Goal: Task Accomplishment & Management: Manage account settings

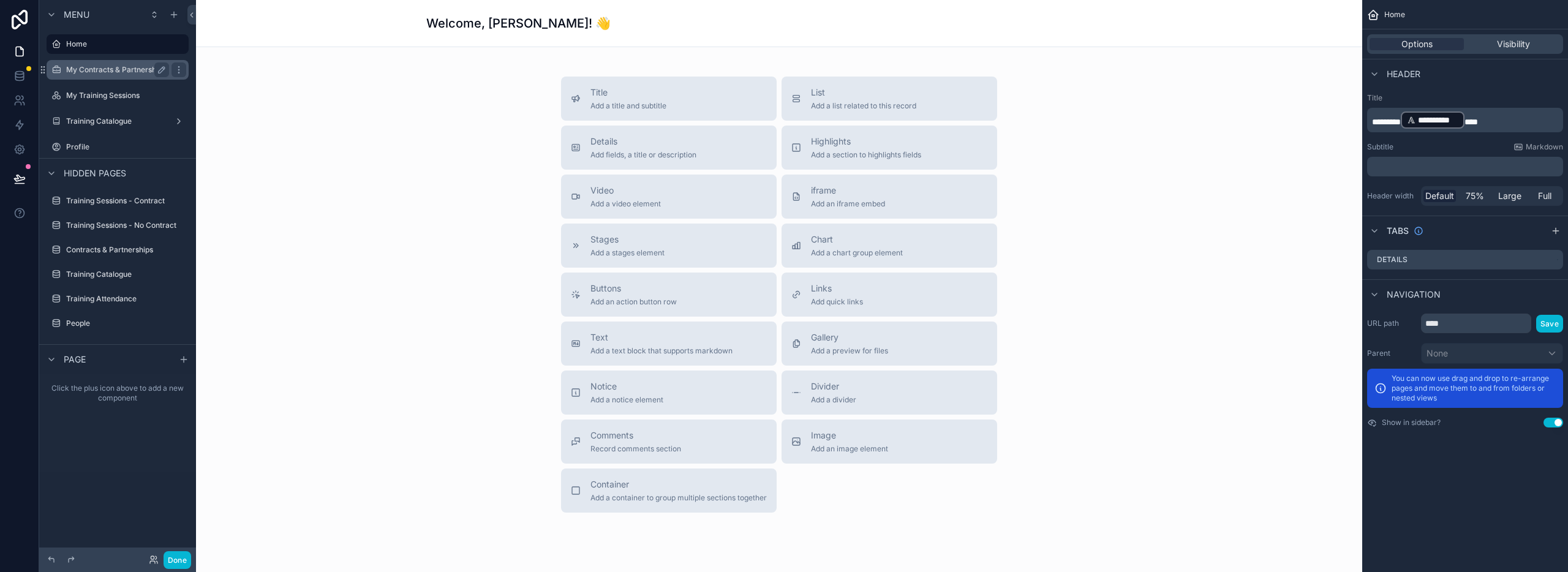
click at [106, 63] on div "My Contracts & Partnerships" at bounding box center [118, 70] width 103 height 15
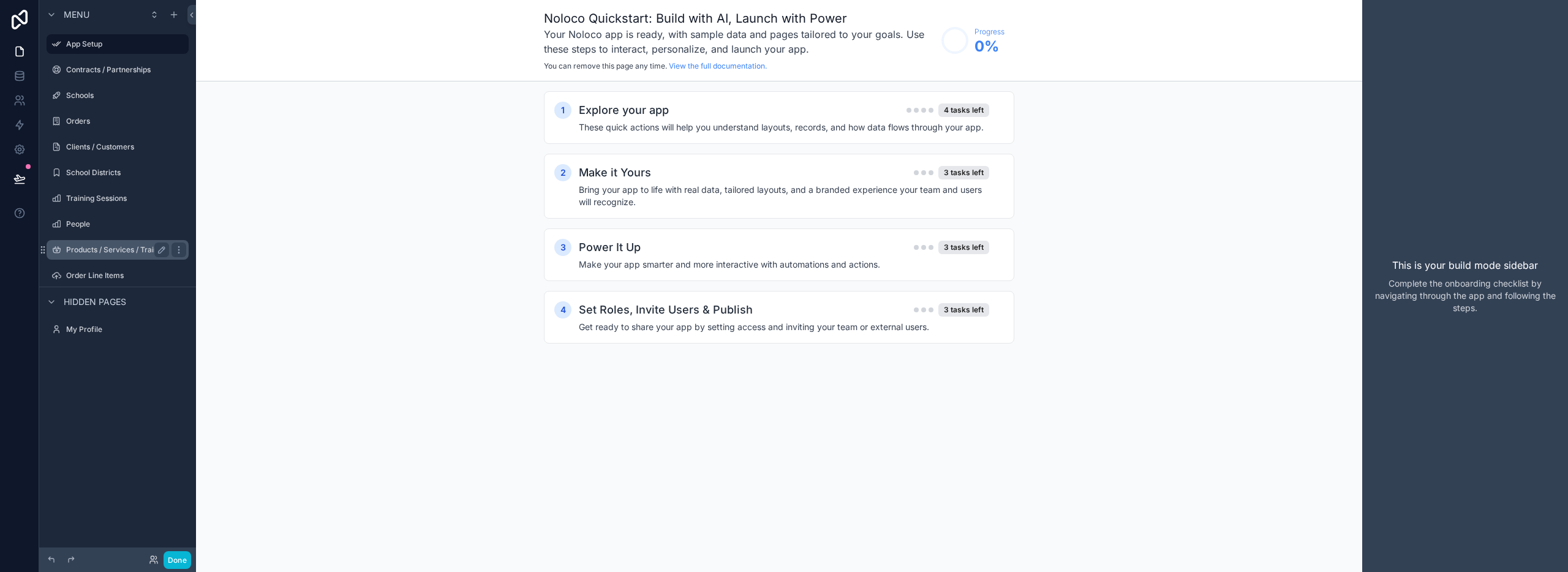
click at [106, 259] on div "Products / Services / Trainings" at bounding box center [118, 249] width 137 height 20
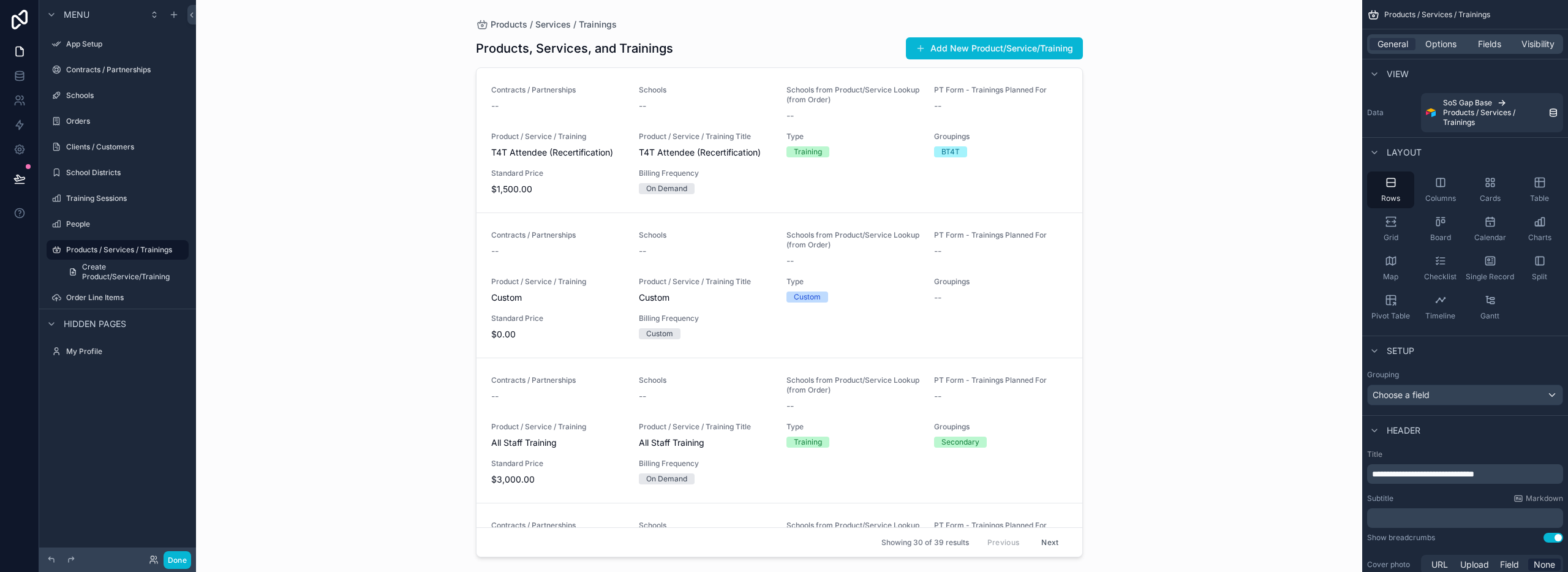
click at [631, 360] on div "scrollable content" at bounding box center [779, 278] width 626 height 557
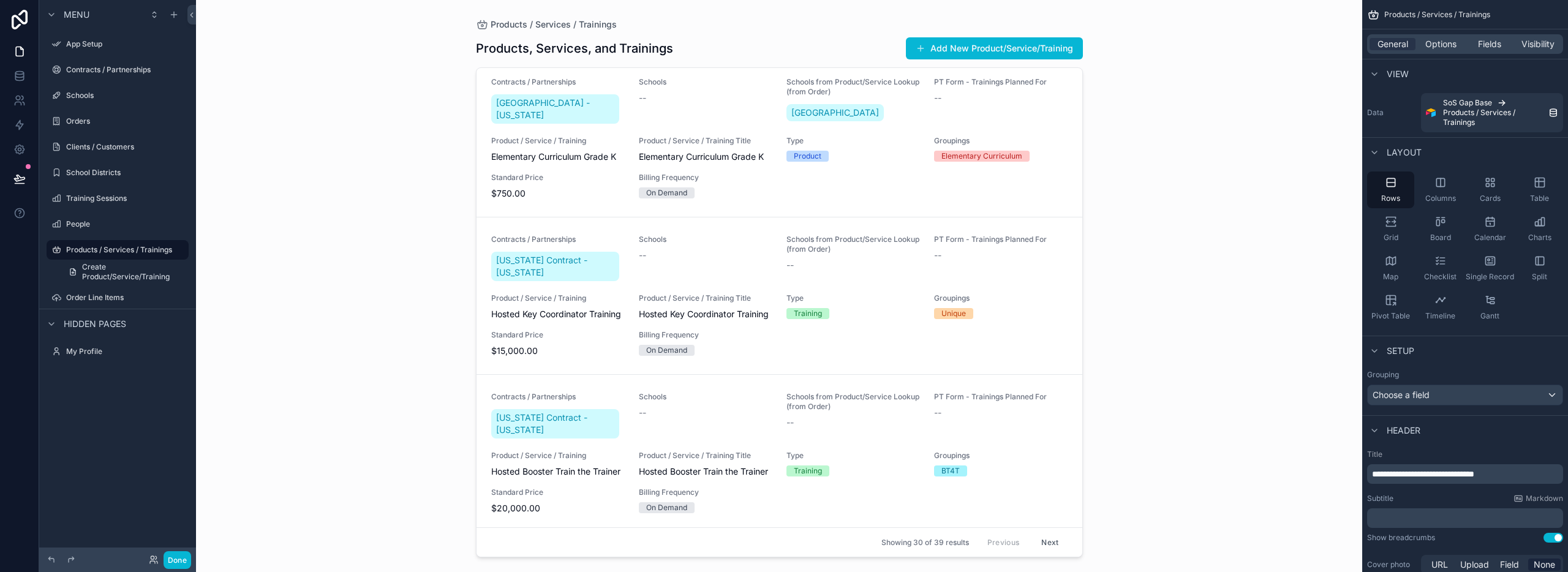
scroll to position [4113, 0]
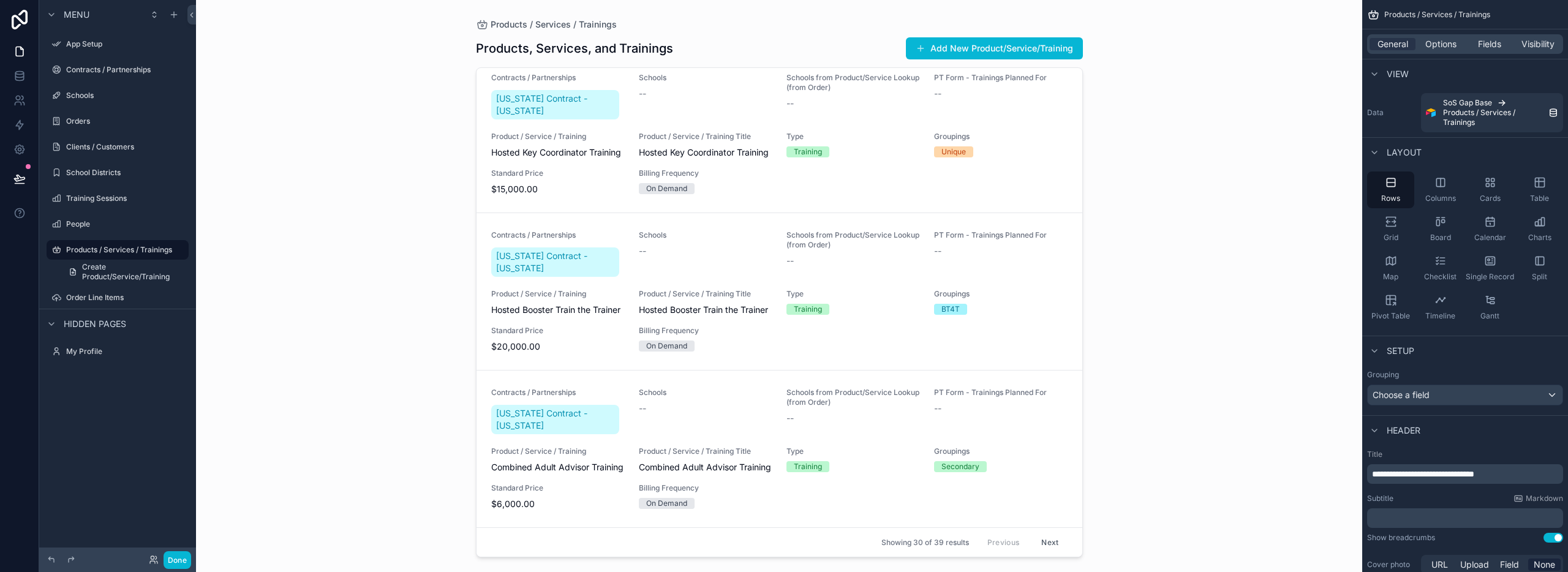
click at [408, 297] on div "Products / Services / Trainings Products, Services, and Trainings Add New Produ…" at bounding box center [779, 286] width 1166 height 572
click at [105, 47] on label "App Setup" at bounding box center [114, 44] width 98 height 10
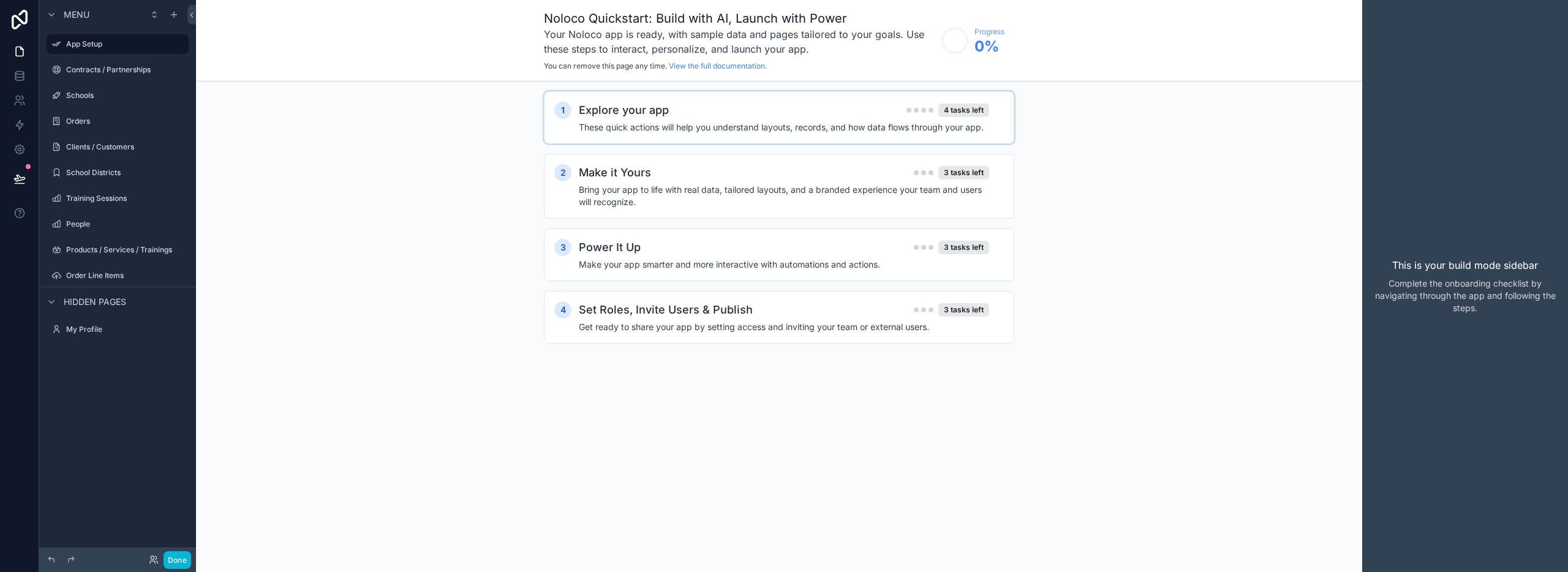
click at [807, 126] on h4 "These quick actions will help you understand layouts, records, and how data flo…" at bounding box center [784, 127] width 410 height 12
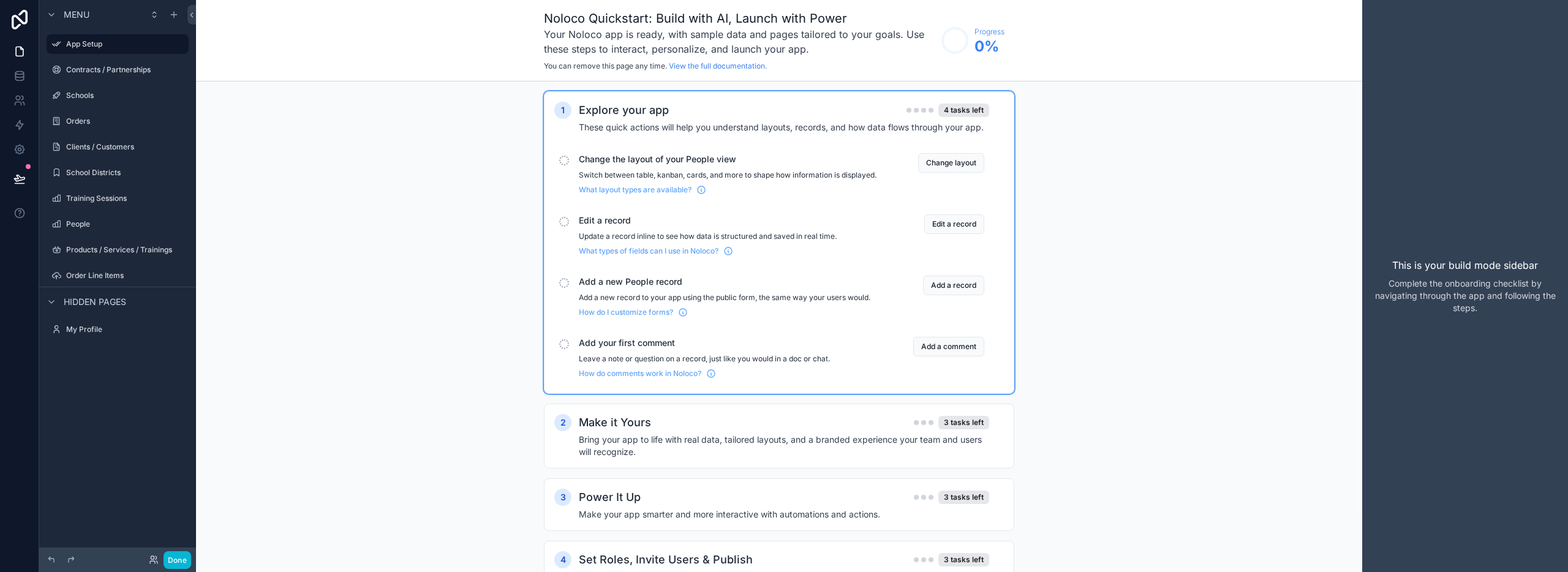
click at [444, 198] on div "1 Explore your app 4 tasks left These quick actions will help you understand la…" at bounding box center [779, 355] width 1166 height 546
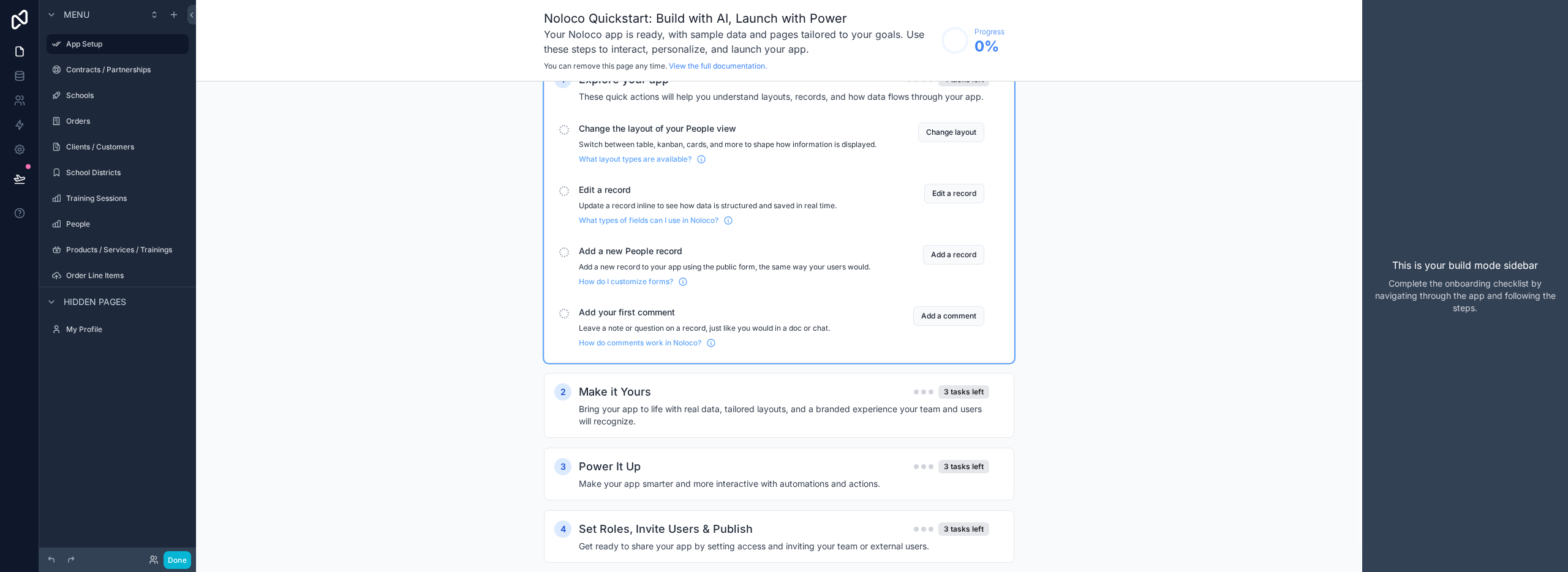
scroll to position [38, 0]
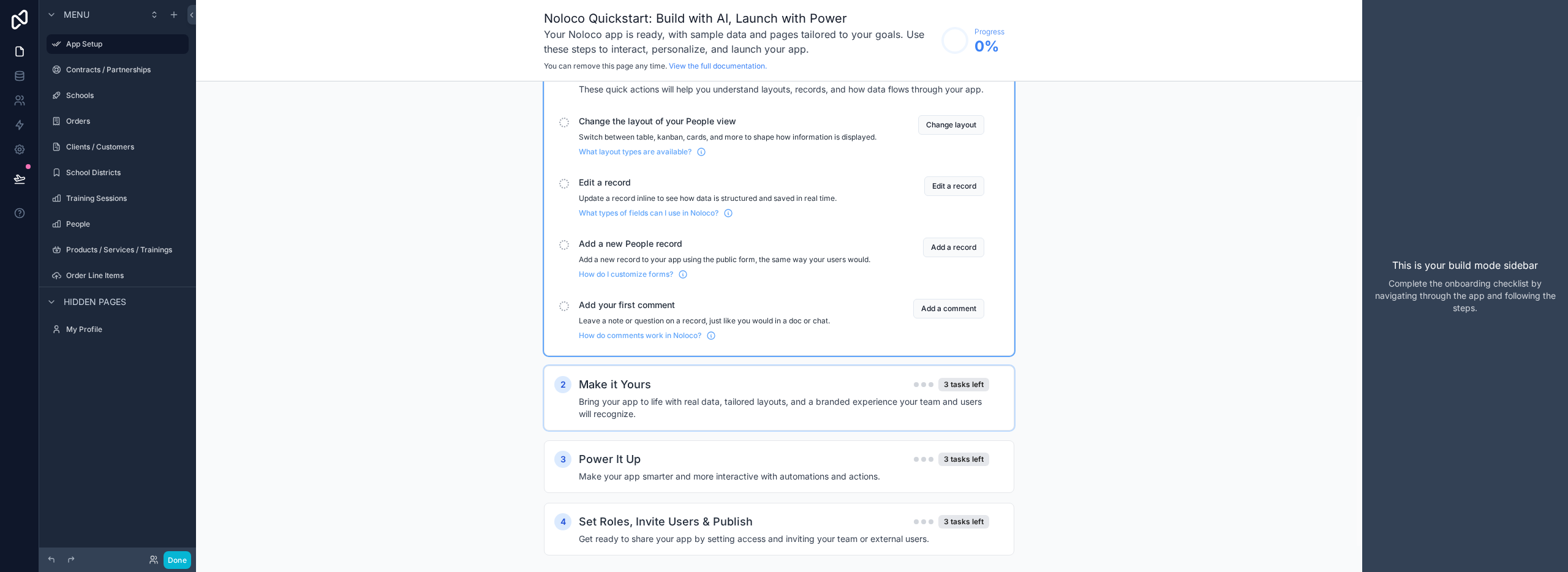
click at [755, 393] on div "Make it Yours 3 tasks left" at bounding box center [784, 385] width 410 height 17
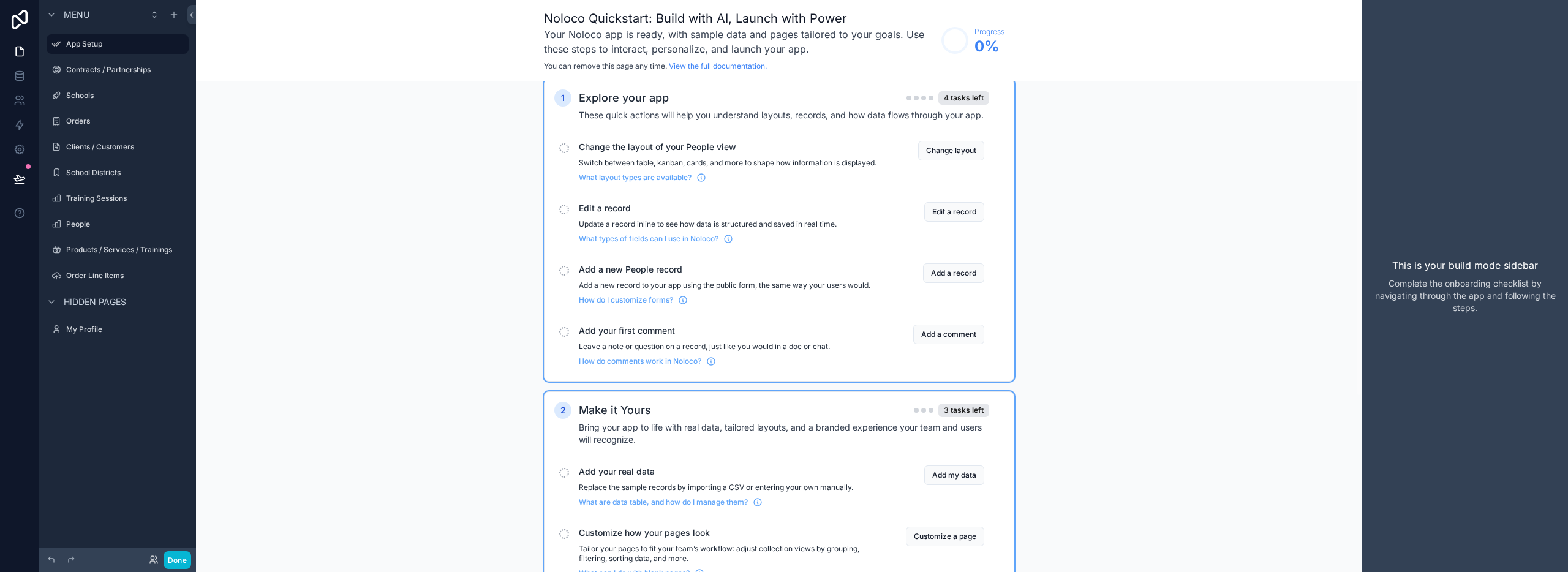
scroll to position [0, 0]
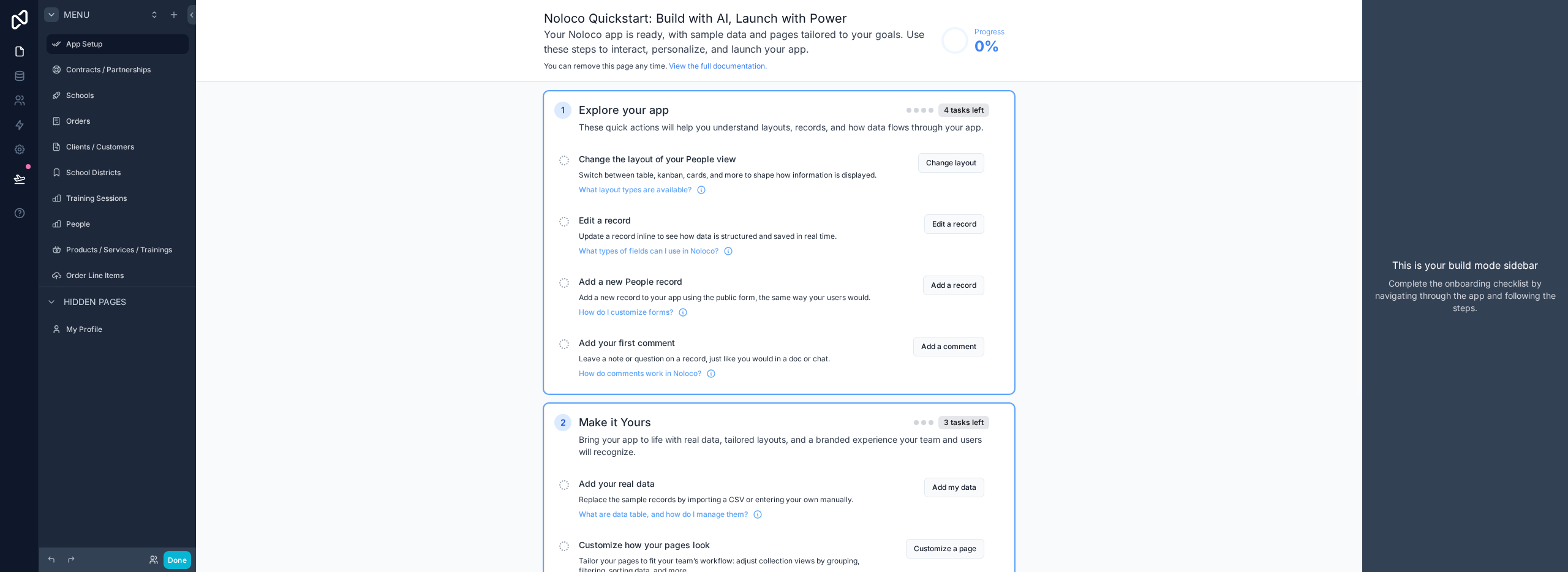
click at [51, 16] on icon "scrollable content" at bounding box center [52, 14] width 10 height 10
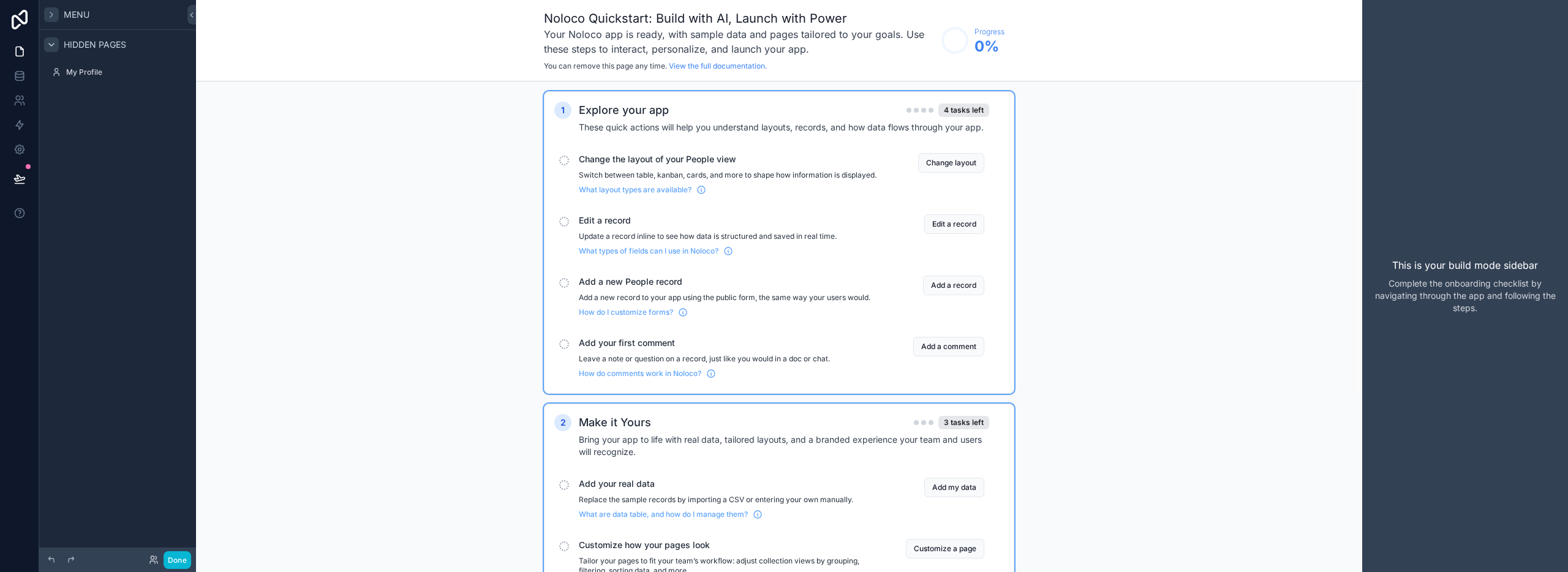
click at [52, 43] on icon "scrollable content" at bounding box center [52, 44] width 10 height 10
click at [52, 44] on icon "scrollable content" at bounding box center [52, 44] width 10 height 10
click at [81, 76] on label "My Profile" at bounding box center [114, 72] width 98 height 10
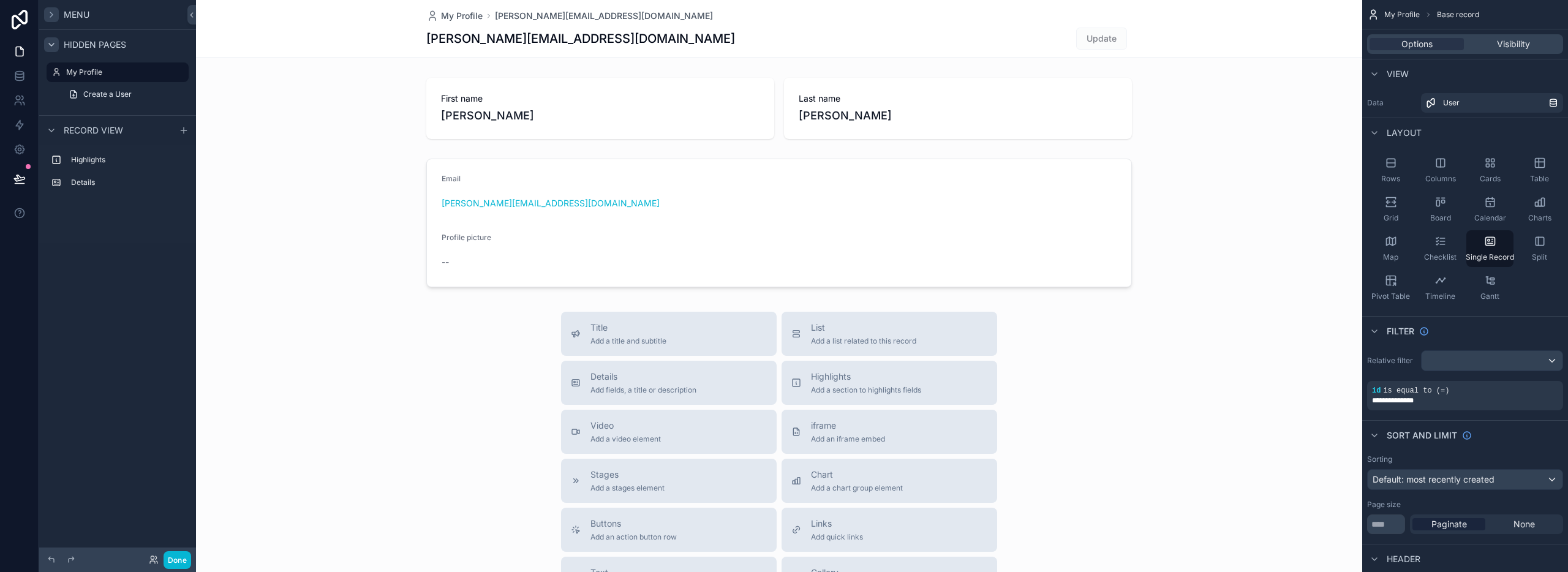
click at [88, 43] on span "Hidden pages" at bounding box center [94, 44] width 63 height 12
click at [74, 10] on span "Menu" at bounding box center [76, 14] width 25 height 12
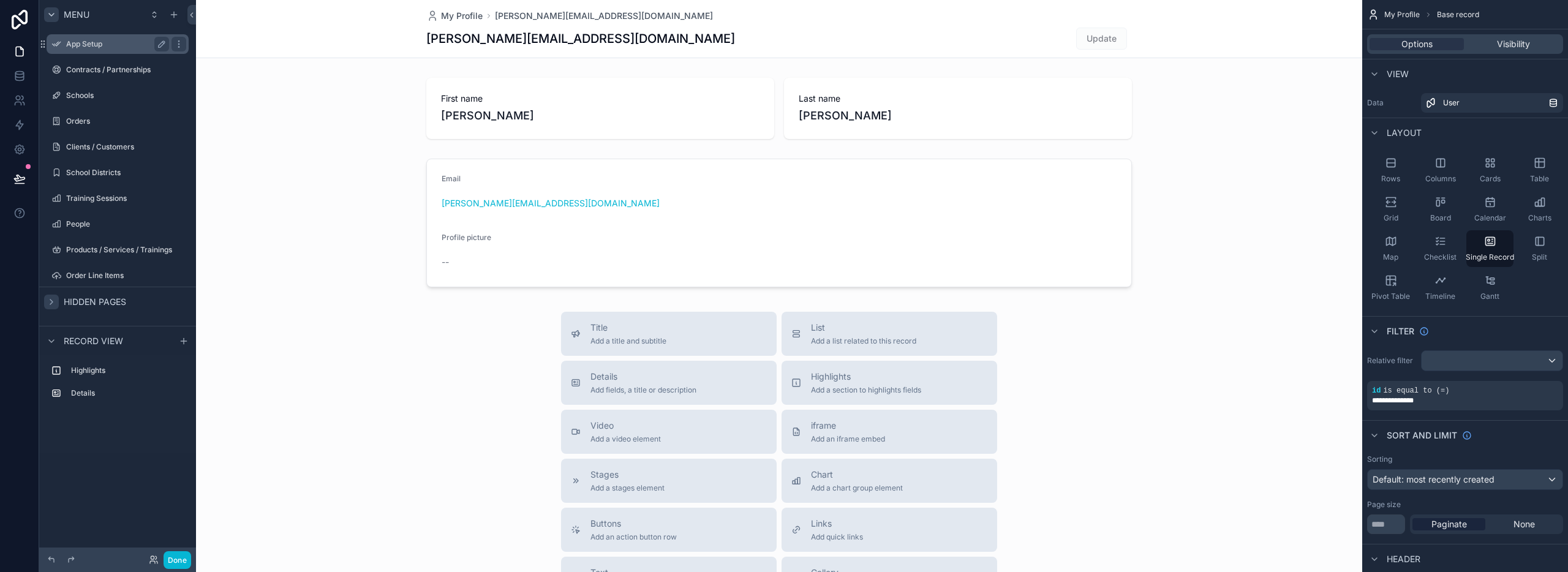
click at [68, 45] on label "App Setup" at bounding box center [114, 44] width 98 height 10
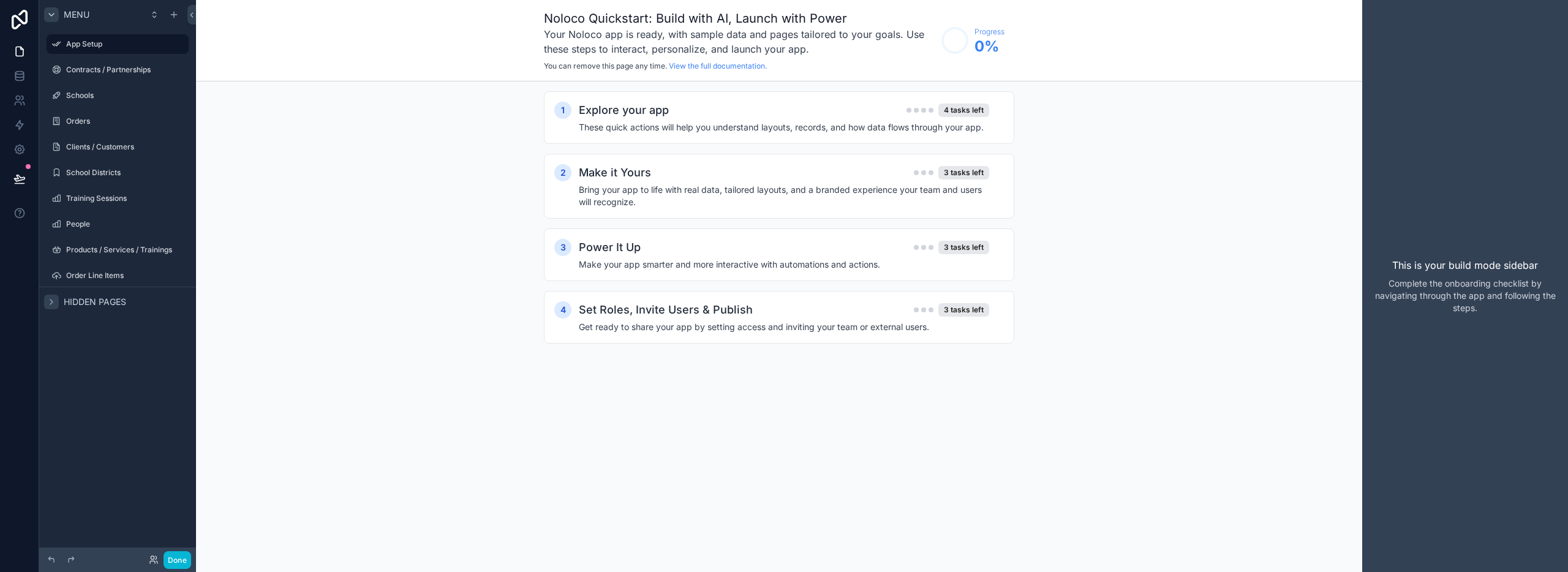
click at [52, 15] on icon "scrollable content" at bounding box center [52, 14] width 10 height 10
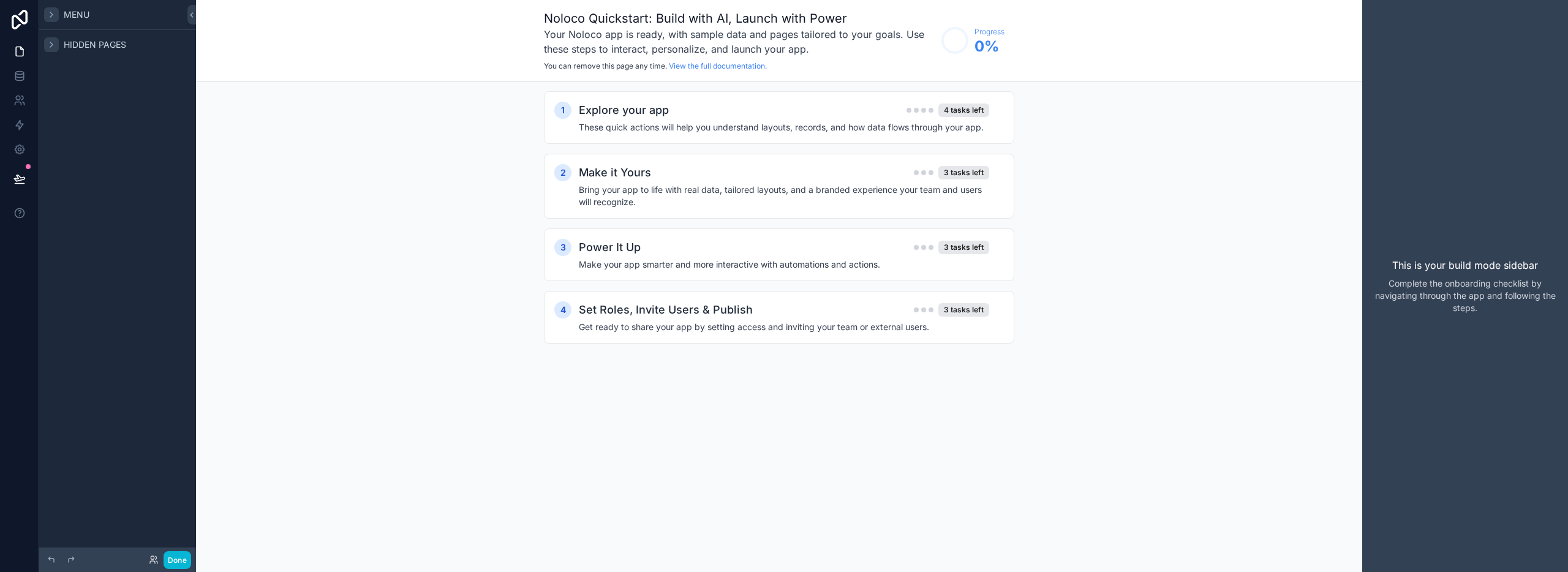
click at [60, 49] on div "Hidden pages" at bounding box center [85, 44] width 82 height 15
click at [62, 72] on div "scrollable content" at bounding box center [56, 72] width 15 height 15
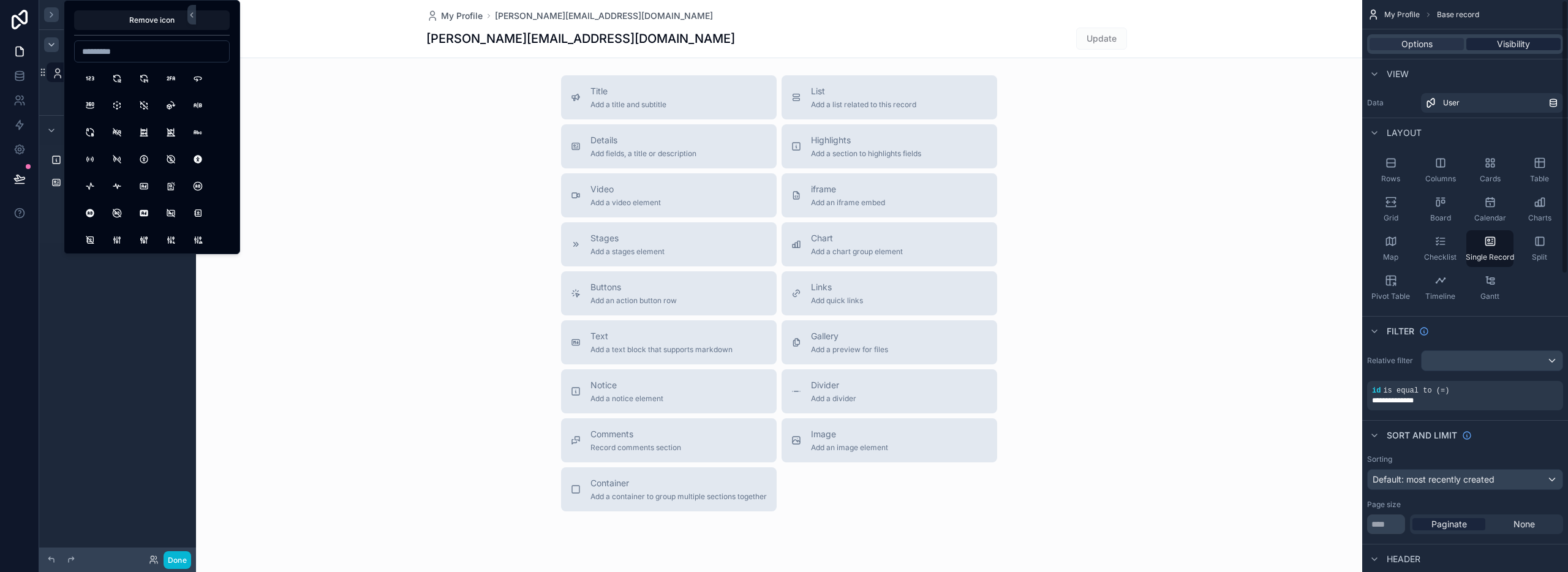
click at [1508, 40] on span "Visibility" at bounding box center [1514, 44] width 33 height 12
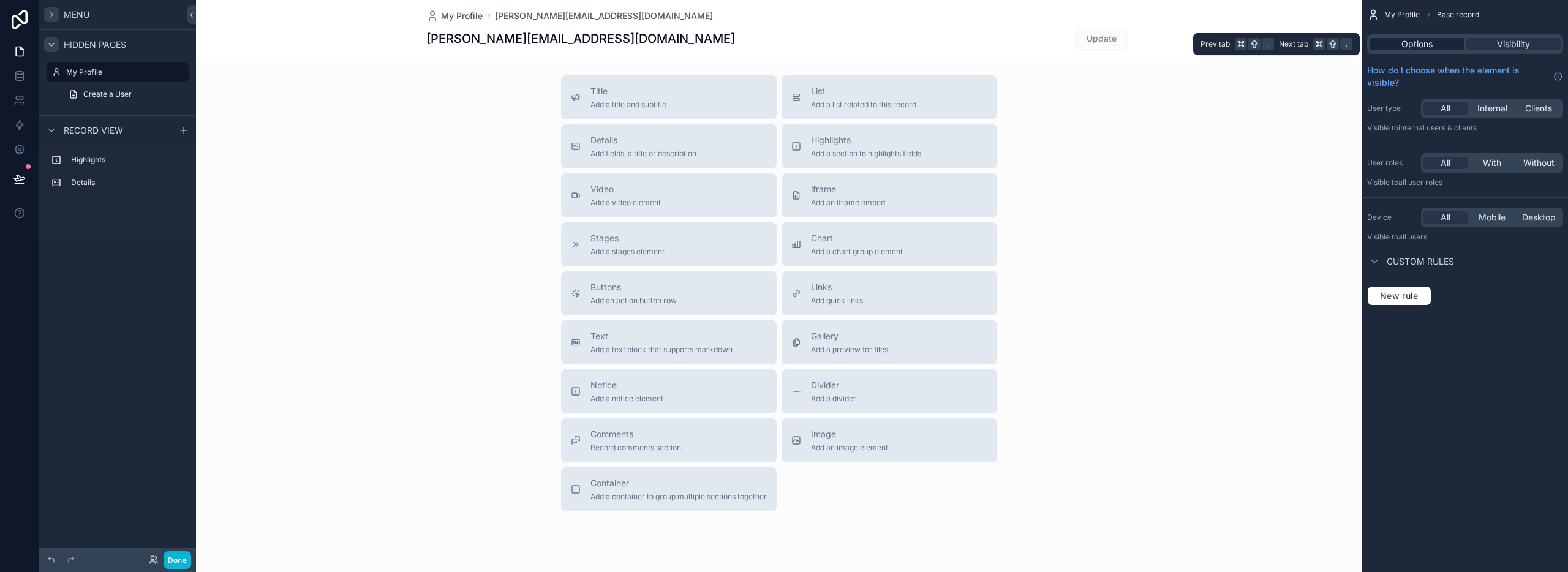
click at [1425, 44] on span "Options" at bounding box center [1416, 44] width 31 height 12
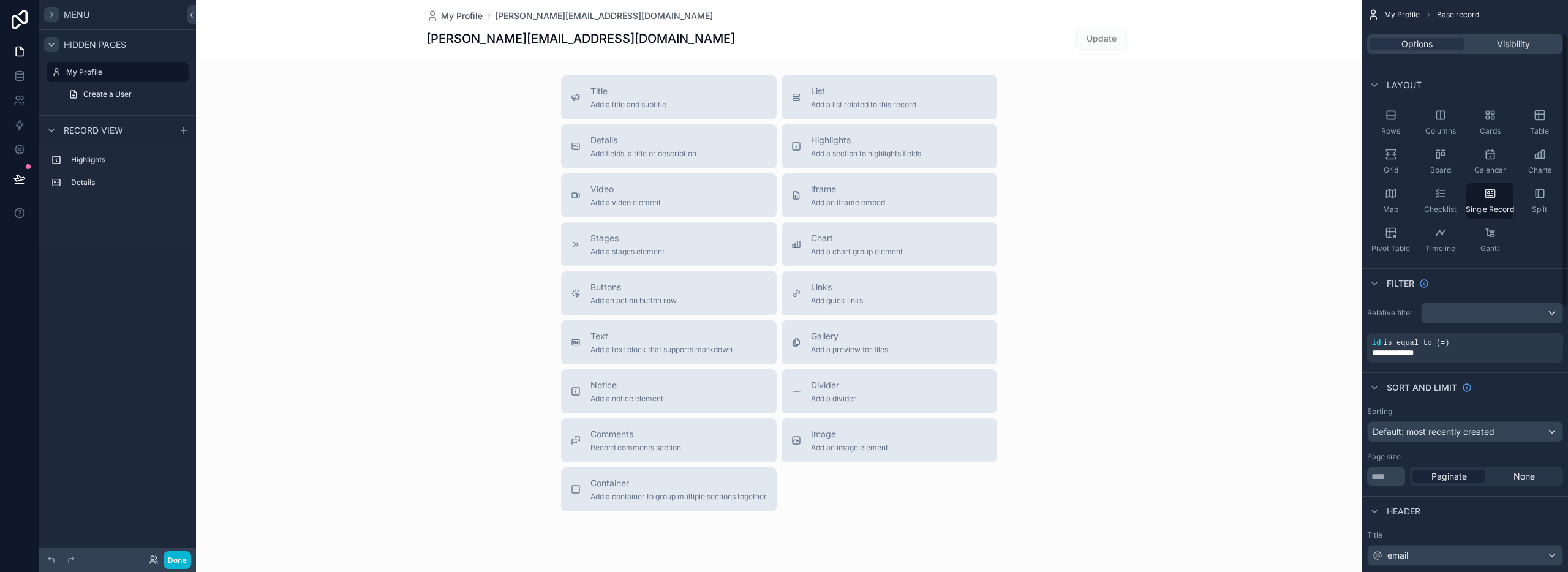
scroll to position [73, 0]
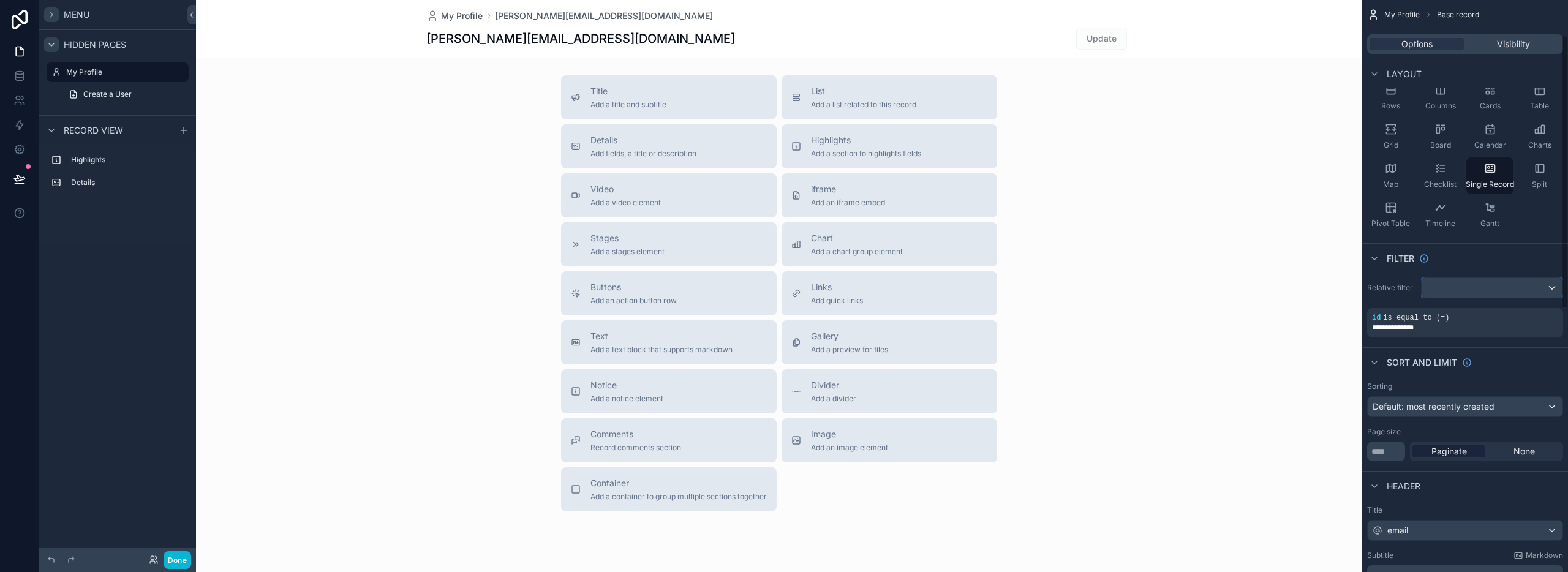
click at [1517, 294] on div "scrollable content" at bounding box center [1492, 287] width 141 height 20
click at [1510, 264] on div "scrollable content" at bounding box center [784, 286] width 1568 height 572
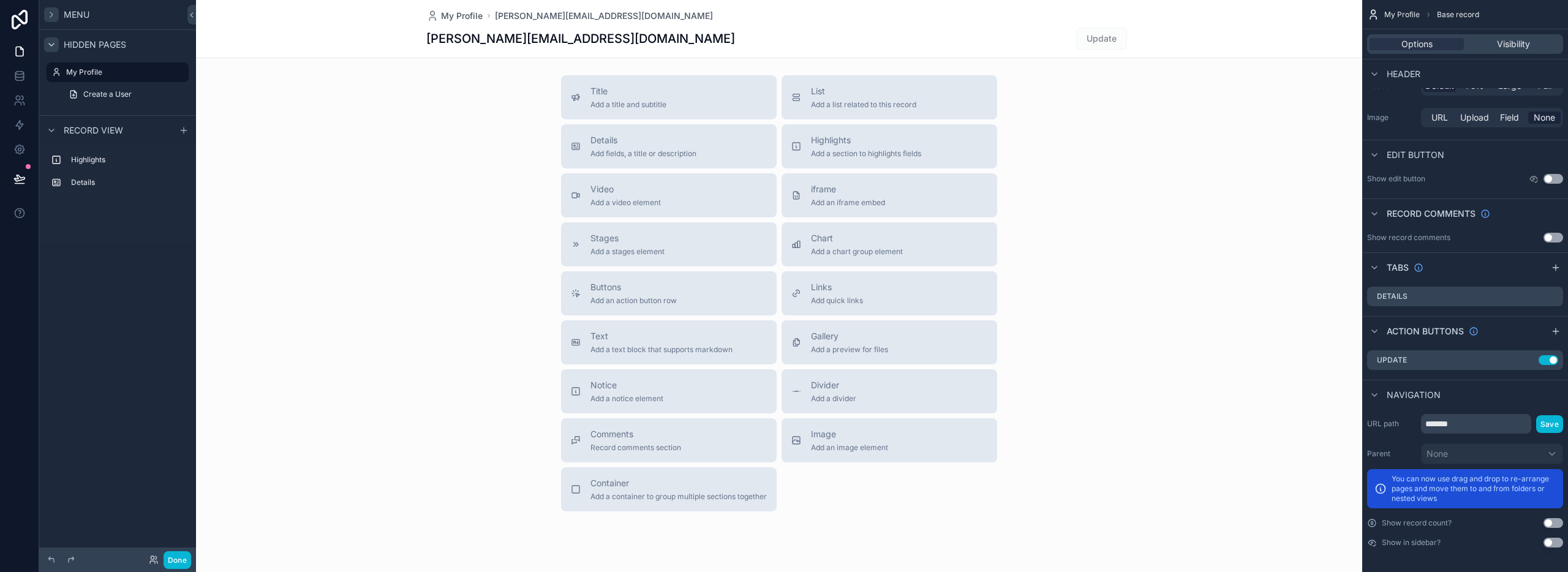
scroll to position [0, 0]
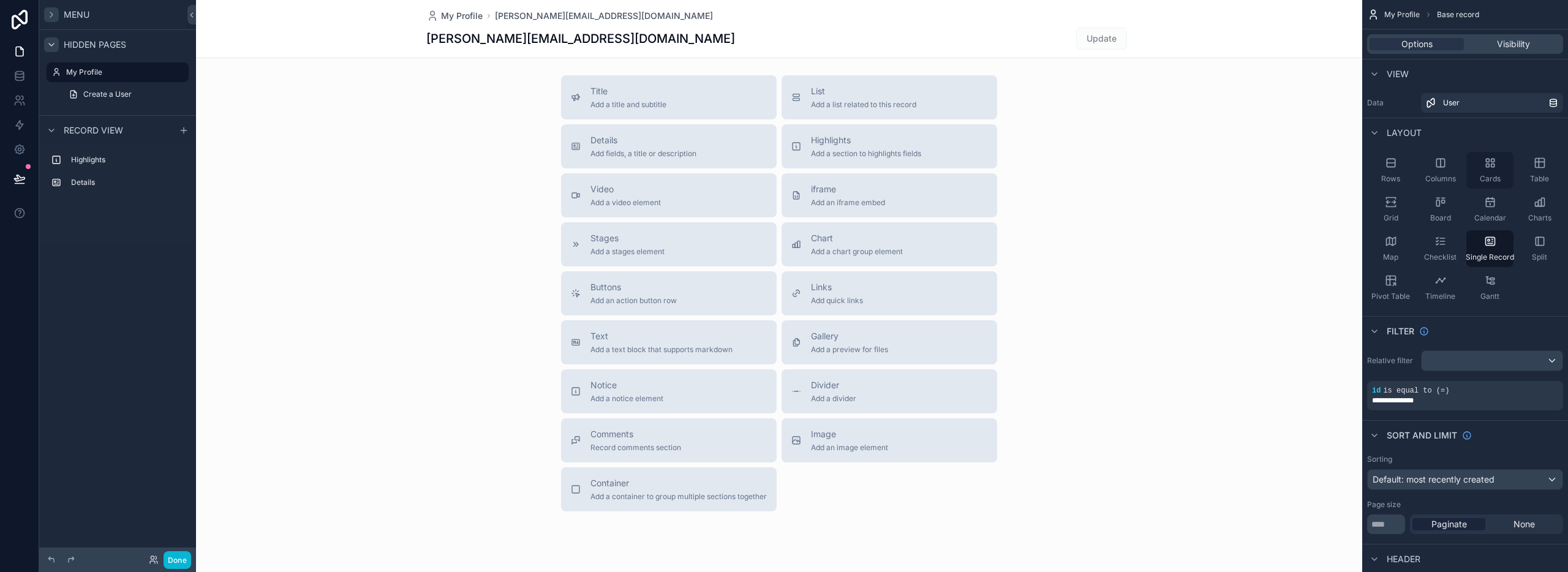
click at [1489, 161] on icon "scrollable content" at bounding box center [1489, 163] width 12 height 12
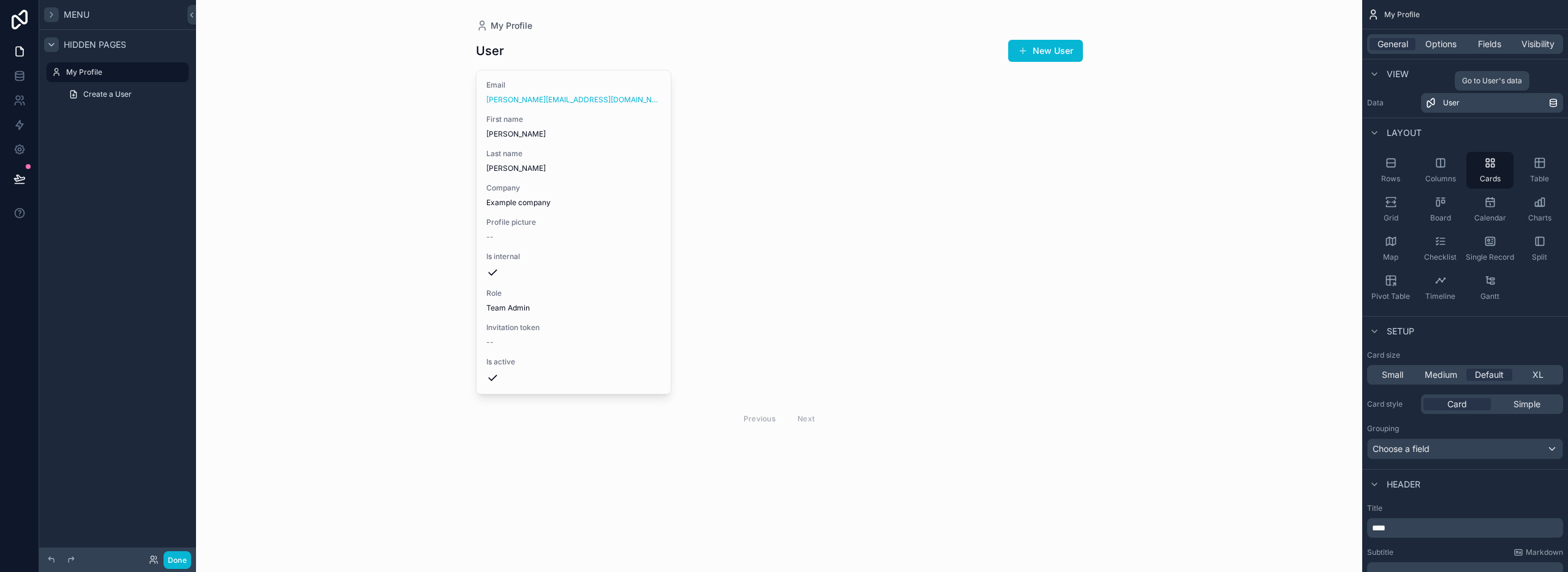
click at [1469, 100] on div "User" at bounding box center [1496, 102] width 106 height 10
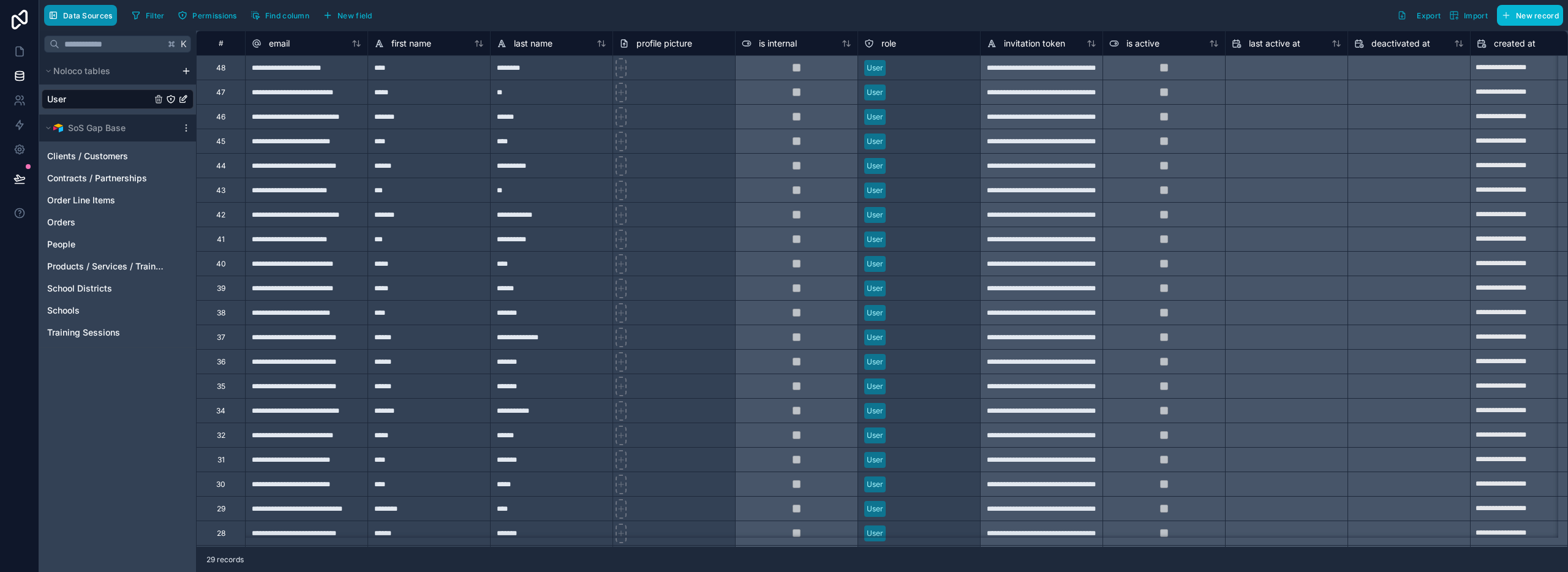
click at [64, 14] on span "Data Sources" at bounding box center [87, 16] width 49 height 10
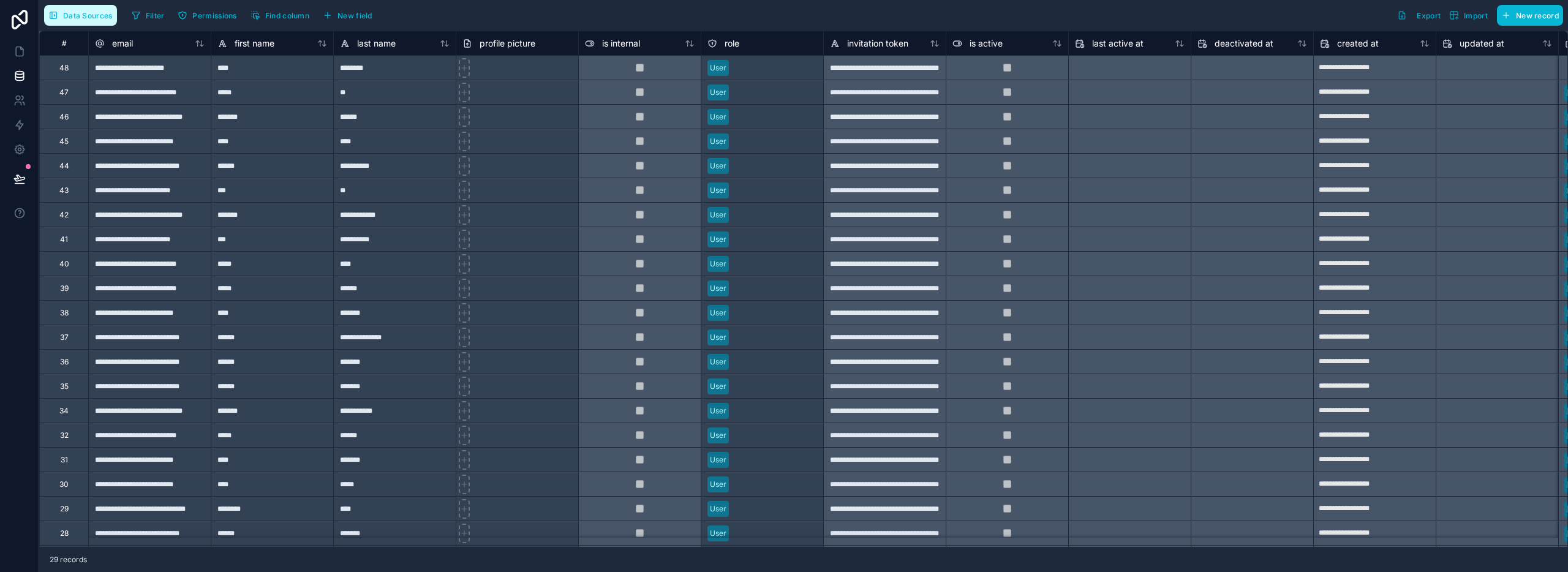
click at [49, 14] on icon "button" at bounding box center [53, 15] width 10 height 10
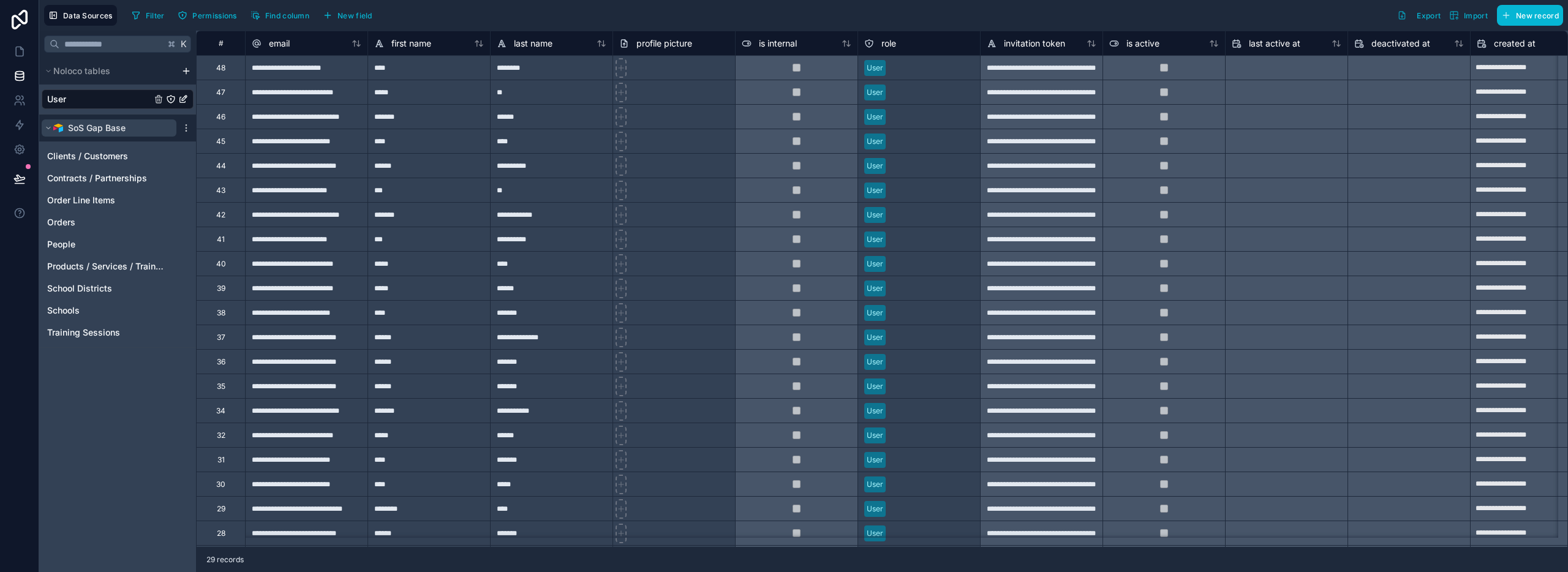
click at [52, 127] on icon at bounding box center [48, 128] width 7 height 7
click at [63, 102] on span "User" at bounding box center [56, 98] width 19 height 12
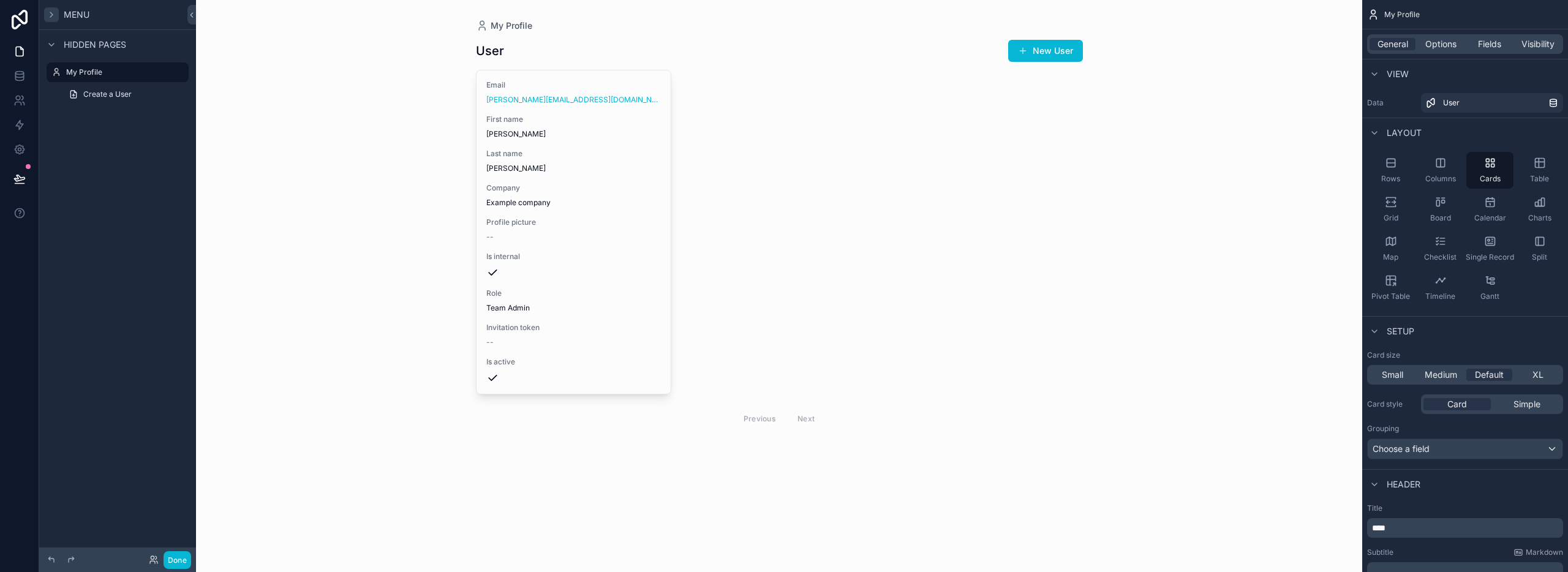
click at [52, 12] on icon "scrollable content" at bounding box center [52, 14] width 10 height 10
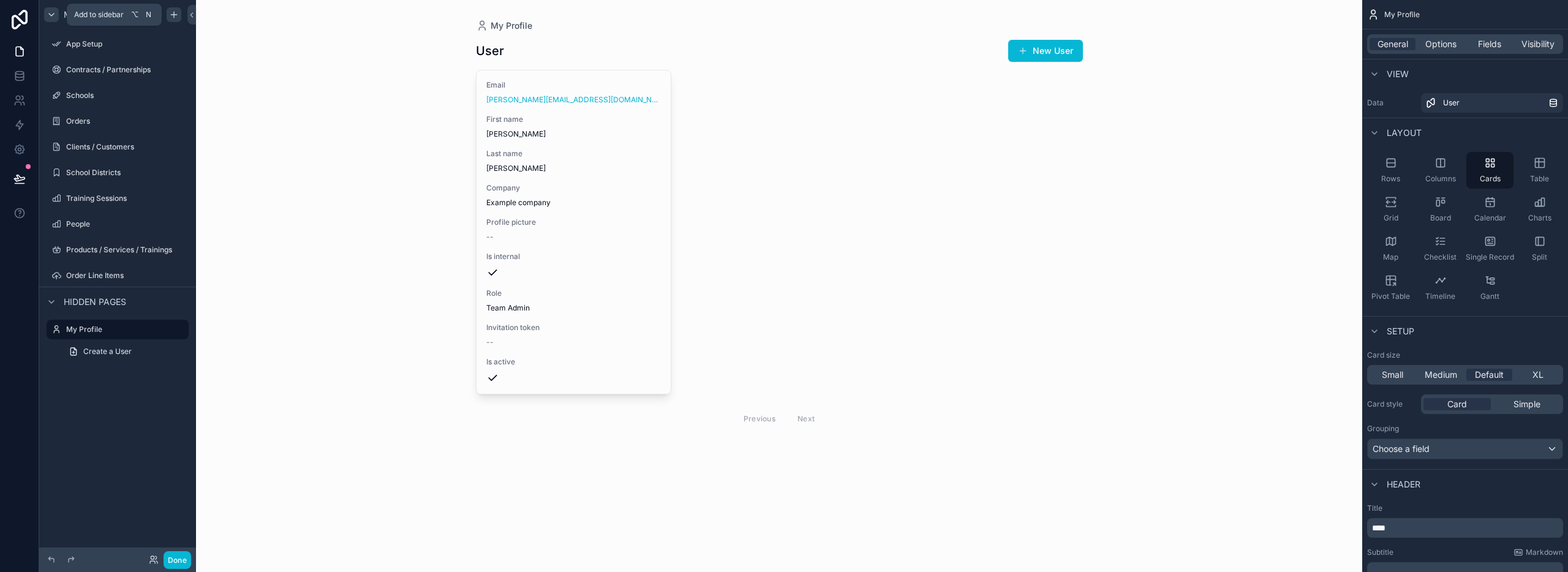
click at [173, 15] on icon "scrollable content" at bounding box center [173, 15] width 6 height 0
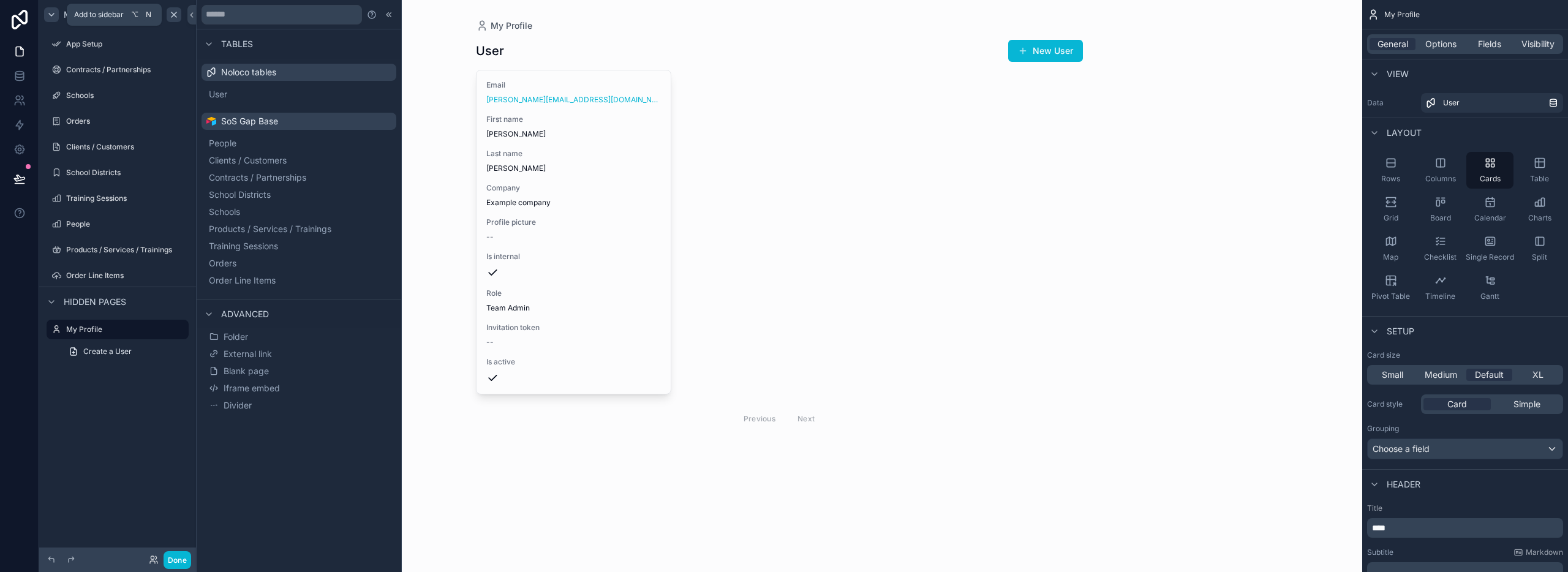
click at [173, 13] on icon "scrollable content" at bounding box center [174, 14] width 5 height 5
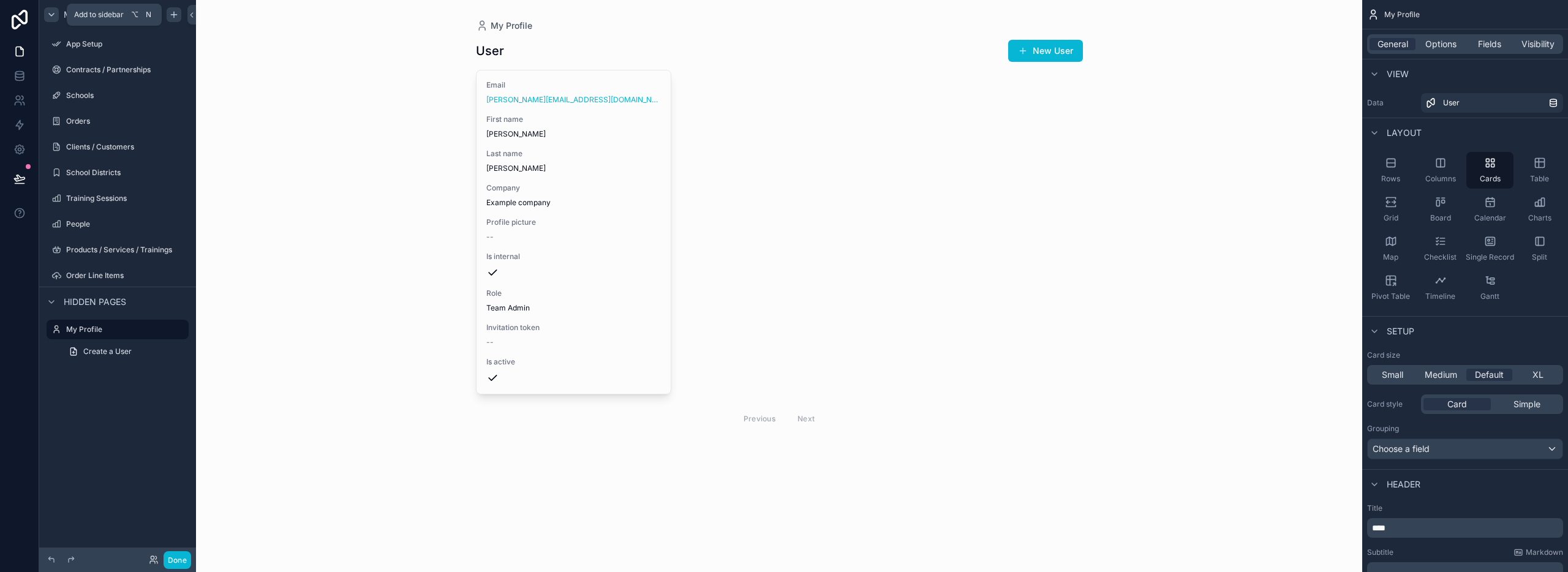
click at [171, 15] on icon "scrollable content" at bounding box center [174, 14] width 10 height 10
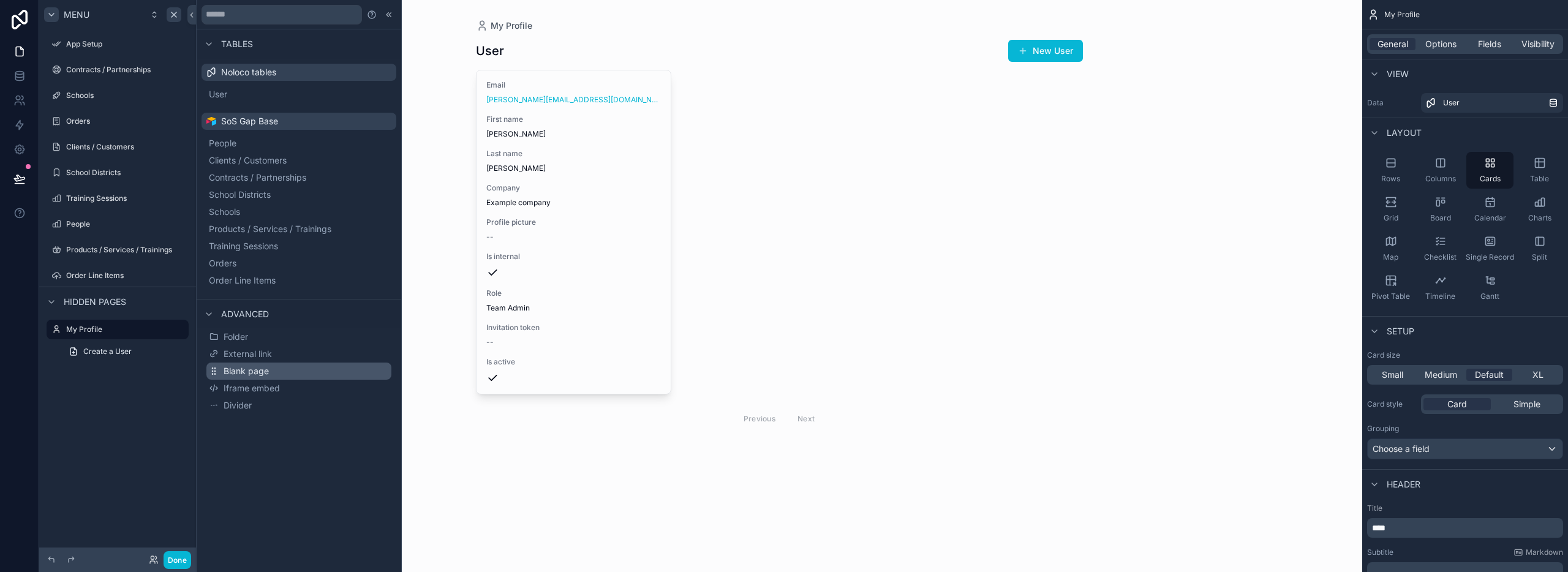
click at [270, 372] on button "Blank page" at bounding box center [299, 371] width 185 height 17
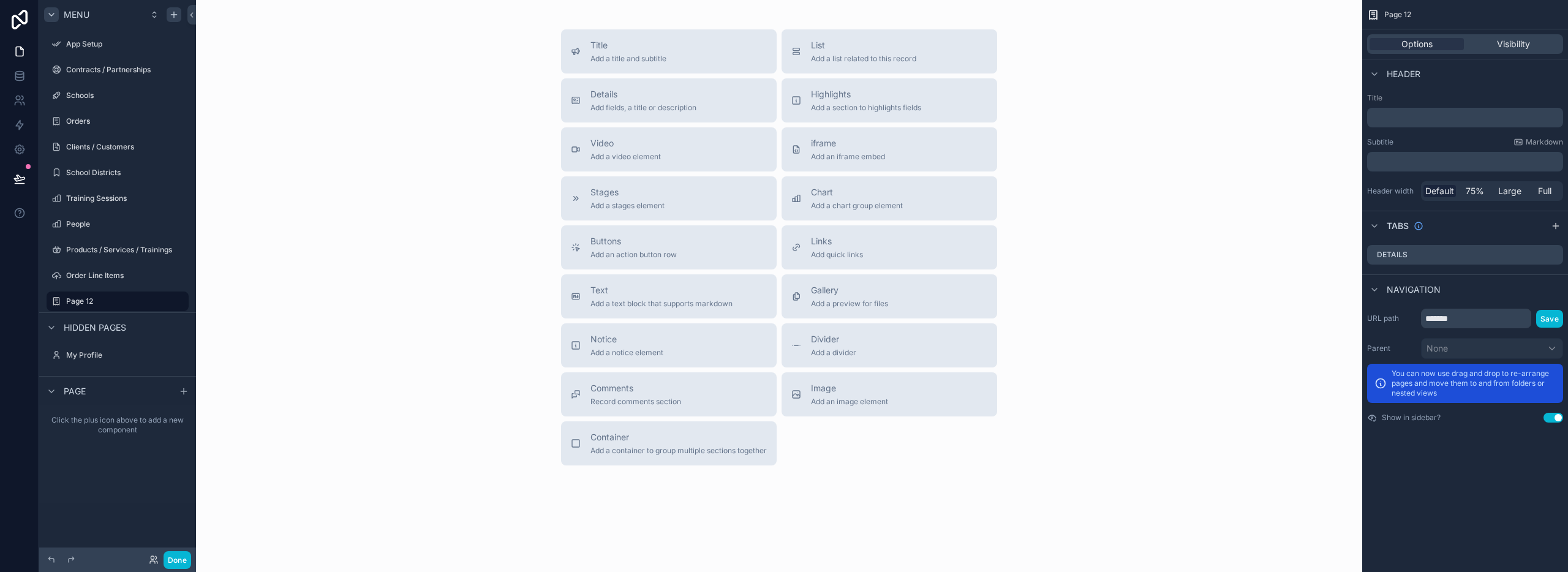
click at [81, 389] on span "Page" at bounding box center [75, 390] width 22 height 12
click at [80, 390] on span "Page" at bounding box center [75, 390] width 22 height 12
click at [185, 391] on icon "scrollable content" at bounding box center [183, 391] width 6 height 0
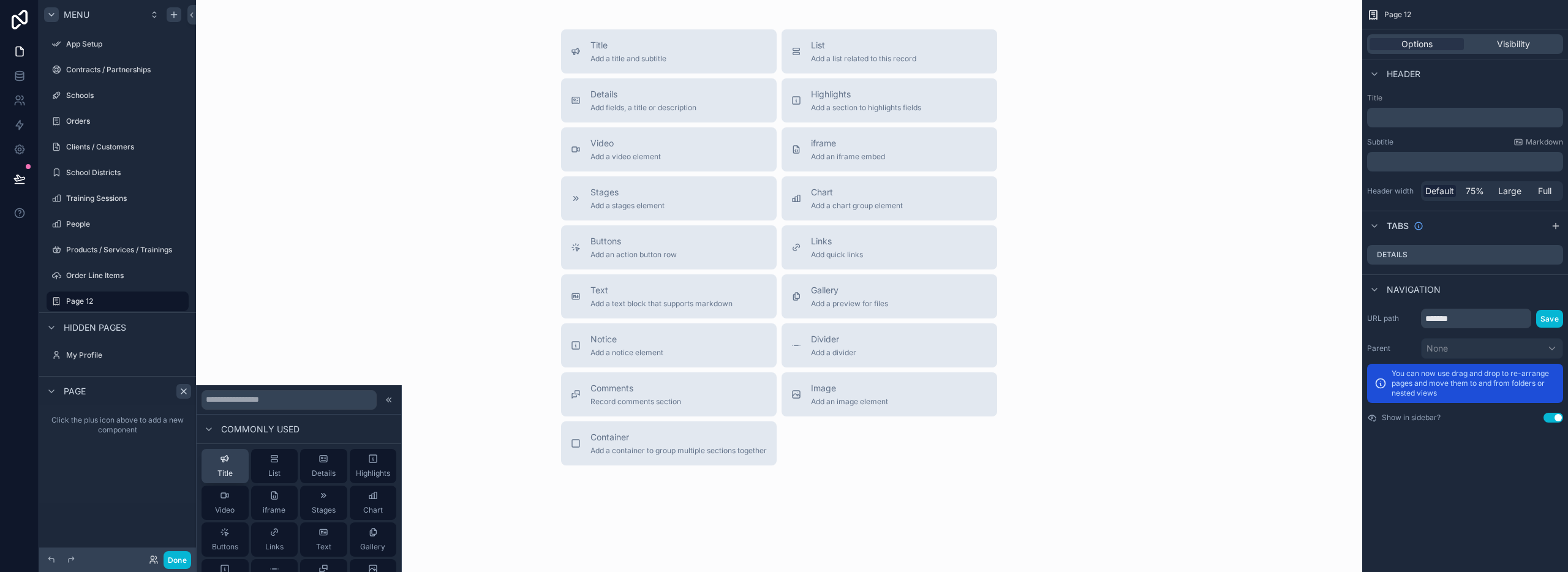
click at [214, 463] on button "Title" at bounding box center [225, 466] width 47 height 34
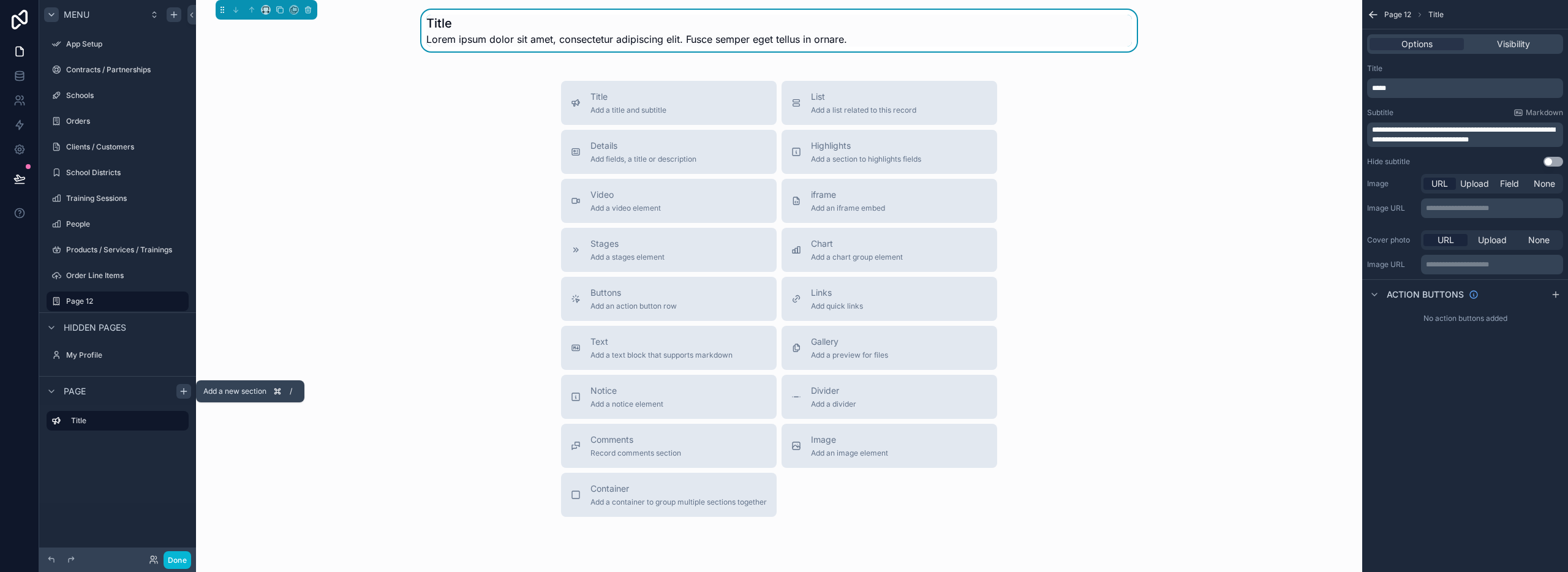
click at [179, 394] on icon "scrollable content" at bounding box center [183, 391] width 10 height 10
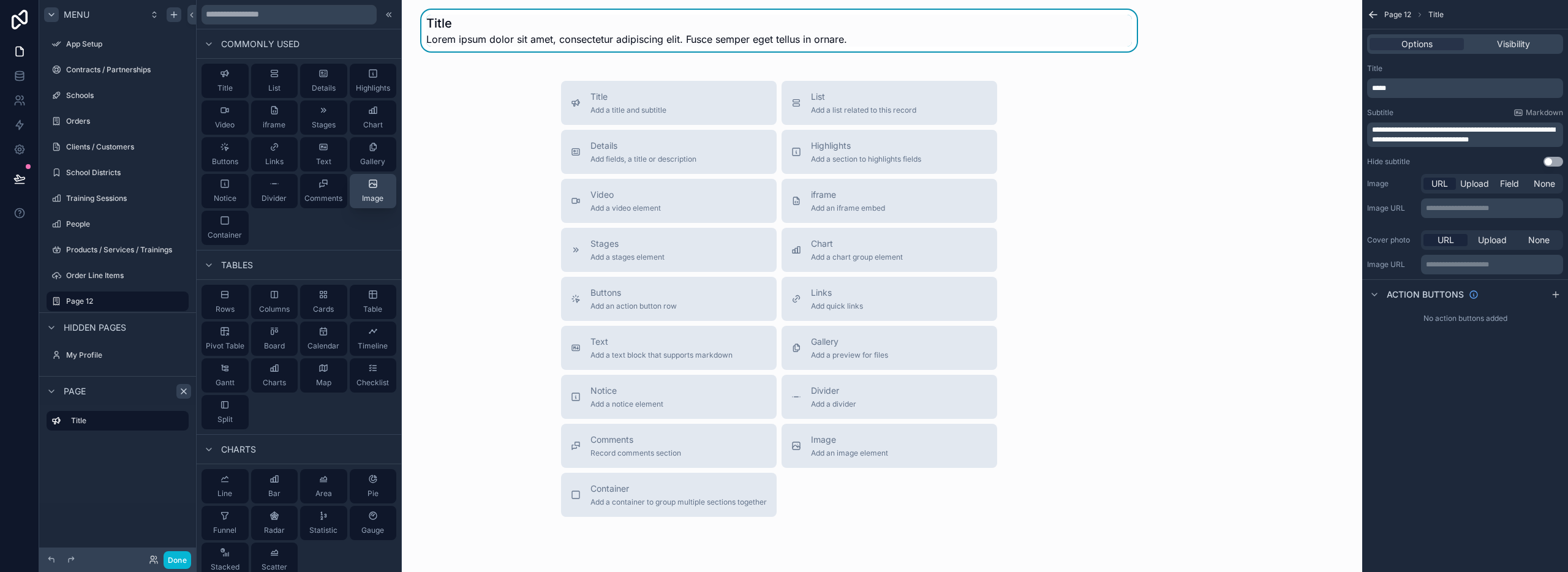
click at [368, 195] on span "Image" at bounding box center [372, 198] width 21 height 10
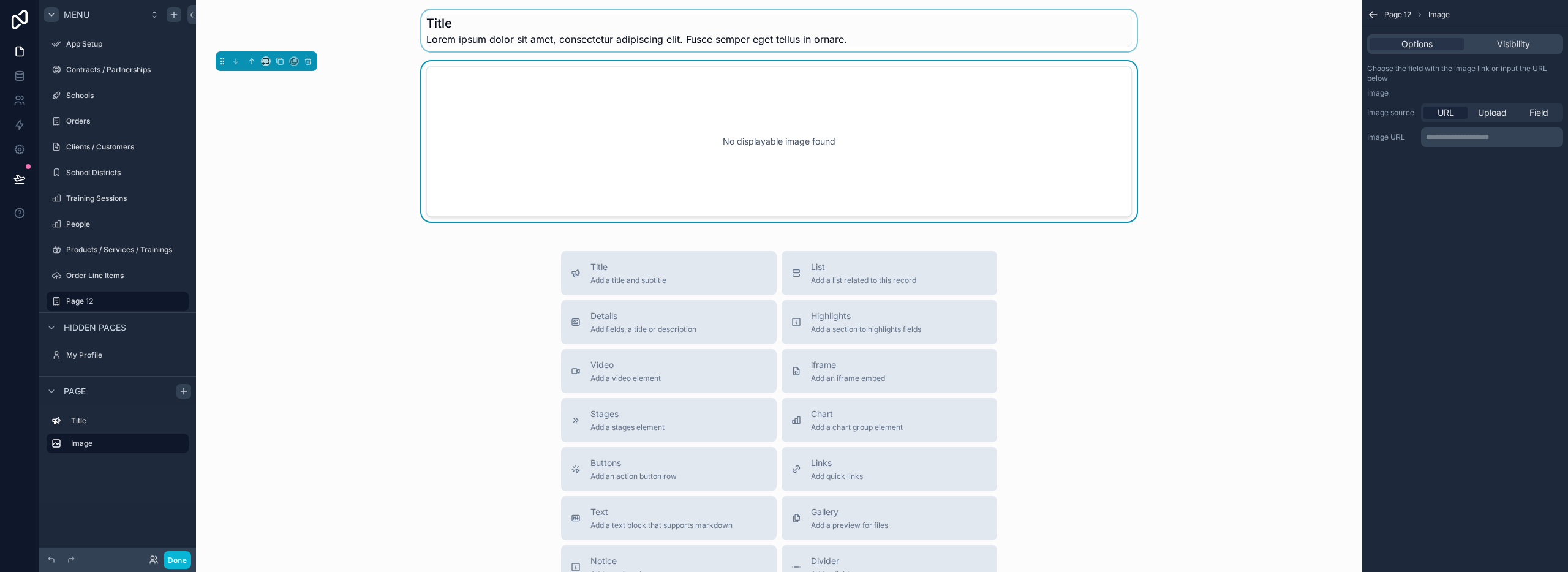
drag, startPoint x: 650, startPoint y: 125, endPoint x: 631, endPoint y: 42, distance: 85.1
click at [631, 33] on div "Title Lorem ipsum dolor sit amet, consectetur adipiscing elit. Fusce semper ege…" at bounding box center [779, 392] width 1166 height 785
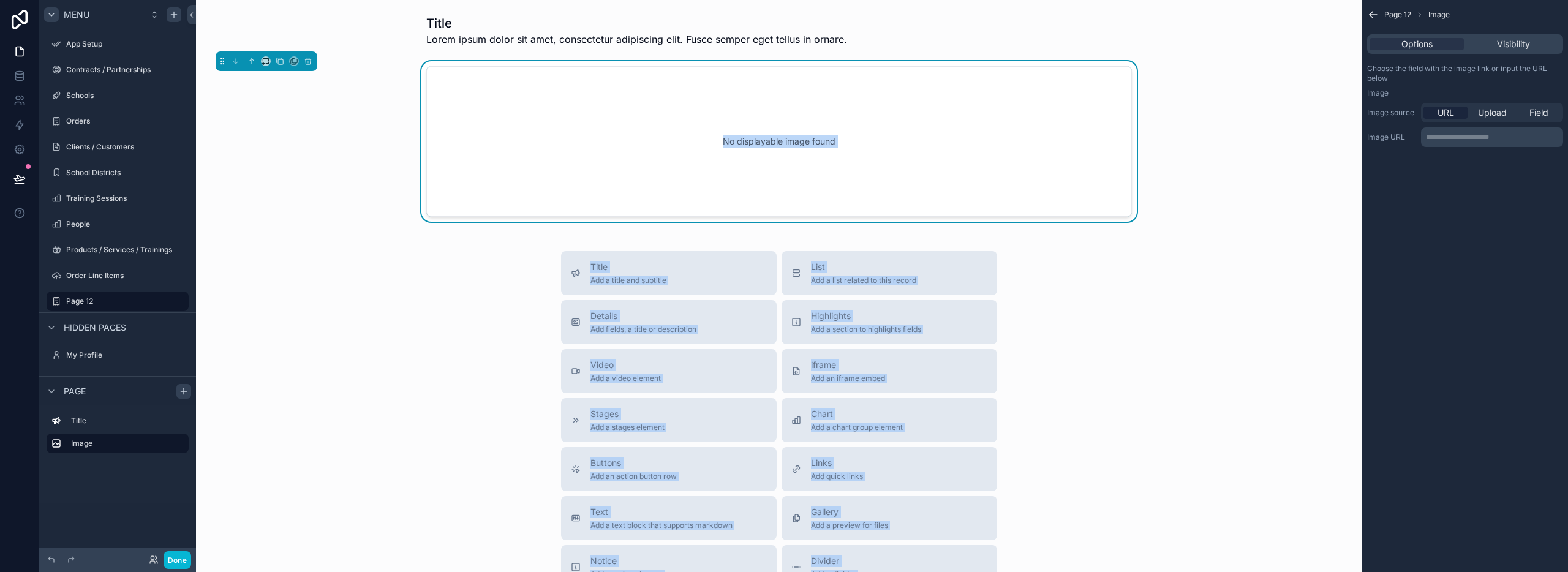
drag, startPoint x: 670, startPoint y: 89, endPoint x: 618, endPoint y: -19, distance: 119.9
click at [618, 0] on html "Menu App Setup Contracts / Partnerships Schools Orders Clients / Customers Scho…" at bounding box center [784, 332] width 1568 height 663
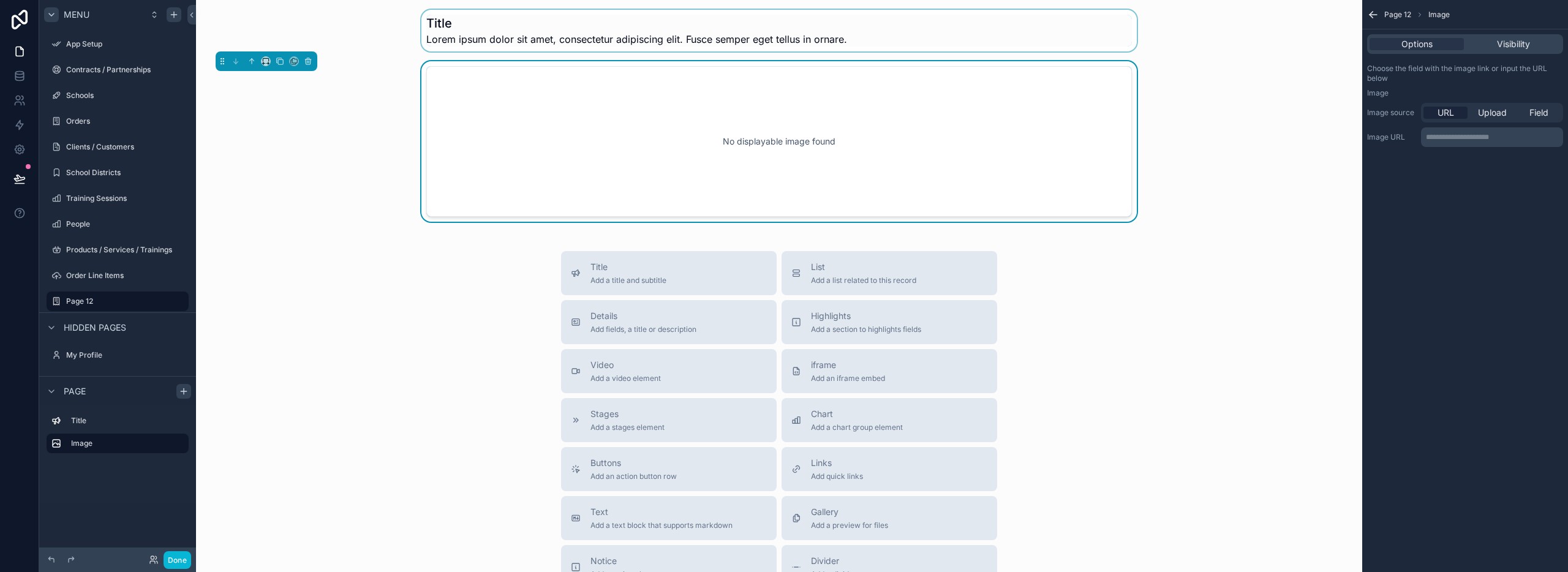
drag, startPoint x: 602, startPoint y: 28, endPoint x: 594, endPoint y: 48, distance: 21.5
click at [599, 125] on div "Title Lorem ipsum dolor sit amet, consectetur adipiscing elit. Fusce semper ege…" at bounding box center [779, 392] width 1166 height 785
drag, startPoint x: 602, startPoint y: 28, endPoint x: 605, endPoint y: 41, distance: 13.3
click at [605, 41] on div "scrollable content" at bounding box center [779, 30] width 1146 height 41
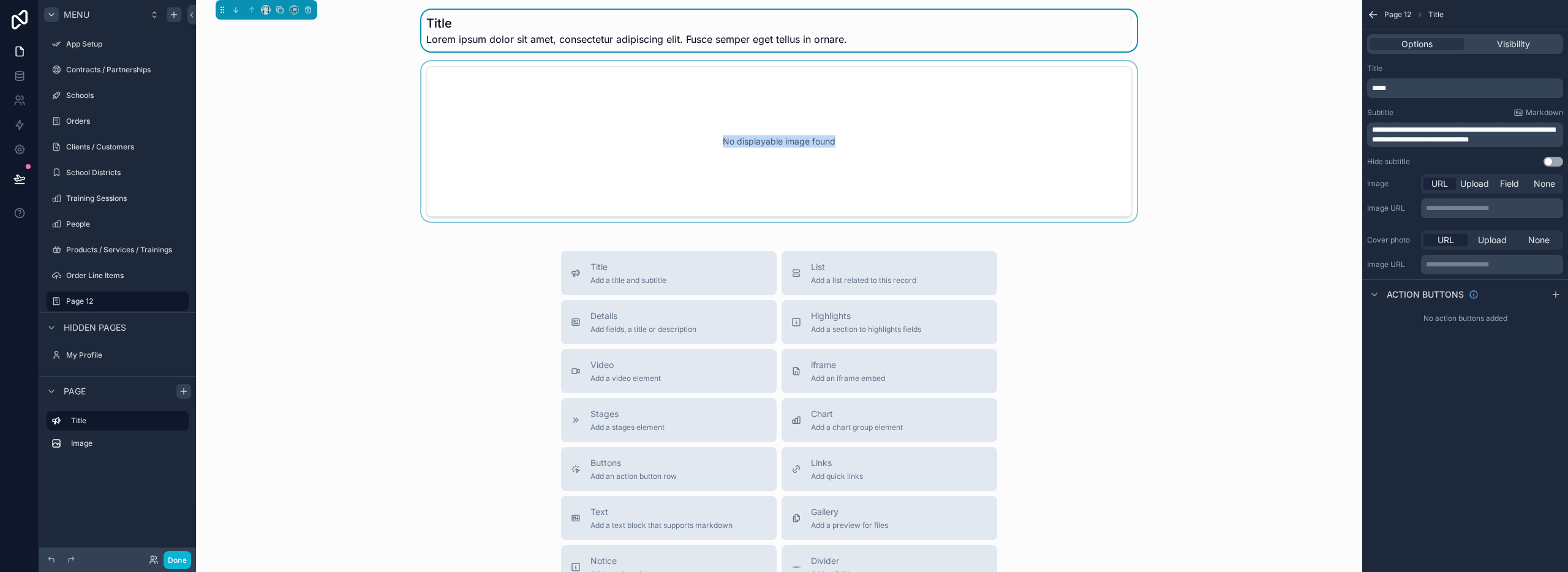
drag, startPoint x: 572, startPoint y: 49, endPoint x: 559, endPoint y: 211, distance: 162.5
click at [554, 218] on div "Title Lorem ipsum dolor sit amet, consectetur adipiscing elit. Fusce semper ege…" at bounding box center [779, 392] width 1166 height 785
drag, startPoint x: 590, startPoint y: 26, endPoint x: 676, endPoint y: 196, distance: 190.5
click at [634, 242] on div "Title Lorem ipsum dolor sit amet, consectetur adipiscing elit. Fusce semper ege…" at bounding box center [779, 392] width 1166 height 785
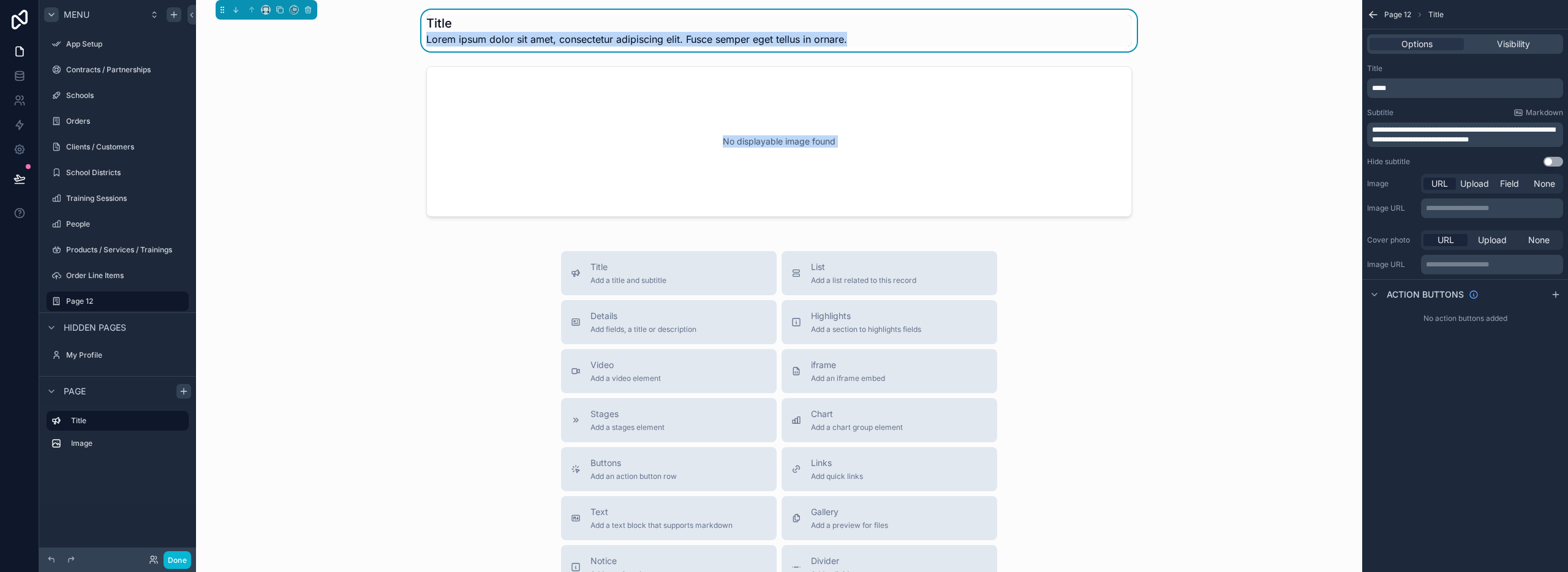
click at [787, 17] on h1 "Title" at bounding box center [637, 24] width 421 height 17
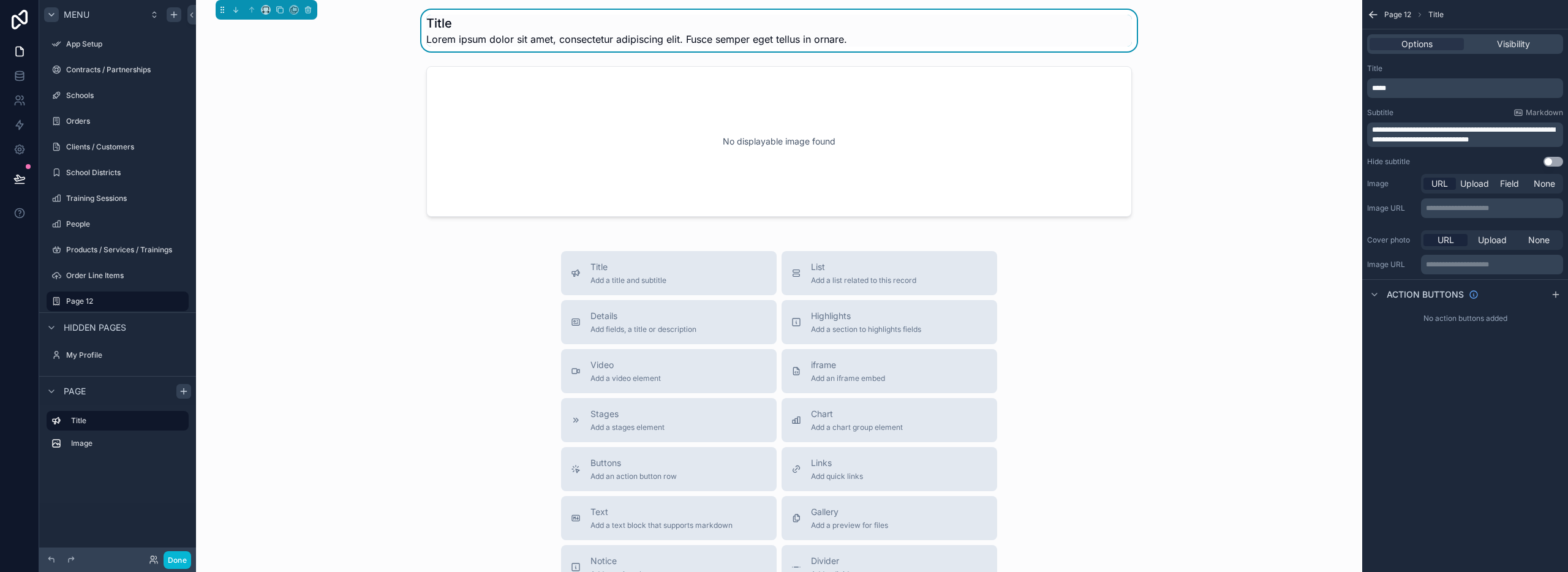
click at [928, 40] on div "Title Lorem ipsum dolor sit amet, consectetur adipiscing elit. Fusce semper ege…" at bounding box center [779, 31] width 706 height 32
drag, startPoint x: 1130, startPoint y: 46, endPoint x: 1115, endPoint y: 229, distance: 183.6
click at [1130, 237] on div "Title Lorem ipsum dolor sit amet, consectetur adipiscing elit. Fusce semper ege…" at bounding box center [779, 392] width 1166 height 785
click at [983, 203] on div "scrollable content" at bounding box center [779, 141] width 1146 height 160
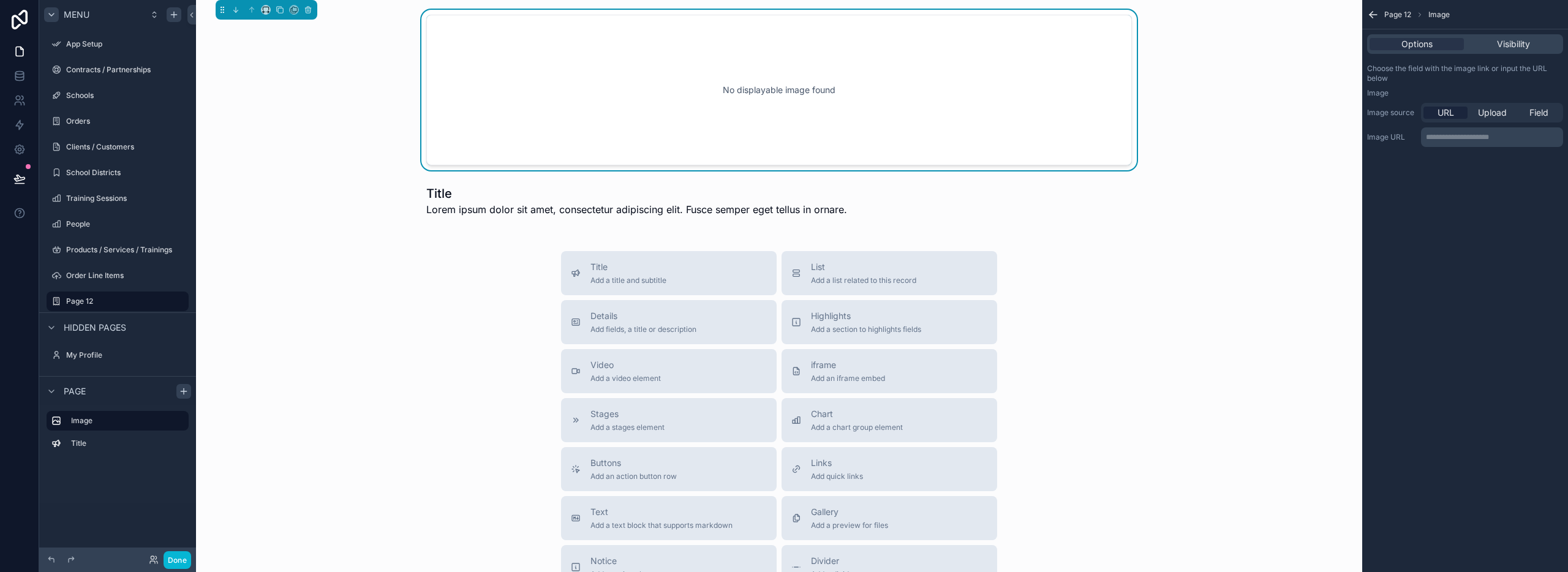
click at [1210, 175] on div "No displayable image found Title Lorem ipsum dolor sit amet, consectetur adipis…" at bounding box center [779, 392] width 1166 height 785
click at [618, 128] on div "No displayable image found" at bounding box center [779, 90] width 665 height 110
click at [760, 93] on div "No displayable image found" at bounding box center [779, 90] width 665 height 110
click at [760, 92] on div "No displayable image found" at bounding box center [779, 90] width 665 height 110
click at [1433, 138] on p "**********" at bounding box center [1493, 137] width 135 height 10
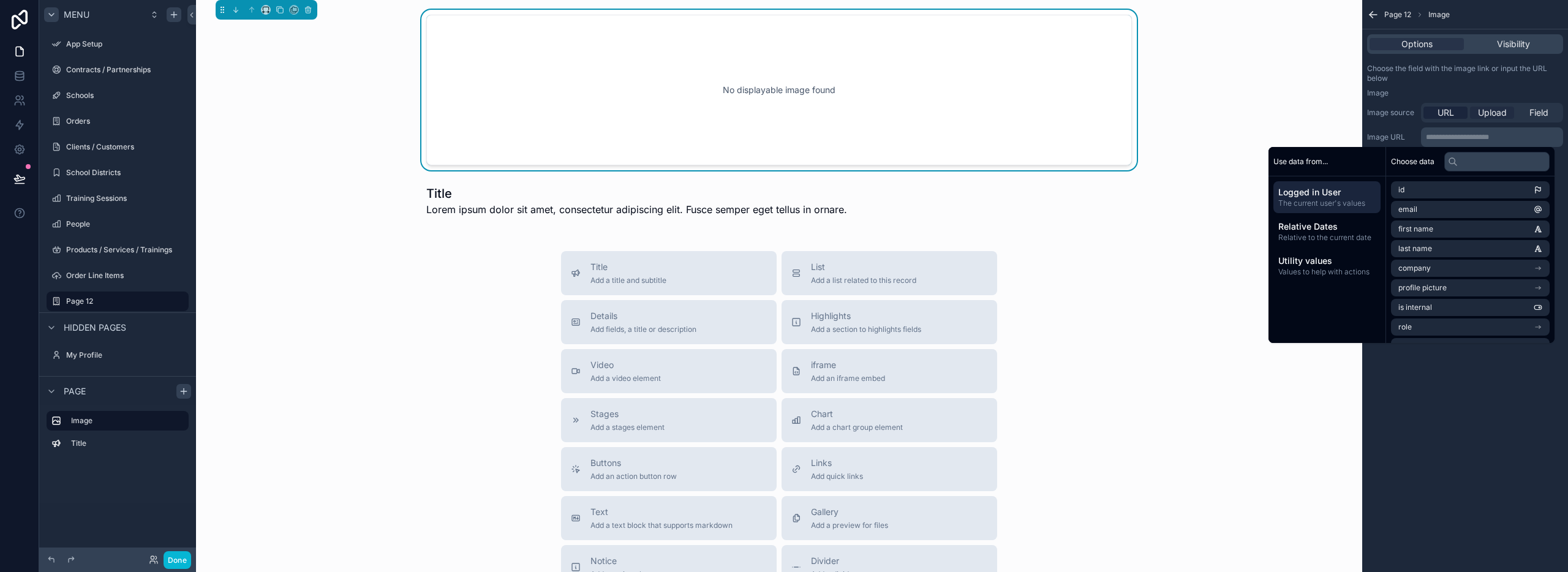
click at [1497, 109] on span "Upload" at bounding box center [1493, 112] width 29 height 12
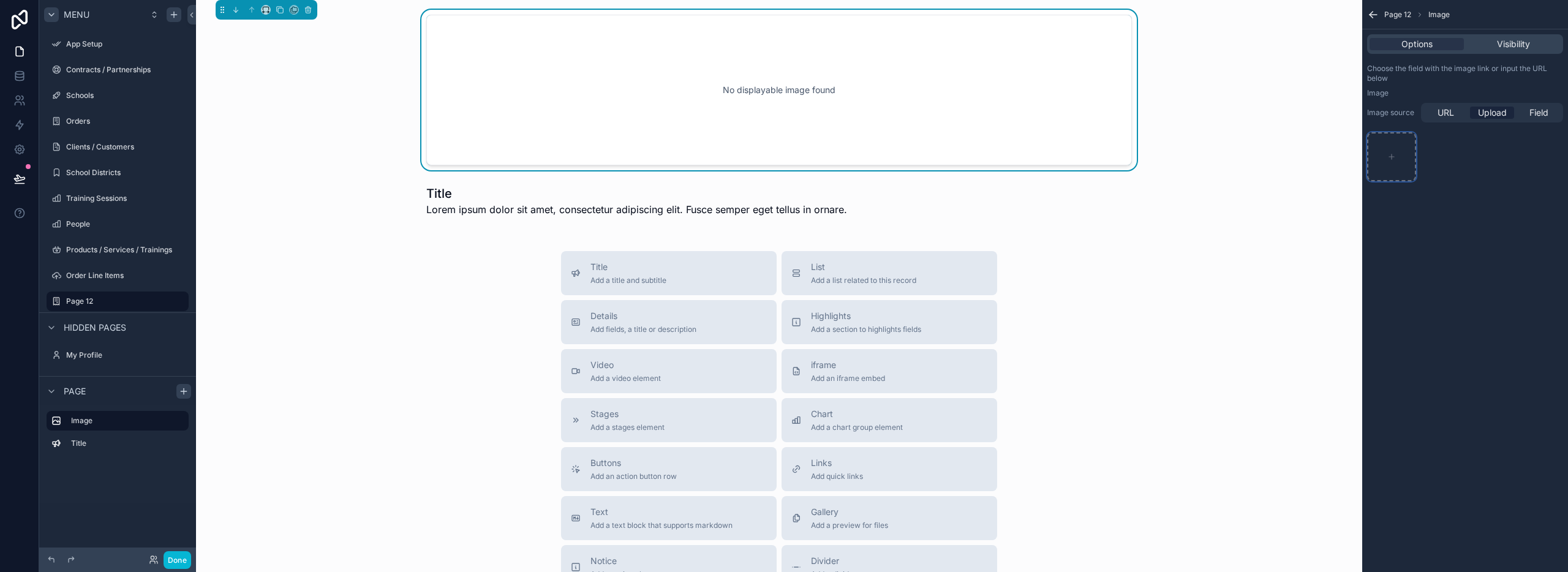
click at [1393, 155] on icon "scrollable content" at bounding box center [1392, 156] width 9 height 9
type input "**********"
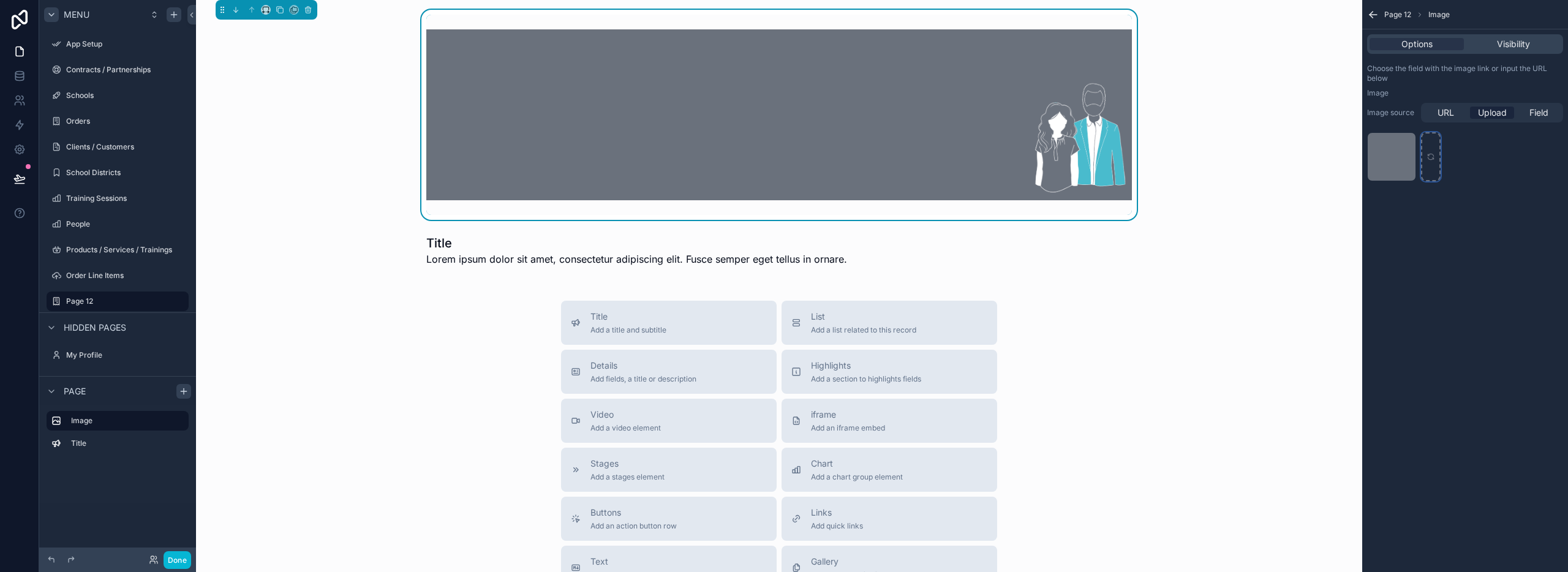
click at [1432, 161] on div "scrollable content" at bounding box center [1431, 157] width 20 height 49
type input "**********"
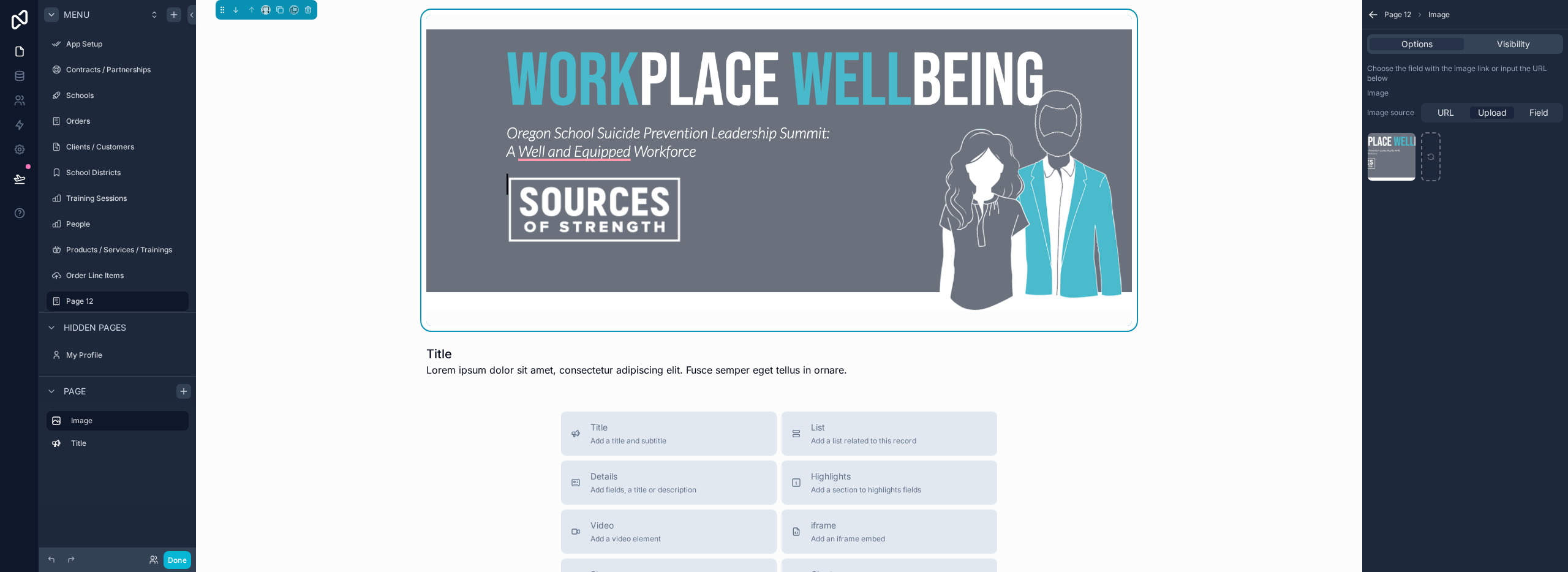
click at [1481, 366] on div "Page 12 Image Options Visibility Choose the field with the image link or input …" at bounding box center [1465, 286] width 206 height 572
click at [1300, 380] on div "scrollable content" at bounding box center [779, 361] width 1146 height 41
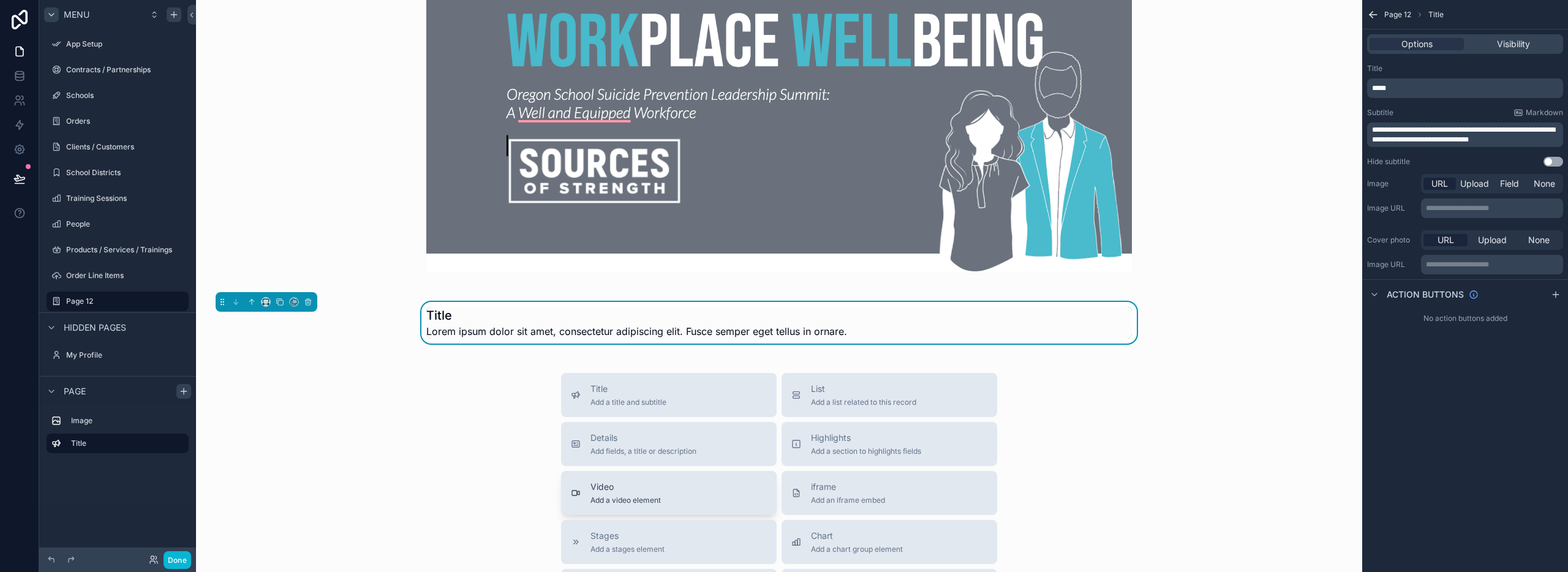
scroll to position [221, 0]
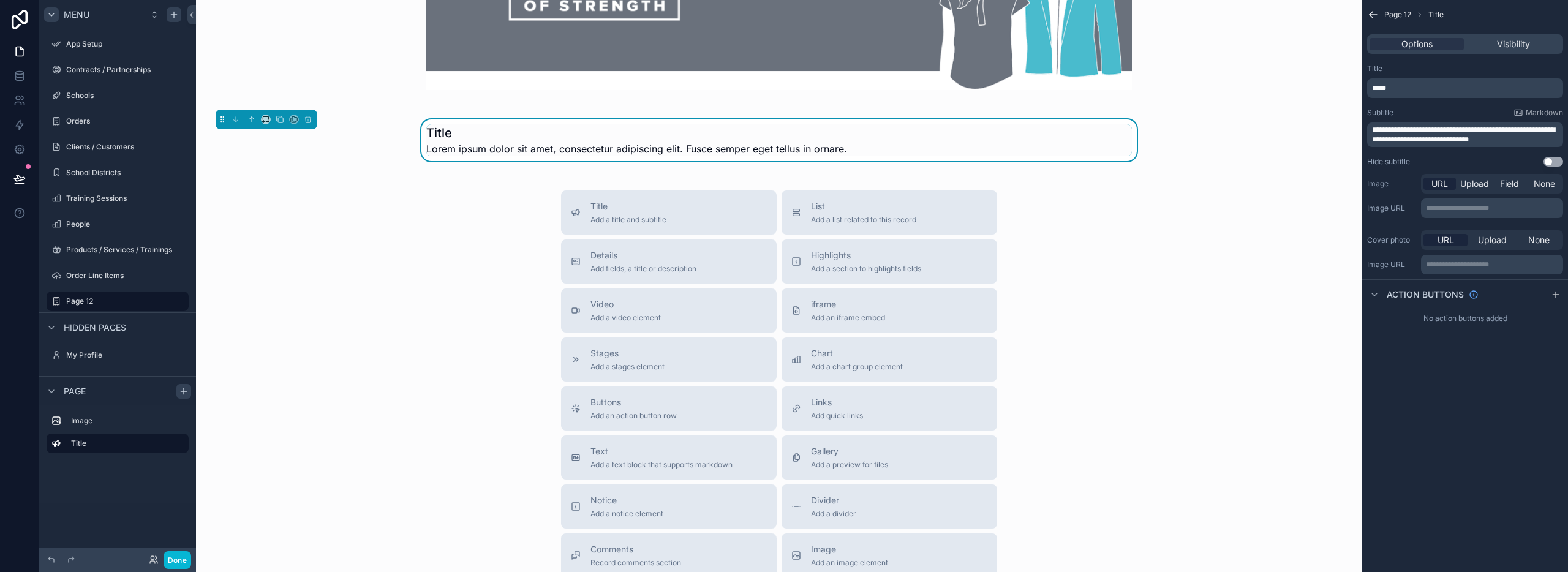
click at [438, 128] on h1 "Title" at bounding box center [637, 133] width 421 height 17
click at [442, 132] on h1 "Title" at bounding box center [637, 133] width 421 height 17
click at [443, 132] on h1 "Title" at bounding box center [637, 133] width 421 height 17
click at [449, 136] on h1 "Title" at bounding box center [637, 133] width 421 height 17
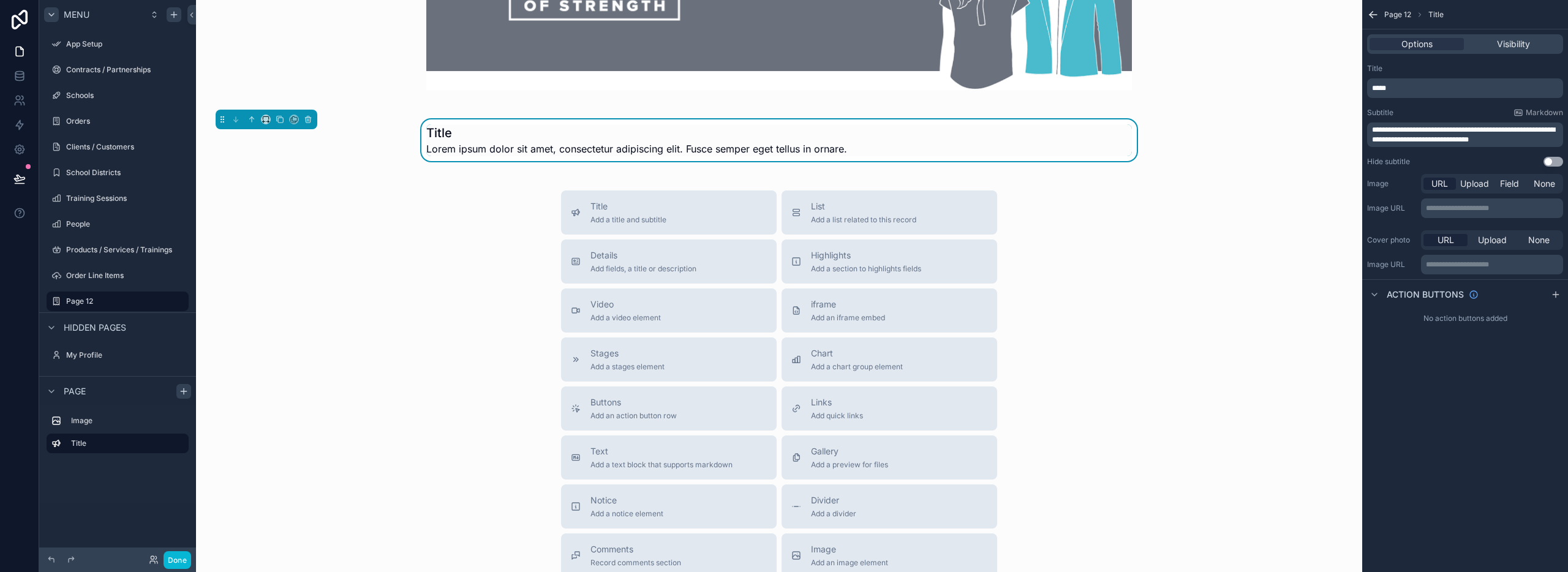
click at [449, 136] on h1 "Title" at bounding box center [637, 133] width 421 height 17
click at [468, 154] on span "Lorem ipsum dolor sit amet, consectetur adipiscing elit. Fusce semper eget tell…" at bounding box center [637, 148] width 421 height 15
click at [445, 134] on h1 "Title" at bounding box center [637, 133] width 421 height 17
click at [1396, 90] on p "*****" at bounding box center [1466, 88] width 189 height 10
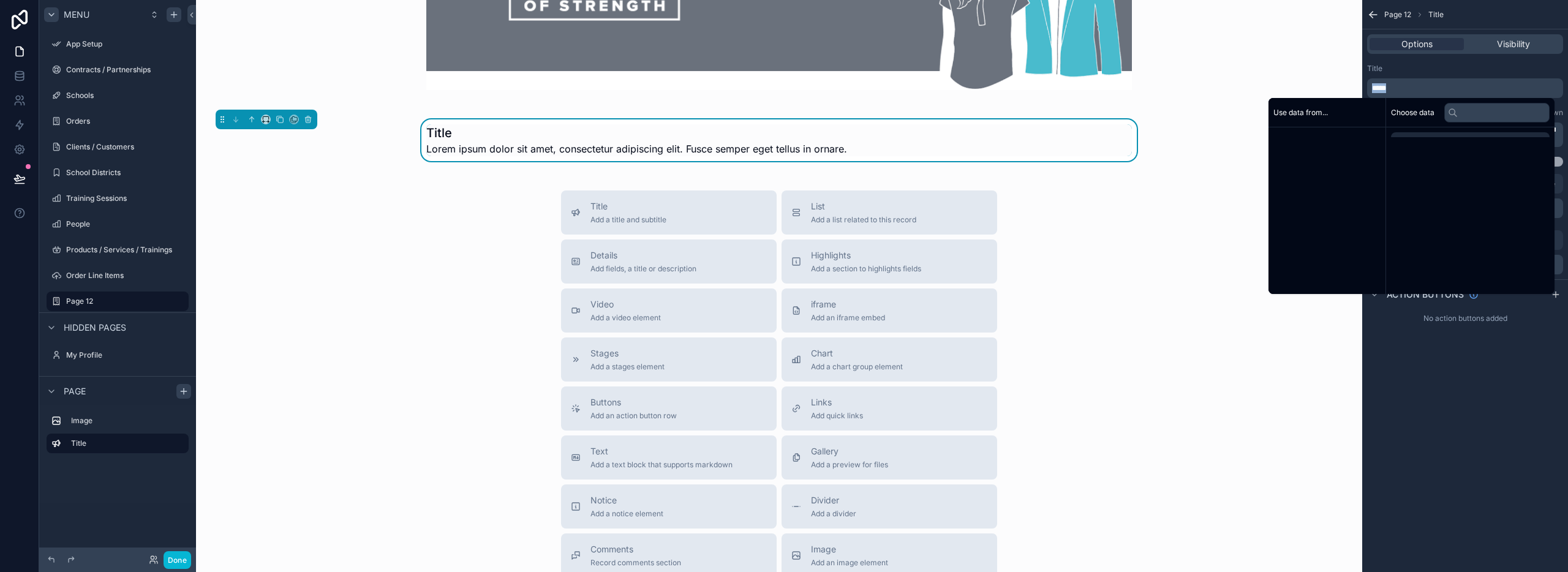
click at [1396, 90] on p "*****" at bounding box center [1466, 88] width 189 height 10
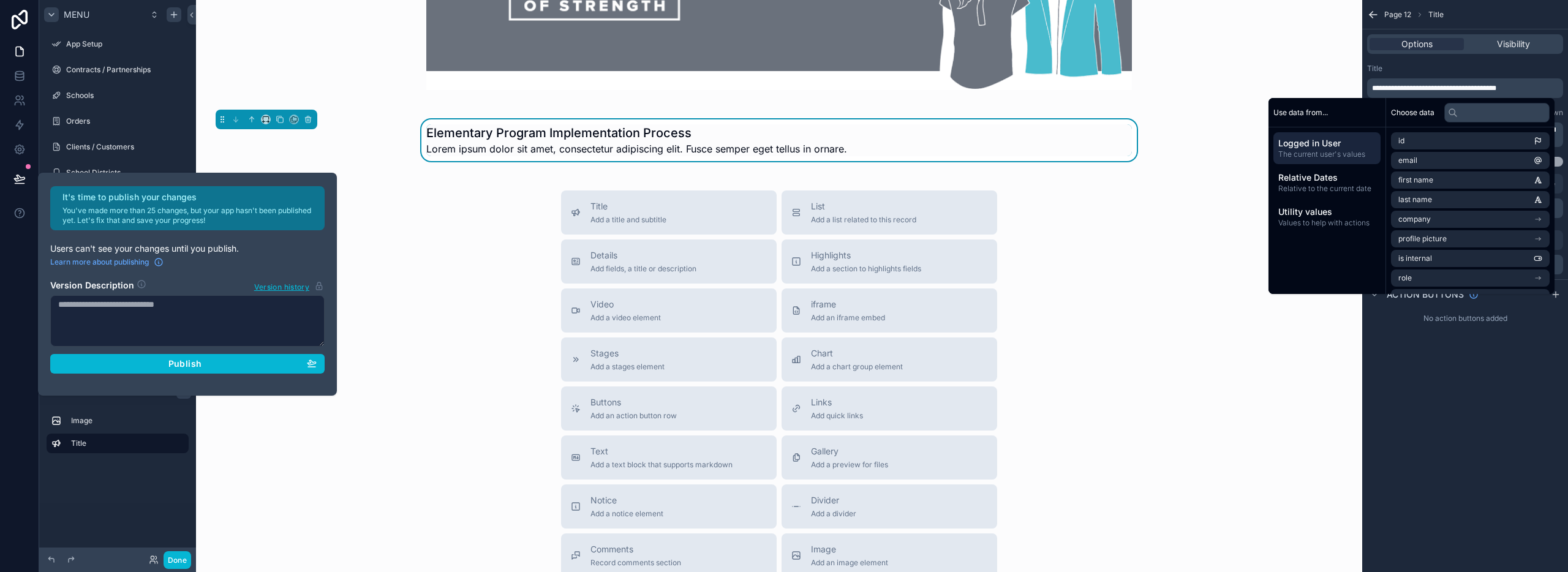
click at [1393, 68] on div "Title" at bounding box center [1465, 68] width 196 height 10
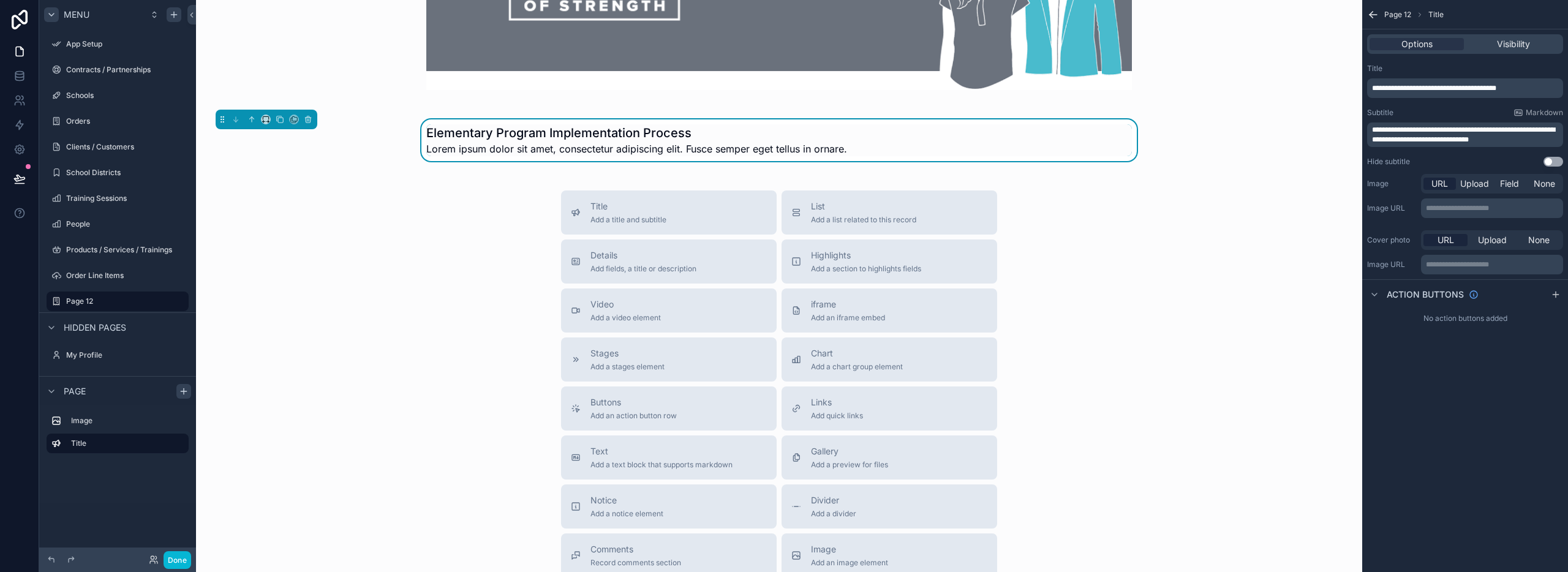
click at [1420, 140] on span "**********" at bounding box center [1463, 135] width 183 height 17
click at [1419, 140] on span "**********" at bounding box center [1463, 135] width 183 height 17
click at [1517, 140] on p "**********" at bounding box center [1466, 134] width 189 height 20
drag, startPoint x: 1512, startPoint y: 140, endPoint x: 1359, endPoint y: 125, distance: 153.7
click at [1358, 125] on div "**********" at bounding box center [882, 286] width 1372 height 572
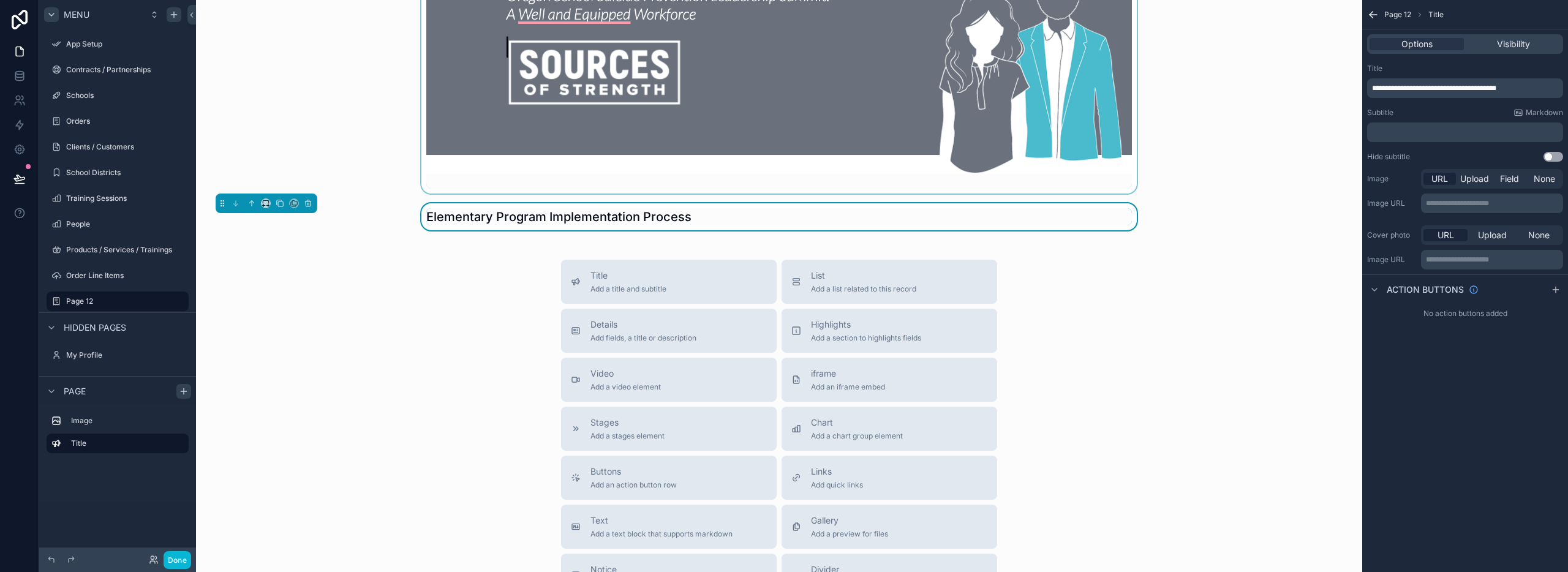
scroll to position [0, 0]
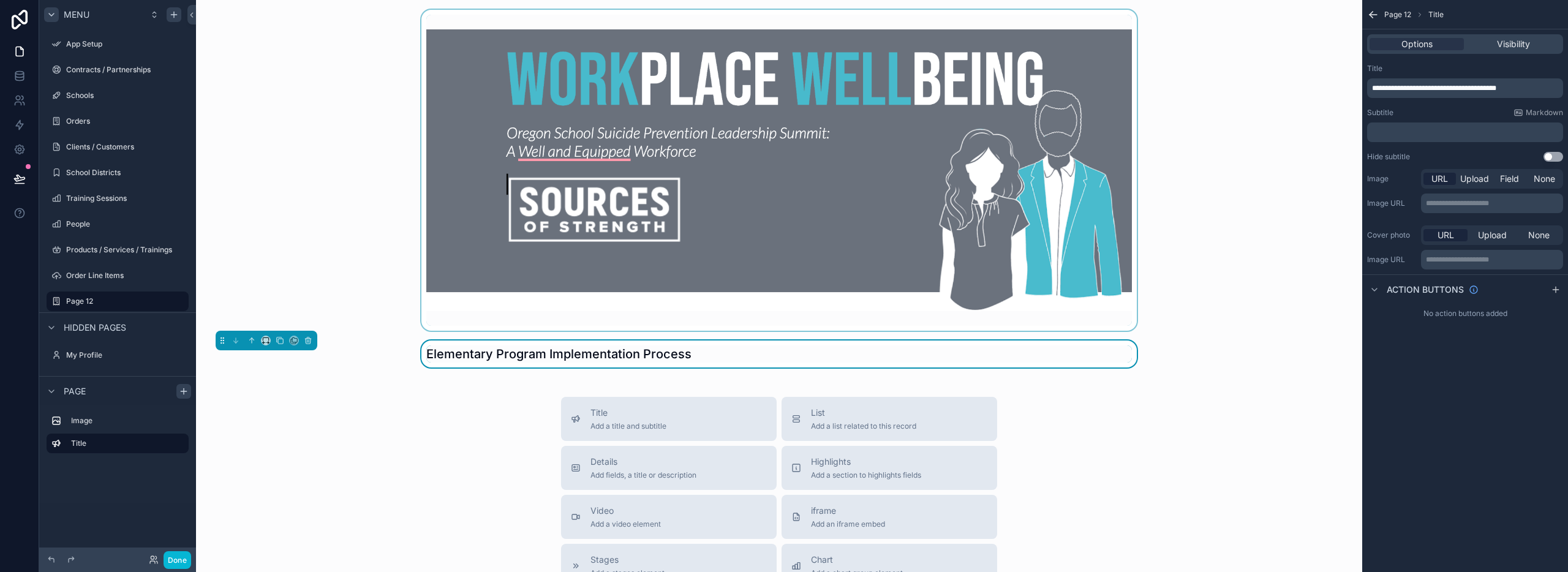
click at [1226, 313] on div "scrollable content" at bounding box center [779, 170] width 1146 height 321
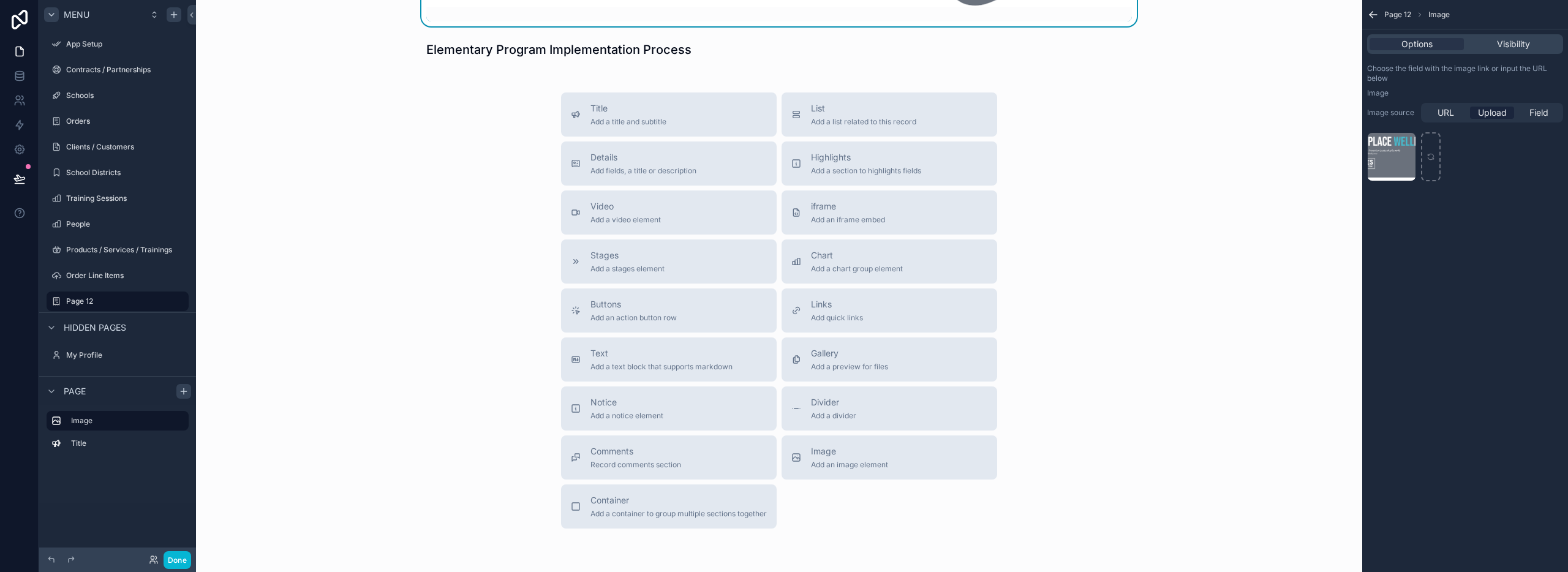
scroll to position [305, 0]
click at [873, 314] on div "Links Add quick links" at bounding box center [889, 309] width 196 height 25
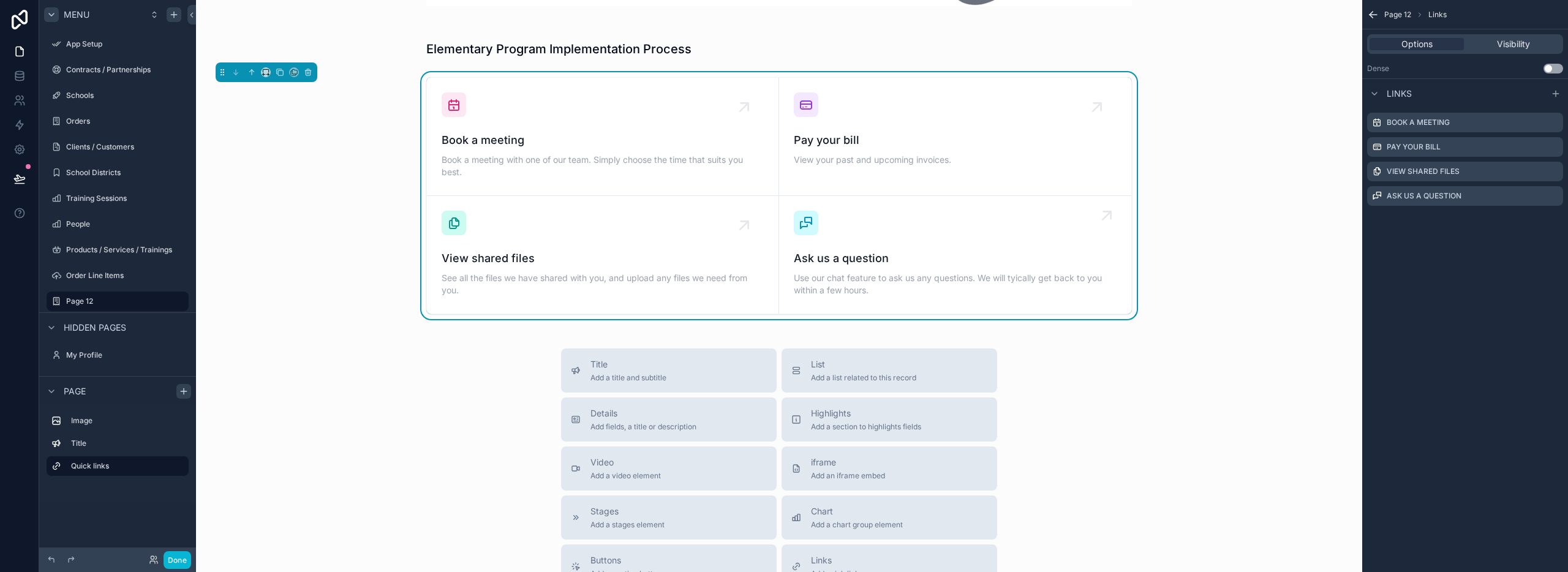
scroll to position [215, 0]
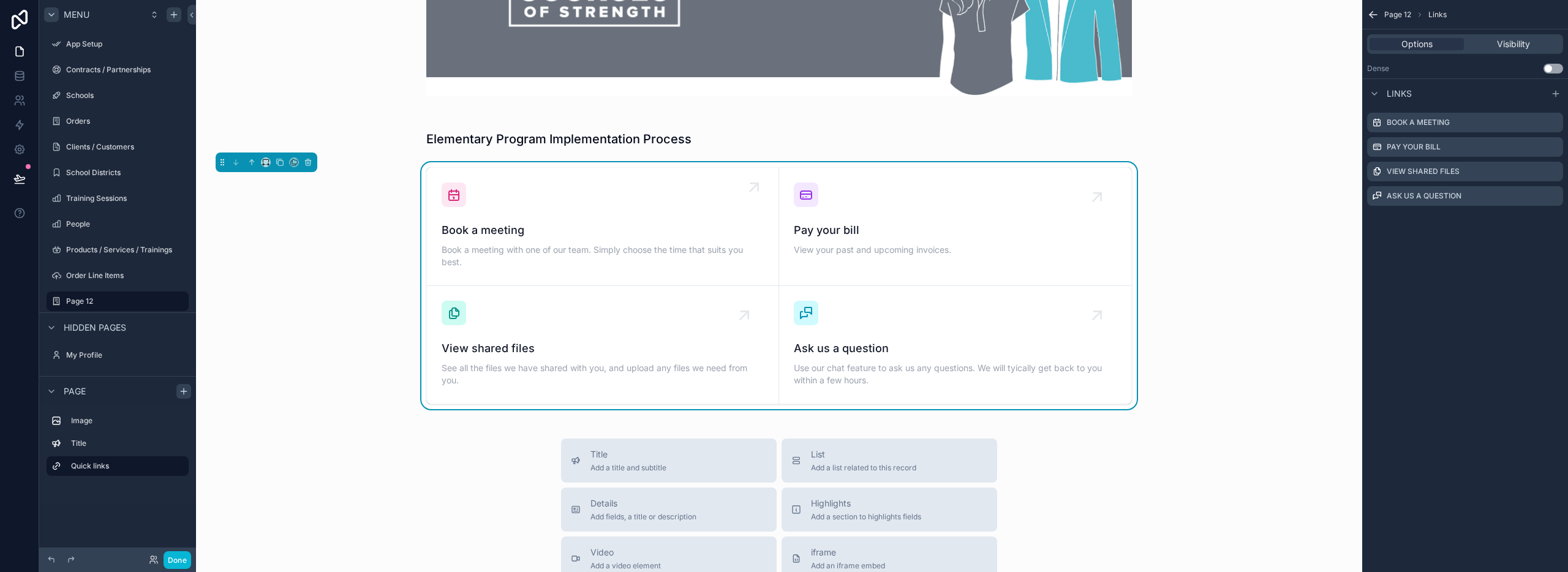
click at [482, 226] on span "Book a meeting" at bounding box center [603, 230] width 322 height 17
click at [510, 236] on span "Book a meeting" at bounding box center [603, 230] width 322 height 17
click at [1441, 122] on label "Book a meeting" at bounding box center [1418, 122] width 63 height 10
click at [1551, 121] on icon "scrollable content" at bounding box center [1553, 122] width 10 height 10
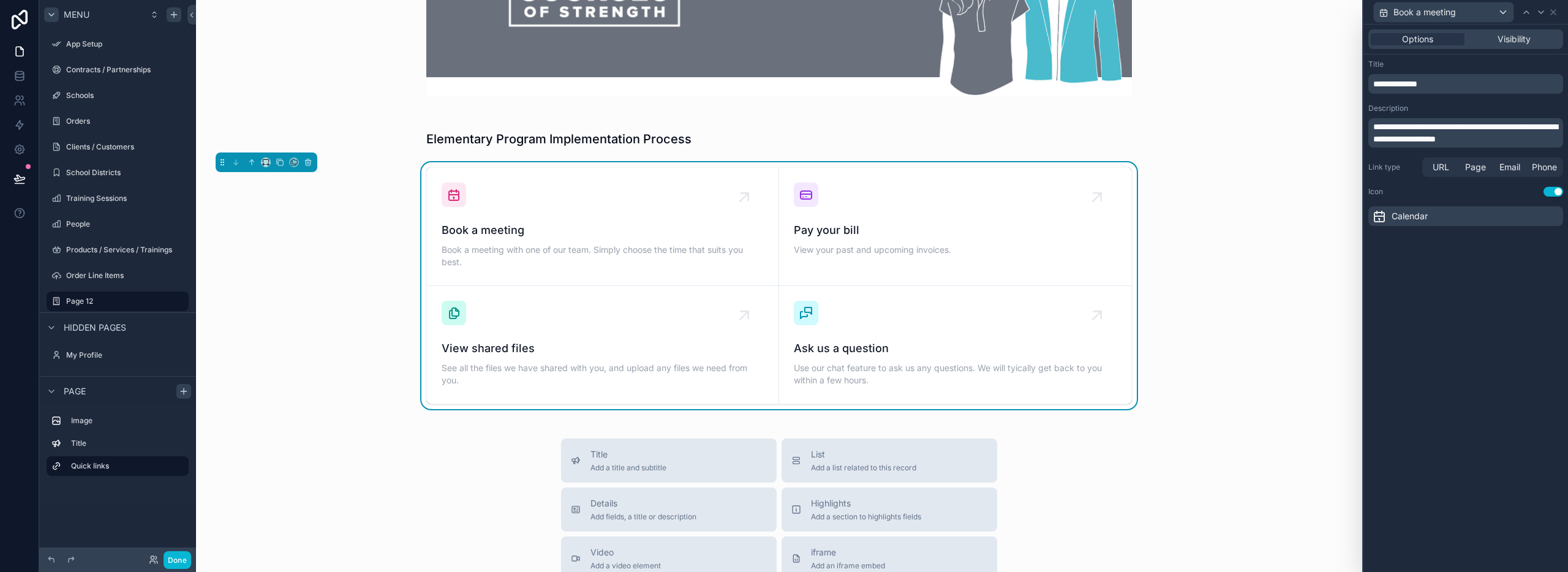
click at [1460, 84] on p "**********" at bounding box center [1467, 83] width 187 height 12
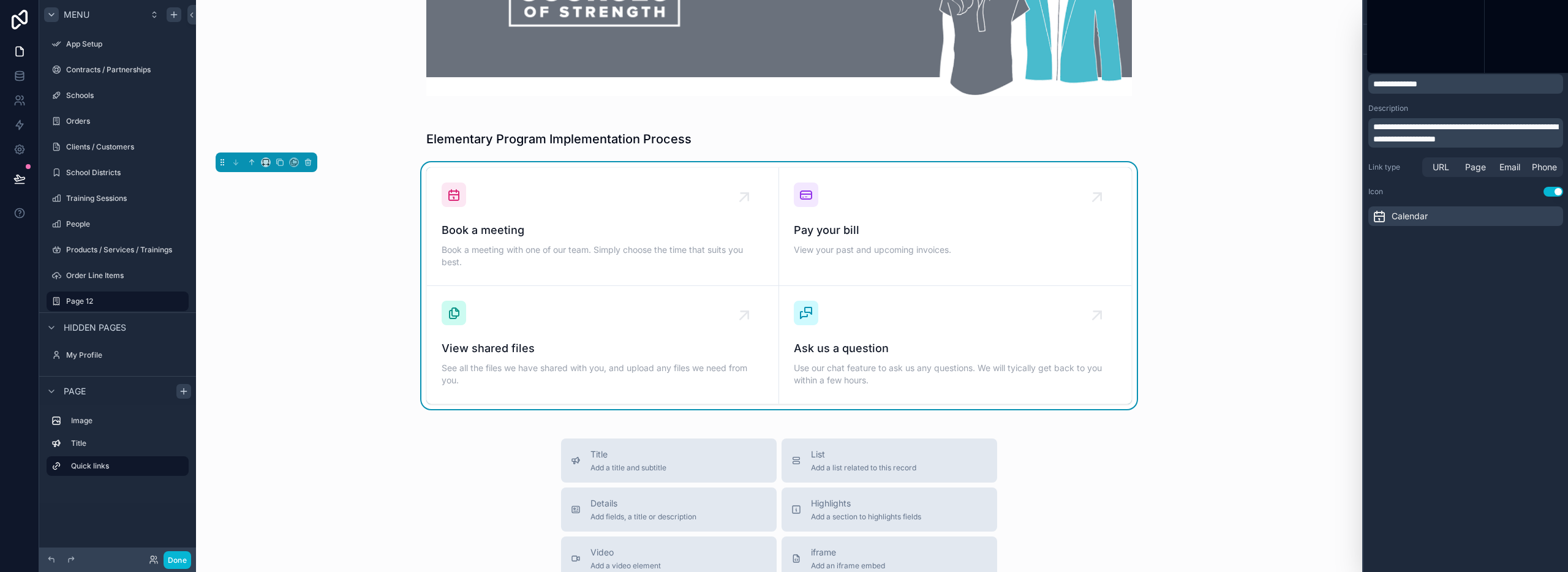
click at [1460, 84] on p "**********" at bounding box center [1467, 83] width 187 height 12
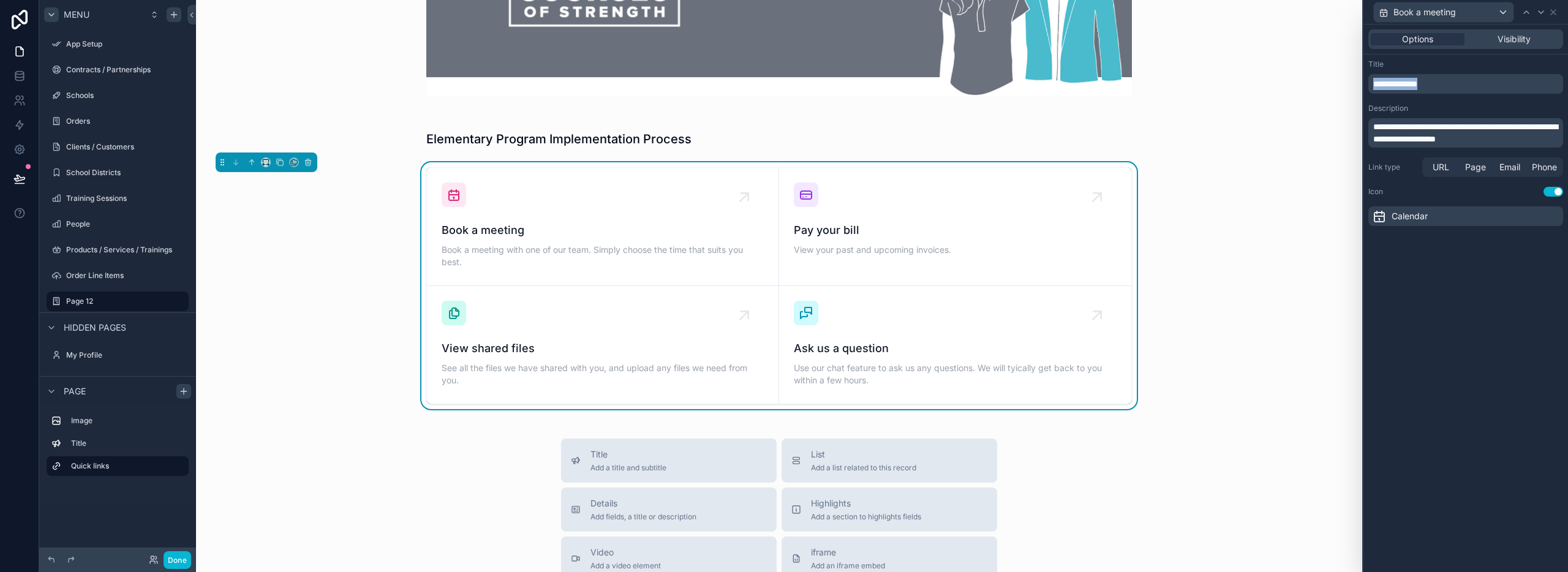
click at [1460, 84] on p "**********" at bounding box center [1467, 83] width 187 height 12
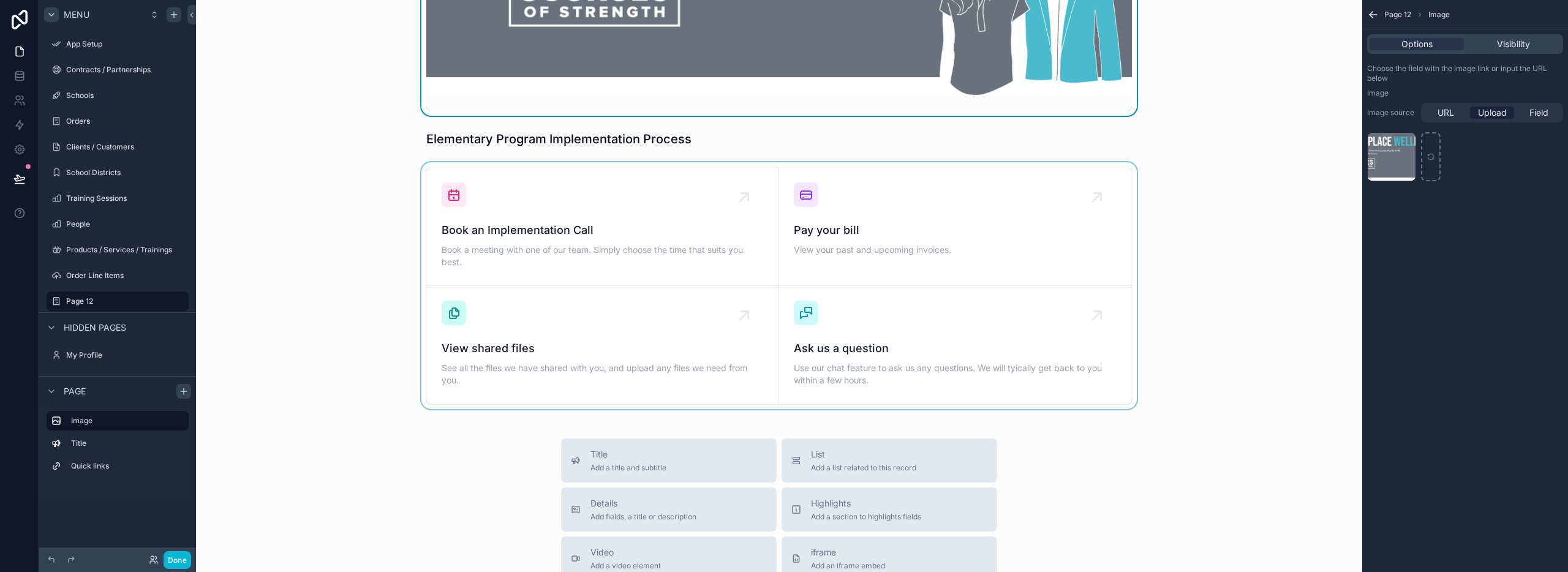
click at [653, 206] on div "scrollable content" at bounding box center [779, 285] width 1146 height 247
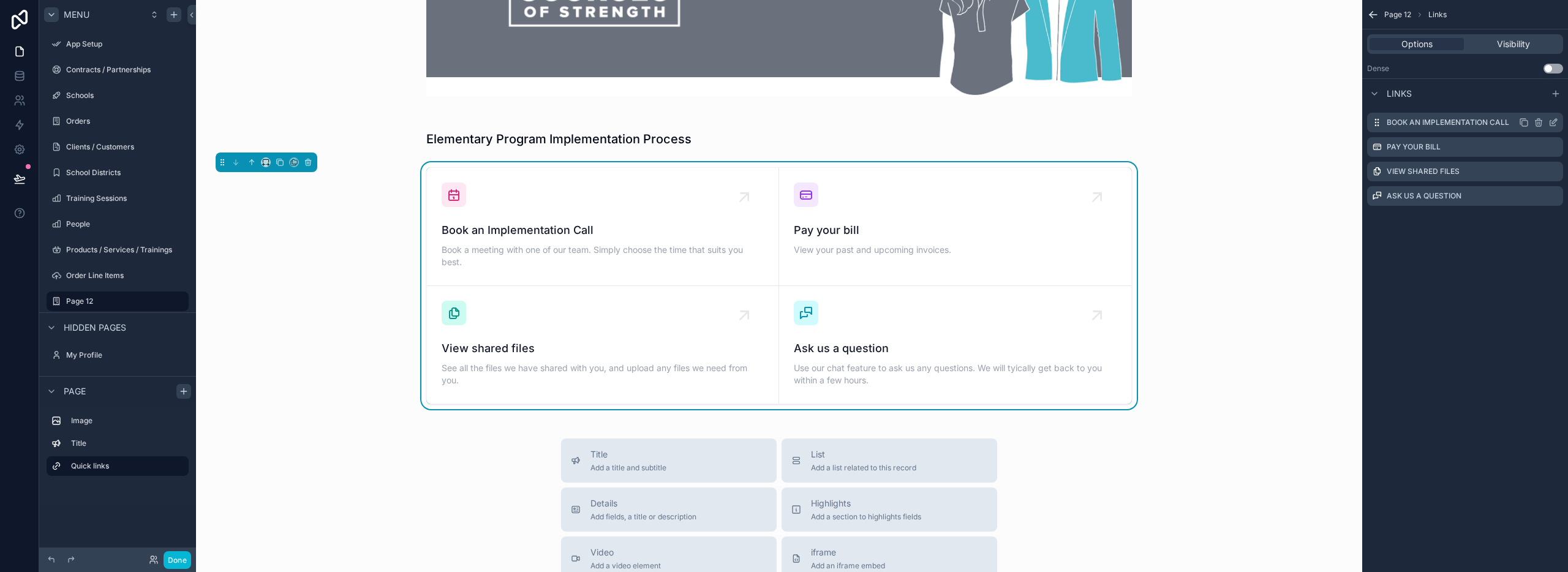
click at [1446, 126] on label "Book an Implementation Call" at bounding box center [1448, 122] width 122 height 10
click at [1555, 121] on icon "scrollable content" at bounding box center [1553, 122] width 10 height 10
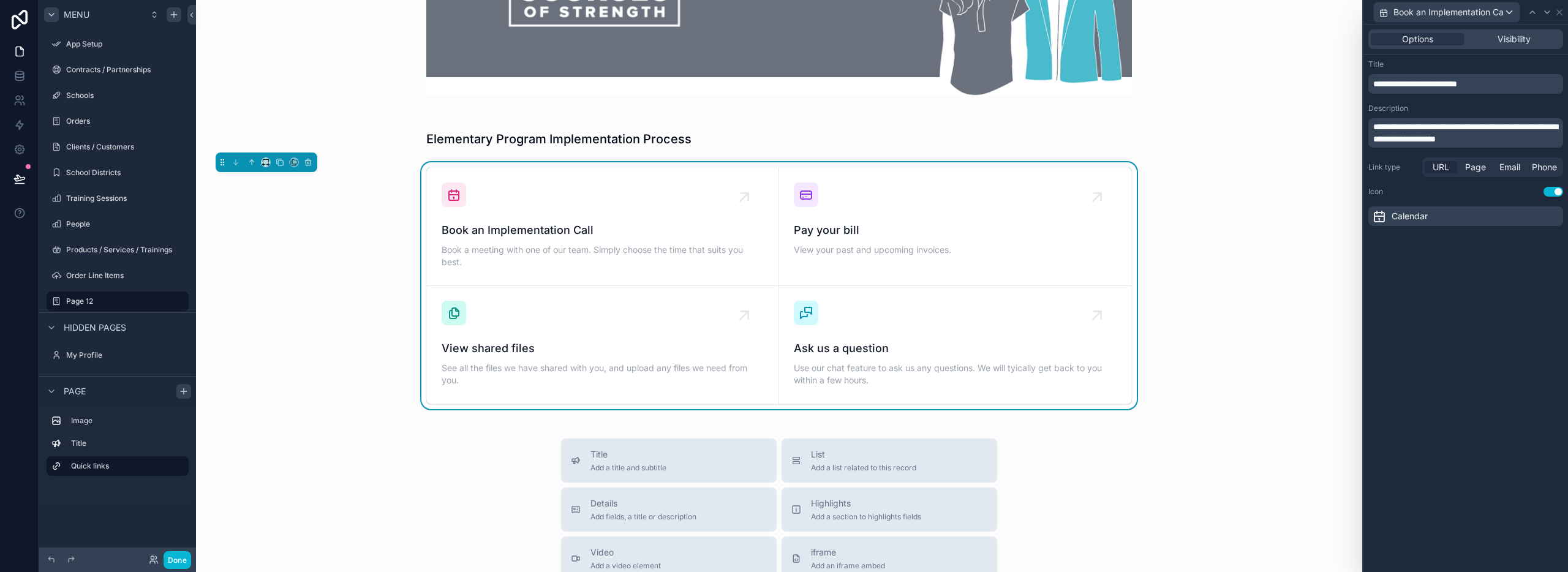
click at [1435, 167] on span "URL" at bounding box center [1441, 167] width 17 height 12
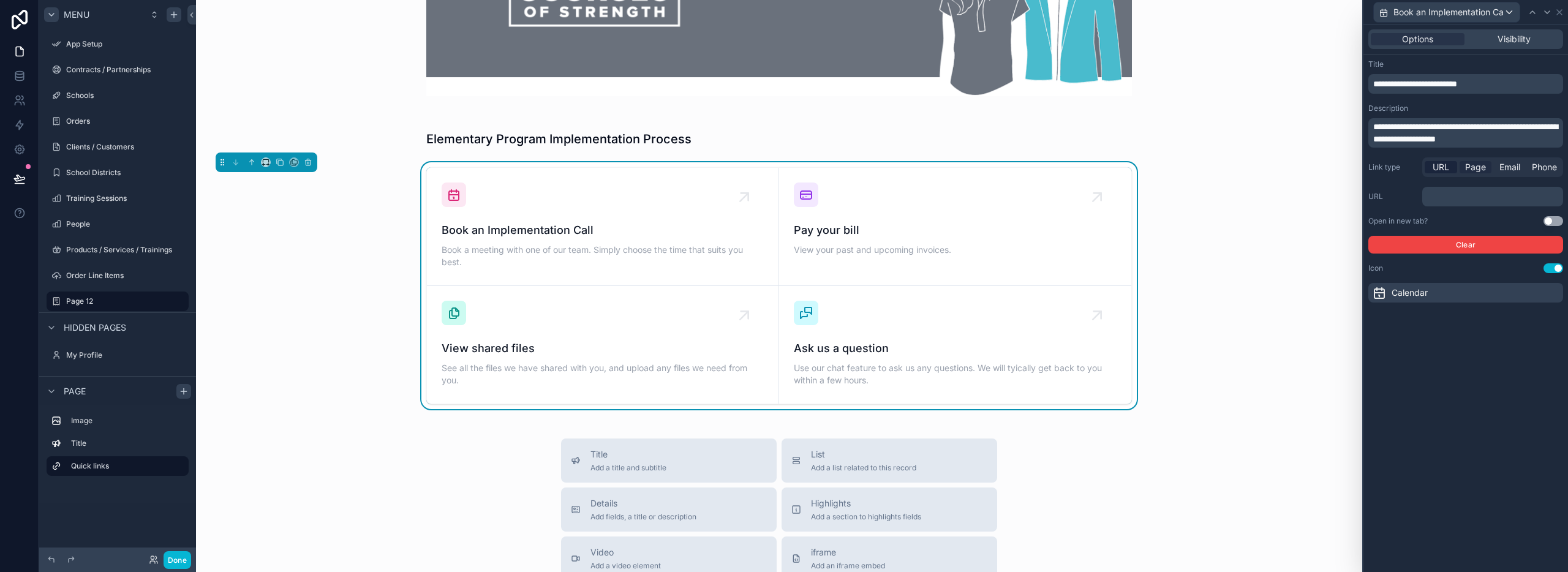
click at [1470, 166] on span "Page" at bounding box center [1475, 167] width 21 height 12
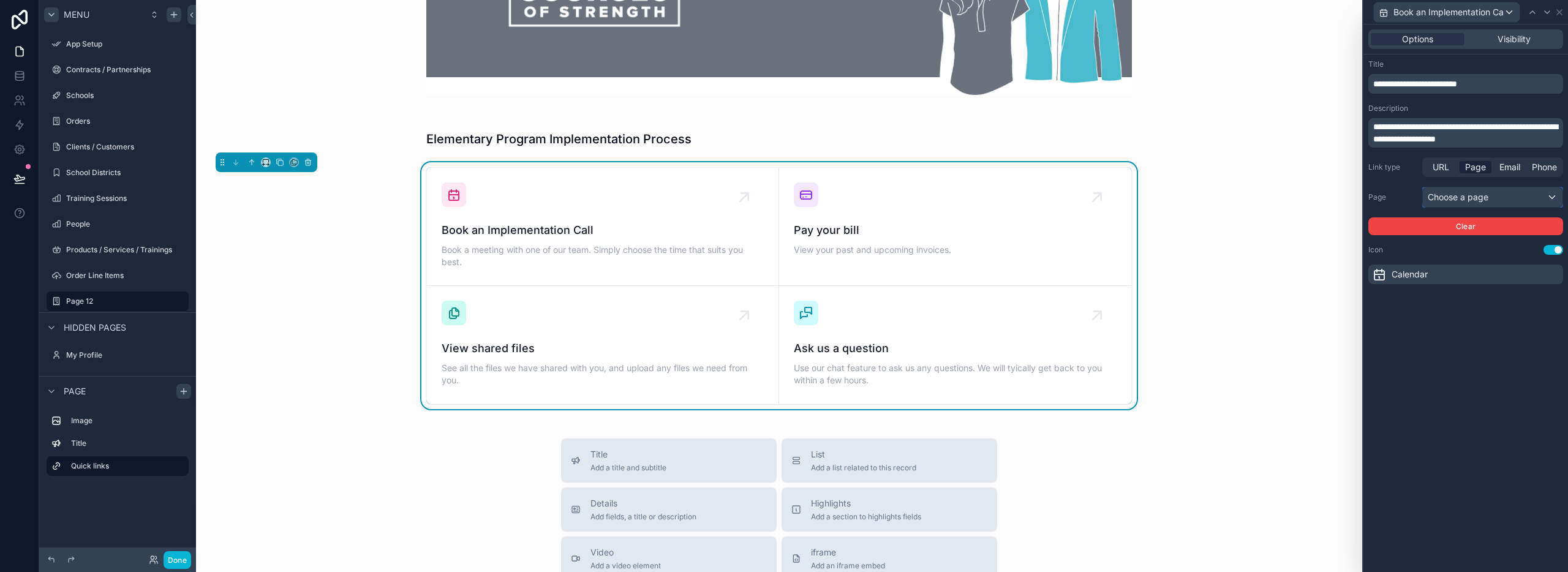
click at [1452, 199] on div "Choose a page" at bounding box center [1493, 197] width 140 height 20
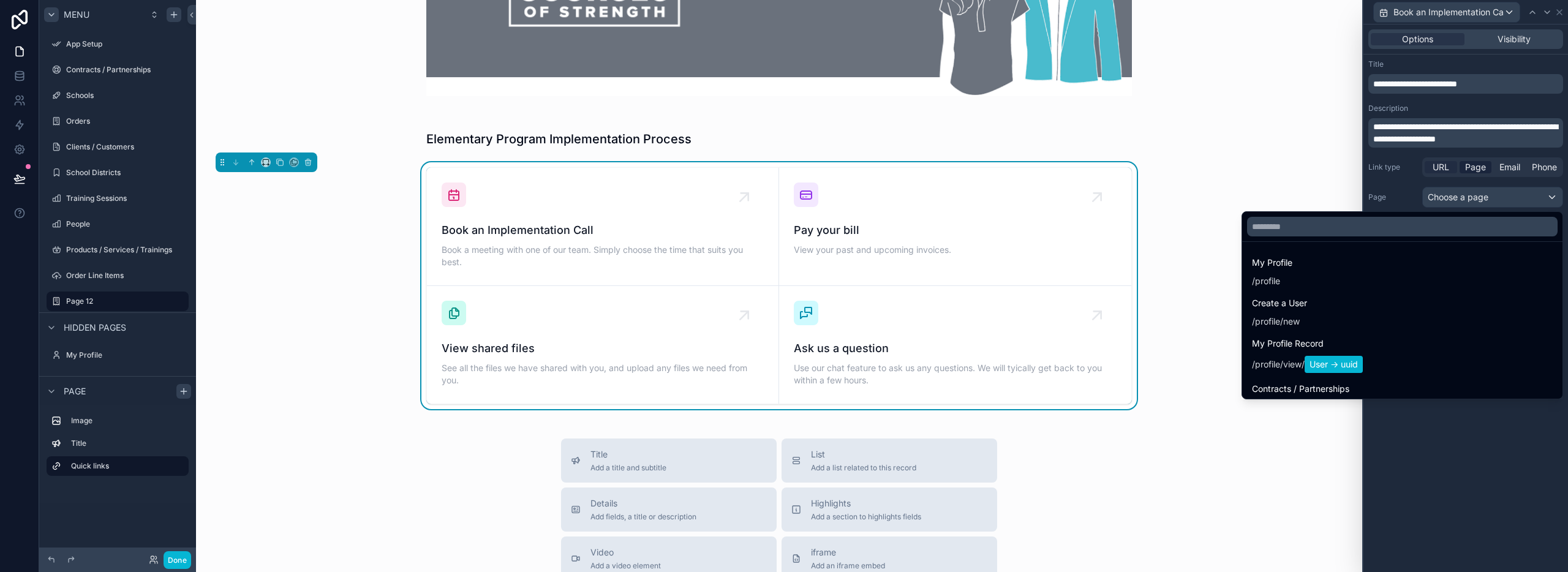
click at [1435, 161] on div at bounding box center [1466, 286] width 205 height 572
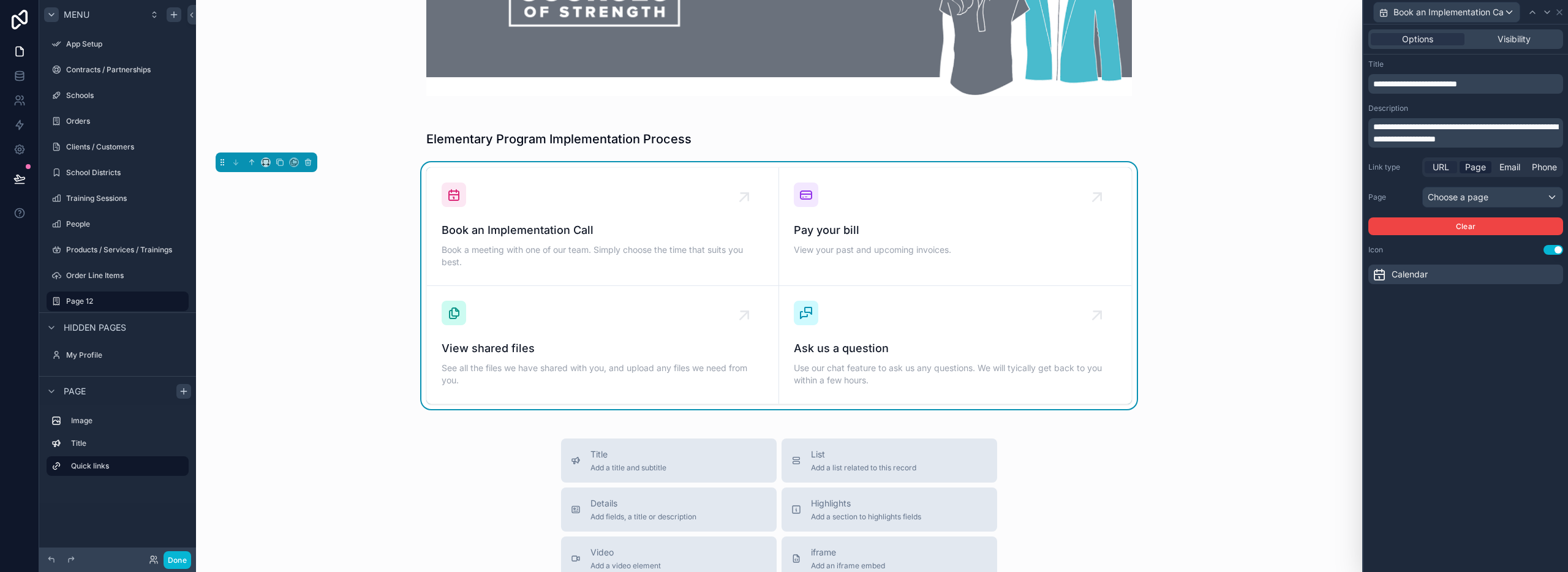
click at [1438, 165] on span "URL" at bounding box center [1441, 167] width 17 height 12
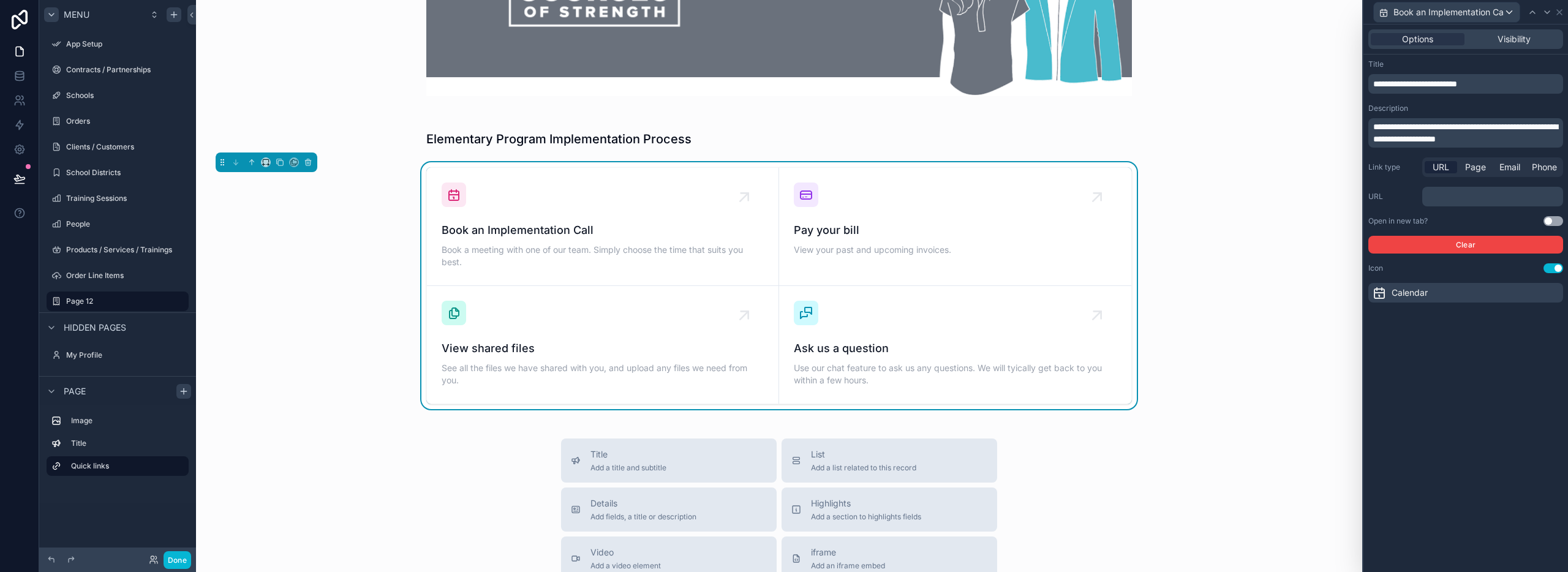
click at [1441, 202] on p "﻿" at bounding box center [1494, 196] width 133 height 12
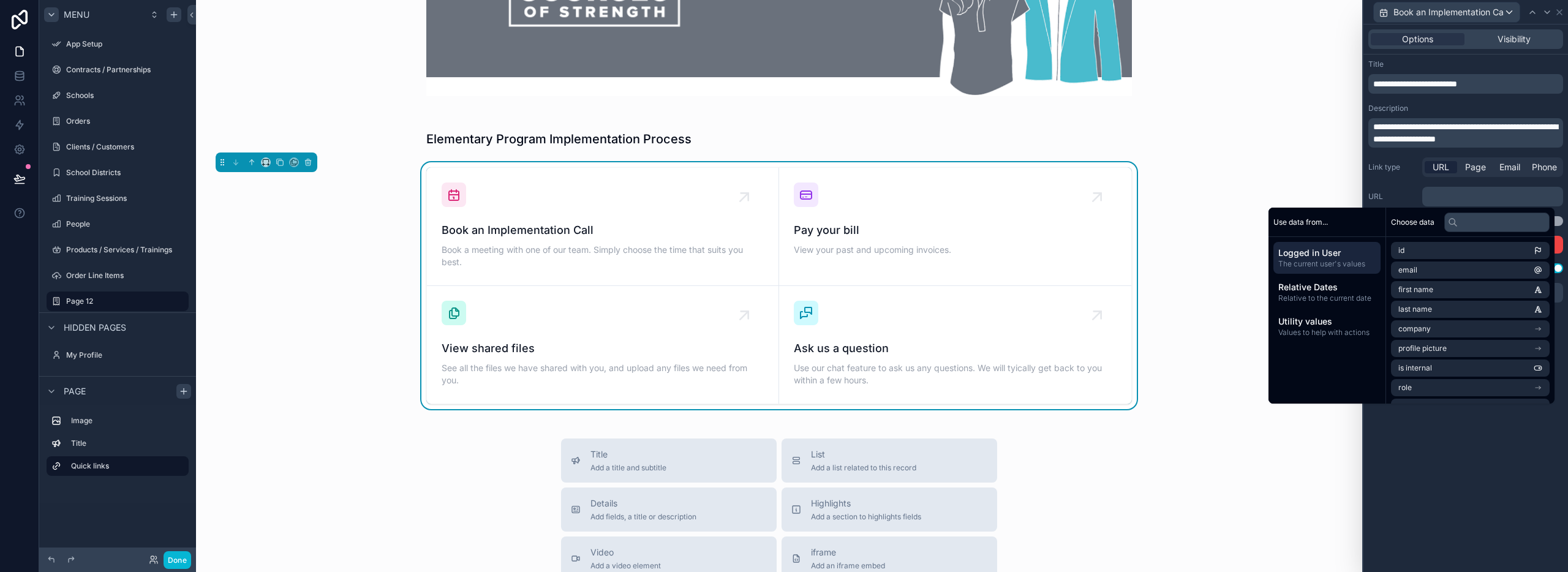
click at [1457, 202] on div "﻿" at bounding box center [1492, 196] width 141 height 20
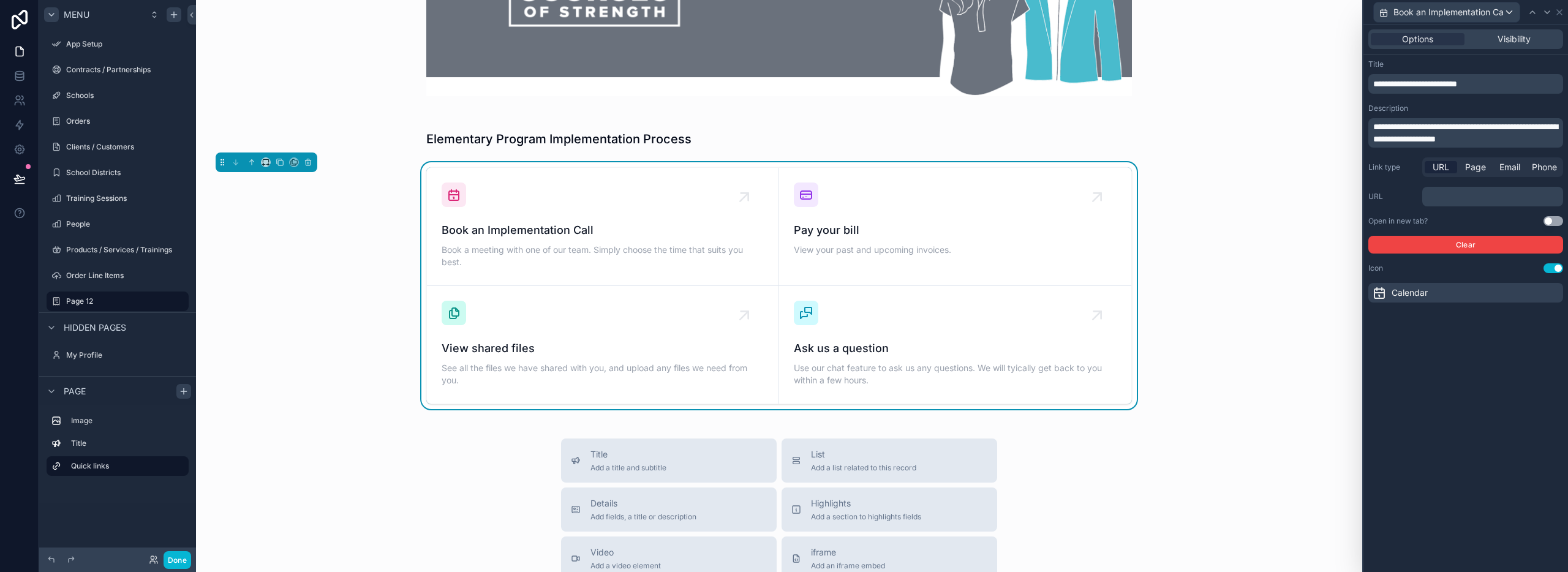
click at [1451, 193] on p "﻿" at bounding box center [1494, 196] width 133 height 12
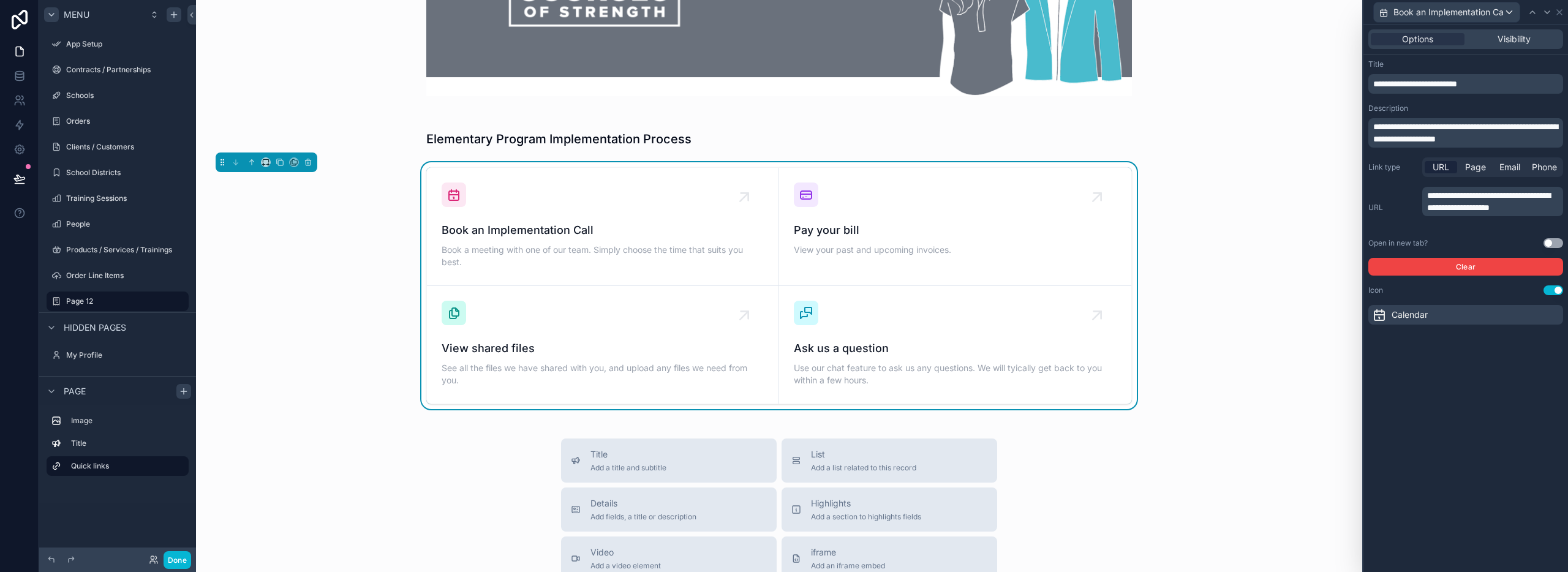
click at [1409, 223] on div "**********" at bounding box center [1466, 207] width 195 height 41
click at [1555, 243] on button "Use setting" at bounding box center [1553, 243] width 20 height 10
click at [1538, 375] on div "**********" at bounding box center [1466, 298] width 205 height 547
click at [1419, 319] on span "Calendar" at bounding box center [1410, 314] width 37 height 12
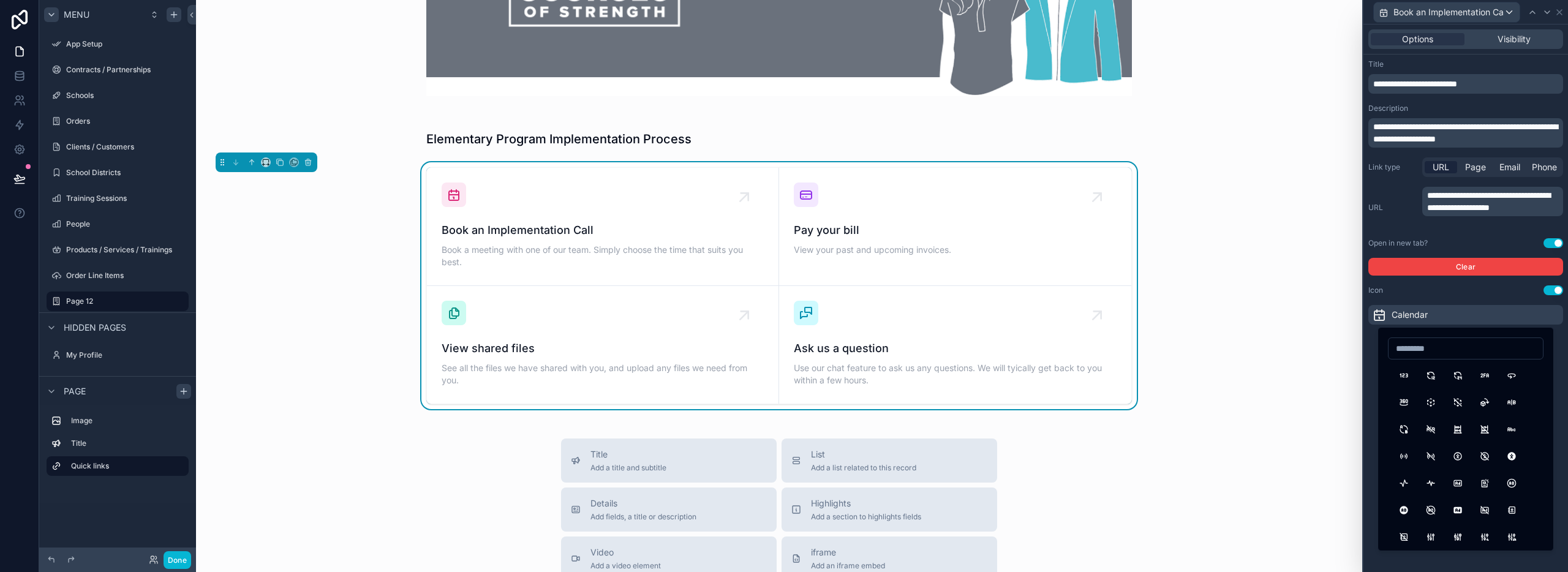
click at [1422, 296] on div "**********" at bounding box center [1466, 192] width 205 height 274
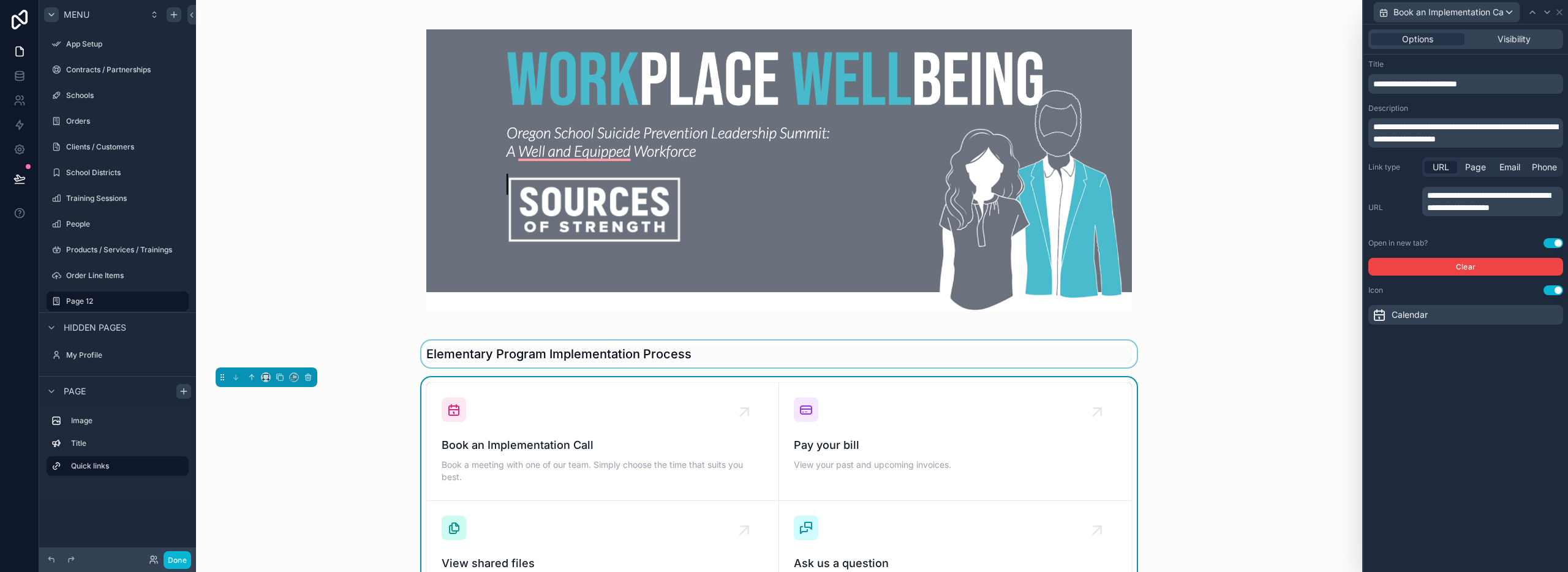
click at [679, 344] on div "scrollable content" at bounding box center [779, 354] width 1146 height 27
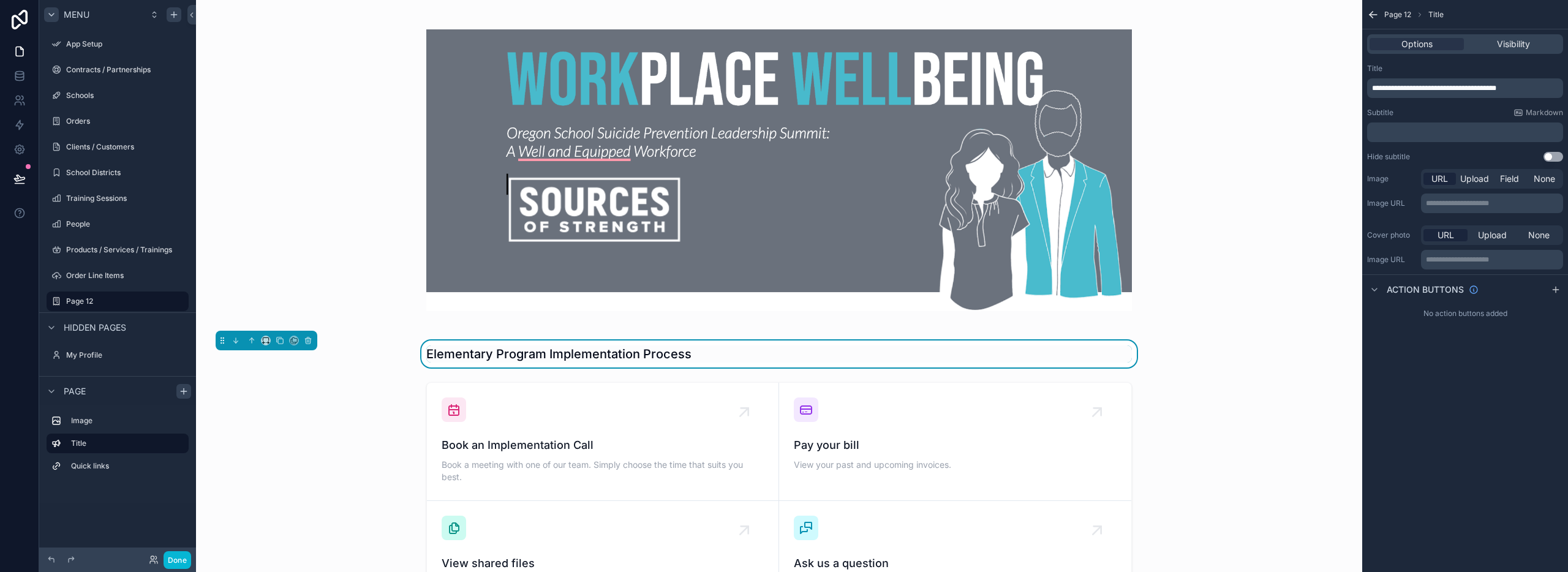
click at [1443, 132] on p "﻿" at bounding box center [1466, 132] width 189 height 10
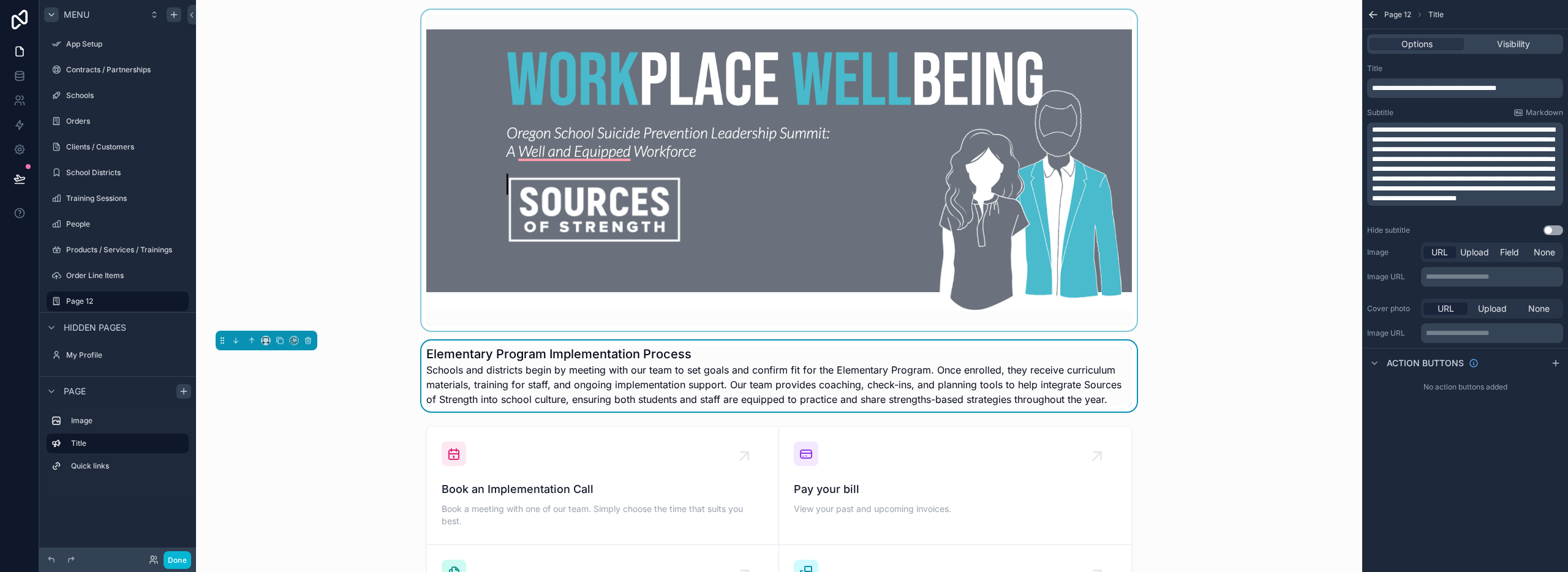
click at [1159, 232] on div "scrollable content" at bounding box center [779, 170] width 1146 height 321
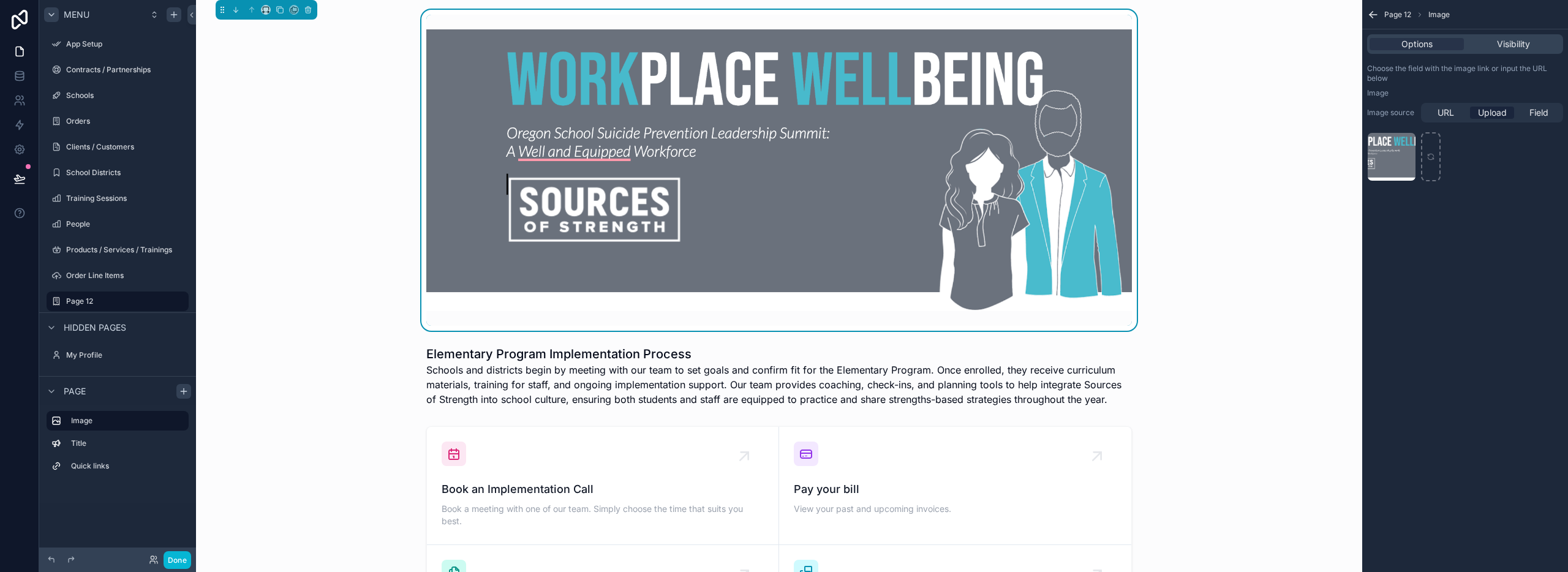
click at [814, 136] on img "scrollable content" at bounding box center [779, 170] width 706 height 282
click at [696, 144] on img "scrollable content" at bounding box center [779, 170] width 706 height 282
click at [1303, 278] on div "scrollable content" at bounding box center [779, 170] width 1146 height 321
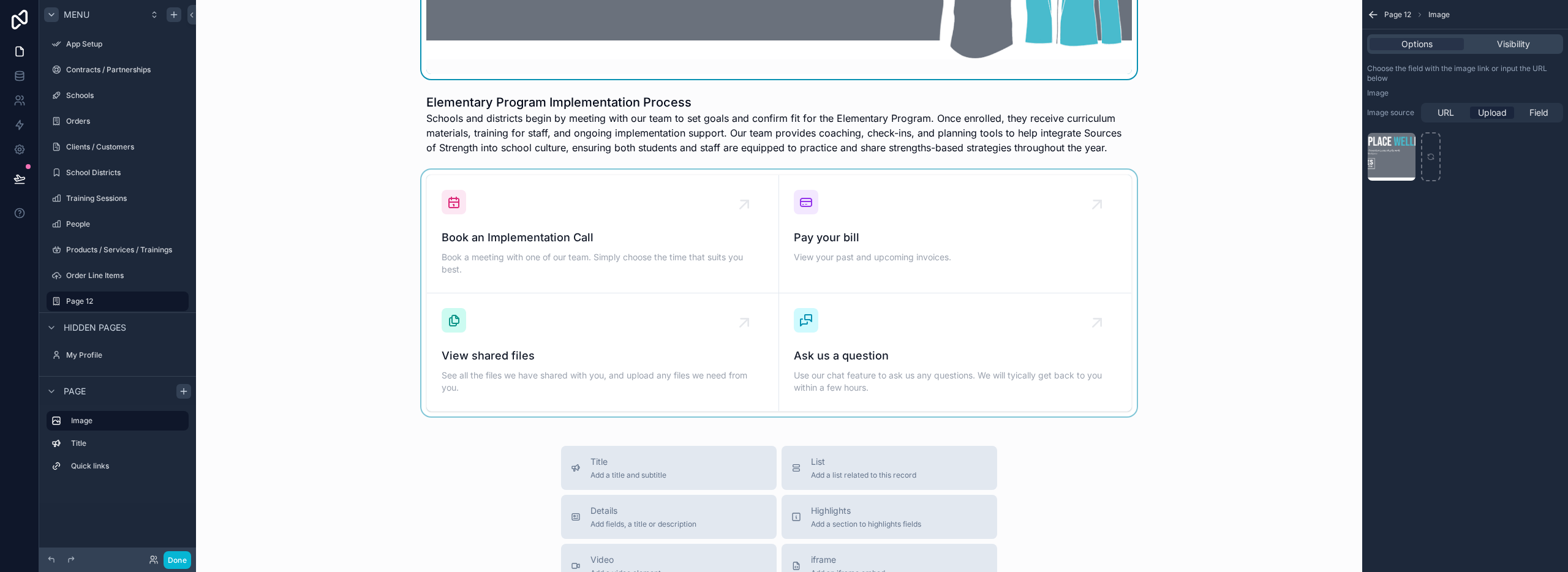
scroll to position [264, 0]
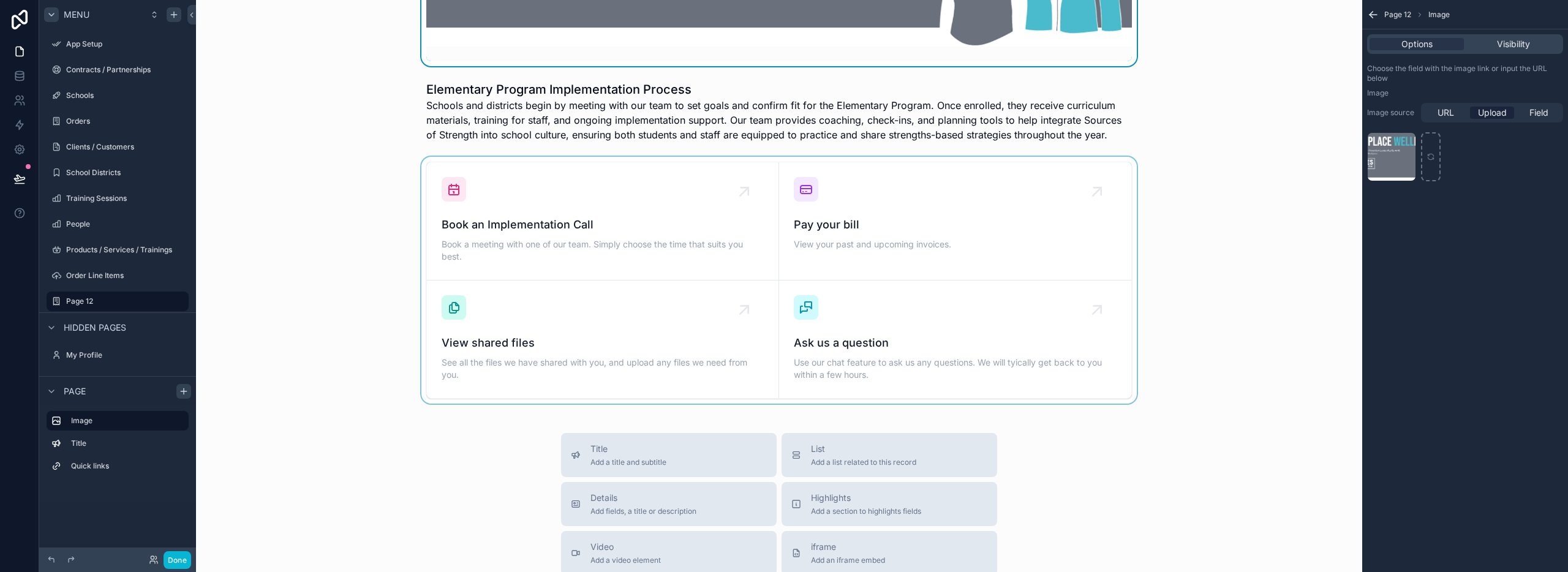
click at [896, 241] on div "scrollable content" at bounding box center [779, 280] width 1146 height 247
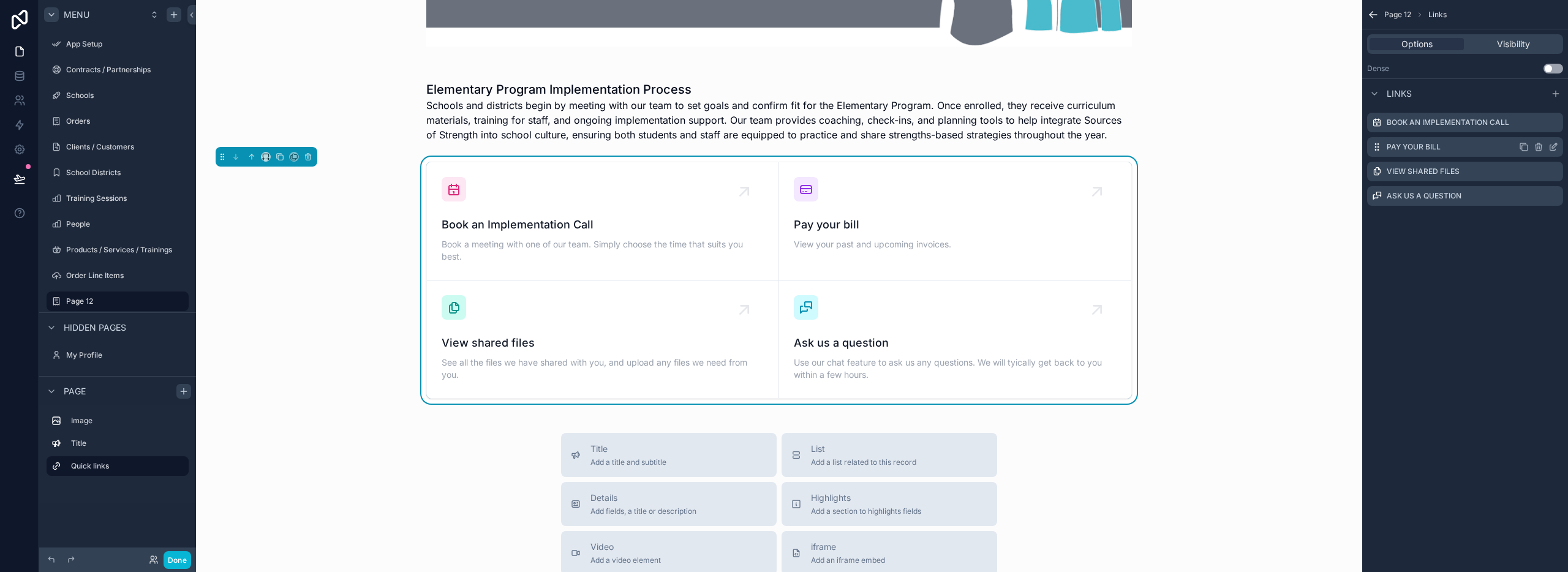
click at [1552, 146] on icon "scrollable content" at bounding box center [1553, 147] width 10 height 10
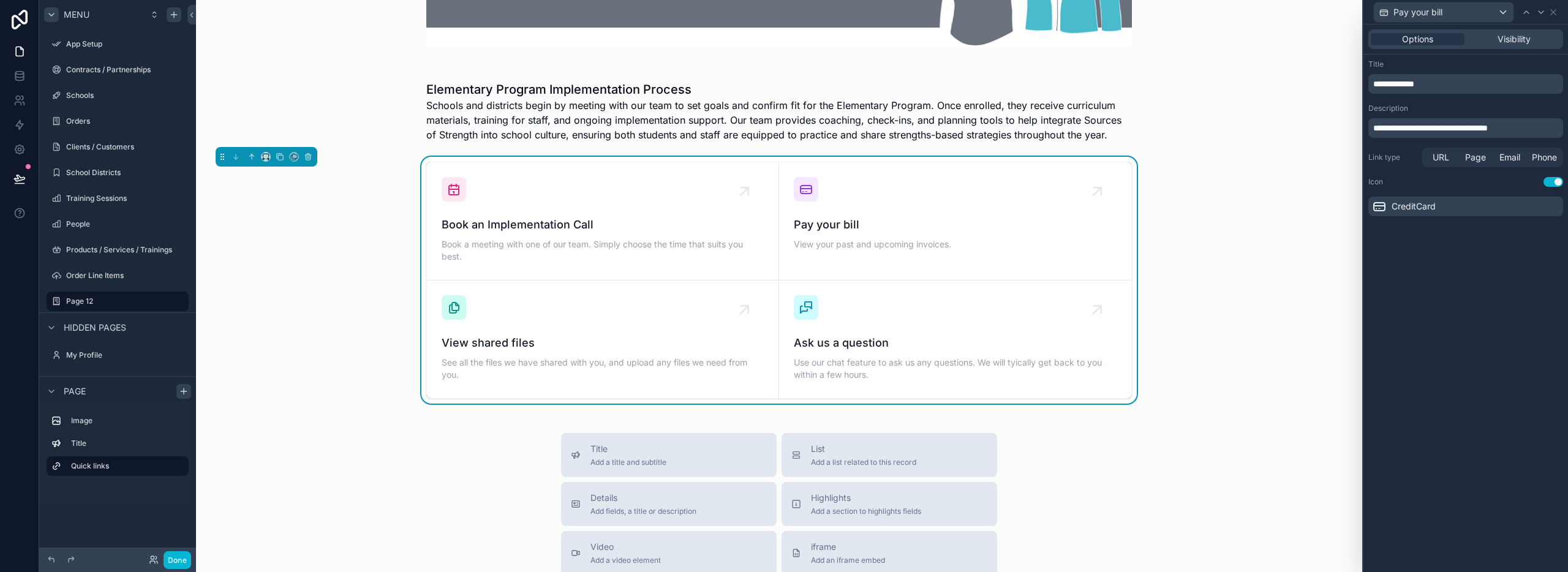
click at [1439, 83] on p "**********" at bounding box center [1467, 83] width 187 height 12
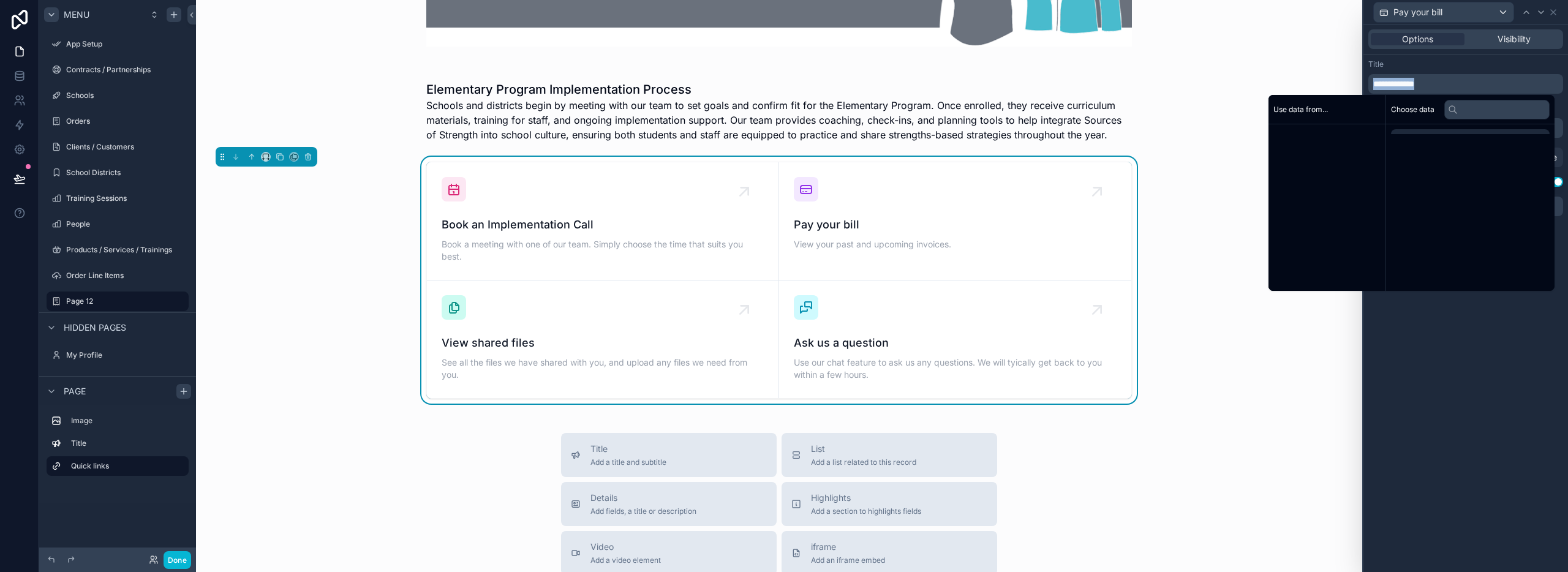
click at [1439, 83] on p "**********" at bounding box center [1467, 83] width 187 height 12
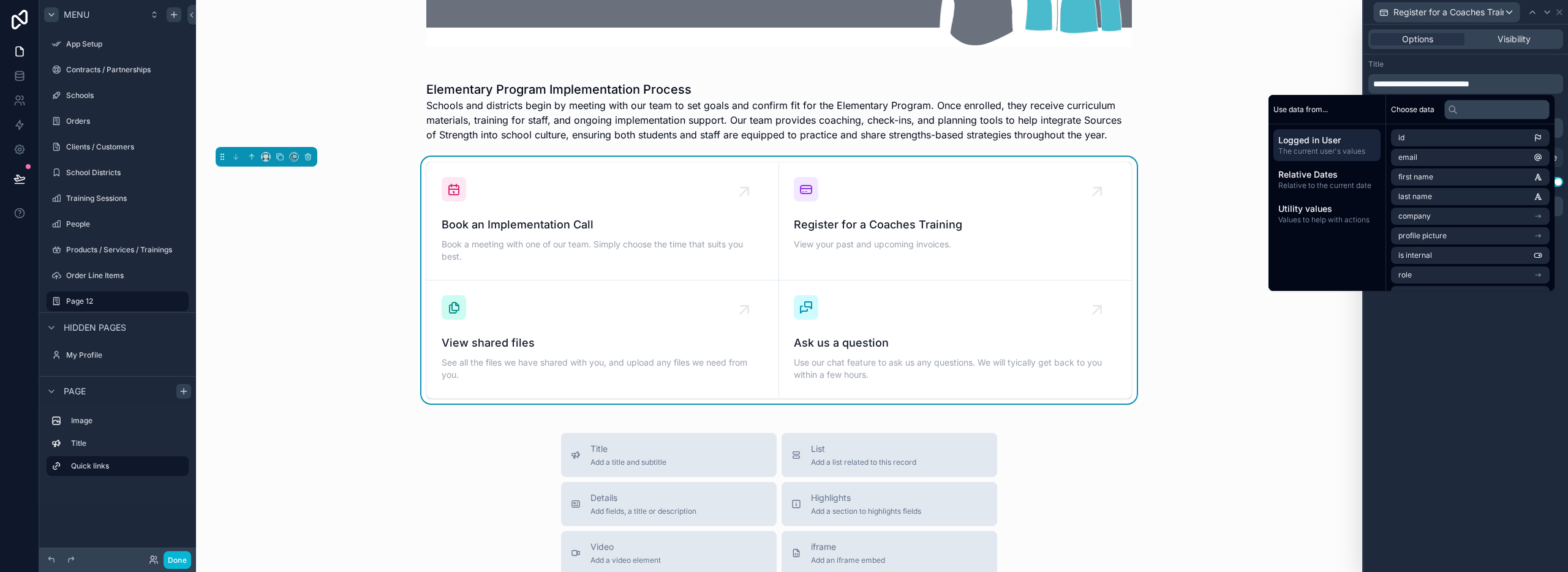
click at [1412, 63] on div "Title" at bounding box center [1466, 64] width 195 height 10
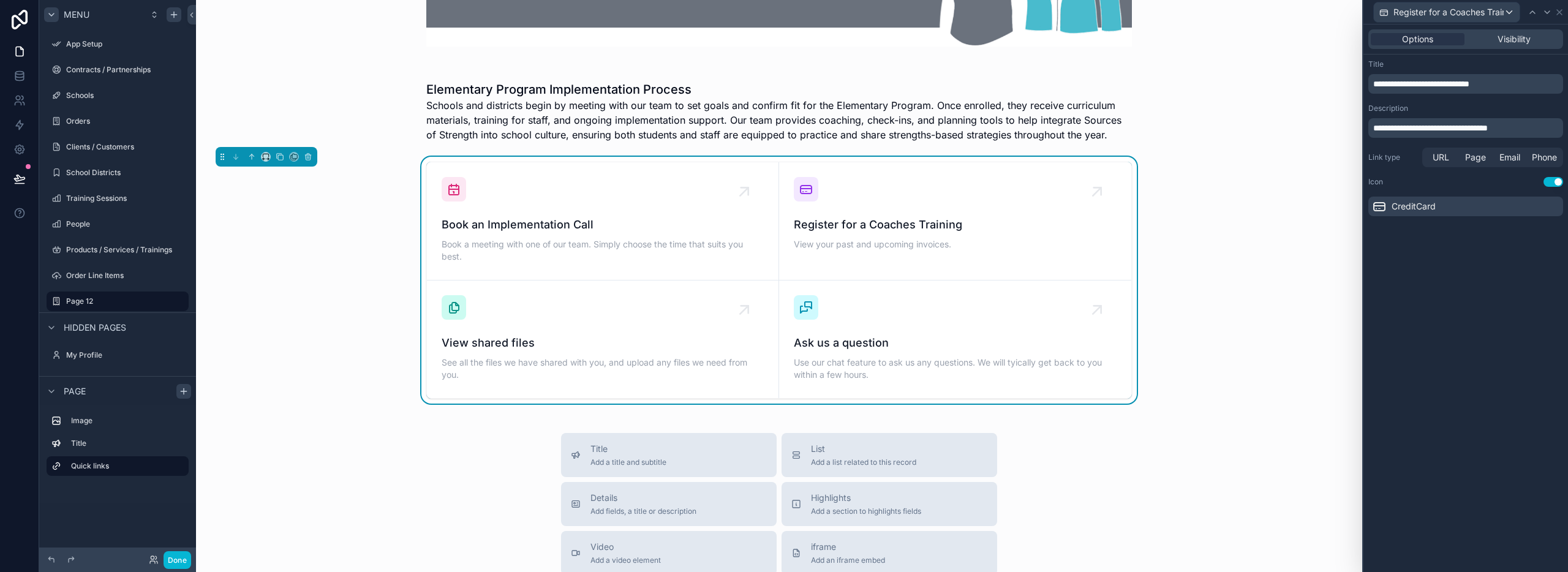
click at [1470, 83] on span "**********" at bounding box center [1421, 83] width 96 height 9
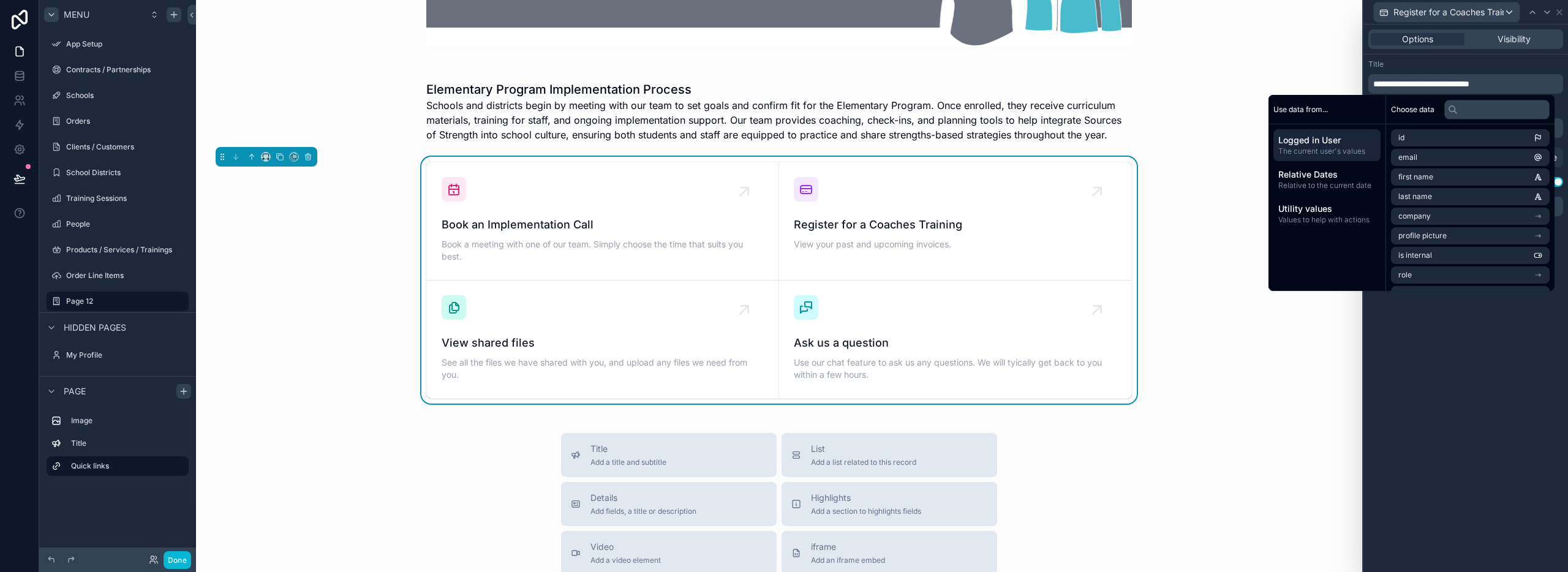
click at [1459, 63] on div "Title" at bounding box center [1466, 64] width 195 height 10
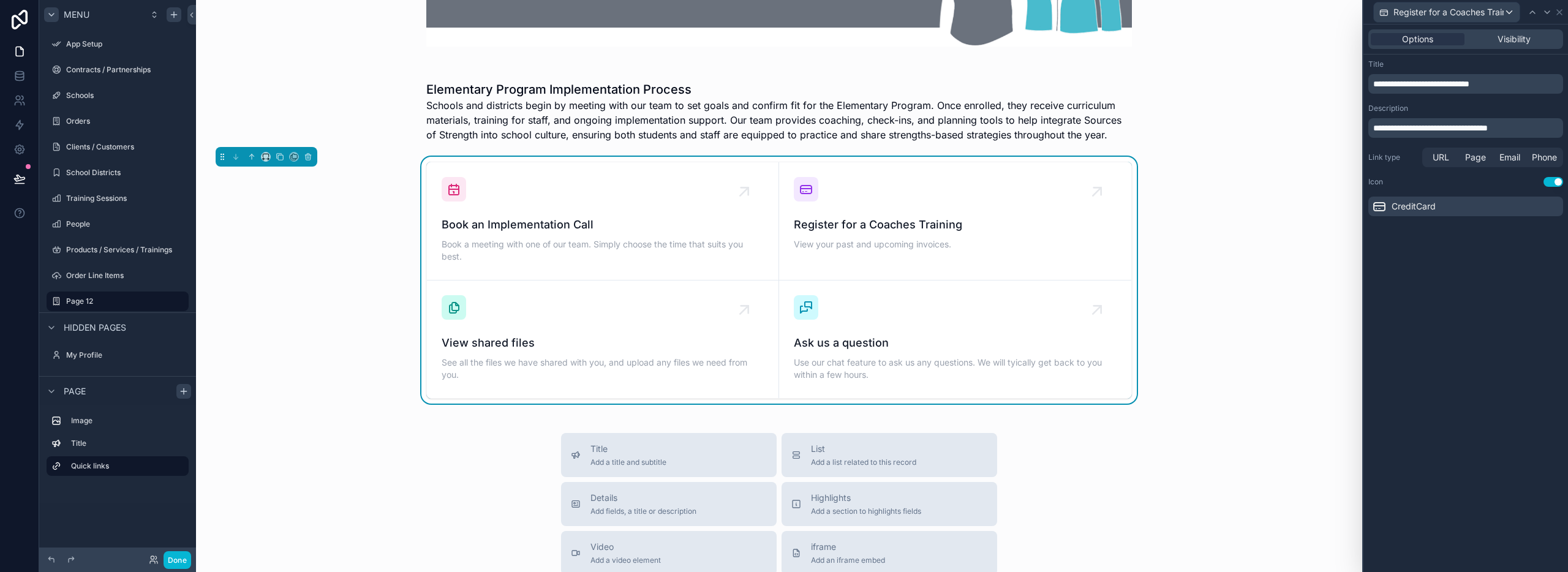
click at [1429, 129] on span "**********" at bounding box center [1431, 128] width 114 height 9
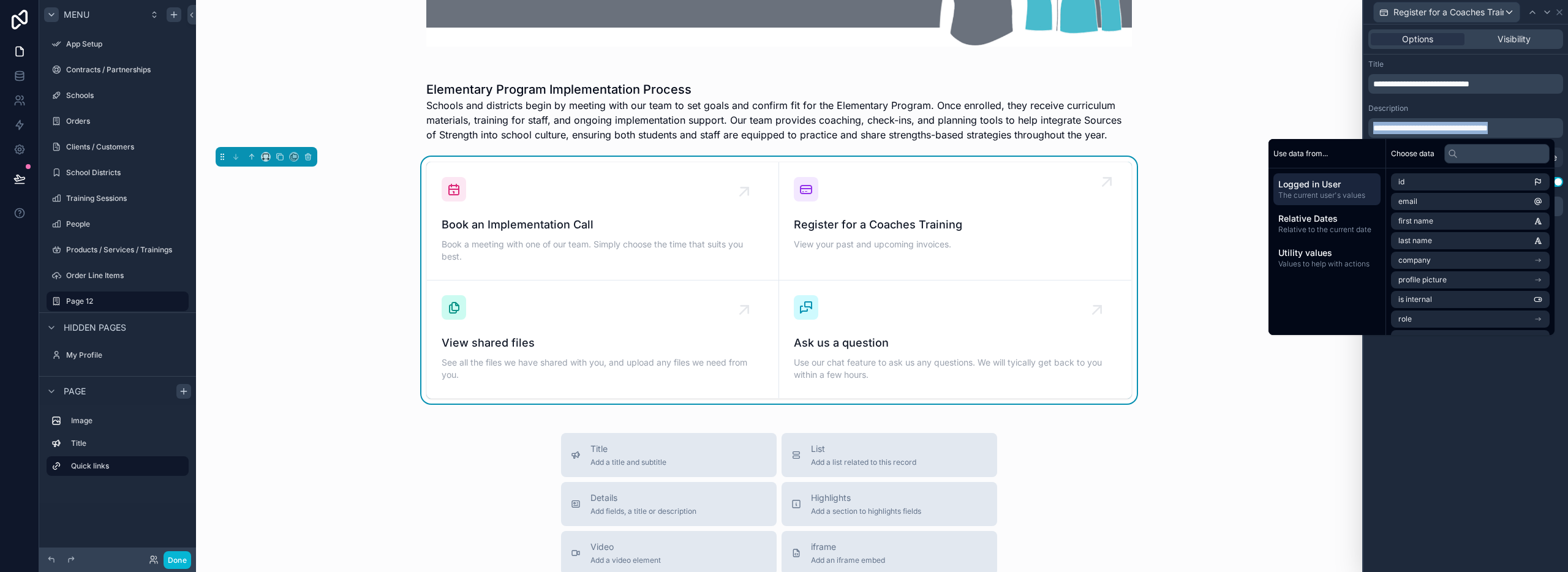
click at [940, 248] on span "View your past and upcoming invoices." at bounding box center [955, 244] width 323 height 12
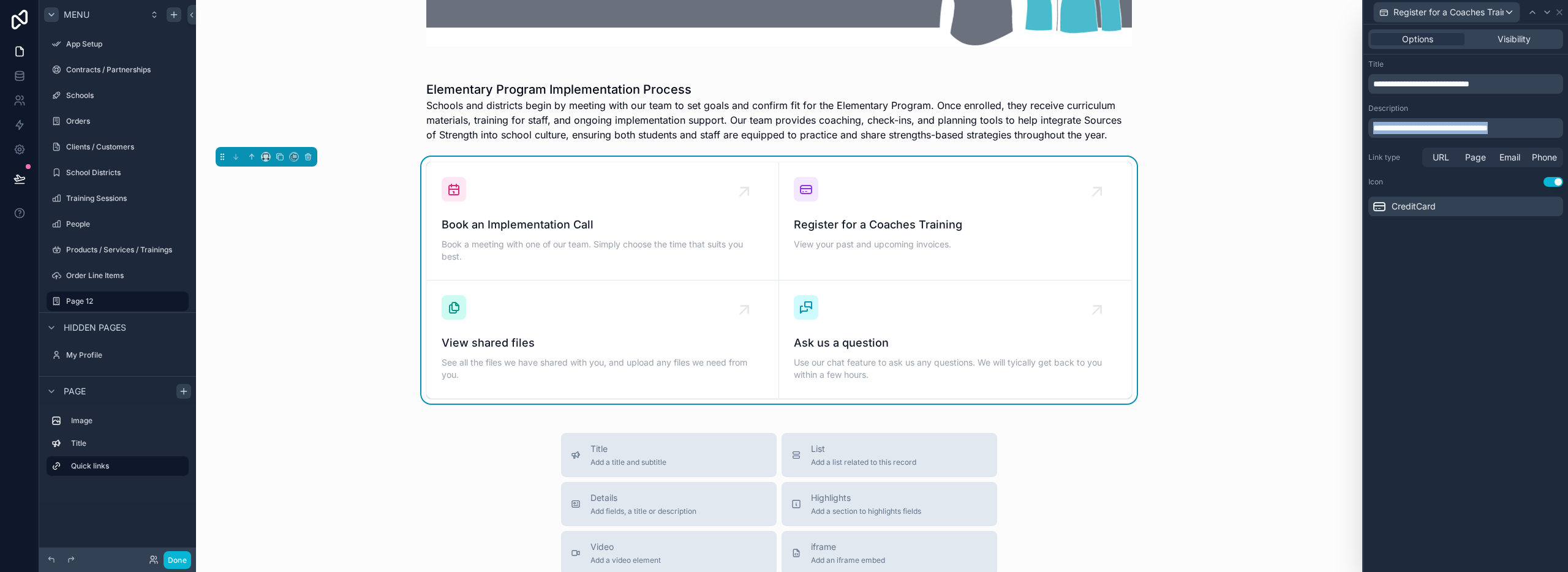
click at [1538, 129] on p "**********" at bounding box center [1467, 128] width 187 height 12
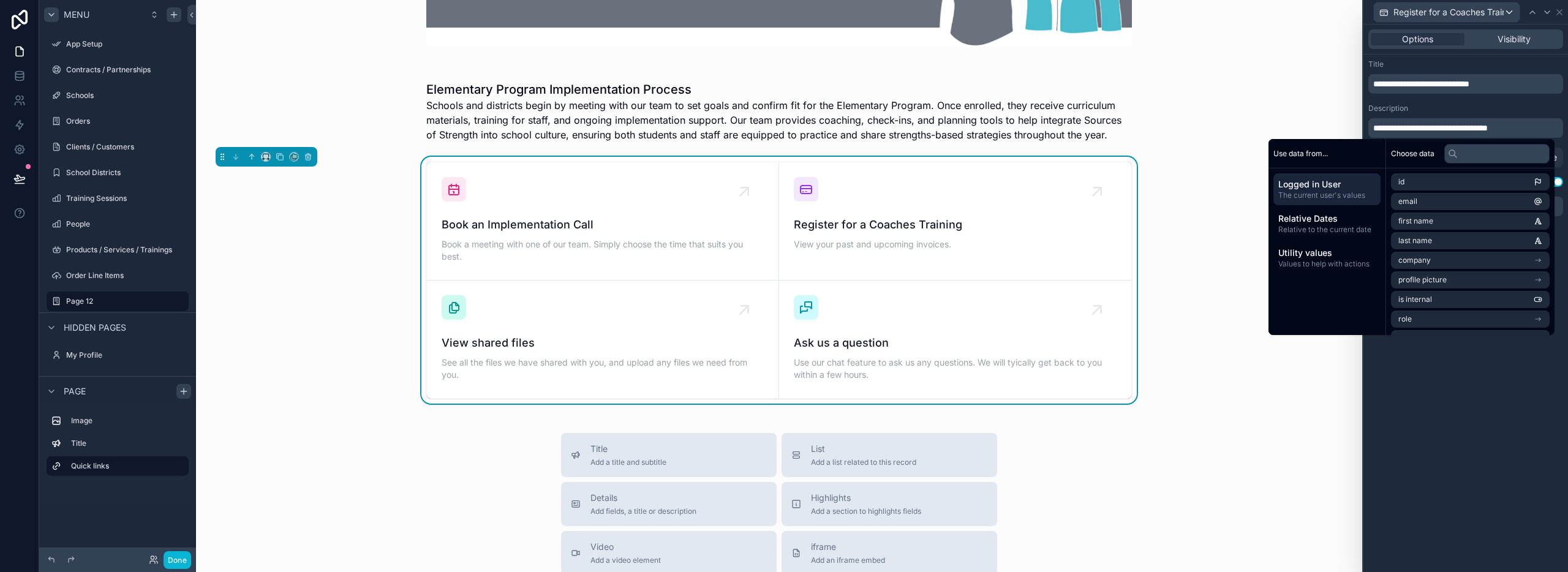
click at [1538, 129] on p "**********" at bounding box center [1467, 128] width 187 height 12
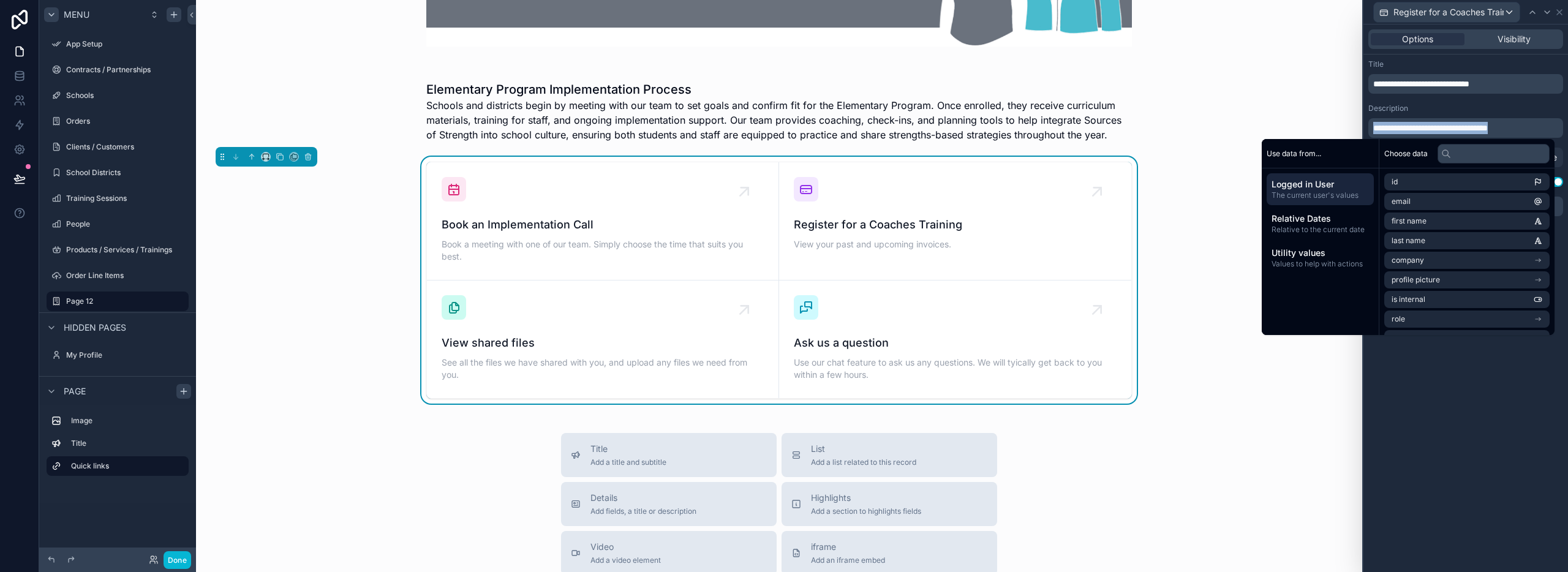
click at [1538, 129] on p "**********" at bounding box center [1467, 128] width 187 height 12
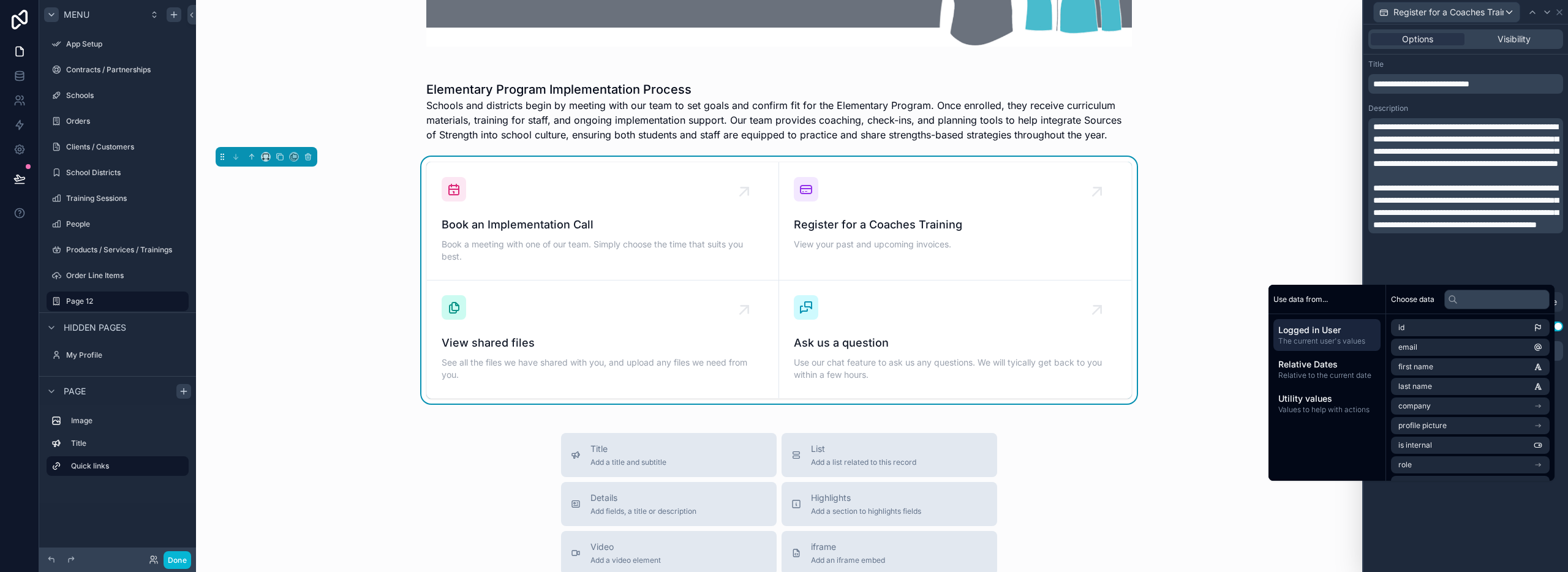
scroll to position [0, 0]
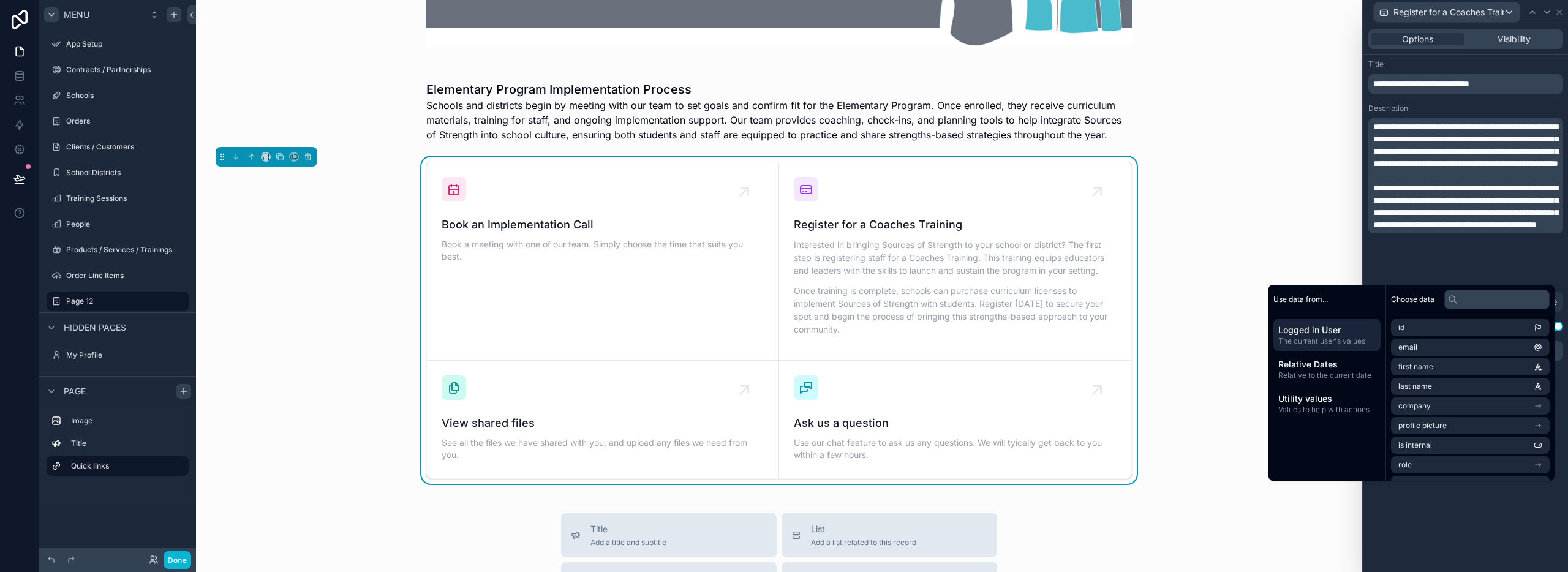
click at [1242, 505] on div "Elementary Program Implementation Process Schools and districts begin by meetin…" at bounding box center [779, 391] width 1166 height 1311
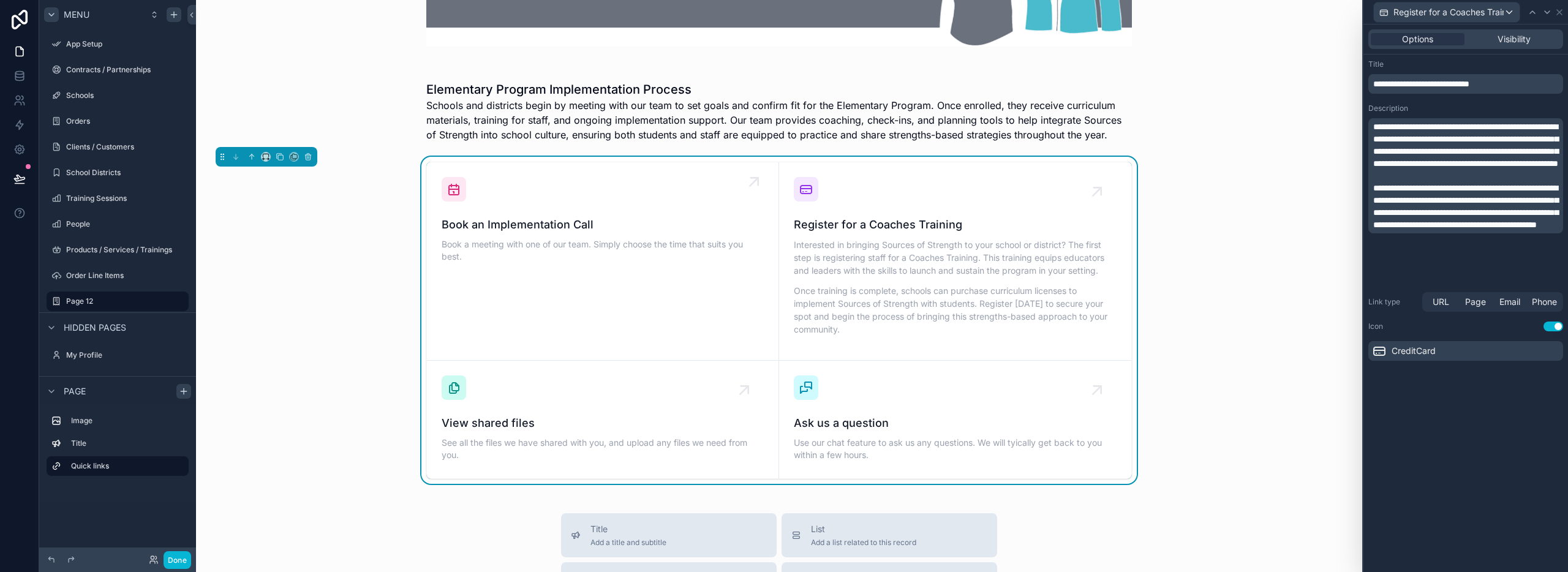
click at [557, 269] on link "Book an Implementation Call Book a meeting with one of our team. Simply choose …" at bounding box center [603, 261] width 353 height 198
click at [691, 253] on span "Book a meeting with one of our team. Simply choose the time that suits you best." at bounding box center [603, 250] width 322 height 25
click at [528, 227] on span "Book an Implementation Call" at bounding box center [603, 225] width 322 height 17
click at [960, 265] on p "Interested in bringing Sources of Strength to your school or district? The firs…" at bounding box center [955, 257] width 323 height 39
click at [980, 280] on div "Interested in bringing Sources of Strength to your school or district? The firs…" at bounding box center [955, 290] width 323 height 105
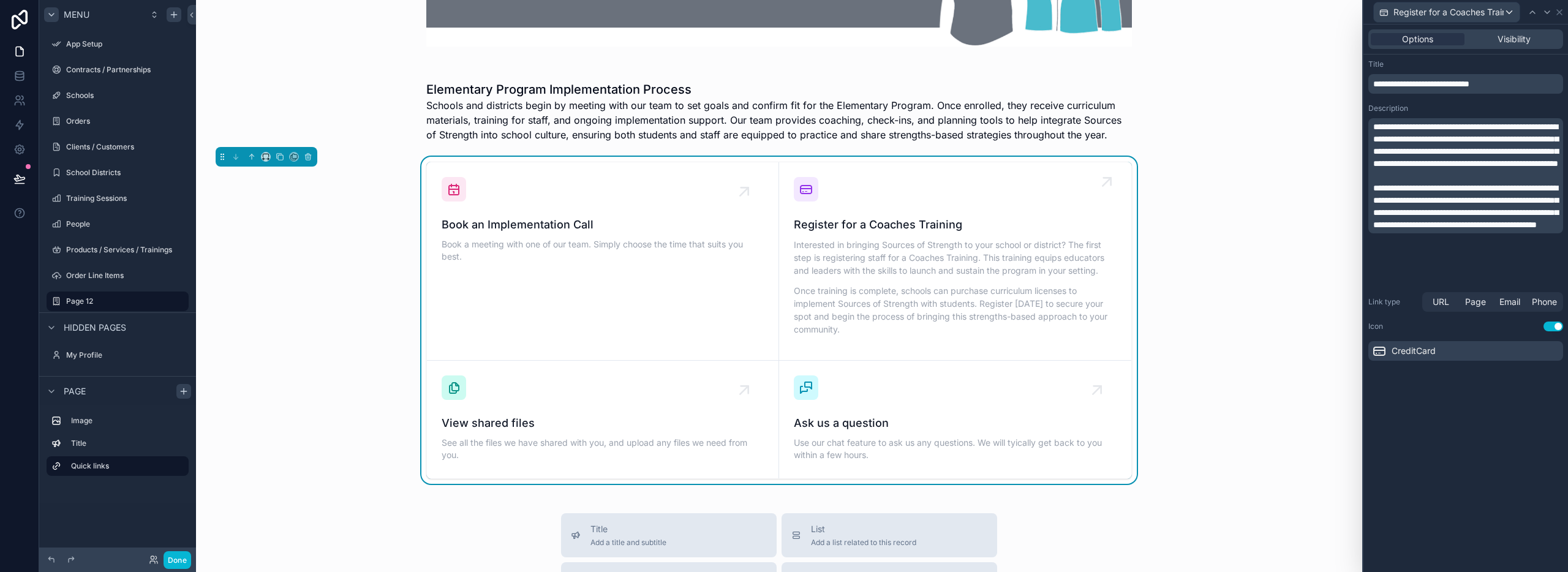
click at [980, 280] on div "Interested in bringing Sources of Strength to your school or district? The firs…" at bounding box center [955, 290] width 323 height 105
click at [669, 343] on link "Book an Implementation Call Book a meeting with one of our team. Simply choose …" at bounding box center [603, 261] width 353 height 198
click at [1031, 266] on p "Interested in bringing Sources of Strength to your school or district? The firs…" at bounding box center [955, 257] width 323 height 39
click at [1170, 200] on div "Book an Implementation Call Book a meeting with one of our team. Simply choose …" at bounding box center [779, 321] width 1146 height 327
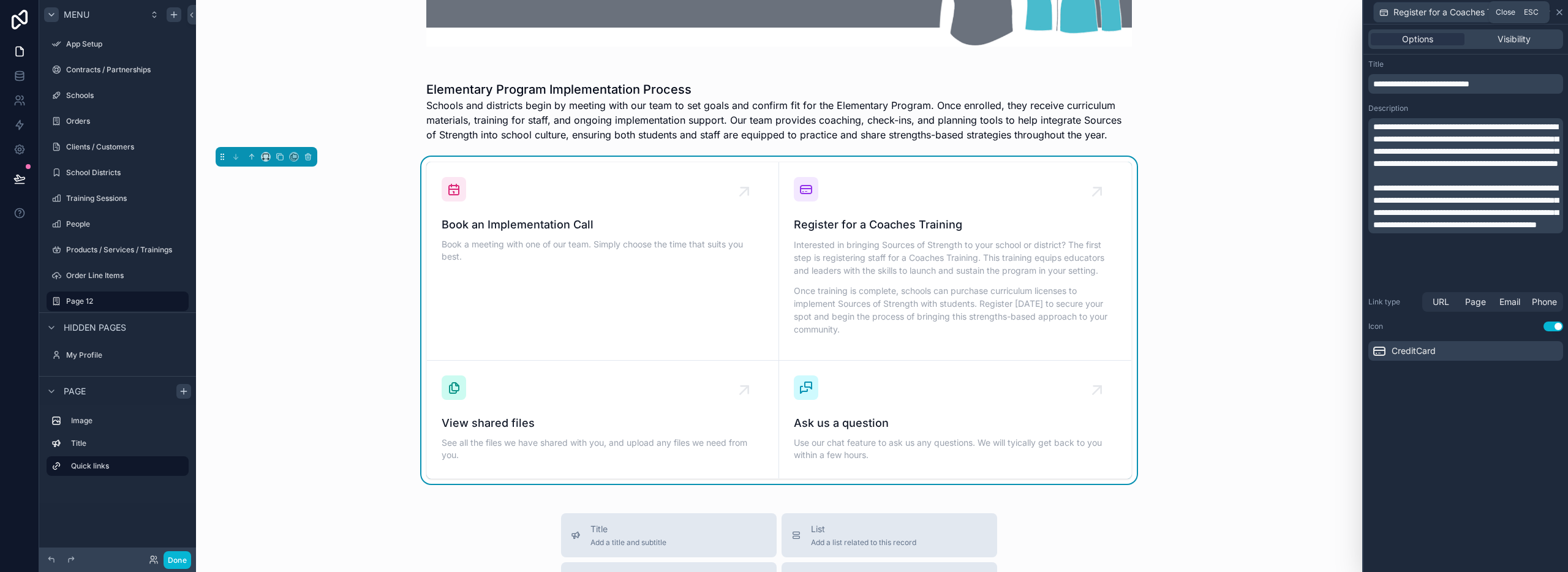
click at [1559, 13] on icon at bounding box center [1559, 12] width 10 height 10
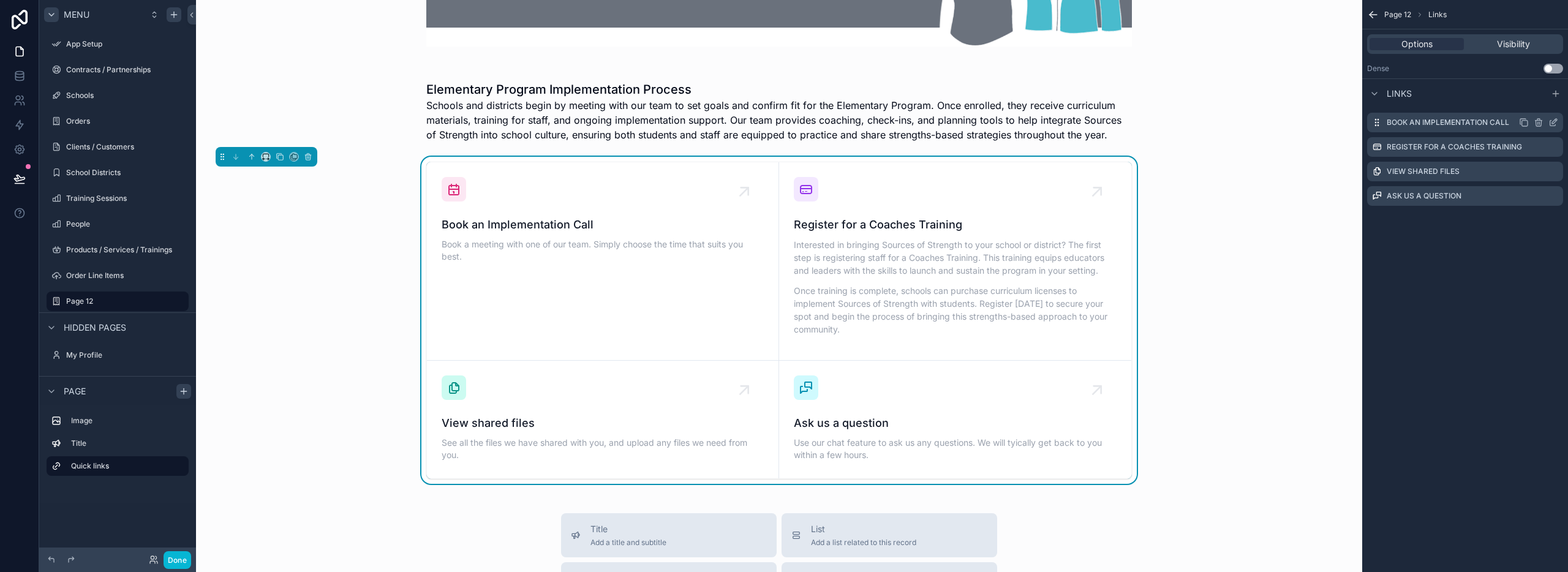
click at [1441, 119] on label "Book an Implementation Call" at bounding box center [1448, 122] width 122 height 10
click at [1553, 122] on icon "scrollable content" at bounding box center [1553, 122] width 10 height 10
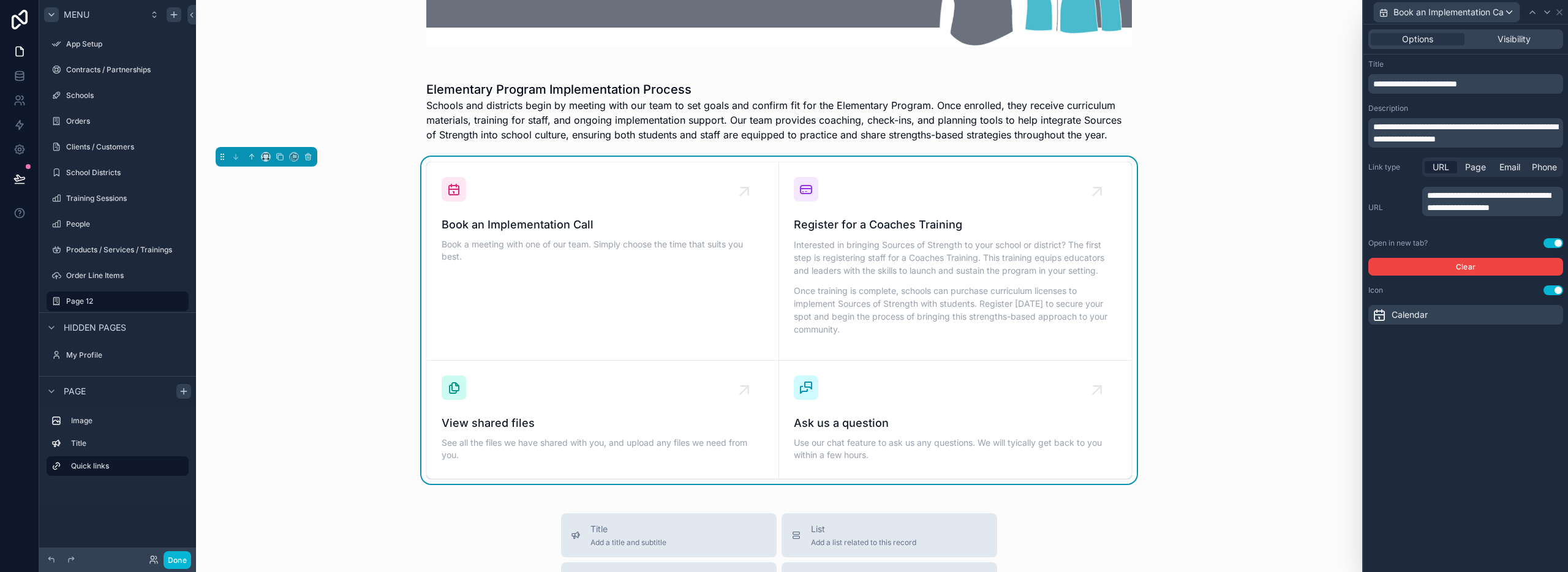
click at [1492, 138] on span "**********" at bounding box center [1466, 132] width 184 height 21
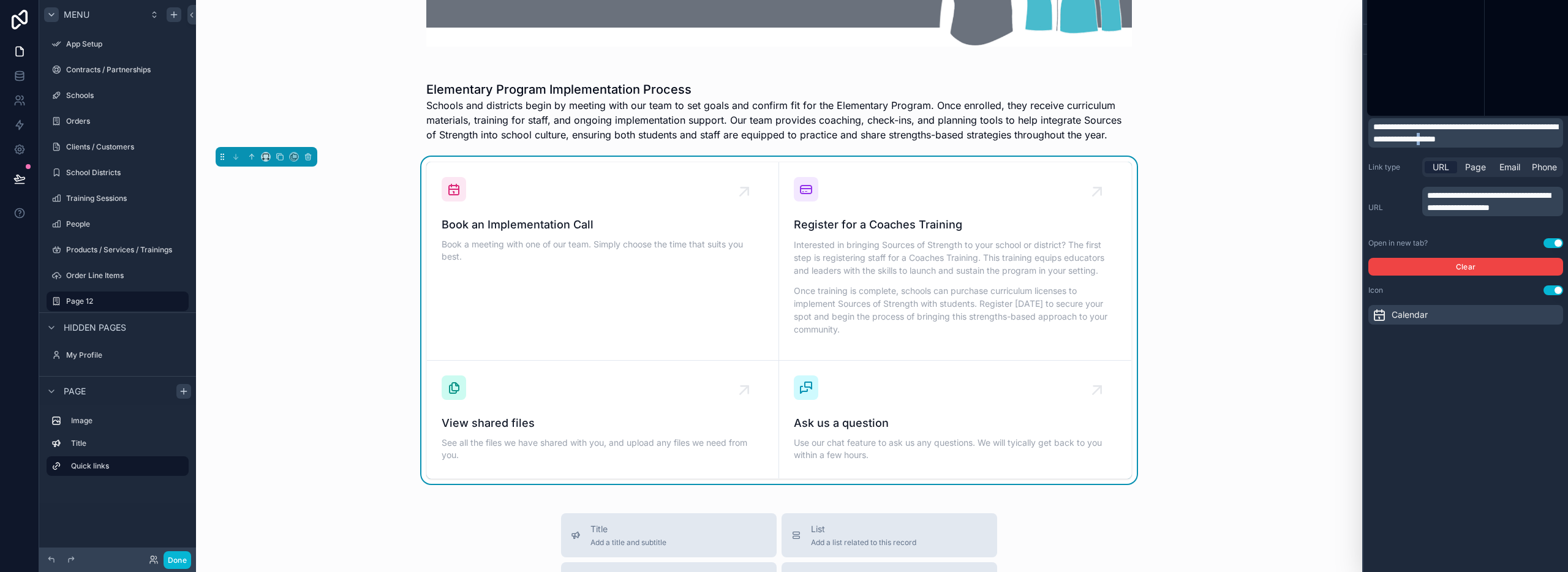
click at [1492, 138] on span "**********" at bounding box center [1466, 132] width 184 height 21
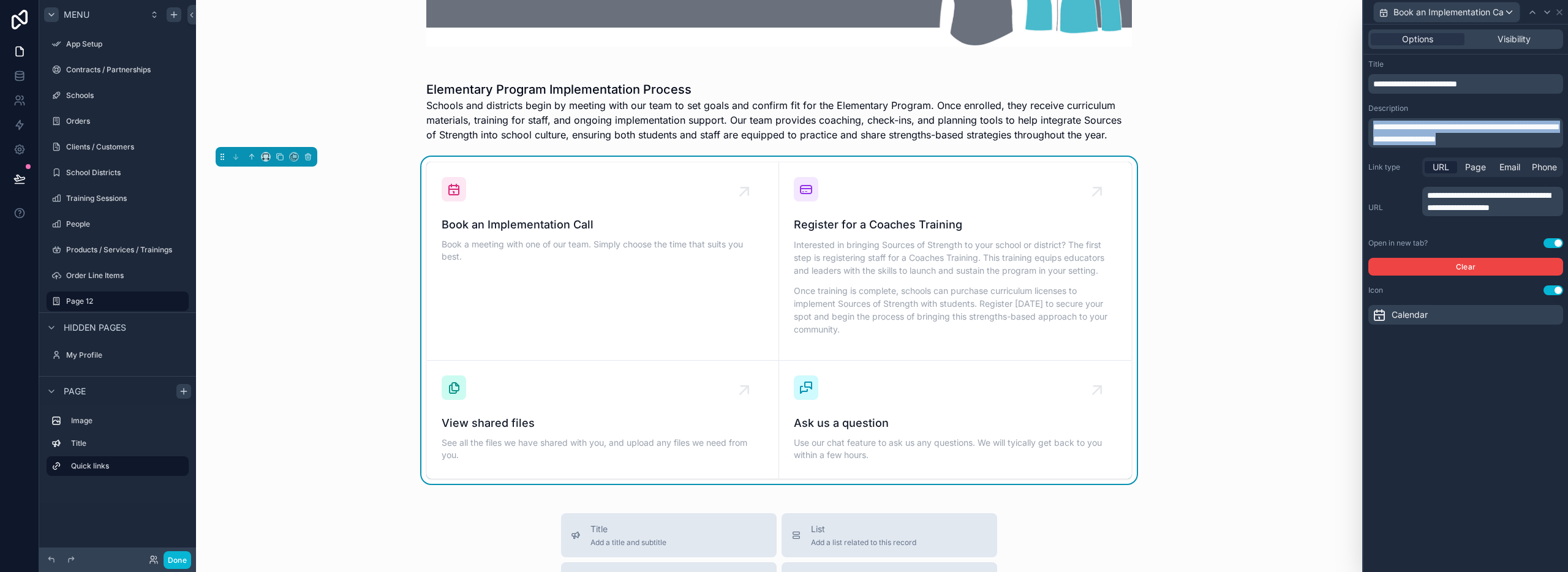
click at [1492, 138] on span "**********" at bounding box center [1466, 132] width 184 height 21
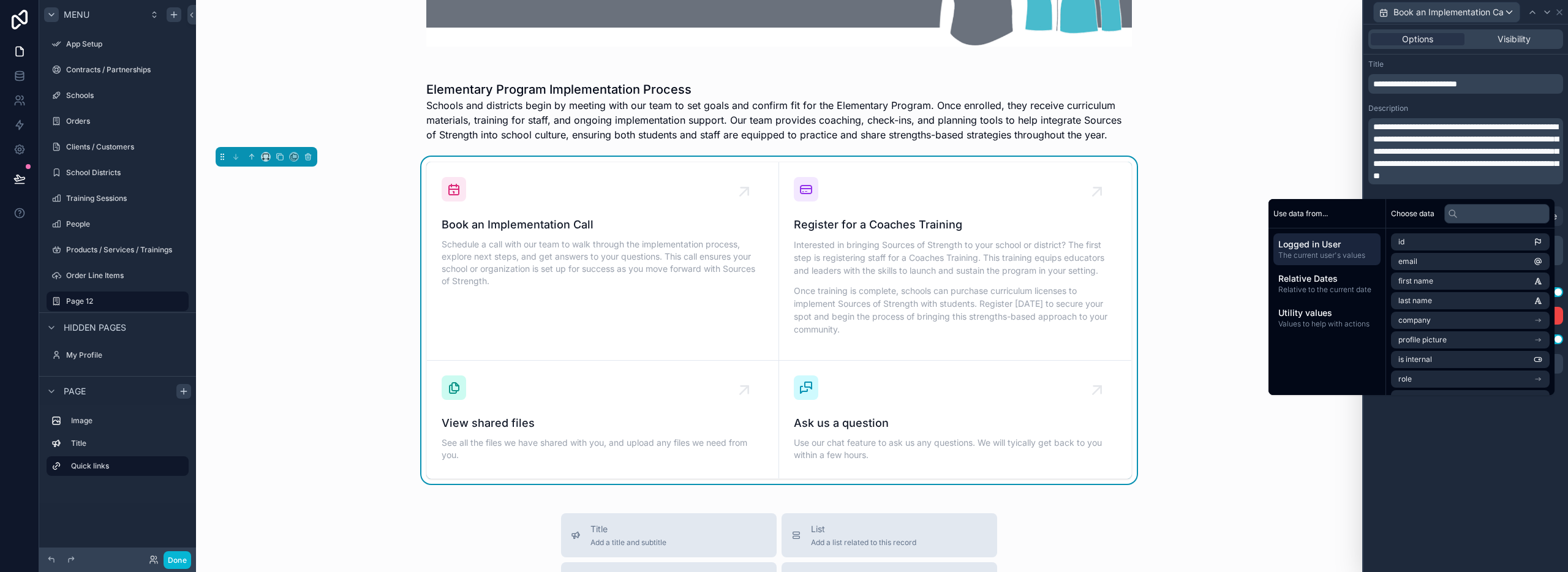
click at [1473, 109] on div "Description" at bounding box center [1466, 108] width 195 height 10
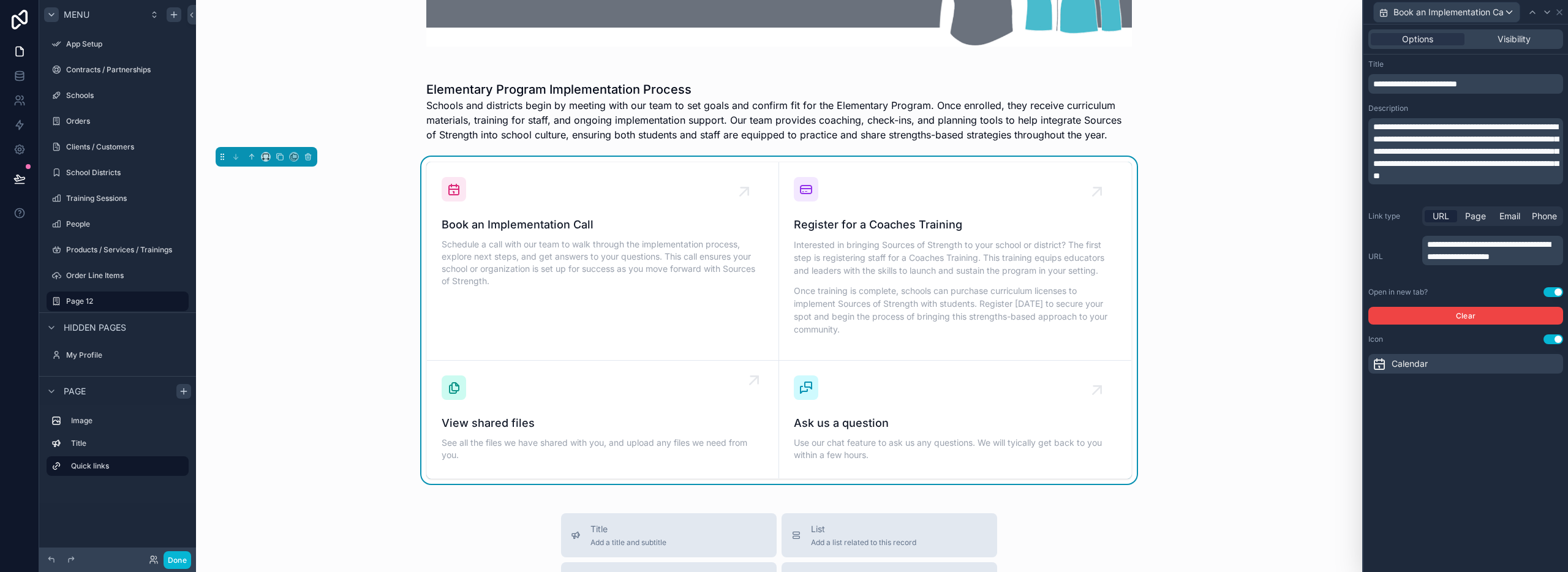
click at [575, 409] on div "View shared files See all the files we have shared with you, and upload any fil…" at bounding box center [603, 419] width 322 height 88
click at [1558, 13] on icon at bounding box center [1559, 12] width 10 height 10
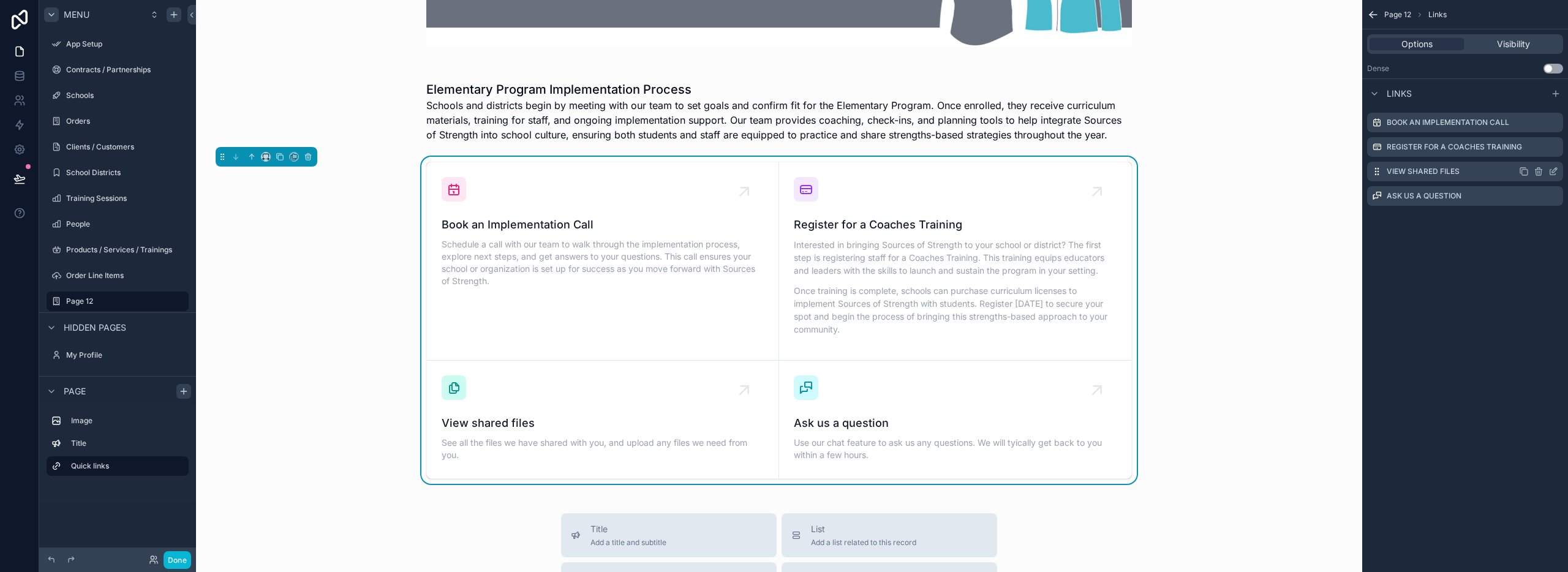
click at [1551, 172] on icon "scrollable content" at bounding box center [1553, 171] width 10 height 10
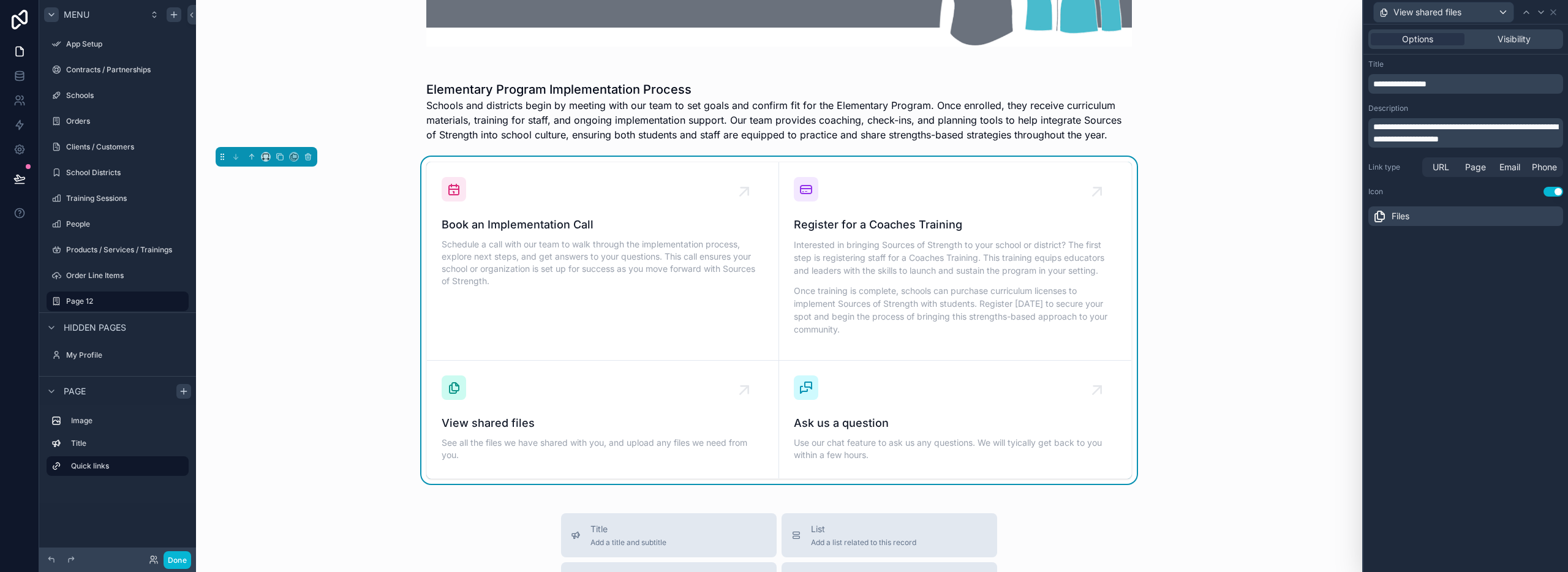
click at [1462, 87] on p "**********" at bounding box center [1467, 83] width 187 height 12
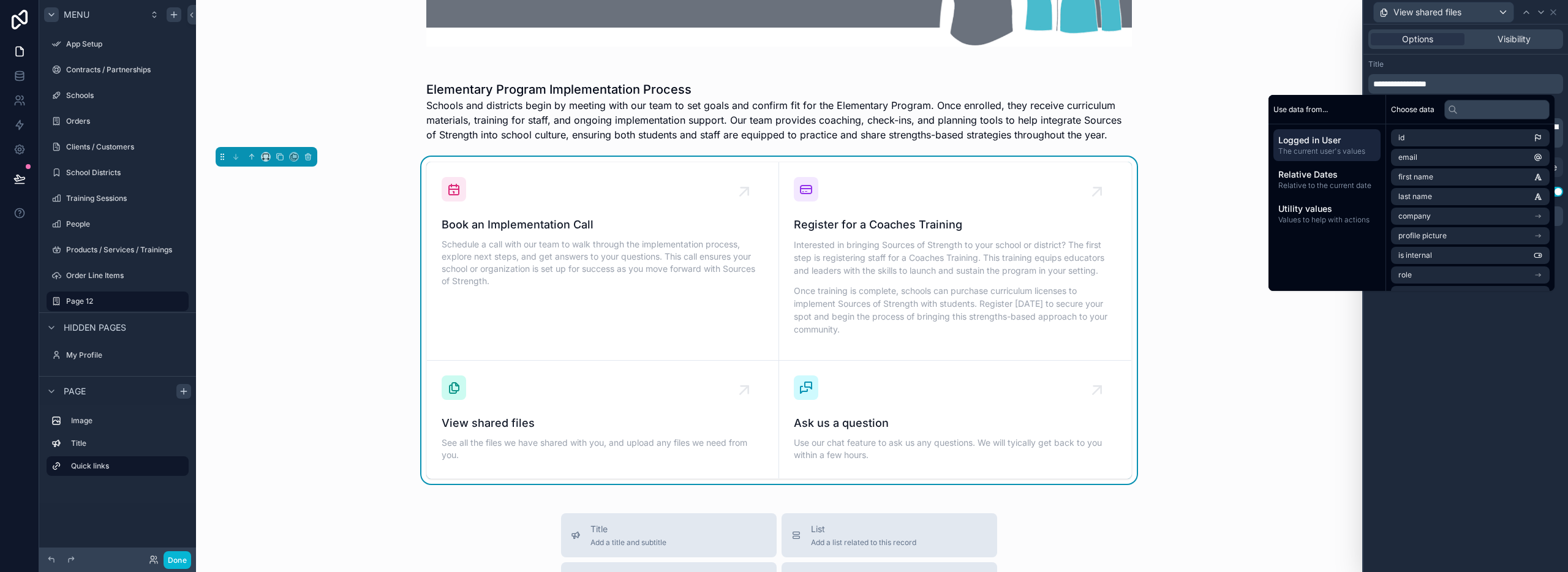
click at [1462, 87] on p "**********" at bounding box center [1467, 83] width 187 height 12
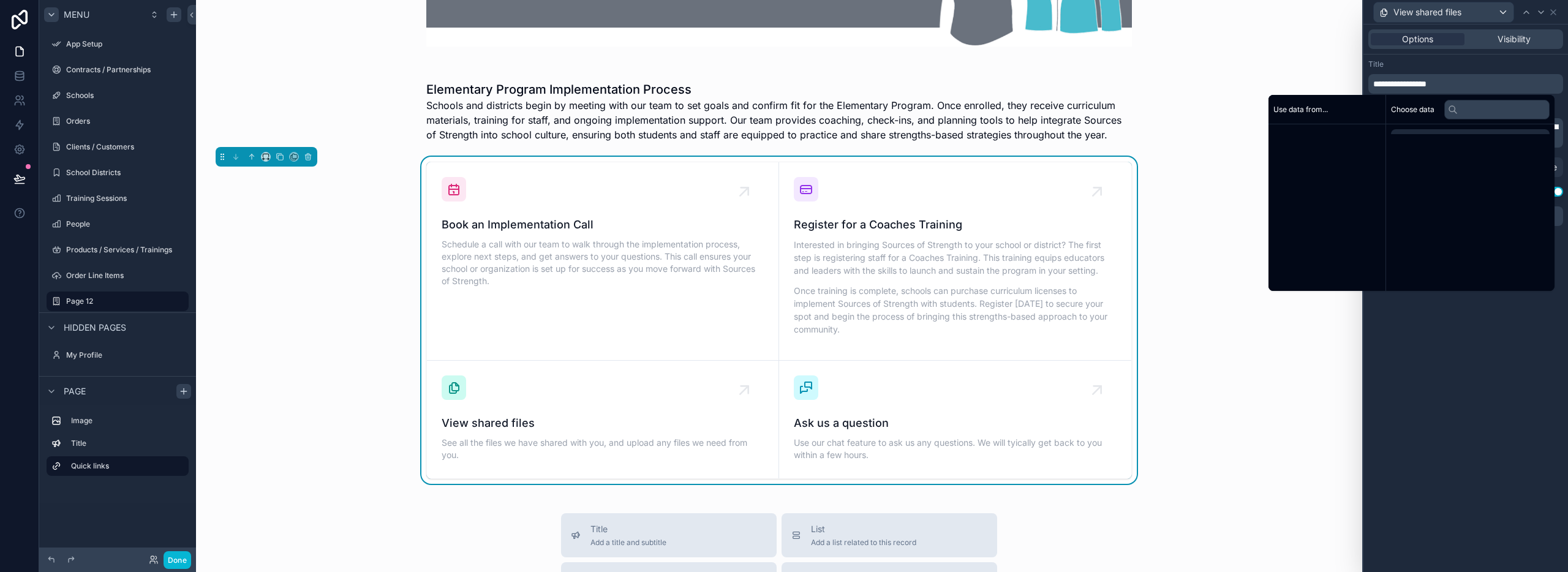
click at [1462, 87] on p "**********" at bounding box center [1467, 83] width 187 height 12
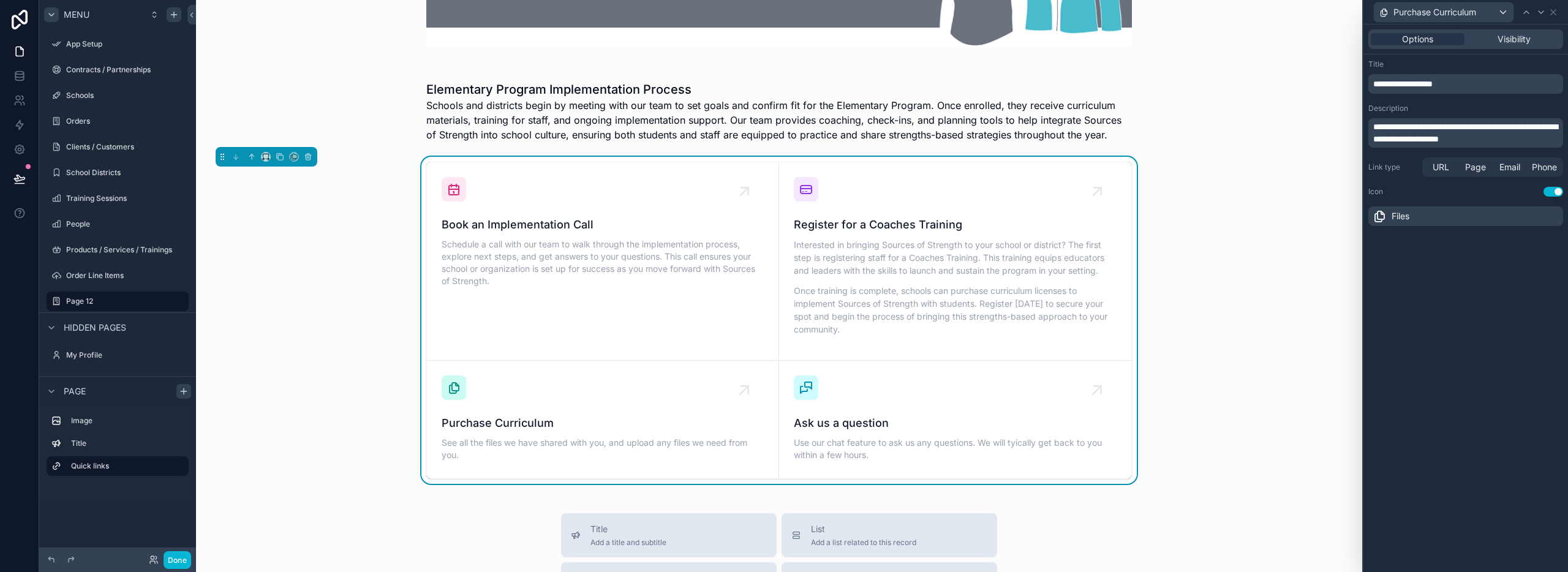
click at [1471, 350] on div "**********" at bounding box center [1466, 298] width 205 height 547
click at [1433, 84] on span "**********" at bounding box center [1403, 83] width 60 height 9
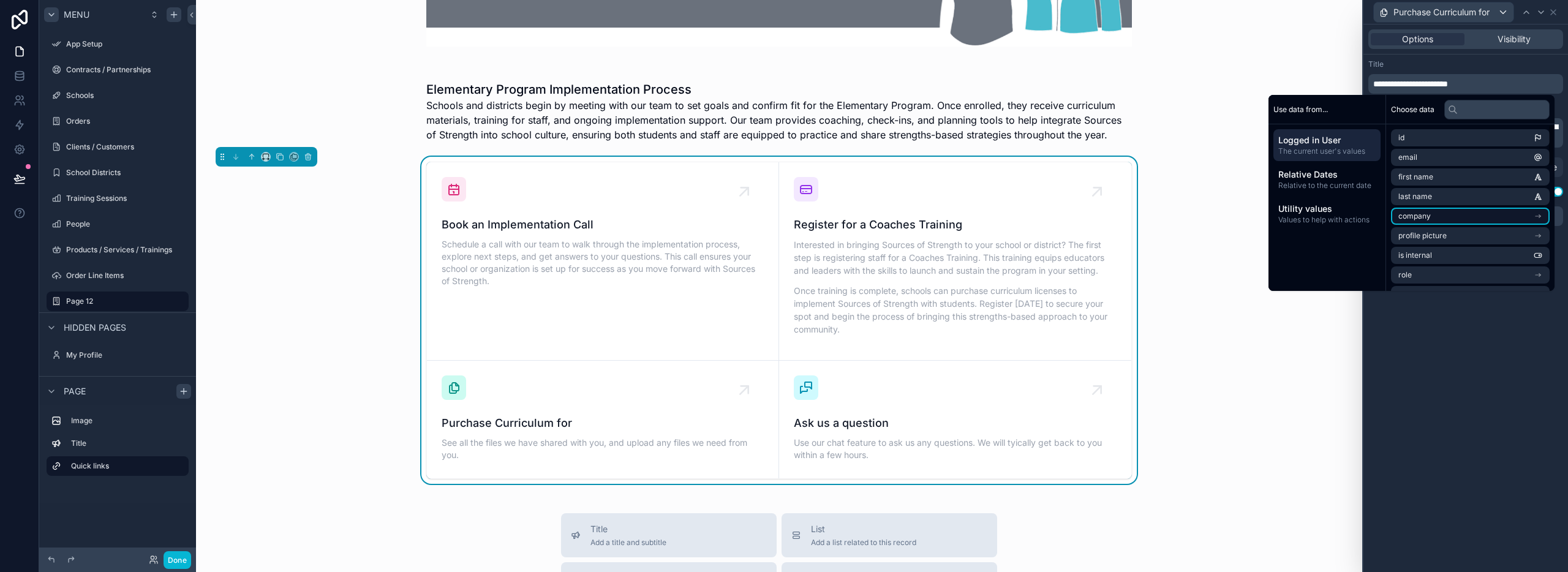
click at [1447, 220] on li "company" at bounding box center [1470, 217] width 159 height 17
click at [1439, 182] on li "name" at bounding box center [1470, 179] width 159 height 17
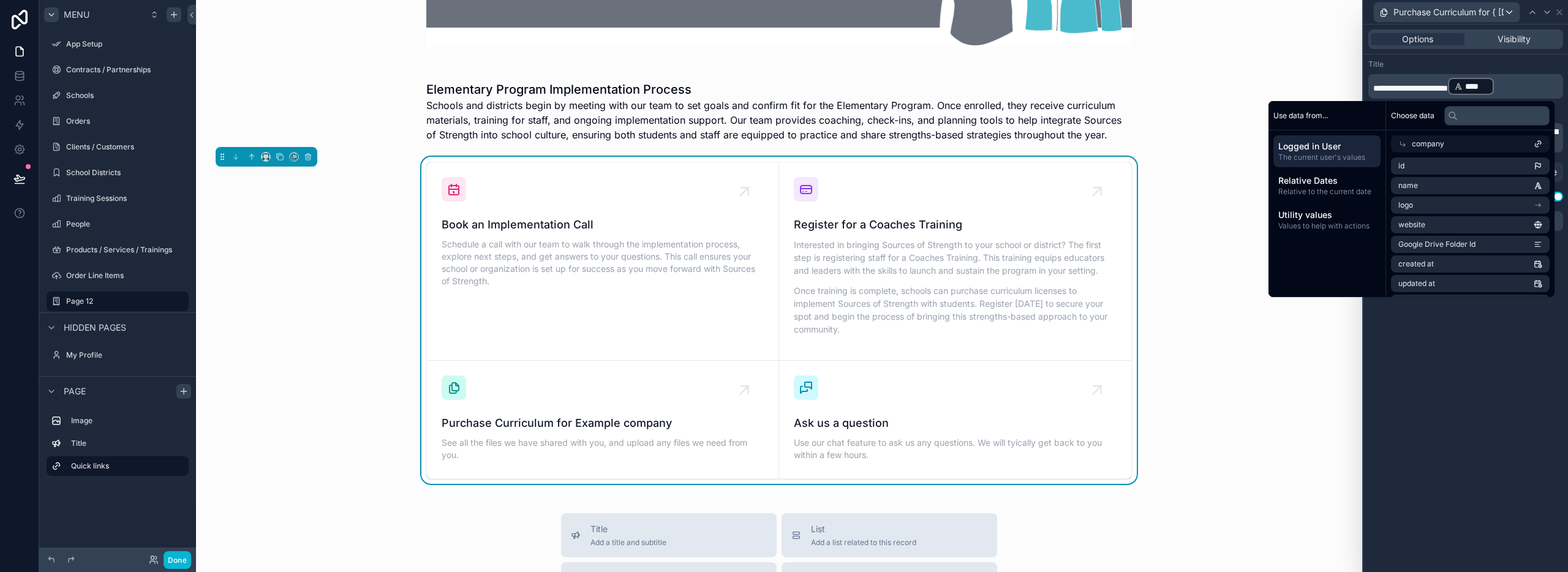
click at [1468, 374] on div "**********" at bounding box center [1466, 298] width 205 height 547
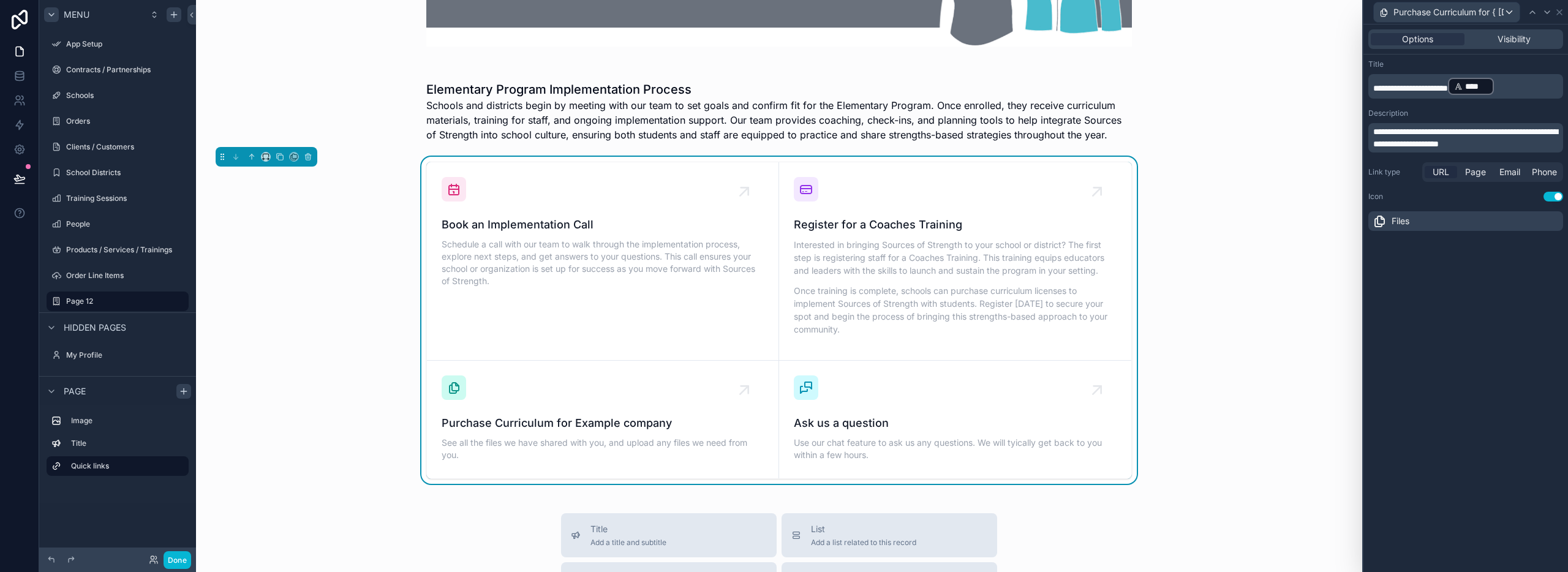
click at [1441, 166] on span "URL" at bounding box center [1441, 171] width 17 height 12
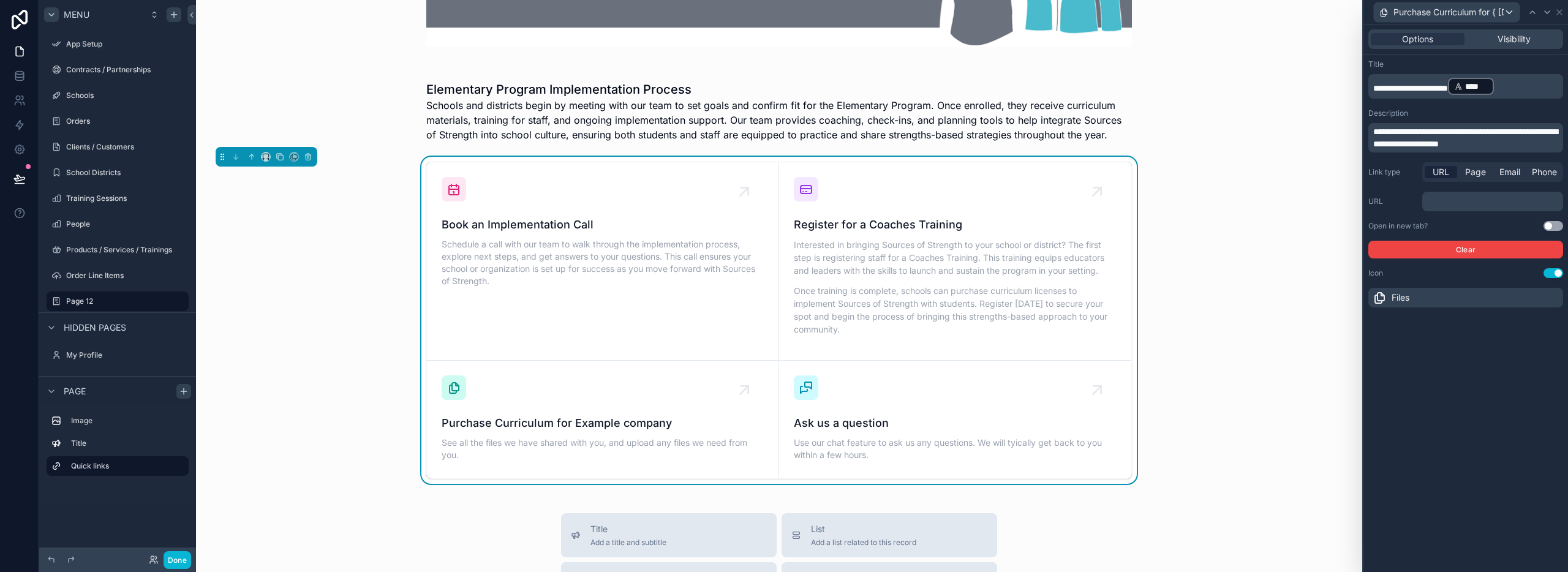
click at [1417, 141] on span "**********" at bounding box center [1466, 137] width 184 height 21
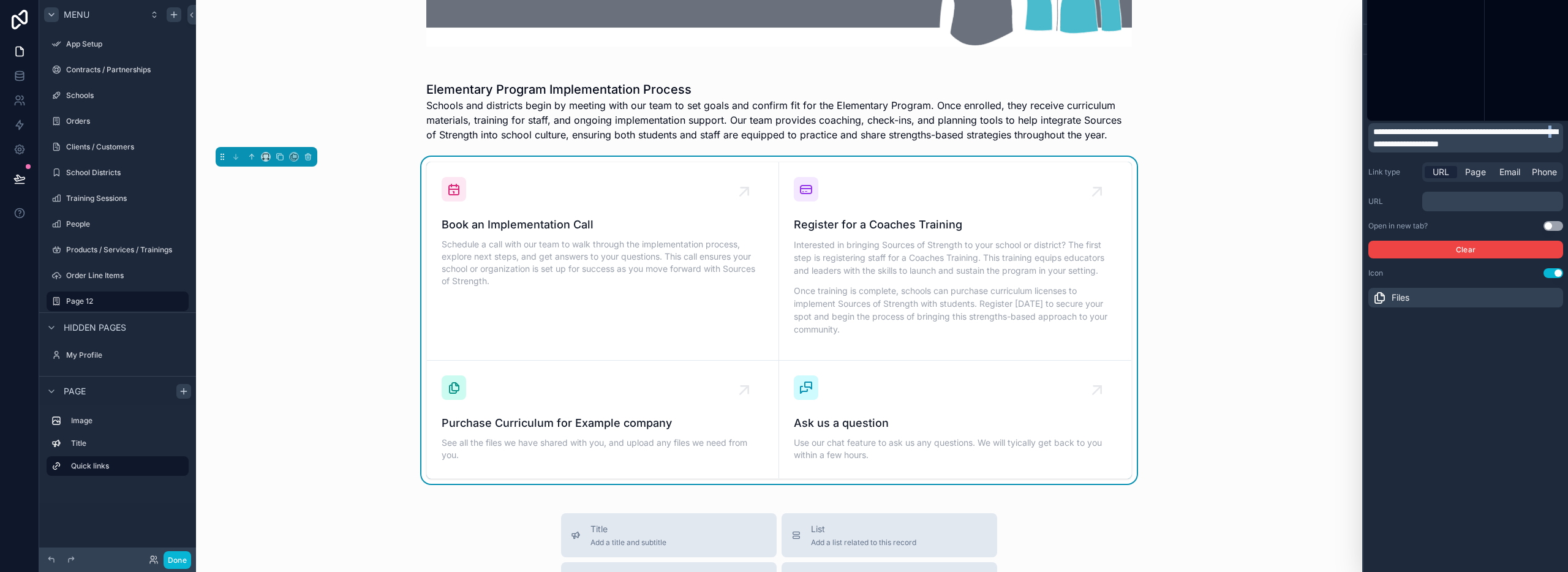
click at [1417, 141] on span "**********" at bounding box center [1466, 137] width 184 height 21
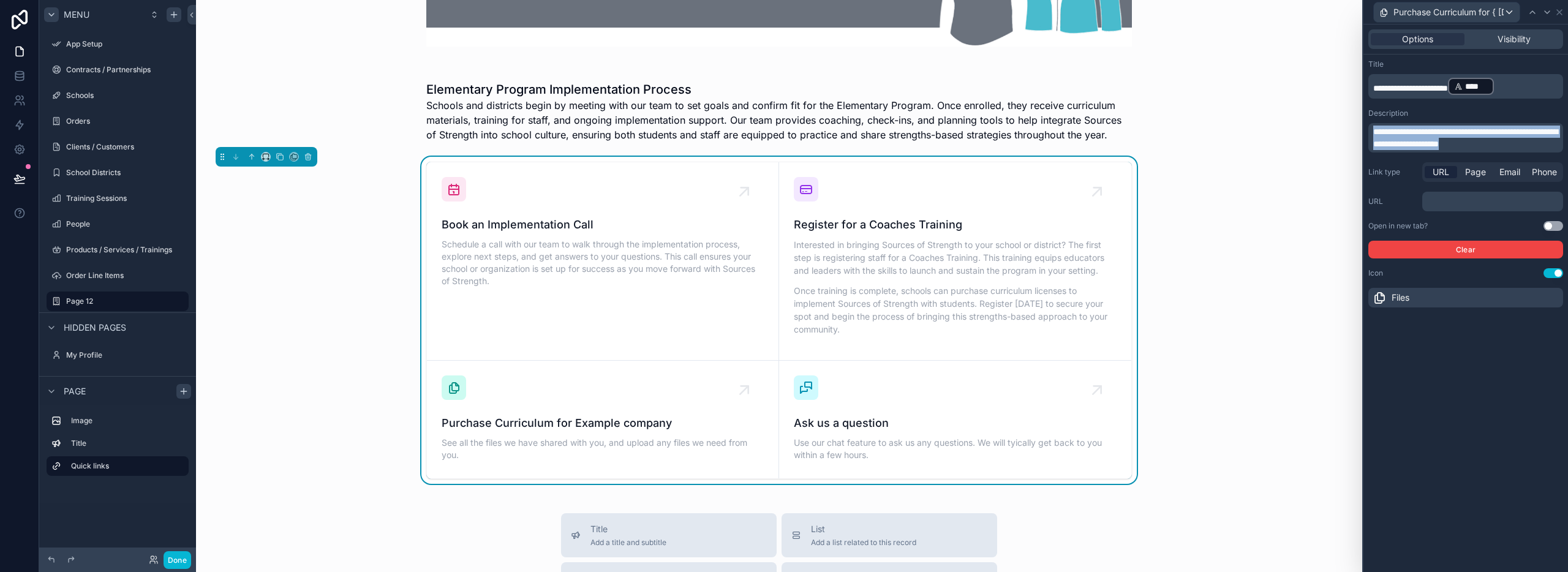
click at [1417, 141] on span "**********" at bounding box center [1466, 137] width 184 height 21
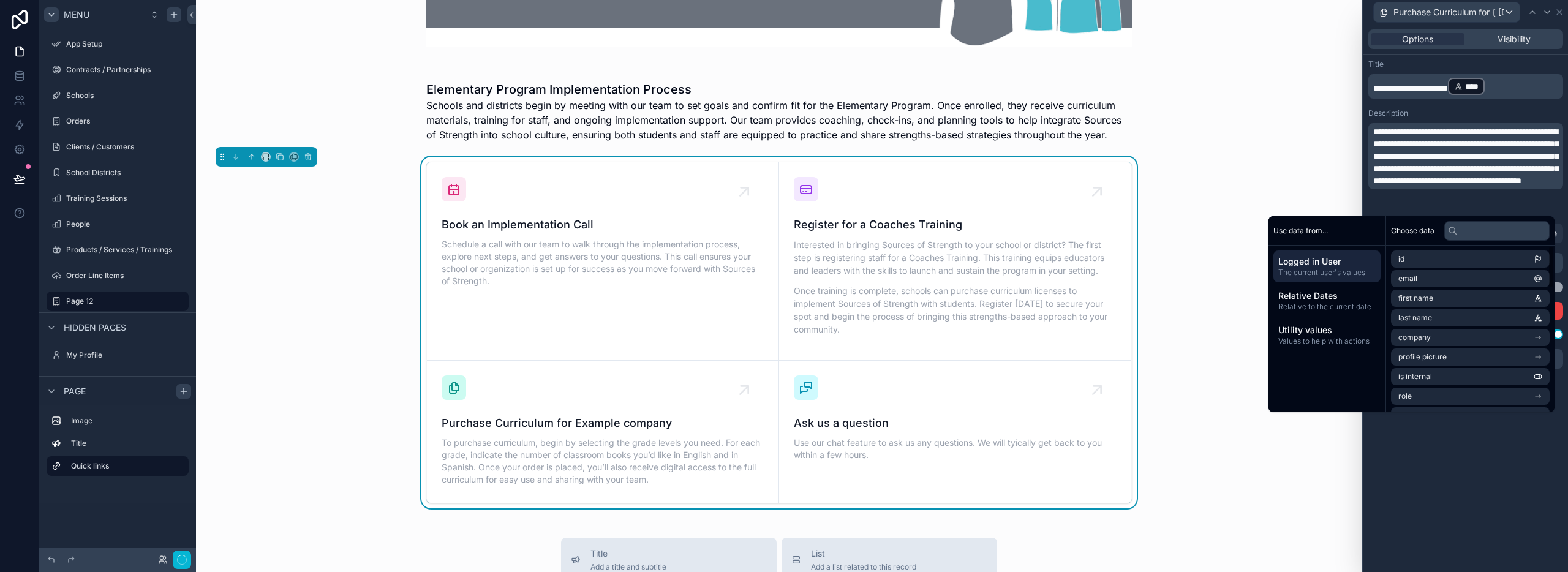
click at [1458, 494] on div "**********" at bounding box center [1466, 298] width 205 height 547
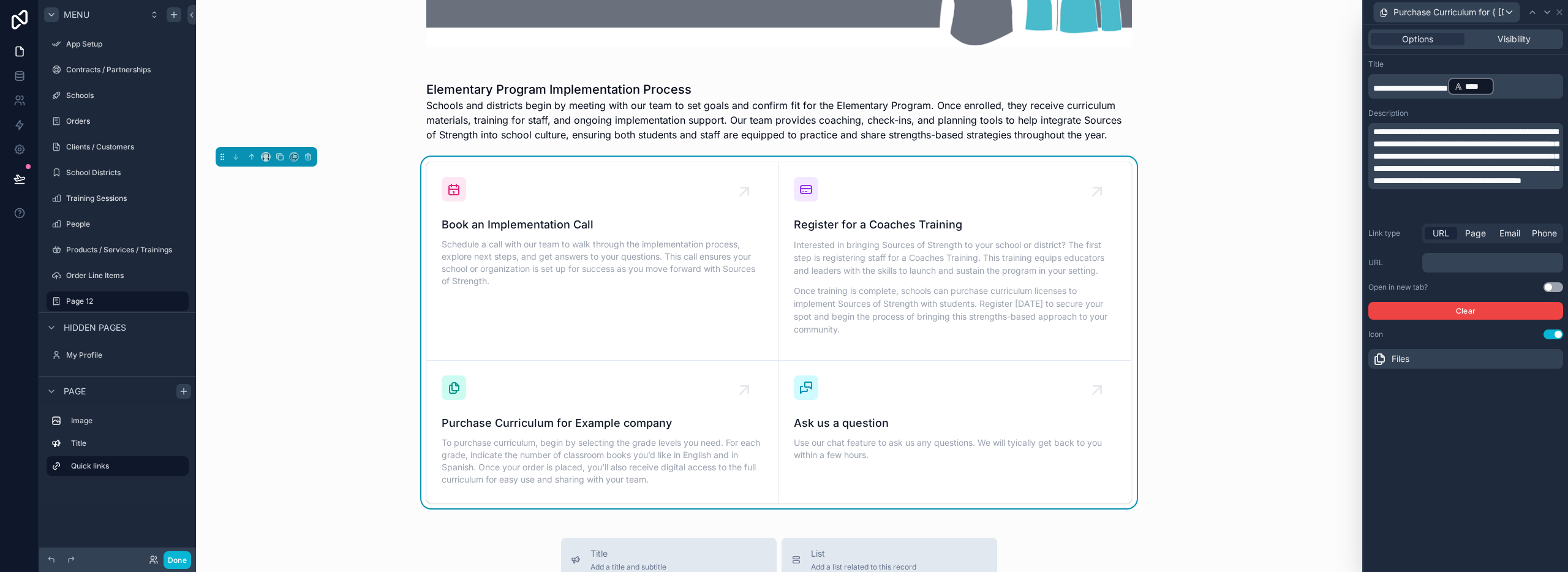
click at [1441, 232] on span "URL" at bounding box center [1441, 232] width 17 height 12
click at [1443, 261] on p "﻿" at bounding box center [1494, 262] width 133 height 12
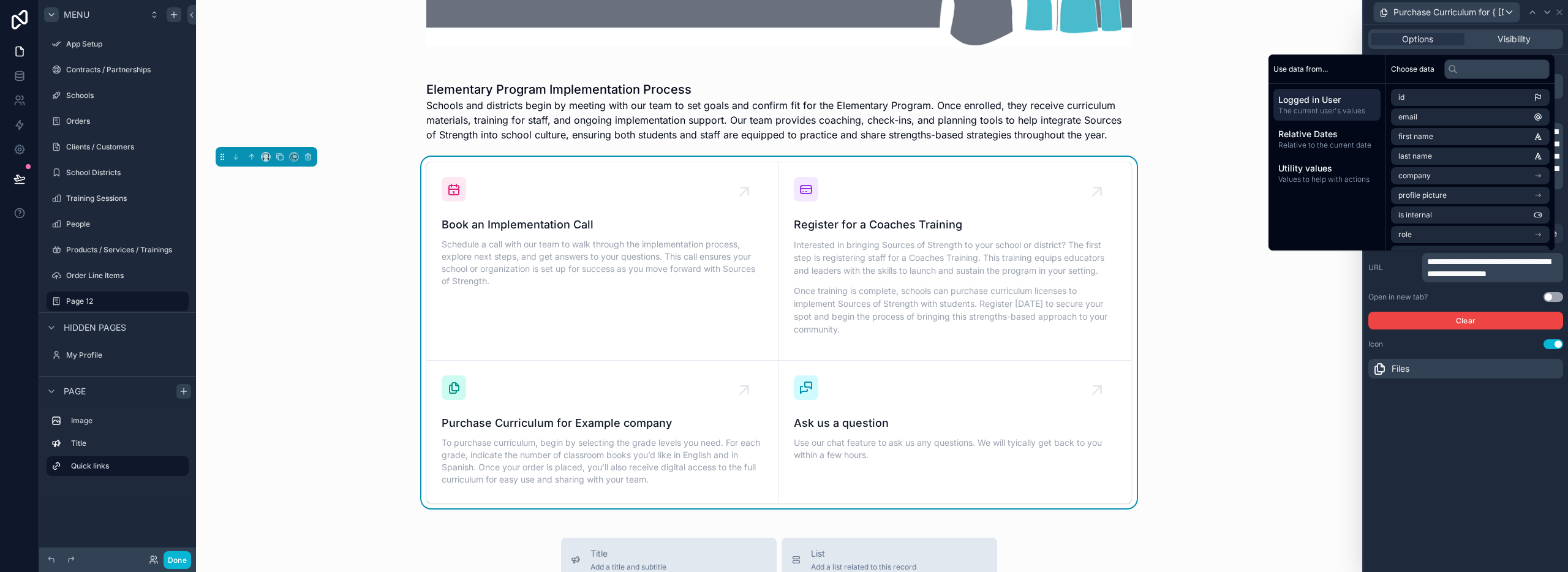
click at [1463, 449] on div "**********" at bounding box center [1466, 298] width 205 height 547
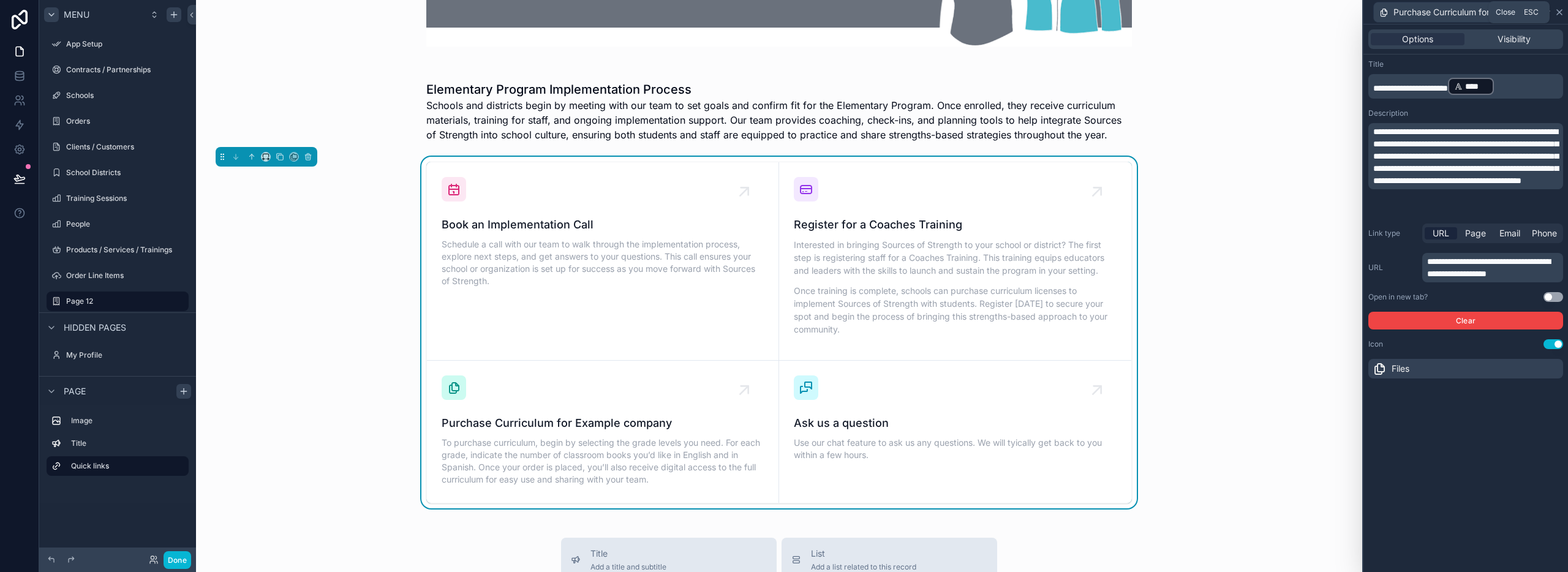
click at [1556, 12] on icon at bounding box center [1559, 12] width 10 height 10
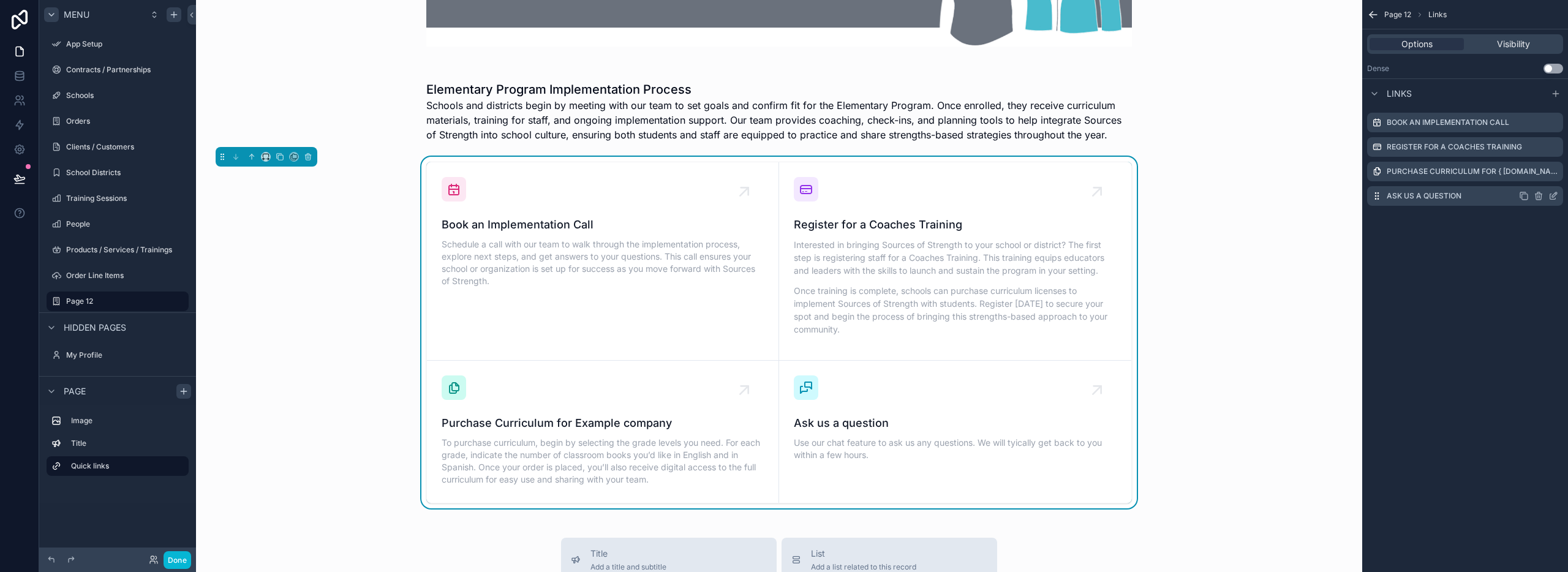
click at [1554, 195] on icon "scrollable content" at bounding box center [1553, 196] width 10 height 10
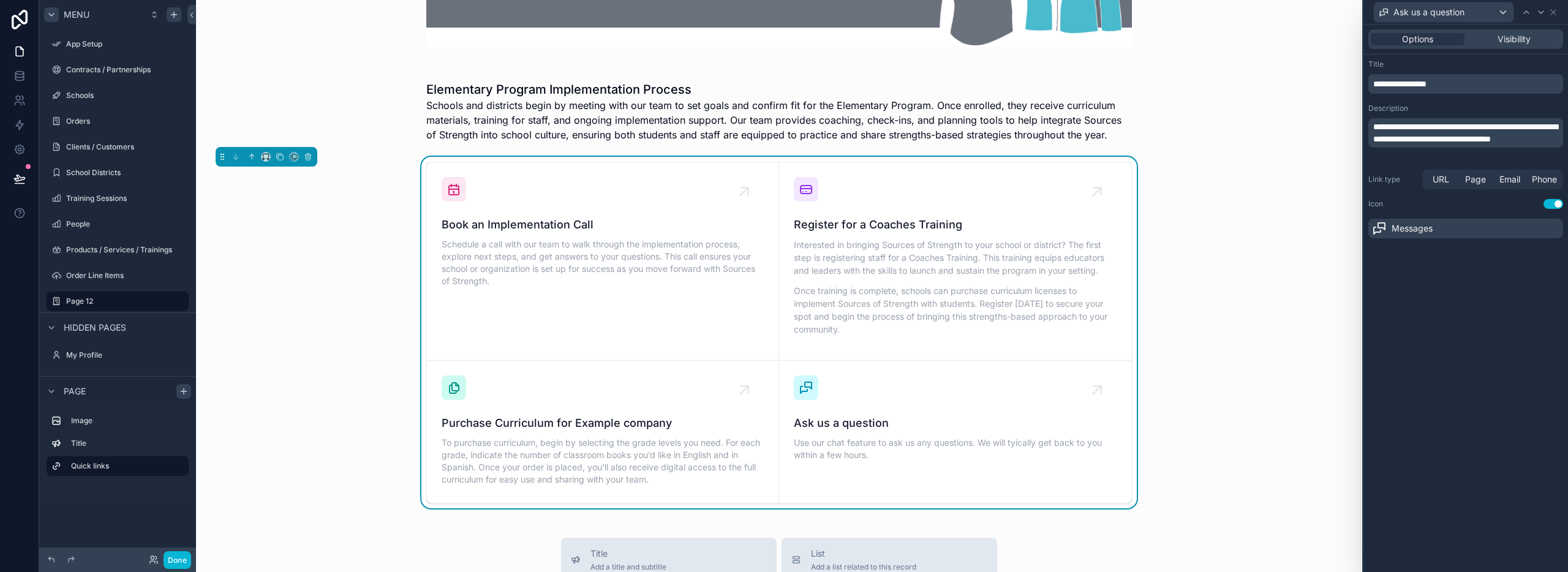
click at [1480, 79] on p "**********" at bounding box center [1467, 83] width 187 height 12
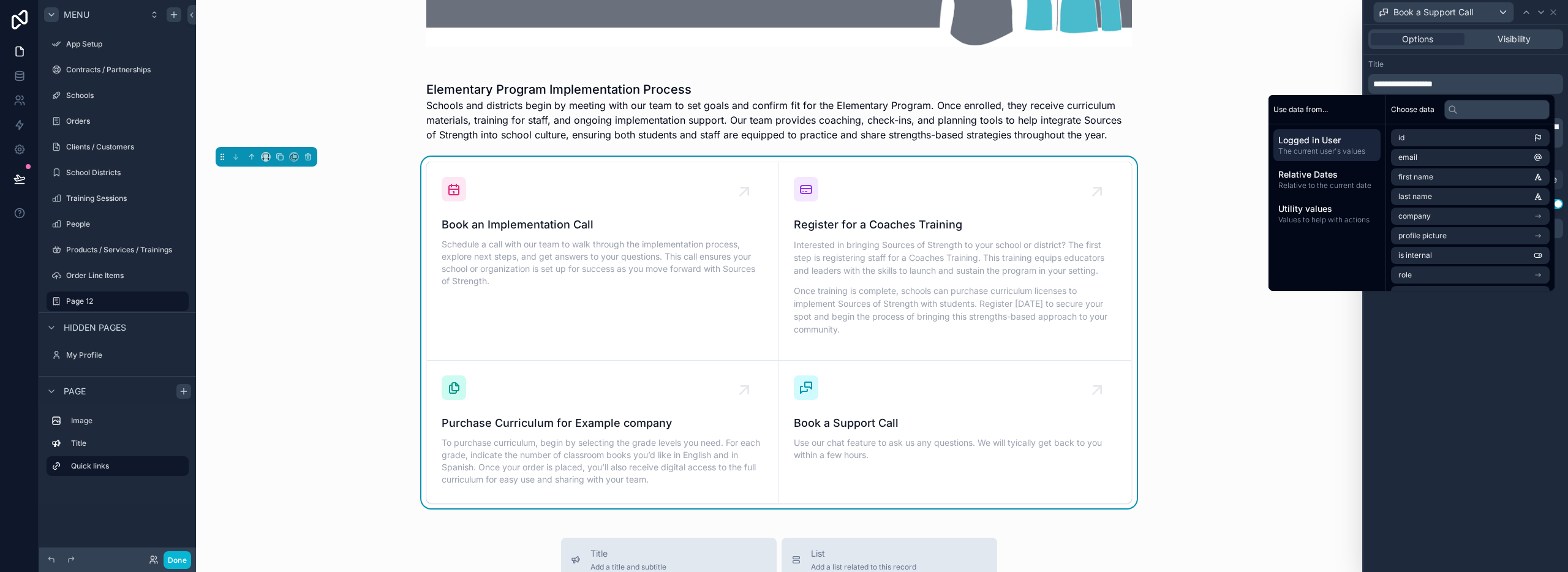
click at [1481, 315] on div "**********" at bounding box center [1466, 298] width 205 height 547
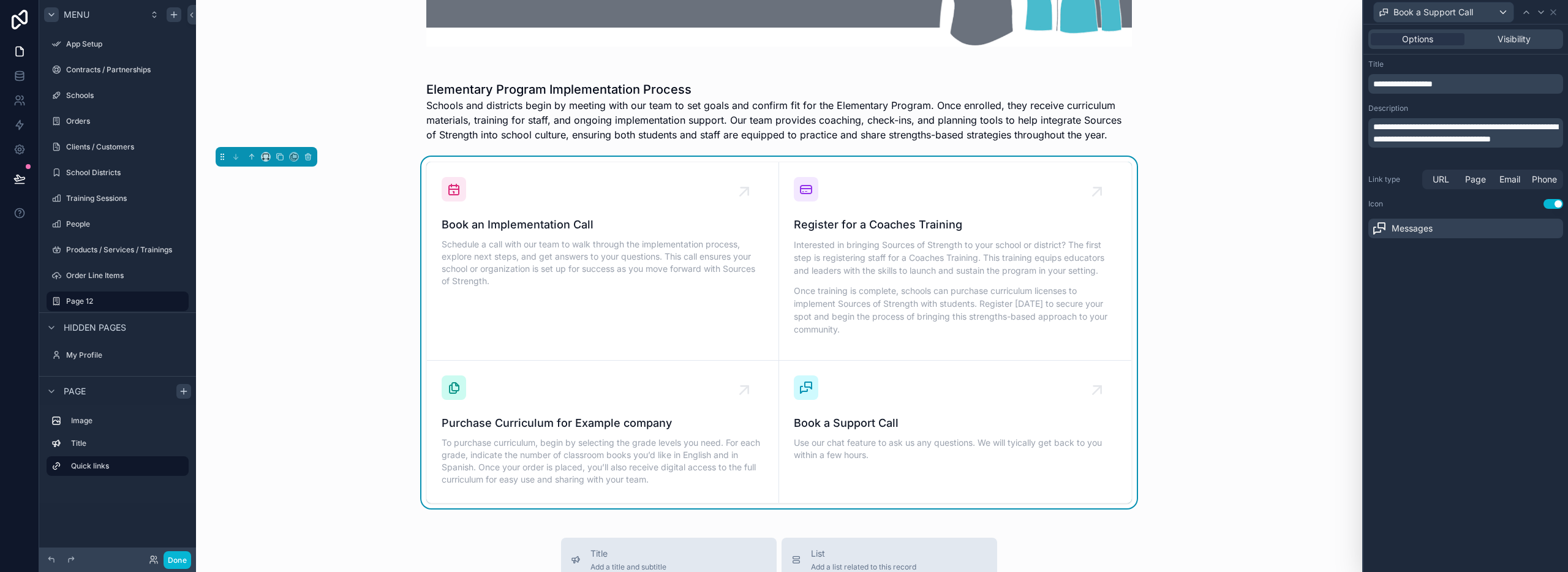
click at [1434, 145] on p "**********" at bounding box center [1467, 132] width 187 height 25
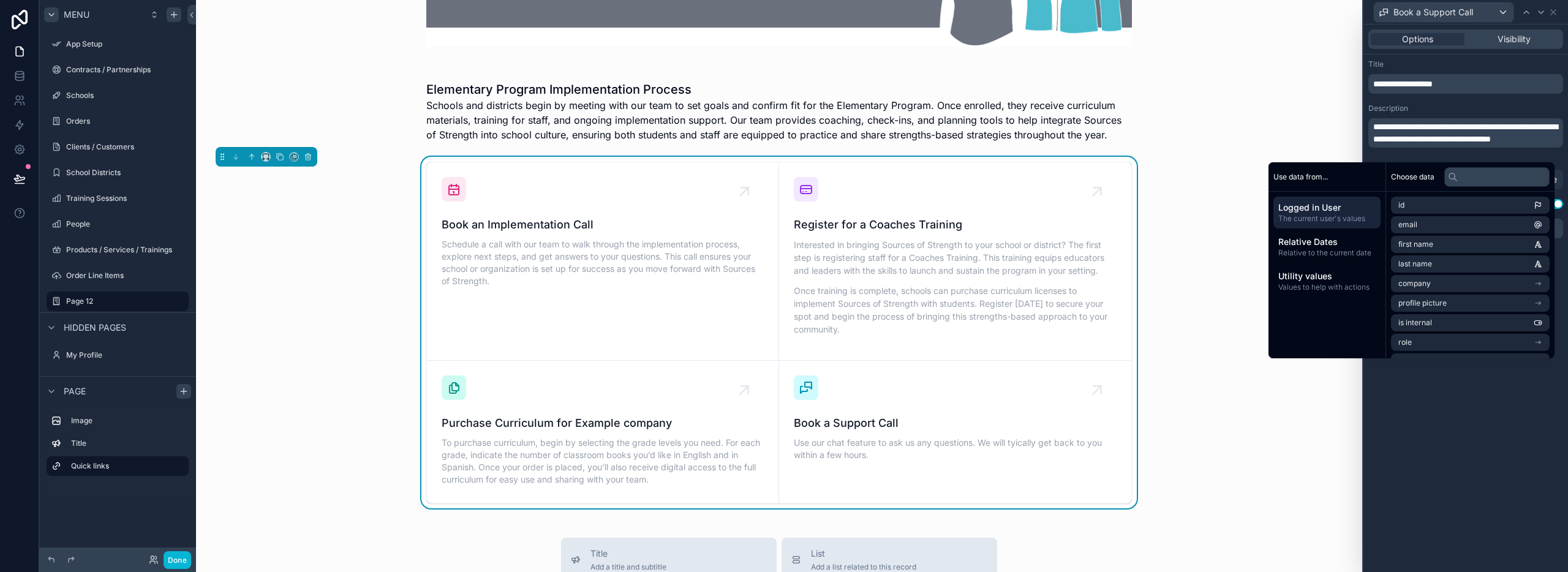
click at [1418, 145] on p "**********" at bounding box center [1467, 132] width 187 height 25
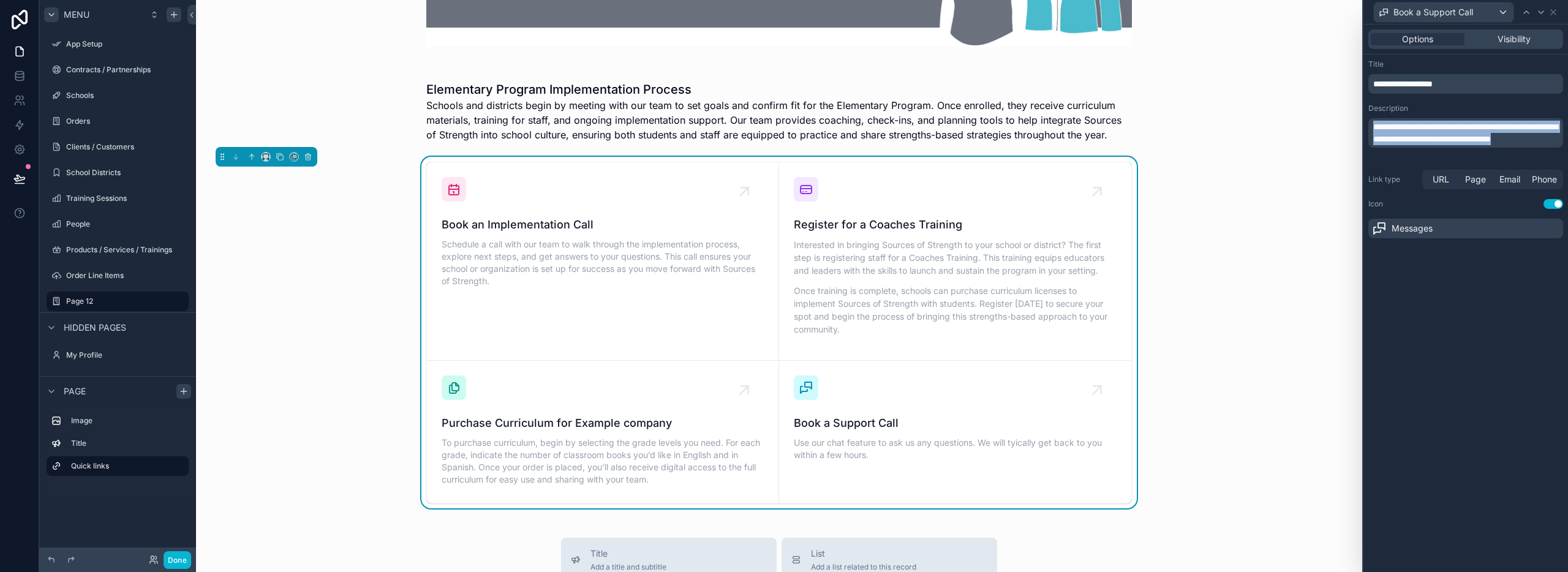
drag, startPoint x: 1416, startPoint y: 152, endPoint x: 1377, endPoint y: 111, distance: 56.6
click at [1377, 111] on div "**********" at bounding box center [1466, 131] width 195 height 56
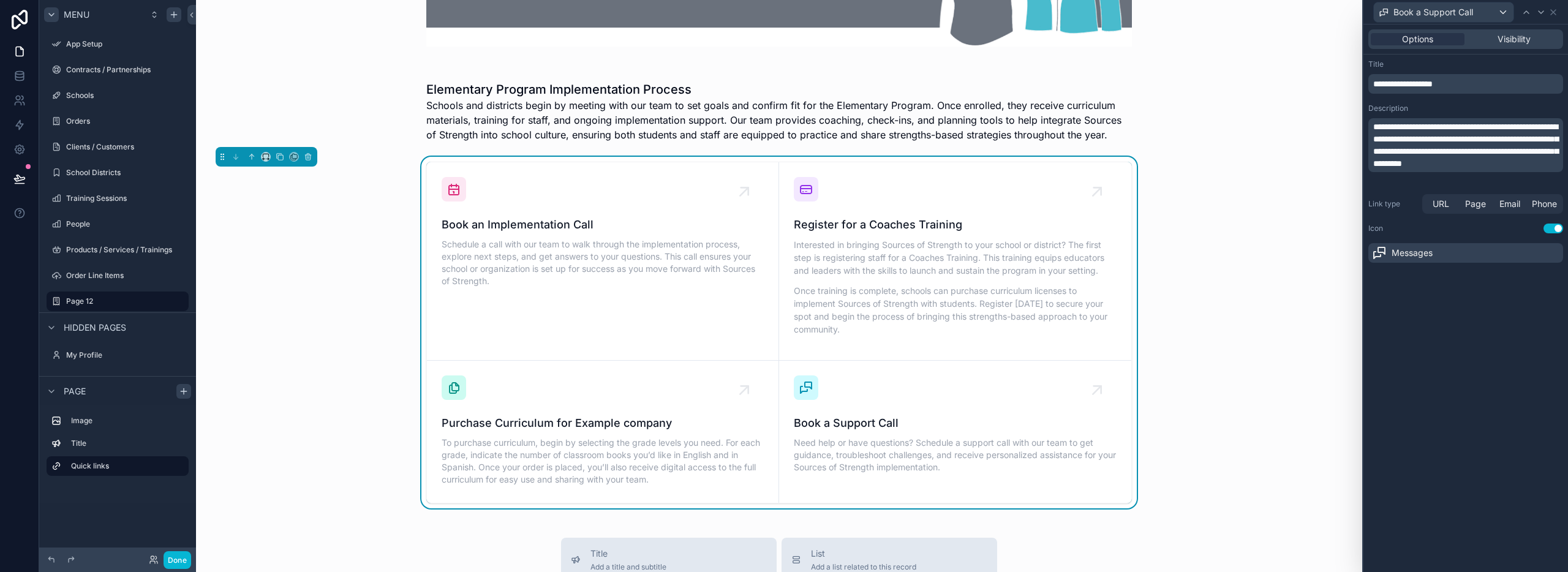
click at [1501, 310] on div "**********" at bounding box center [1466, 298] width 205 height 547
click at [1543, 202] on span "Phone" at bounding box center [1545, 203] width 25 height 12
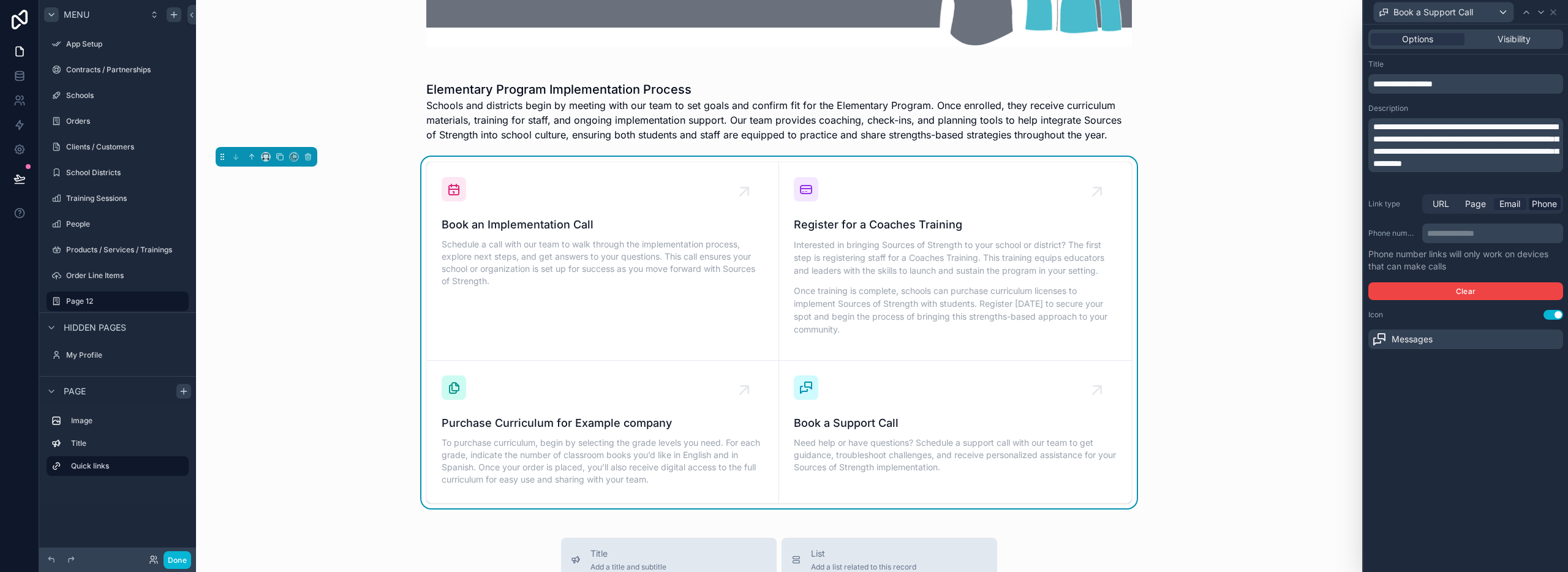
click at [1505, 205] on span "Email" at bounding box center [1510, 203] width 21 height 12
click at [1469, 205] on span "Page" at bounding box center [1475, 203] width 21 height 12
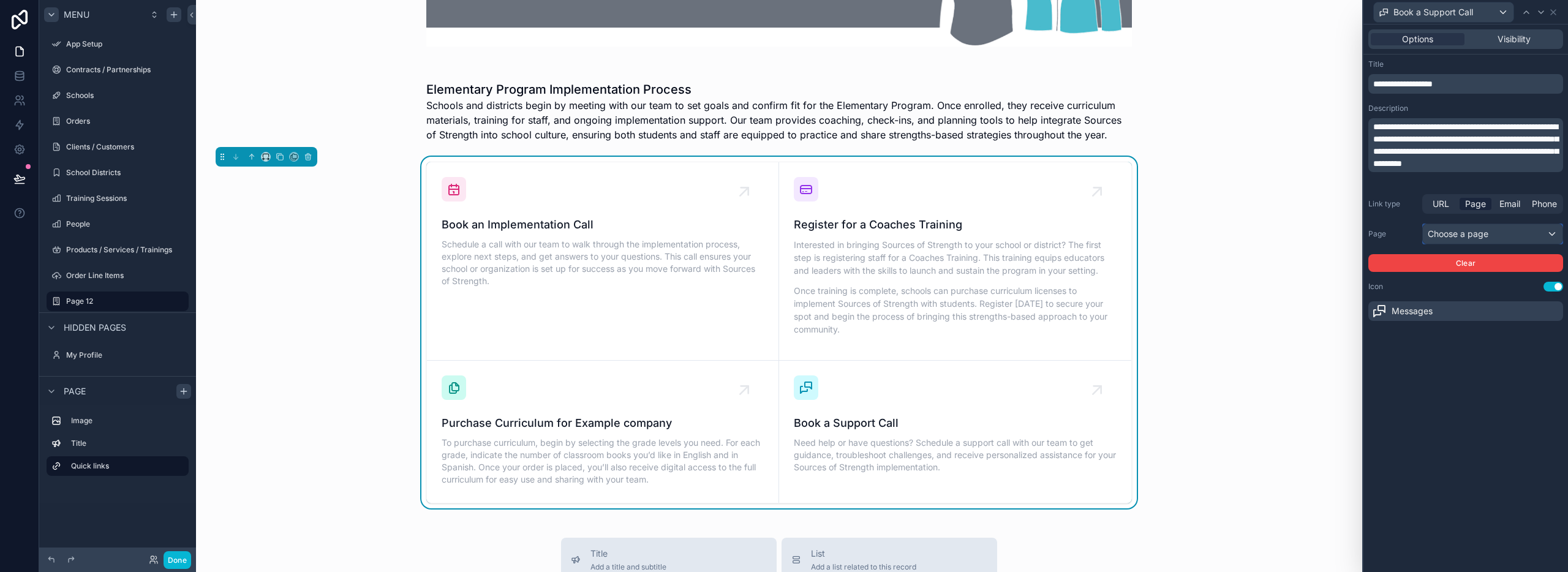
click at [1444, 235] on div "Choose a page" at bounding box center [1493, 233] width 140 height 20
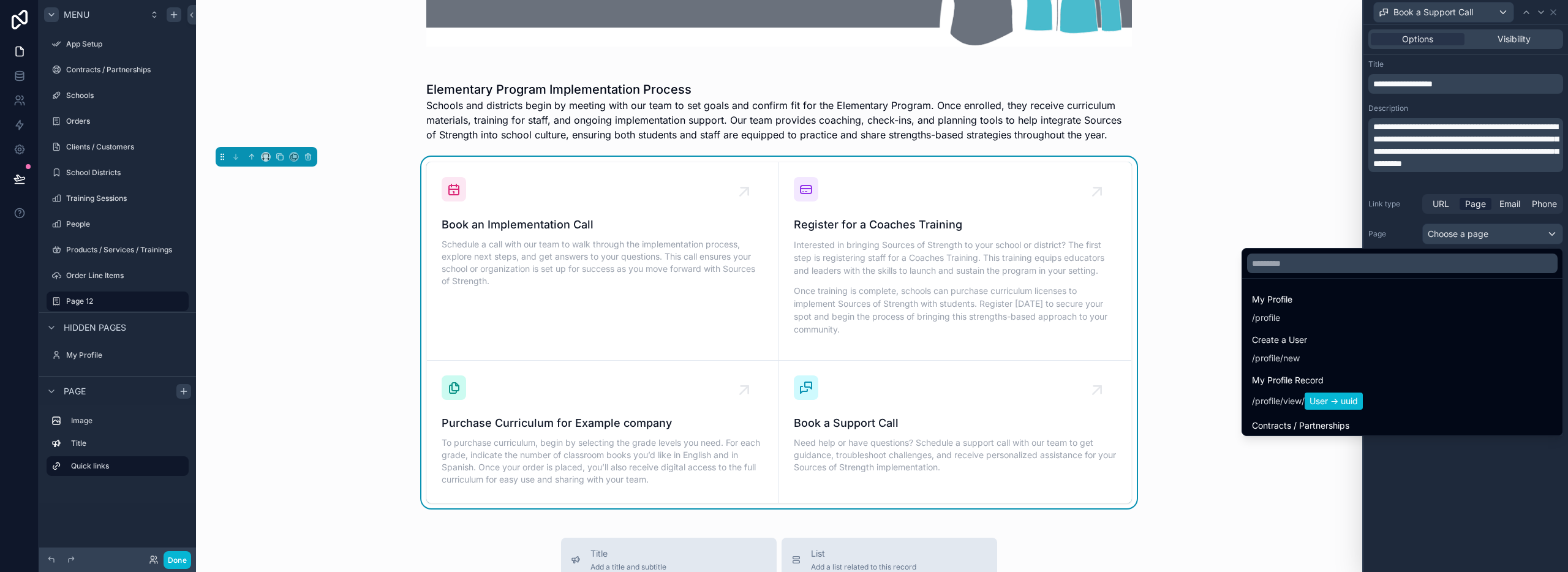
click at [1443, 235] on div at bounding box center [1466, 286] width 205 height 572
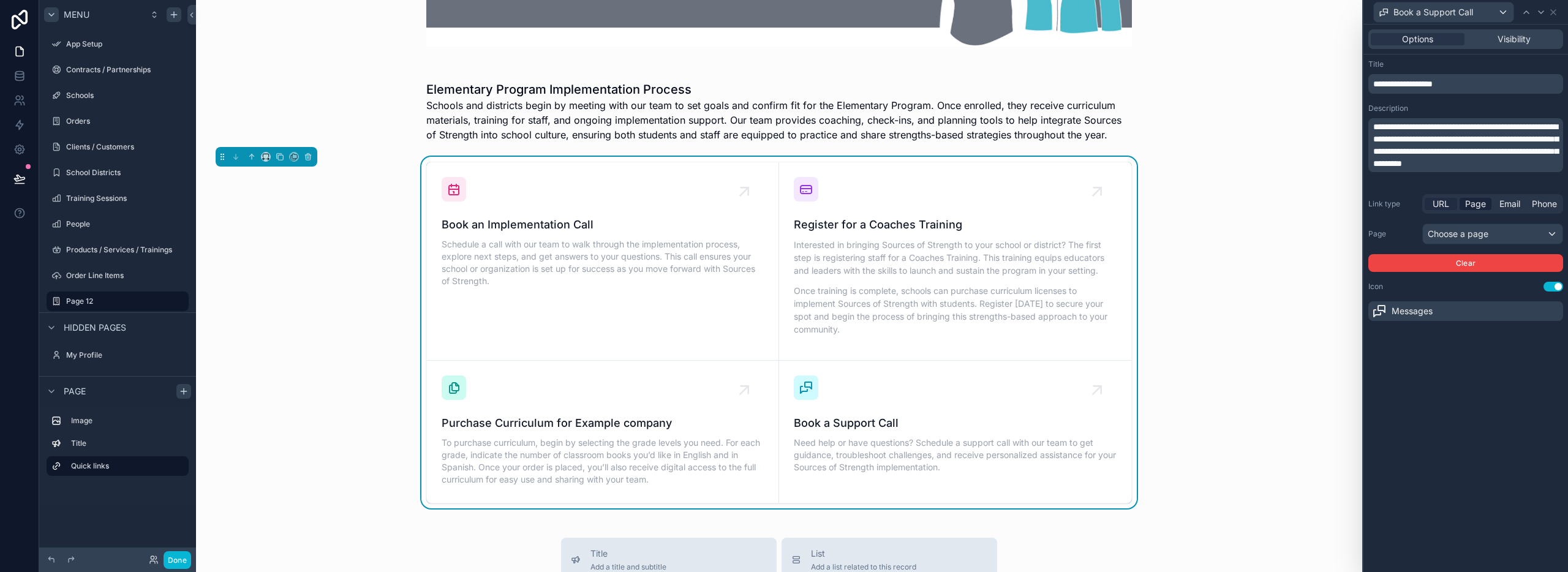
click at [1443, 198] on span "URL" at bounding box center [1441, 203] width 17 height 12
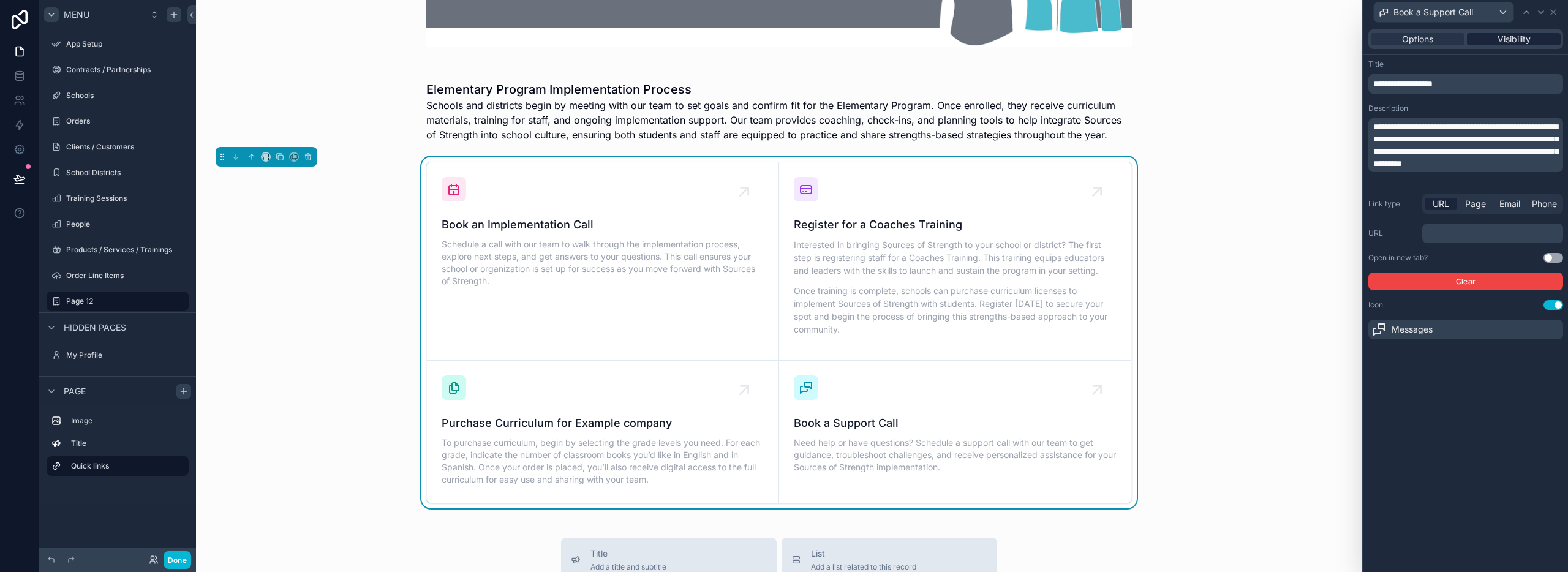
click at [1489, 39] on div "Visibility" at bounding box center [1514, 39] width 94 height 12
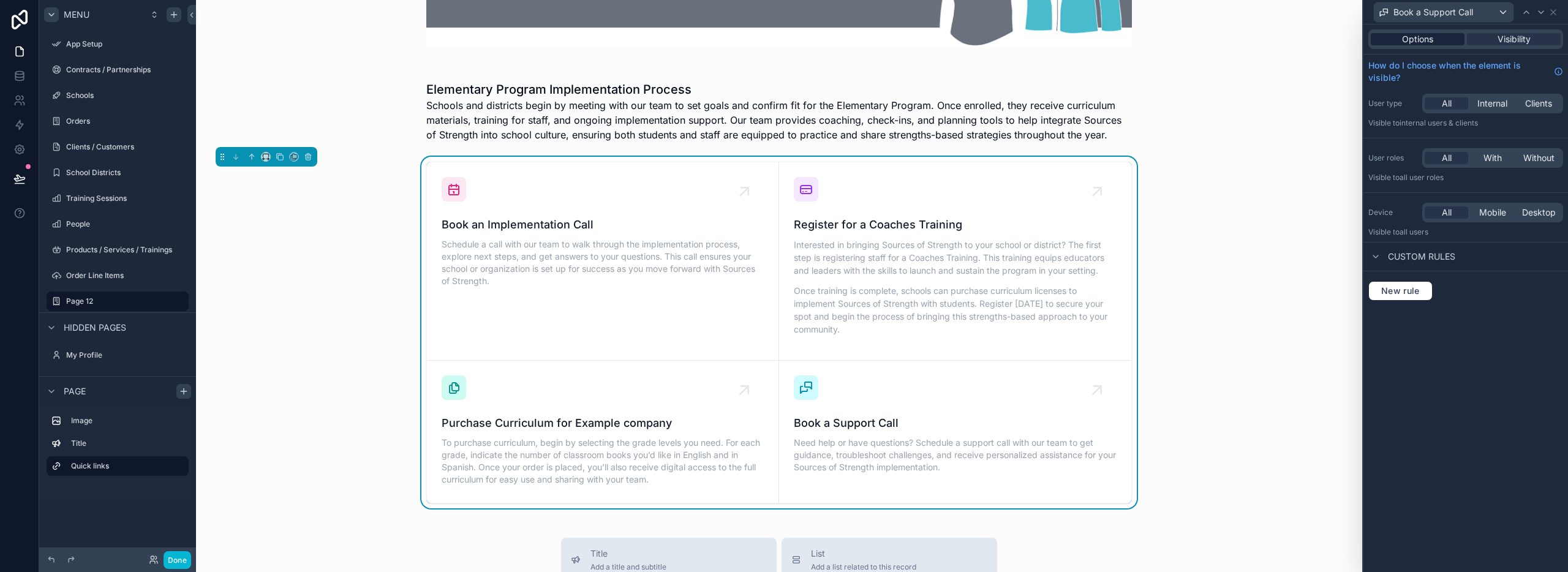
click at [1419, 37] on span "Options" at bounding box center [1417, 39] width 31 height 12
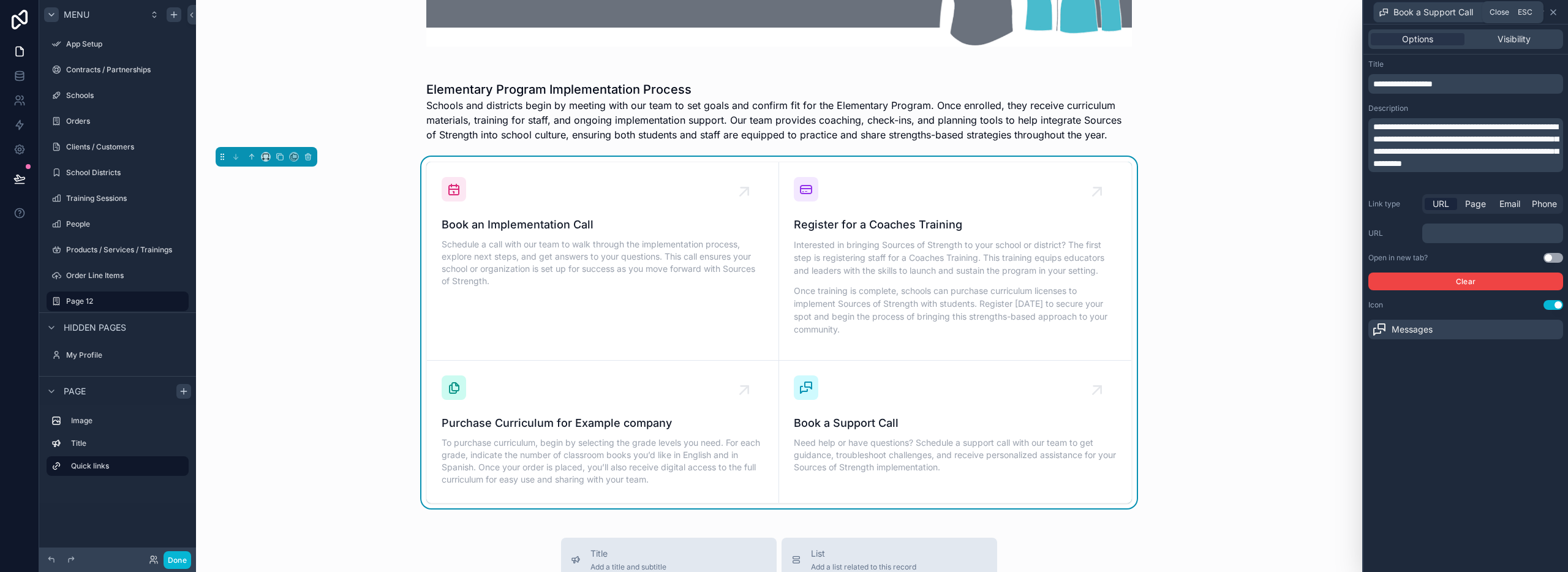
click at [1556, 12] on icon at bounding box center [1553, 12] width 10 height 10
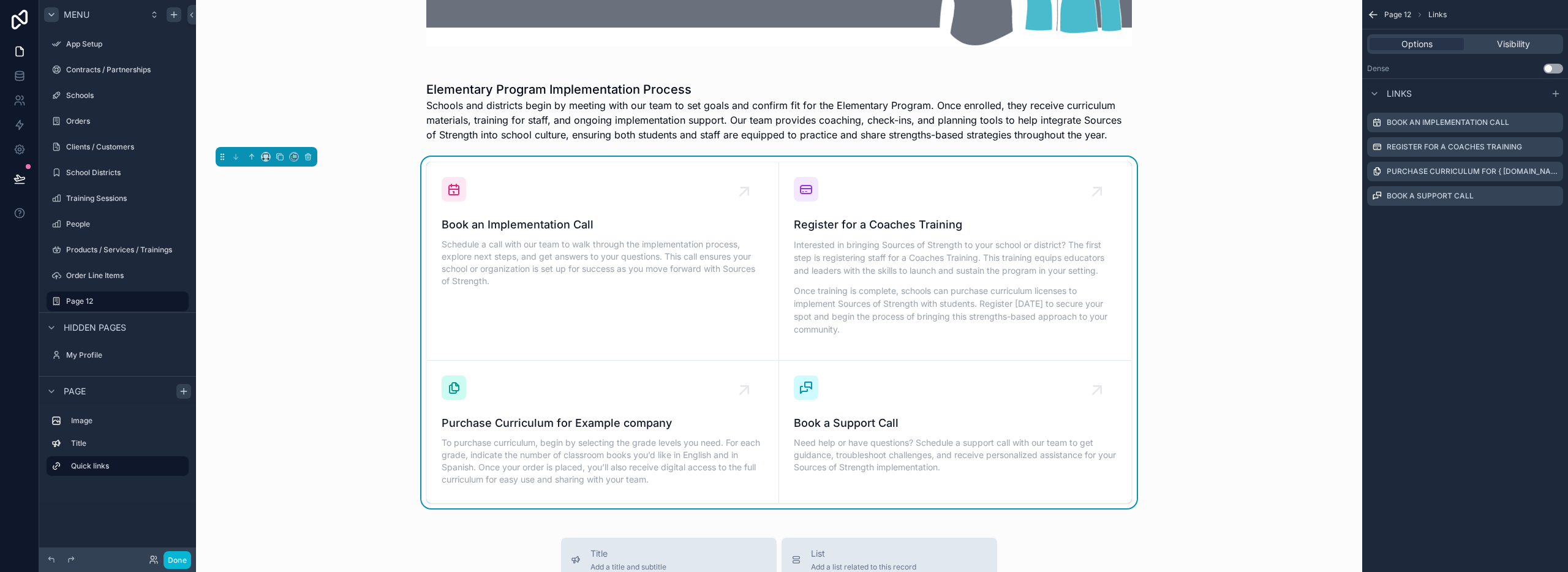
click at [1556, 69] on button "Use setting" at bounding box center [1553, 68] width 20 height 10
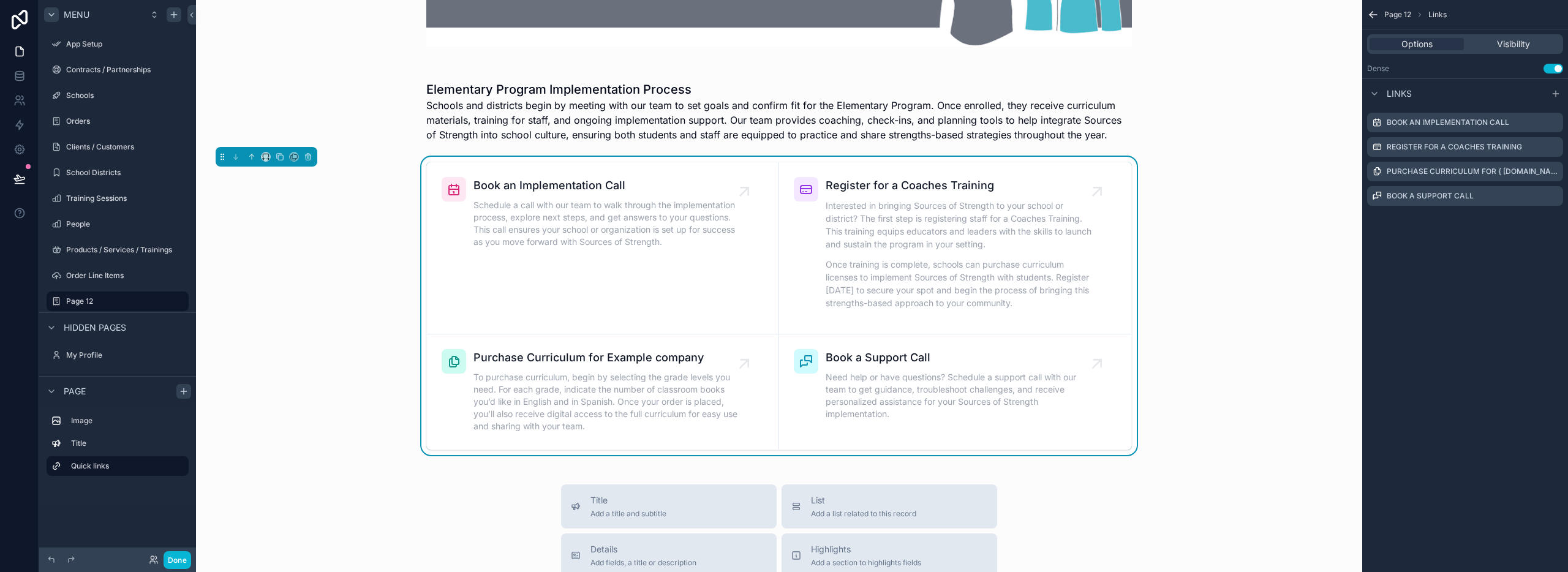
click at [1549, 68] on button "Use setting" at bounding box center [1553, 68] width 20 height 10
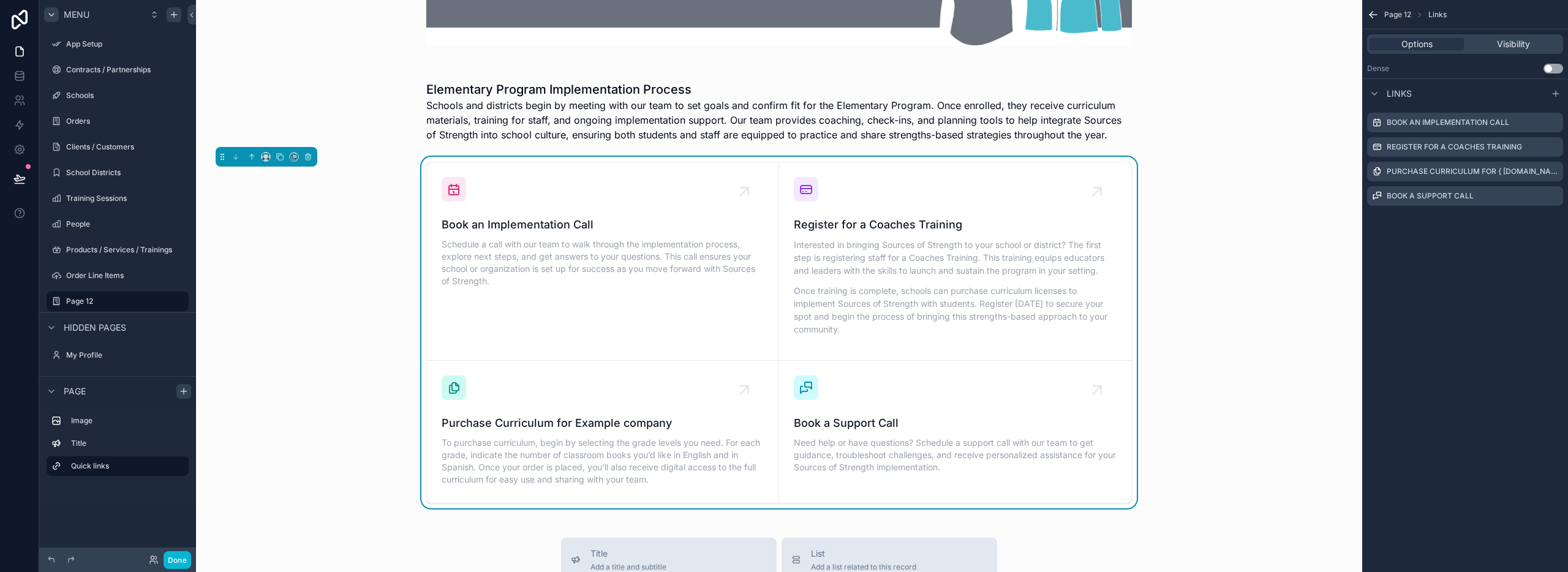
click at [1559, 68] on button "Use setting" at bounding box center [1553, 68] width 20 height 10
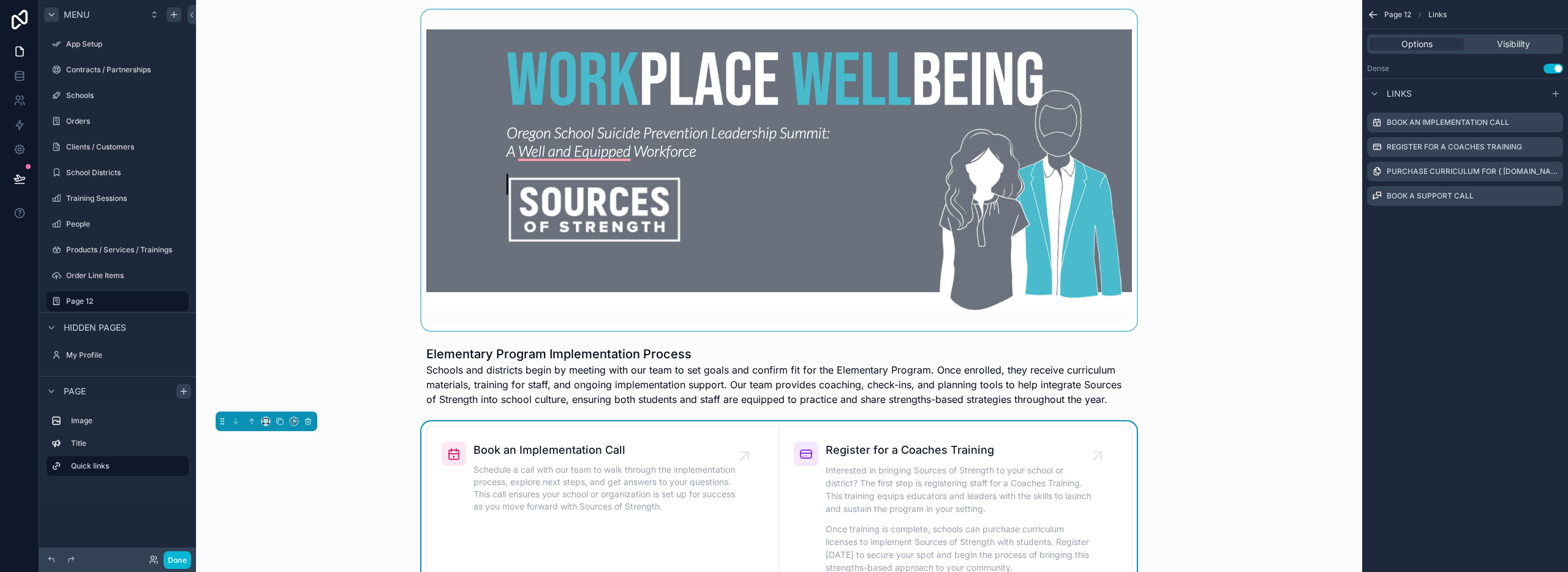
click at [570, 302] on div "scrollable content" at bounding box center [779, 170] width 1146 height 321
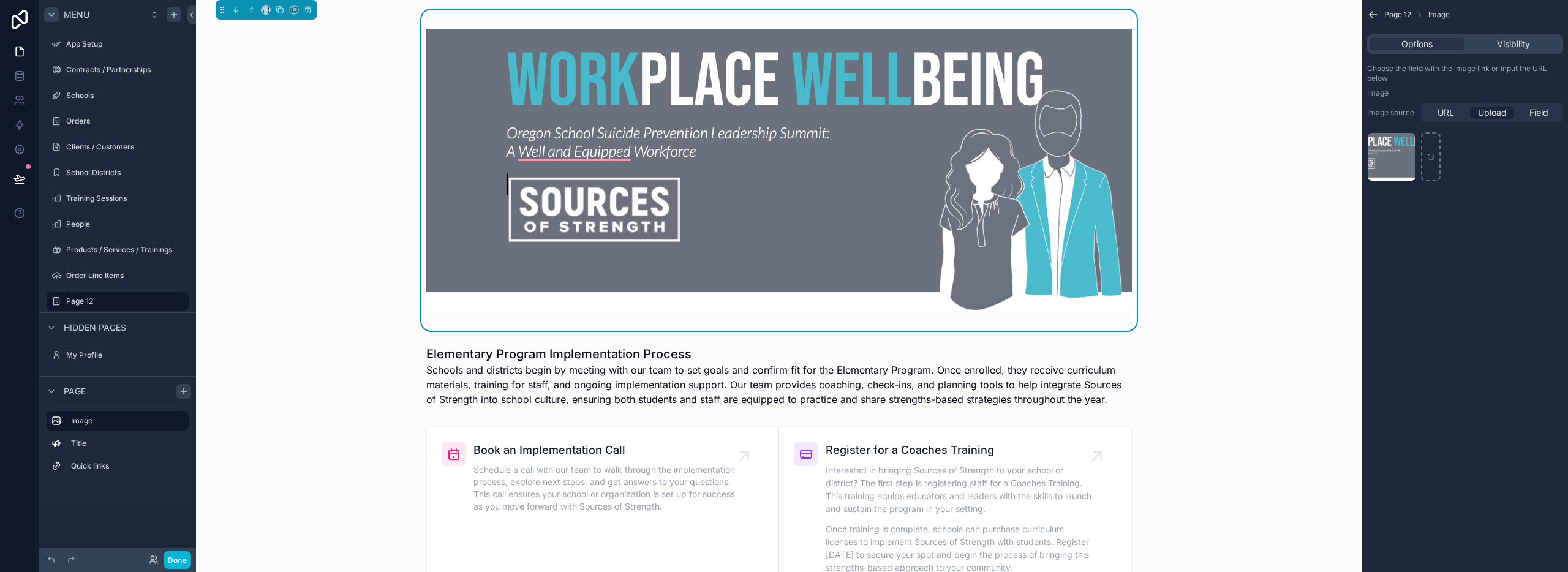
click at [1247, 175] on div "scrollable content" at bounding box center [779, 170] width 1146 height 321
click at [1239, 179] on div "scrollable content" at bounding box center [779, 170] width 1146 height 321
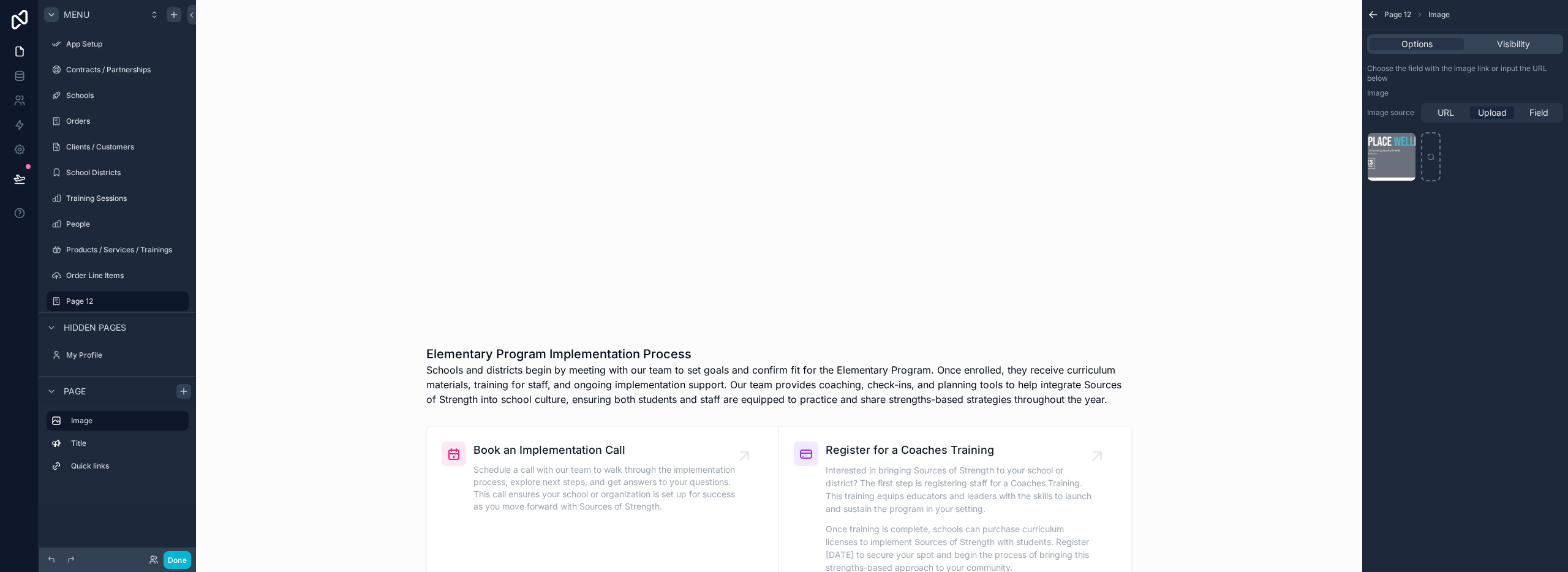
click at [341, 52] on div "scrollable content" at bounding box center [779, 170] width 1146 height 321
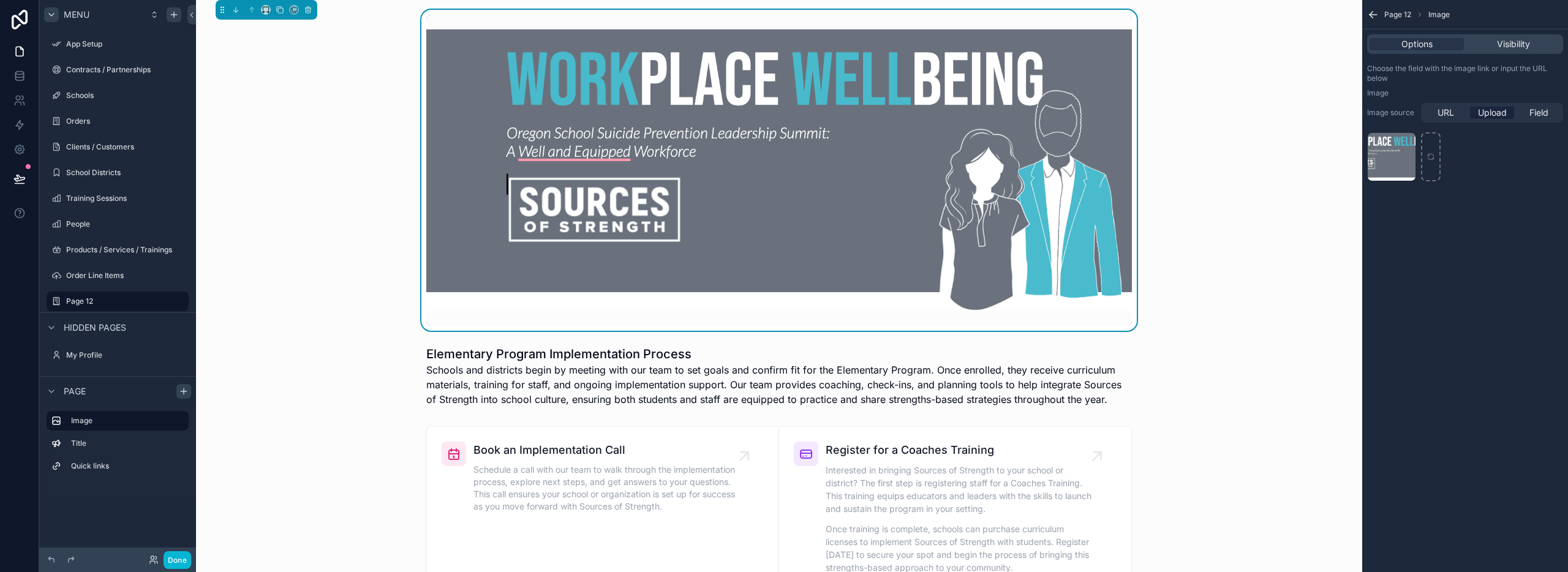
click at [350, 230] on div "scrollable content" at bounding box center [779, 170] width 1146 height 321
click at [636, 202] on img "scrollable content" at bounding box center [779, 170] width 706 height 282
click at [680, 250] on img "scrollable content" at bounding box center [779, 170] width 706 height 282
click at [684, 366] on div "scrollable content" at bounding box center [779, 375] width 1146 height 71
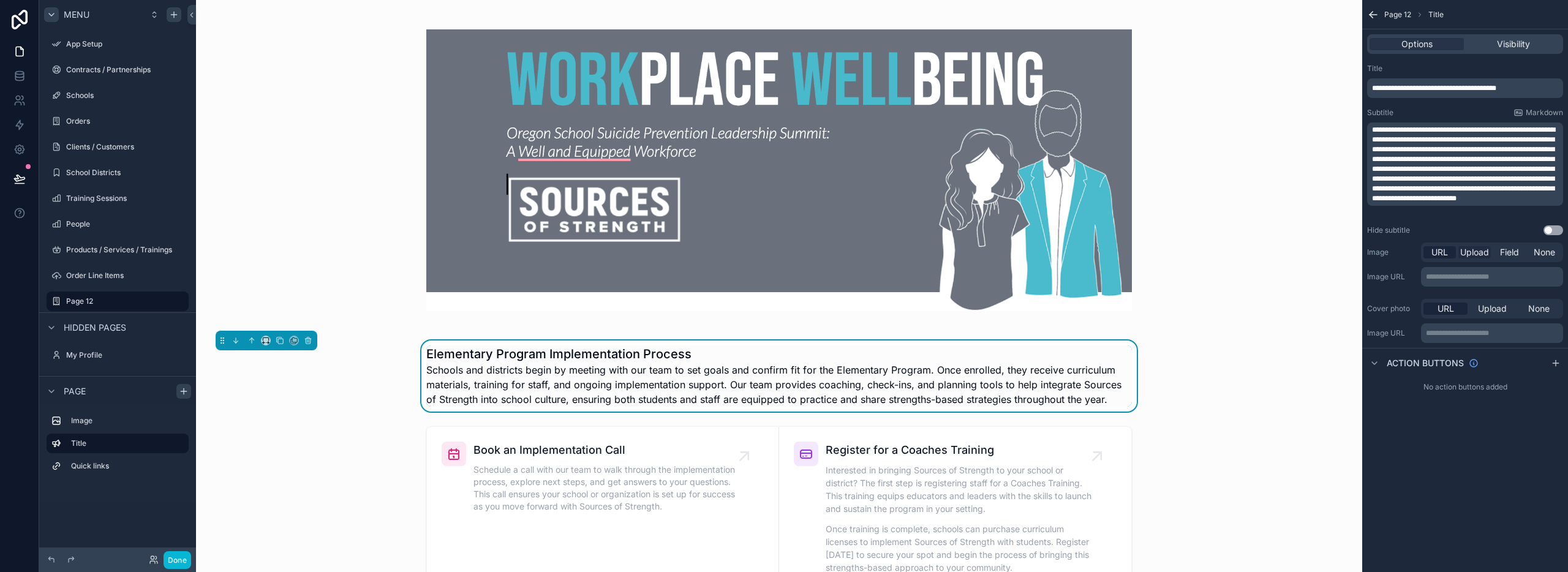
click at [1472, 253] on span "Upload" at bounding box center [1474, 251] width 29 height 12
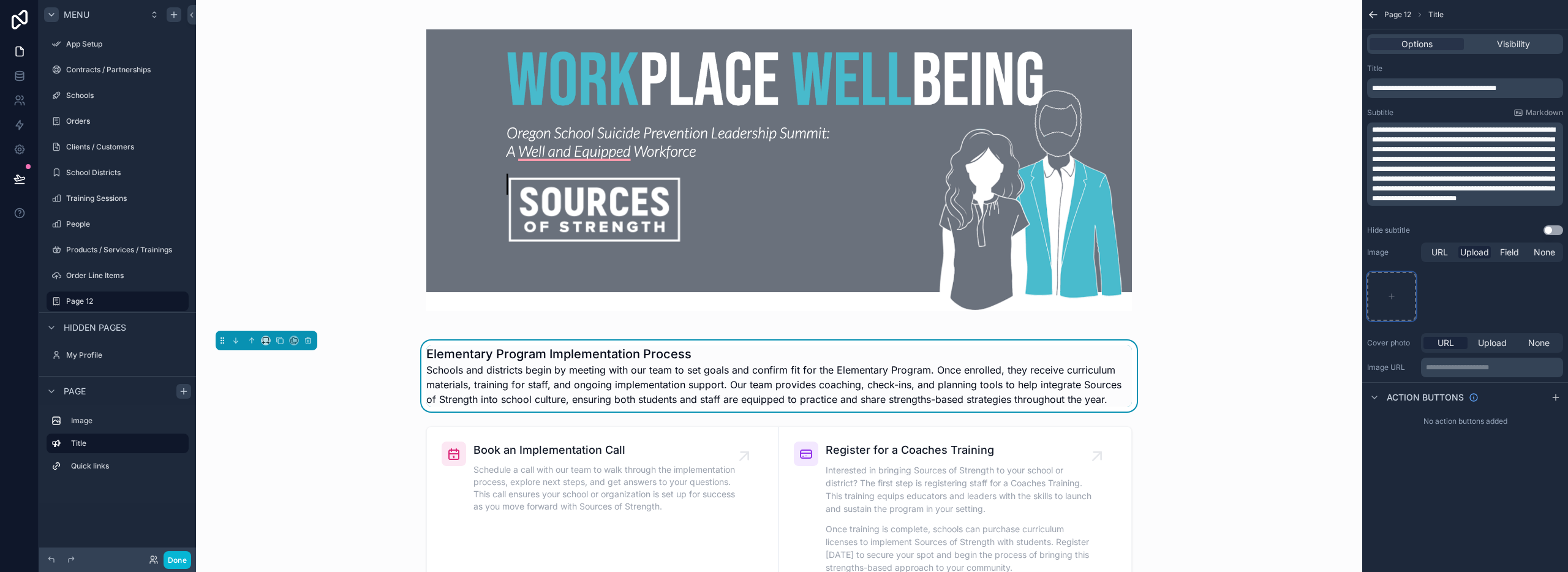
click at [1391, 292] on div "scrollable content" at bounding box center [1392, 297] width 49 height 49
type input "**********"
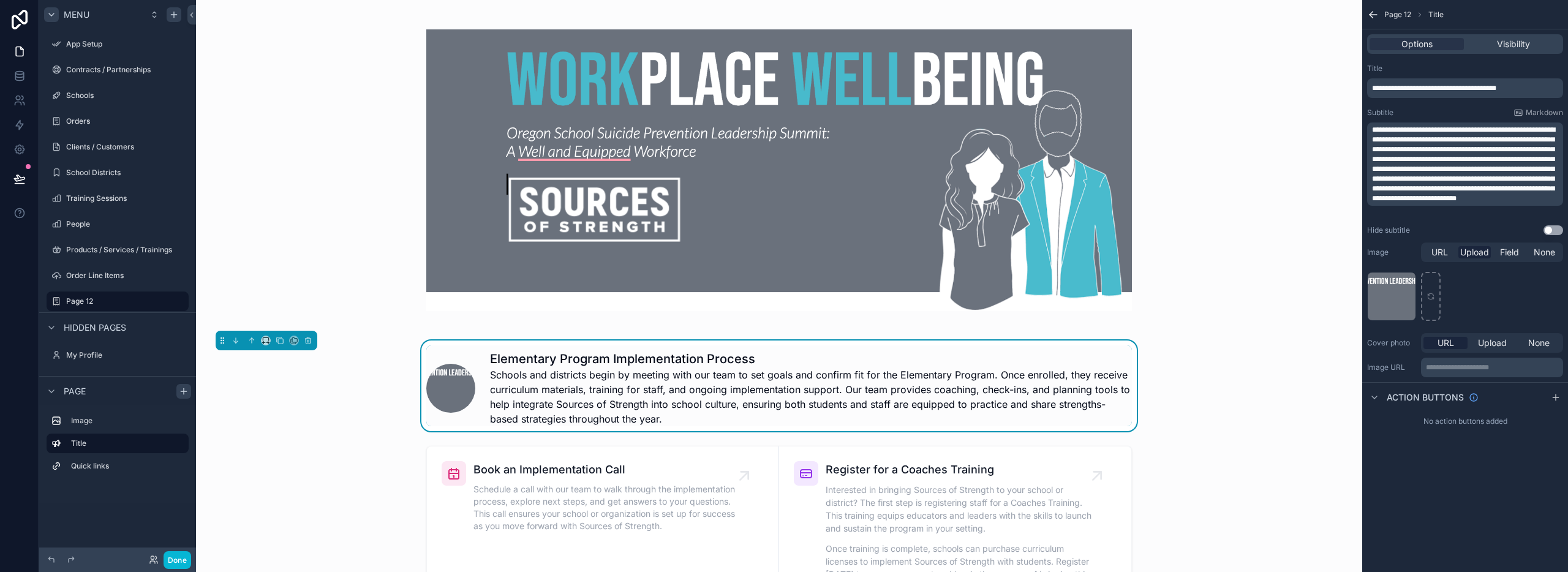
click at [1439, 342] on span "URL" at bounding box center [1446, 342] width 17 height 12
click at [1497, 342] on span "Upload" at bounding box center [1493, 342] width 29 height 12
click at [1535, 342] on span "None" at bounding box center [1539, 342] width 21 height 12
click at [1395, 296] on div "Screenshot-2025-09-08-at-11.04.41-PM .png" at bounding box center [1392, 297] width 49 height 49
click at [1404, 281] on icon "scrollable content" at bounding box center [1405, 282] width 10 height 10
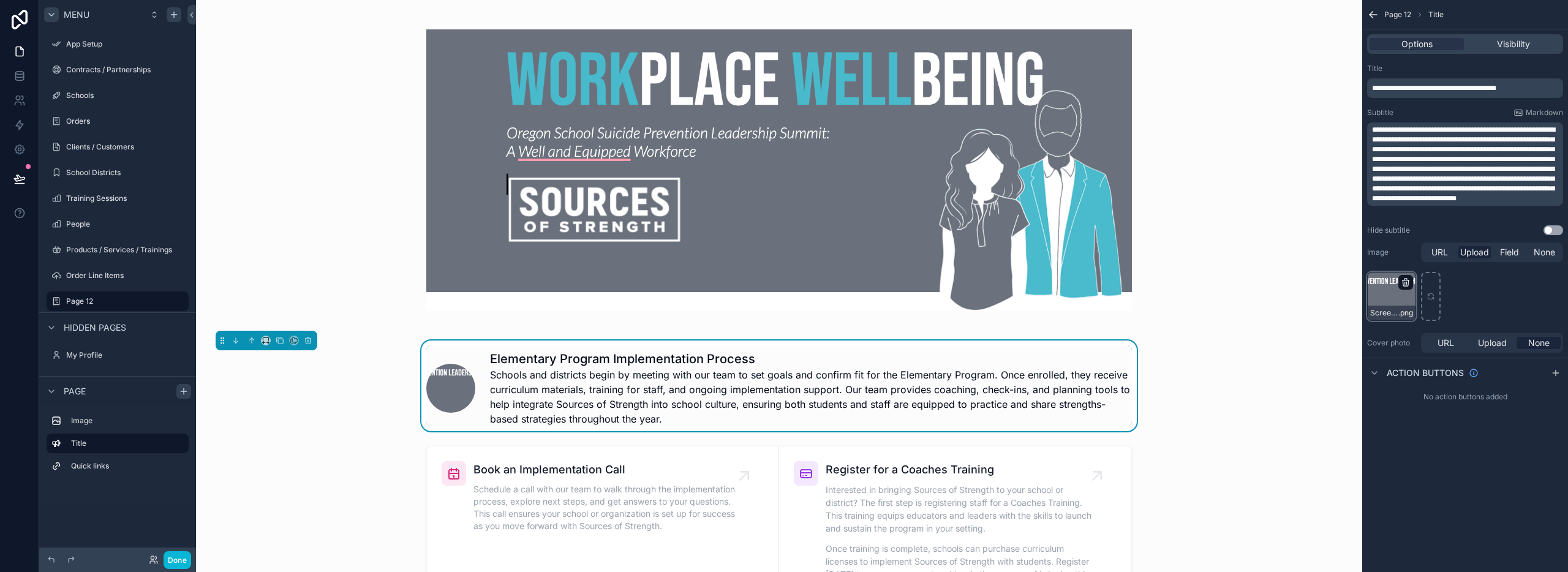
click at [1406, 282] on icon "scrollable content" at bounding box center [1406, 282] width 0 height 2
click at [1431, 261] on icon "button" at bounding box center [1431, 260] width 0 height 2
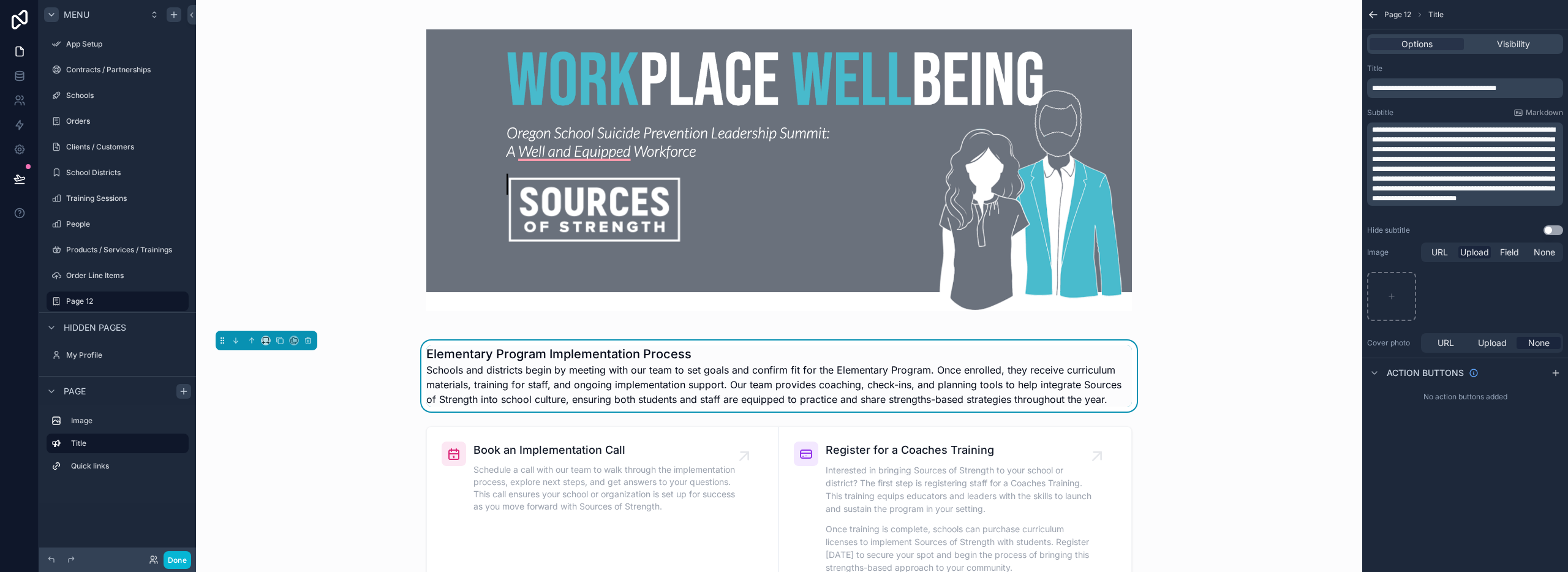
click at [1407, 342] on label "Cover photo" at bounding box center [1392, 343] width 49 height 10
click at [1443, 338] on span "URL" at bounding box center [1446, 342] width 17 height 12
click at [1494, 339] on span "Upload" at bounding box center [1493, 342] width 29 height 12
click at [1390, 387] on icon "scrollable content" at bounding box center [1392, 386] width 9 height 9
type input "**********"
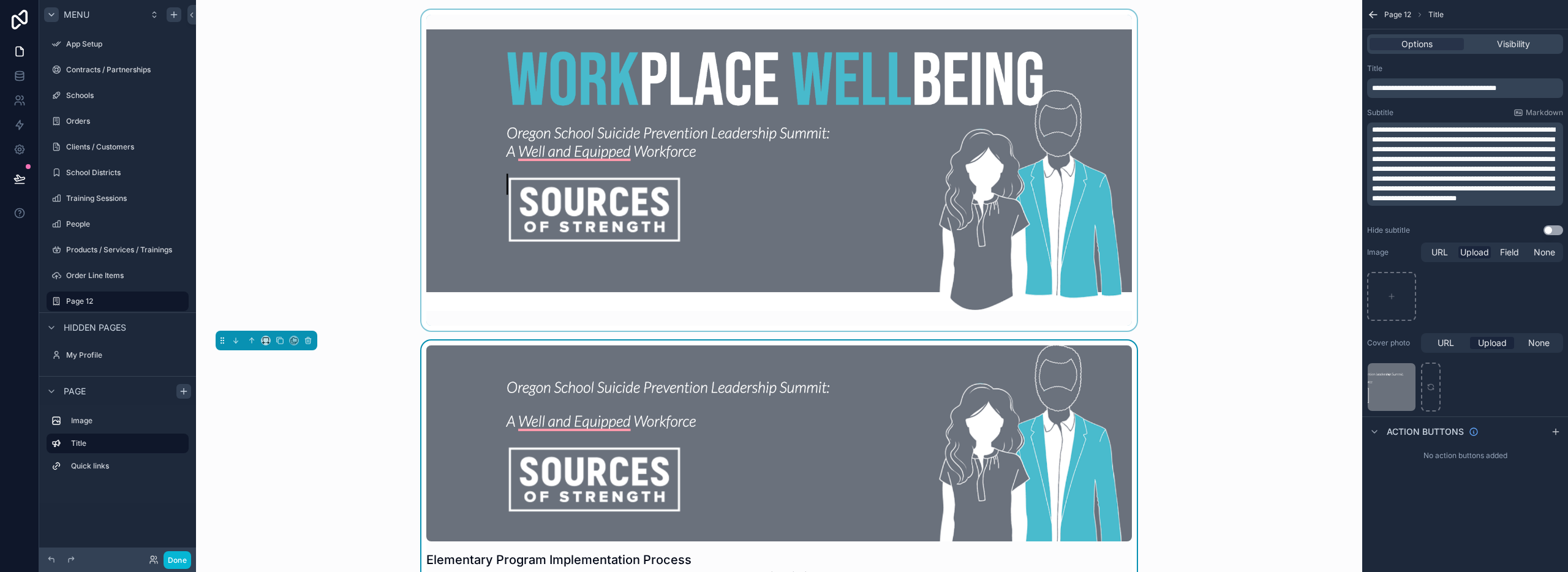
click at [929, 190] on div "scrollable content" at bounding box center [779, 170] width 1146 height 321
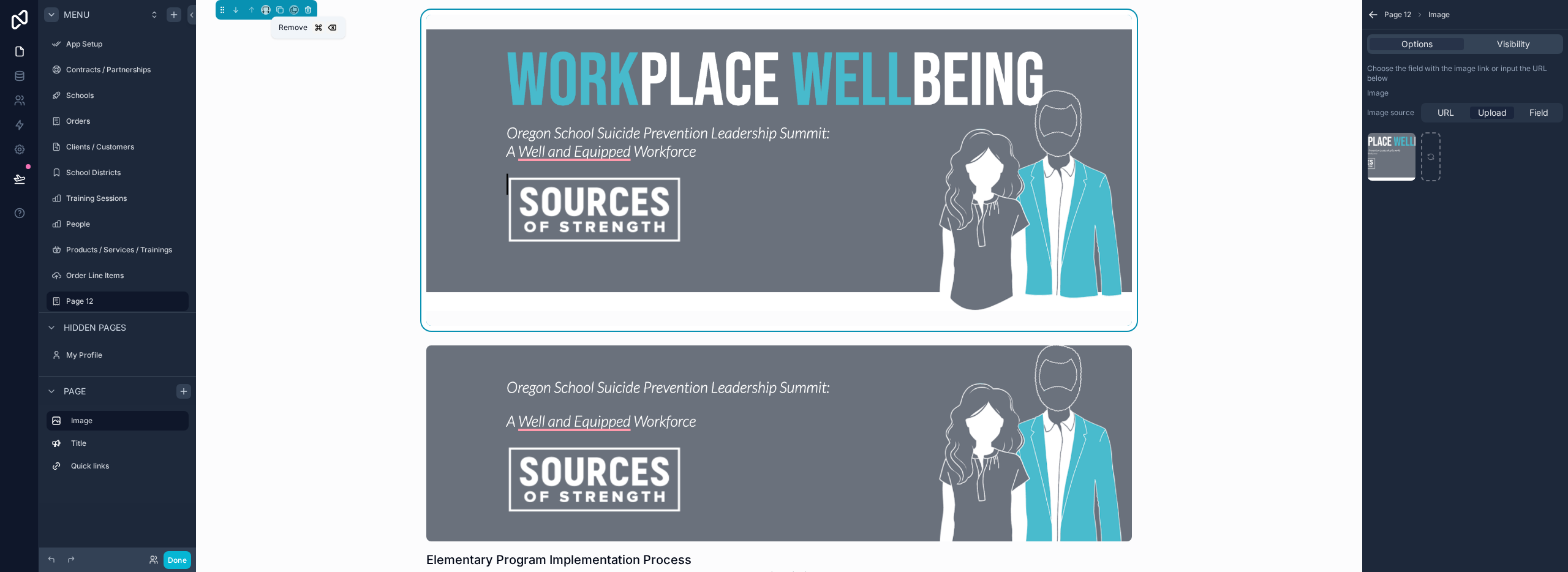
click at [306, 8] on icon "scrollable content" at bounding box center [308, 10] width 9 height 9
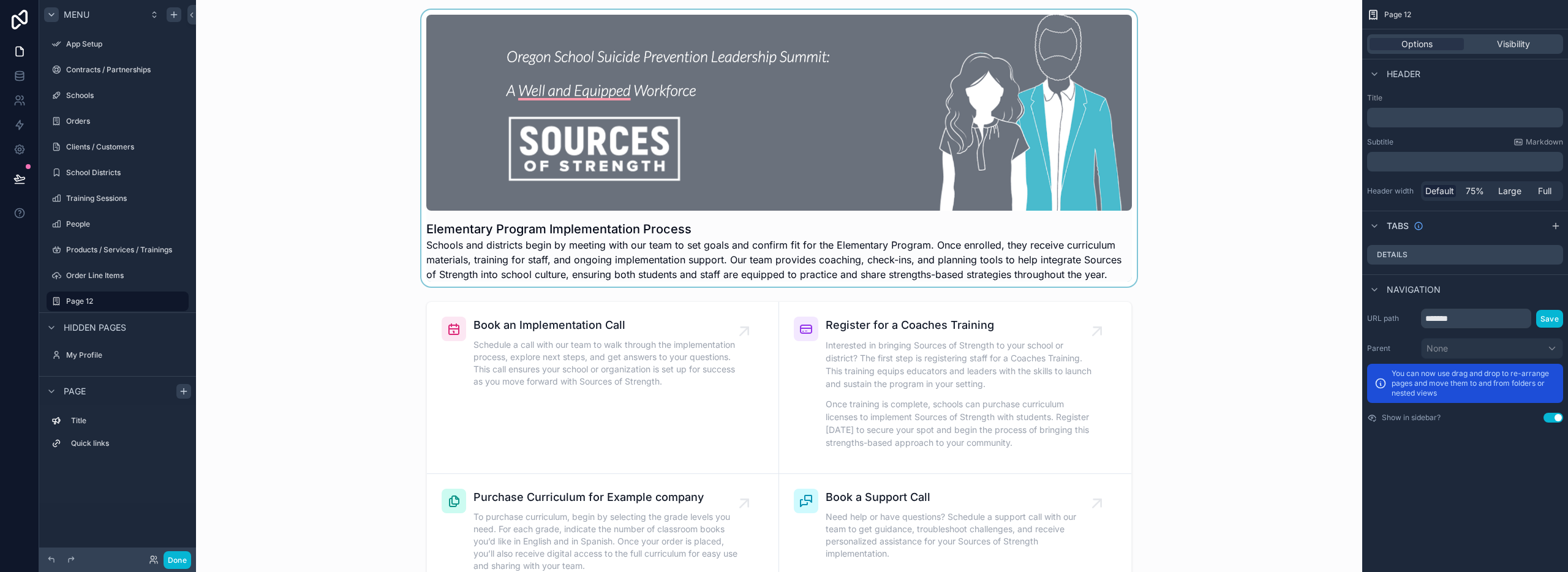
click at [426, 225] on div "scrollable content" at bounding box center [779, 148] width 1146 height 277
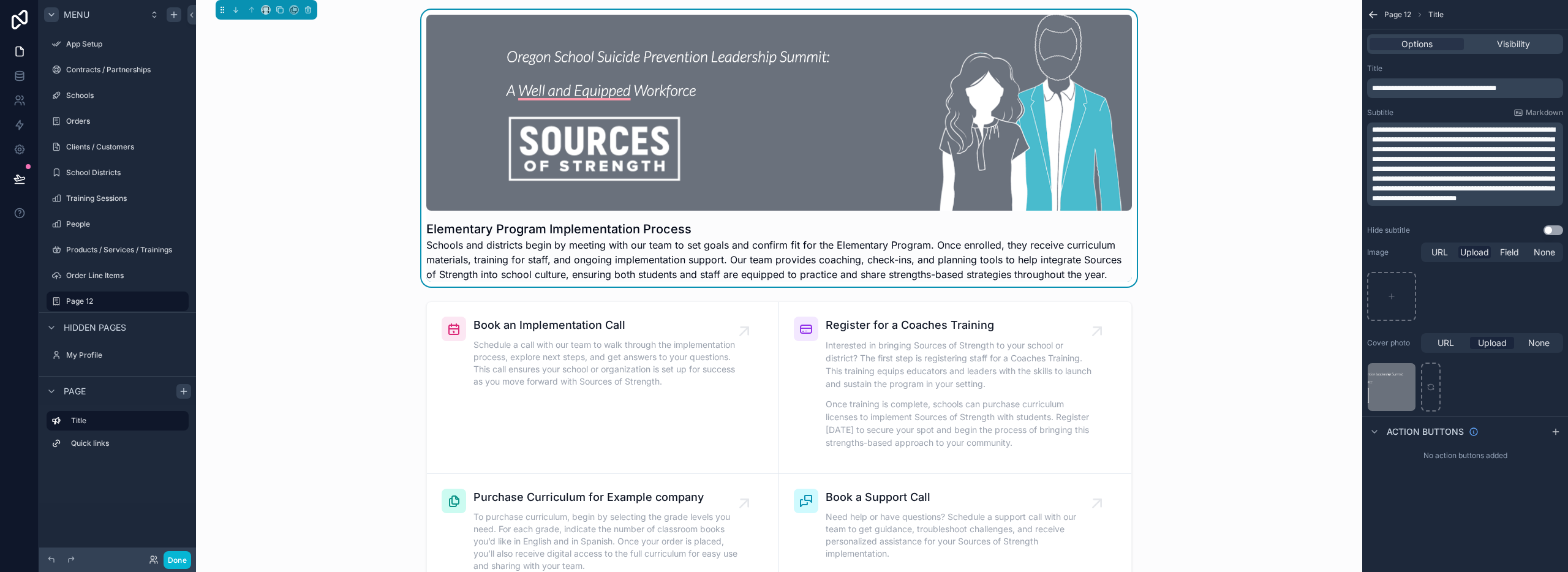
click at [426, 229] on h1 "Elementary Program Implementation Process" at bounding box center [779, 229] width 706 height 17
click at [1372, 87] on span "**********" at bounding box center [1434, 87] width 125 height 7
click at [1542, 86] on p "**********" at bounding box center [1466, 88] width 189 height 10
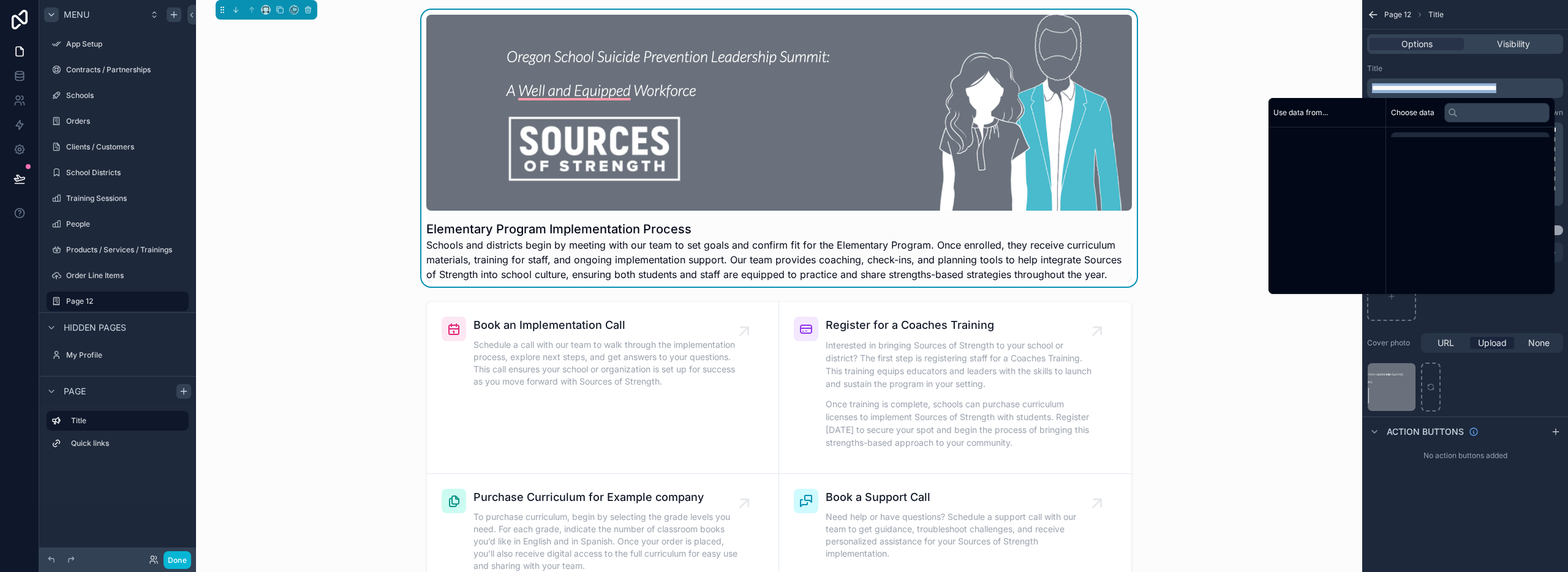
click at [1542, 86] on p "**********" at bounding box center [1466, 88] width 189 height 10
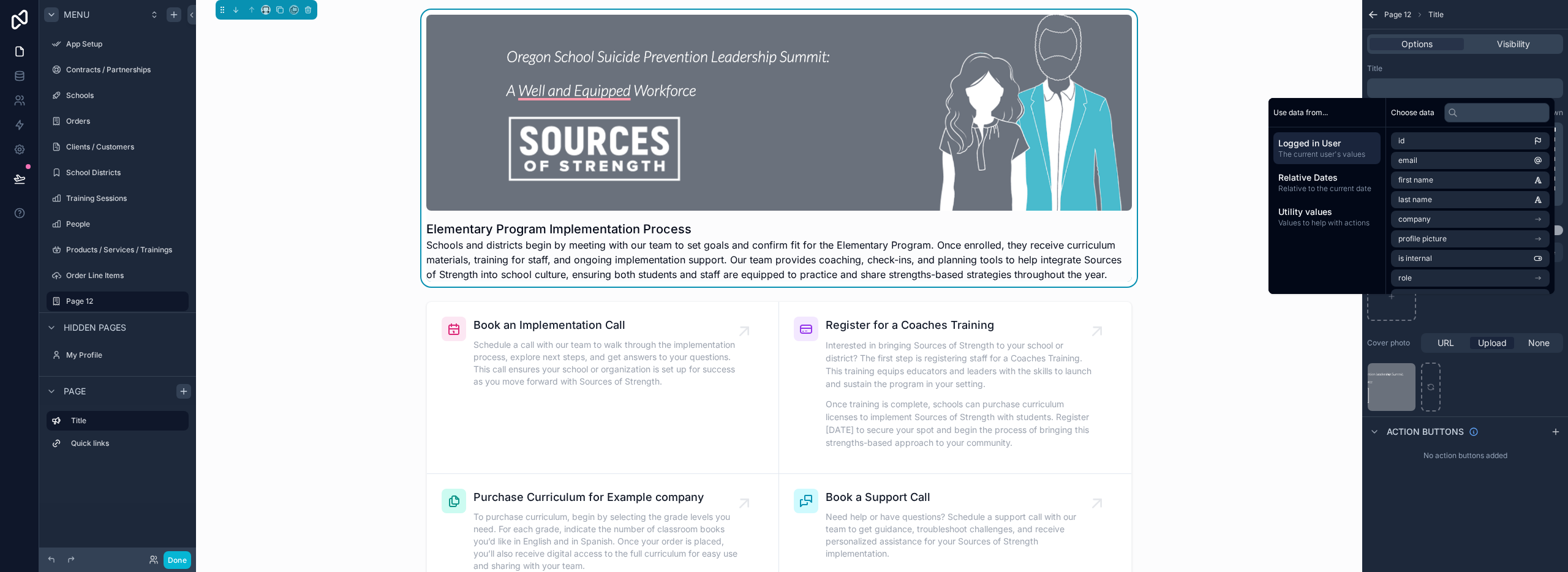
click at [1524, 69] on div "Title" at bounding box center [1465, 68] width 196 height 10
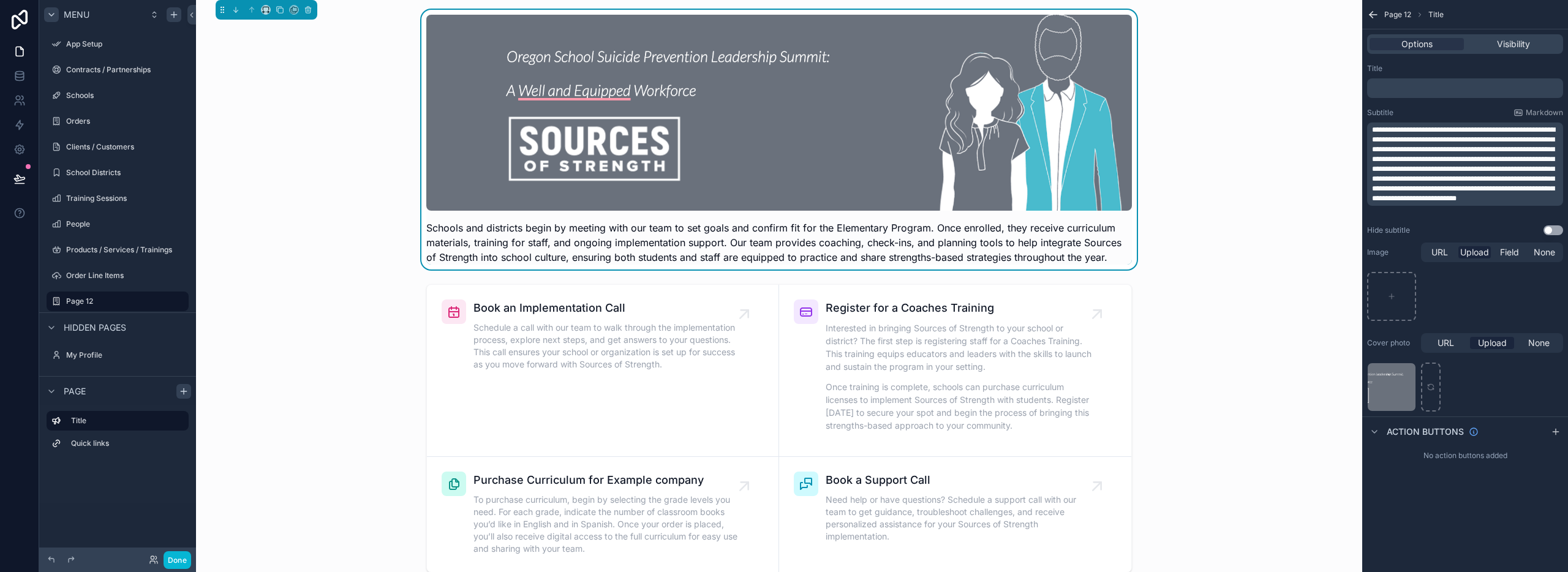
click at [1372, 130] on span "**********" at bounding box center [1463, 164] width 183 height 76
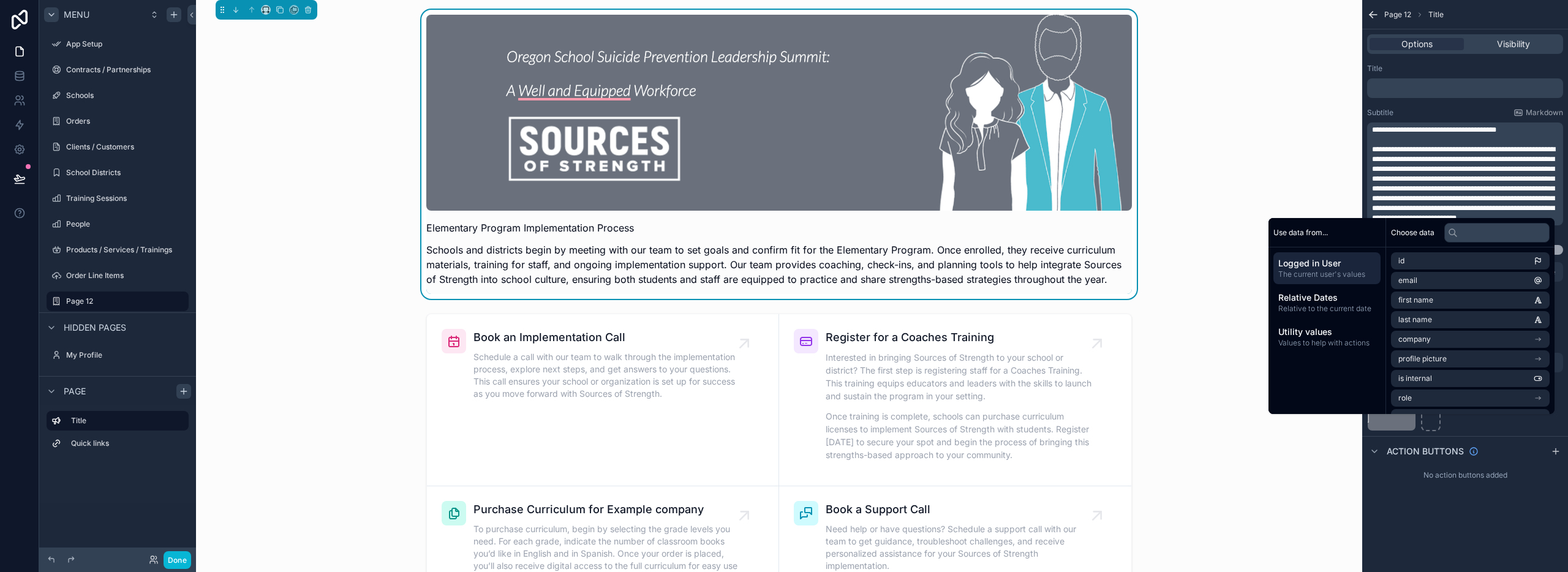
click at [1489, 130] on span "**********" at bounding box center [1434, 129] width 125 height 7
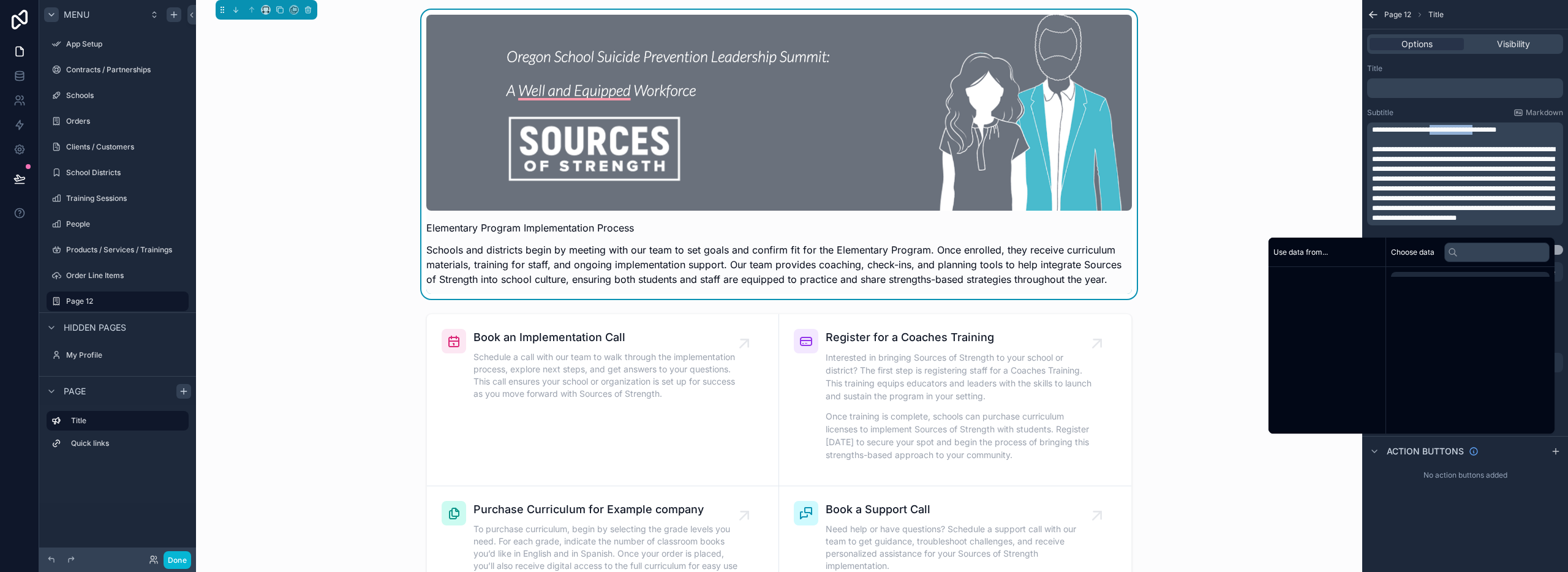
click at [1489, 130] on span "**********" at bounding box center [1434, 129] width 125 height 7
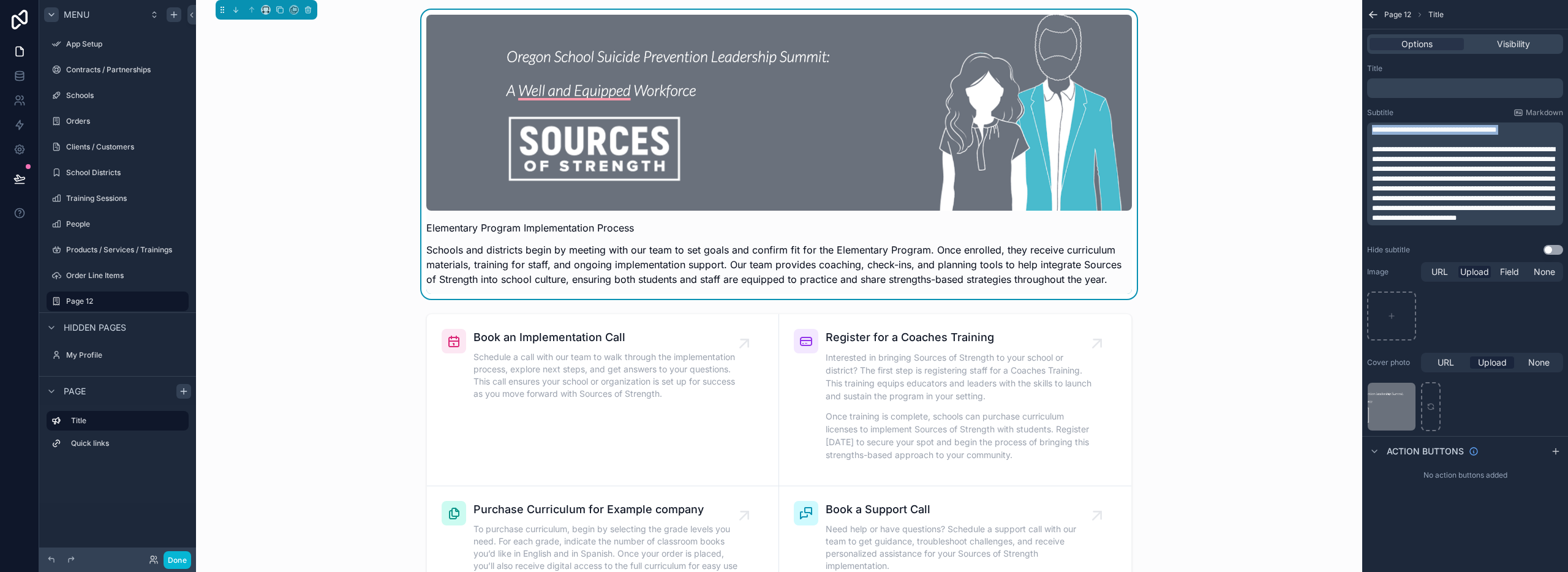
click at [1489, 130] on span "**********" at bounding box center [1434, 129] width 125 height 7
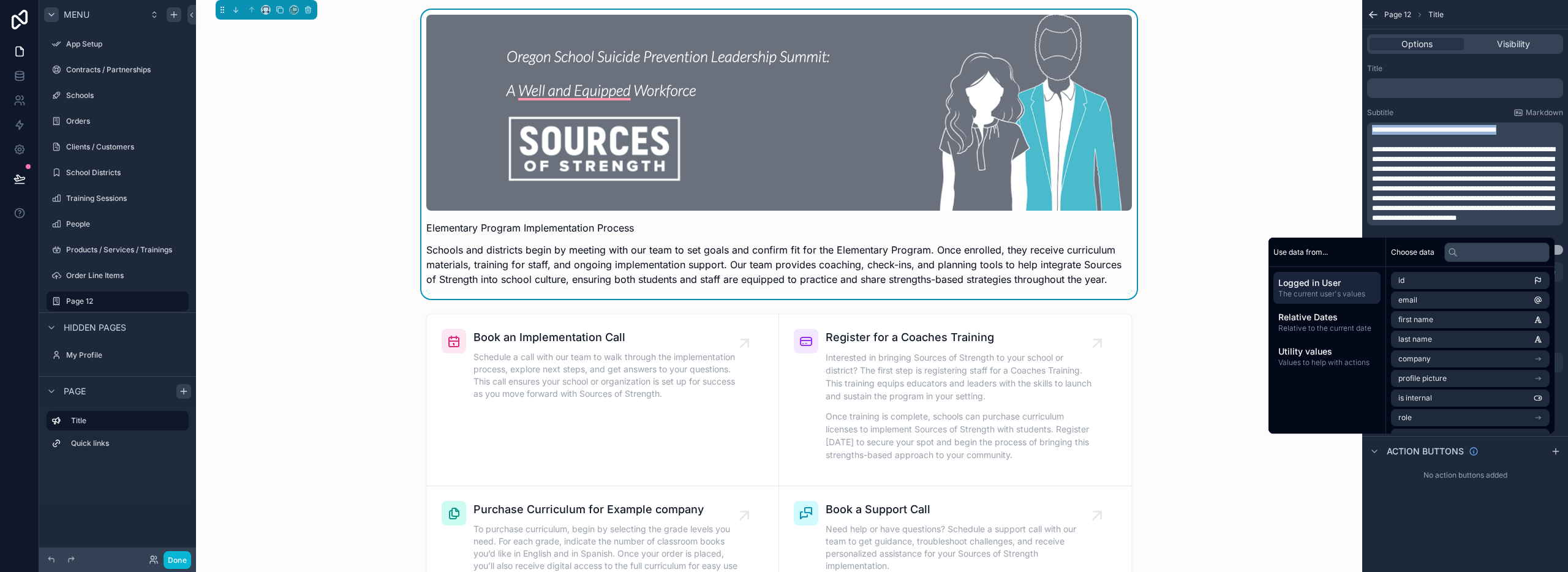
click at [1441, 114] on div "Subtitle Markdown" at bounding box center [1465, 113] width 196 height 10
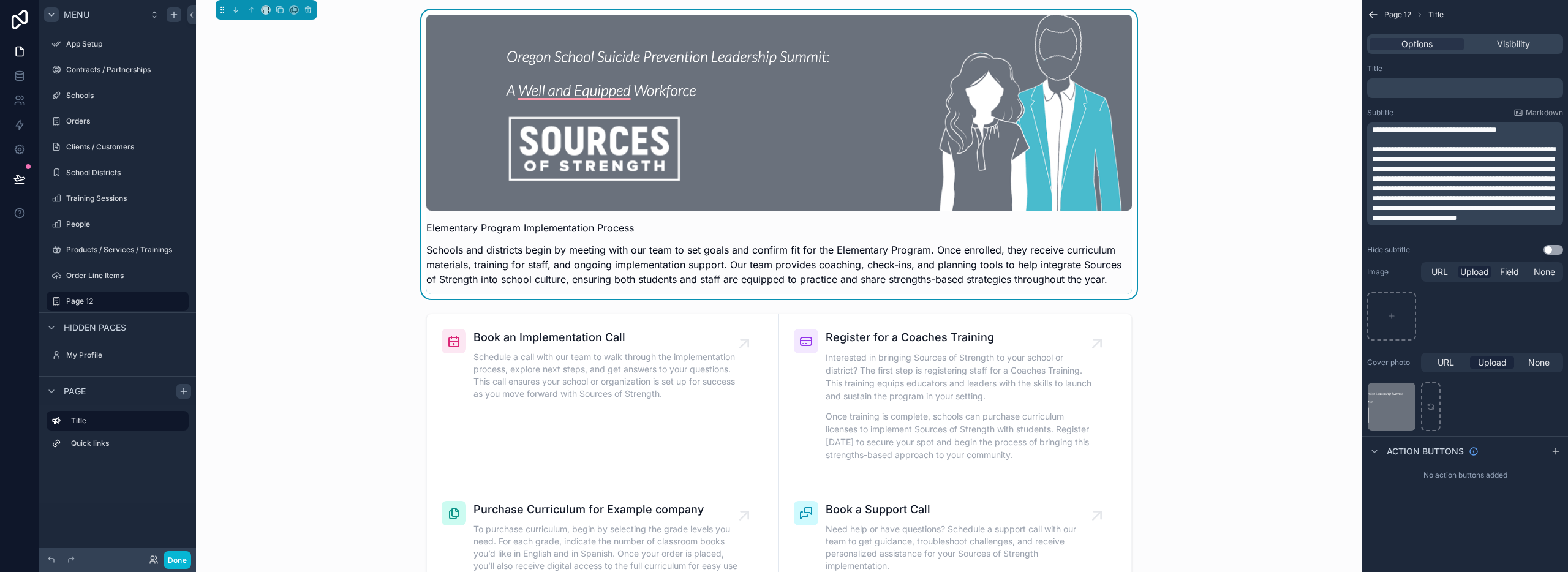
click at [1441, 88] on p "﻿" at bounding box center [1466, 88] width 189 height 10
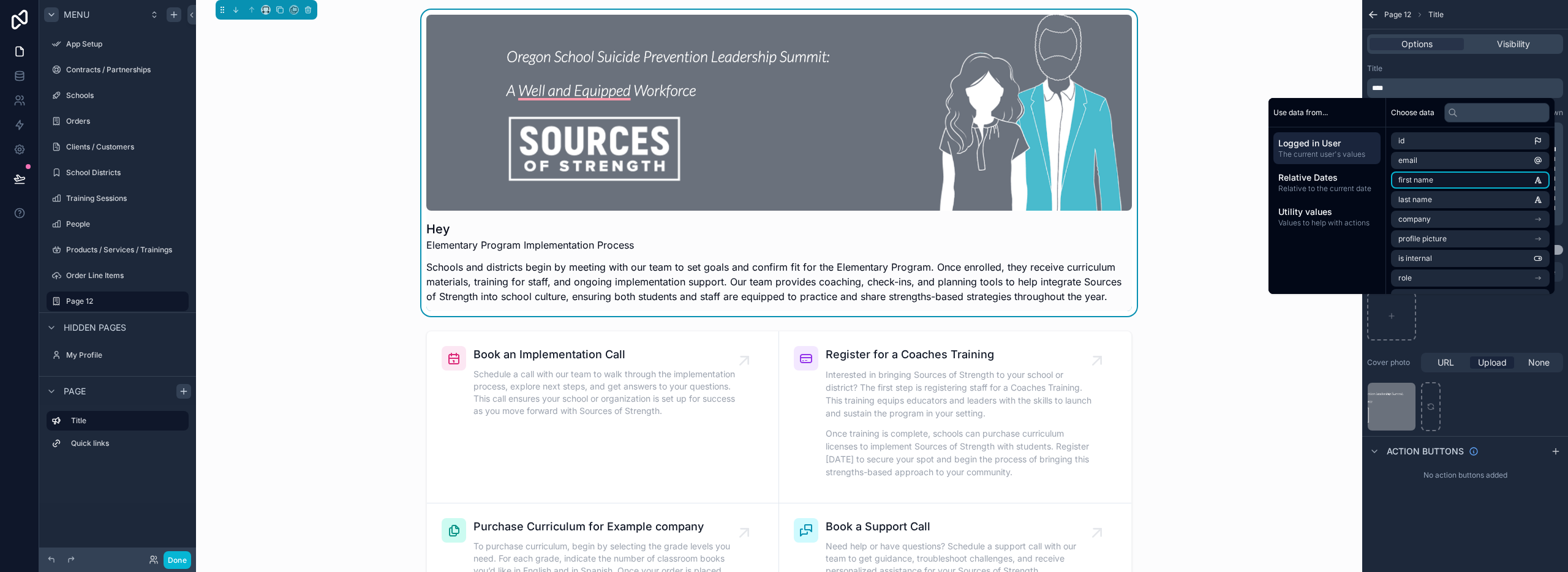
click at [1427, 182] on li "first name" at bounding box center [1470, 180] width 159 height 17
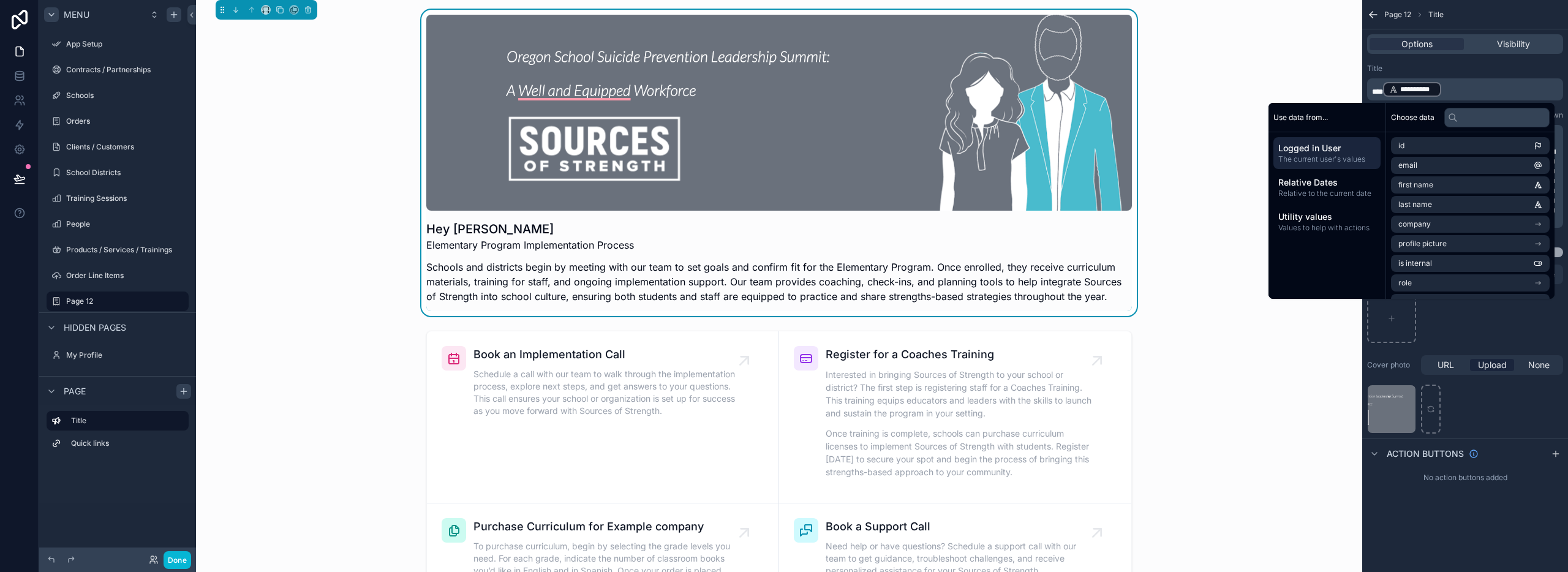
click at [1470, 90] on p "**********" at bounding box center [1466, 90] width 189 height 17
click at [1464, 92] on p "**********" at bounding box center [1466, 90] width 189 height 17
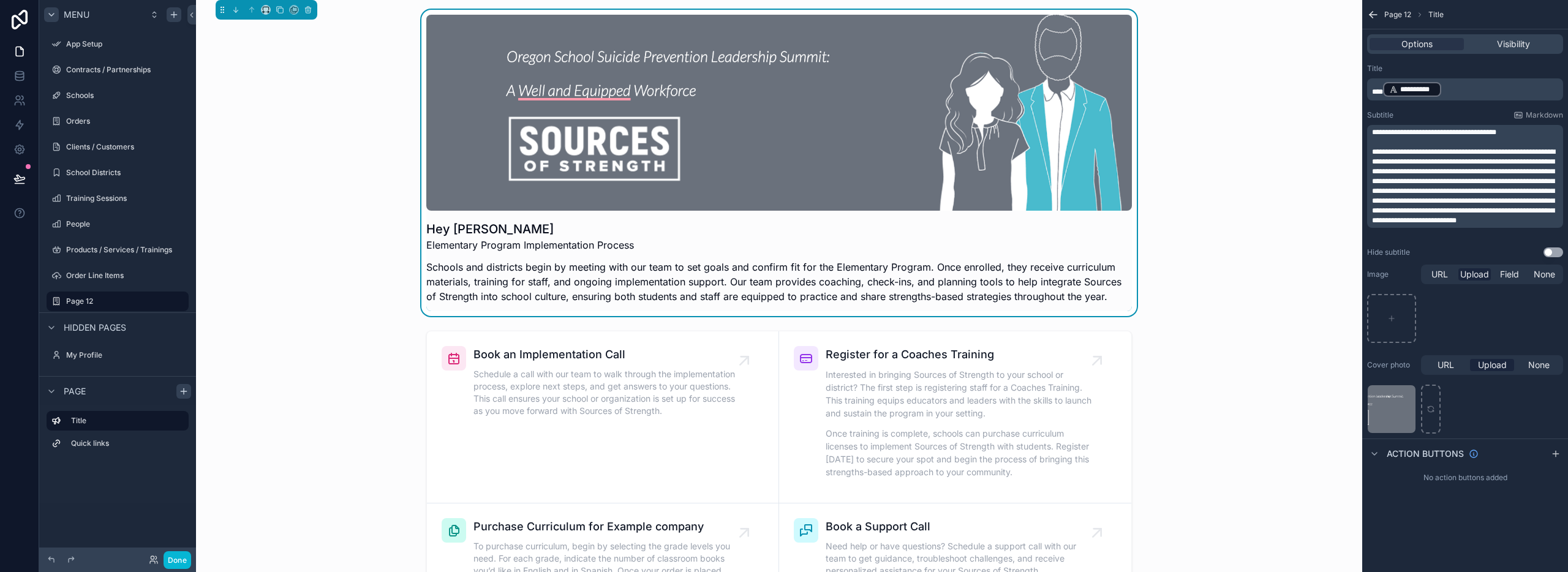
click at [1456, 90] on p "**********" at bounding box center [1466, 90] width 189 height 17
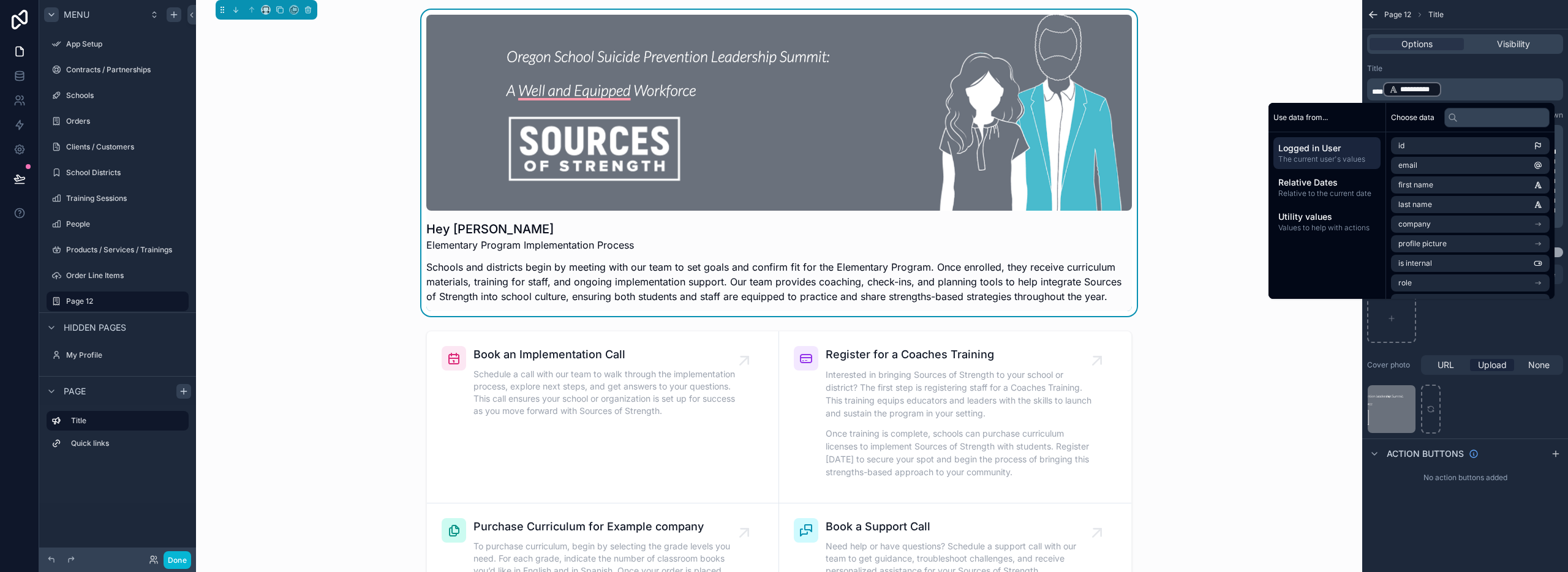
click at [1457, 90] on p "**********" at bounding box center [1466, 90] width 189 height 17
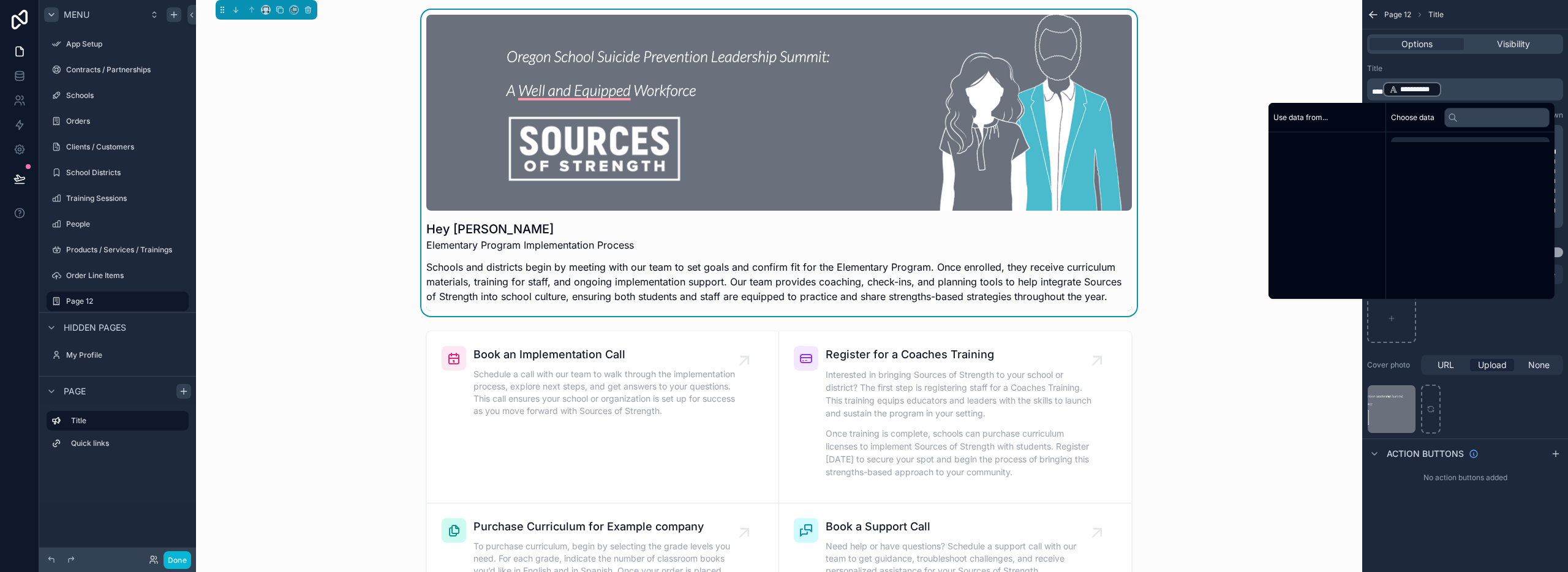
click at [1457, 90] on p "**********" at bounding box center [1466, 90] width 189 height 17
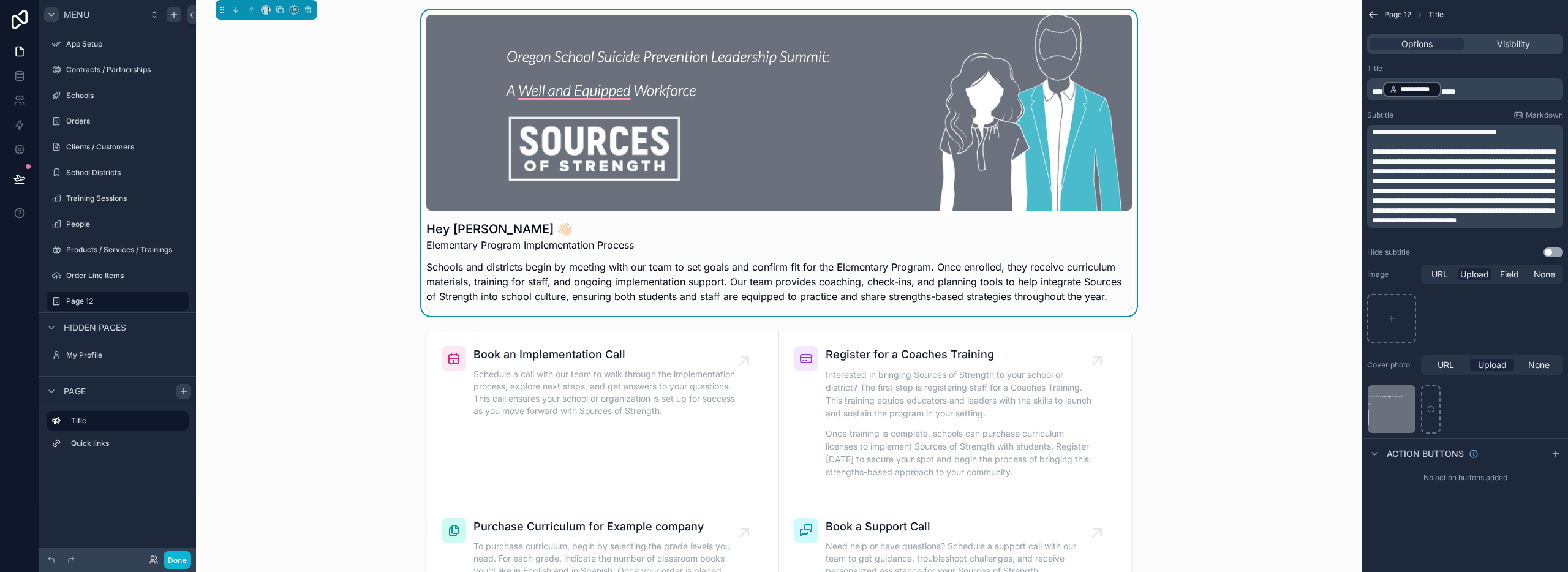
click at [1287, 371] on div "scrollable content" at bounding box center [779, 474] width 1146 height 298
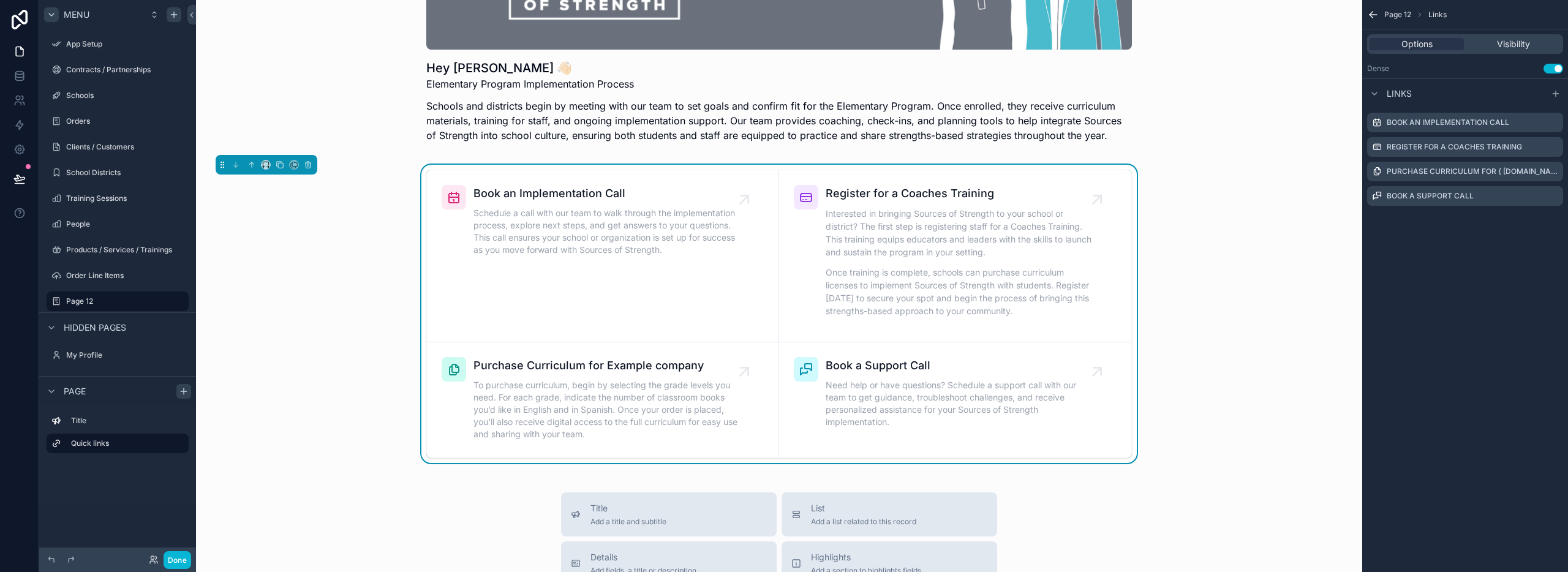
scroll to position [159, 0]
click at [450, 202] on icon "scrollable content" at bounding box center [453, 198] width 15 height 15
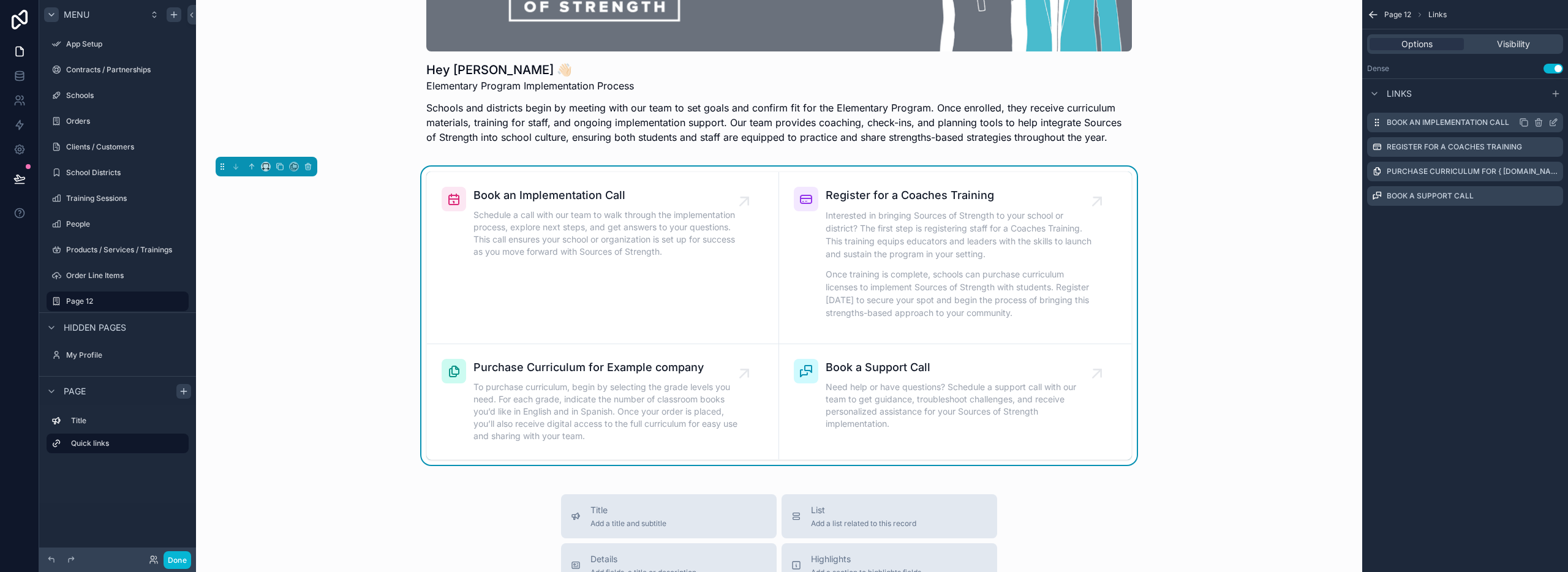
click at [1554, 122] on icon "scrollable content" at bounding box center [1555, 121] width 5 height 5
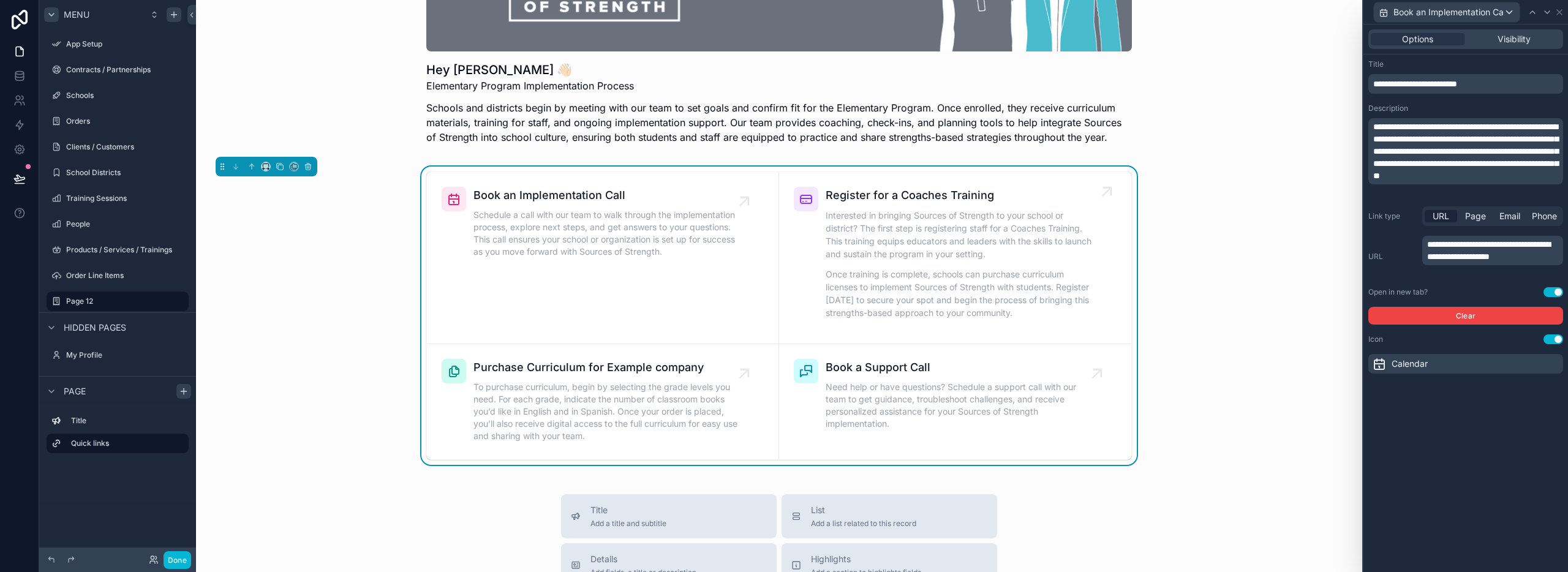
click at [1015, 252] on p "Interested in bringing Sources of Strength to your school or district? The firs…" at bounding box center [961, 234] width 272 height 52
click at [1562, 10] on icon at bounding box center [1559, 12] width 10 height 10
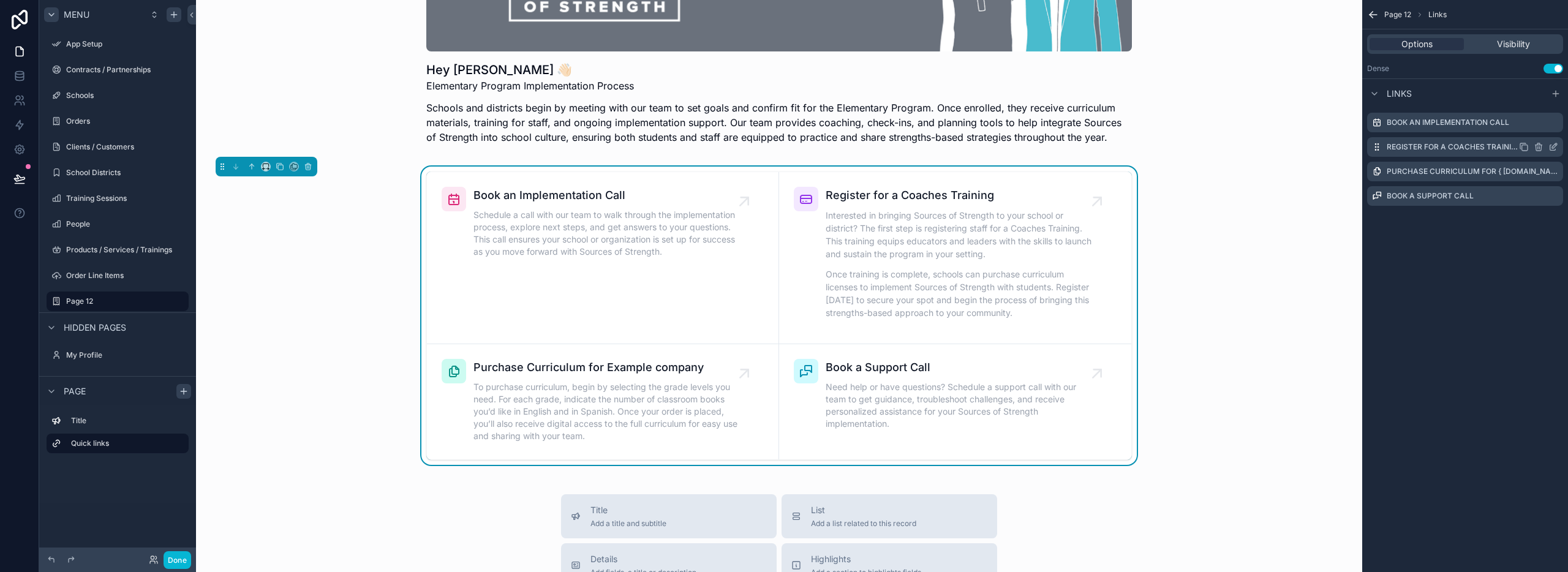
click at [1555, 146] on icon "scrollable content" at bounding box center [1555, 146] width 5 height 5
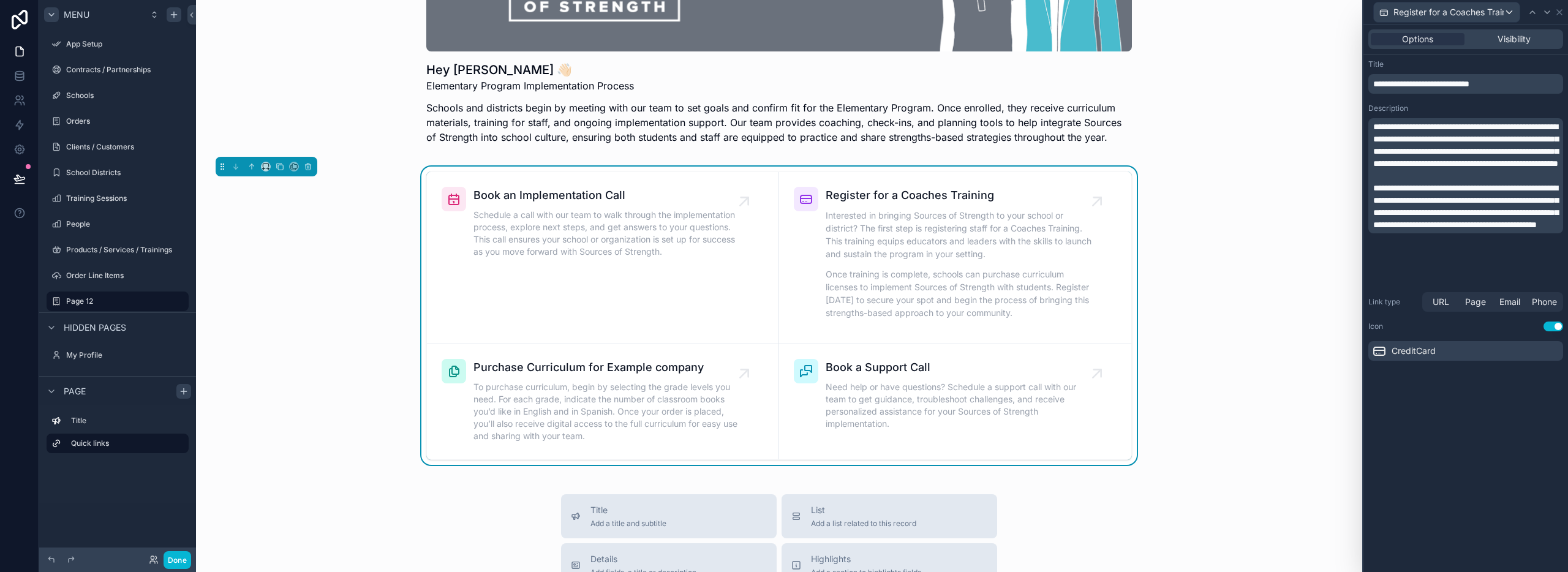
click at [1422, 351] on span "CreditCard" at bounding box center [1414, 350] width 44 height 12
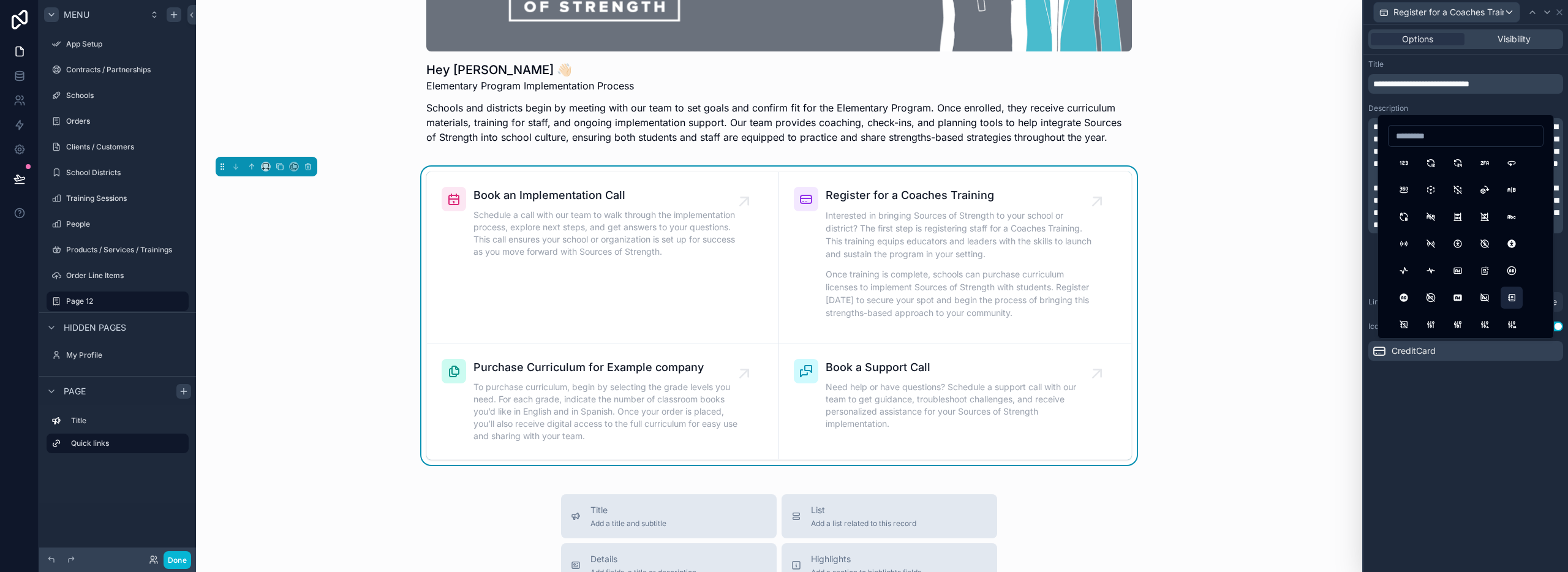
click at [1508, 297] on button "AddressBook" at bounding box center [1512, 298] width 22 height 22
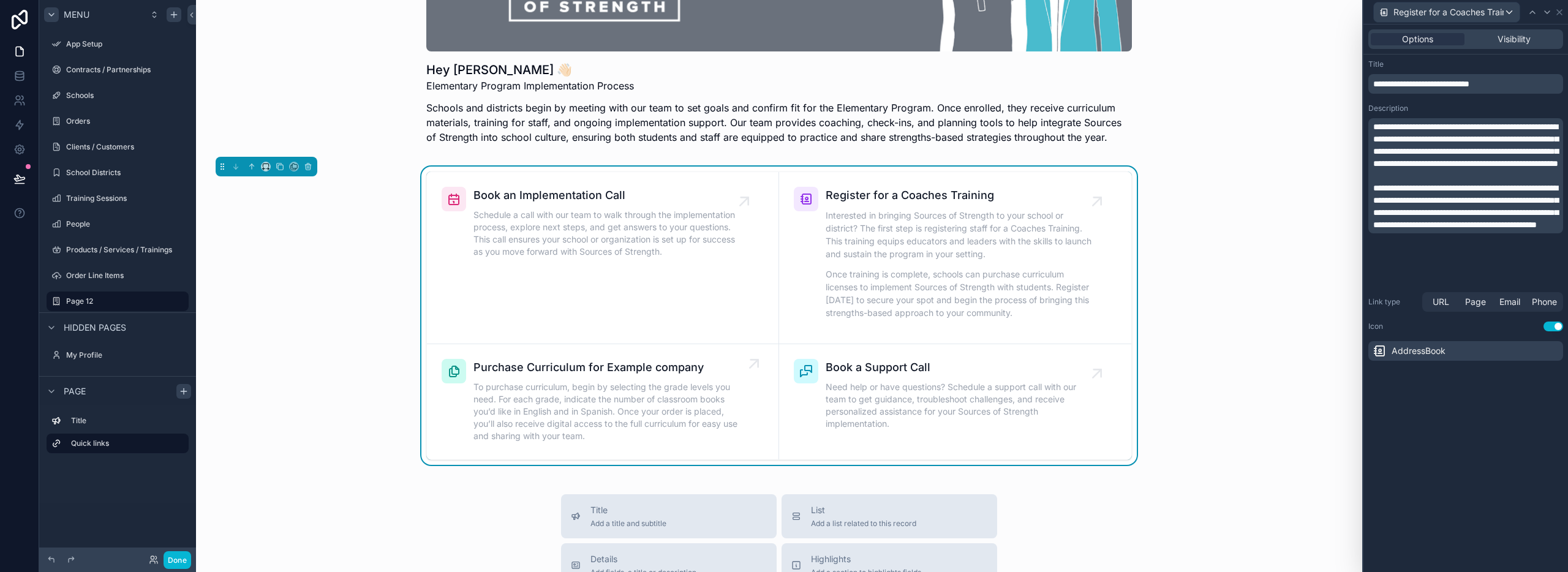
click at [554, 373] on span "Purchase Curriculum for Example company" at bounding box center [608, 367] width 271 height 17
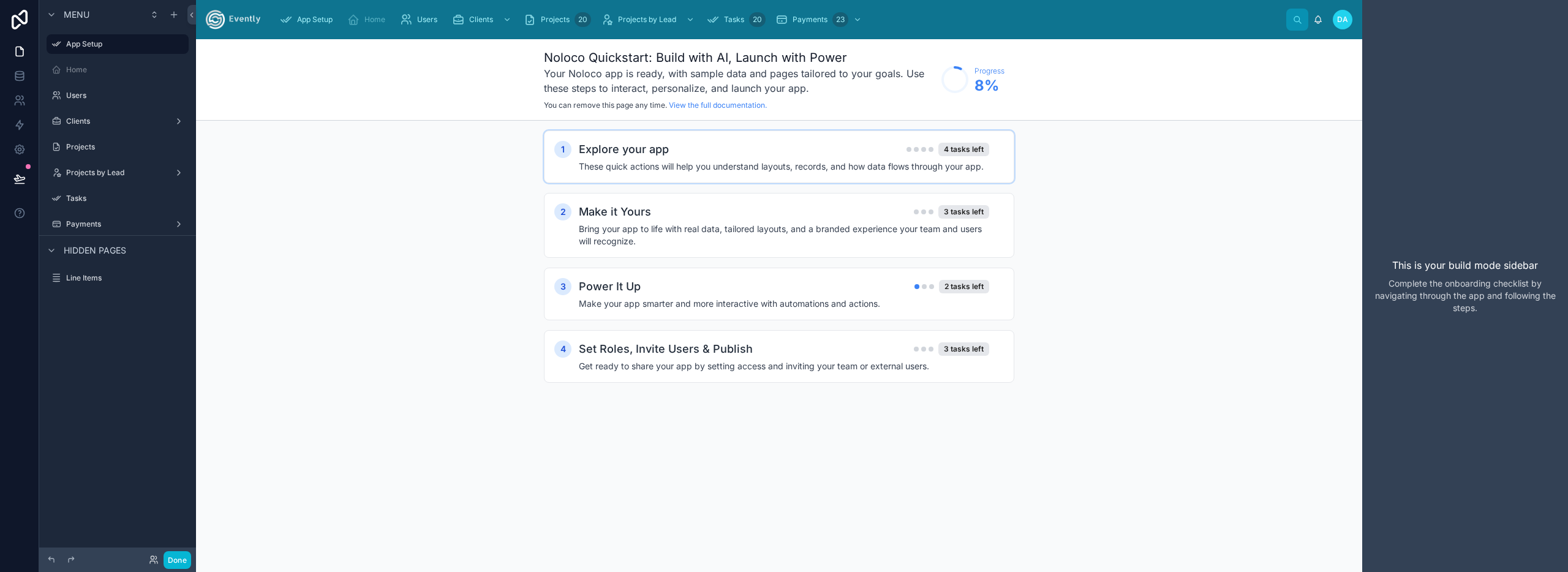
click at [735, 152] on div "Explore your app 4 tasks left" at bounding box center [784, 149] width 410 height 17
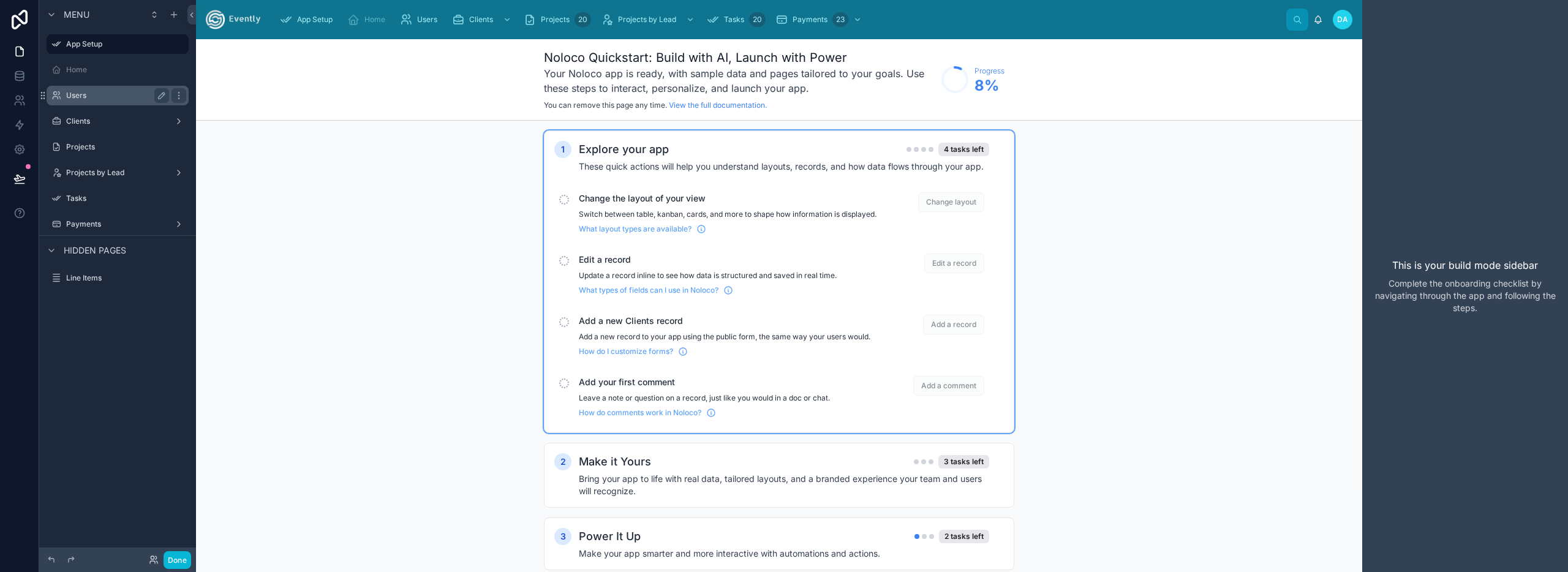
click at [74, 90] on label "Users" at bounding box center [114, 95] width 98 height 10
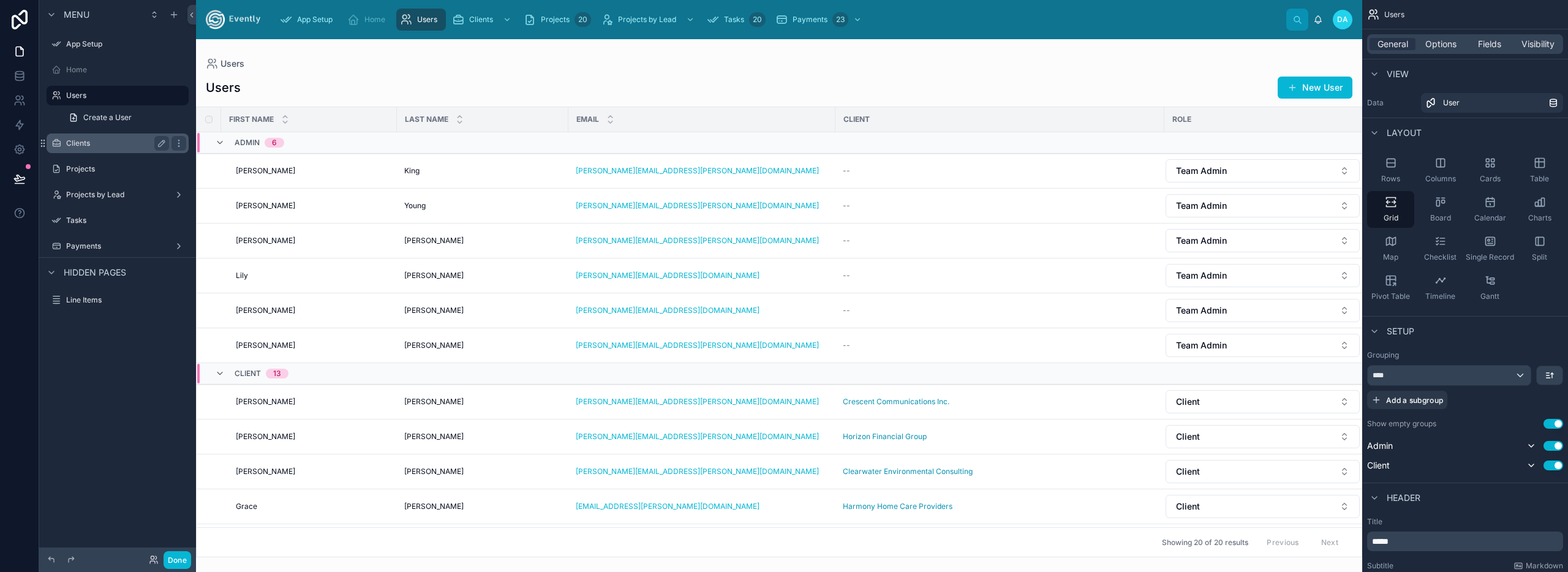
click at [88, 138] on label "Clients" at bounding box center [114, 143] width 98 height 10
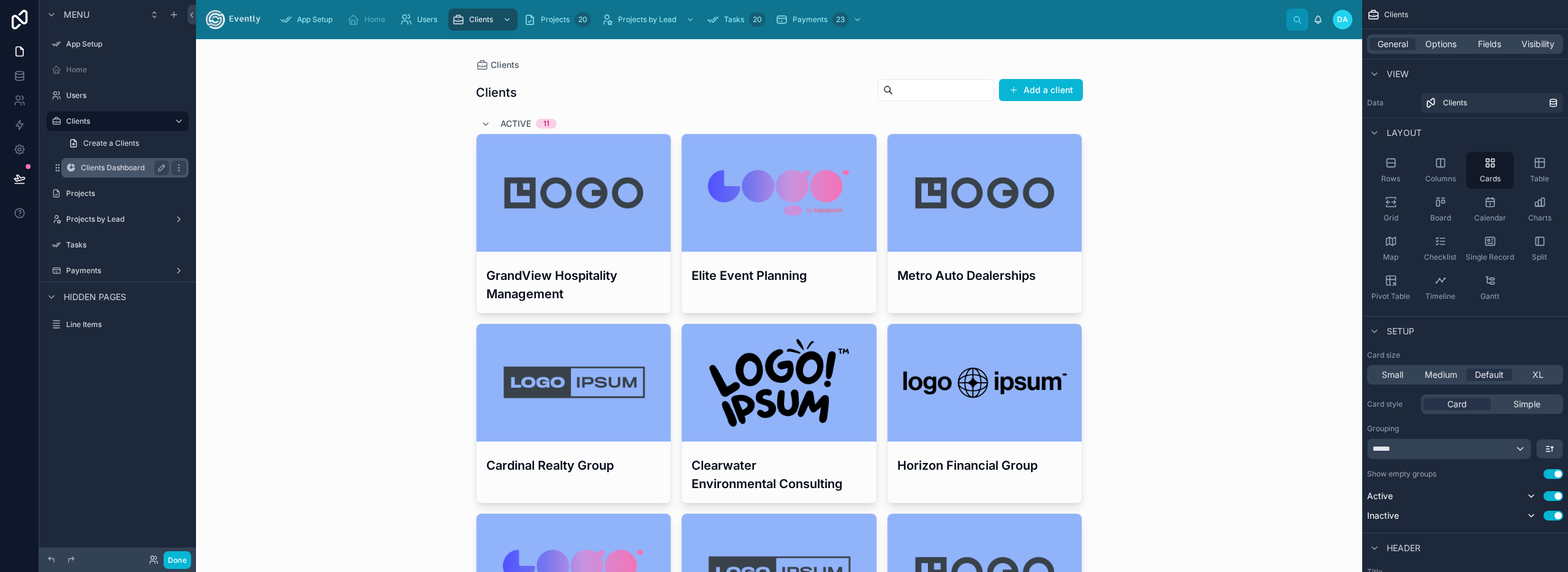
click at [91, 167] on label "Clients Dashboard" at bounding box center [122, 167] width 83 height 10
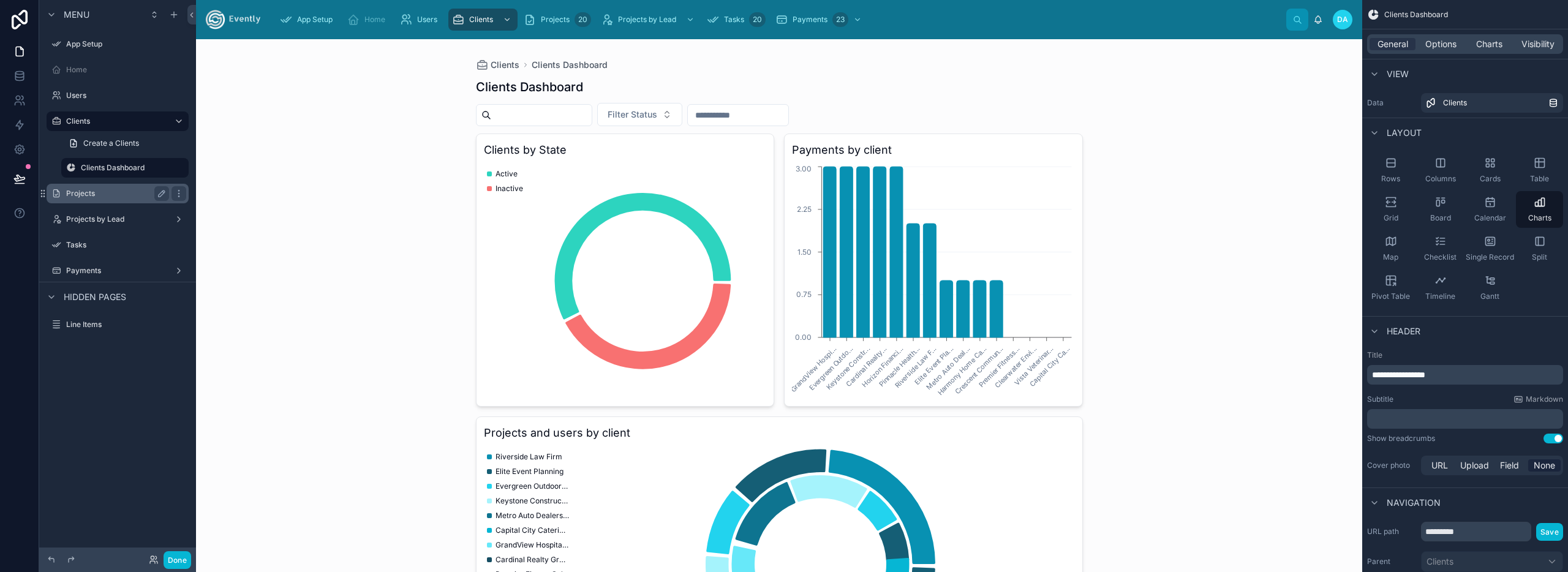
click at [87, 194] on label "Projects" at bounding box center [114, 194] width 98 height 10
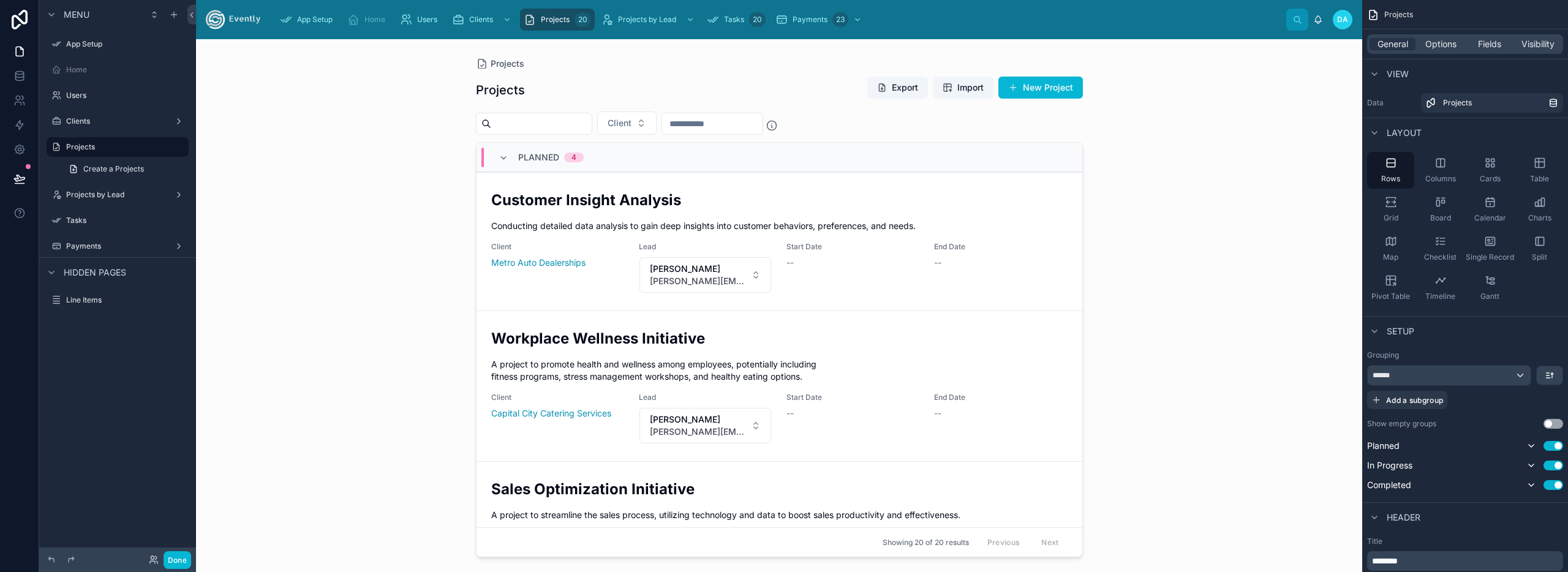
click at [677, 380] on div at bounding box center [779, 298] width 626 height 518
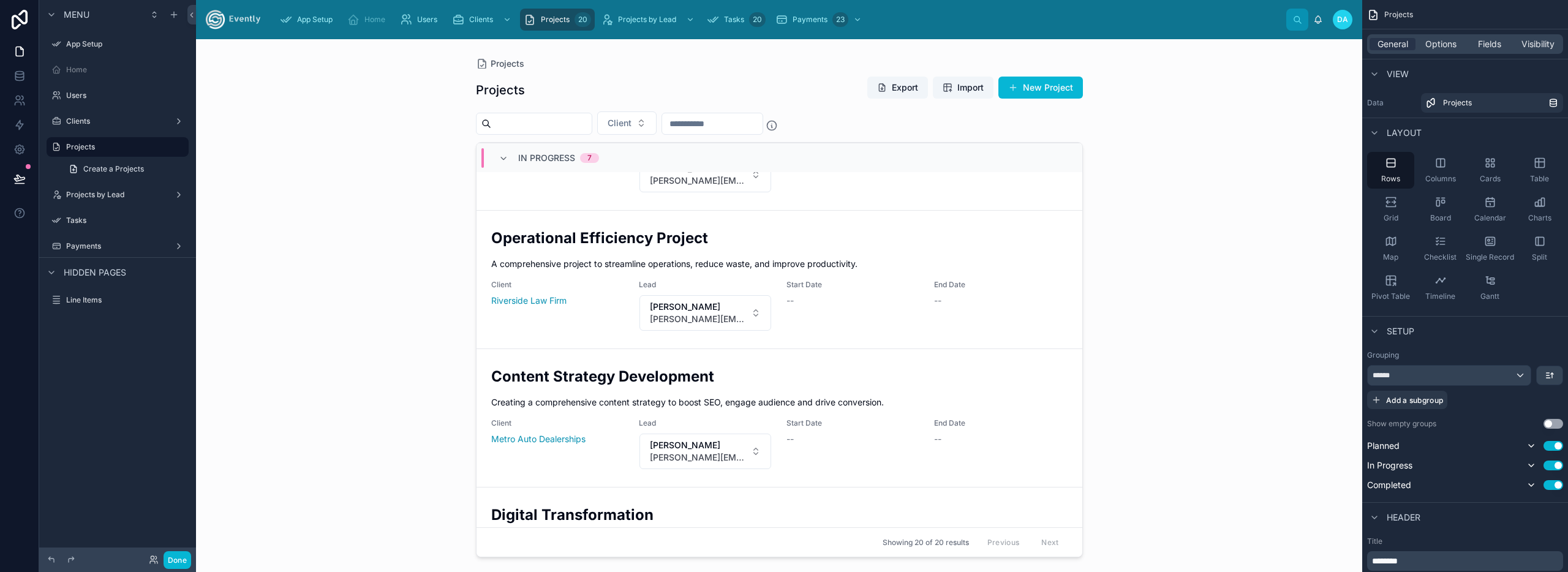
scroll to position [750, 0]
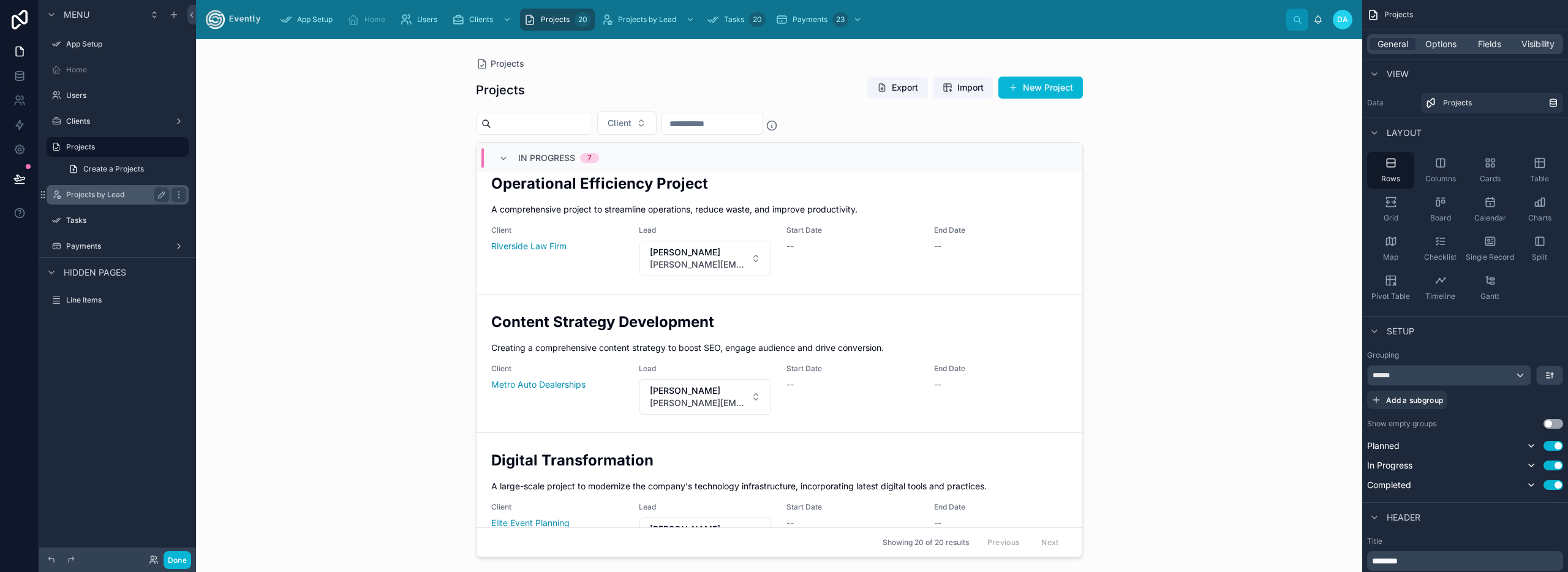
click at [111, 190] on label "Projects by Lead" at bounding box center [114, 194] width 98 height 10
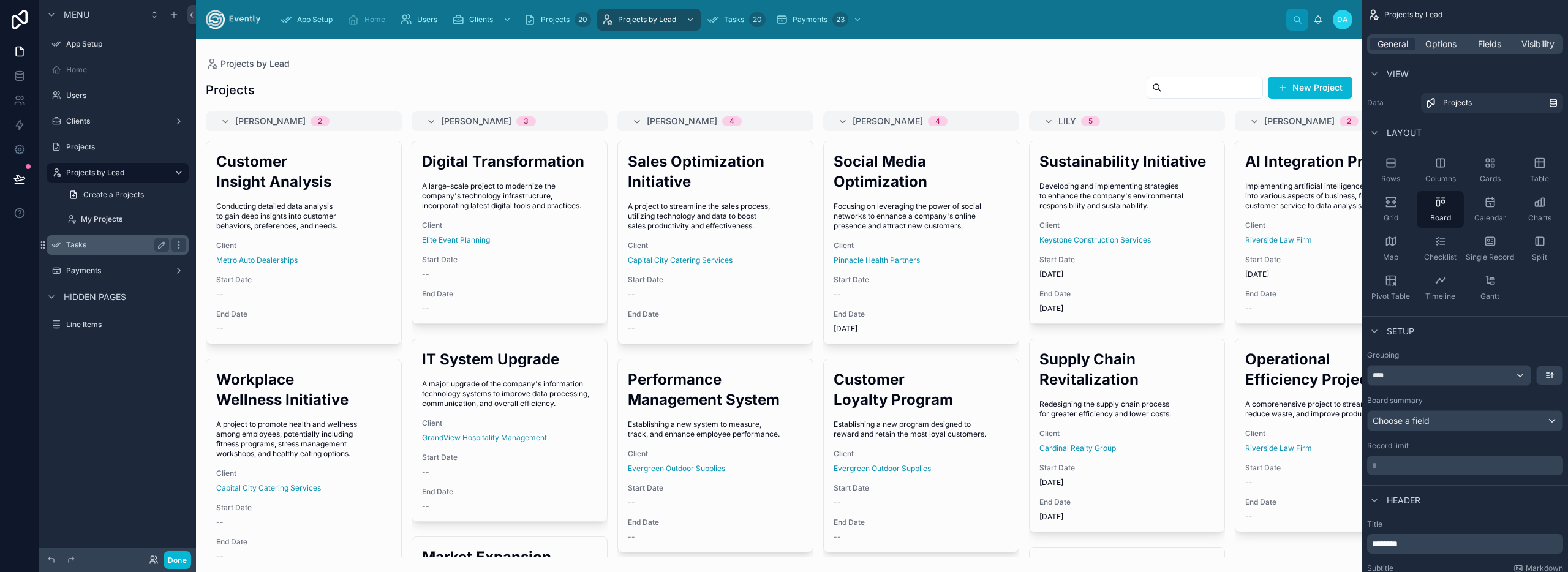
click at [94, 244] on label "Tasks" at bounding box center [114, 244] width 98 height 10
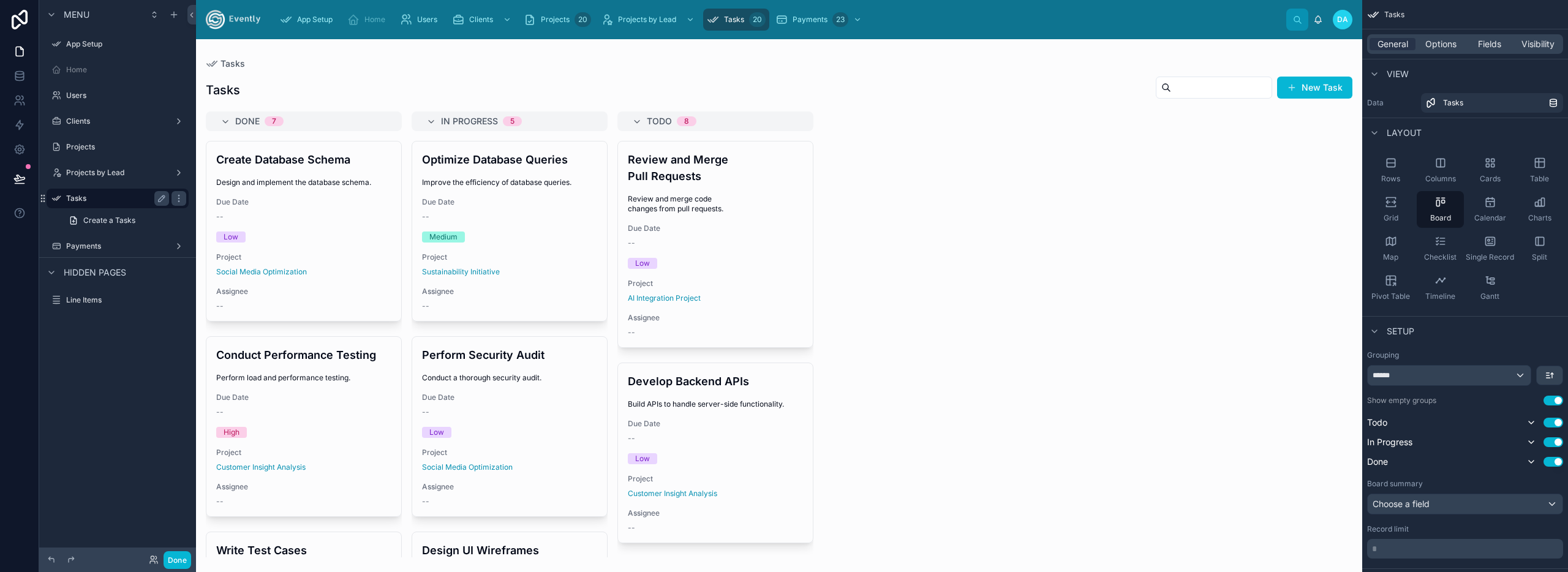
click at [100, 198] on label "Tasks" at bounding box center [114, 198] width 98 height 10
click at [100, 218] on span "Create a Tasks" at bounding box center [110, 221] width 52 height 10
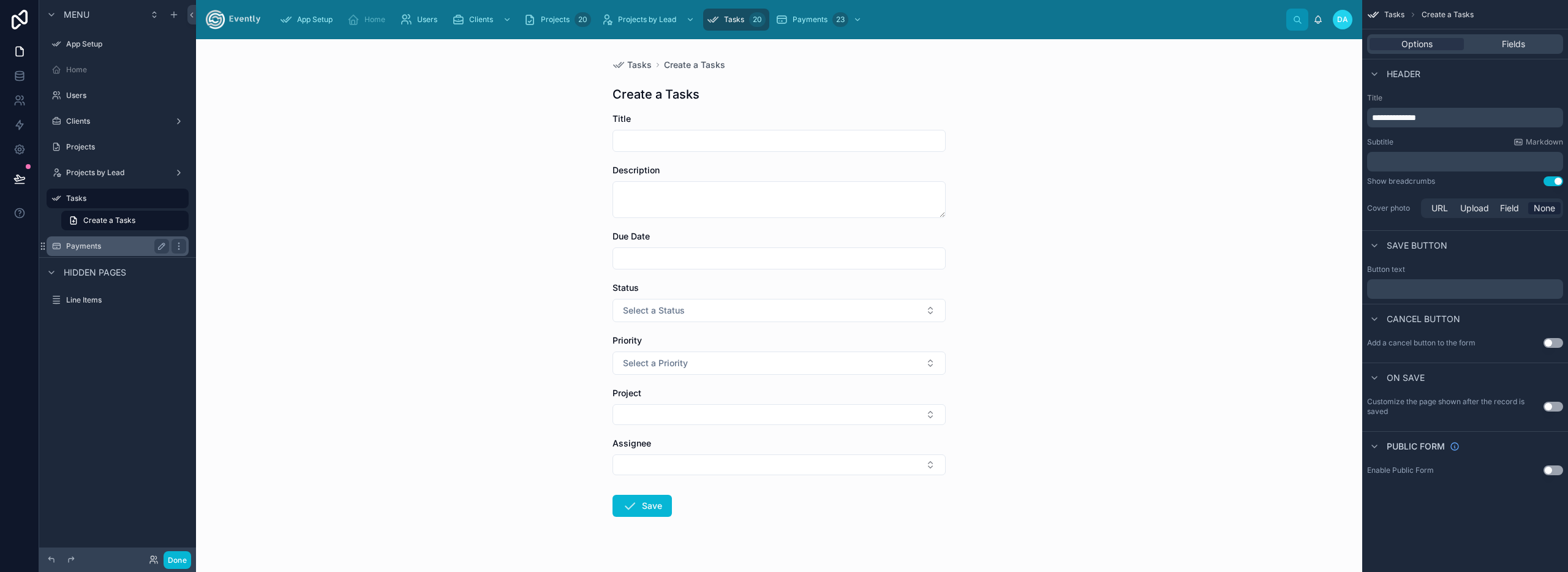
click at [95, 255] on div "Payments" at bounding box center [118, 246] width 137 height 20
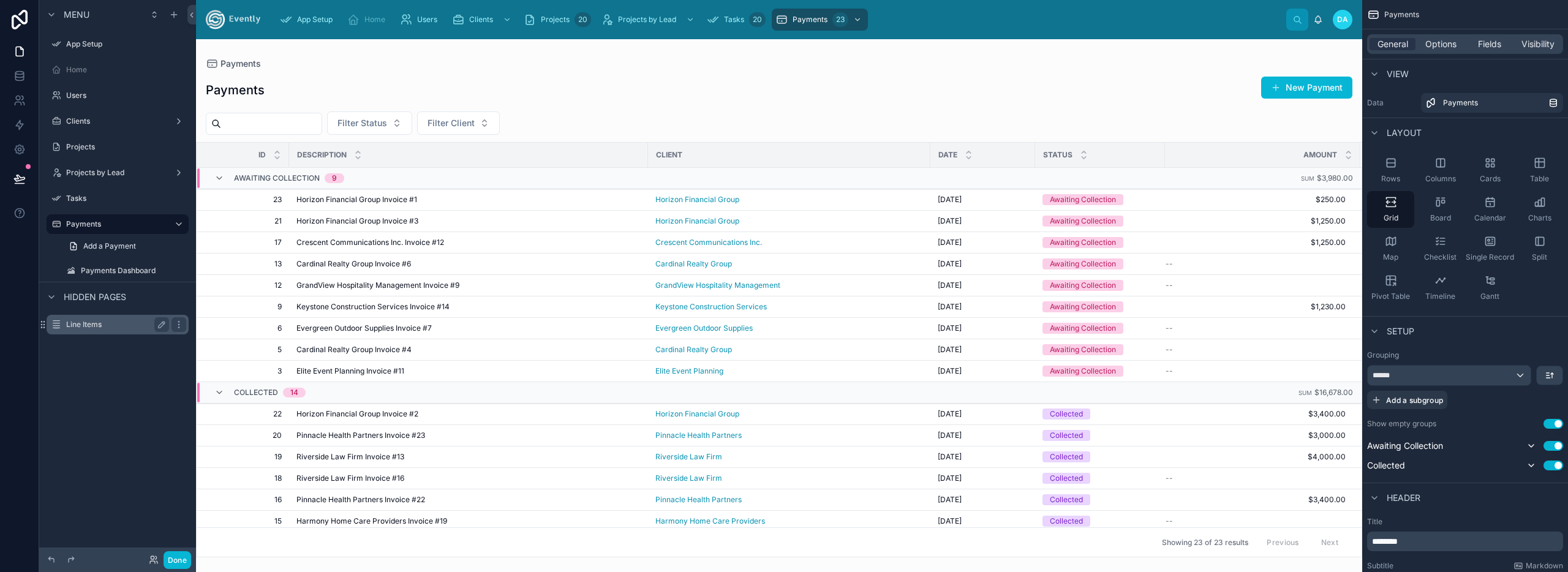
click at [94, 320] on label "Line Items" at bounding box center [114, 324] width 98 height 10
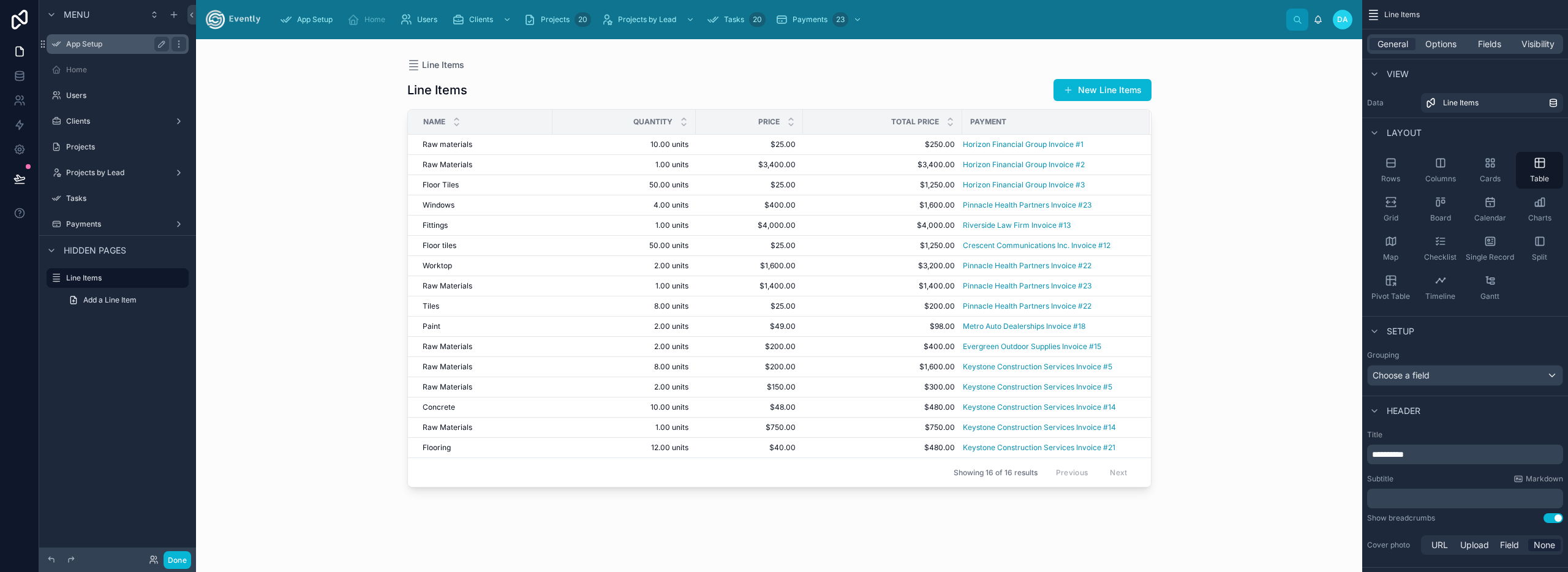
click at [96, 44] on label "App Setup" at bounding box center [114, 44] width 98 height 10
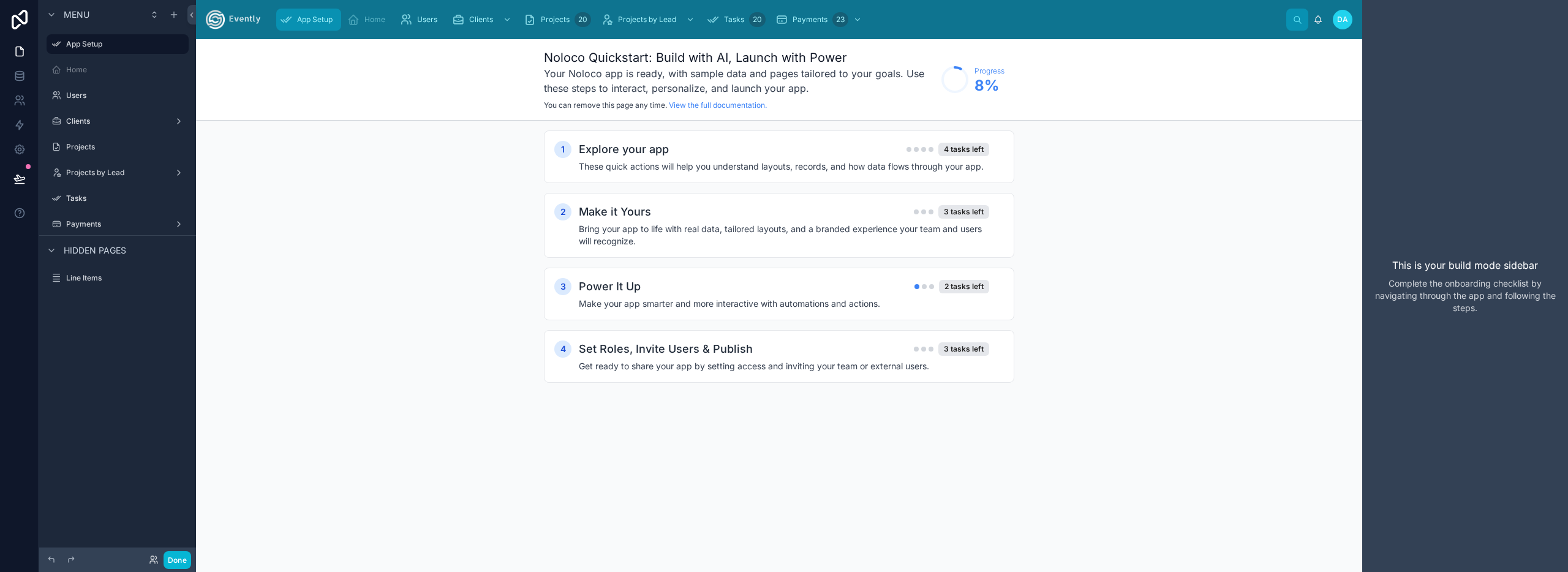
click at [316, 20] on span "App Setup" at bounding box center [314, 20] width 36 height 10
click at [357, 17] on icon "scrollable content" at bounding box center [353, 19] width 12 height 12
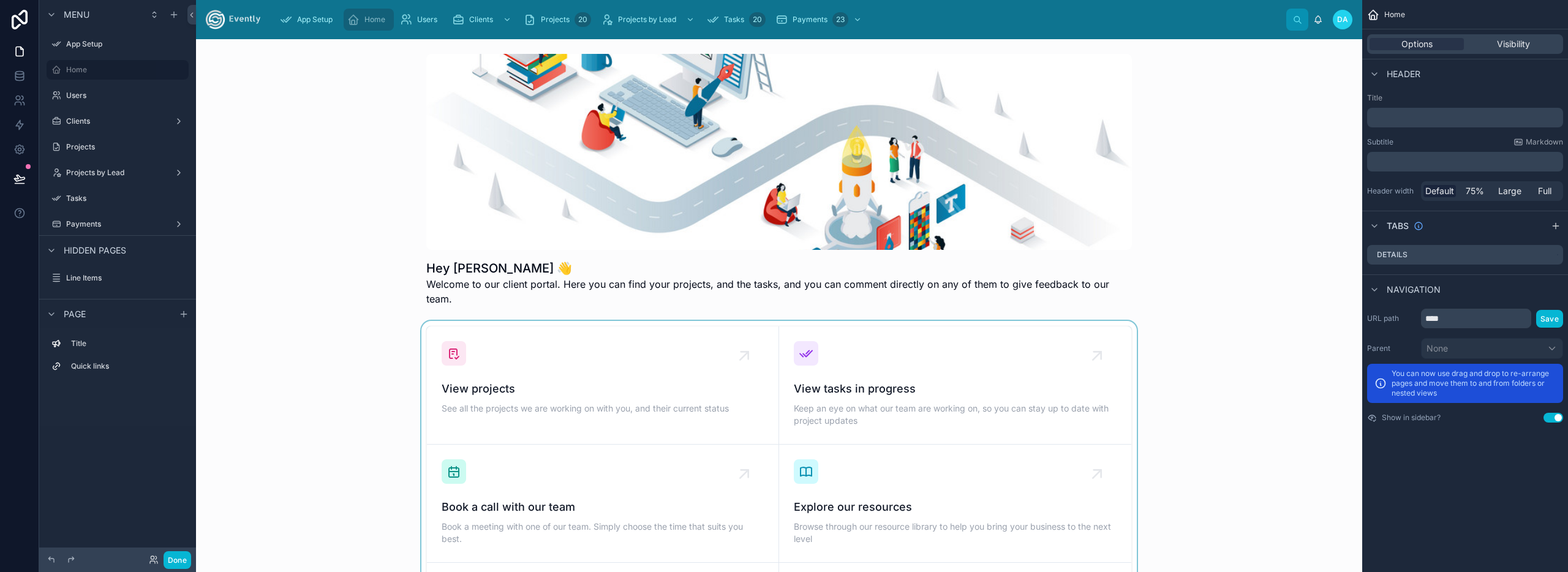
click at [616, 368] on div at bounding box center [779, 503] width 1146 height 365
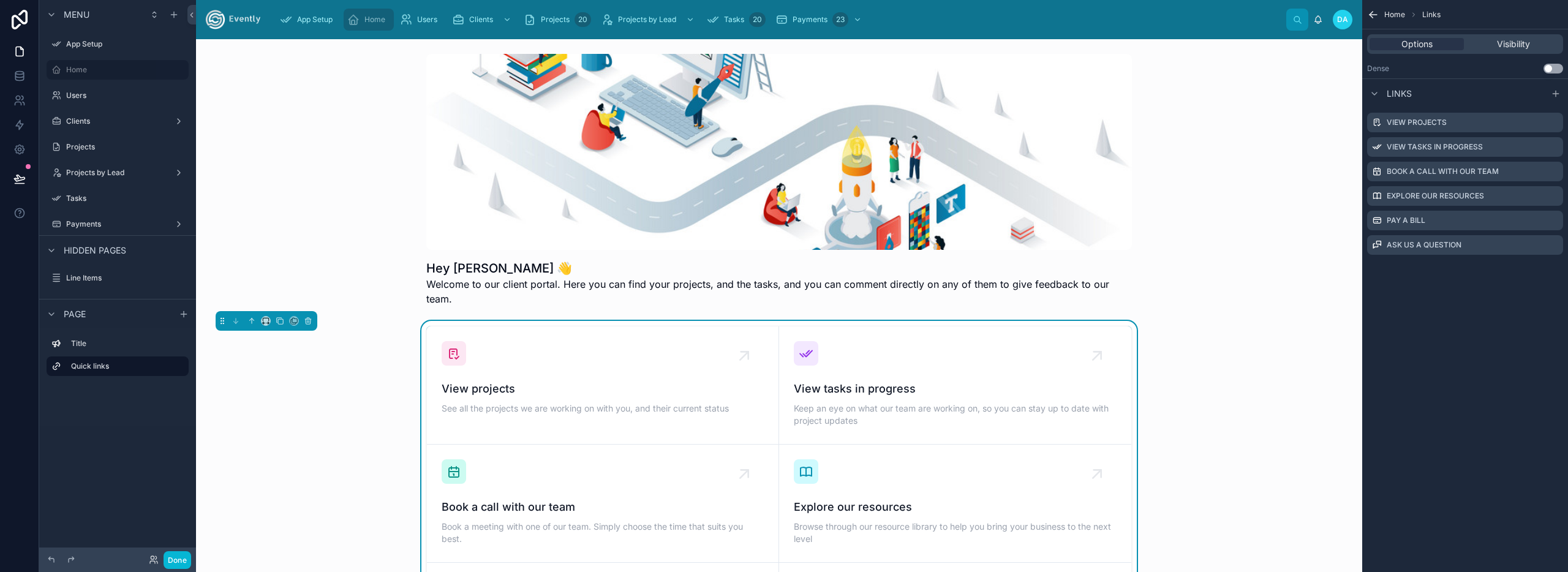
click at [381, 443] on div "View projects See all the projects we are working on with you, and their curren…" at bounding box center [779, 503] width 1146 height 365
click at [109, 344] on label "Title" at bounding box center [125, 344] width 108 height 10
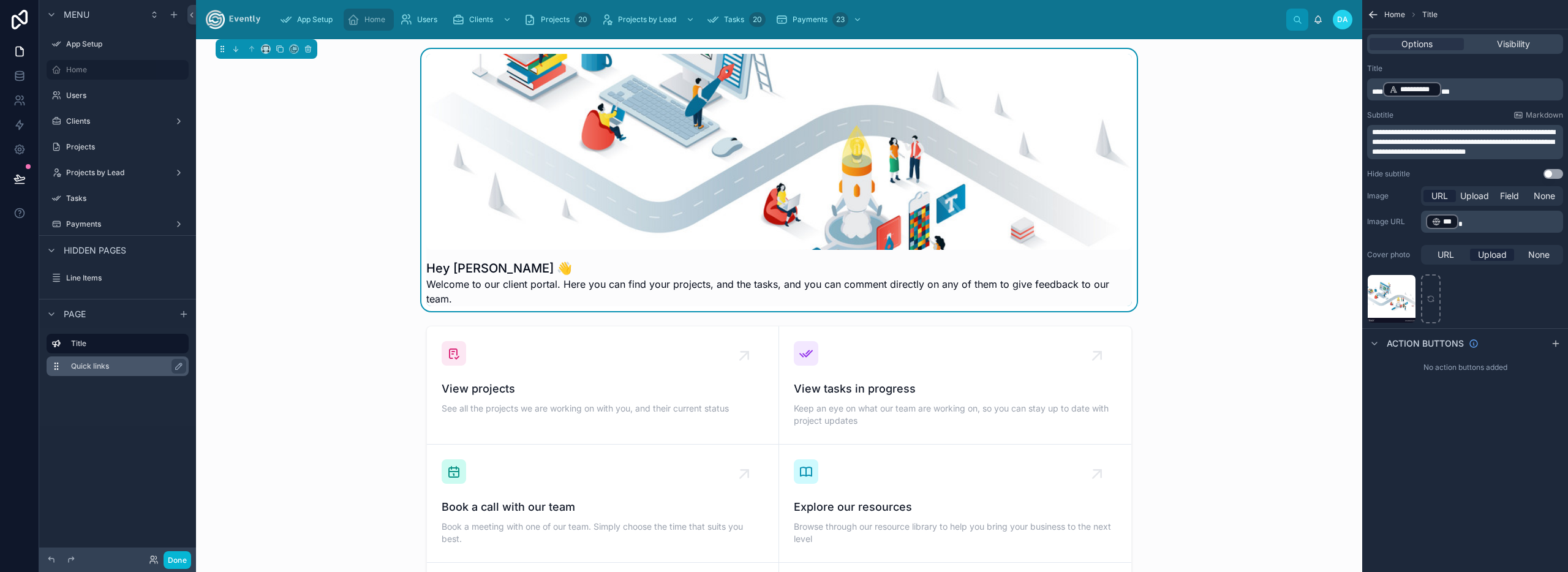
click at [103, 368] on label "Quick links" at bounding box center [125, 366] width 108 height 10
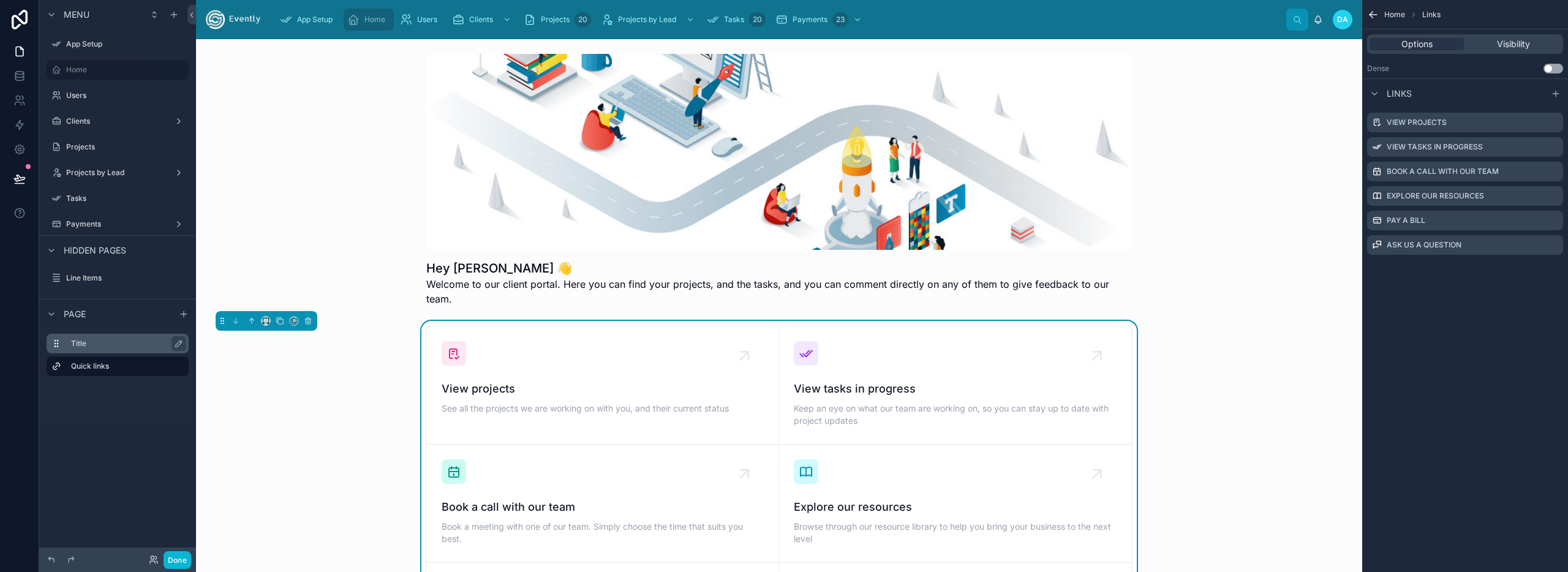
click at [98, 342] on label "Title" at bounding box center [125, 344] width 108 height 10
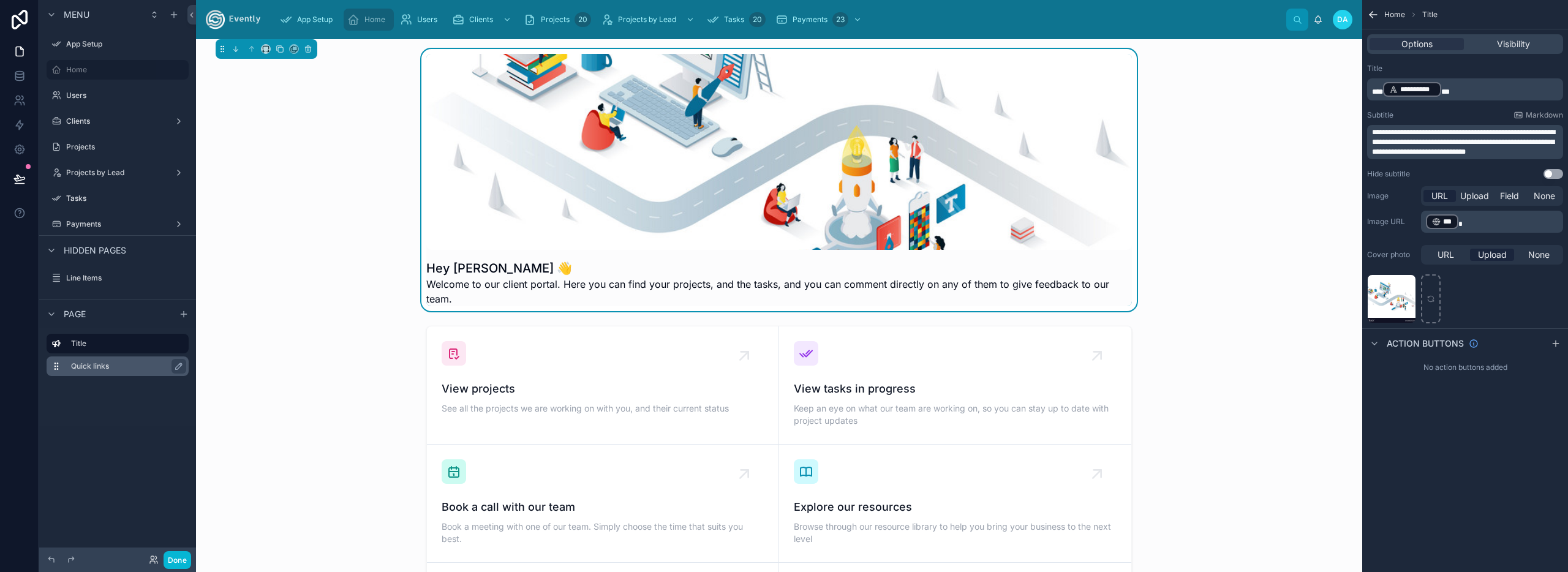
click at [97, 361] on label "Quick links" at bounding box center [125, 366] width 108 height 10
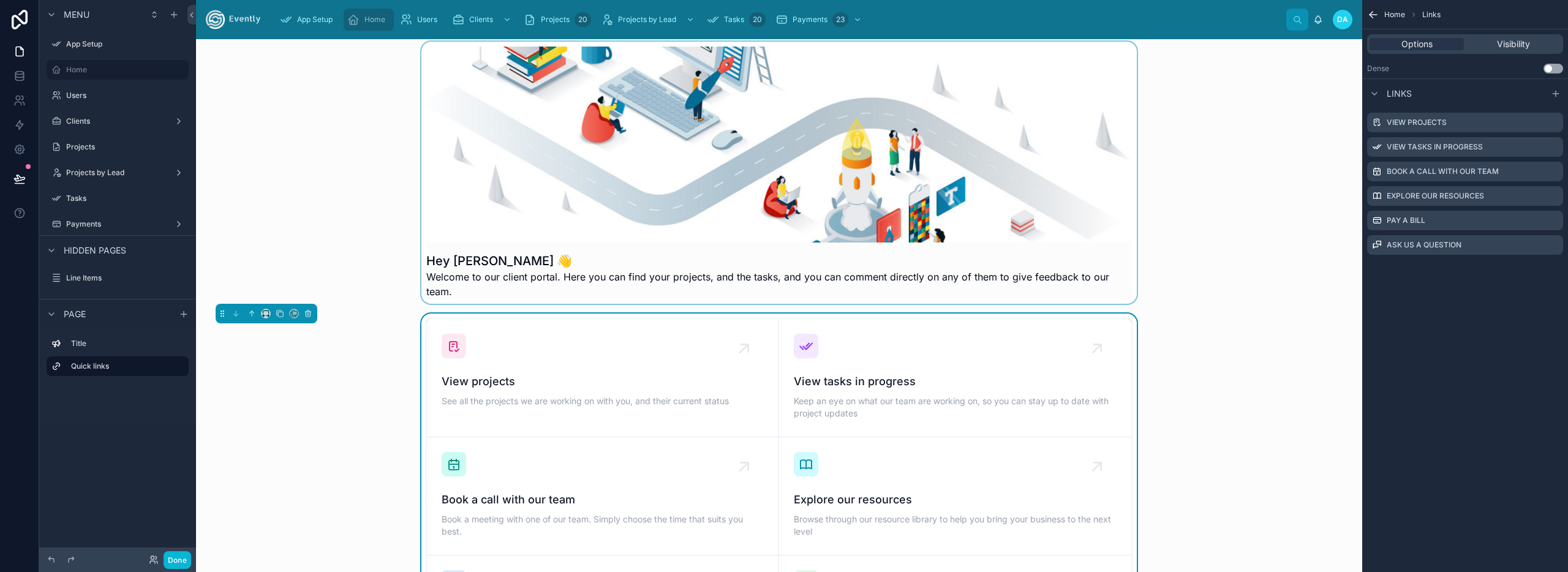
scroll to position [57, 0]
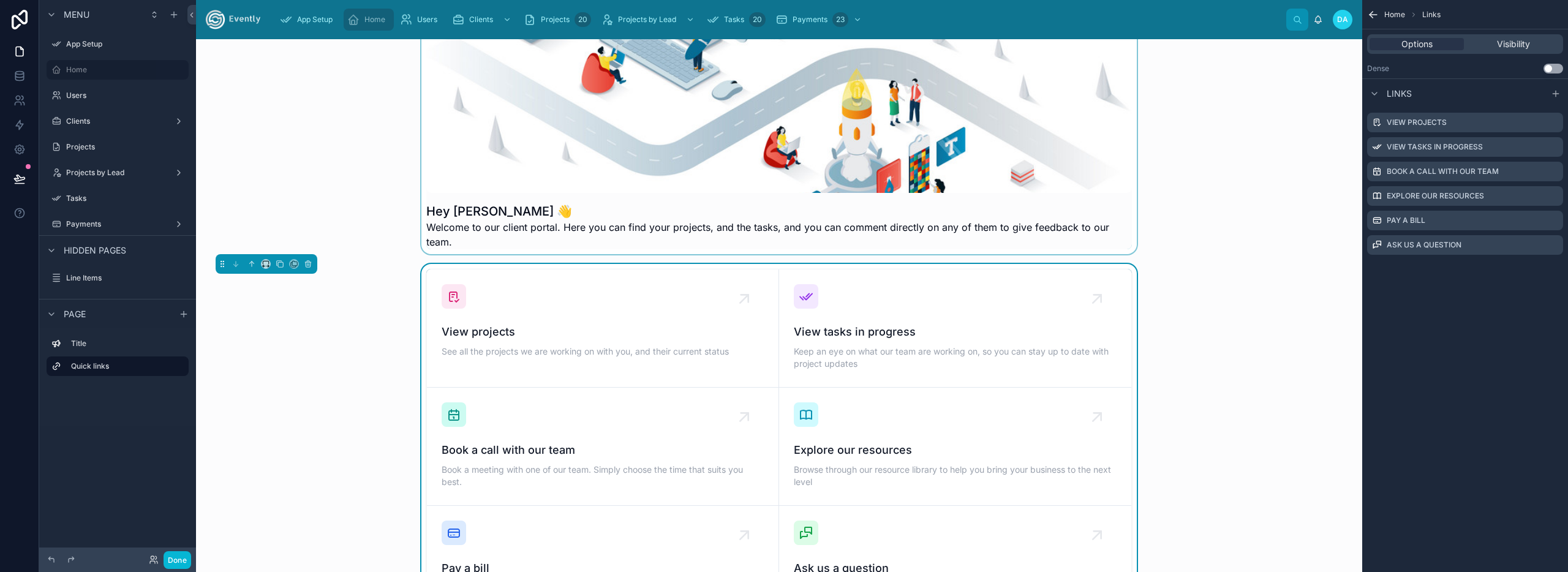
click at [753, 148] on div at bounding box center [779, 123] width 1146 height 262
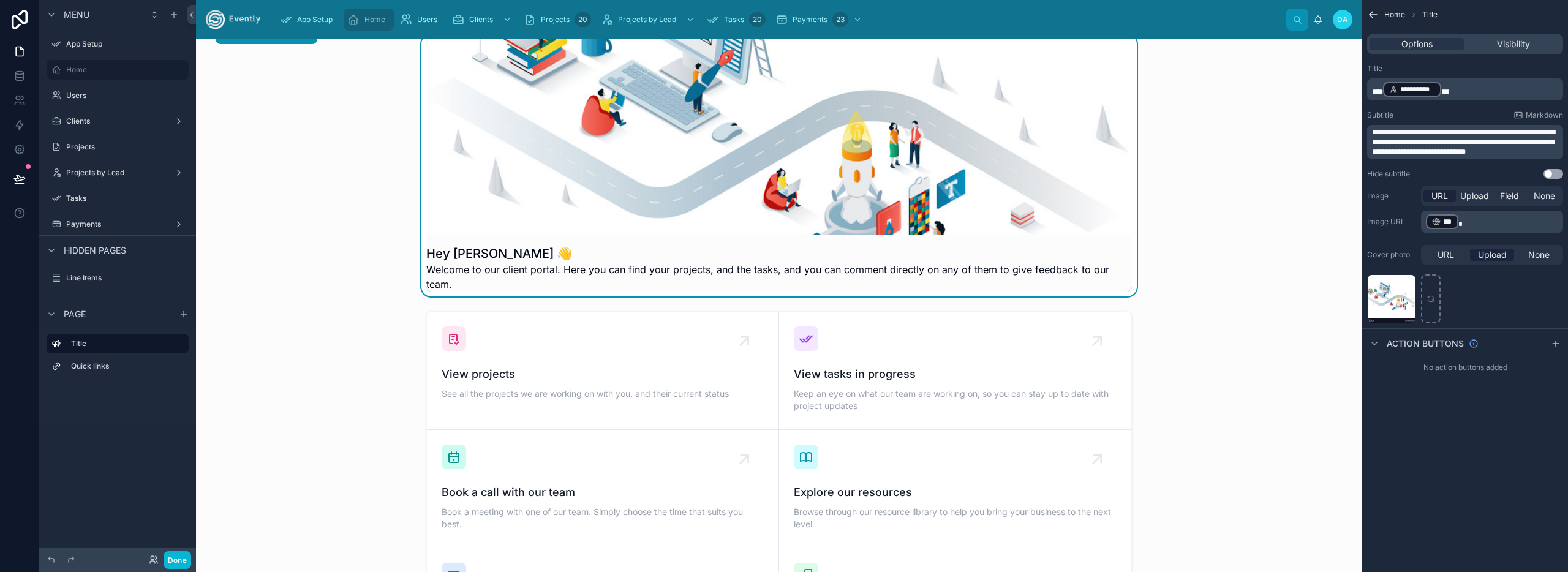
scroll to position [0, 0]
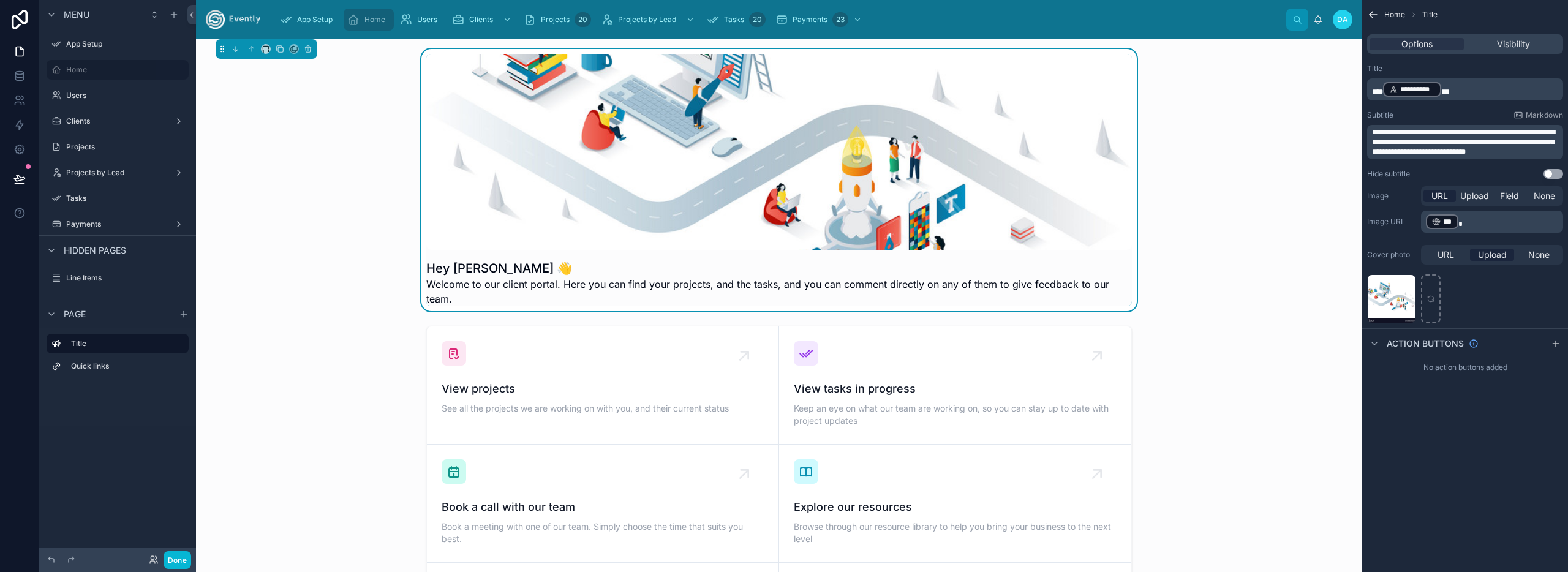
click at [946, 209] on div at bounding box center [779, 152] width 706 height 196
click at [45, 11] on div "scrollable content" at bounding box center [52, 14] width 15 height 15
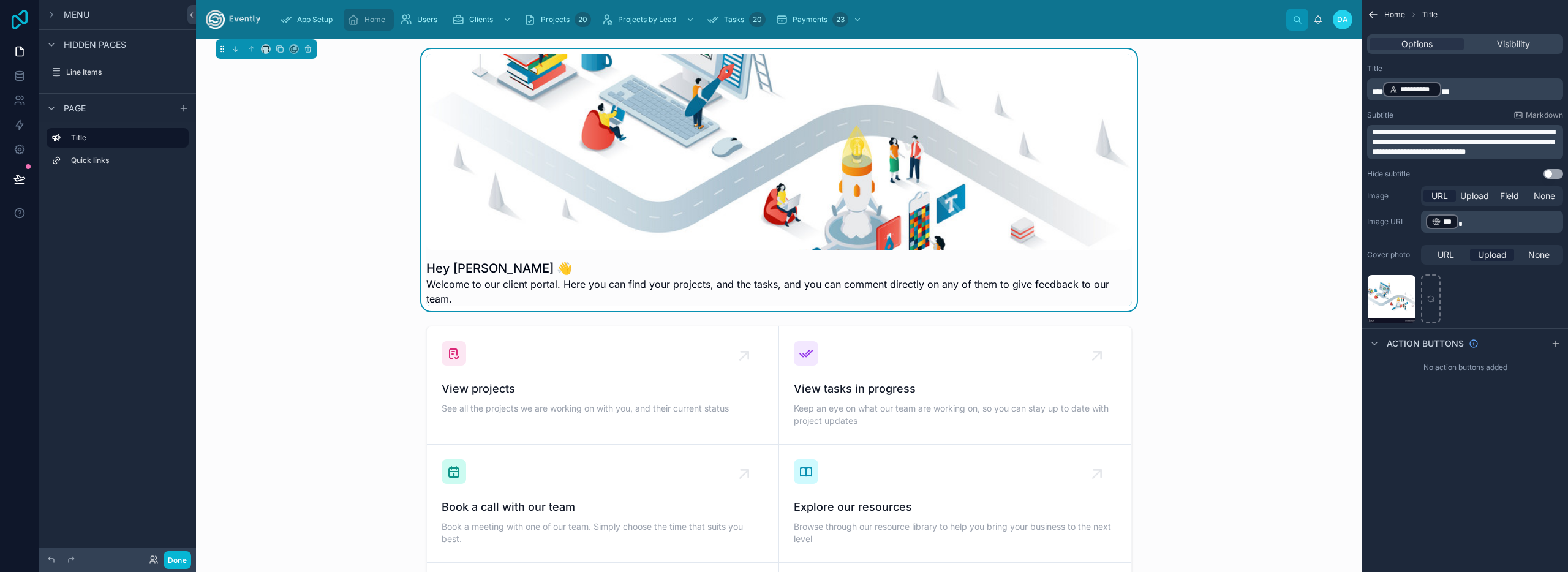
click at [20, 20] on icon at bounding box center [20, 19] width 16 height 20
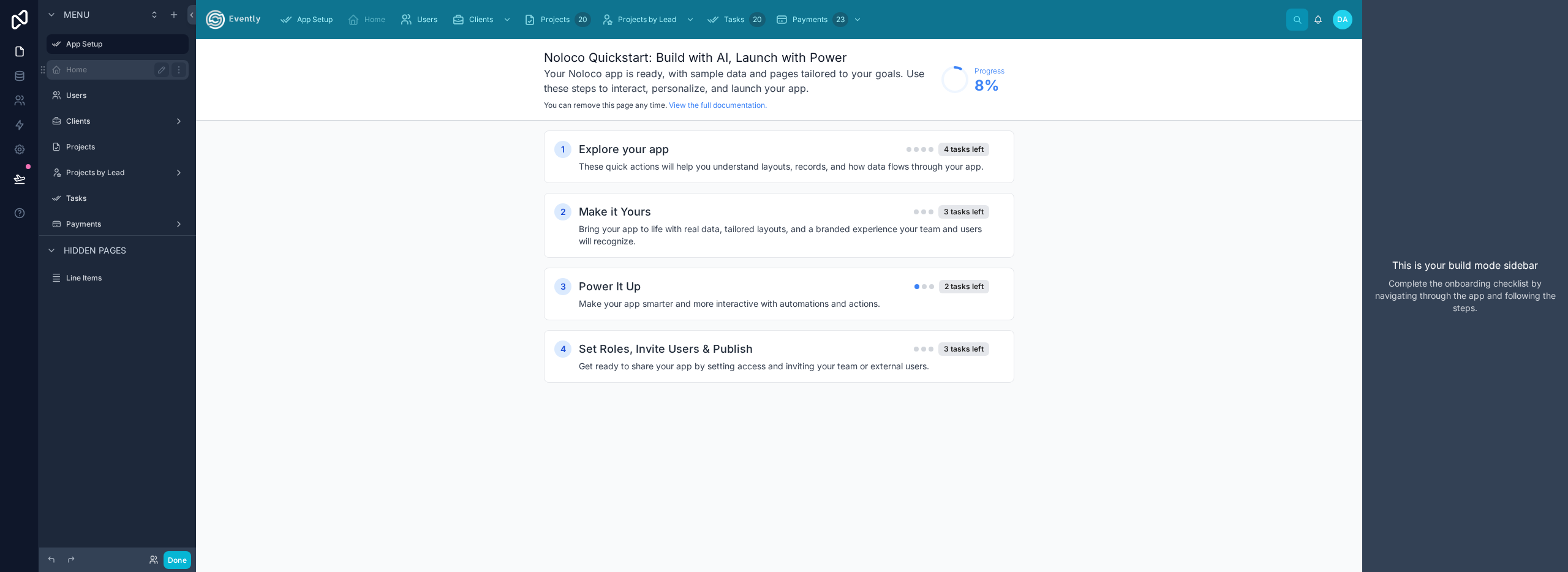
click at [71, 68] on label "Home" at bounding box center [114, 70] width 98 height 10
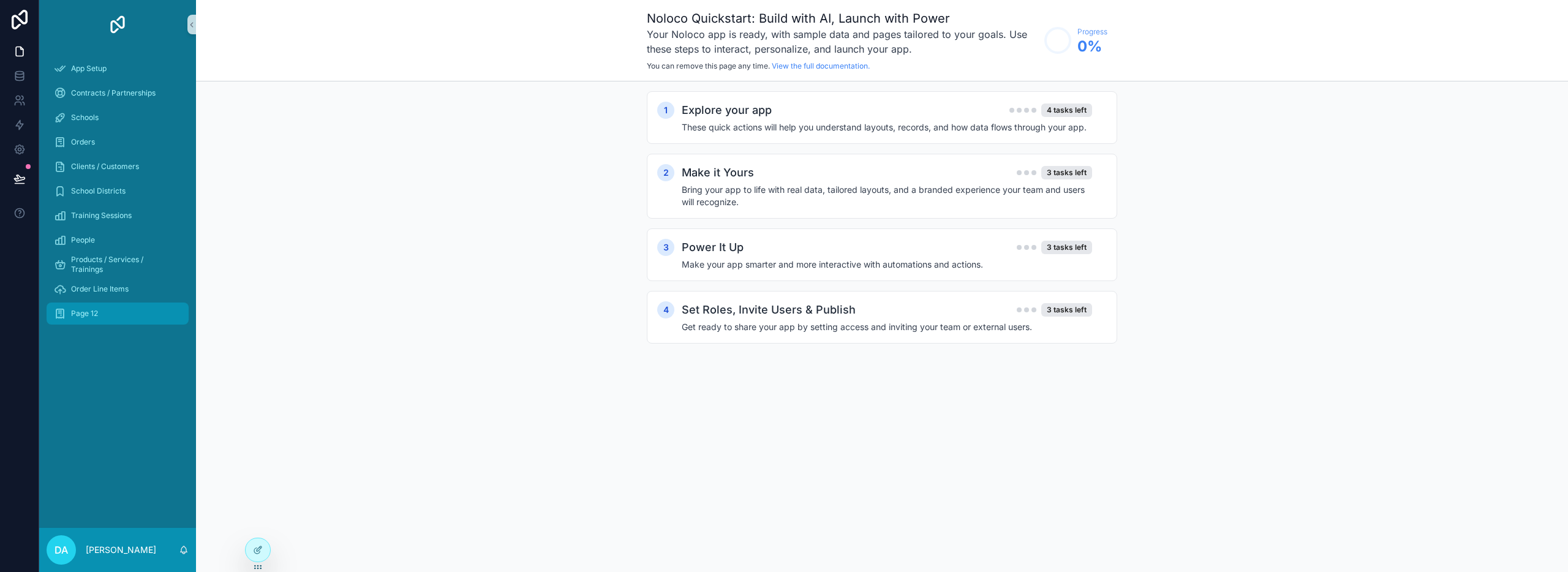
click at [122, 309] on div "Page 12" at bounding box center [118, 313] width 127 height 20
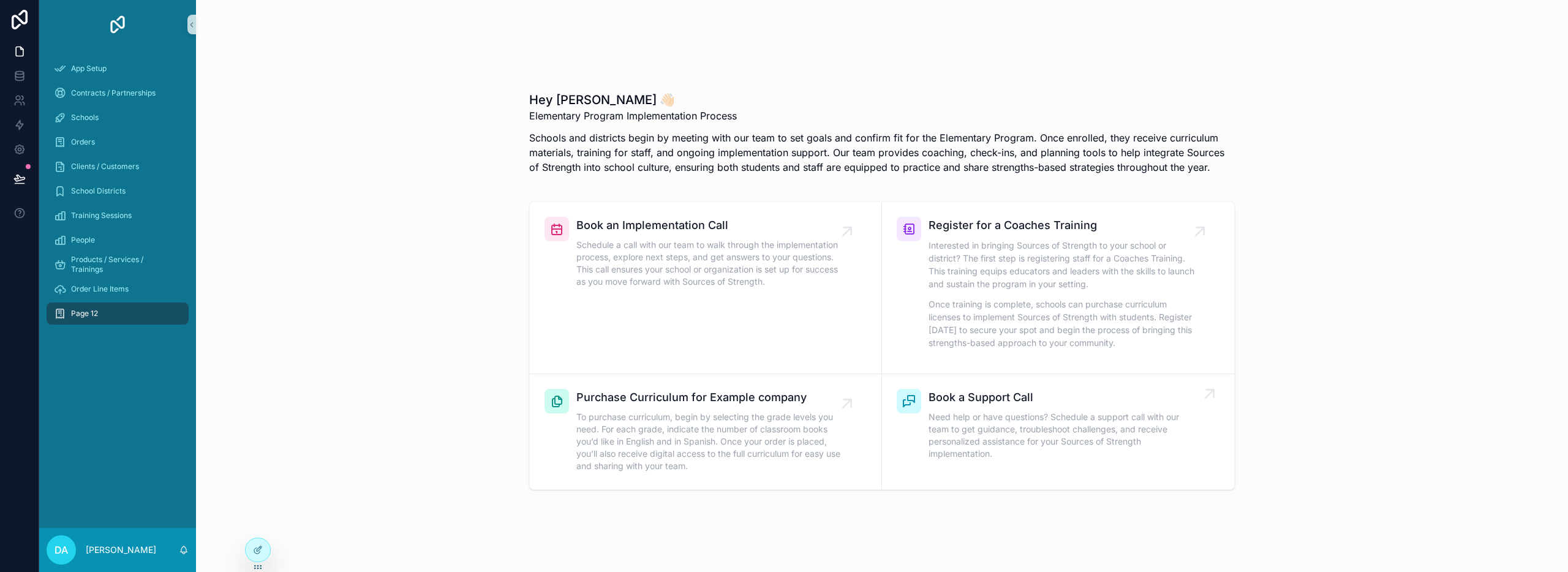
scroll to position [143, 0]
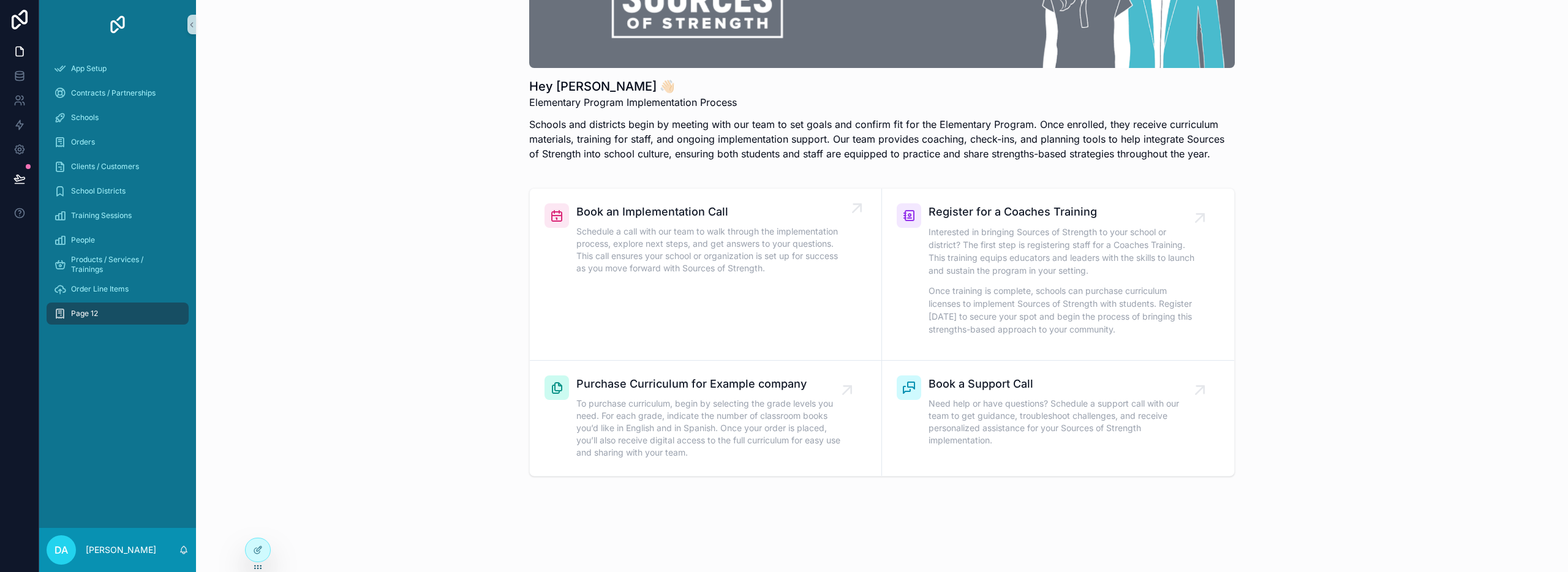
click at [650, 220] on span "Book an Implementation Call" at bounding box center [711, 212] width 271 height 17
click at [950, 214] on span "Register for a Coaches Training" at bounding box center [1065, 212] width 272 height 17
click at [1190, 216] on span "Register for a Coaches Training" at bounding box center [1065, 212] width 272 height 17
click at [856, 378] on icon "scrollable content" at bounding box center [857, 379] width 7 height 7
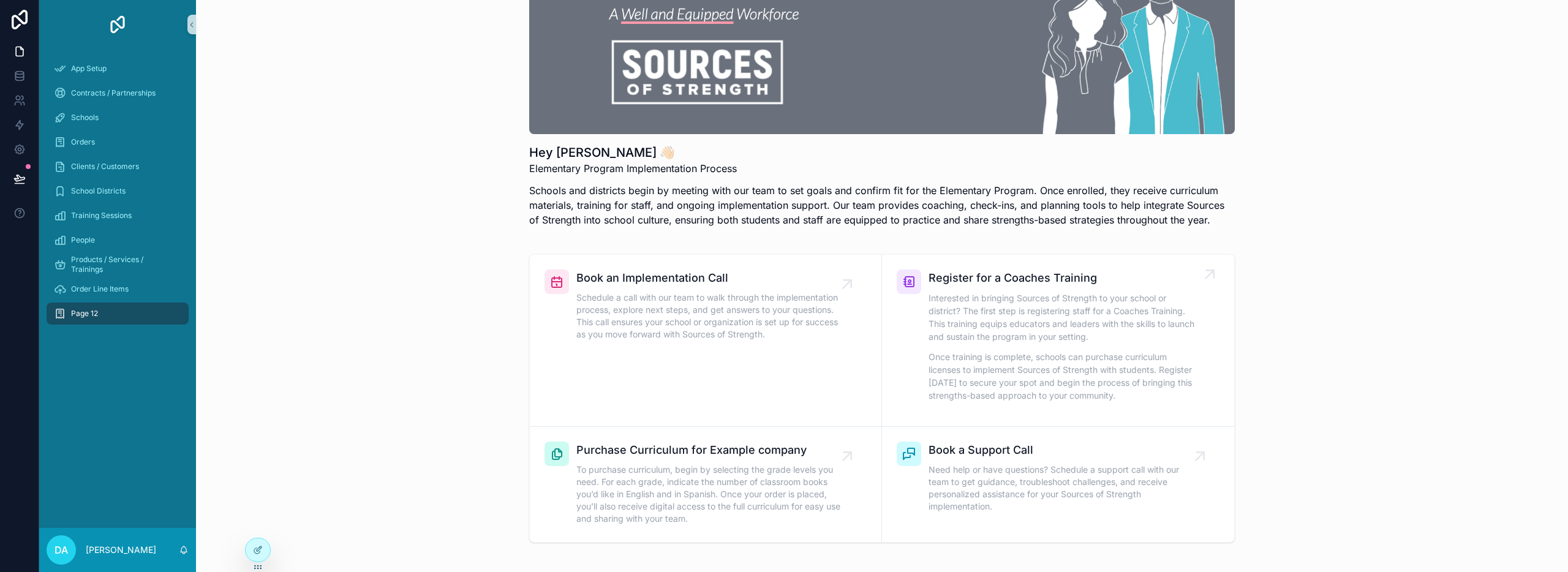
scroll to position [126, 0]
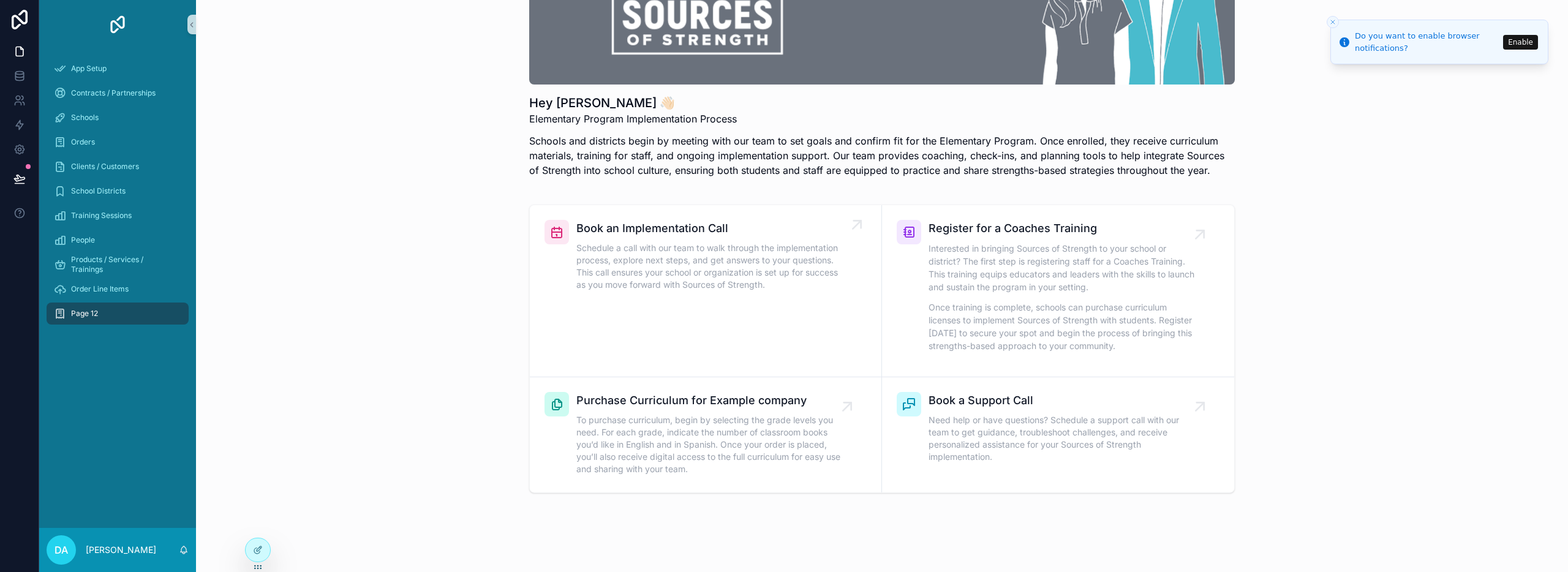
click at [783, 211] on link "Book an Implementation Call Schedule a call with our team to walk through the i…" at bounding box center [706, 290] width 353 height 172
click at [1076, 212] on link "Register for a Coaches Training Interested in bringing Sources of Strength to y…" at bounding box center [1058, 290] width 353 height 172
click at [1333, 20] on icon "Close toast" at bounding box center [1332, 21] width 7 height 7
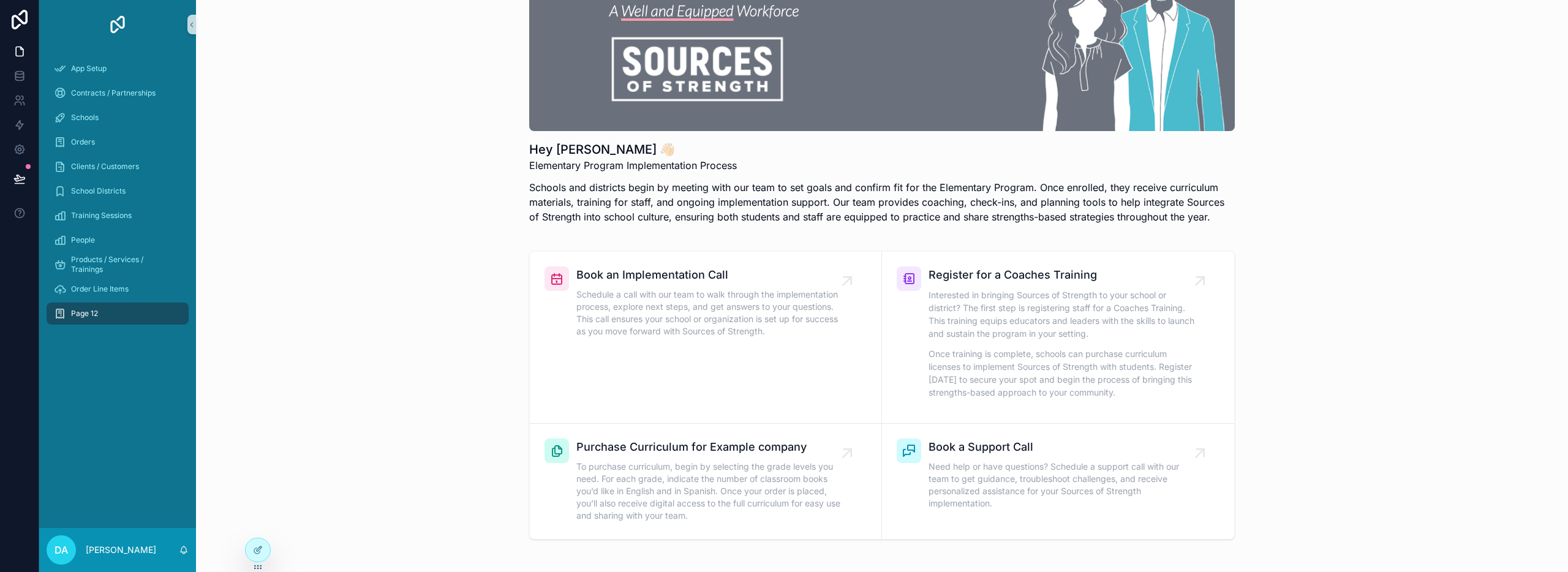
scroll to position [0, 0]
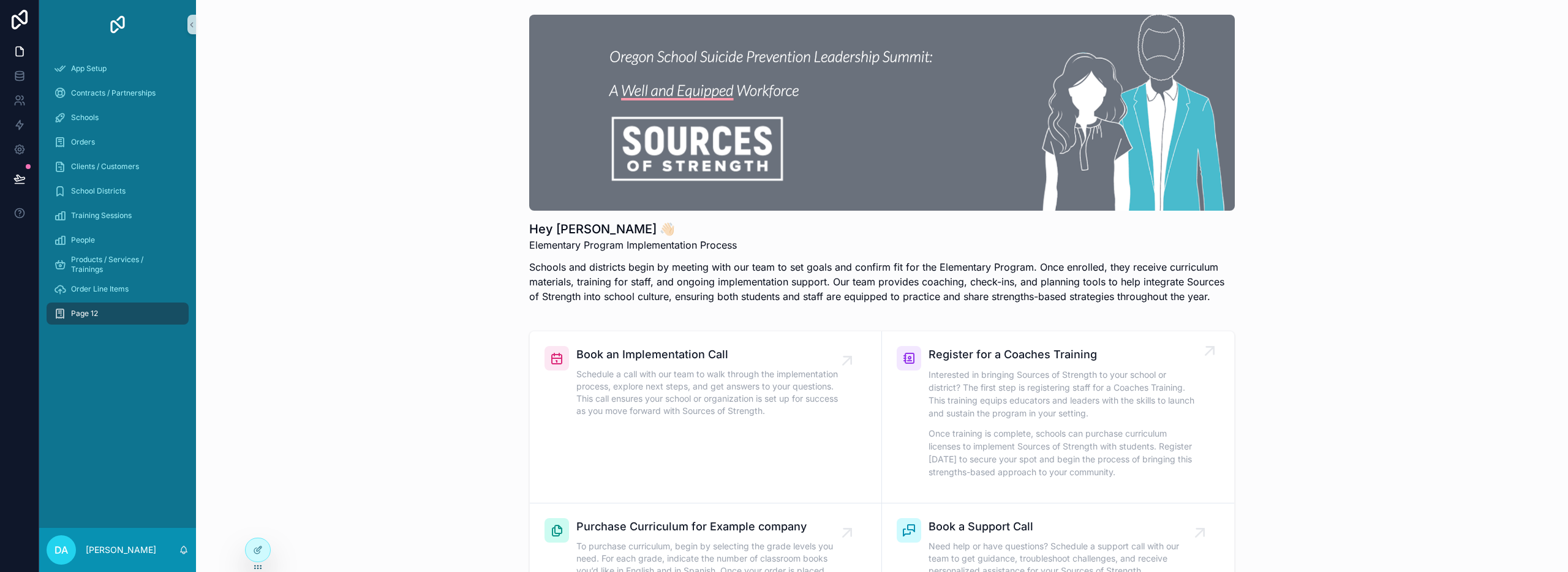
click at [1225, 331] on link "Register for a Coaches Training Interested in bringing Sources of Strength to y…" at bounding box center [1058, 417] width 353 height 172
click at [1059, 342] on link "Register for a Coaches Training Interested in bringing Sources of Strength to y…" at bounding box center [1058, 417] width 353 height 172
click at [921, 333] on link "Register for a Coaches Training Interested in bringing Sources of Strength to y…" at bounding box center [1058, 417] width 353 height 172
click at [921, 335] on link "Register for a Coaches Training Interested in bringing Sources of Strength to y…" at bounding box center [1058, 417] width 353 height 172
drag, startPoint x: 905, startPoint y: 339, endPoint x: 915, endPoint y: 339, distance: 10.0
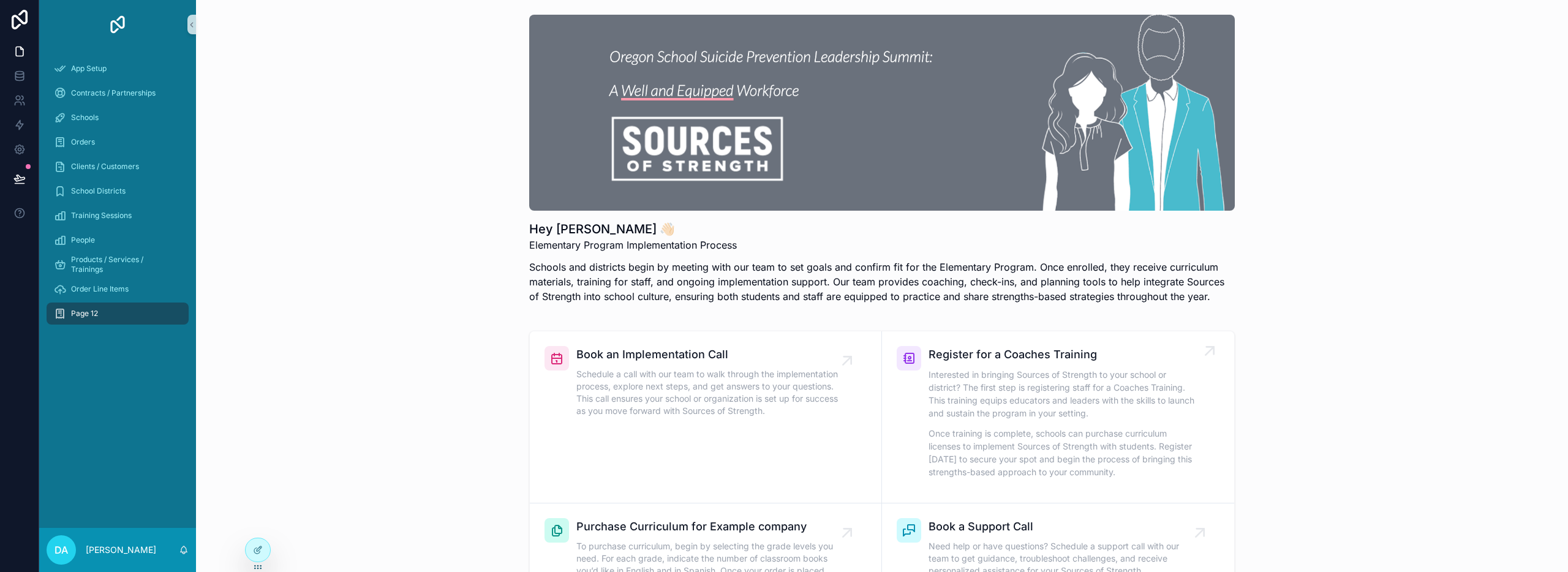
click at [906, 339] on link "Register for a Coaches Training Interested in bringing Sources of Strength to y…" at bounding box center [1058, 417] width 353 height 172
drag, startPoint x: 1071, startPoint y: 339, endPoint x: 1039, endPoint y: 325, distance: 34.9
click at [1071, 338] on link "Register for a Coaches Training Interested in bringing Sources of Strength to y…" at bounding box center [1058, 417] width 353 height 172
click at [124, 315] on div "Page 12" at bounding box center [118, 313] width 127 height 20
click at [90, 312] on span "Page 12" at bounding box center [84, 313] width 27 height 10
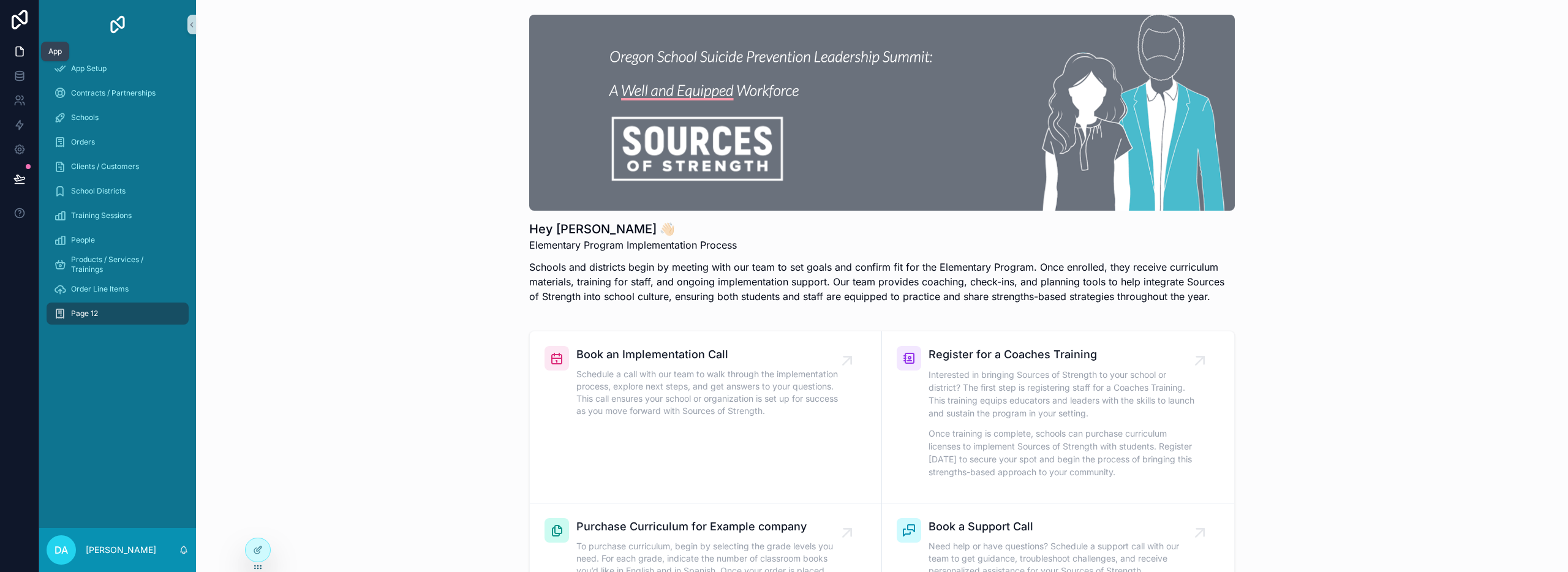
click at [21, 52] on icon at bounding box center [19, 51] width 12 height 12
click at [21, 128] on icon at bounding box center [19, 125] width 12 height 12
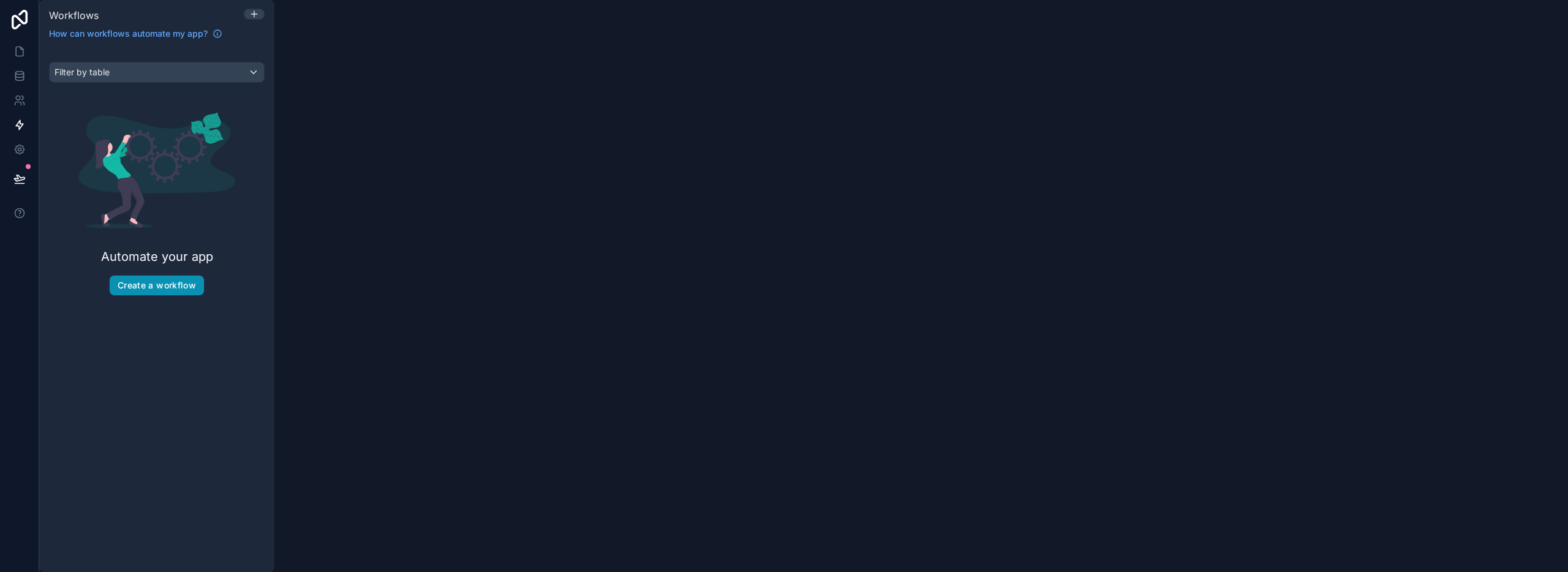
click at [160, 284] on button "Create a workflow" at bounding box center [156, 285] width 94 height 20
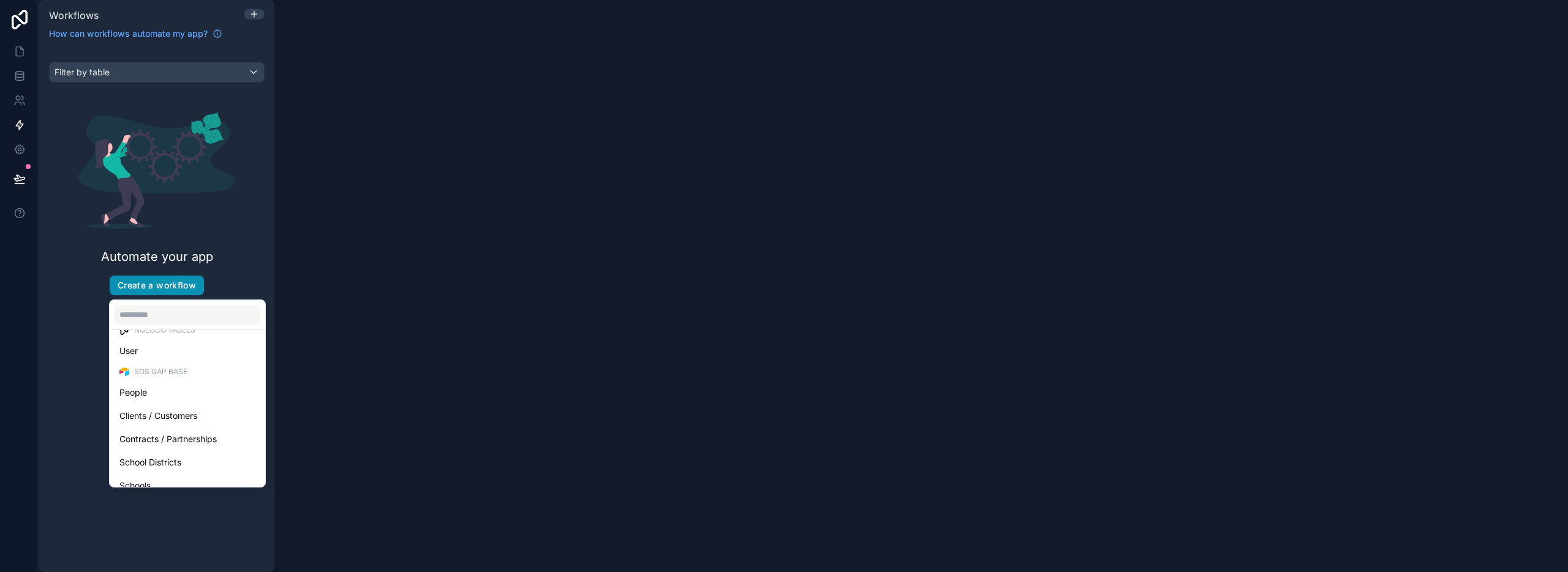
scroll to position [124, 0]
drag, startPoint x: 52, startPoint y: 330, endPoint x: 56, endPoint y: 317, distance: 13.6
click at [52, 329] on div "scrollable content" at bounding box center [784, 286] width 1568 height 572
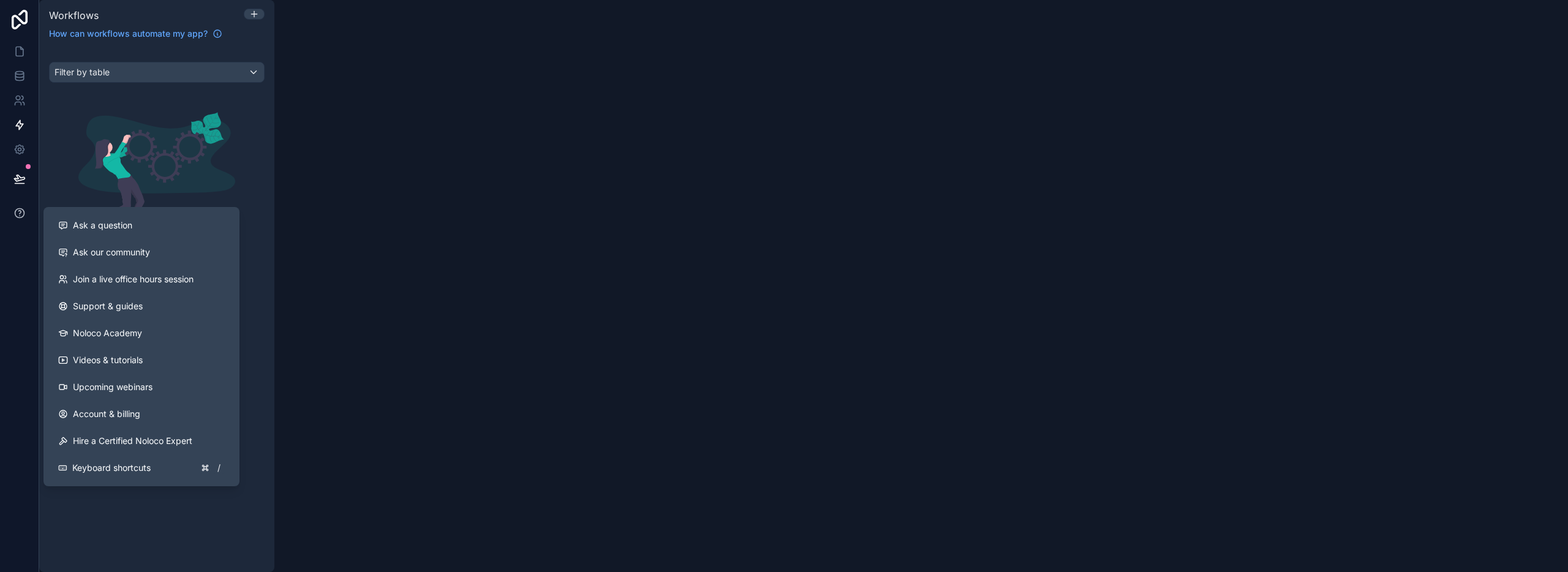
click at [15, 213] on icon at bounding box center [19, 213] width 12 height 12
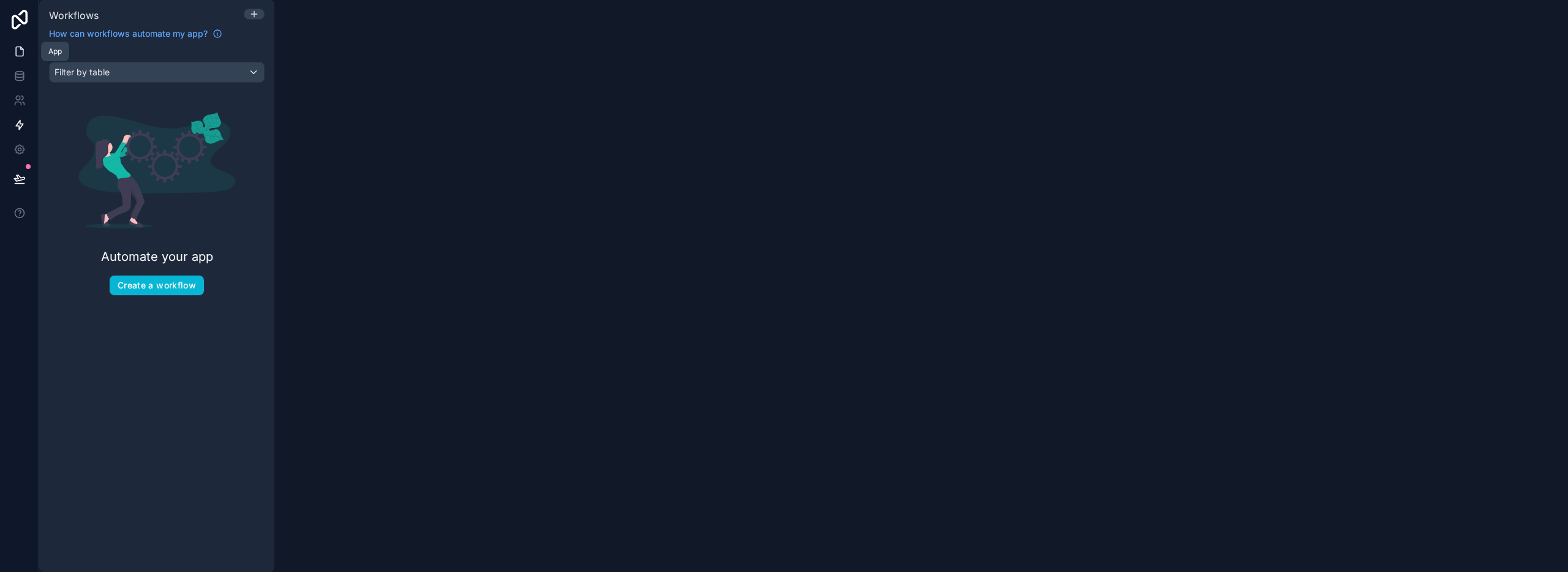
click at [24, 55] on icon at bounding box center [19, 51] width 12 height 12
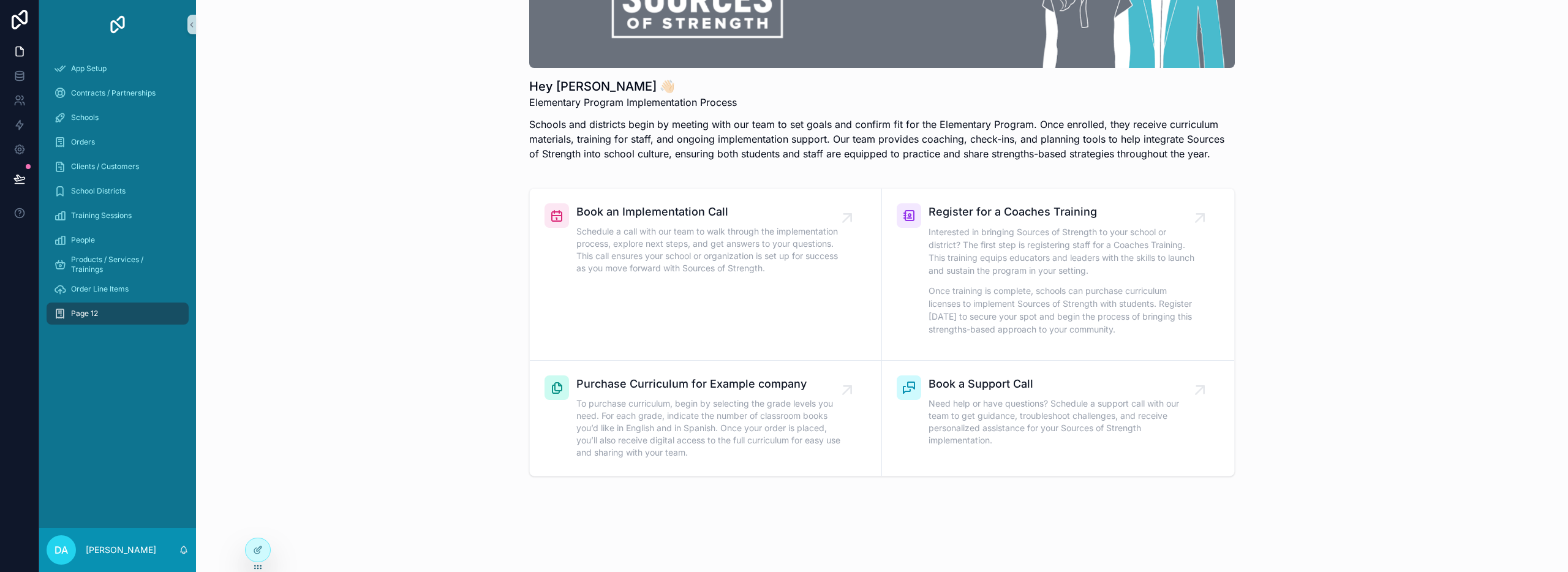
scroll to position [150, 0]
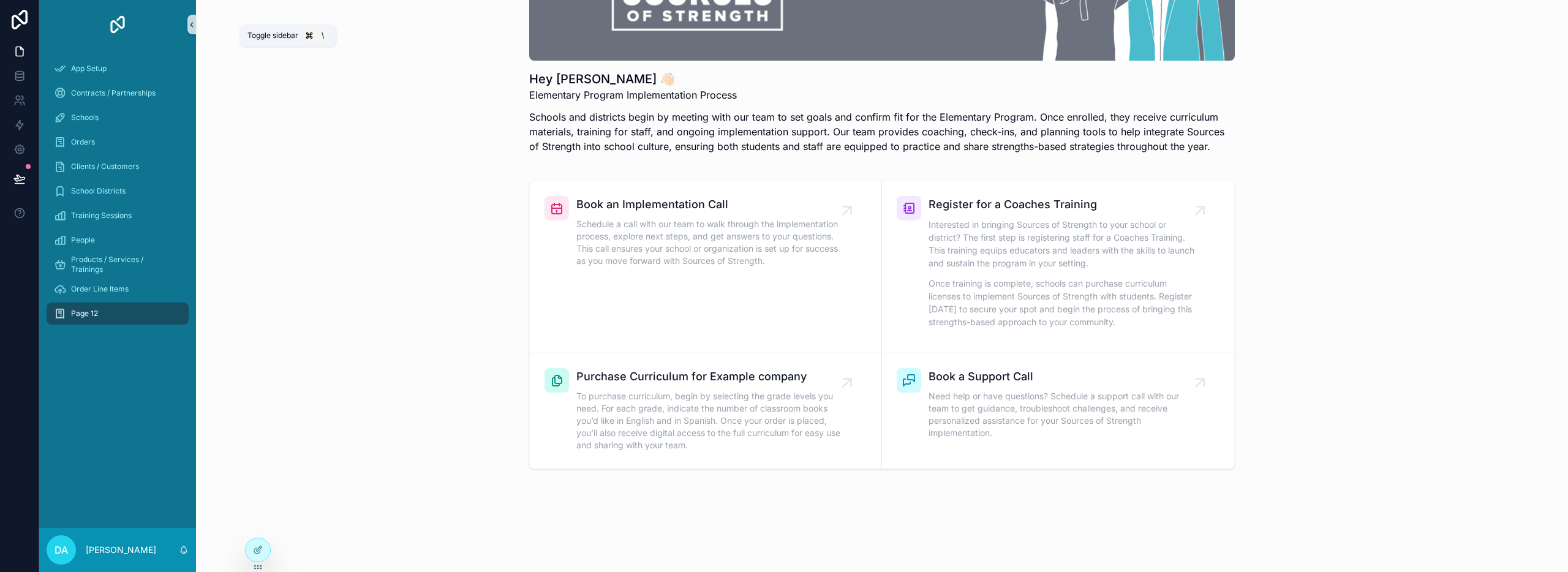
click at [189, 28] on icon "scrollable content" at bounding box center [191, 25] width 9 height 10
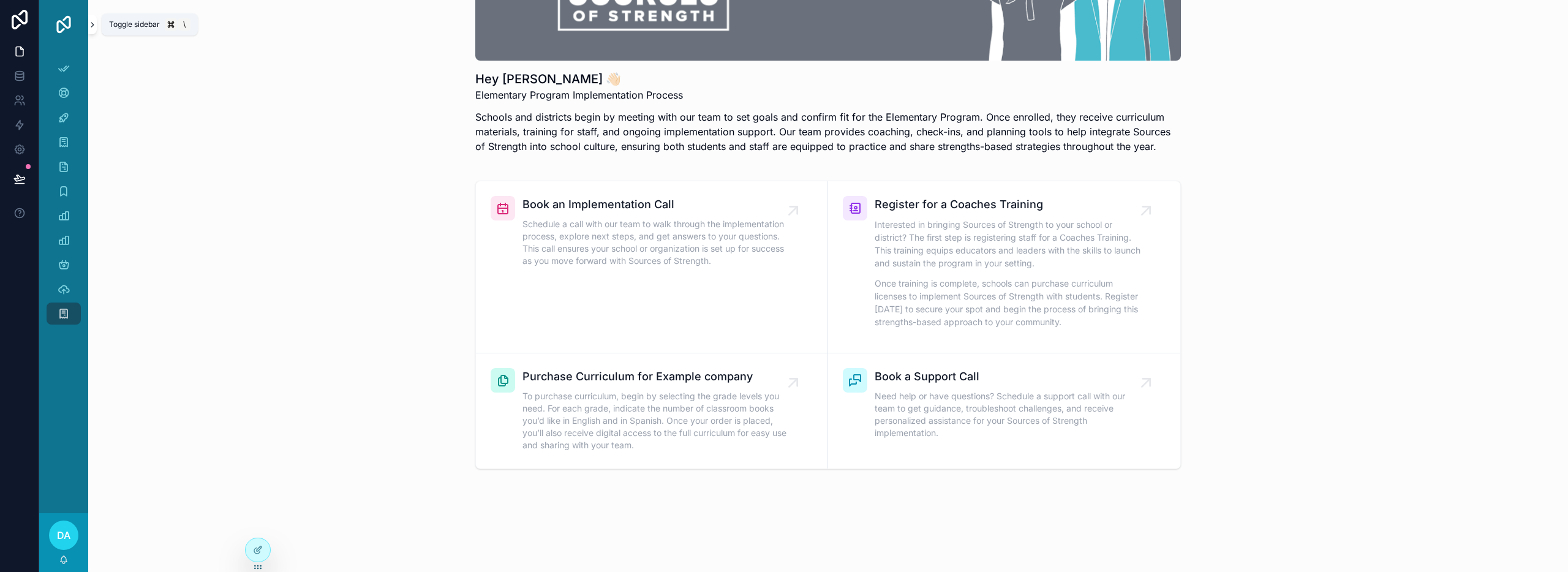
click at [92, 23] on icon "scrollable content" at bounding box center [92, 25] width 2 height 4
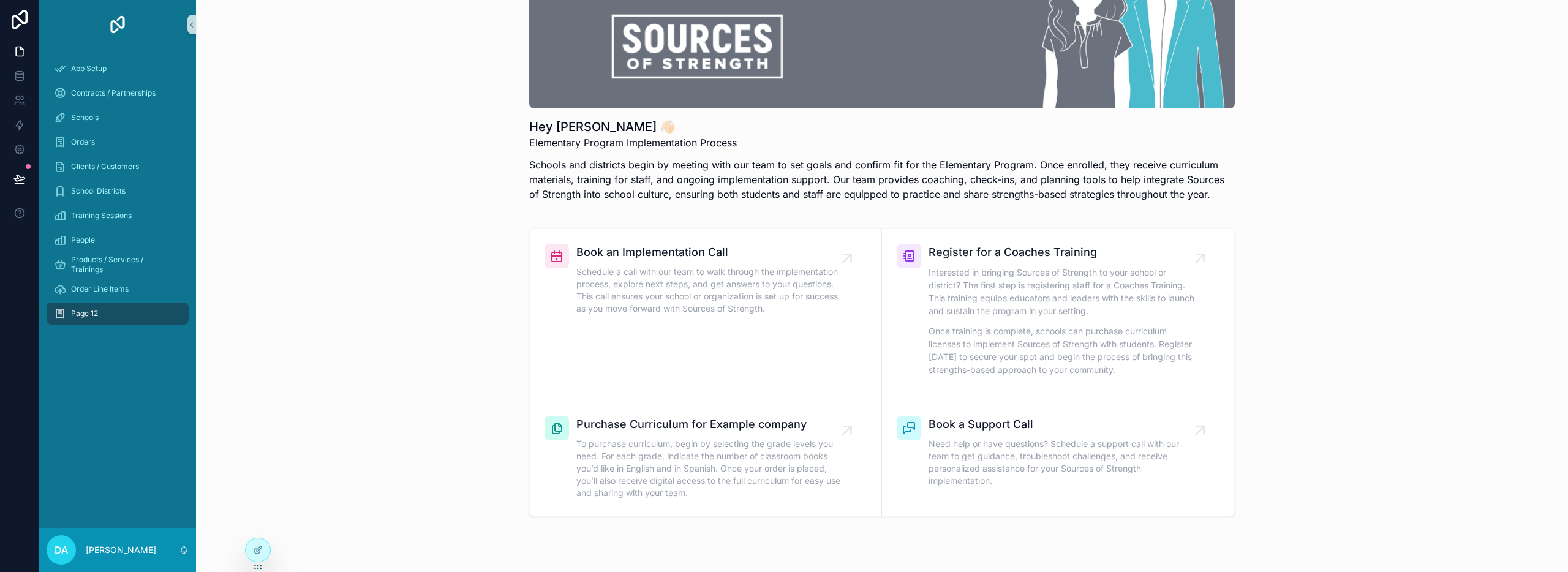
scroll to position [0, 0]
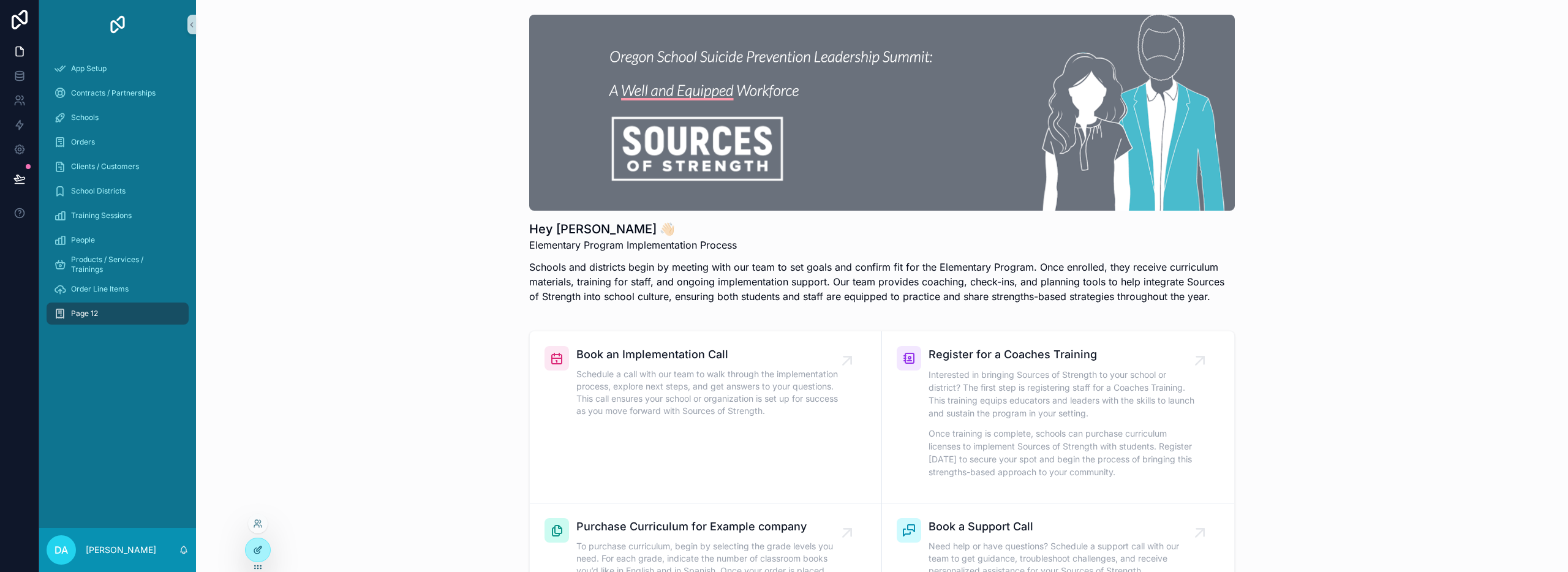
click at [256, 547] on icon at bounding box center [258, 550] width 10 height 10
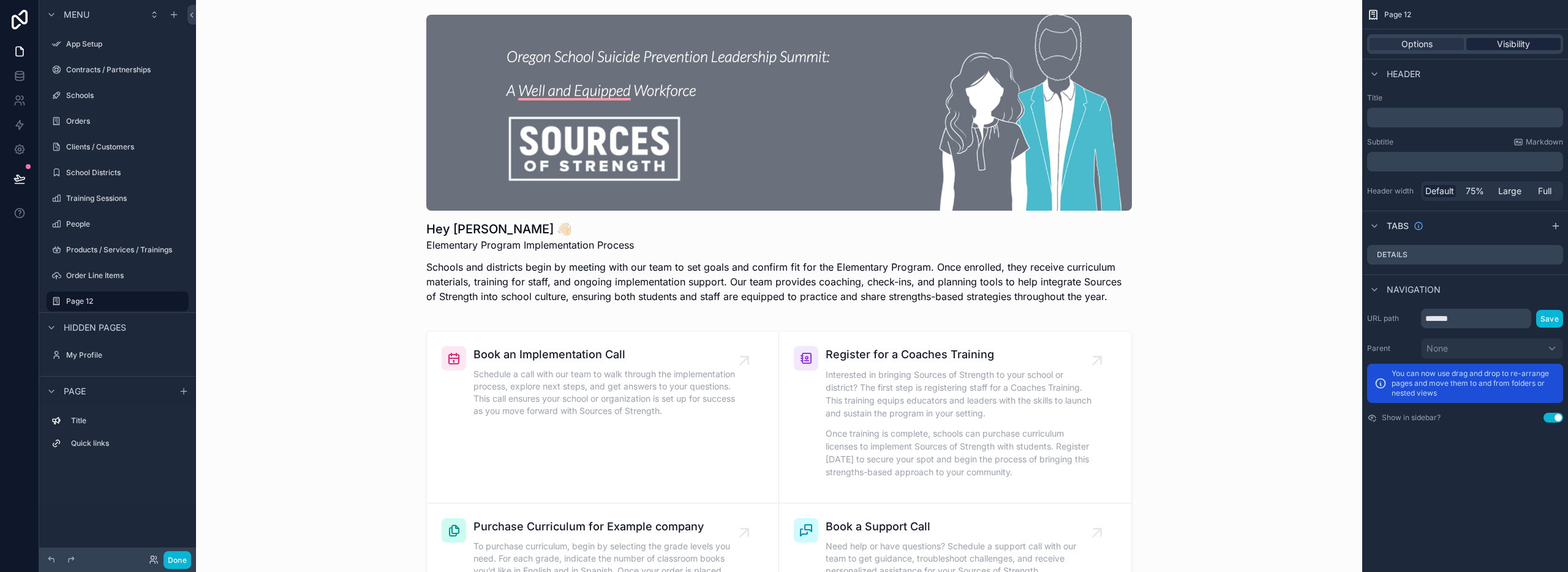
click at [1524, 45] on span "Visibility" at bounding box center [1514, 44] width 33 height 12
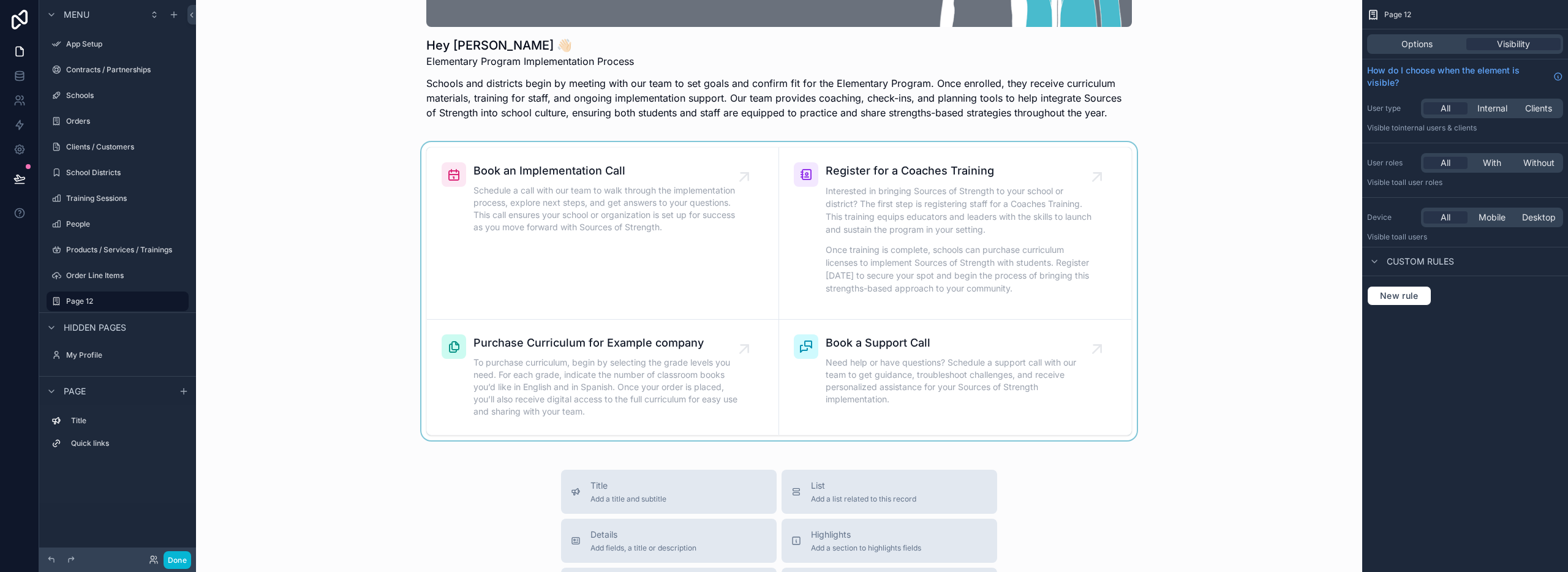
scroll to position [184, 0]
click at [1496, 163] on span "With" at bounding box center [1492, 163] width 18 height 12
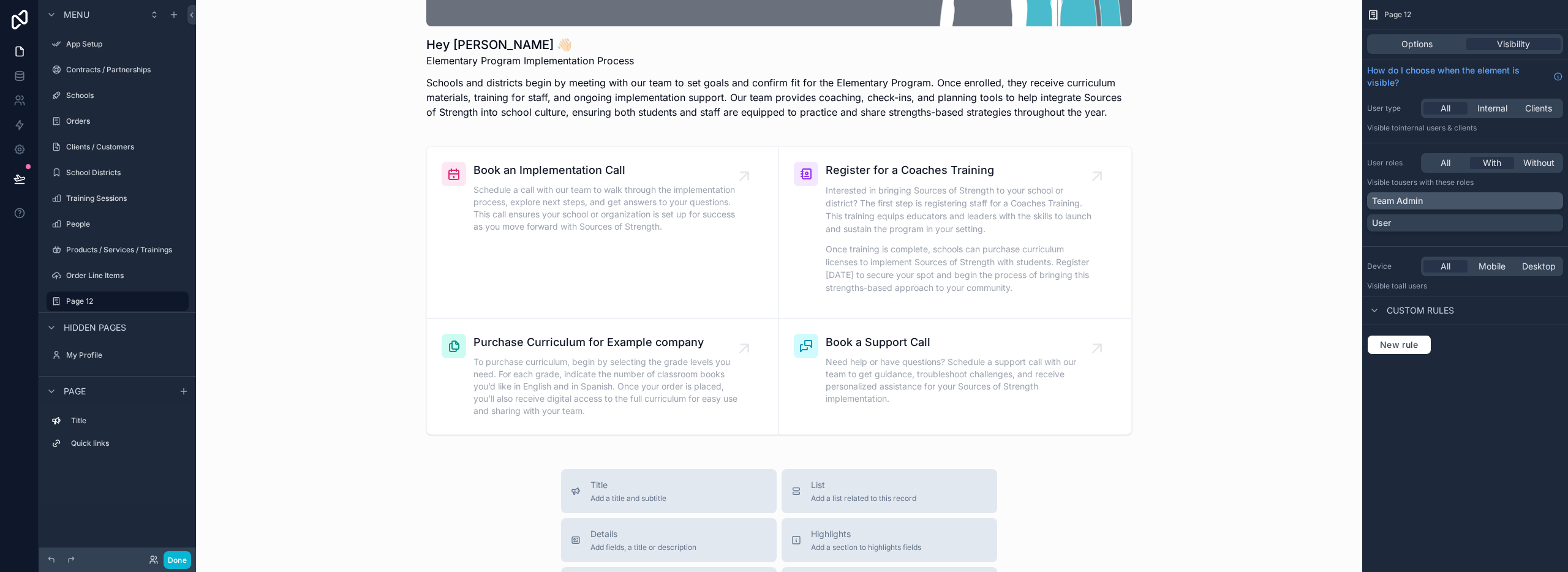
click at [1417, 198] on p "Team Admin" at bounding box center [1397, 200] width 51 height 12
click at [1412, 218] on div "User" at bounding box center [1465, 222] width 187 height 12
click at [1412, 226] on div "User" at bounding box center [1458, 222] width 171 height 12
click at [1417, 202] on p "Team Admin" at bounding box center [1397, 200] width 51 height 12
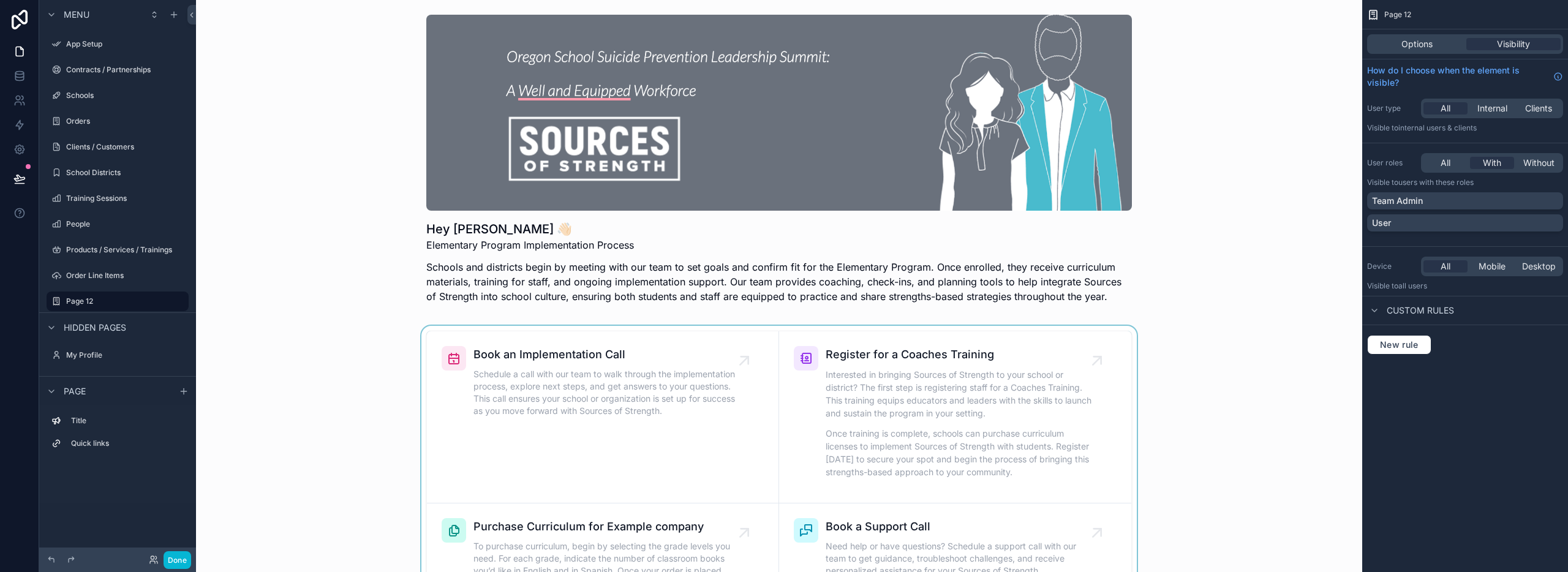
scroll to position [2, 0]
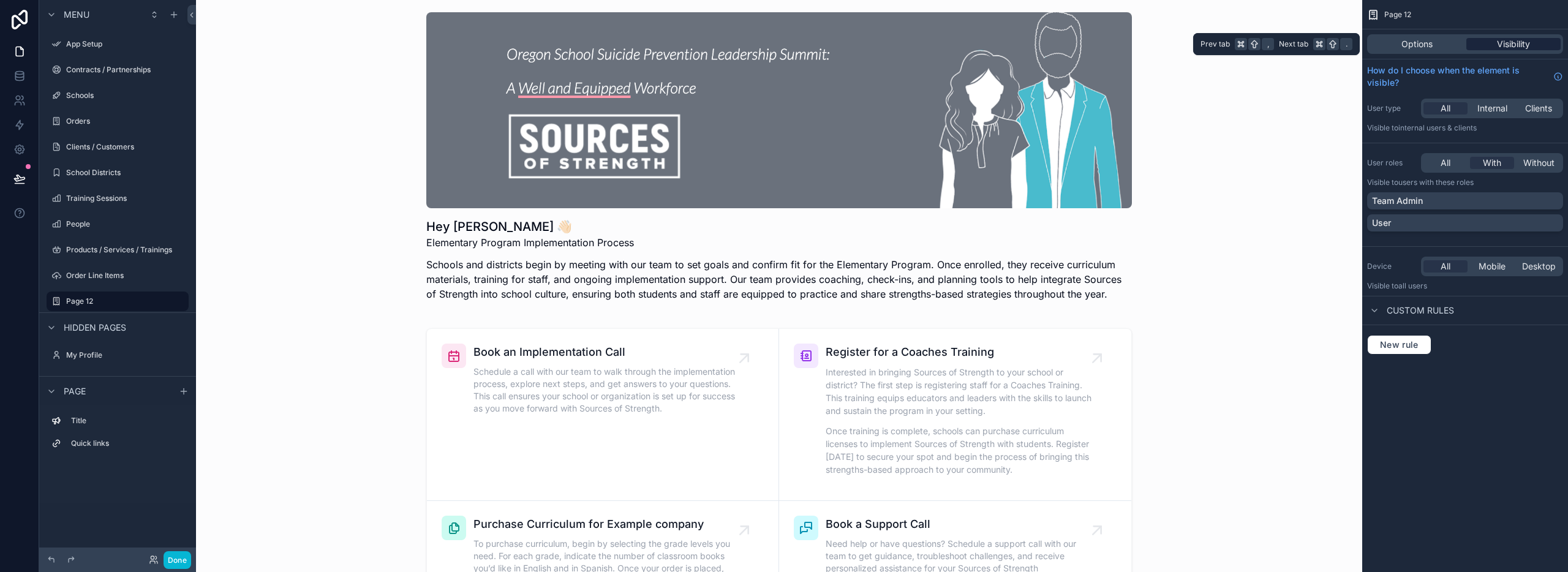
click at [1509, 47] on span "Visibility" at bounding box center [1514, 44] width 33 height 12
click at [1425, 47] on span "Options" at bounding box center [1416, 44] width 31 height 12
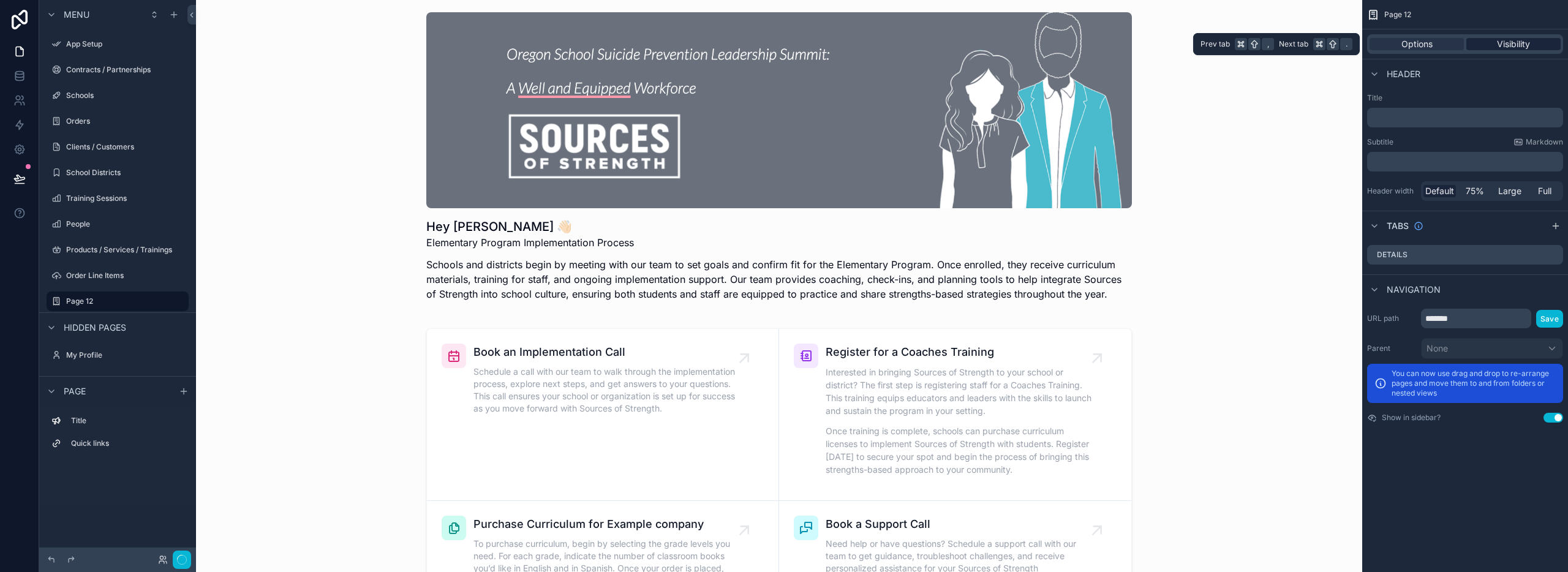
click at [1492, 45] on div "Visibility" at bounding box center [1513, 44] width 94 height 12
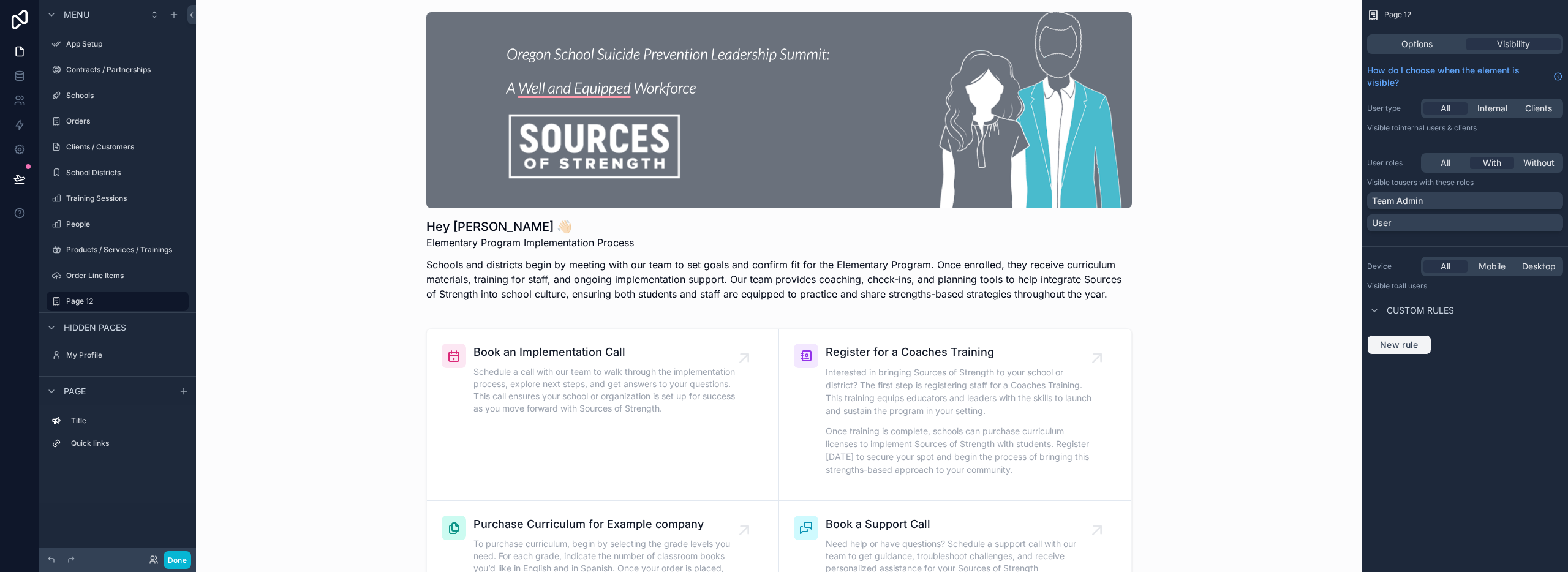
click at [1408, 343] on span "New rule" at bounding box center [1399, 344] width 48 height 11
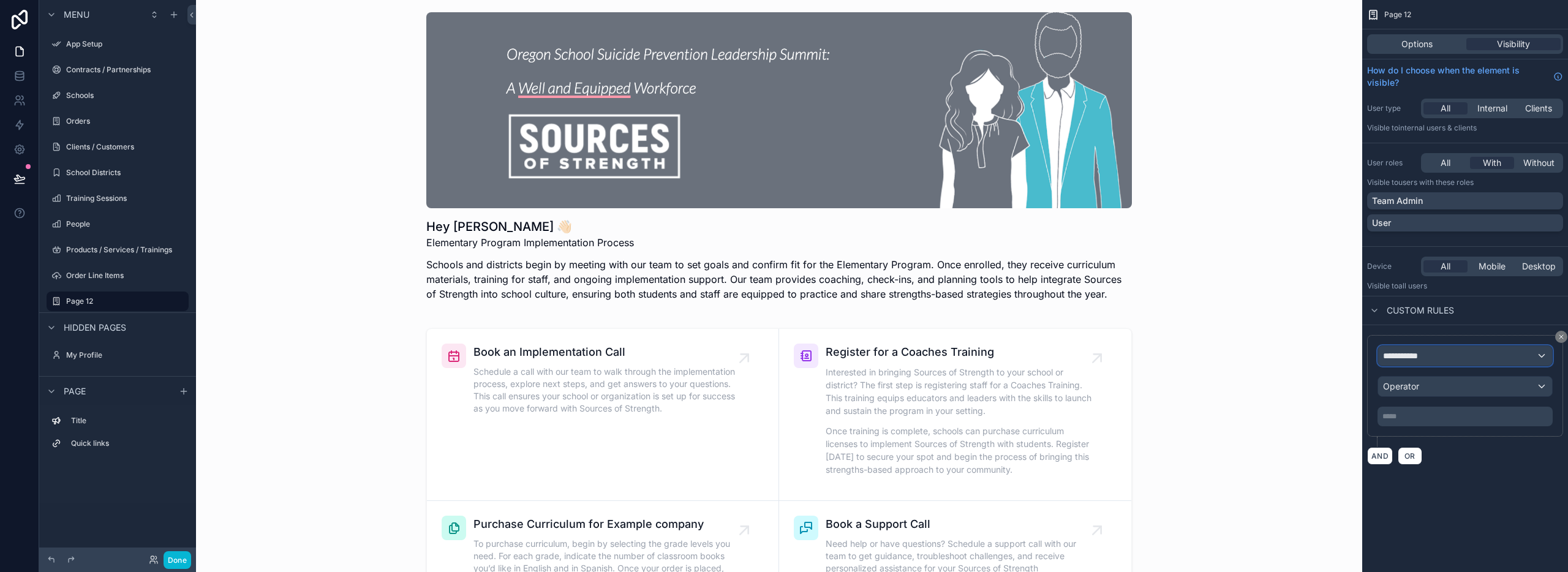
click at [1436, 358] on div "**********" at bounding box center [1465, 355] width 174 height 20
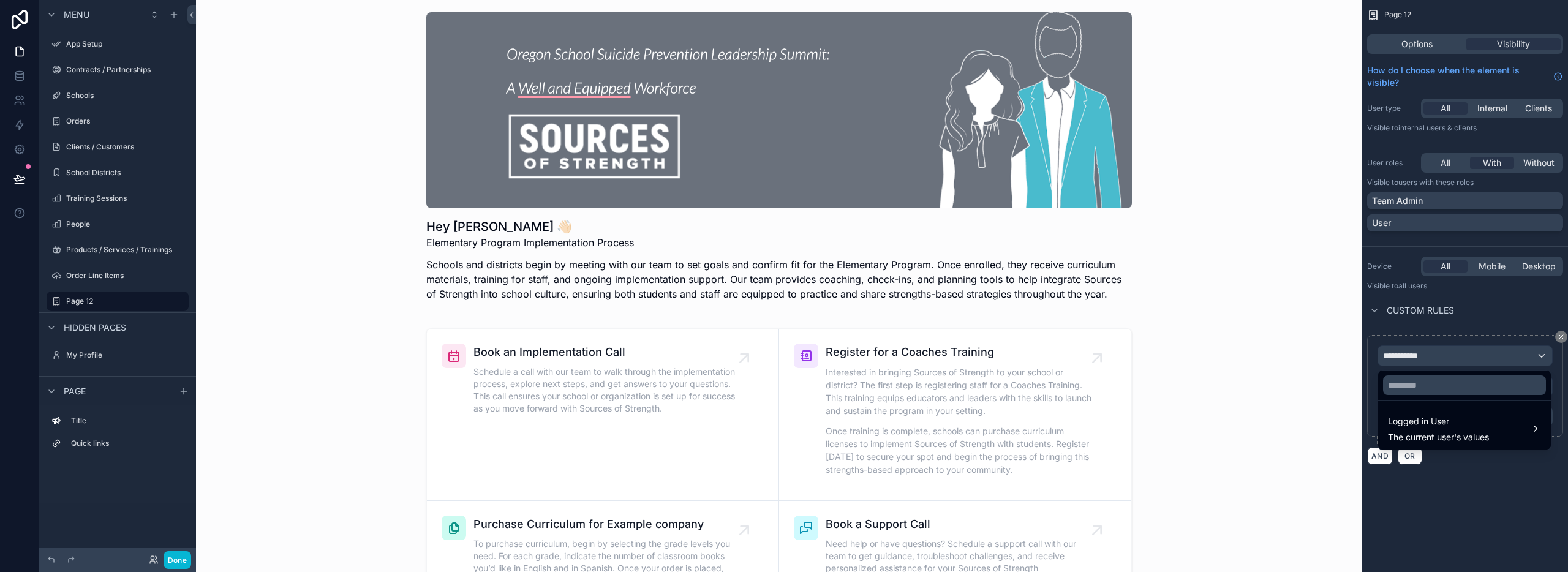
click at [1456, 336] on div "scrollable content" at bounding box center [784, 286] width 1568 height 572
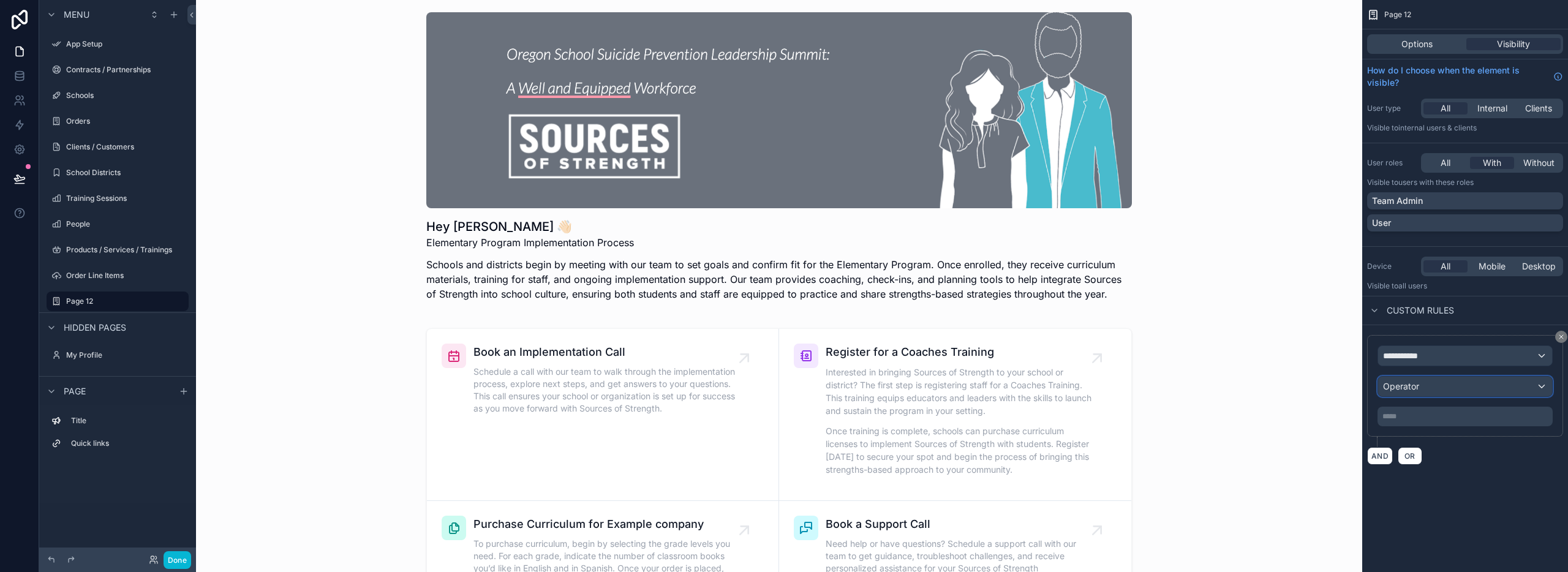
click at [1466, 389] on div "Operator" at bounding box center [1465, 386] width 174 height 20
click at [1465, 389] on div "scrollable content" at bounding box center [784, 286] width 1568 height 572
click at [1466, 416] on p "***** ﻿" at bounding box center [1466, 416] width 168 height 10
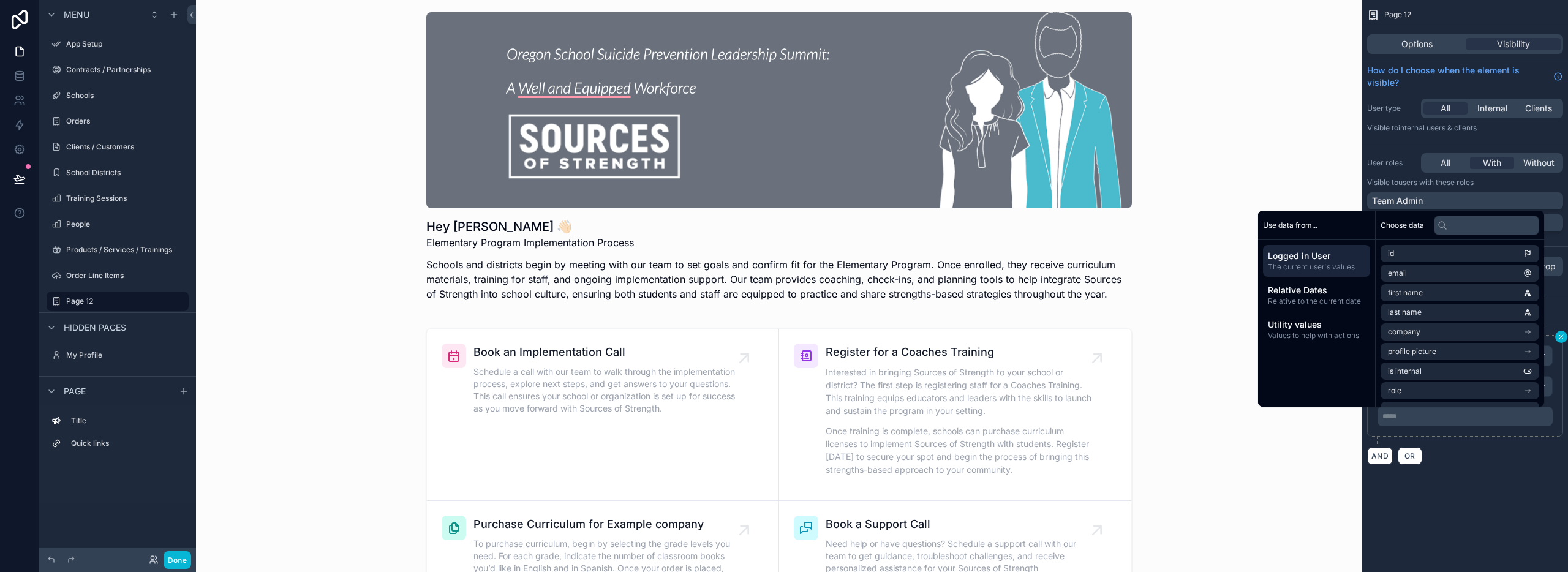
click at [1558, 337] on icon "scrollable content" at bounding box center [1561, 336] width 7 height 7
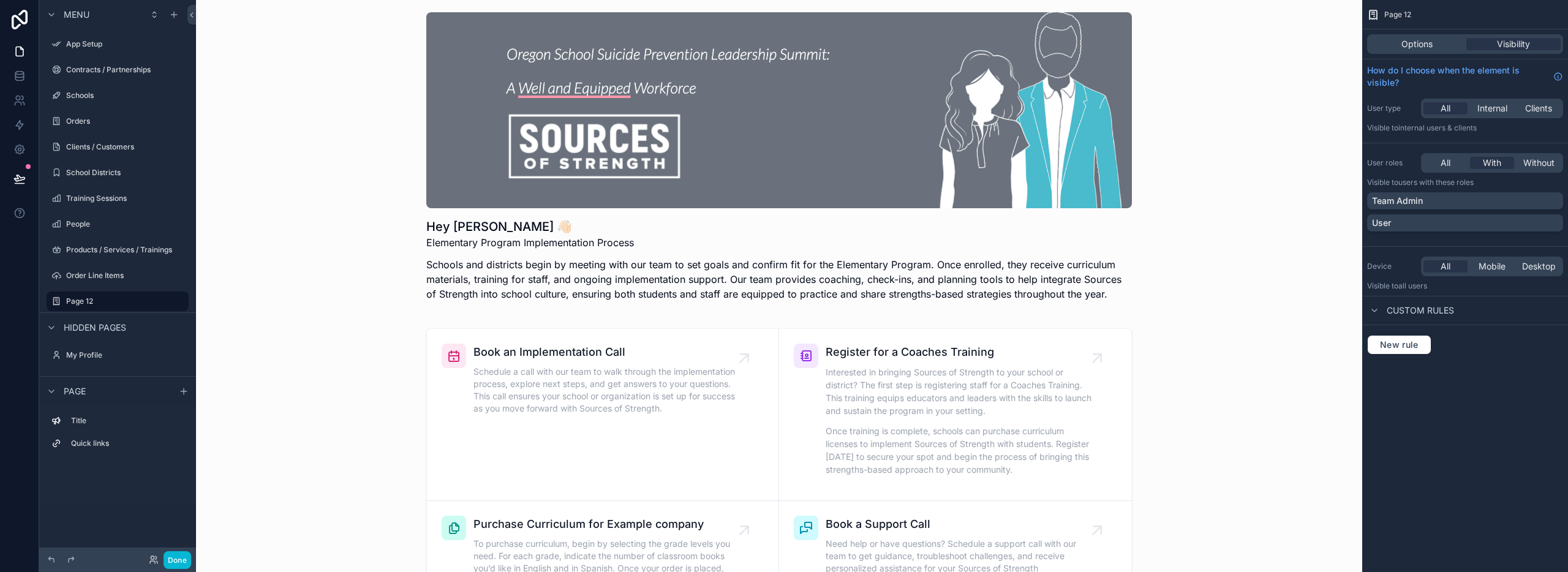
click at [1485, 415] on div "Page 12 Options Visibility How do I choose when the element is visible? User ty…" at bounding box center [1465, 286] width 206 height 572
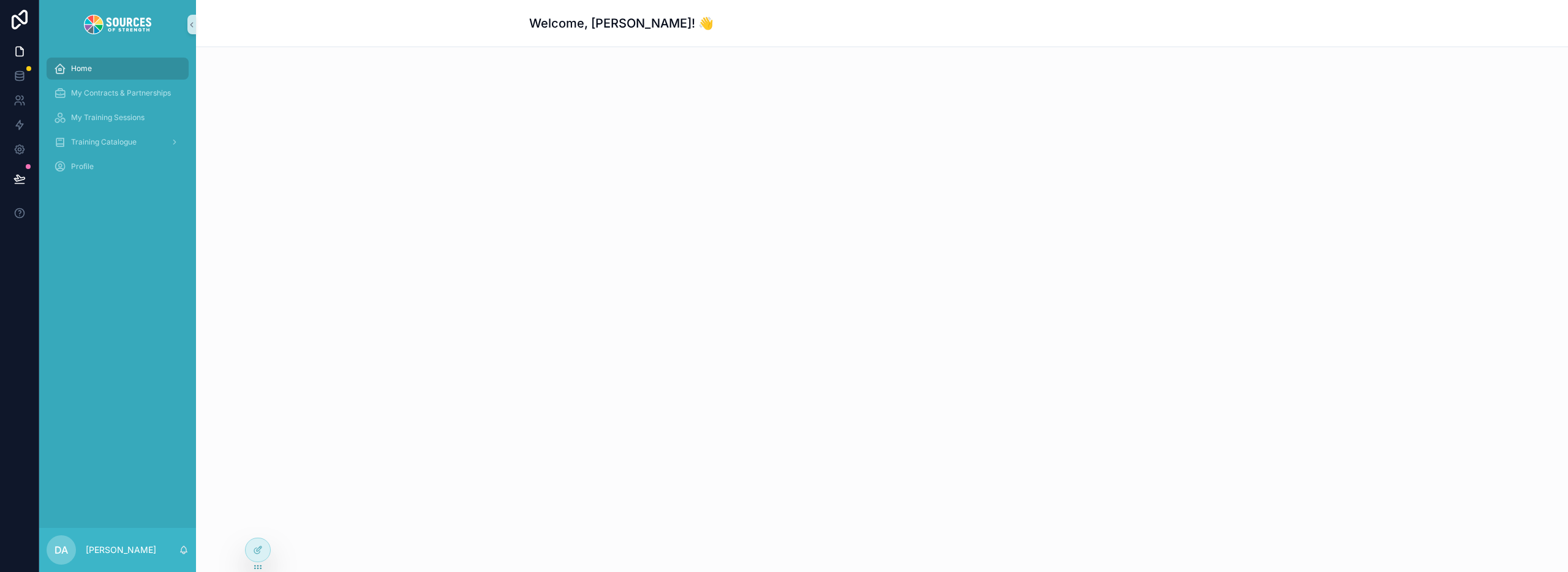
click at [85, 71] on span "Home" at bounding box center [81, 68] width 21 height 10
click at [256, 546] on icon at bounding box center [258, 550] width 10 height 10
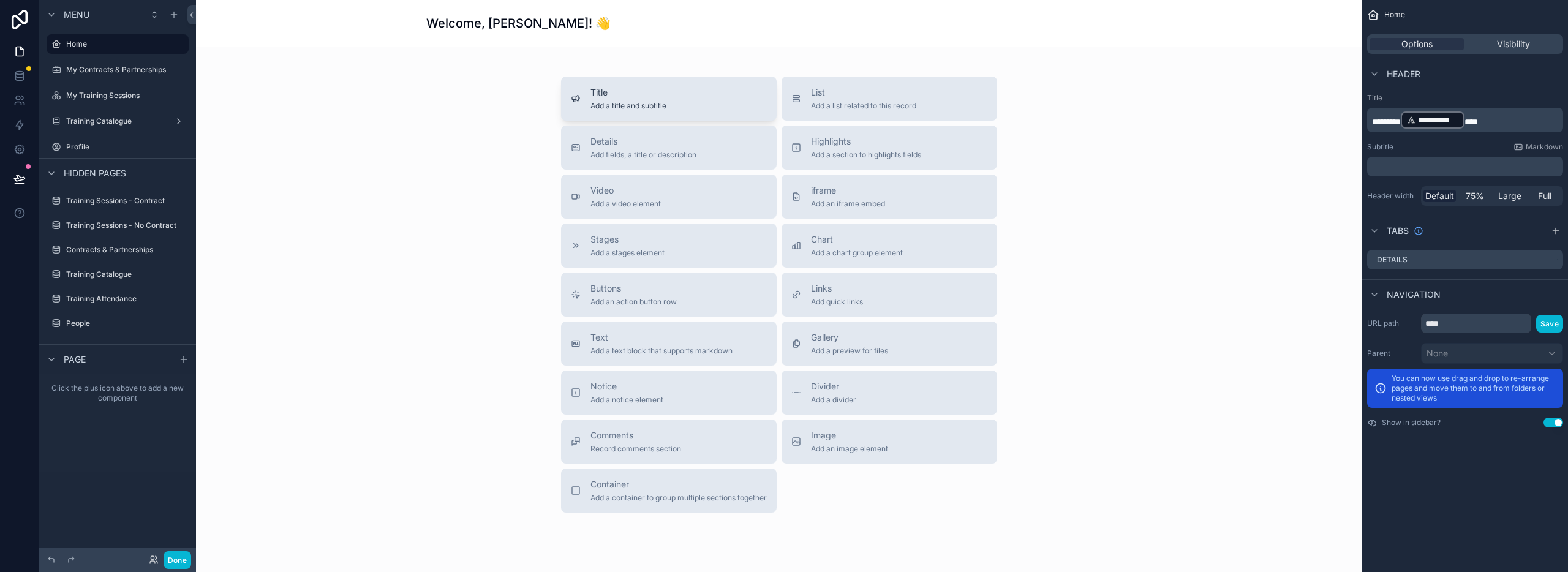
click at [622, 98] on div "Title Add a title and subtitle" at bounding box center [629, 98] width 76 height 25
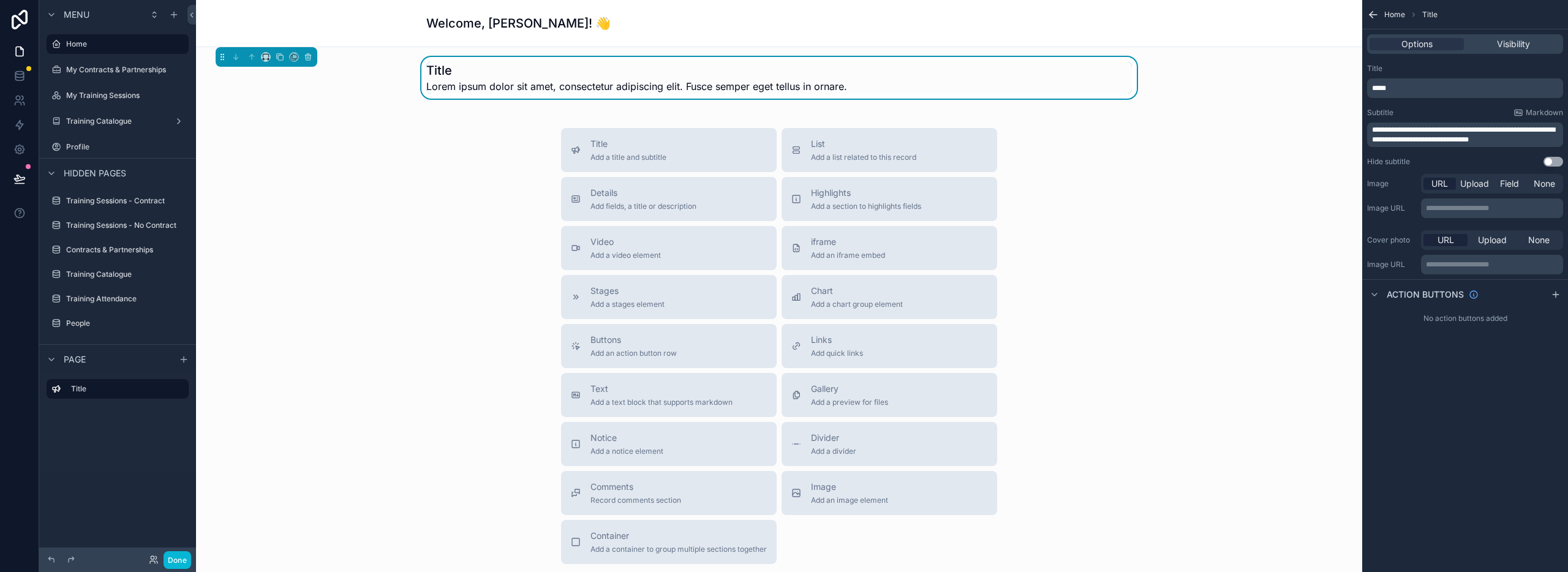
click at [473, 24] on h1 "Welcome, [PERSON_NAME]! 👋" at bounding box center [518, 24] width 184 height 17
click at [475, 24] on h1 "Welcome, [PERSON_NAME]! 👋" at bounding box center [518, 24] width 184 height 17
click at [664, 75] on h1 "Title" at bounding box center [637, 71] width 421 height 17
click at [446, 70] on h1 "Title" at bounding box center [637, 71] width 421 height 17
click at [442, 71] on h1 "Title" at bounding box center [637, 71] width 421 height 17
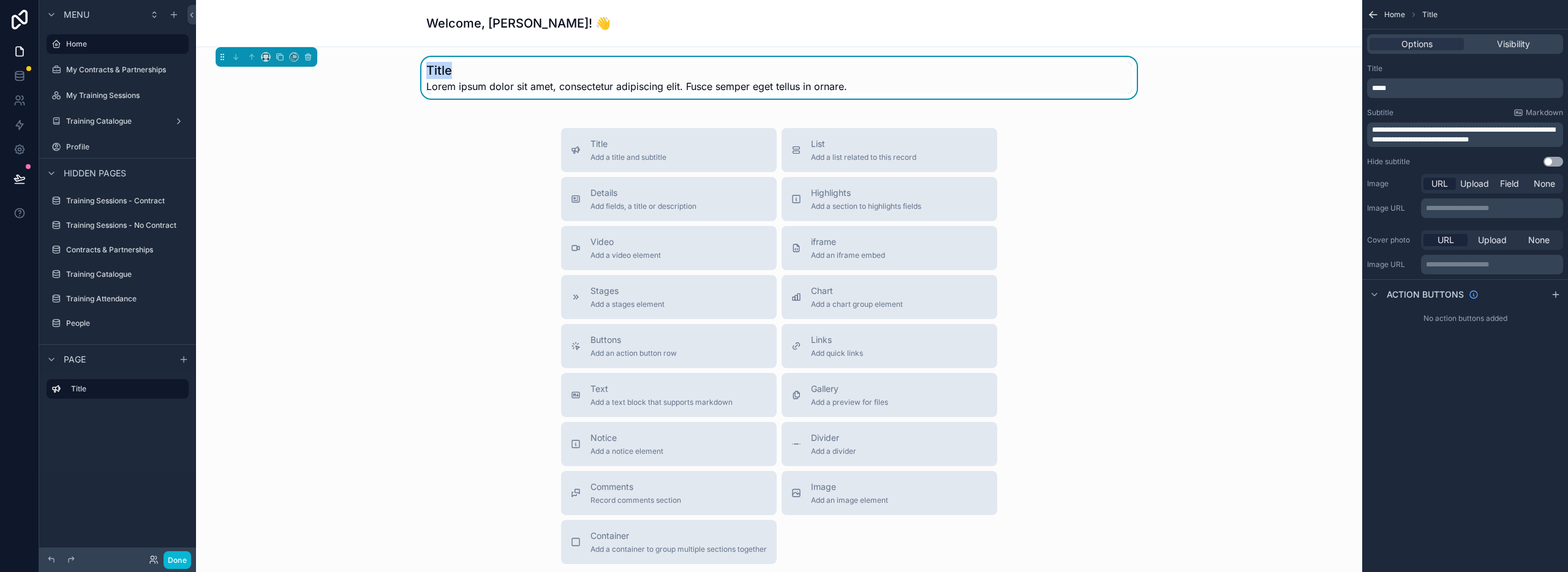
click at [441, 71] on h1 "Title" at bounding box center [637, 71] width 421 height 17
click at [1398, 87] on p "*****" at bounding box center [1466, 88] width 189 height 10
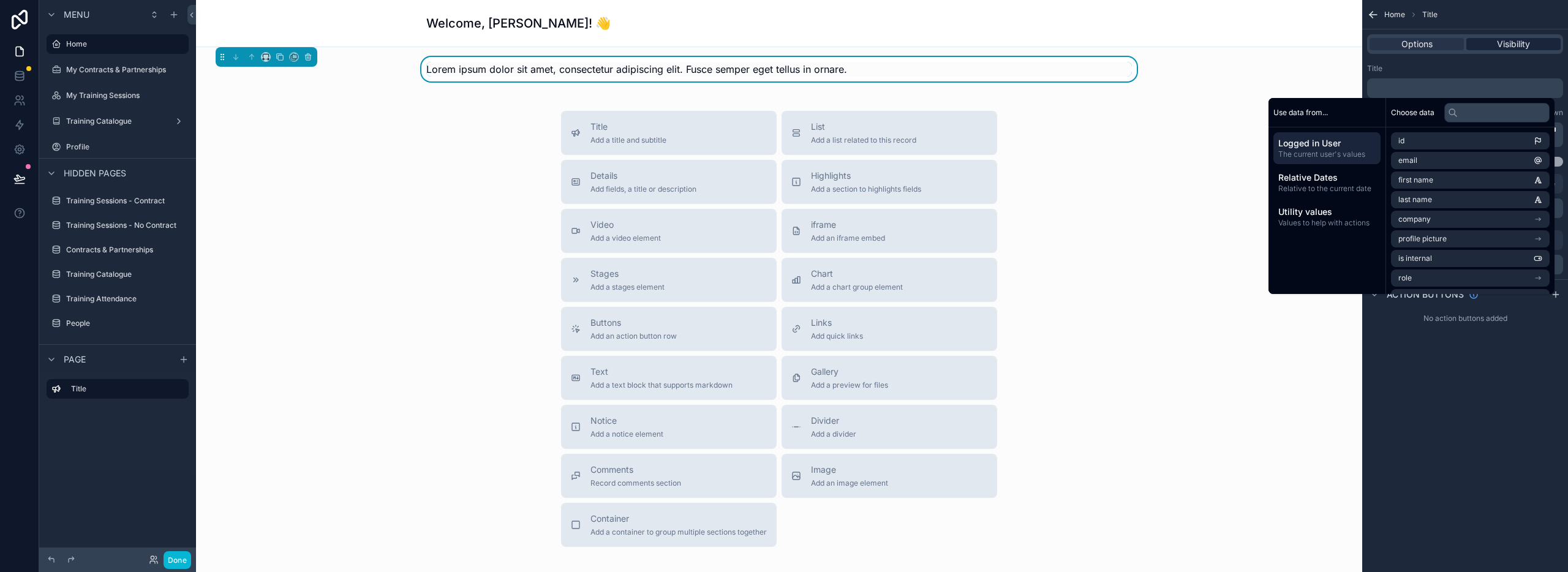
click at [1513, 42] on span "Visibility" at bounding box center [1514, 44] width 33 height 12
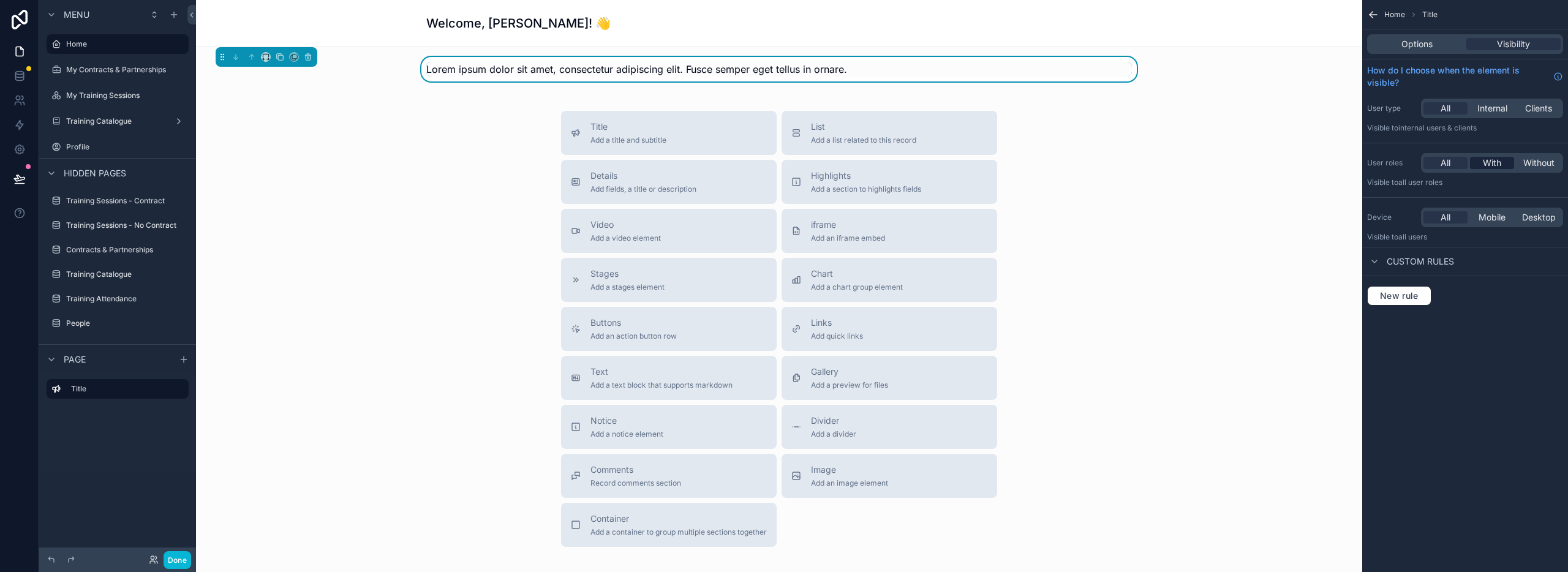
click at [1494, 159] on span "With" at bounding box center [1492, 163] width 18 height 12
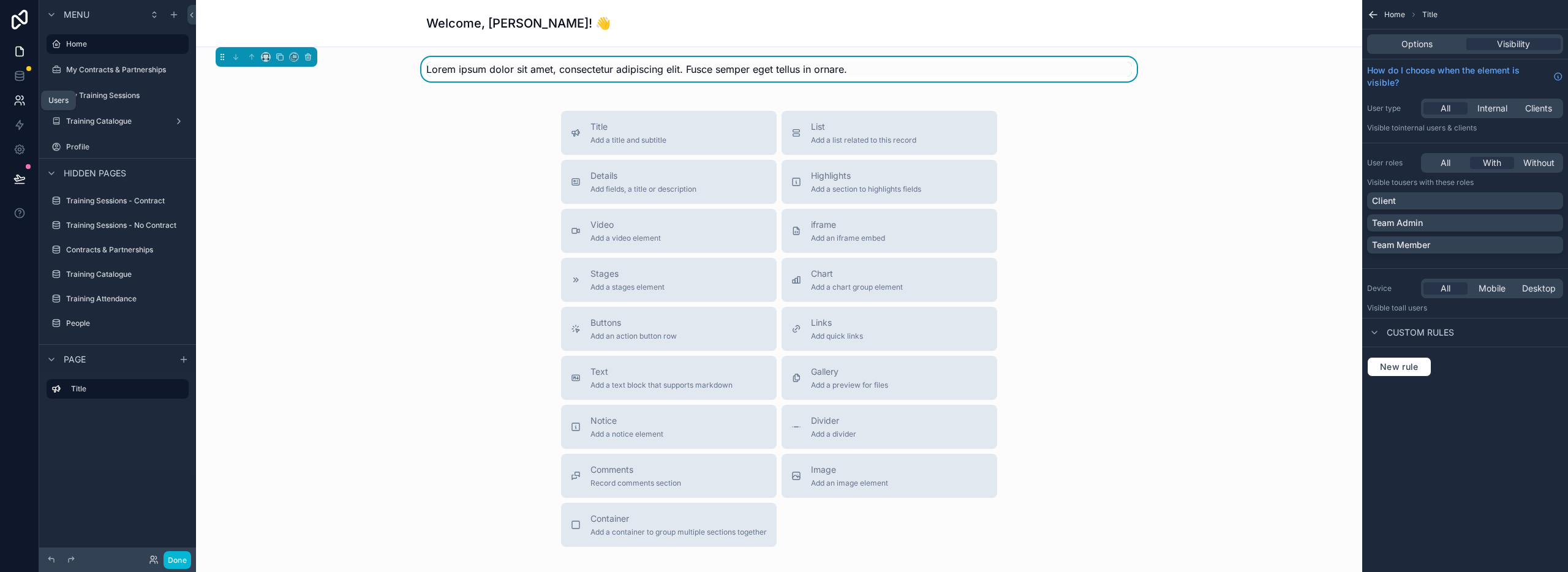
click at [23, 101] on icon at bounding box center [19, 100] width 12 height 12
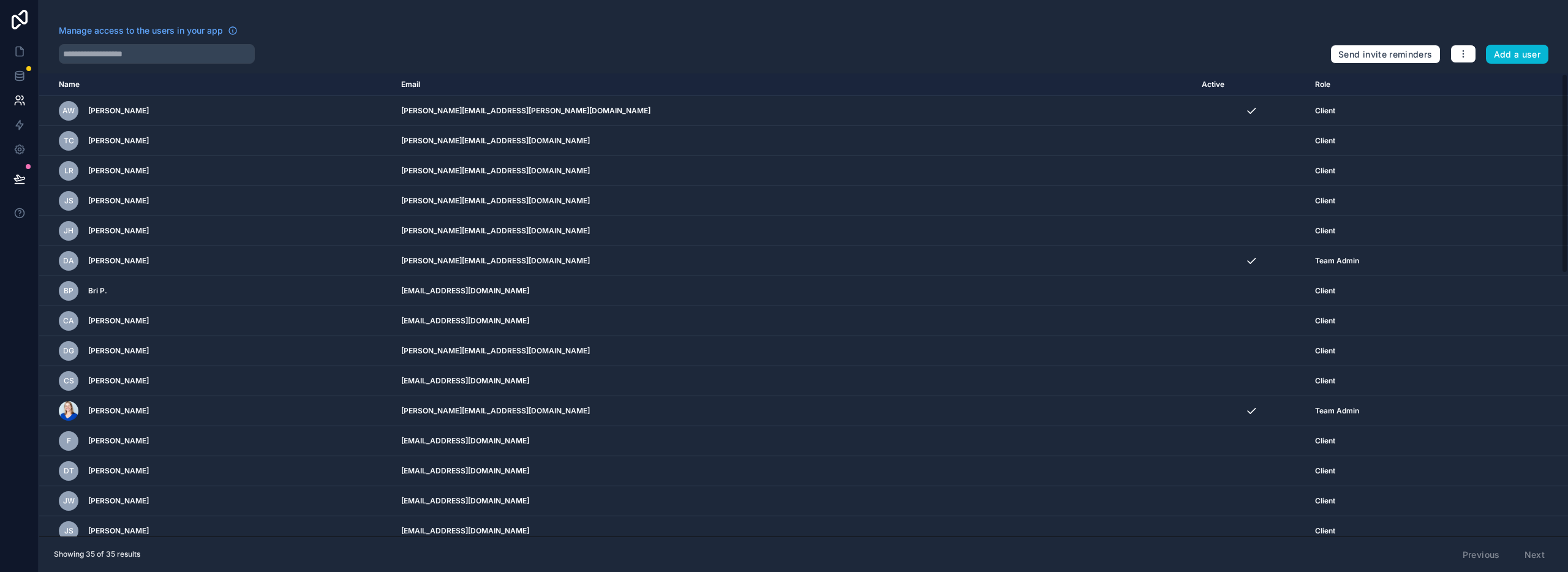
click at [1308, 84] on th "Role" at bounding box center [1397, 85] width 179 height 23
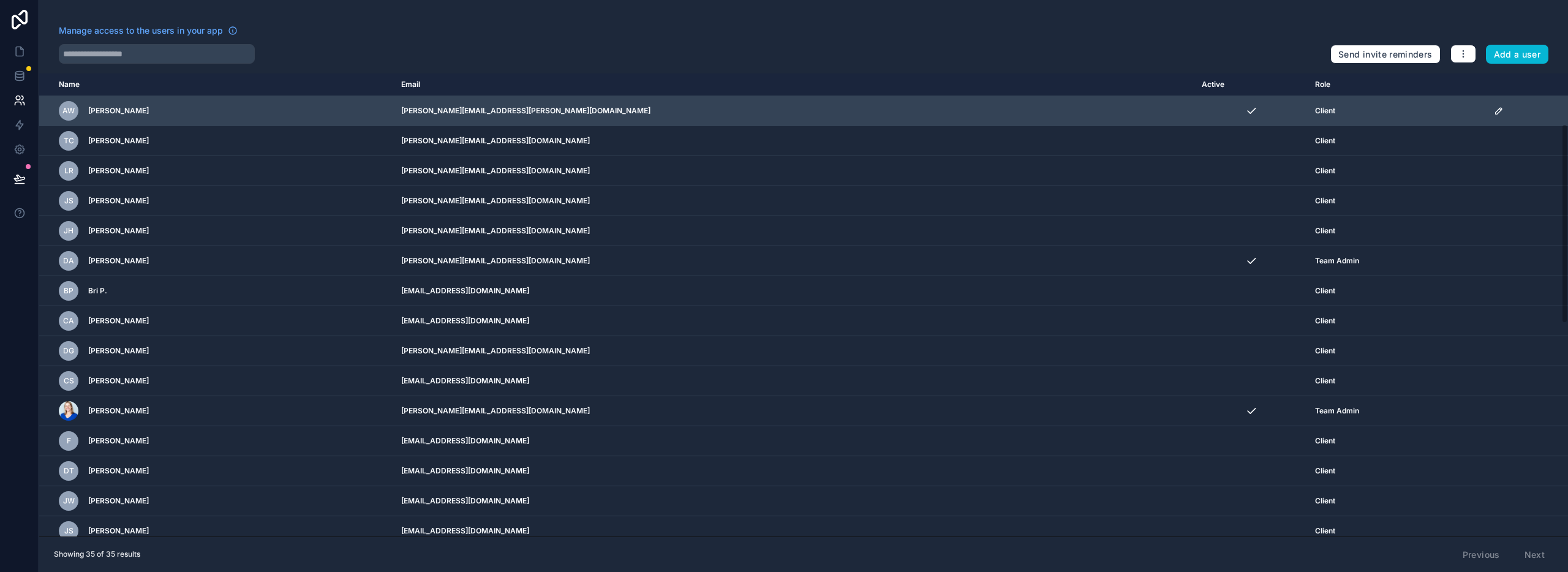
scroll to position [609, 0]
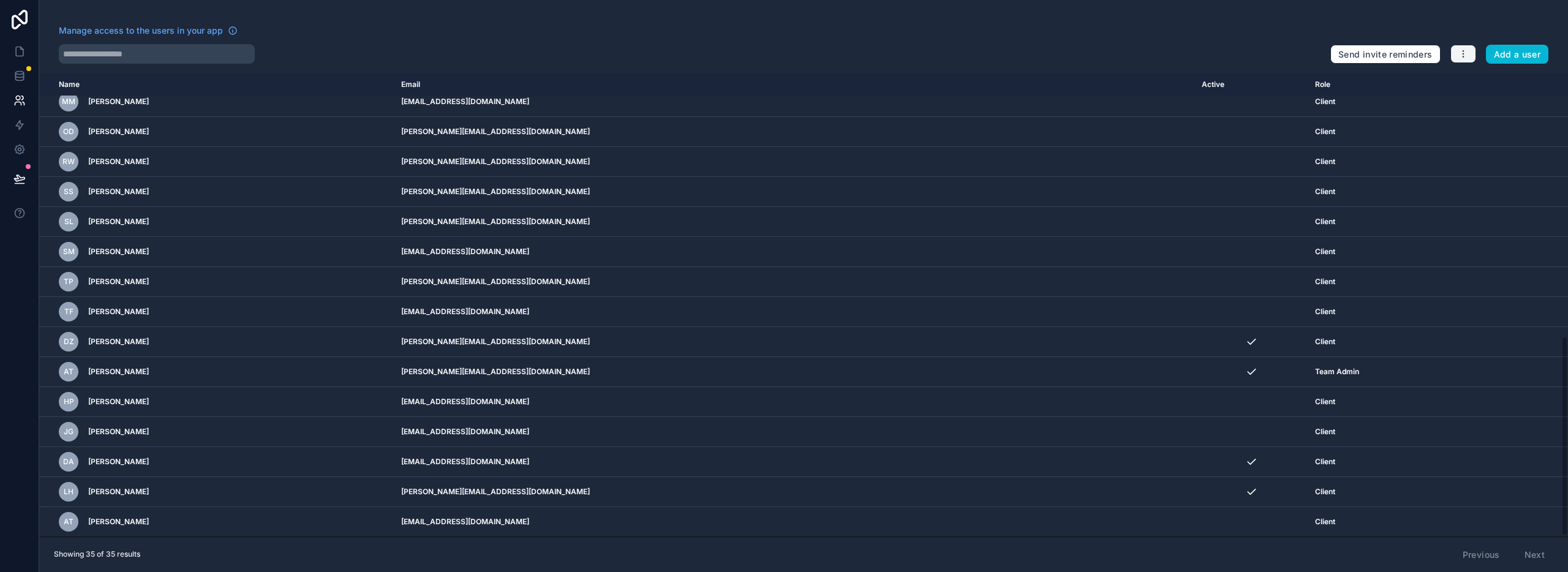
click at [1465, 55] on icon "button" at bounding box center [1463, 54] width 10 height 10
click at [1468, 83] on link "Manage roles" at bounding box center [1492, 83] width 86 height 20
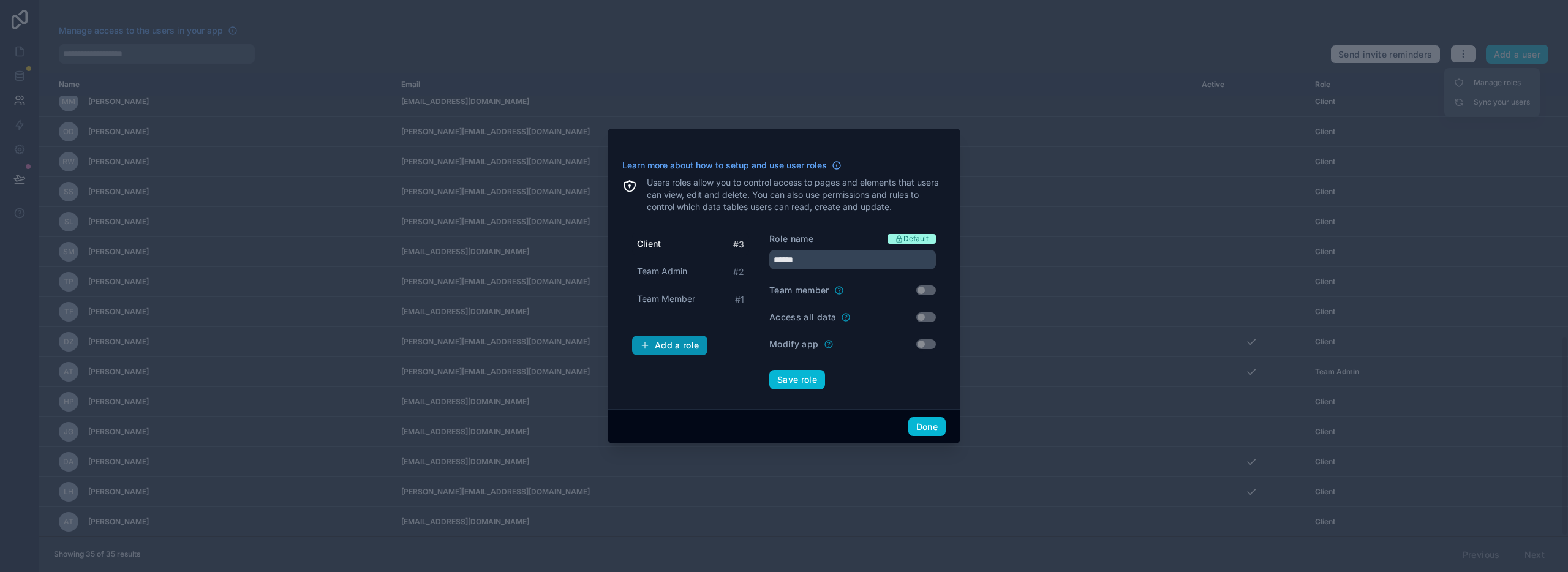
click at [653, 347] on div "Add a role" at bounding box center [669, 345] width 60 height 11
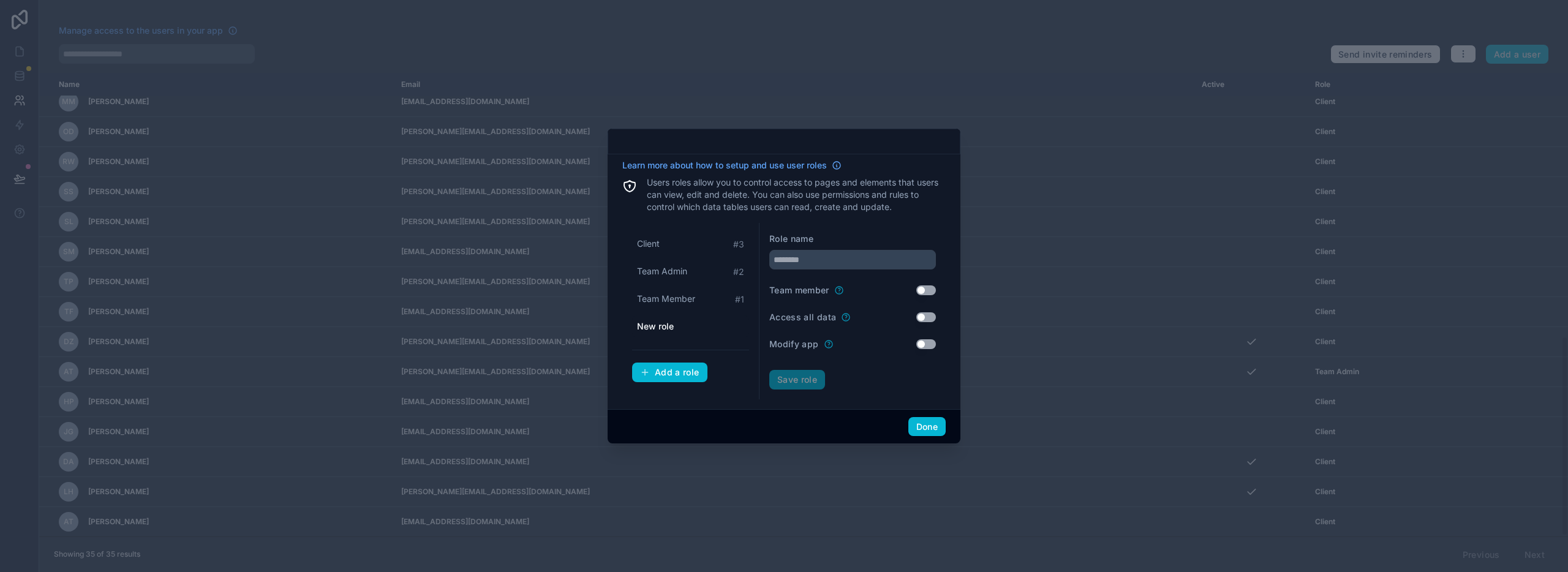
click at [769, 415] on div "Done" at bounding box center [784, 426] width 353 height 35
click at [923, 425] on button "Done" at bounding box center [927, 426] width 37 height 20
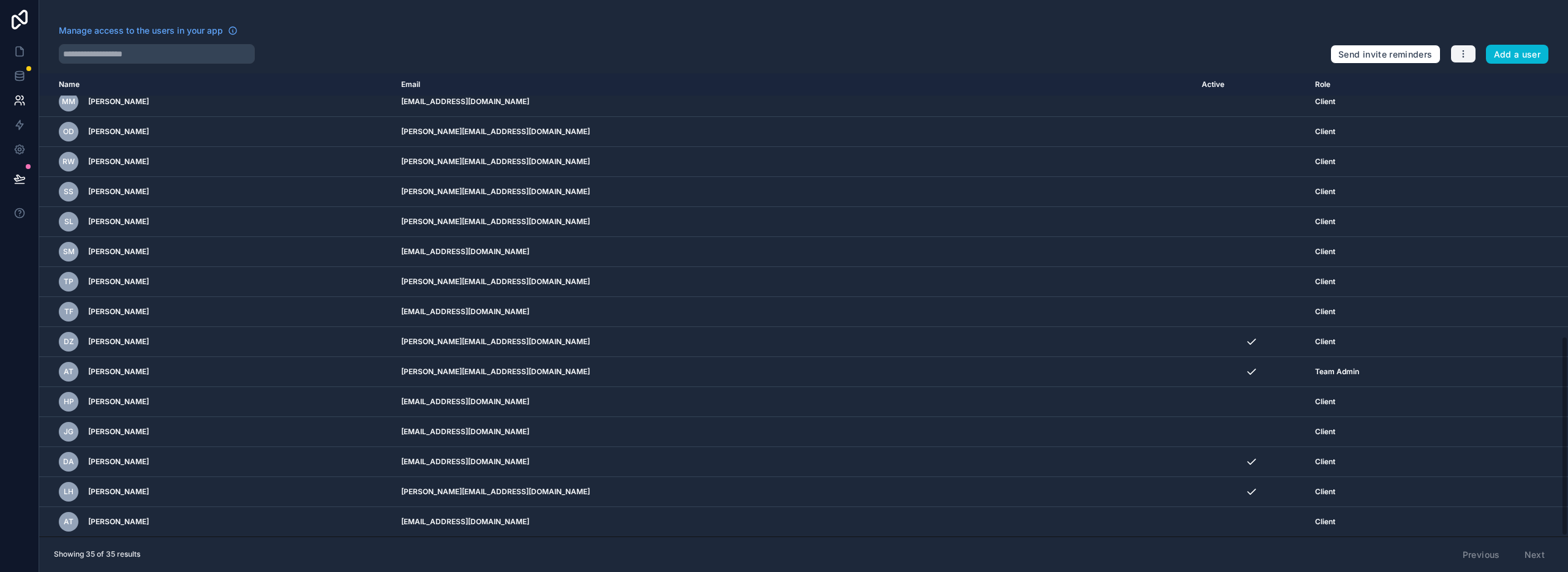
click at [1465, 55] on icon "button" at bounding box center [1463, 54] width 10 height 10
click at [1465, 82] on link "Manage roles" at bounding box center [1492, 83] width 86 height 20
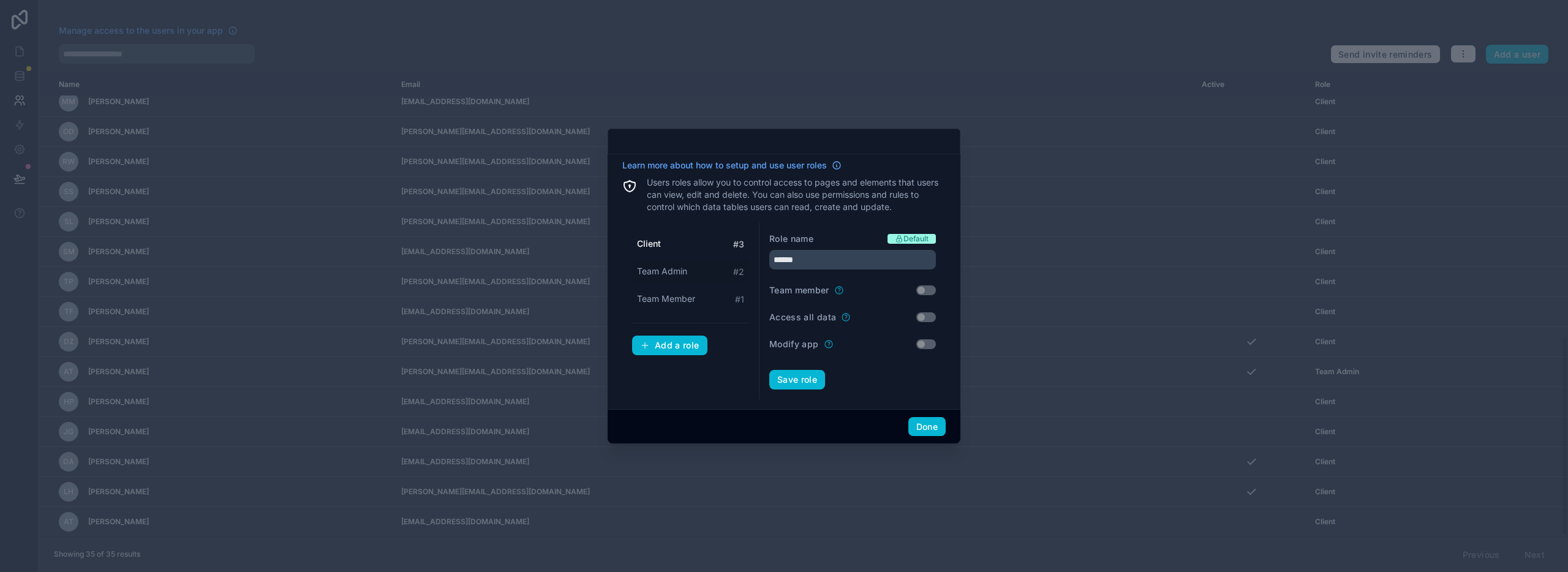
click at [669, 271] on span "Team Admin" at bounding box center [661, 271] width 50 height 12
click at [672, 300] on span "Team Member" at bounding box center [665, 298] width 58 height 12
click at [664, 271] on span "Team Admin" at bounding box center [661, 271] width 50 height 12
click at [661, 246] on div "Client # 3" at bounding box center [690, 244] width 117 height 23
type input "******"
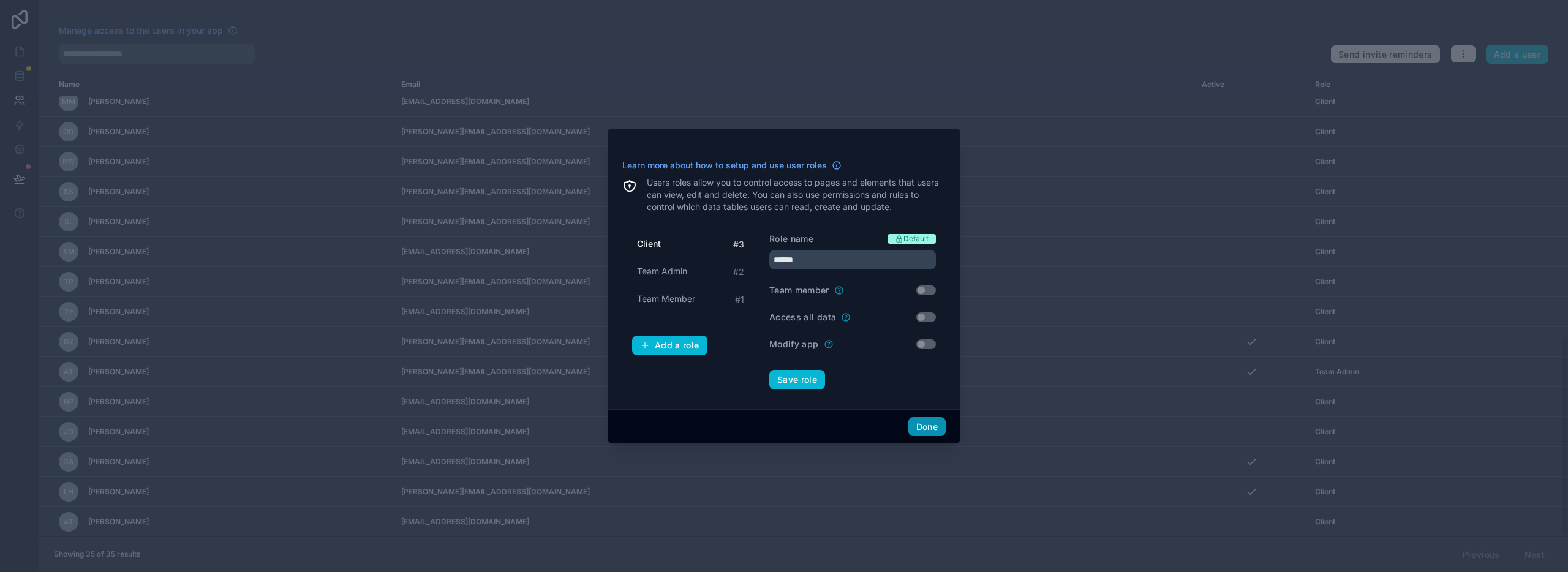
click at [923, 432] on button "Done" at bounding box center [927, 426] width 37 height 20
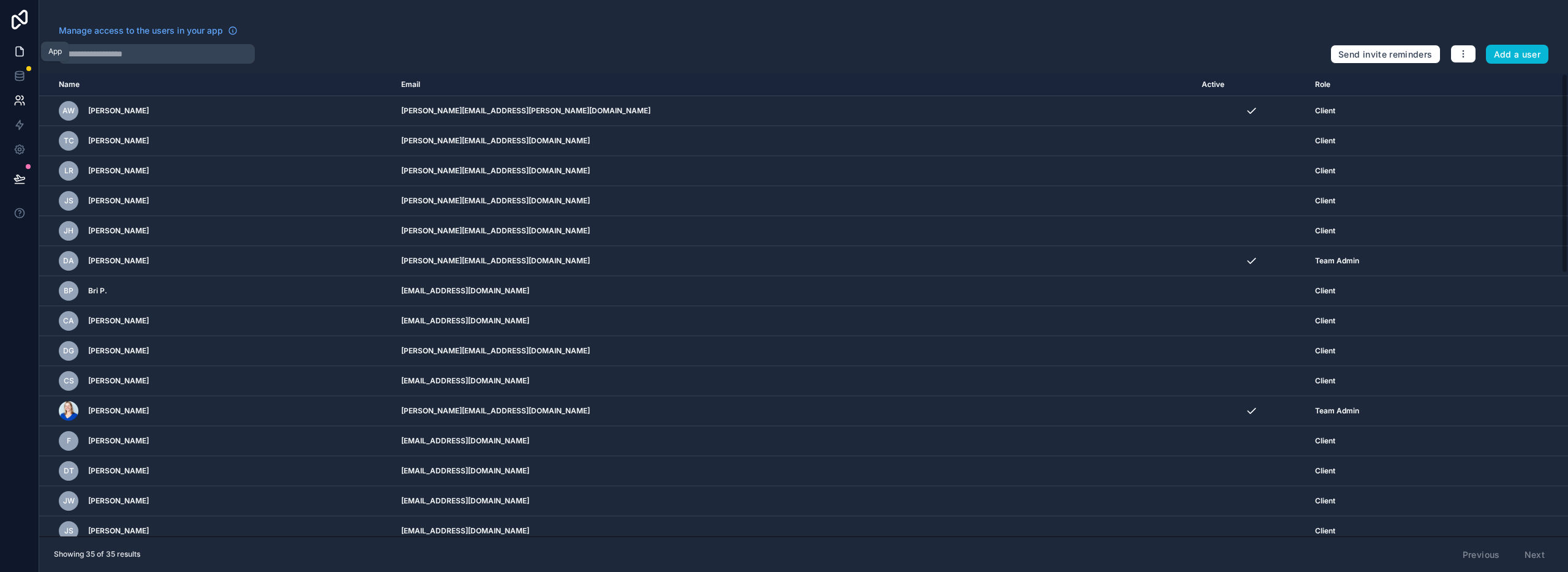
click at [21, 52] on icon at bounding box center [19, 51] width 12 height 12
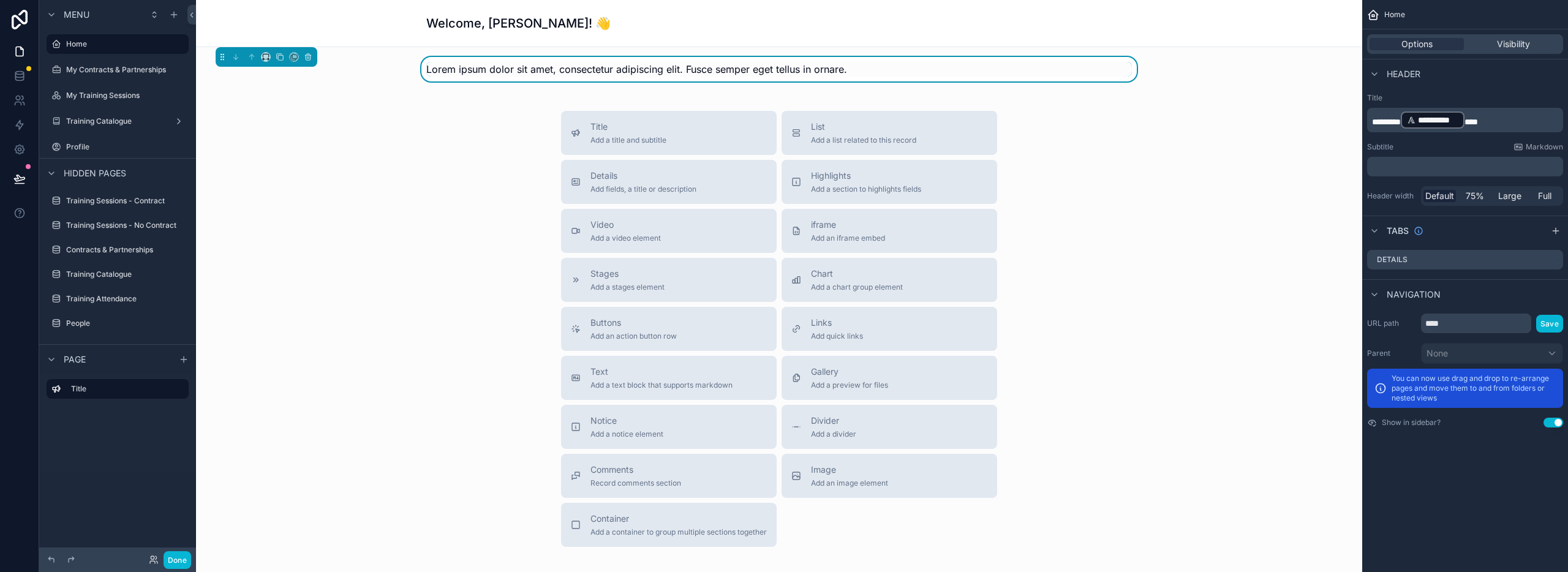
click at [487, 32] on div "Welcome, [PERSON_NAME]! 👋" at bounding box center [779, 23] width 706 height 47
click at [489, 25] on h1 "Welcome, [PERSON_NAME]! 👋" at bounding box center [518, 24] width 184 height 17
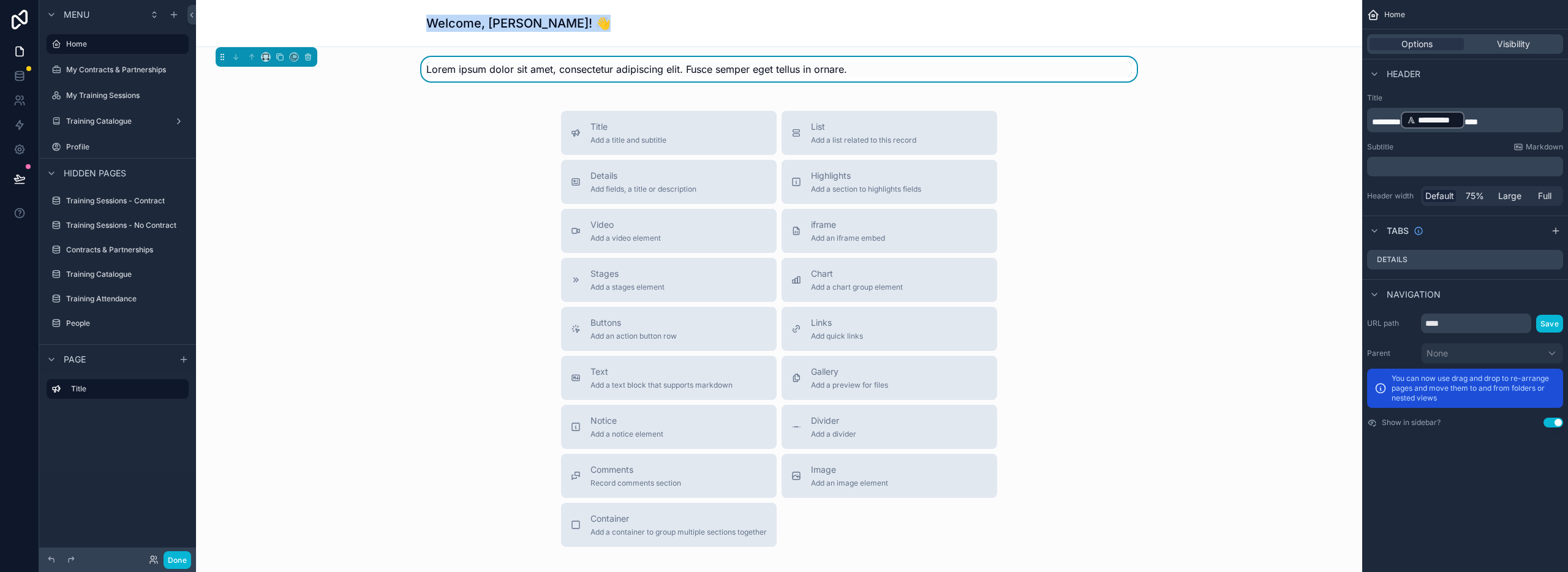
click at [489, 25] on h1 "Welcome, [PERSON_NAME]! 👋" at bounding box center [518, 24] width 184 height 17
drag, startPoint x: 512, startPoint y: 26, endPoint x: 524, endPoint y: 24, distance: 12.2
click at [512, 26] on h1 "Welcome, [PERSON_NAME]! 👋" at bounding box center [518, 24] width 184 height 17
click at [526, 23] on h1 "Welcome, [PERSON_NAME]! 👋" at bounding box center [518, 24] width 184 height 17
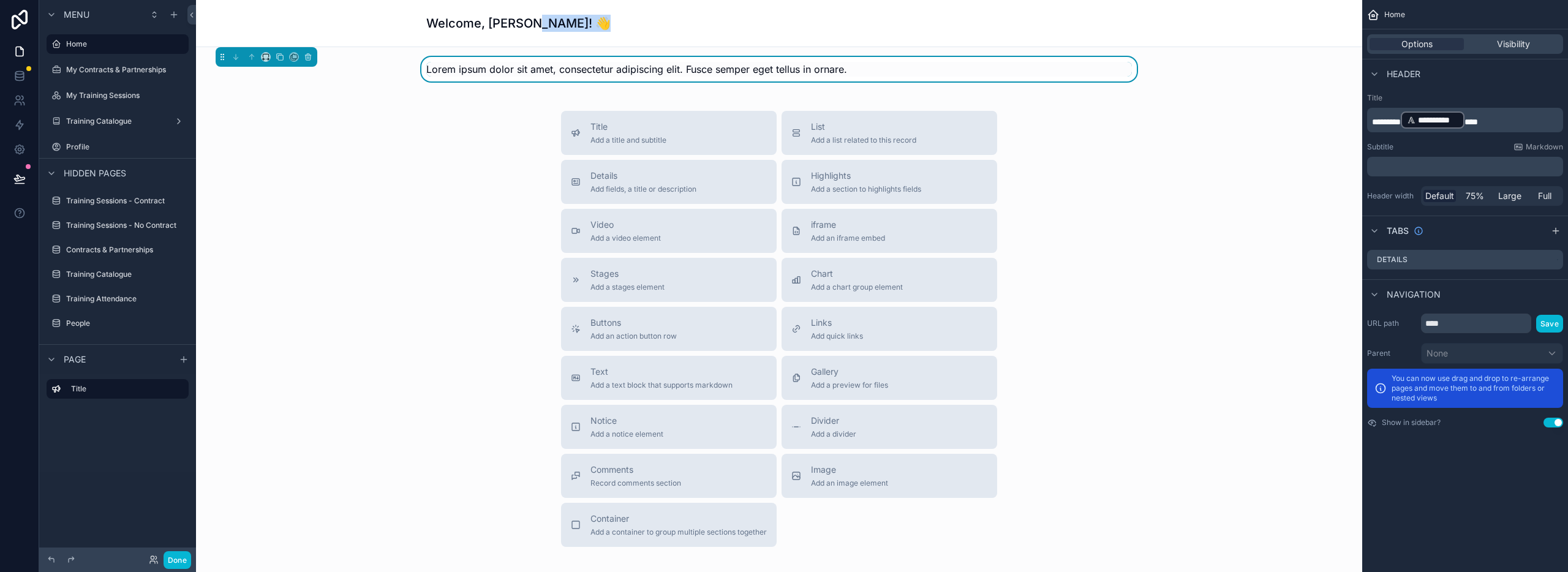
click at [526, 23] on h1 "Welcome, [PERSON_NAME]! 👋" at bounding box center [518, 24] width 184 height 17
click at [374, 287] on div "Title Add a title and subtitle List Add a list related to this record Details A…" at bounding box center [779, 328] width 1146 height 436
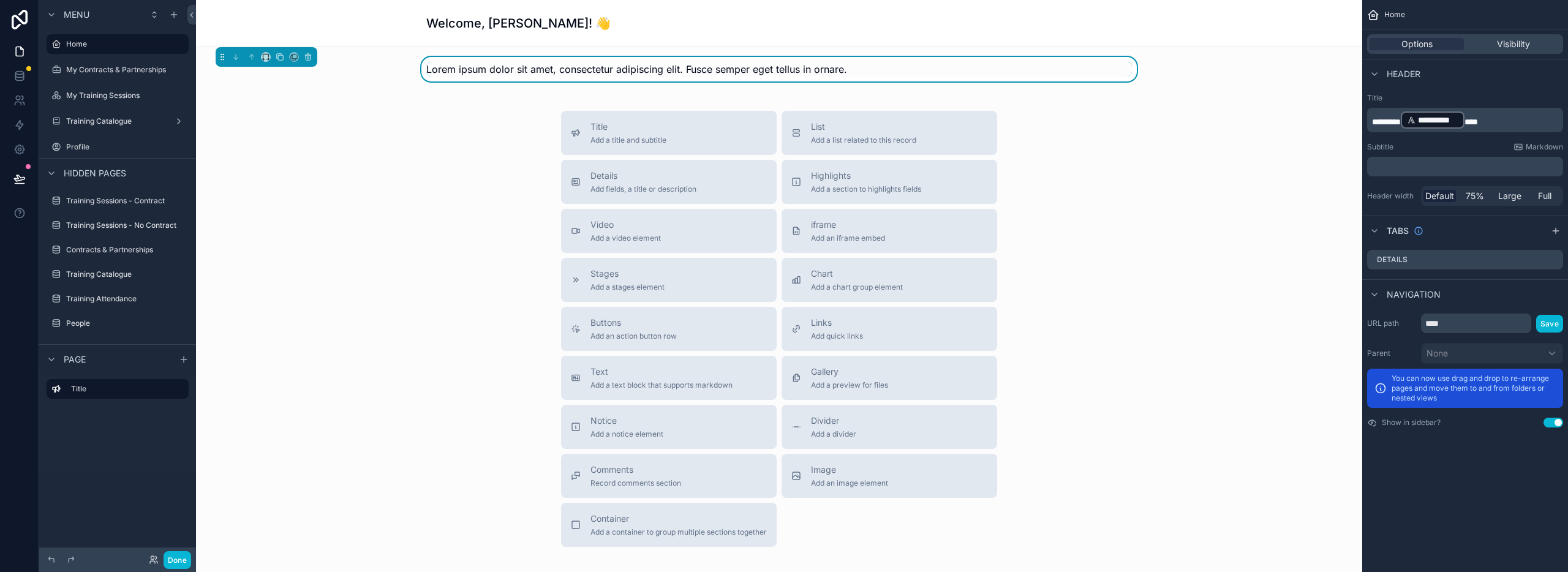
click at [861, 70] on div "Lorem ipsum dolor sit amet, consectetur adipiscing elit. Fusce semper eget tell…" at bounding box center [779, 69] width 706 height 15
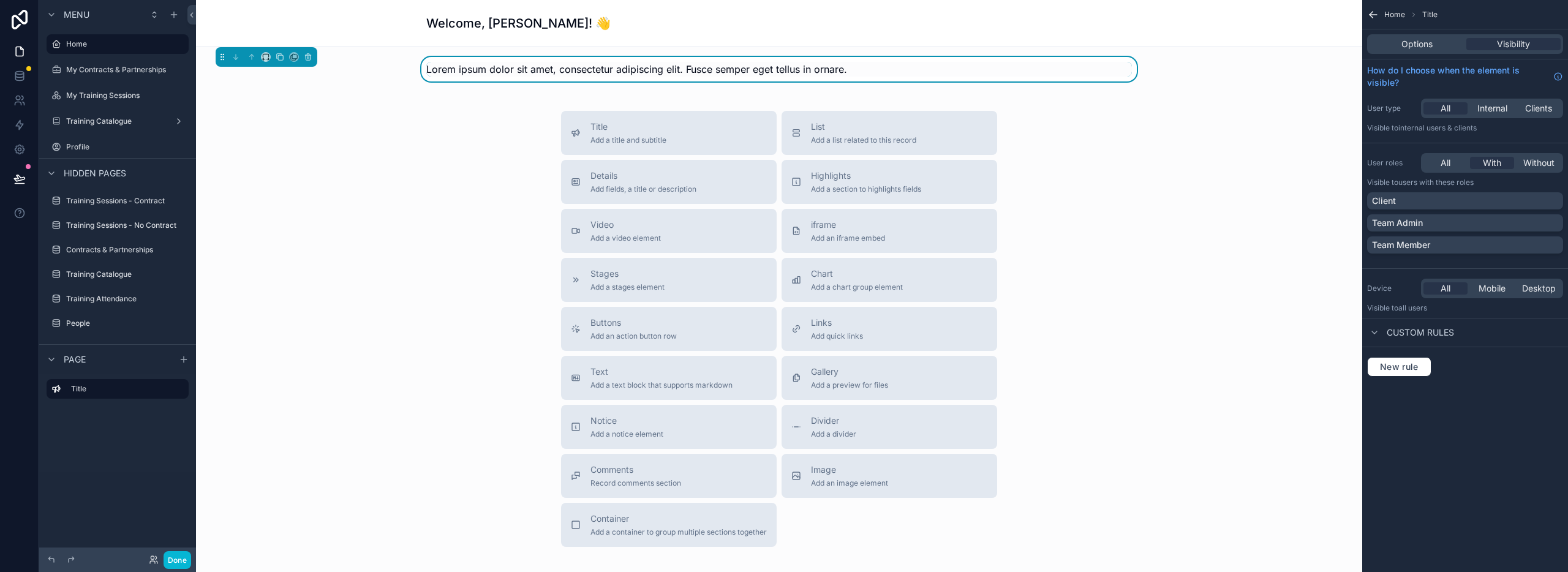
click at [487, 68] on span "Lorem ipsum dolor sit amet, consectetur adipiscing elit. Fusce semper eget tell…" at bounding box center [637, 69] width 421 height 15
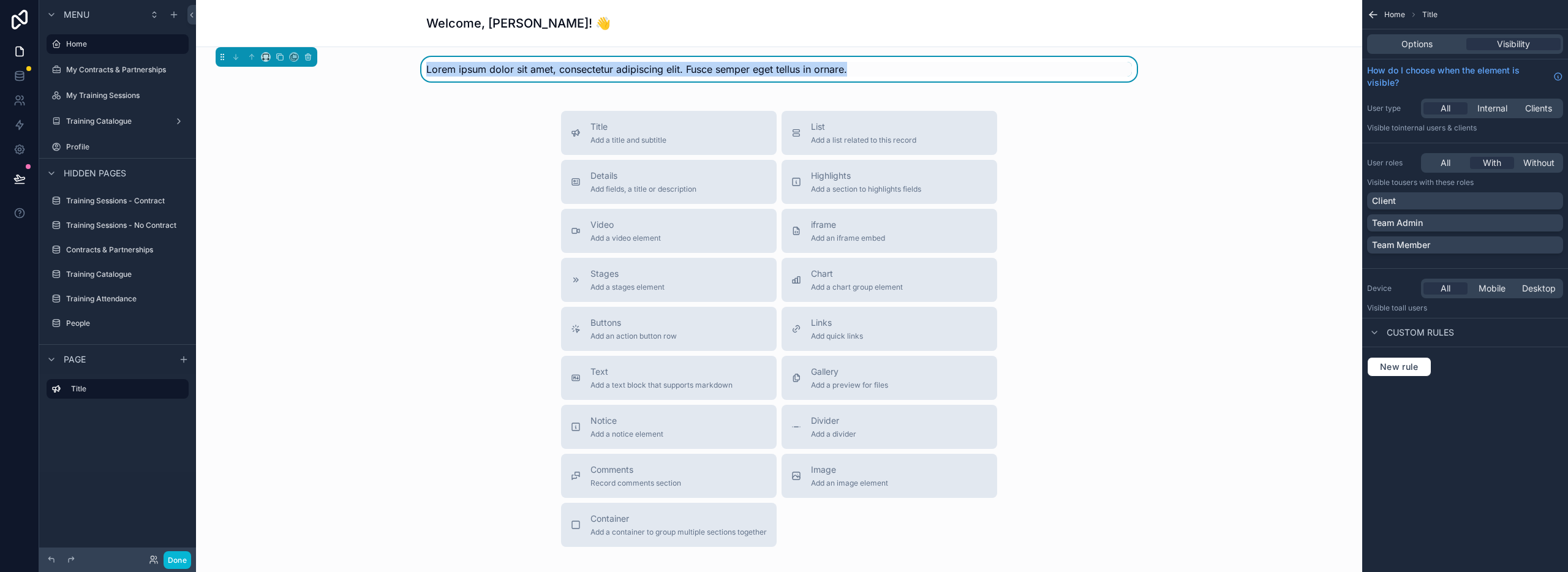
click at [487, 68] on span "Lorem ipsum dolor sit amet, consectetur adipiscing elit. Fusce semper eget tell…" at bounding box center [637, 69] width 421 height 15
click at [1401, 44] on span "Options" at bounding box center [1416, 44] width 31 height 12
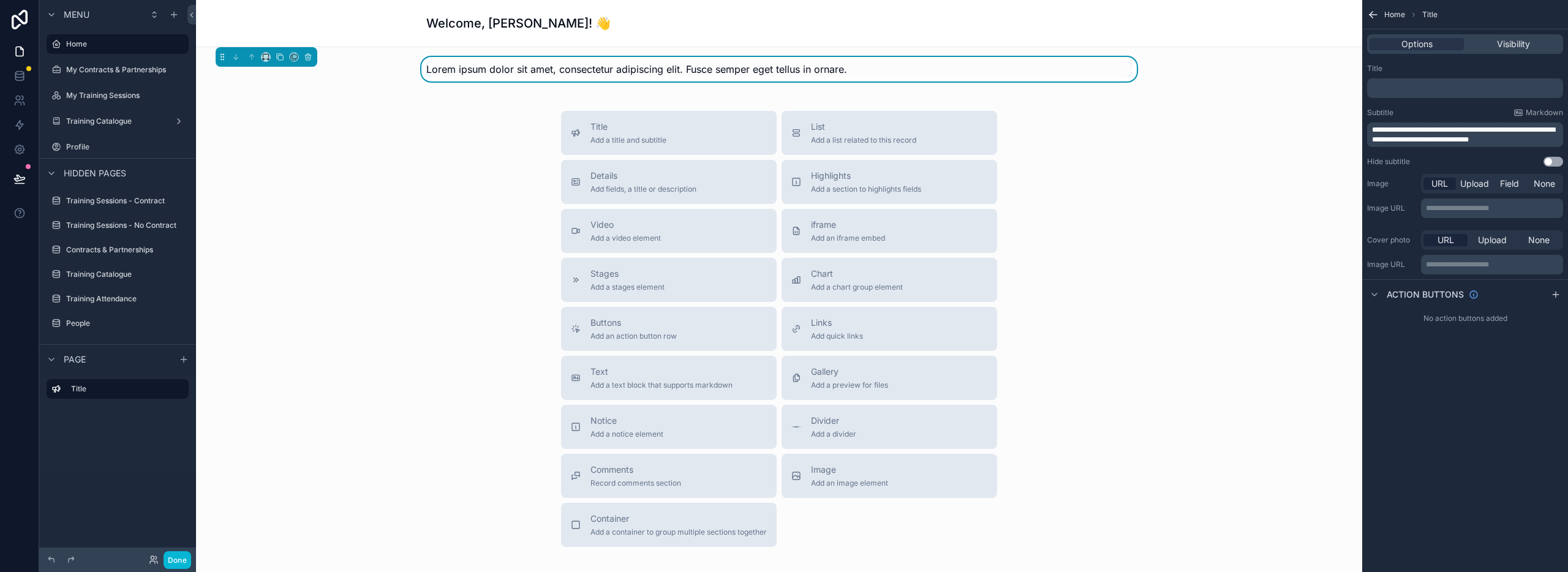
click at [1416, 84] on p "﻿" at bounding box center [1466, 88] width 189 height 10
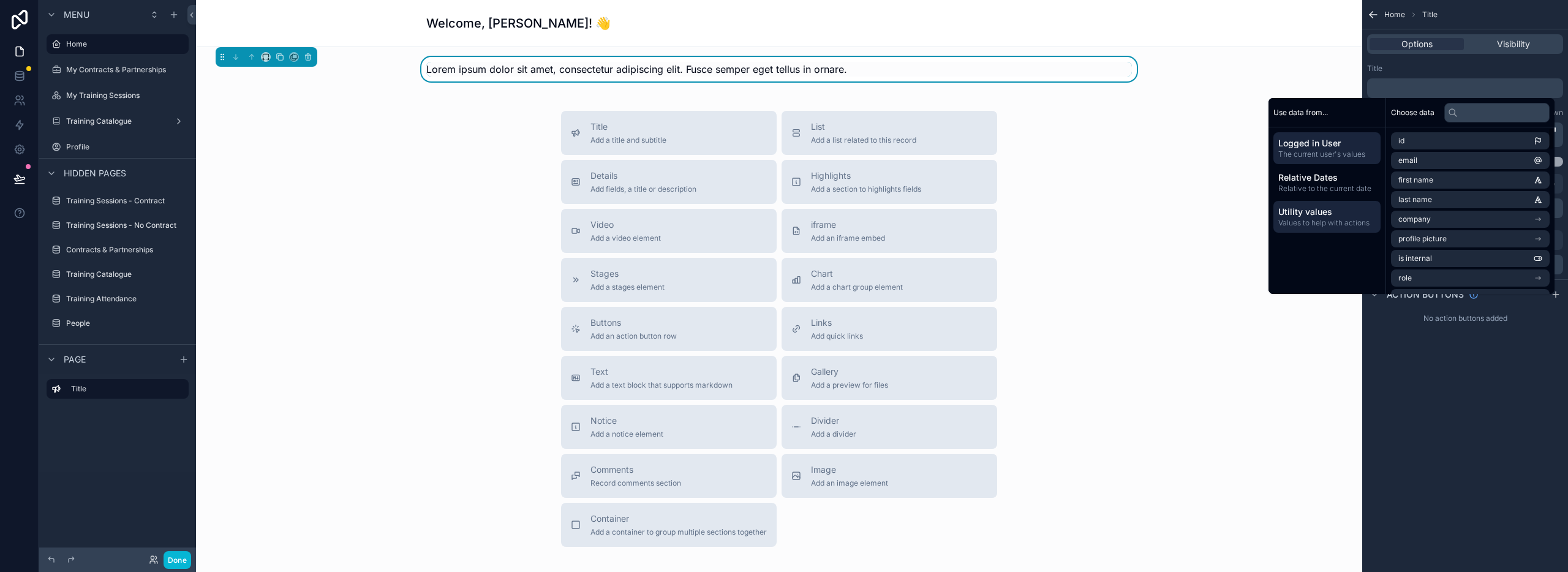
click at [1333, 221] on span "Values to help with actions" at bounding box center [1327, 223] width 98 height 10
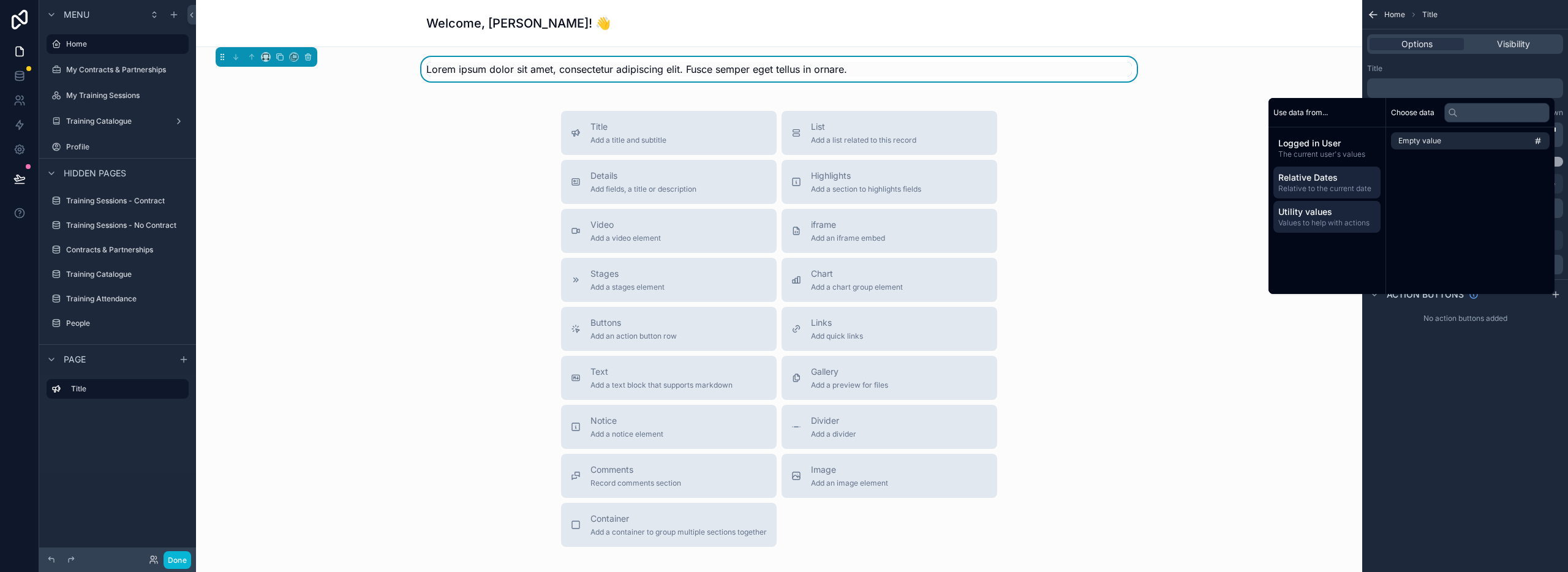
click at [1327, 186] on span "Relative to the current date" at bounding box center [1327, 188] width 98 height 10
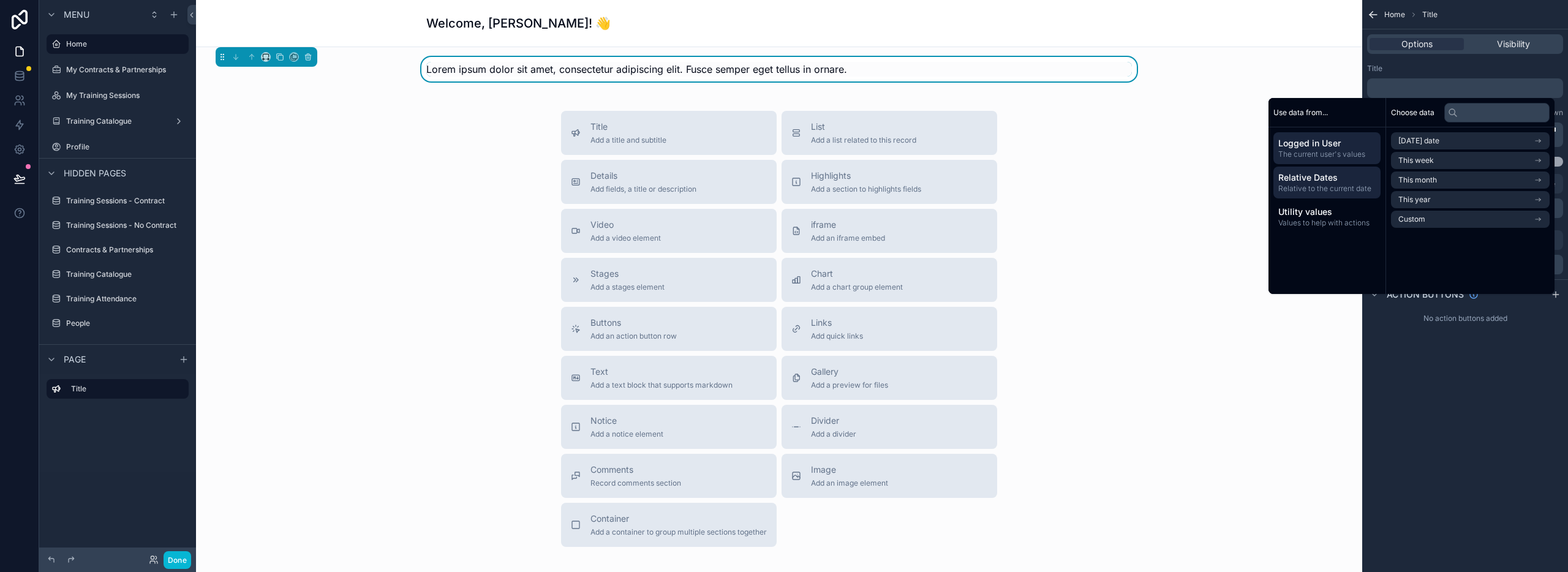
click at [1307, 144] on span "Logged in User" at bounding box center [1327, 143] width 98 height 12
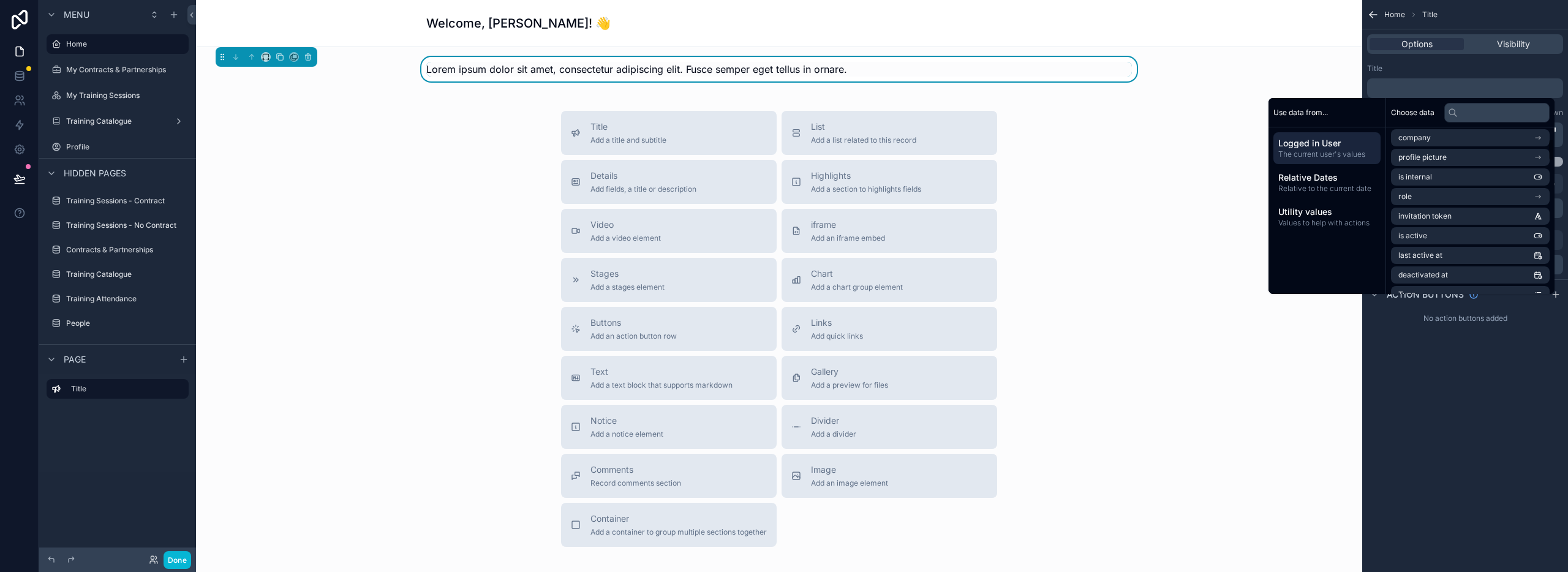
scroll to position [84, 0]
click at [1424, 192] on li "role" at bounding box center [1470, 194] width 159 height 17
click at [1312, 149] on span "The current user's values" at bounding box center [1327, 154] width 98 height 10
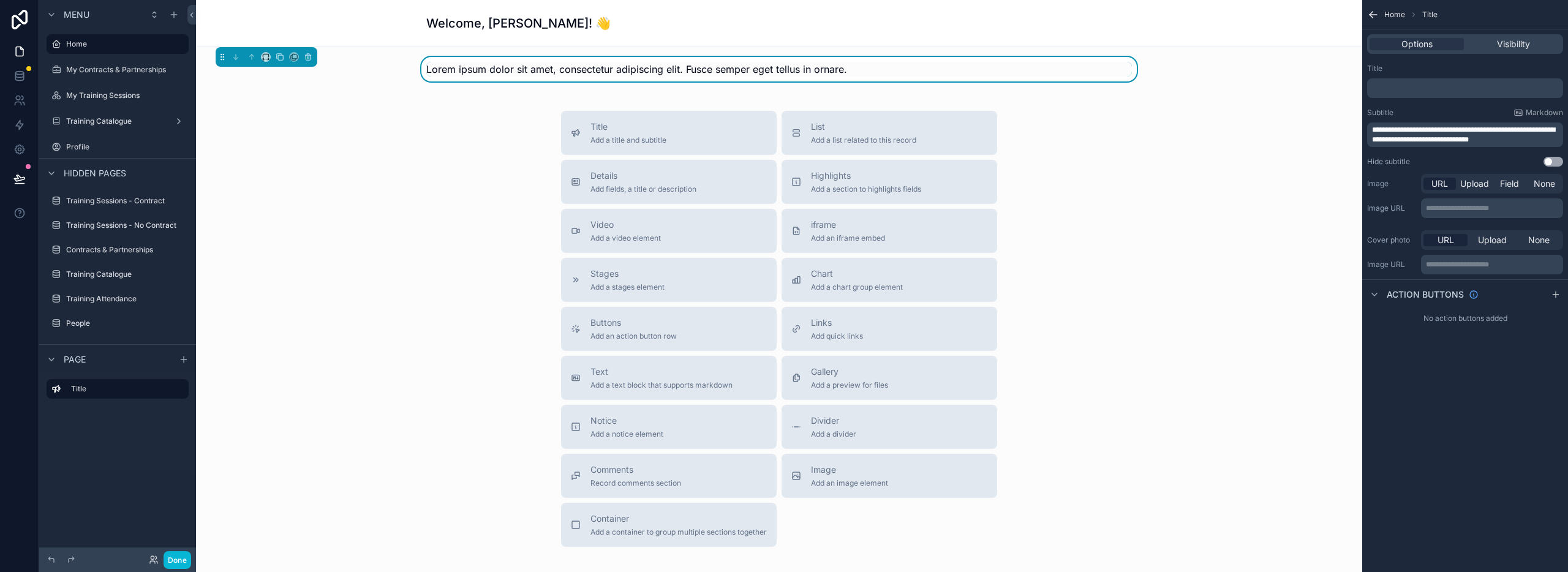
click at [1402, 71] on div "Title" at bounding box center [1465, 68] width 196 height 10
click at [1493, 239] on span "Upload" at bounding box center [1493, 240] width 29 height 12
click at [1396, 282] on div "scrollable content" at bounding box center [1392, 284] width 49 height 49
click at [1559, 163] on button "Use setting" at bounding box center [1553, 162] width 20 height 10
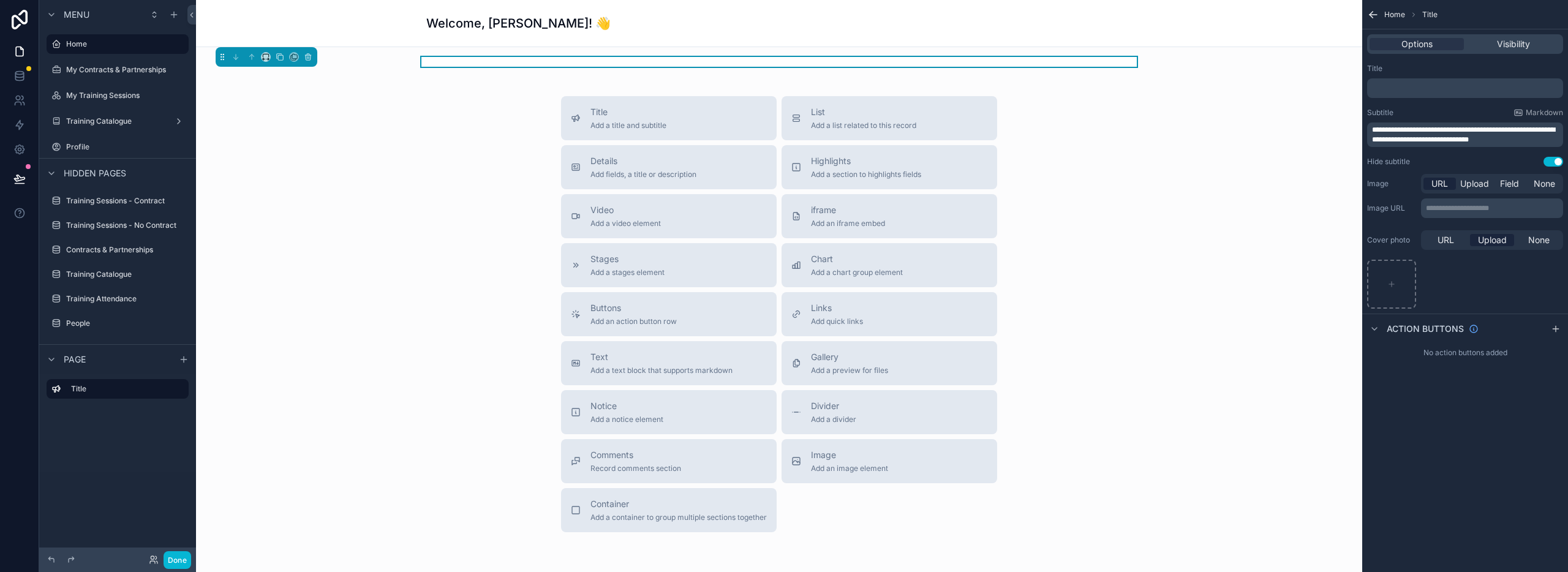
click at [1548, 162] on button "Use setting" at bounding box center [1553, 162] width 20 height 10
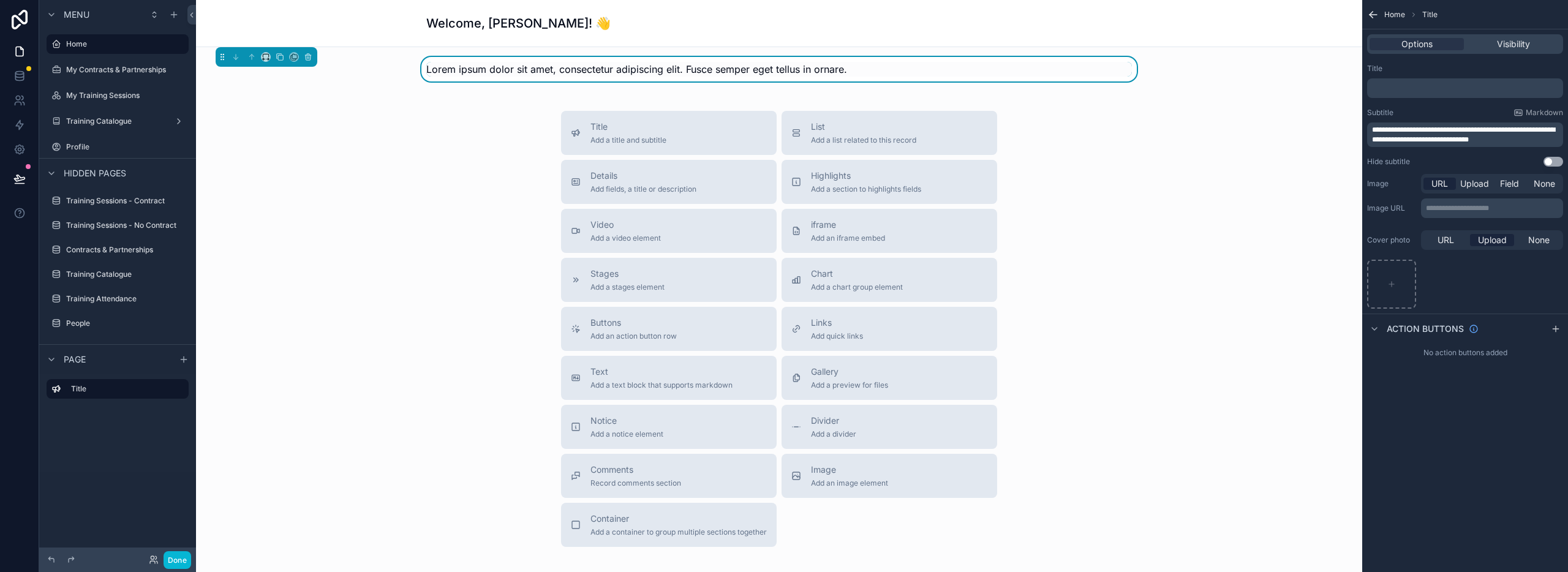
click at [1408, 93] on div "﻿" at bounding box center [1465, 88] width 196 height 20
click at [1407, 87] on p "﻿" at bounding box center [1466, 88] width 189 height 10
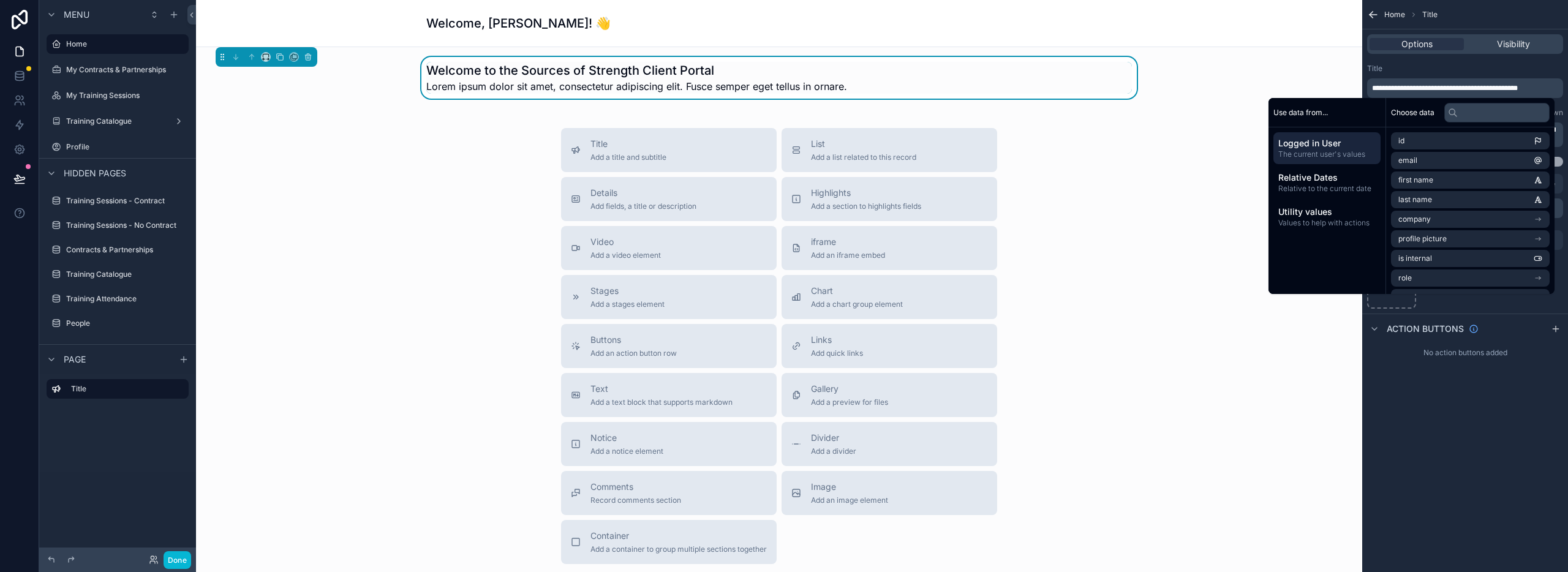
click at [1416, 68] on div "Title" at bounding box center [1465, 68] width 196 height 10
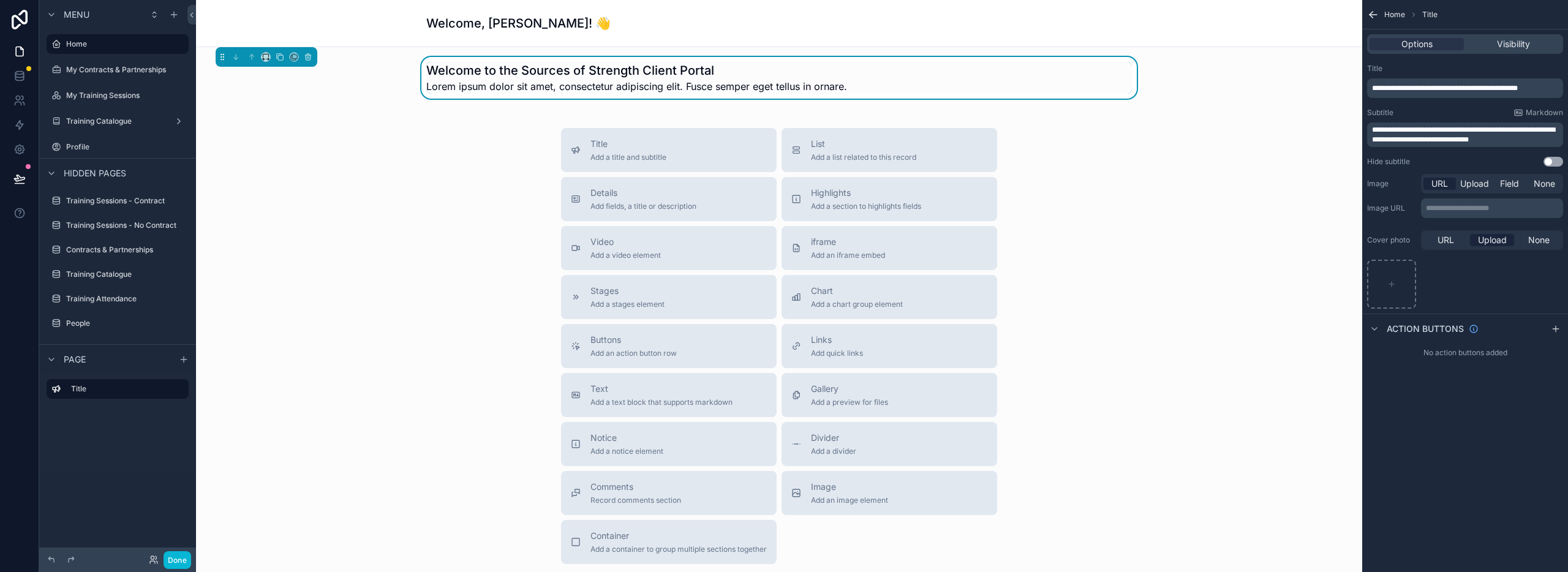
click at [1423, 136] on span "**********" at bounding box center [1463, 135] width 183 height 17
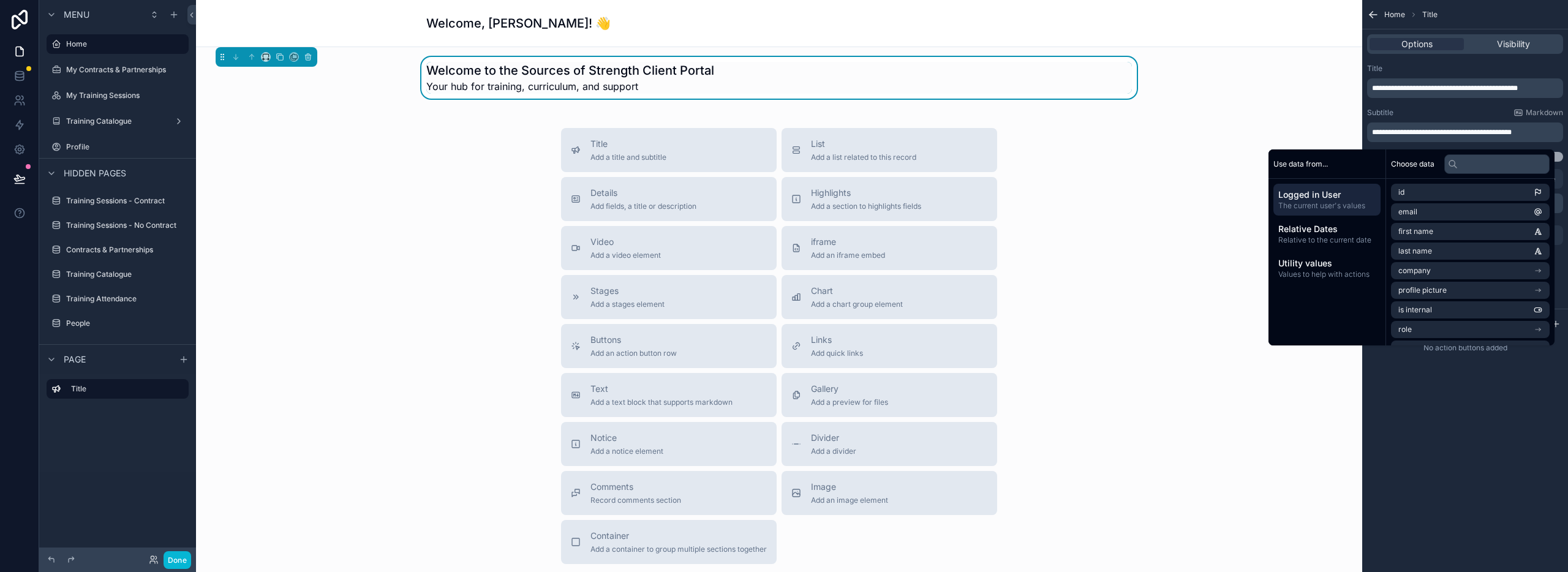
click at [1426, 103] on div "**********" at bounding box center [1465, 113] width 206 height 108
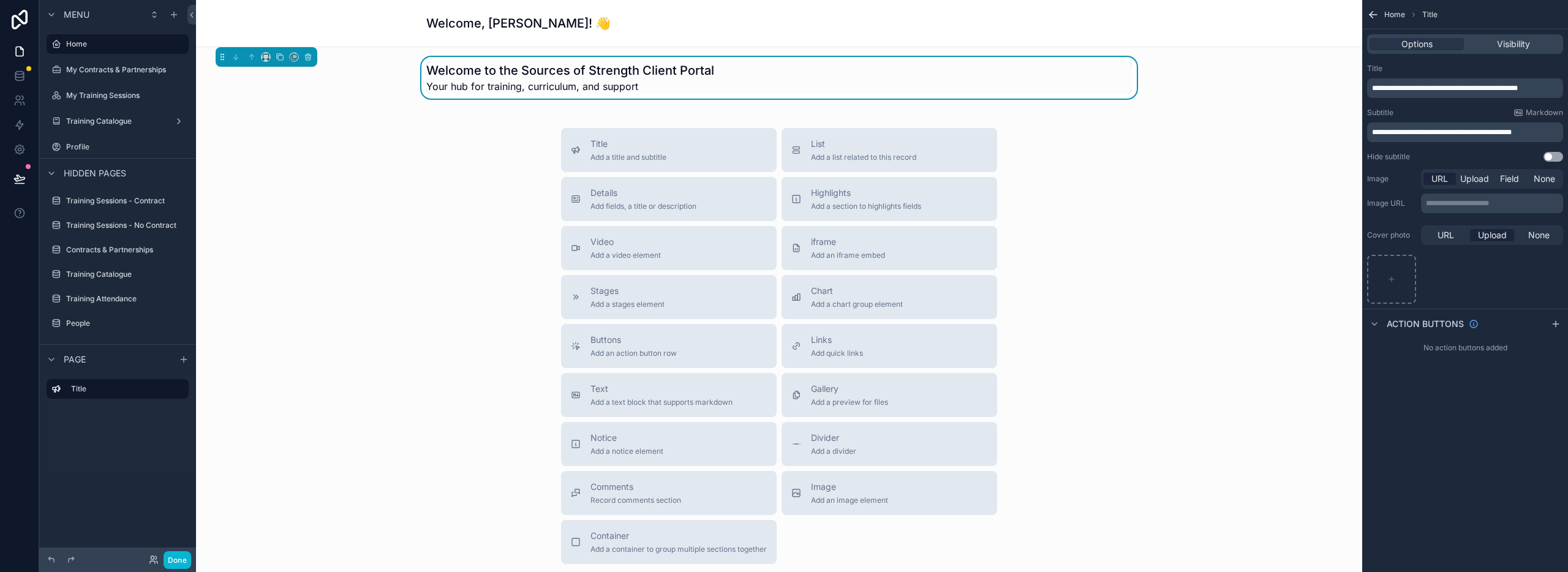
click at [1175, 159] on div "Title Add a title and subtitle List Add a list related to this record Details A…" at bounding box center [779, 345] width 1146 height 436
click at [1189, 136] on div "Title Add a title and subtitle List Add a list related to this record Details A…" at bounding box center [779, 345] width 1146 height 436
click at [1385, 16] on span "Home" at bounding box center [1395, 14] width 21 height 10
click at [1377, 15] on icon "scrollable content" at bounding box center [1373, 14] width 12 height 12
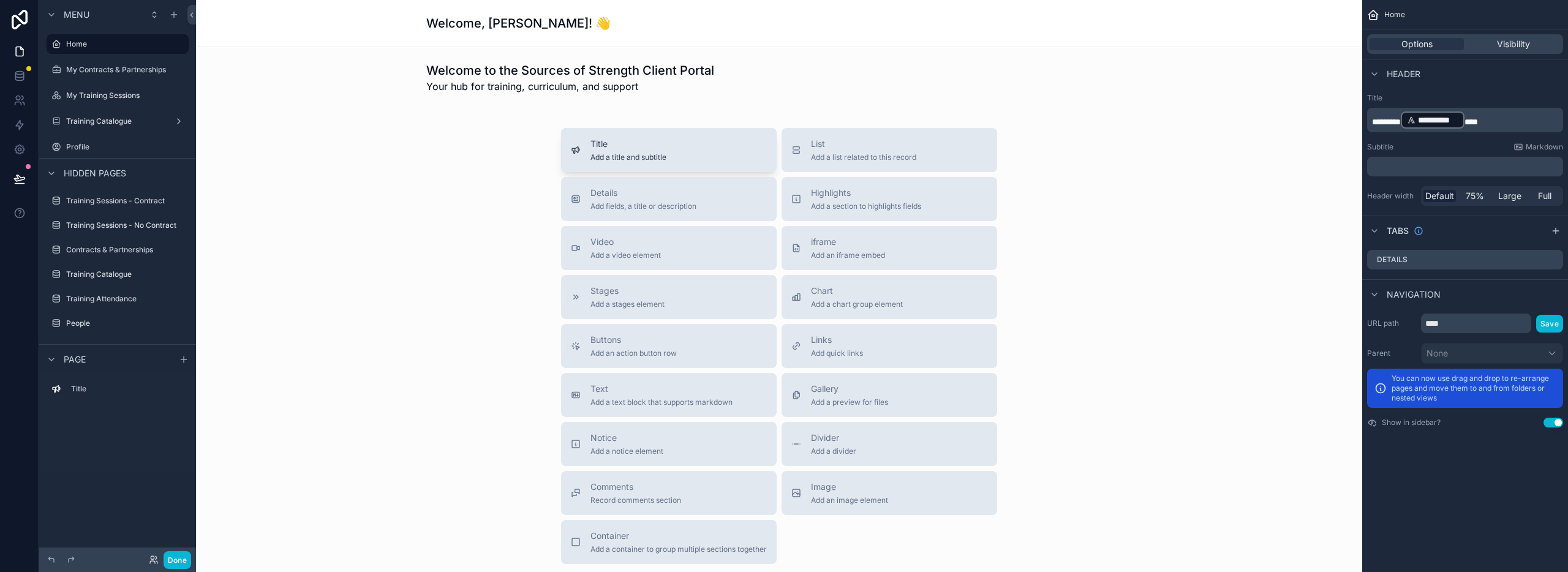
drag, startPoint x: 655, startPoint y: 202, endPoint x: 576, endPoint y: 138, distance: 101.7
click at [567, 111] on div "Welcome to the Sources of Strength Client Portal Your hub for training, curricu…" at bounding box center [779, 354] width 1166 height 615
click at [615, 205] on span "Add fields, a title or description" at bounding box center [643, 206] width 106 height 10
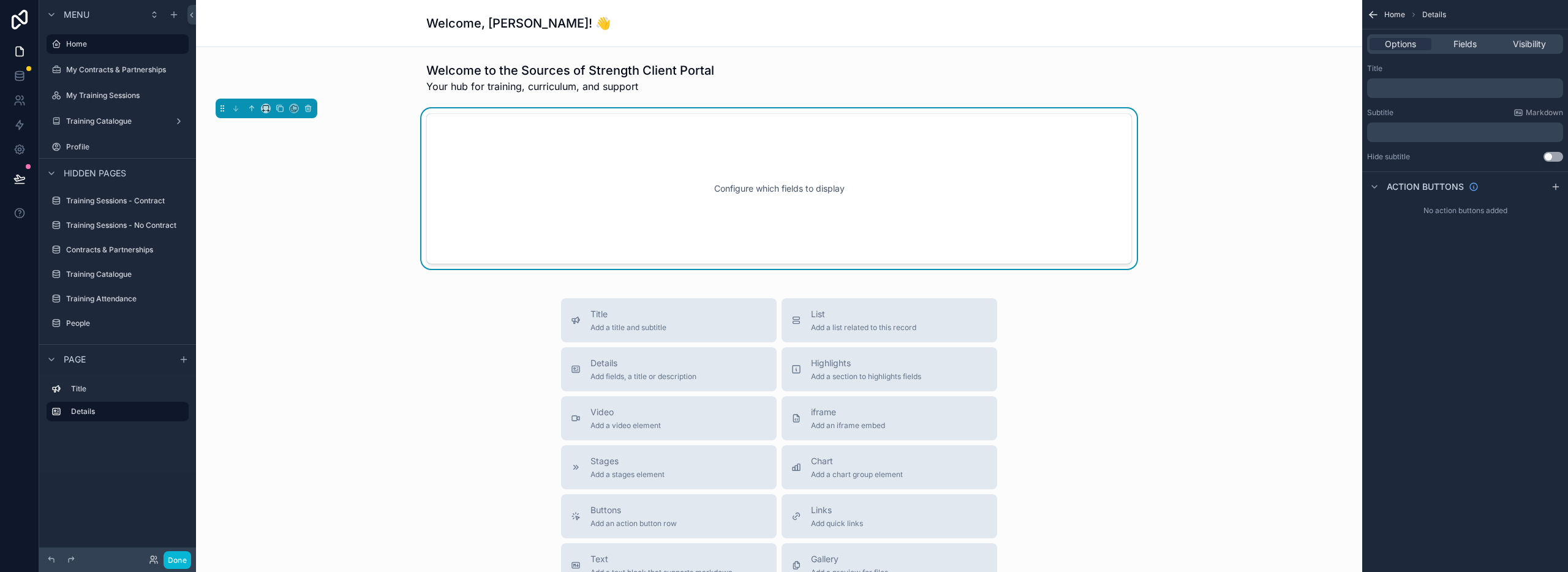
click at [1411, 92] on p "﻿" at bounding box center [1466, 88] width 189 height 10
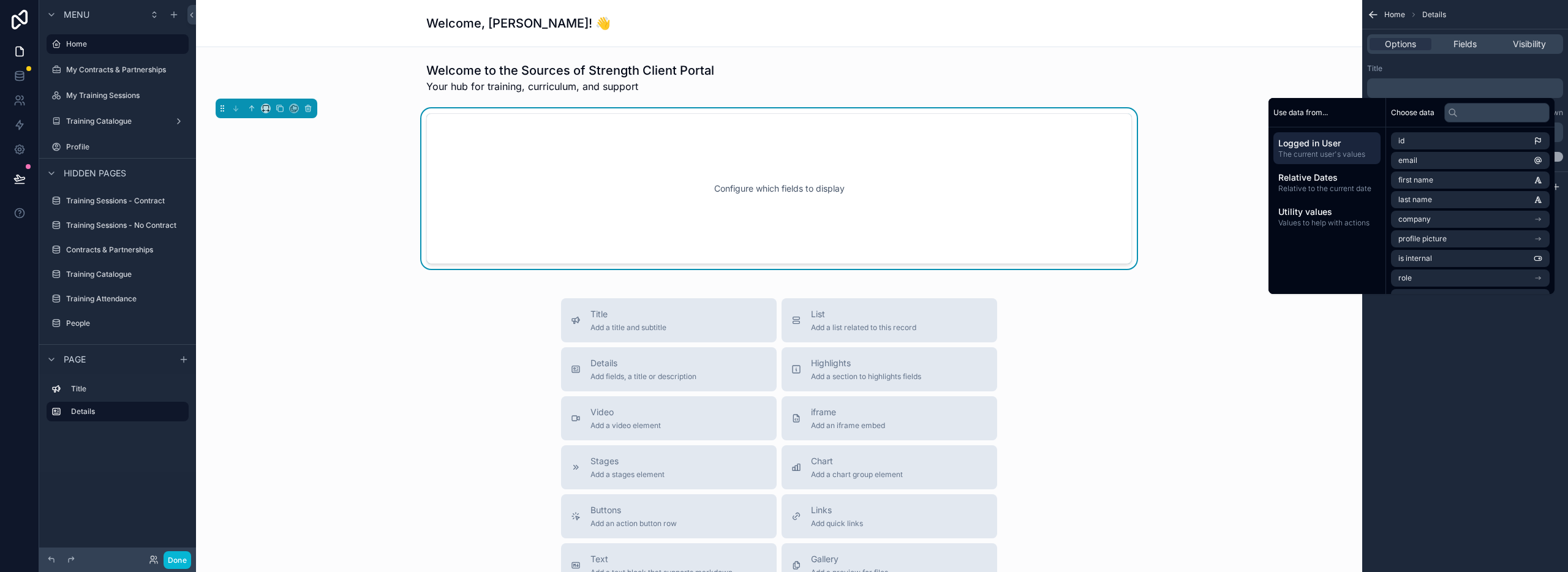
click at [1412, 67] on div "Title" at bounding box center [1465, 68] width 196 height 10
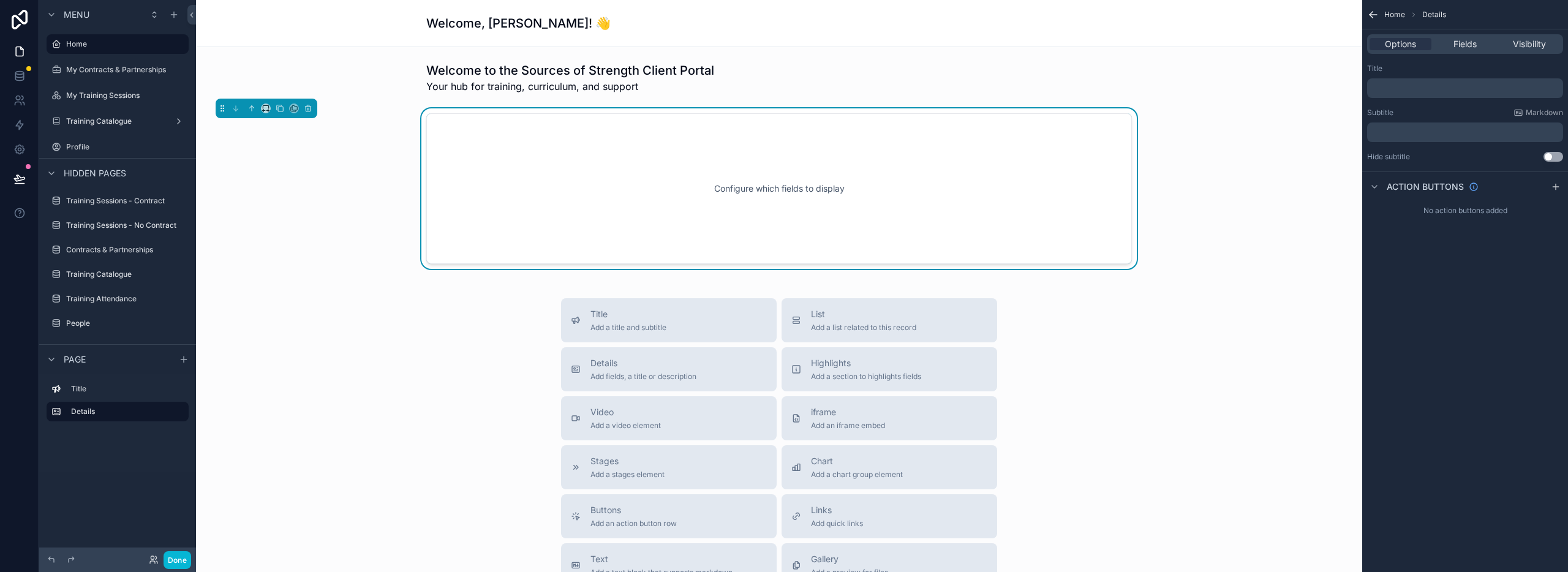
click at [1411, 129] on p "﻿" at bounding box center [1466, 132] width 189 height 10
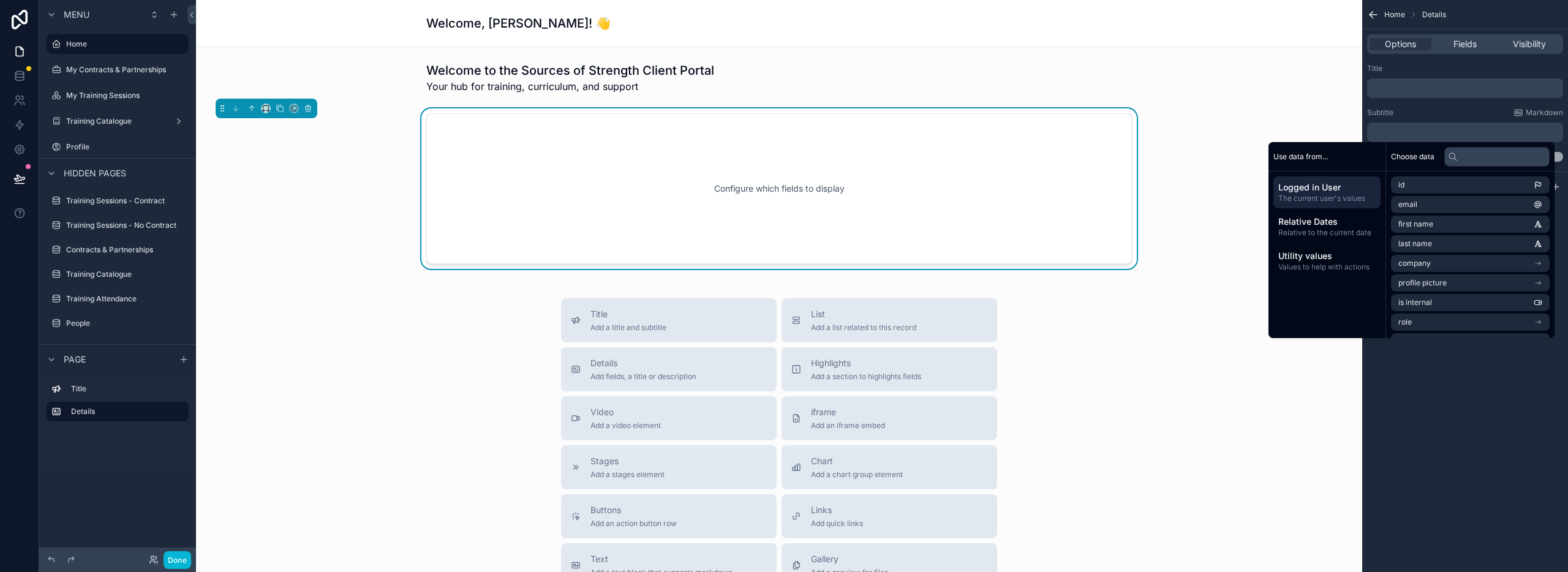
click at [1425, 131] on p "﻿" at bounding box center [1466, 132] width 189 height 10
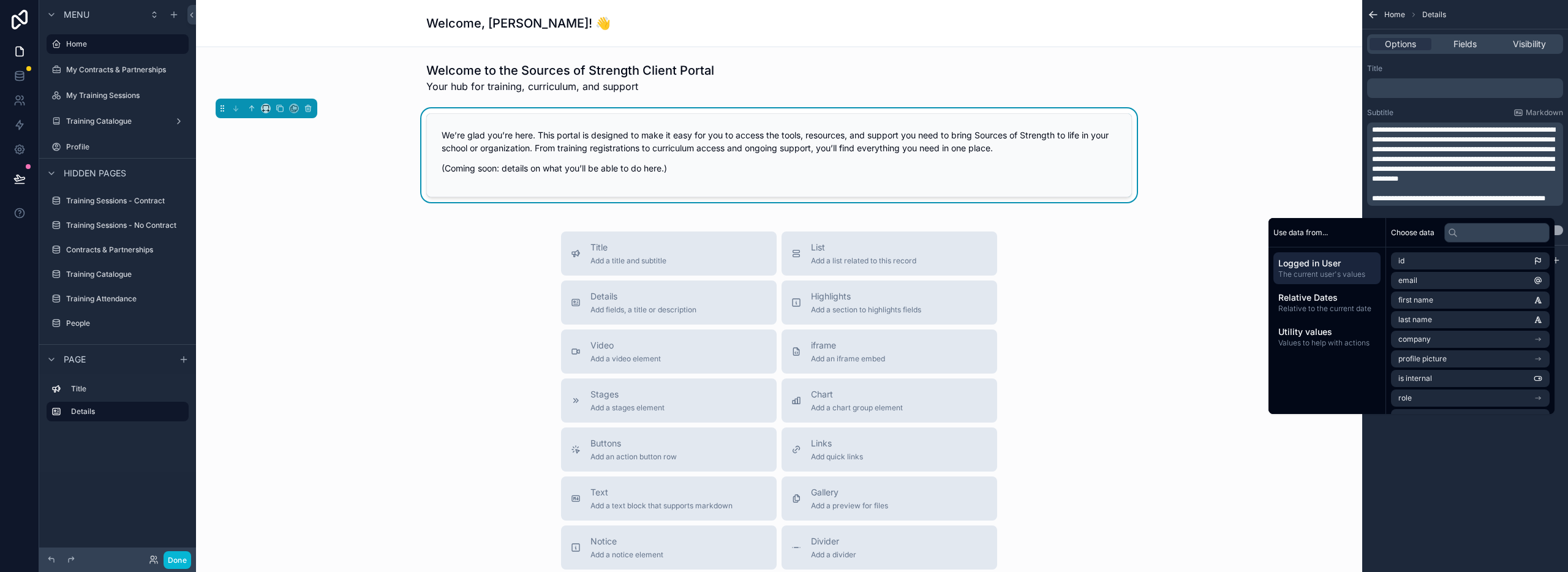
click at [1217, 155] on div "We’re glad you’re here. This portal is designed to make it easy for you to acce…" at bounding box center [779, 155] width 1146 height 94
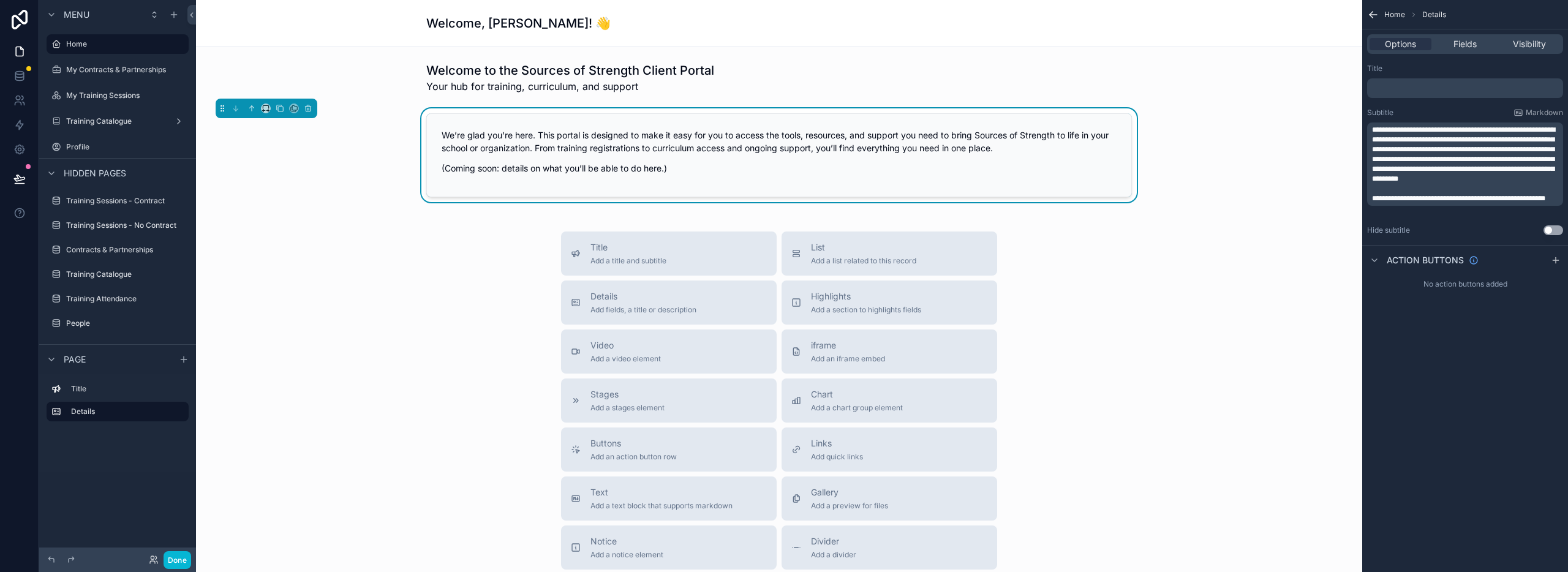
click at [1207, 294] on div "Title Add a title and subtitle List Add a list related to this record Details A…" at bounding box center [779, 449] width 1146 height 436
click at [1133, 267] on div "Title Add a title and subtitle List Add a list related to this record Details A…" at bounding box center [779, 449] width 1146 height 436
click at [330, 255] on div "Title Add a title and subtitle List Add a list related to this record Details A…" at bounding box center [779, 449] width 1146 height 436
click at [299, 189] on div "We’re glad you’re here. This portal is designed to make it easy for you to acce…" at bounding box center [779, 155] width 1146 height 94
click at [1374, 16] on icon "scrollable content" at bounding box center [1373, 14] width 12 height 12
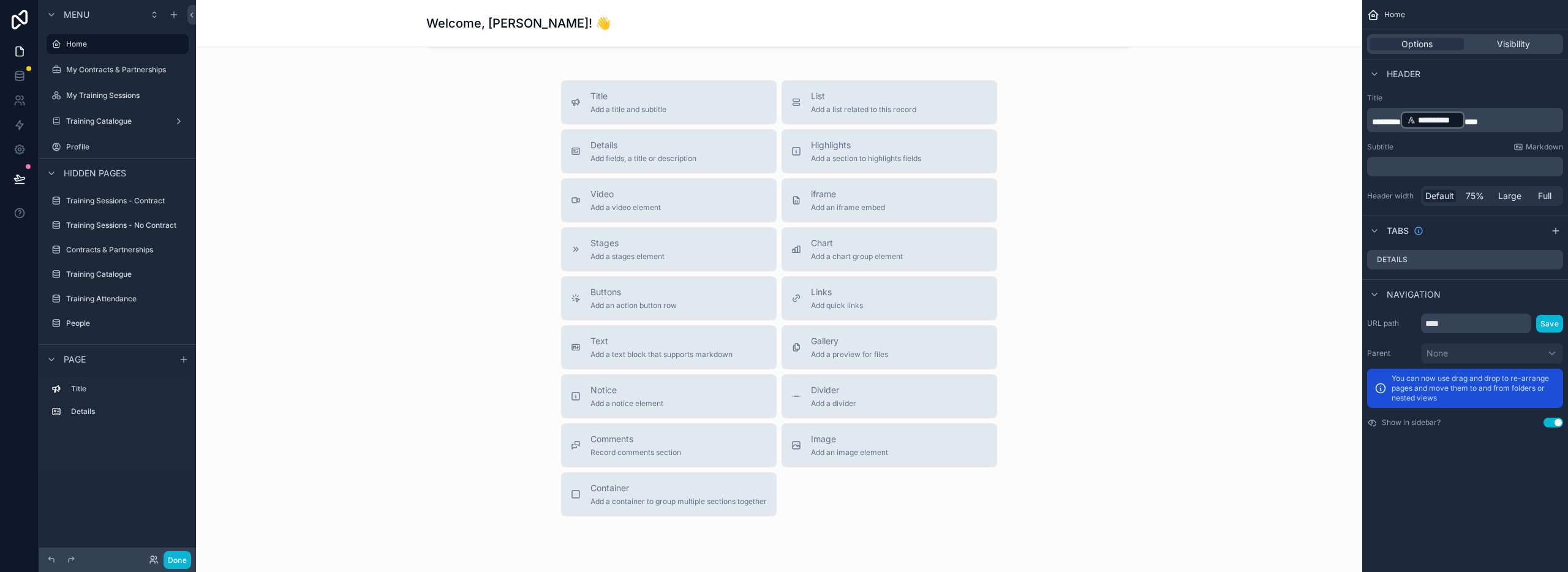
scroll to position [154, 0]
click at [868, 152] on span "Add a section to highlights fields" at bounding box center [866, 156] width 110 height 10
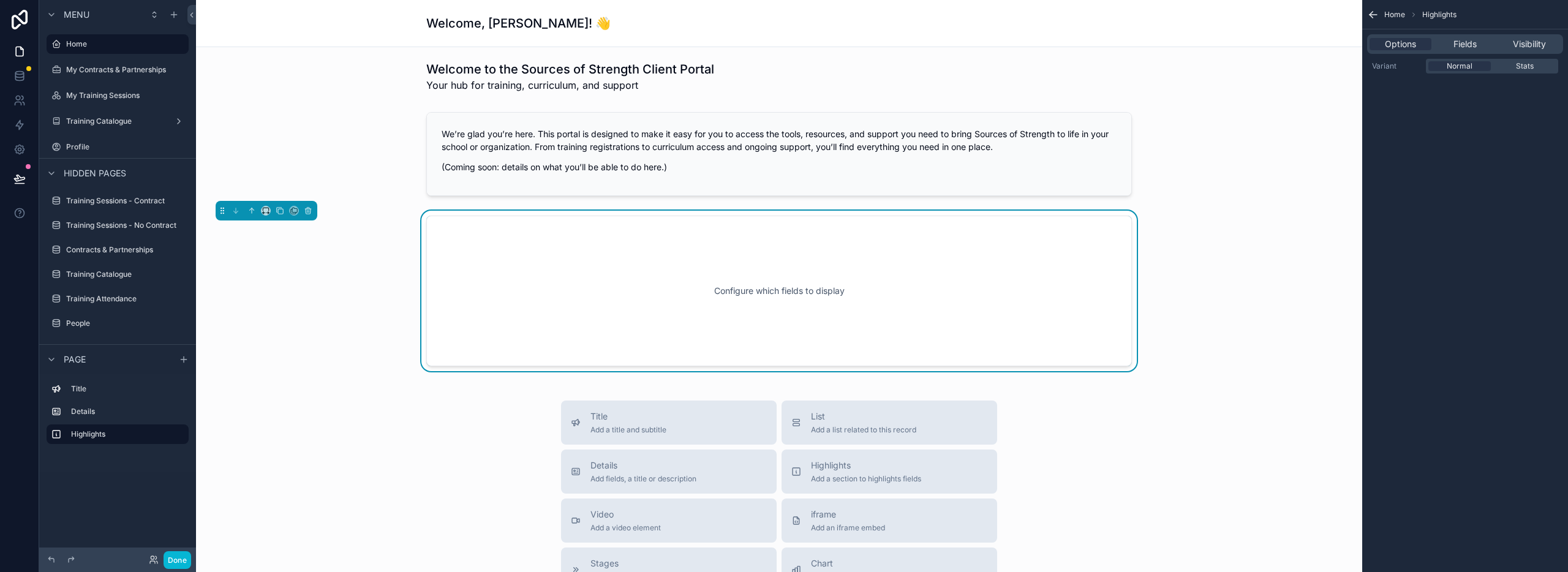
scroll to position [0, 0]
click at [991, 294] on div "Configure which fields to display" at bounding box center [779, 292] width 665 height 110
click at [307, 210] on icon "scrollable content" at bounding box center [308, 212] width 9 height 9
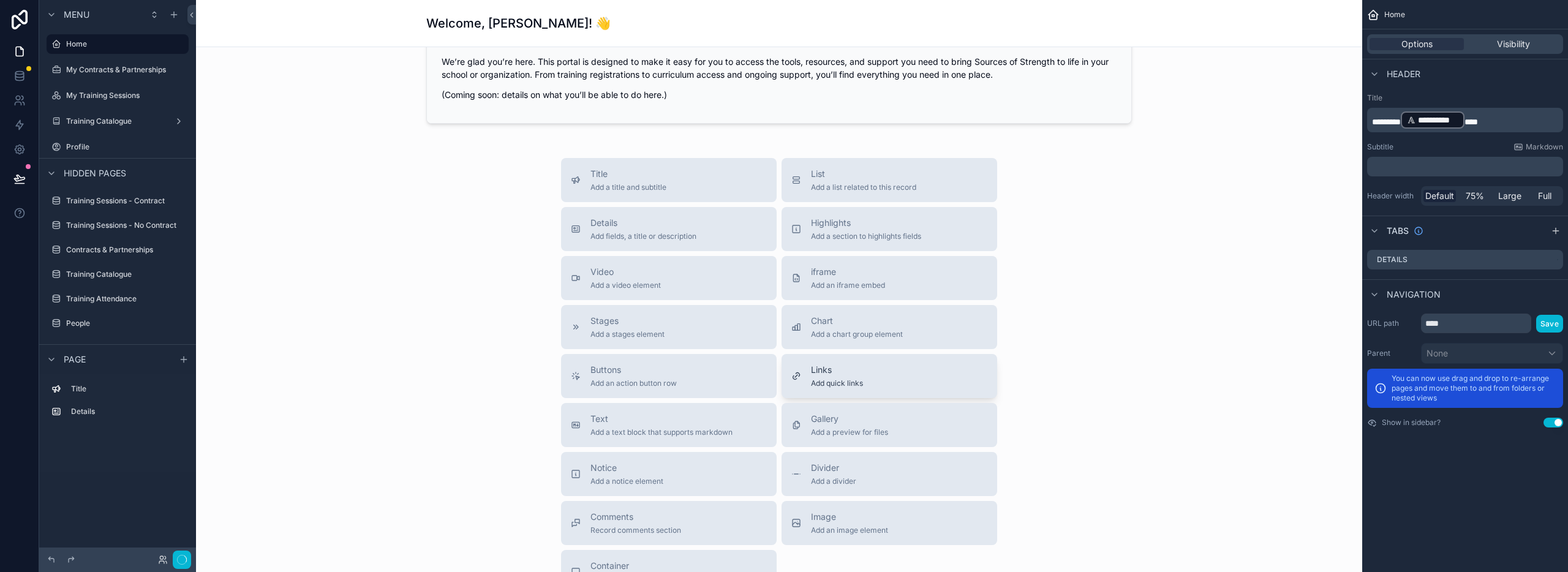
scroll to position [98, 0]
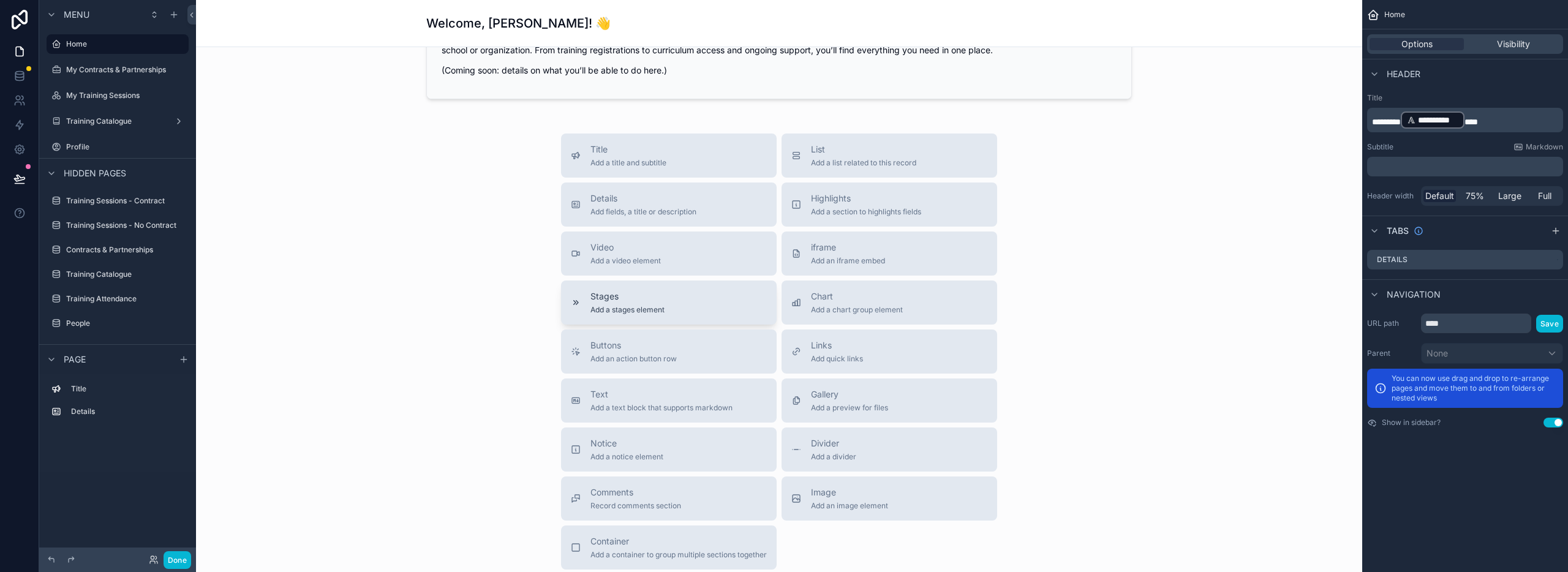
click at [674, 306] on div "Stages Add a stages element" at bounding box center [668, 302] width 196 height 25
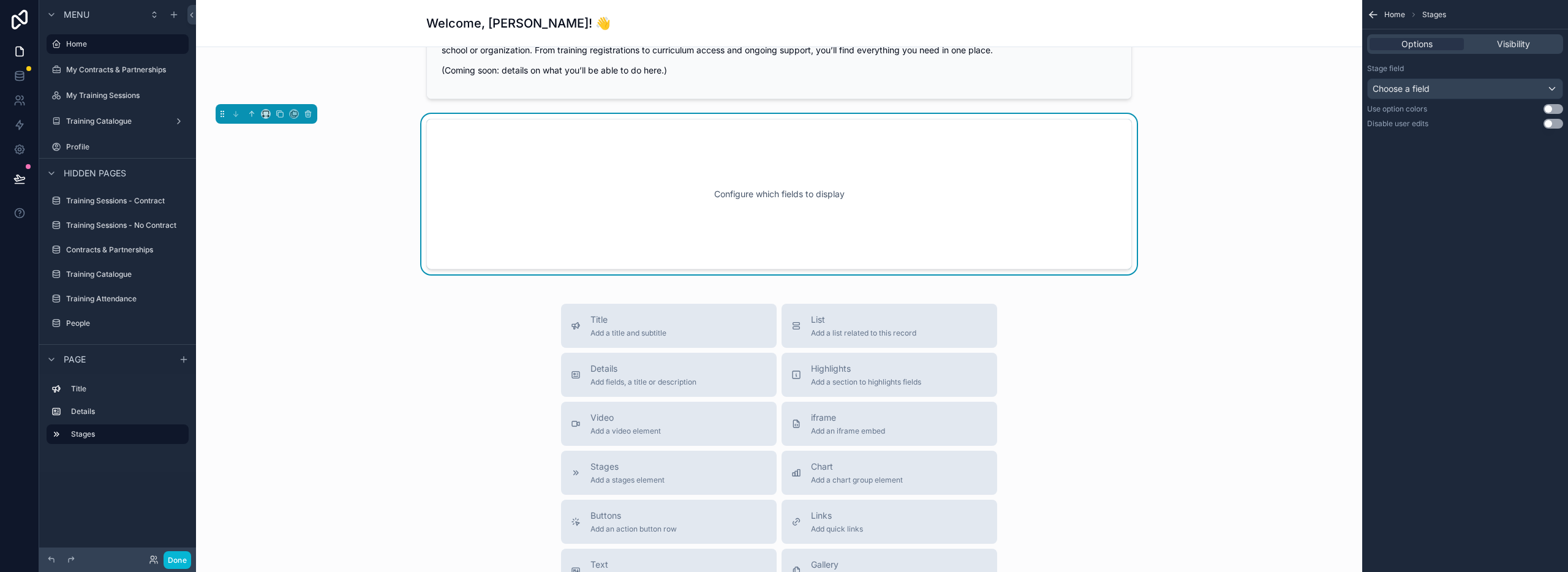
scroll to position [6, 0]
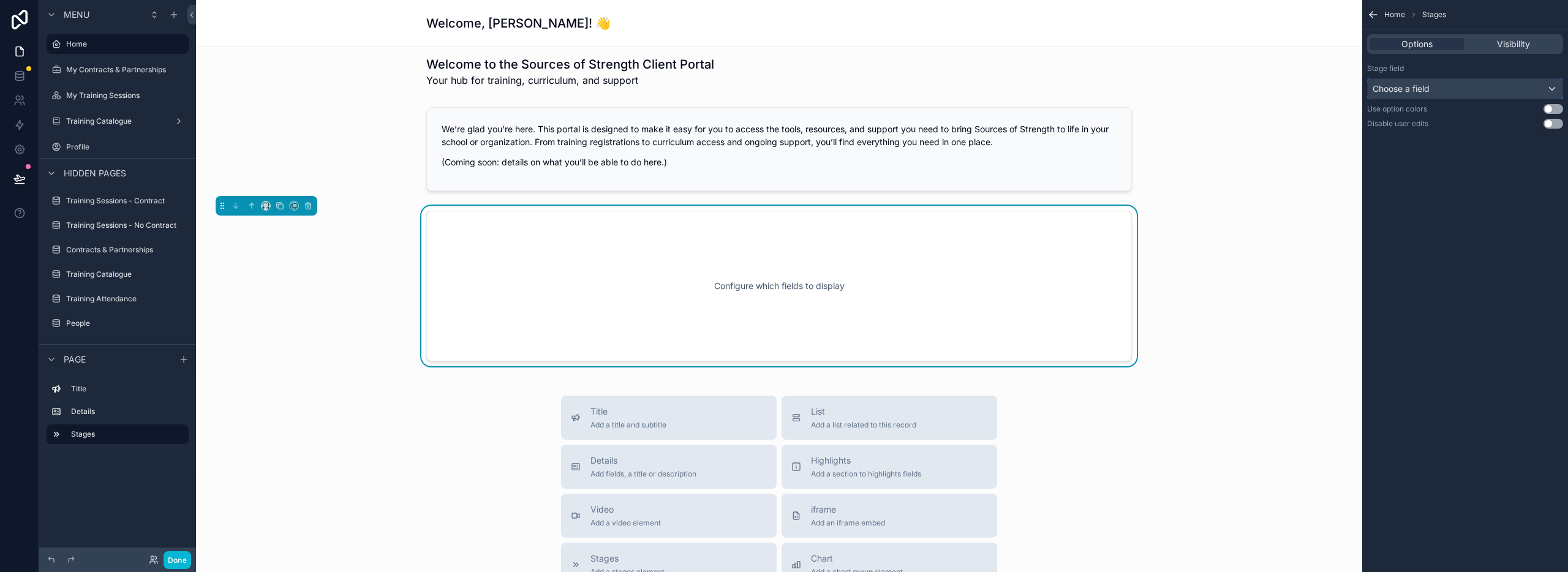
click at [1438, 86] on div "Choose a field" at bounding box center [1465, 89] width 195 height 20
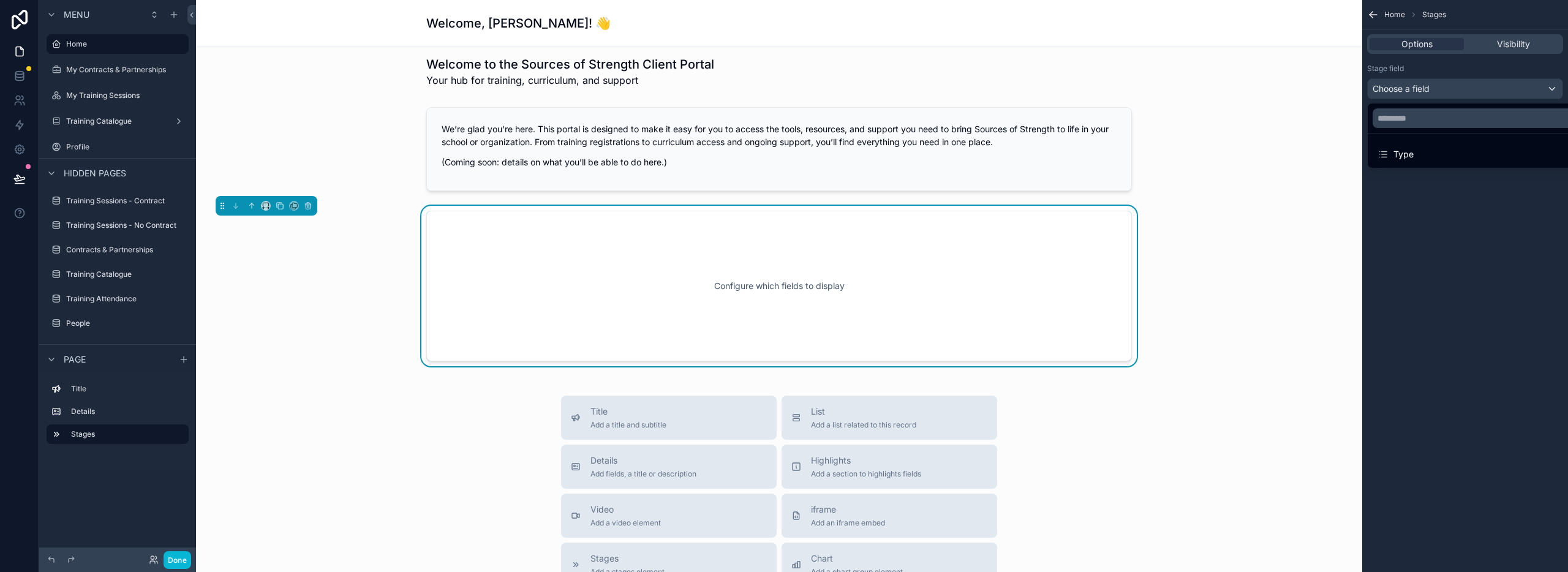
click at [1419, 159] on div "Type" at bounding box center [1479, 154] width 203 height 15
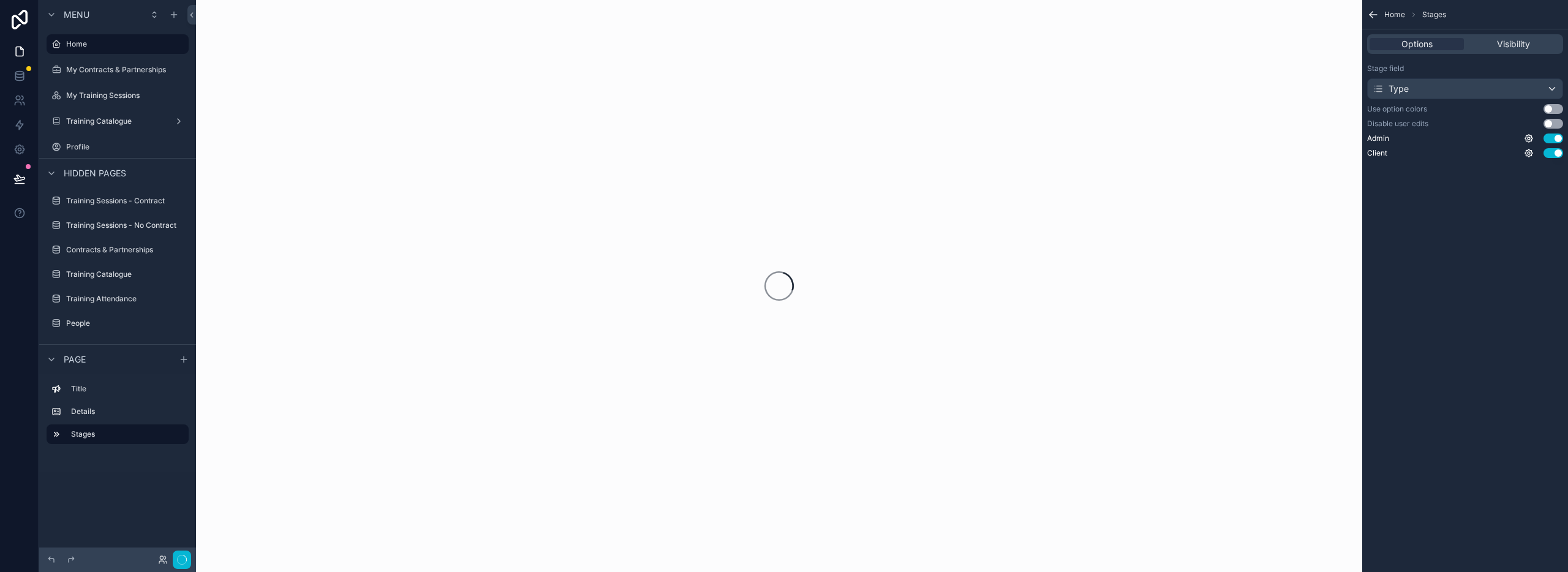
scroll to position [0, 0]
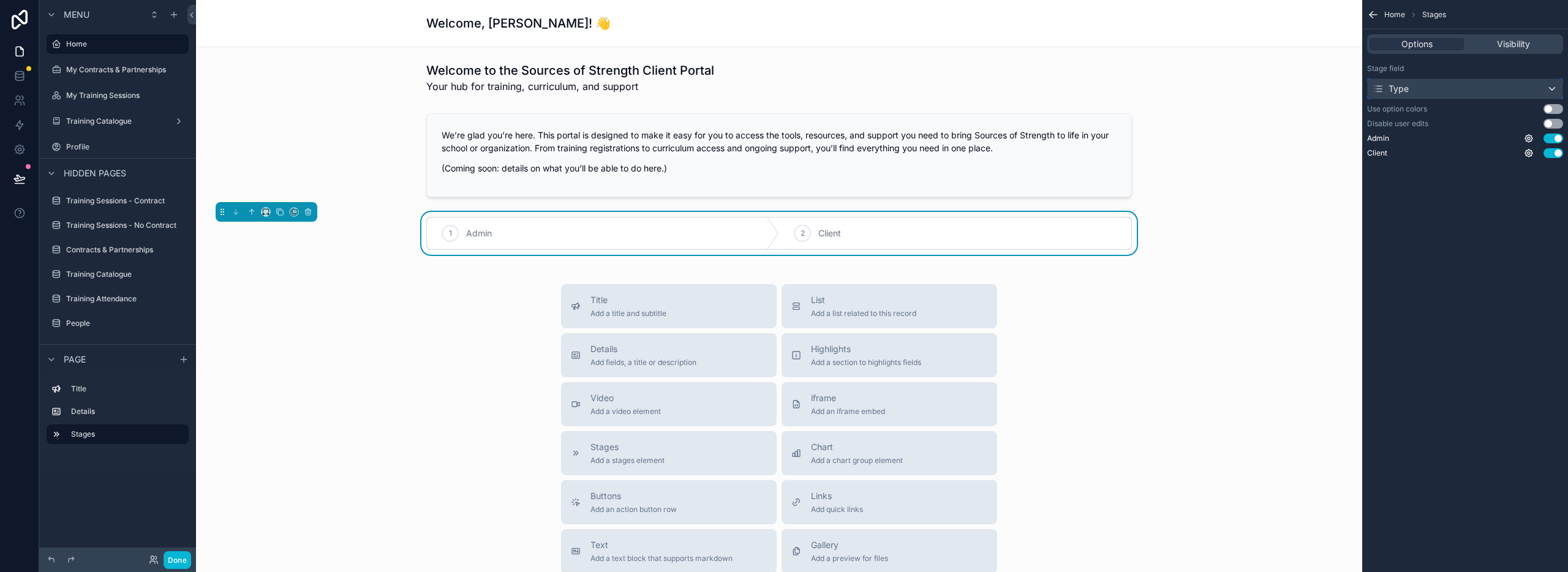
click at [1498, 89] on div "Type" at bounding box center [1465, 89] width 195 height 20
click at [1373, 15] on div "scrollable content" at bounding box center [784, 286] width 1568 height 572
click at [310, 213] on icon "scrollable content" at bounding box center [308, 212] width 9 height 9
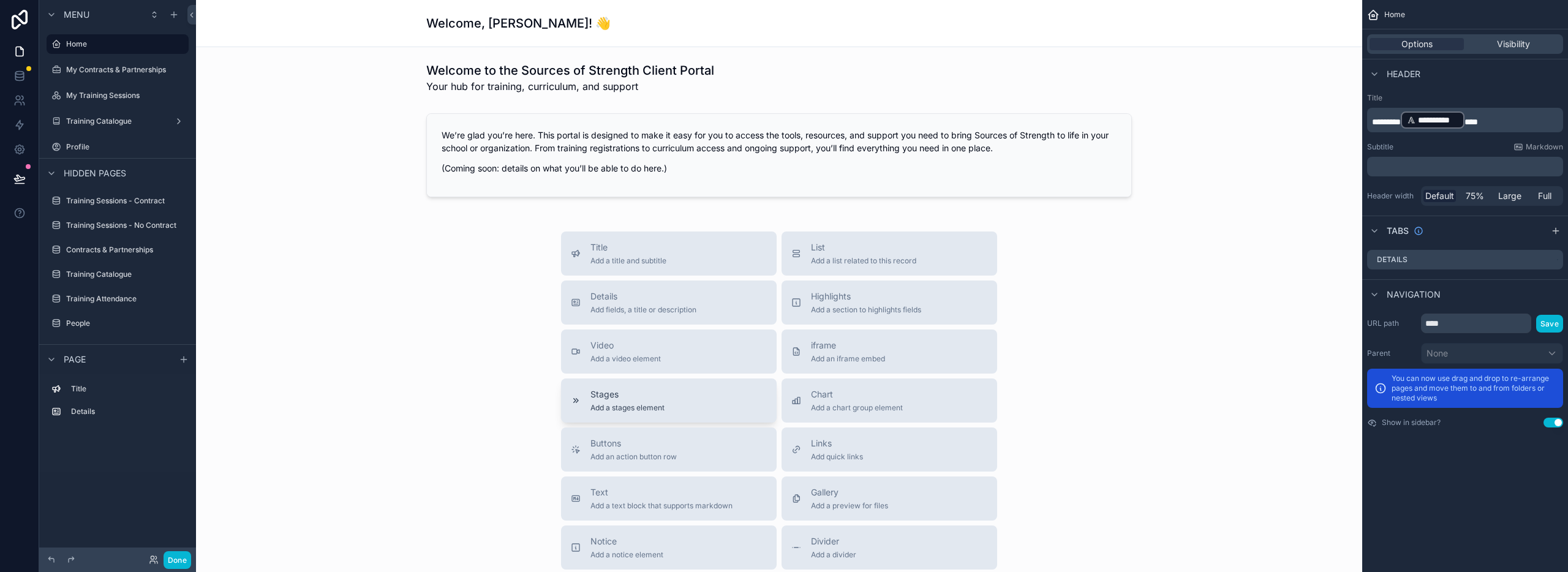
click at [604, 404] on span "Add a stages element" at bounding box center [627, 408] width 74 height 10
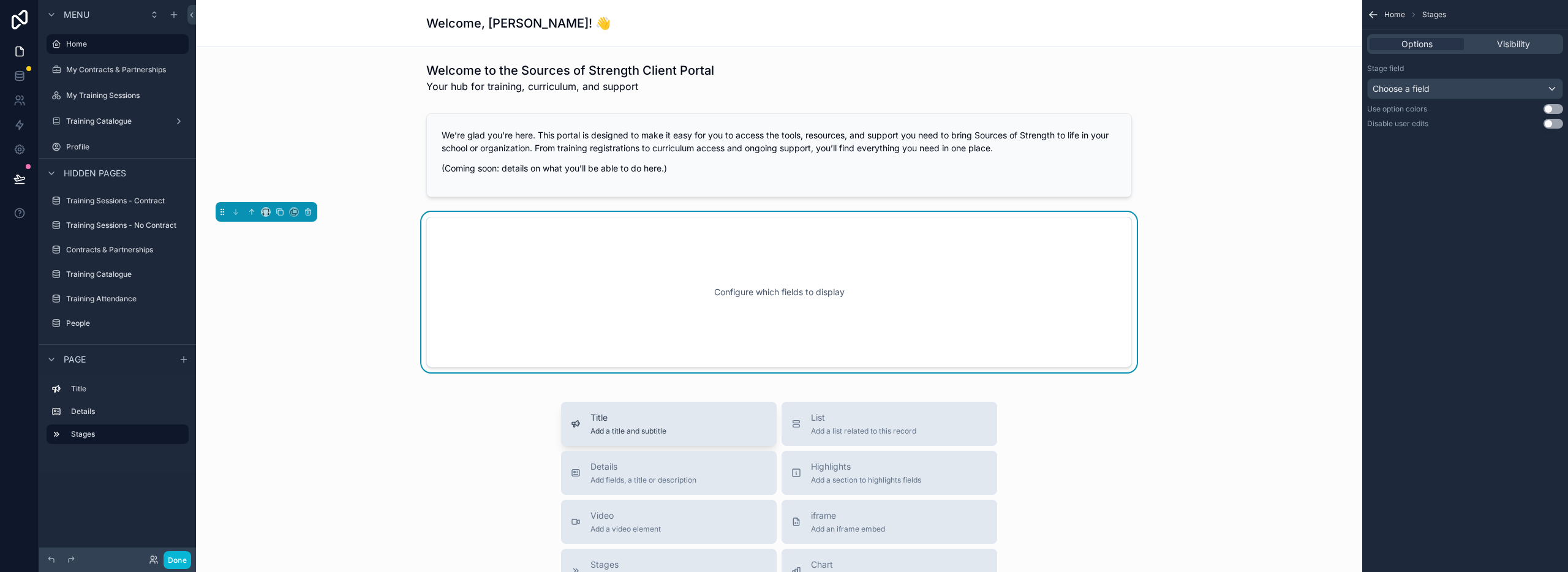
scroll to position [6, 0]
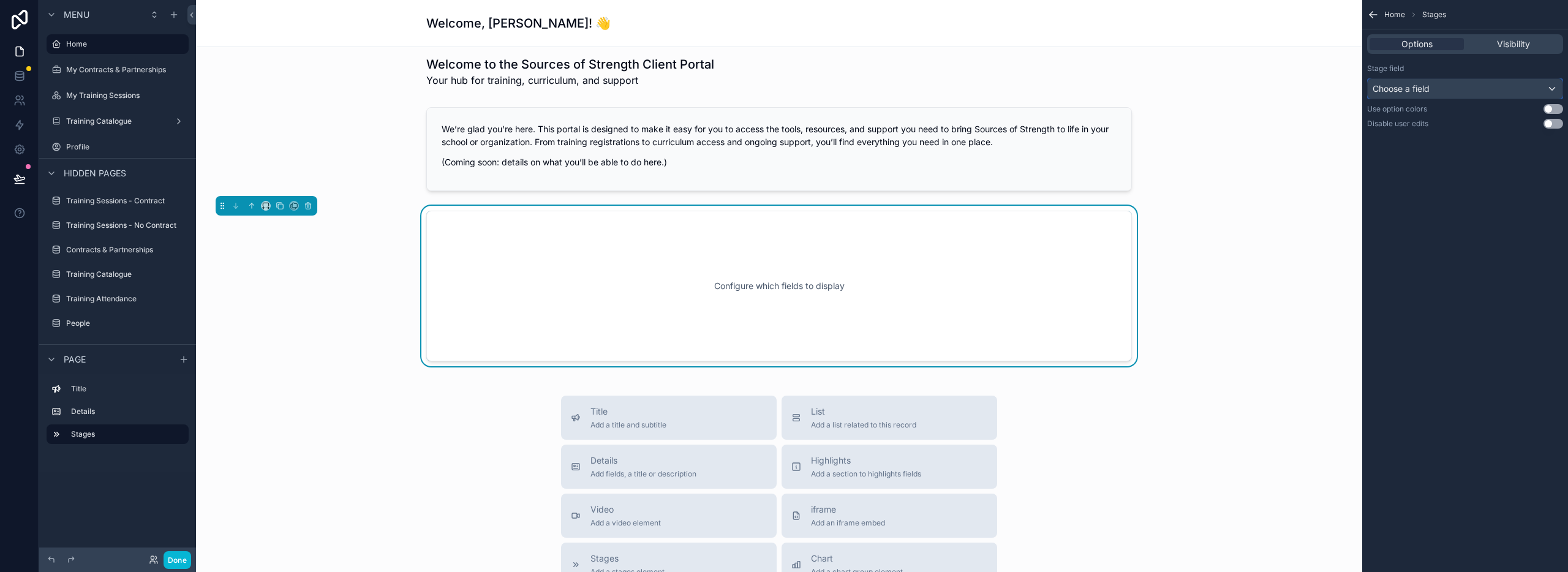
click at [1408, 89] on span "Choose a field" at bounding box center [1401, 88] width 57 height 10
click at [1422, 155] on div "Type" at bounding box center [1479, 154] width 203 height 15
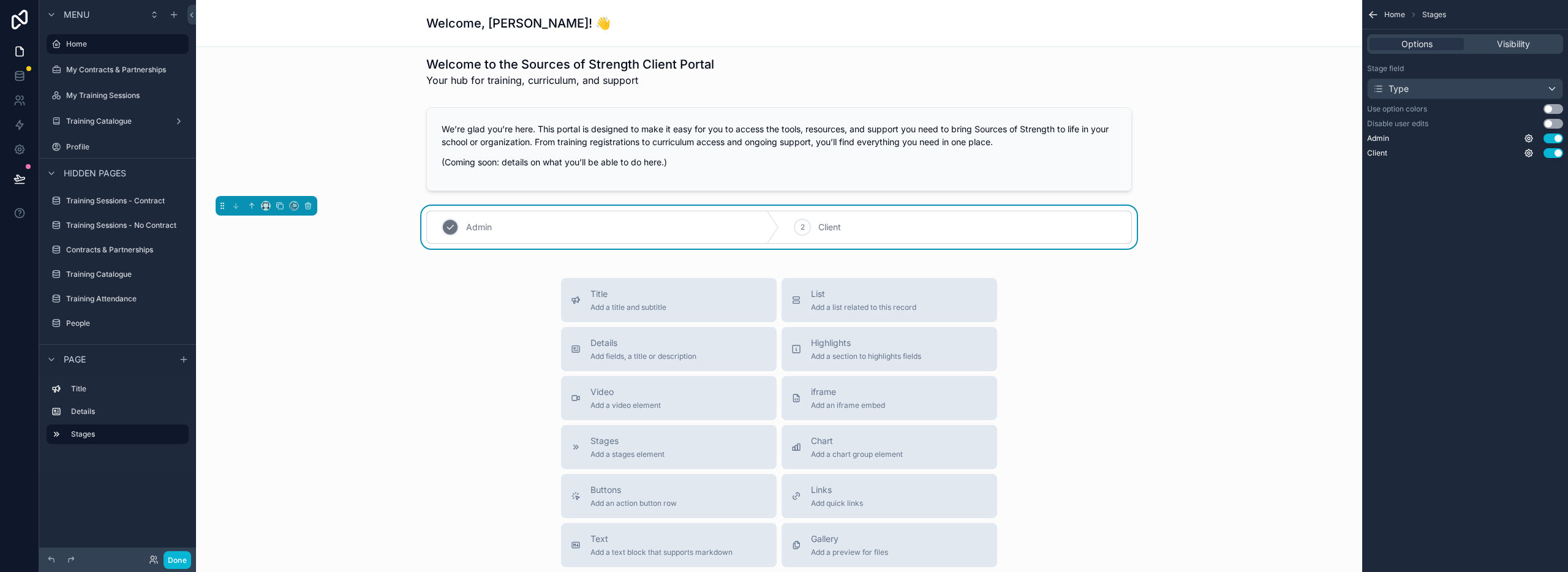
click at [607, 224] on div "1 Admin" at bounding box center [603, 227] width 353 height 32
click at [459, 232] on div "1 Admin" at bounding box center [603, 227] width 353 height 32
click at [443, 227] on div "1" at bounding box center [450, 227] width 17 height 17
click at [436, 301] on div "Title Add a title and subtitle List Add a list related to this record Details A…" at bounding box center [779, 495] width 1146 height 436
click at [803, 225] on div "2" at bounding box center [803, 227] width 17 height 17
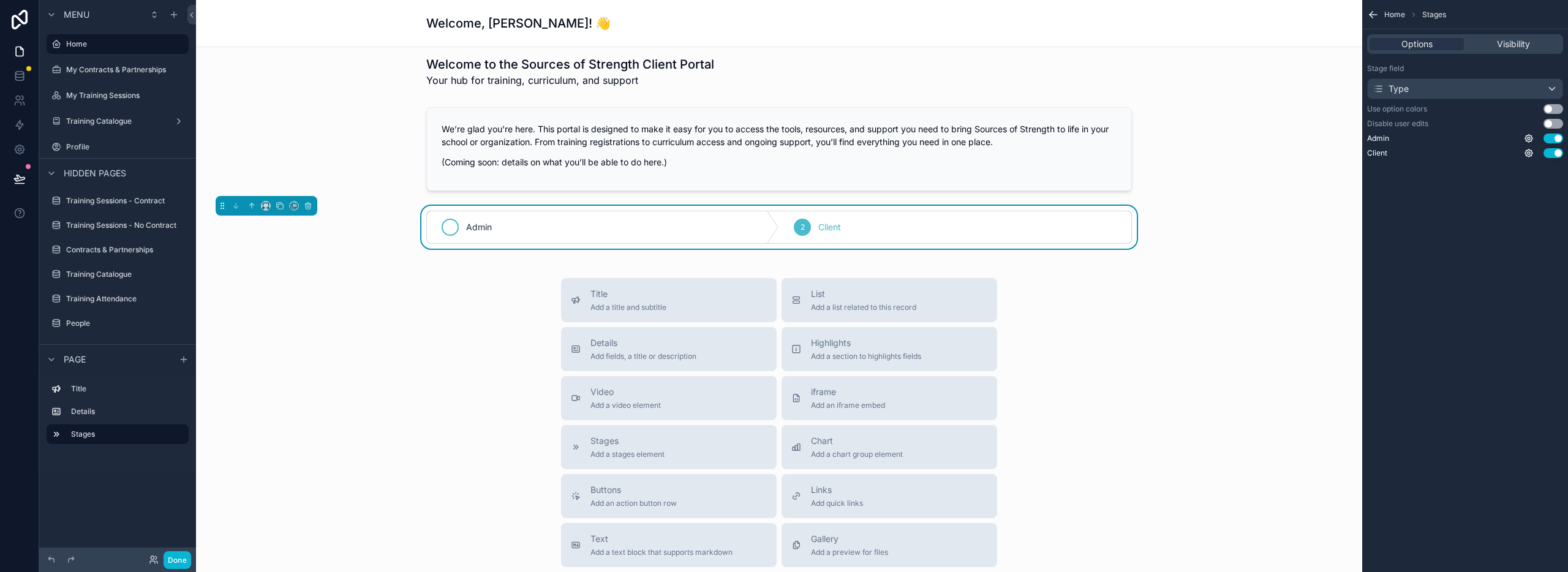
click at [442, 232] on div "scrollable content" at bounding box center [450, 227] width 17 height 17
click at [454, 306] on div "Title Add a title and subtitle List Add a list related to this record Details A…" at bounding box center [779, 495] width 1146 height 436
click at [1443, 90] on div "Type" at bounding box center [1465, 89] width 195 height 20
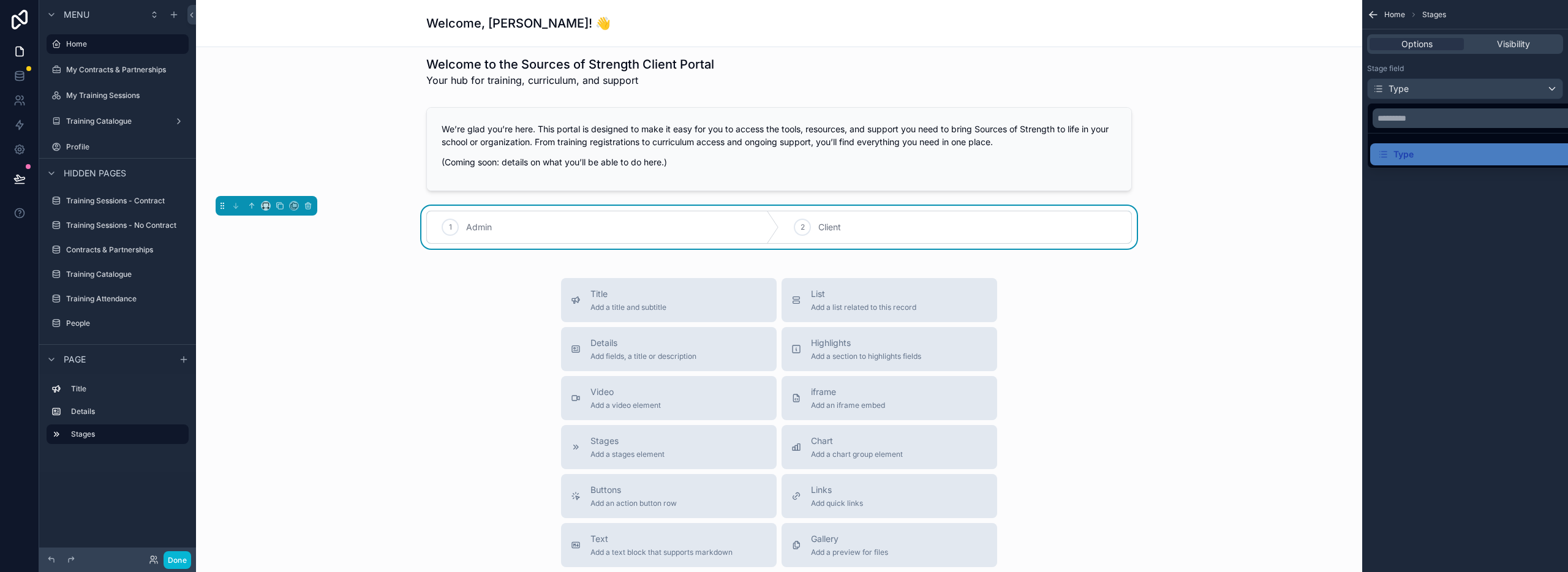
click at [1463, 64] on div "scrollable content" at bounding box center [784, 286] width 1568 height 572
click at [1373, 15] on icon "scrollable content" at bounding box center [1373, 15] width 7 height 0
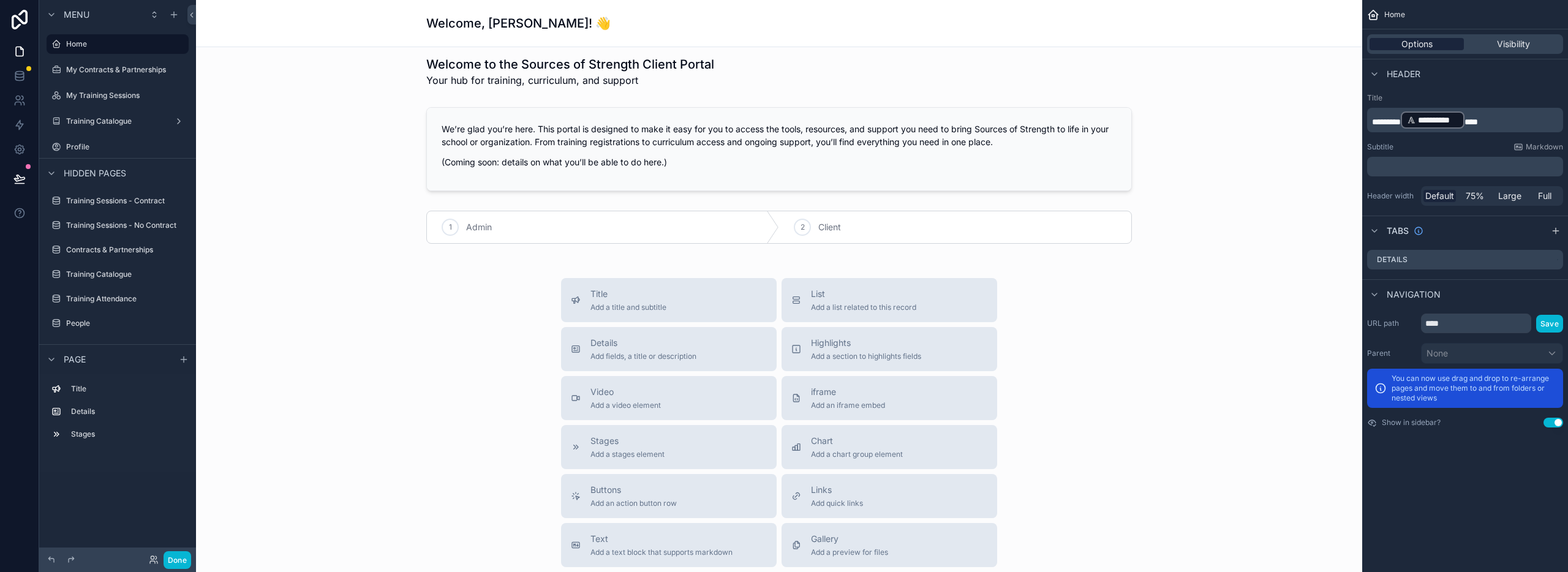
click at [1435, 44] on div "Options" at bounding box center [1416, 44] width 94 height 12
click at [1377, 16] on icon "scrollable content" at bounding box center [1373, 14] width 12 height 12
drag, startPoint x: 514, startPoint y: 233, endPoint x: 513, endPoint y: 241, distance: 8.1
click at [514, 234] on div "scrollable content" at bounding box center [779, 227] width 1146 height 43
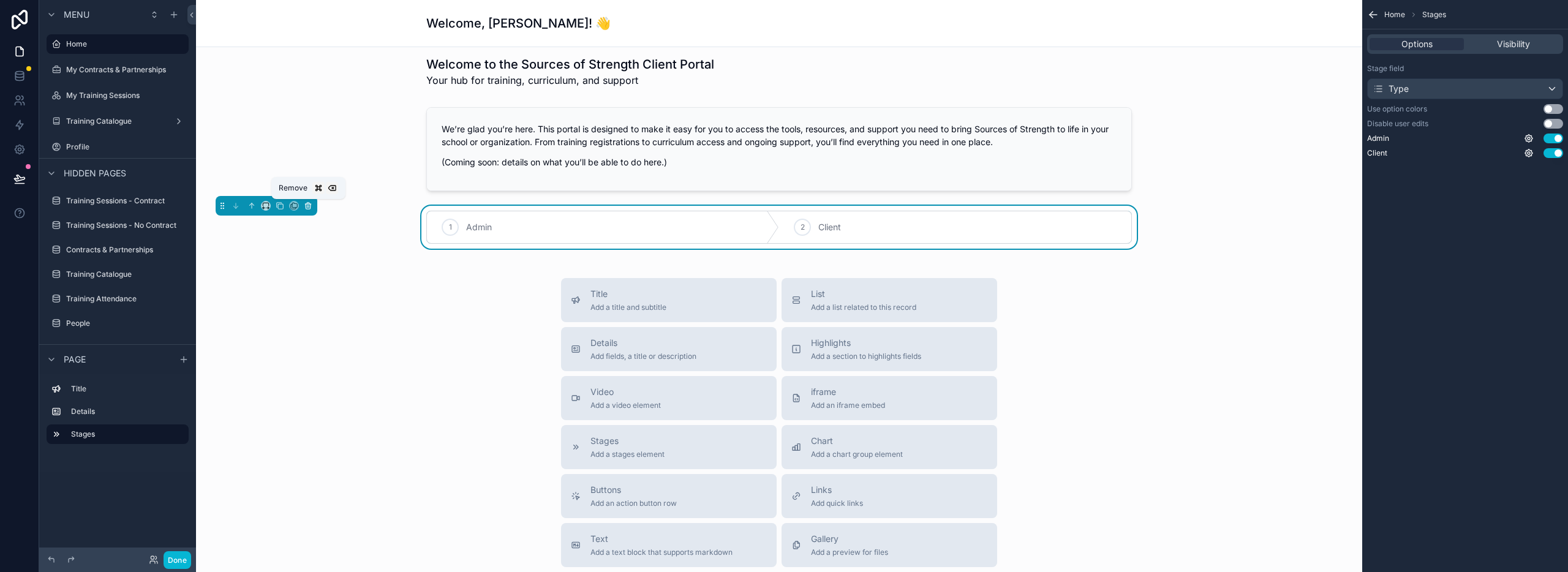
click at [310, 204] on icon "scrollable content" at bounding box center [307, 204] width 6 height 0
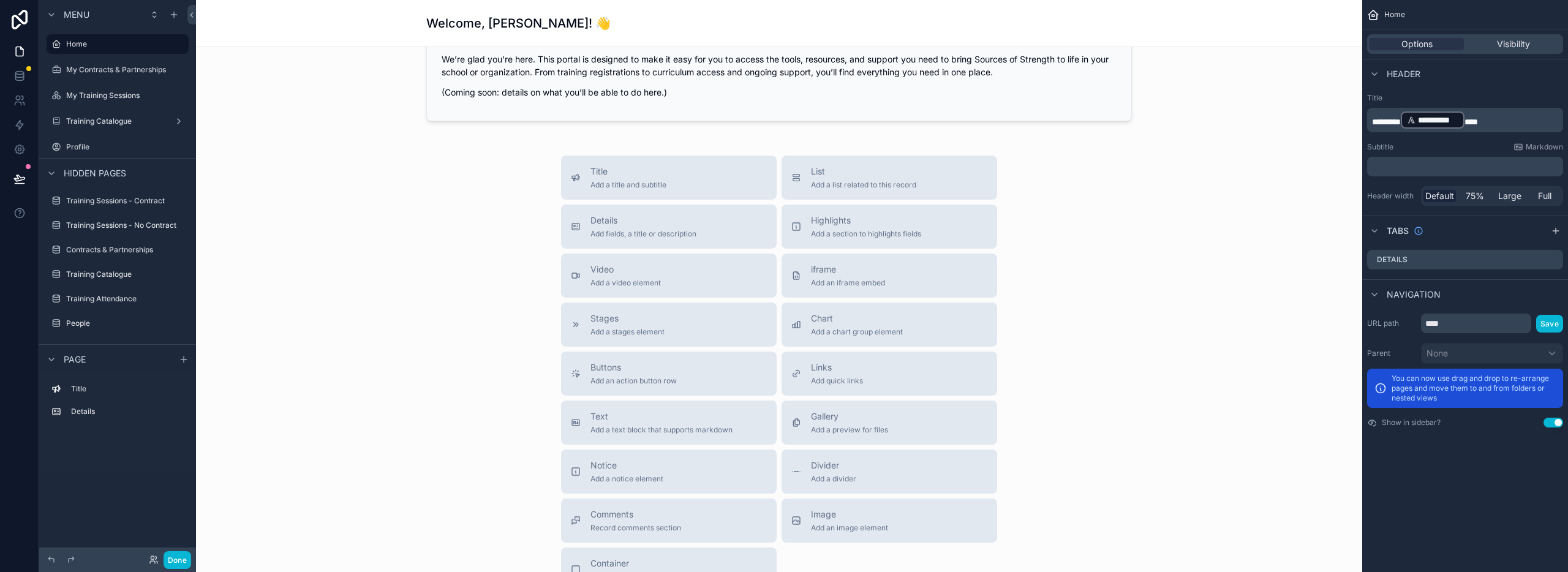
scroll to position [76, 0]
click at [638, 476] on span "Add a notice element" at bounding box center [627, 478] width 73 height 10
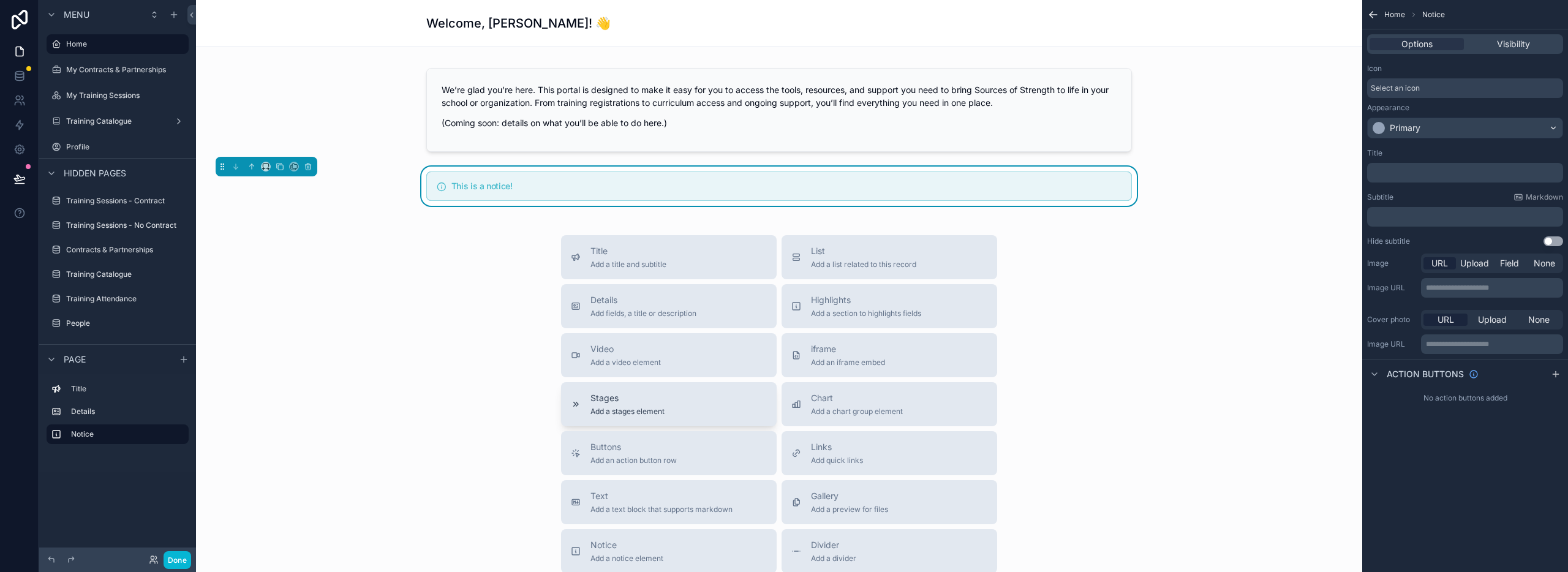
scroll to position [0, 0]
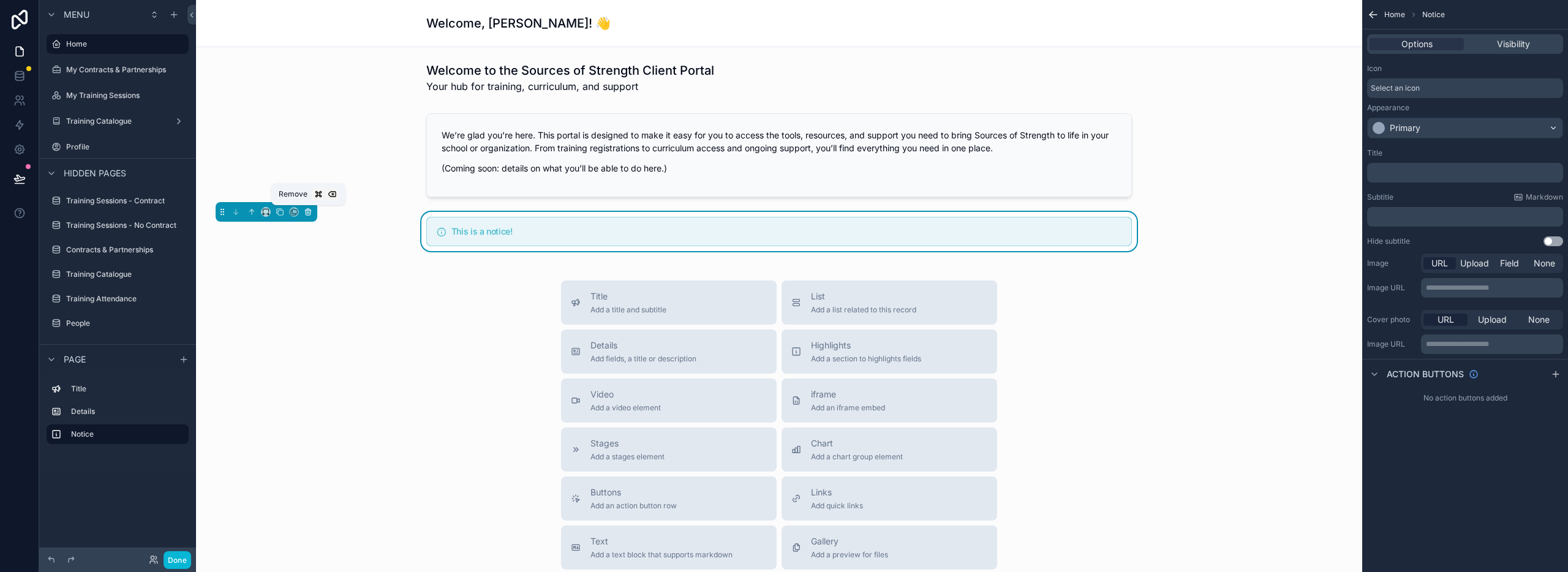
click at [306, 213] on icon "scrollable content" at bounding box center [308, 212] width 9 height 9
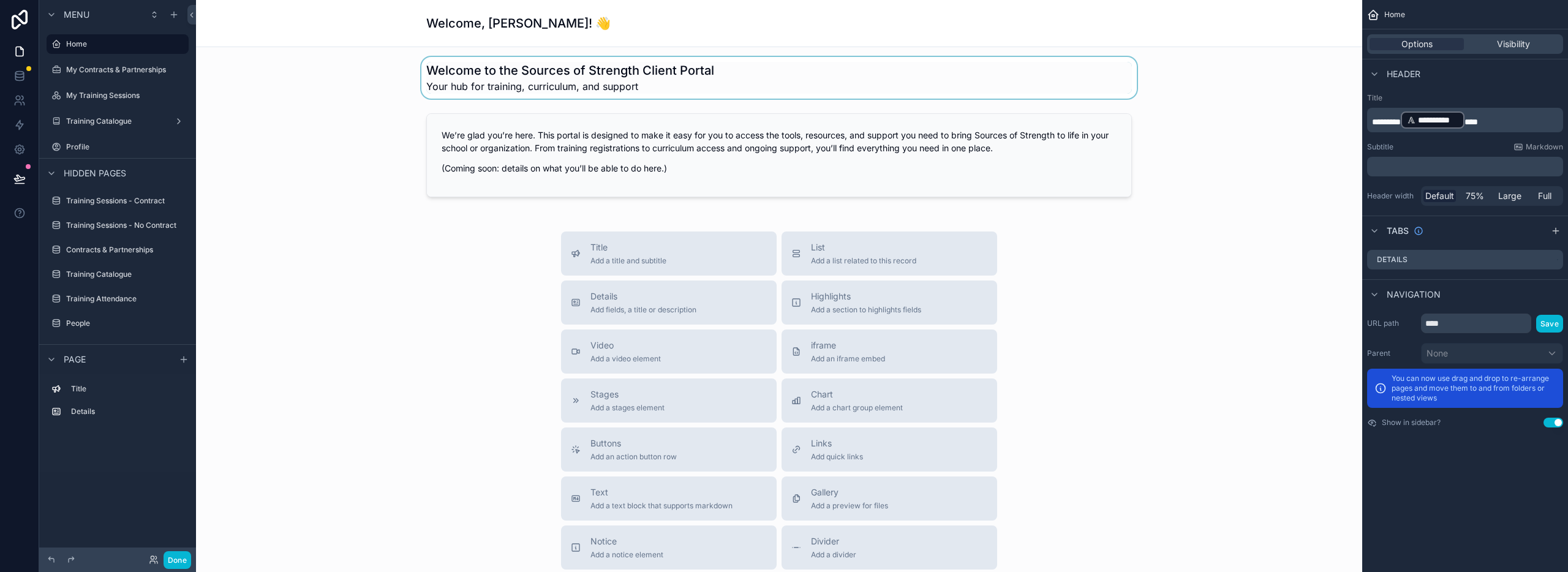
click at [592, 89] on div "scrollable content" at bounding box center [779, 78] width 1146 height 41
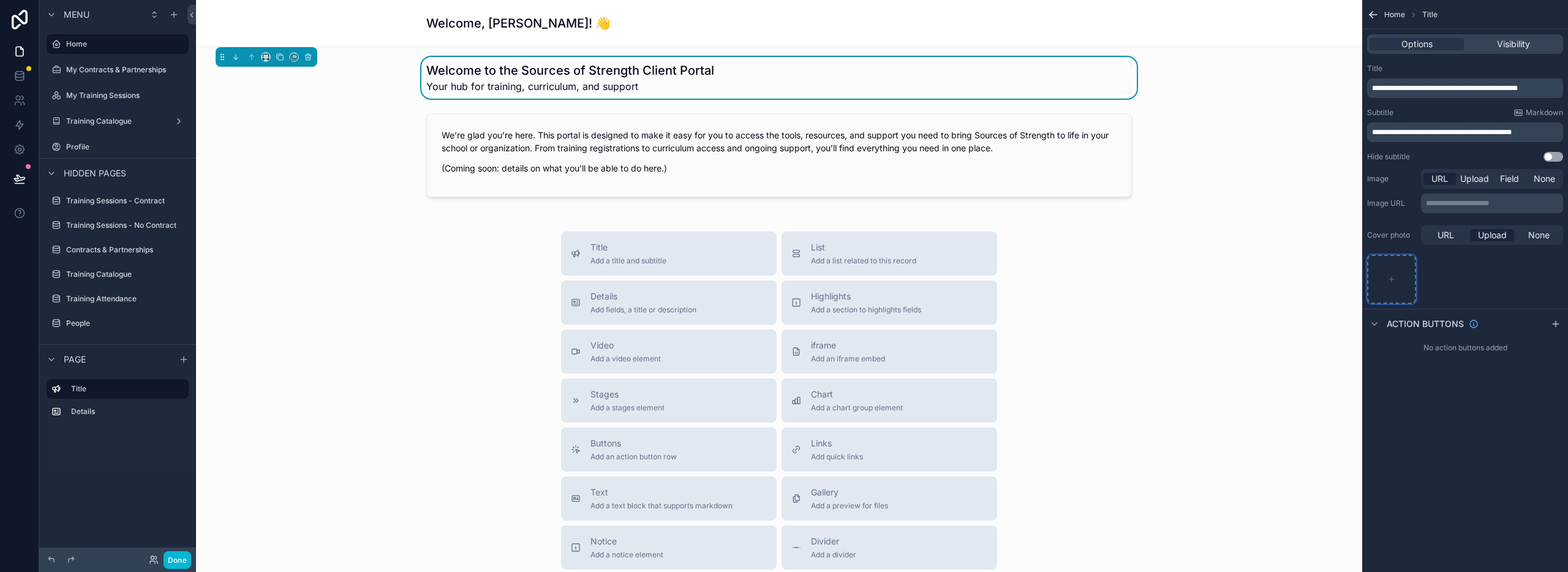
click at [1390, 274] on icon "scrollable content" at bounding box center [1392, 278] width 9 height 9
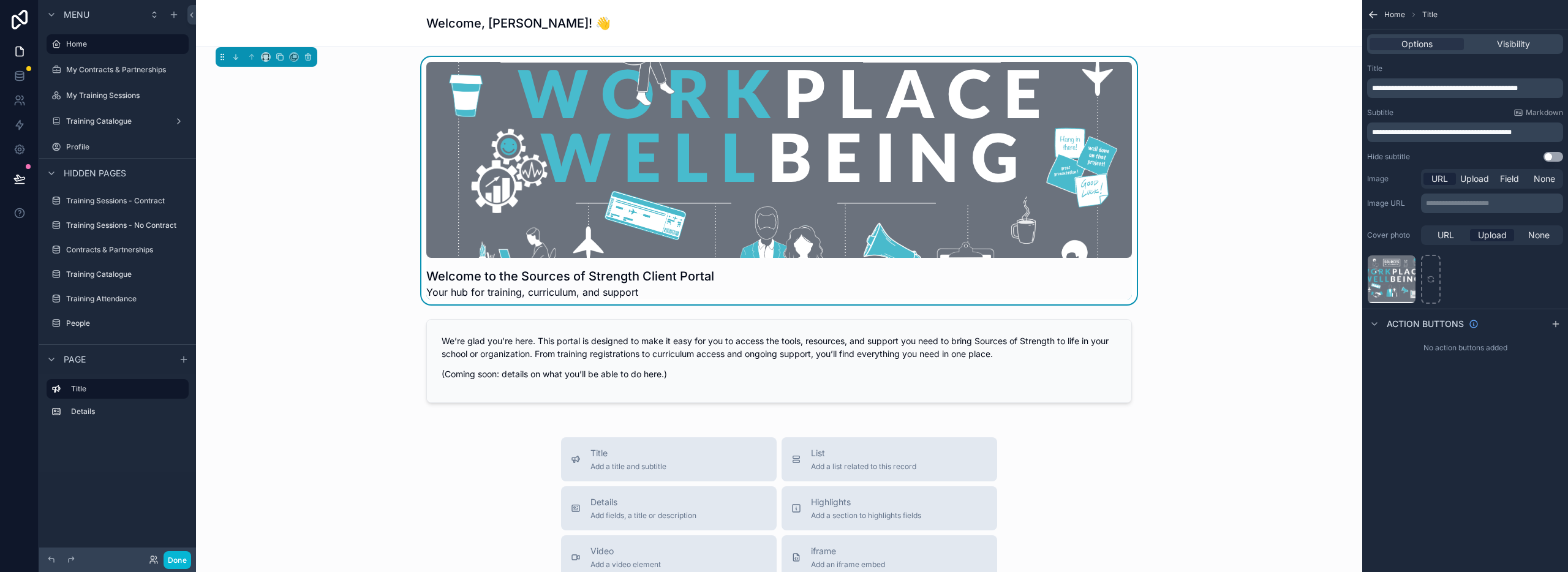
click at [1219, 289] on div "Welcome to the Sources of Strength Client Portal Your hub for training, curricu…" at bounding box center [779, 181] width 1146 height 248
click at [822, 167] on div "scrollable content" at bounding box center [779, 159] width 706 height 196
click at [818, 173] on div "scrollable content" at bounding box center [779, 159] width 706 height 196
click at [817, 173] on div "scrollable content" at bounding box center [779, 159] width 706 height 196
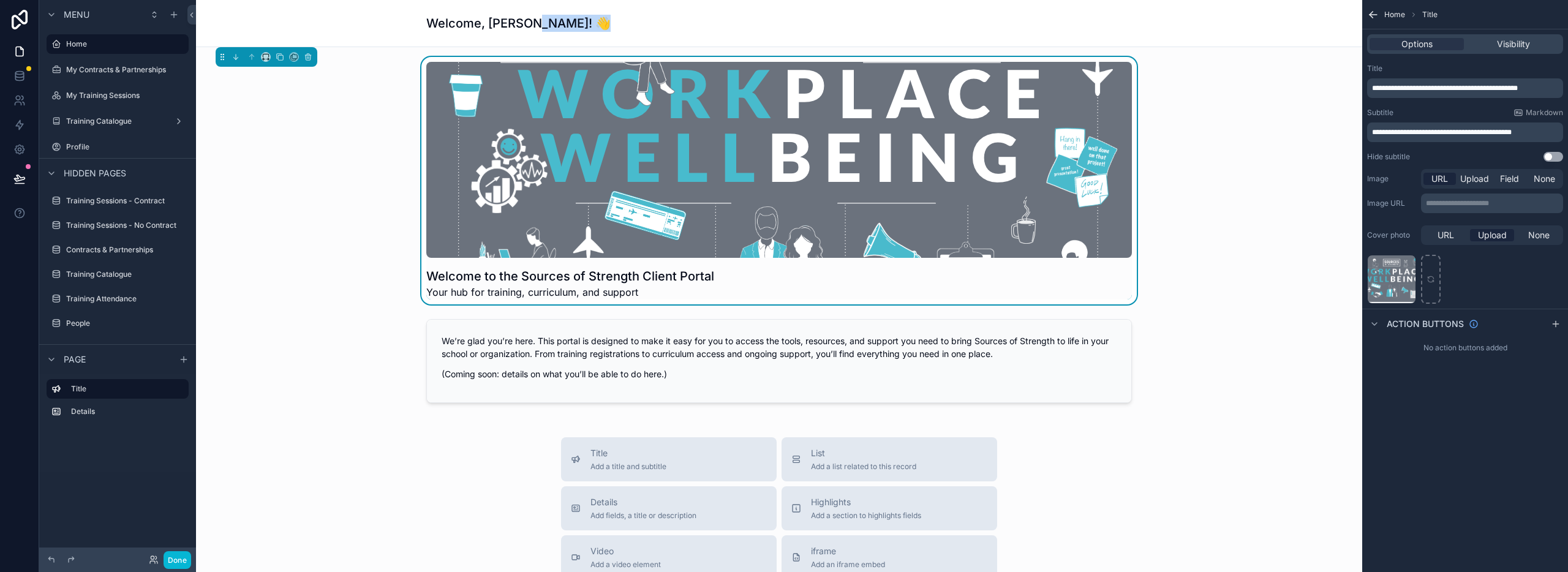
click at [1271, 263] on div "Welcome to the Sources of Strength Client Portal Your hub for training, curricu…" at bounding box center [779, 181] width 1146 height 248
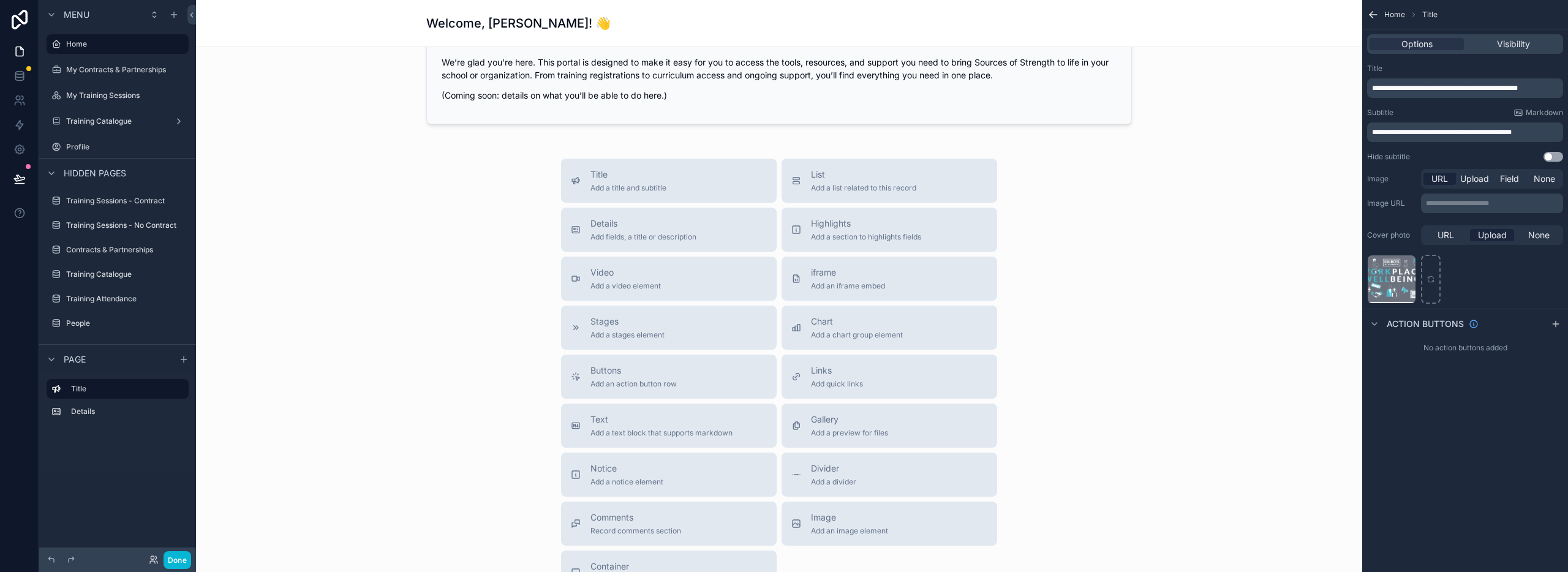
scroll to position [280, 0]
click at [858, 379] on span "Add quick links" at bounding box center [838, 382] width 52 height 10
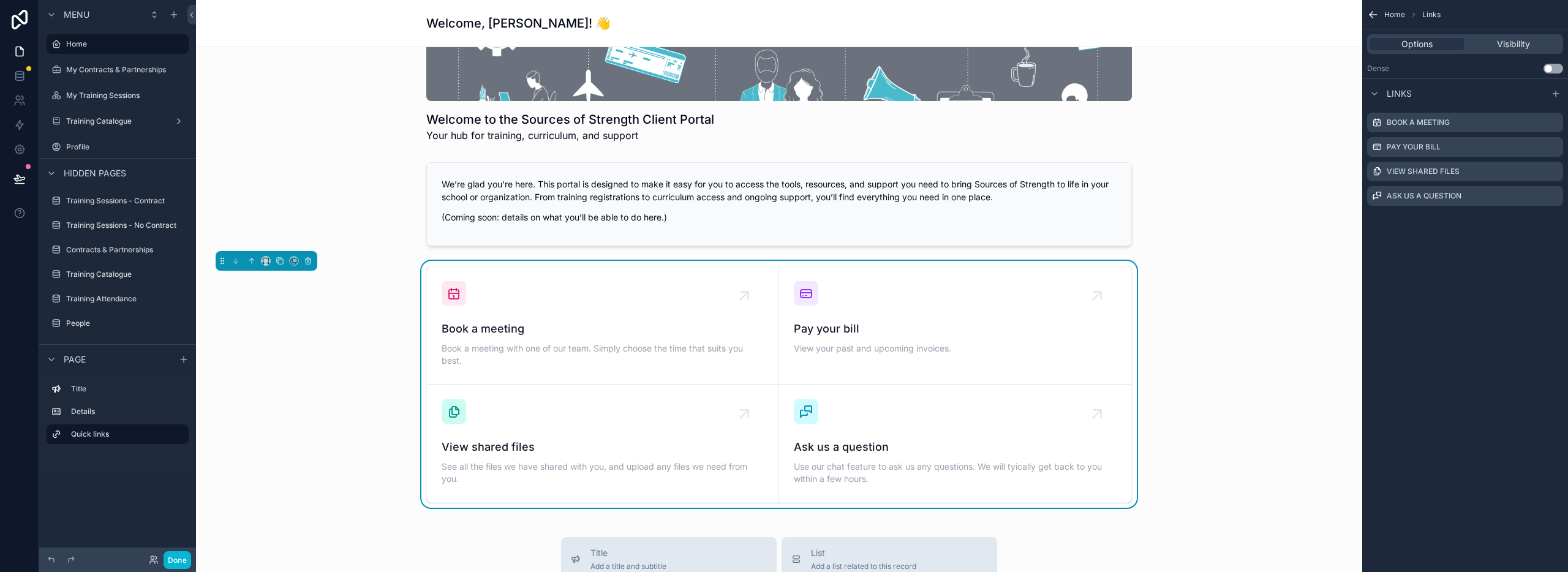
scroll to position [159, 0]
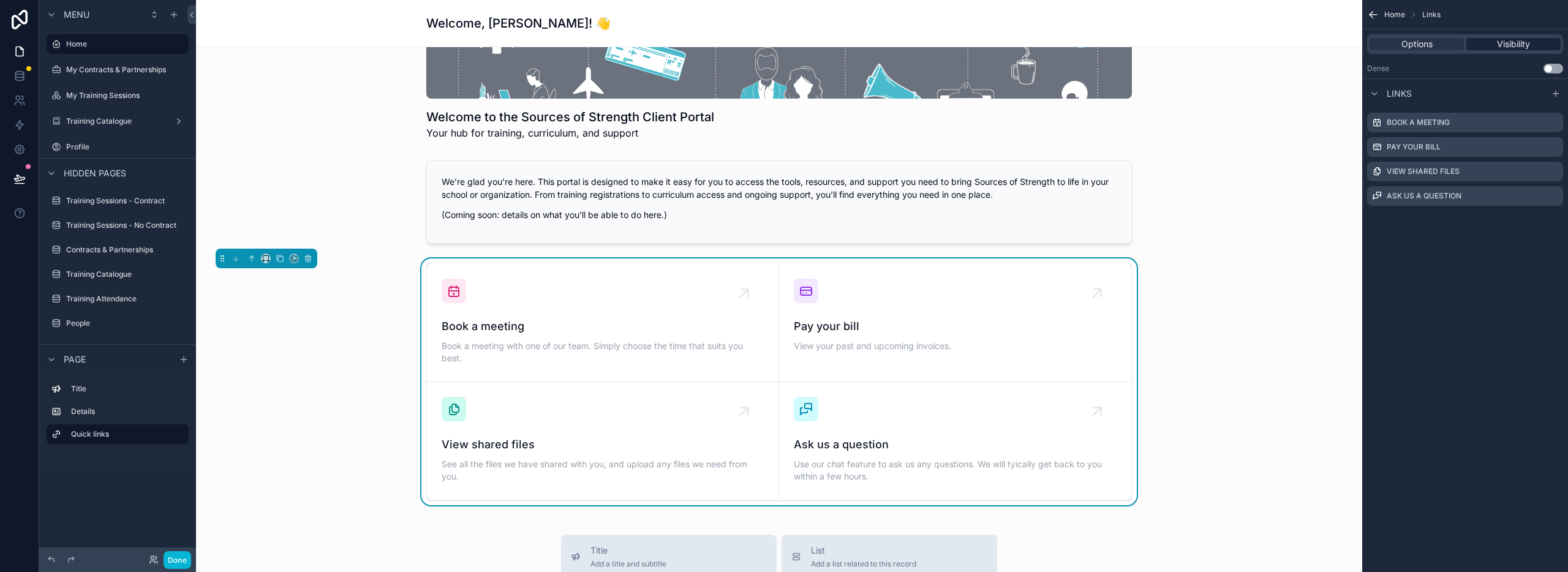
click at [1508, 37] on div "Options Visibility" at bounding box center [1465, 44] width 196 height 20
click at [1507, 41] on span "Visibility" at bounding box center [1514, 44] width 33 height 12
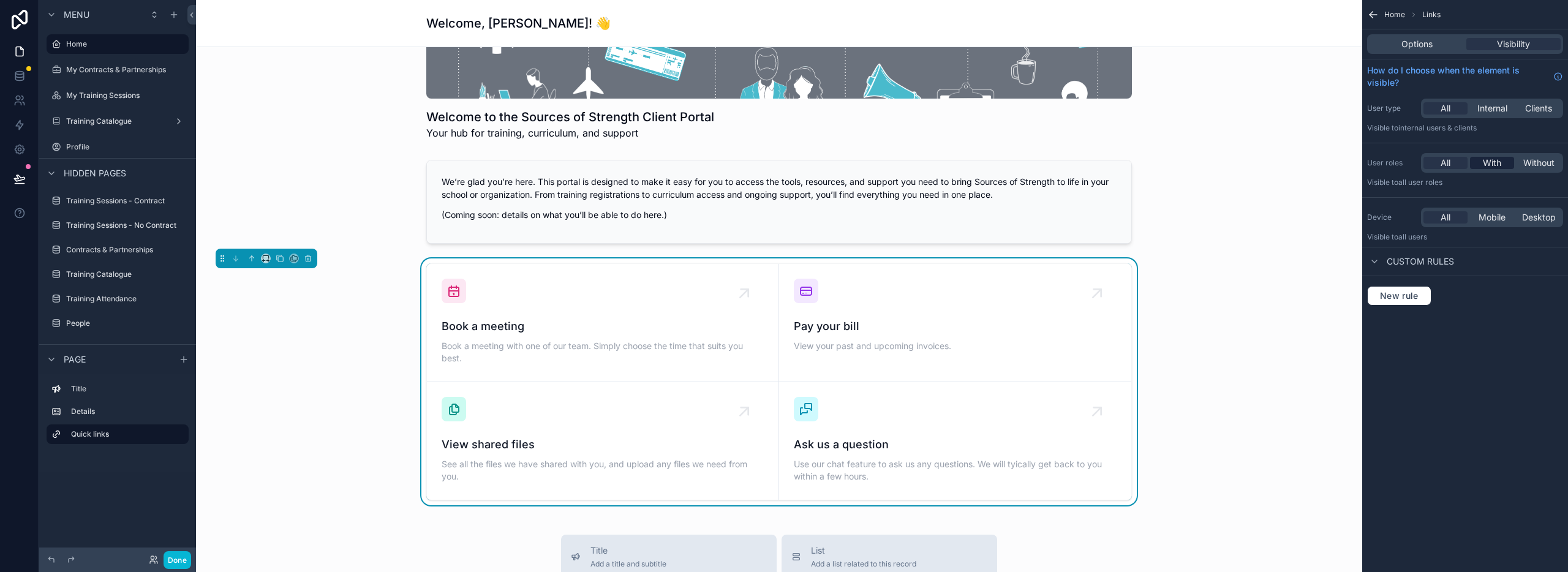
click at [1492, 162] on span "With" at bounding box center [1492, 163] width 18 height 12
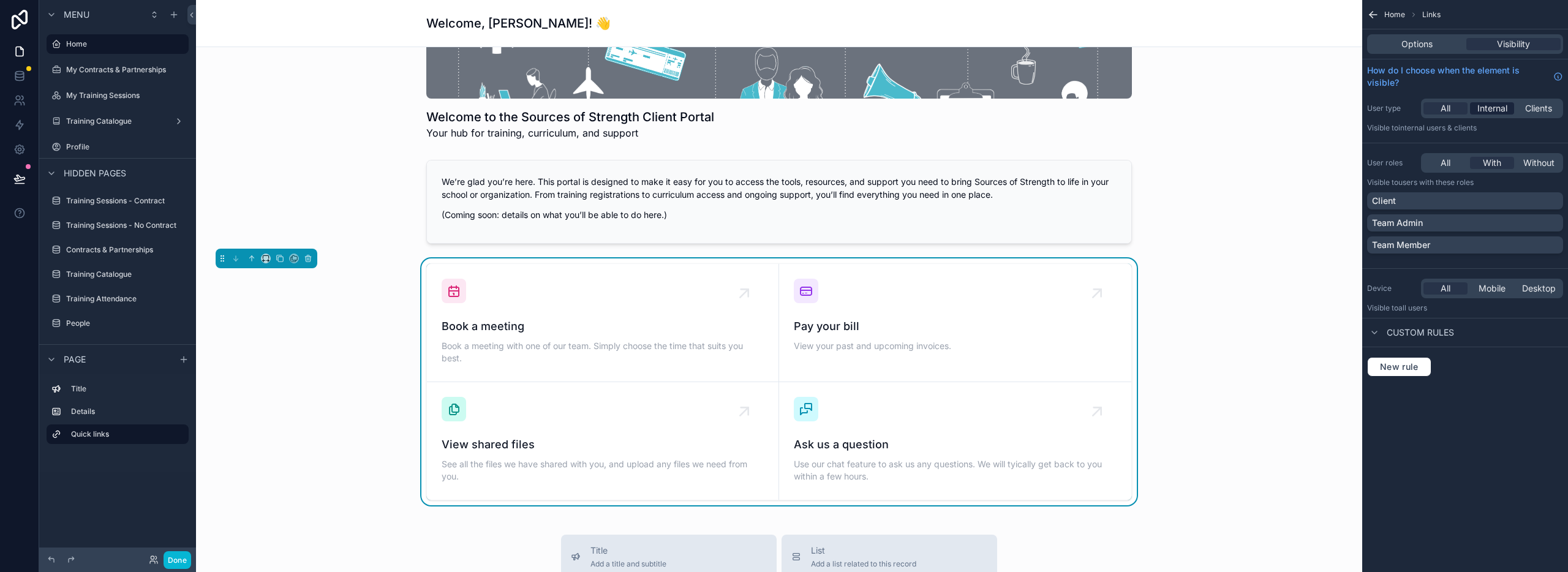
click at [1489, 106] on span "Internal" at bounding box center [1493, 108] width 30 height 12
click at [1528, 106] on span "Clients" at bounding box center [1539, 108] width 27 height 12
click at [1435, 110] on div "All" at bounding box center [1446, 108] width 44 height 12
click at [1534, 109] on span "Clients" at bounding box center [1539, 108] width 27 height 12
click at [1493, 107] on span "Internal" at bounding box center [1493, 108] width 30 height 12
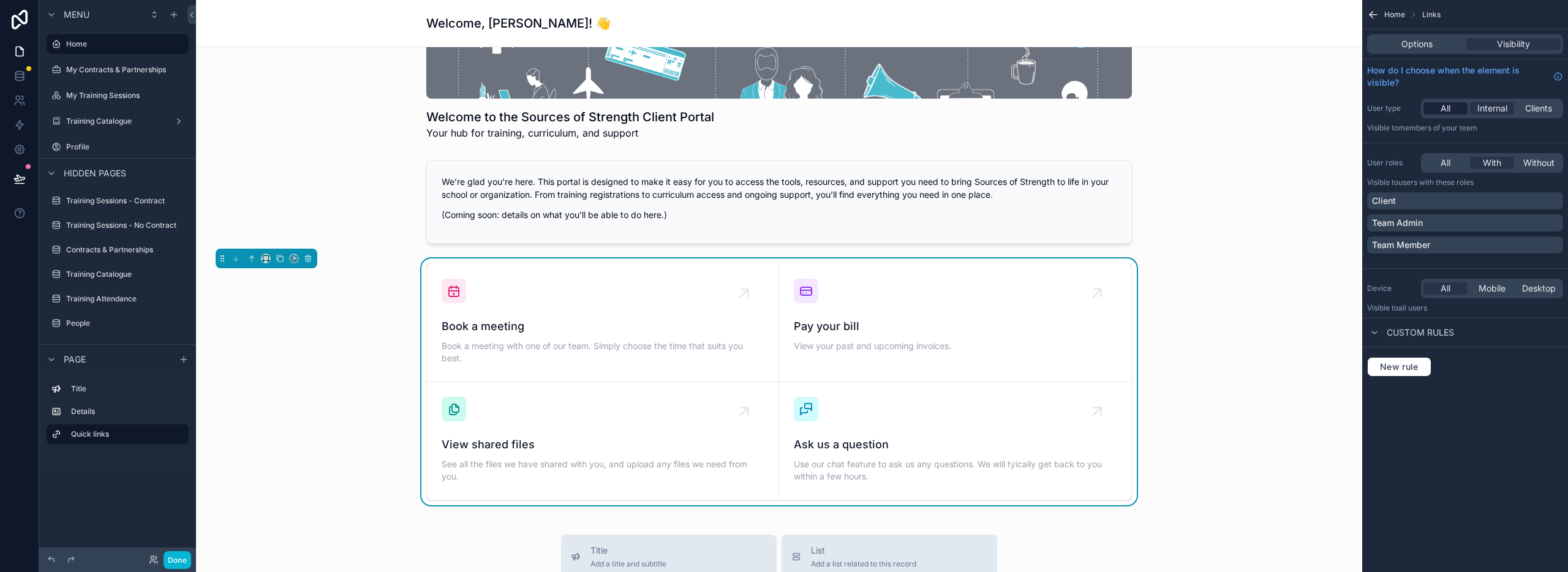
click at [1436, 111] on div "All" at bounding box center [1446, 108] width 44 height 12
click at [1449, 162] on span "All" at bounding box center [1446, 163] width 10 height 12
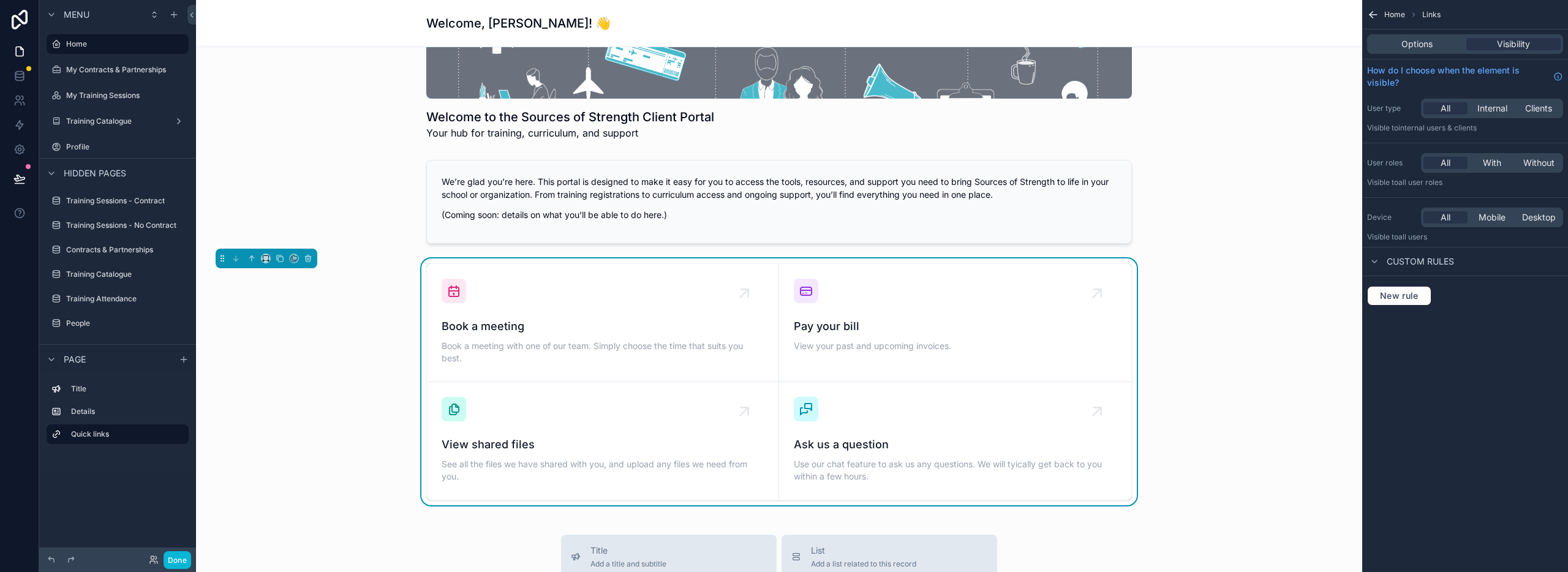
click at [1463, 138] on div "Home Links Options Visibility How do I choose when the element is visible? User…" at bounding box center [1465, 157] width 206 height 315
drag, startPoint x: 1418, startPoint y: 48, endPoint x: 1471, endPoint y: 43, distance: 53.2
click at [1419, 47] on span "Options" at bounding box center [1416, 44] width 31 height 12
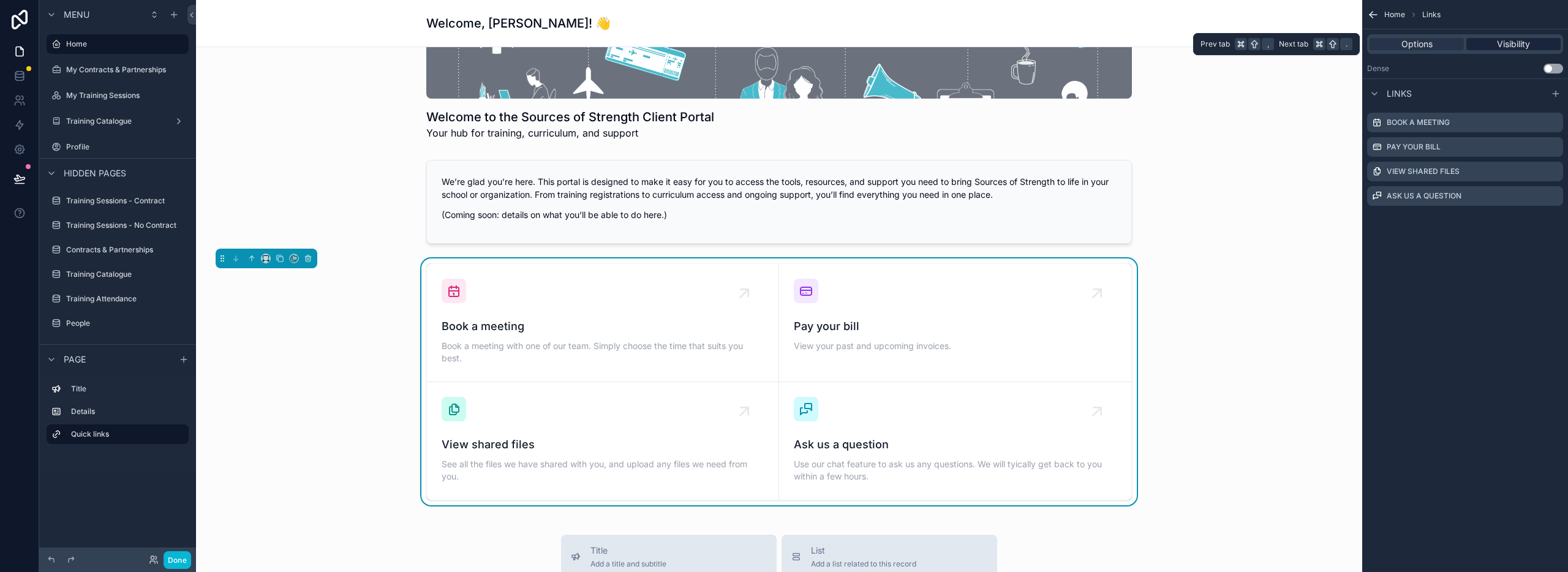
click at [1497, 41] on span "Visibility" at bounding box center [1514, 44] width 33 height 12
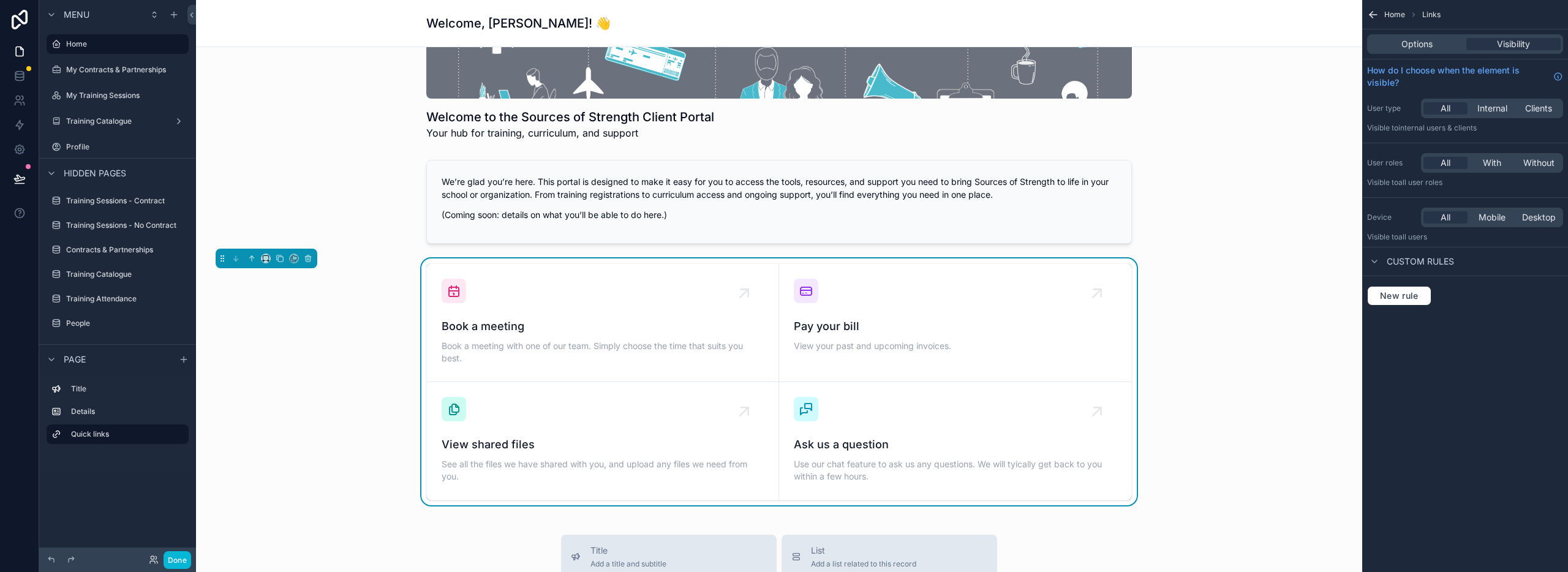
click at [1424, 261] on span "Custom rules" at bounding box center [1420, 261] width 67 height 12
click at [1417, 263] on span "Custom rules" at bounding box center [1420, 261] width 67 height 12
click at [1408, 299] on span "New rule" at bounding box center [1399, 296] width 48 height 11
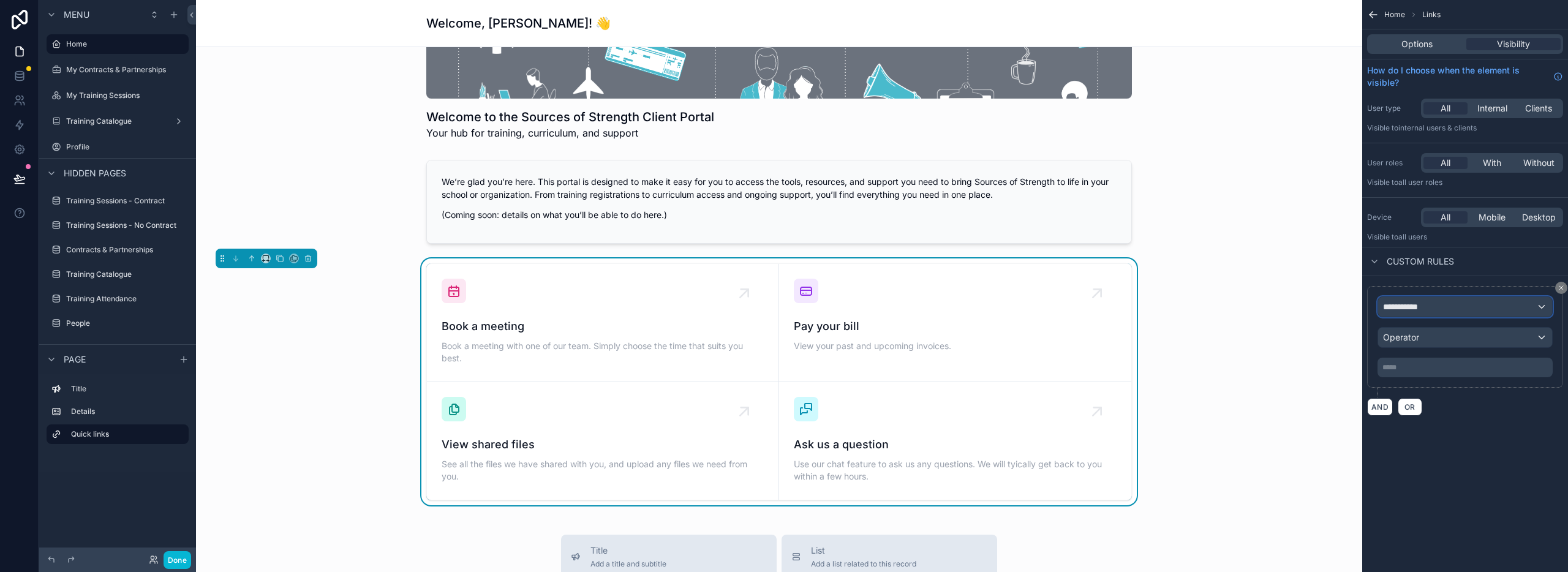
click at [1450, 306] on div "**********" at bounding box center [1465, 306] width 174 height 20
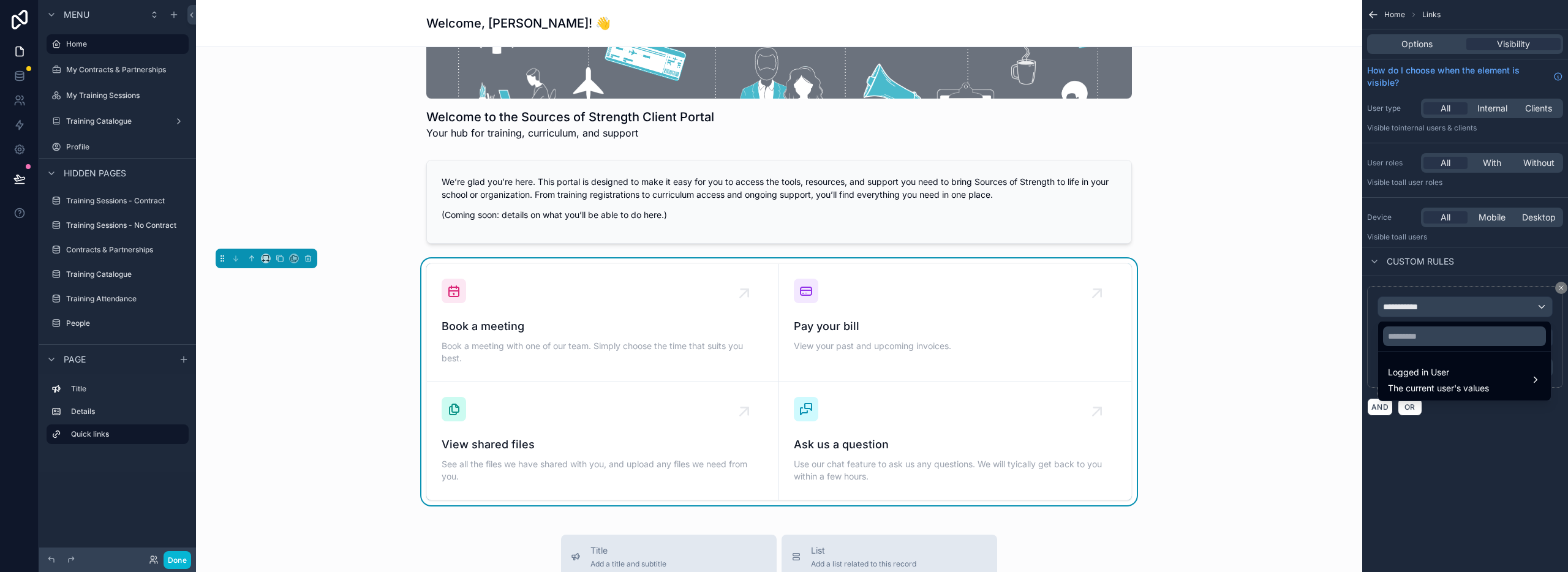
click at [1450, 306] on div "scrollable content" at bounding box center [784, 286] width 1568 height 572
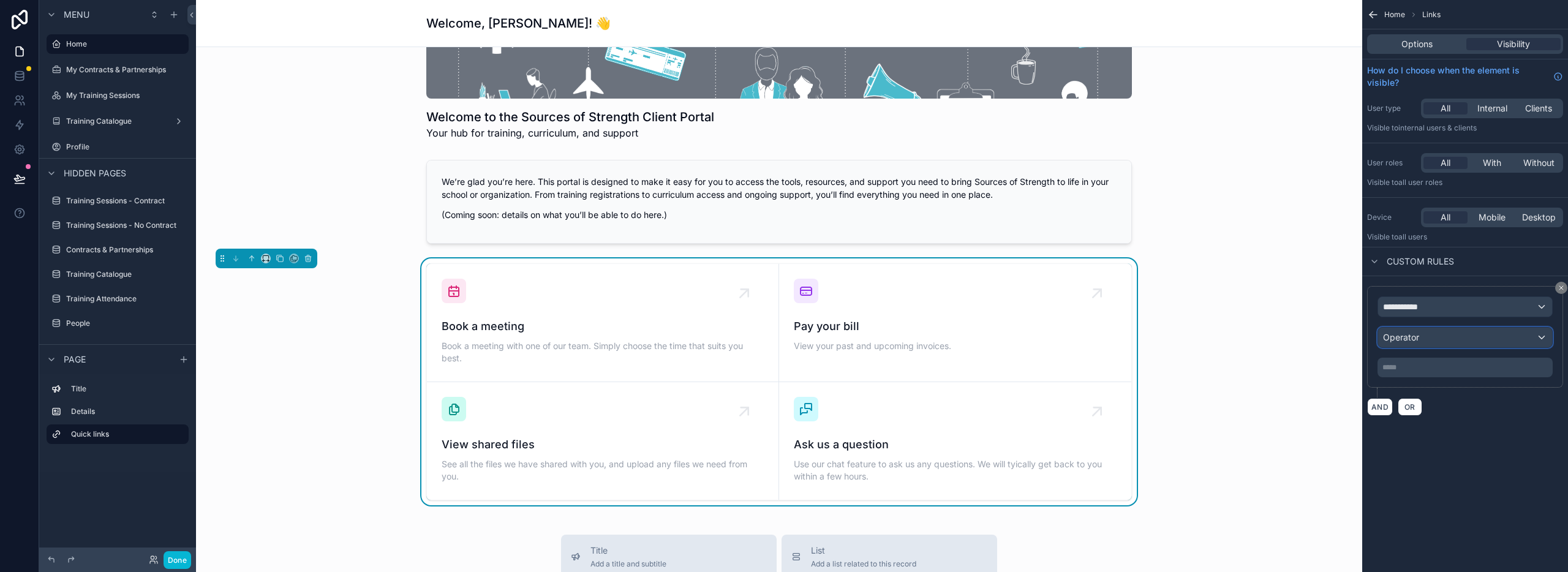
click at [1453, 340] on div "Operator" at bounding box center [1465, 337] width 174 height 20
click at [1453, 340] on div "scrollable content" at bounding box center [784, 286] width 1568 height 572
click at [1442, 372] on div "***** ﻿" at bounding box center [1465, 367] width 175 height 20
click at [1559, 282] on button "scrollable content" at bounding box center [1561, 287] width 12 height 12
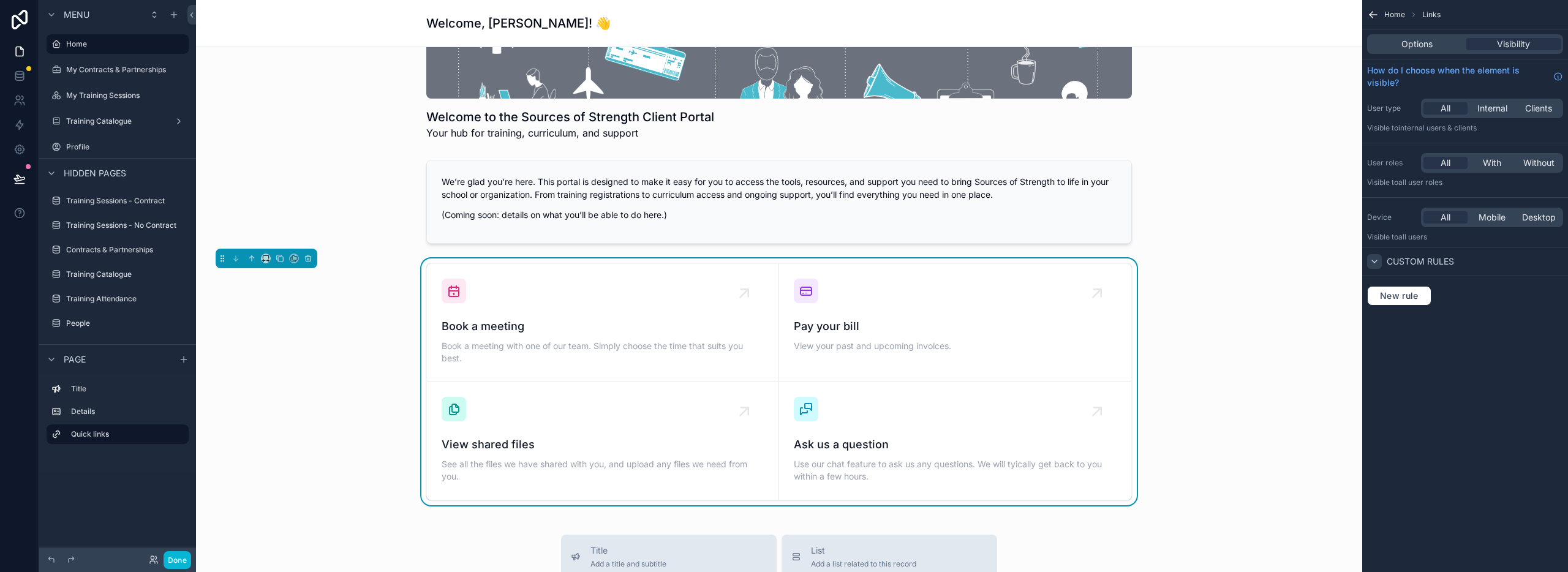
click at [1374, 261] on icon "scrollable content" at bounding box center [1374, 261] width 5 height 2
click at [1417, 36] on div "Options Visibility" at bounding box center [1465, 44] width 196 height 20
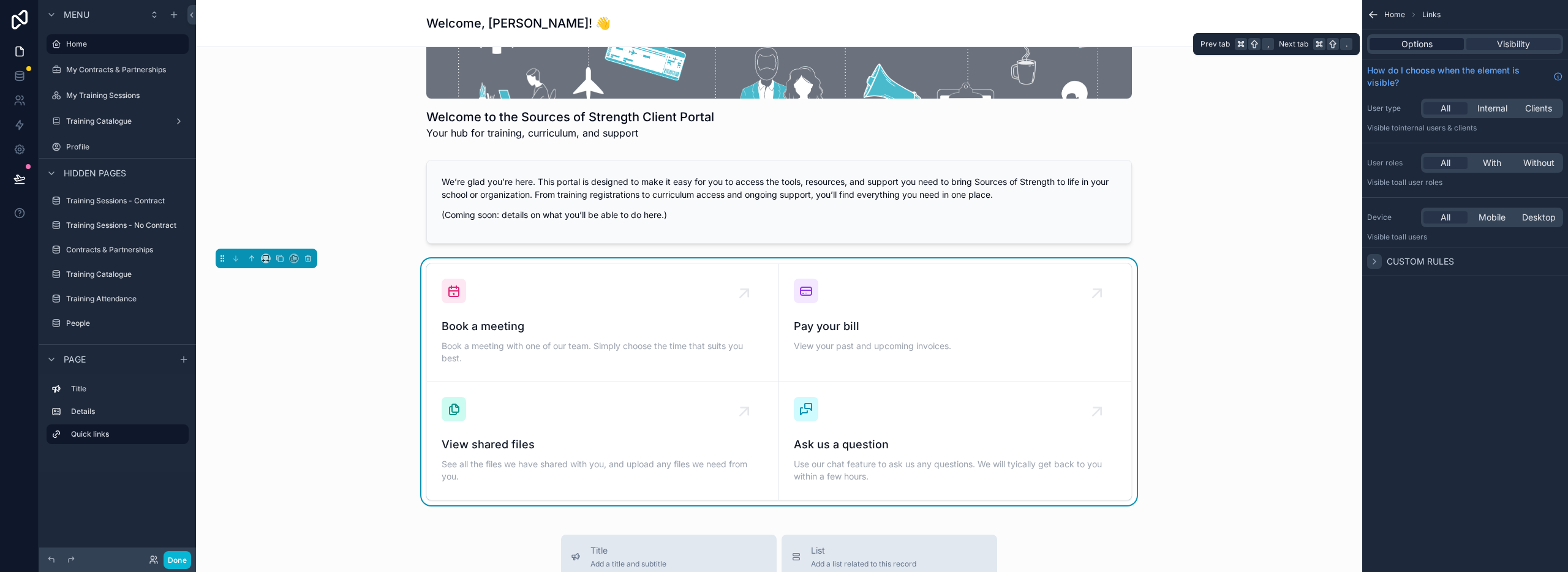
click at [1416, 47] on span "Options" at bounding box center [1416, 44] width 31 height 12
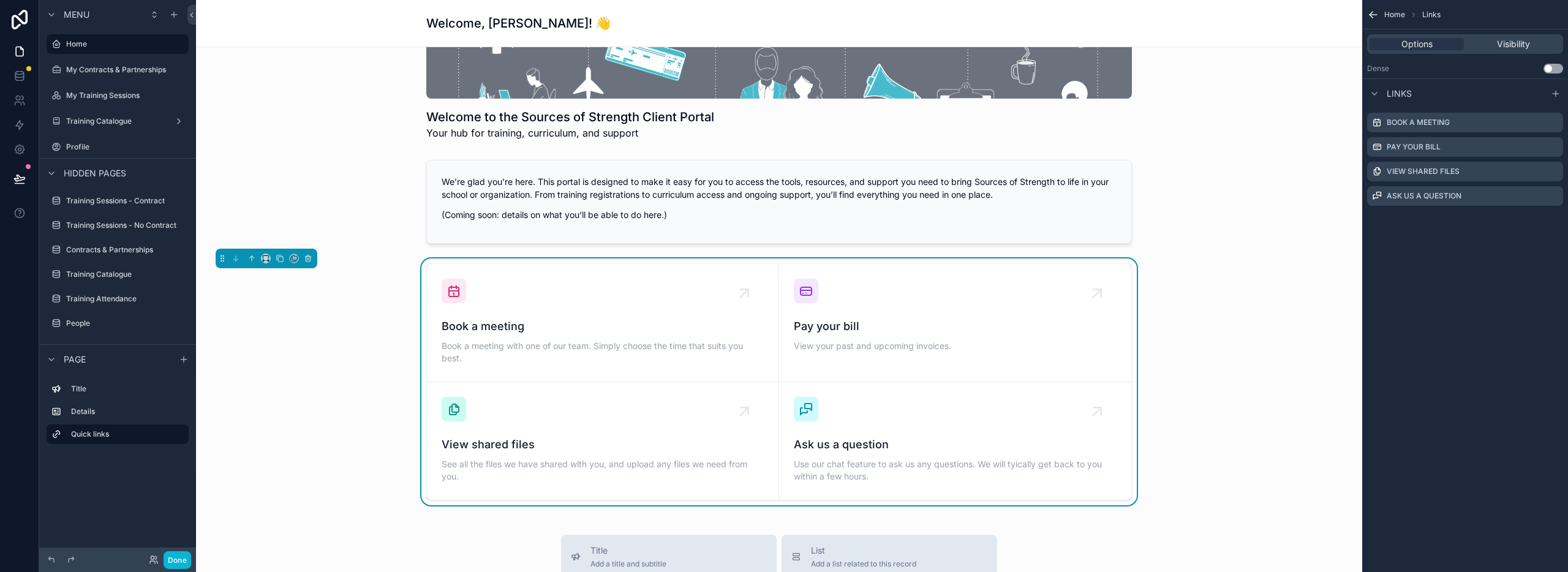
click at [1555, 69] on button "Use setting" at bounding box center [1553, 68] width 20 height 10
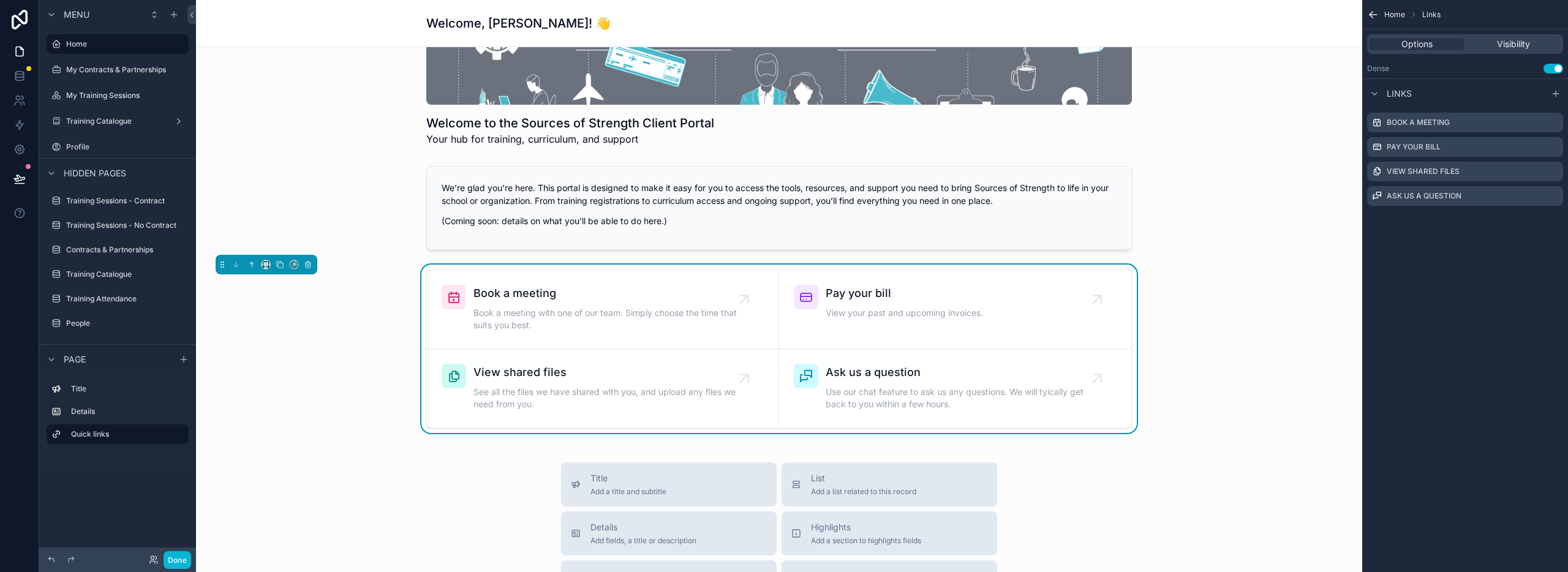
scroll to position [167, 0]
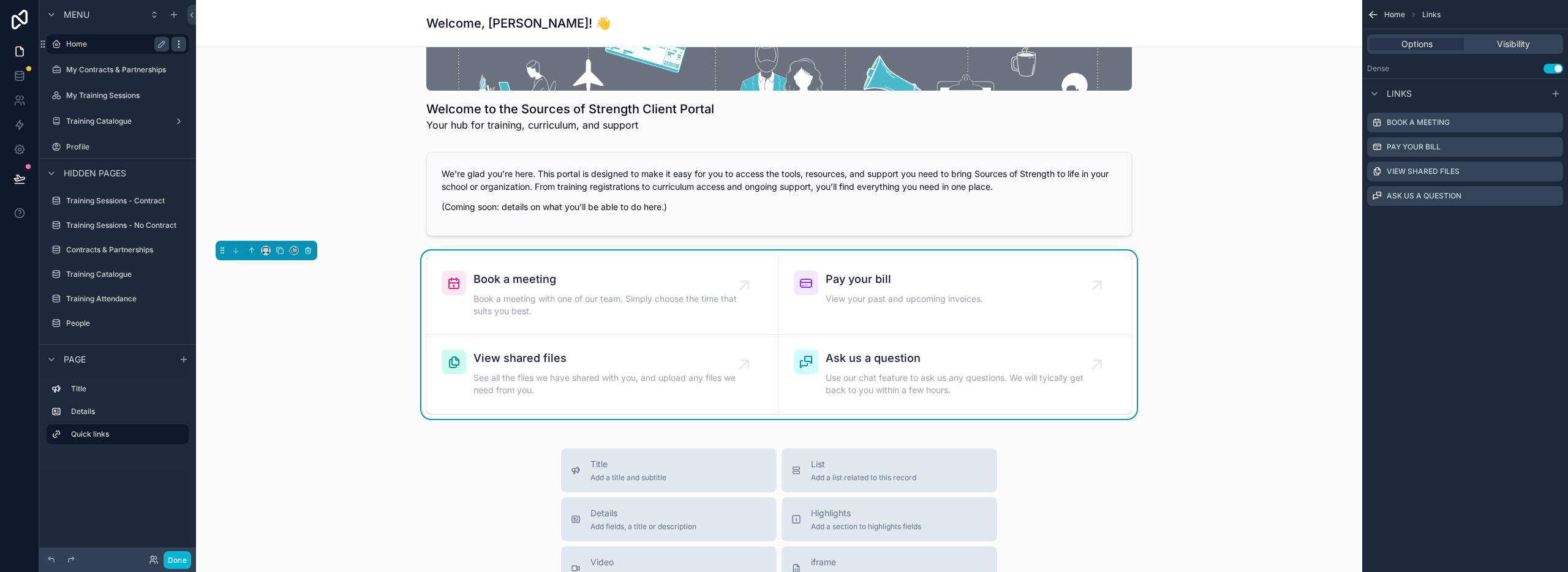
click at [177, 44] on icon "scrollable content" at bounding box center [179, 44] width 10 height 10
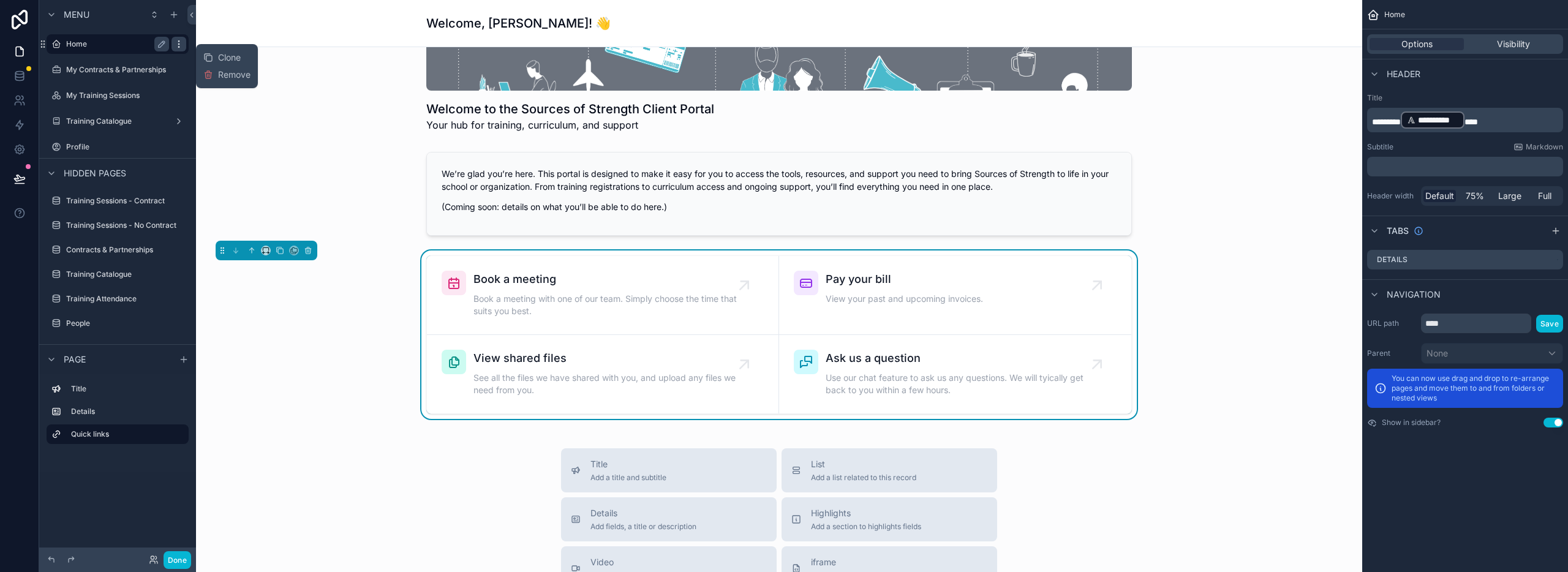
click at [177, 44] on icon "scrollable content" at bounding box center [179, 44] width 10 height 10
click at [98, 46] on label "Home" at bounding box center [114, 44] width 98 height 10
click at [98, 73] on label "My Contracts & Partnerships" at bounding box center [116, 70] width 100 height 10
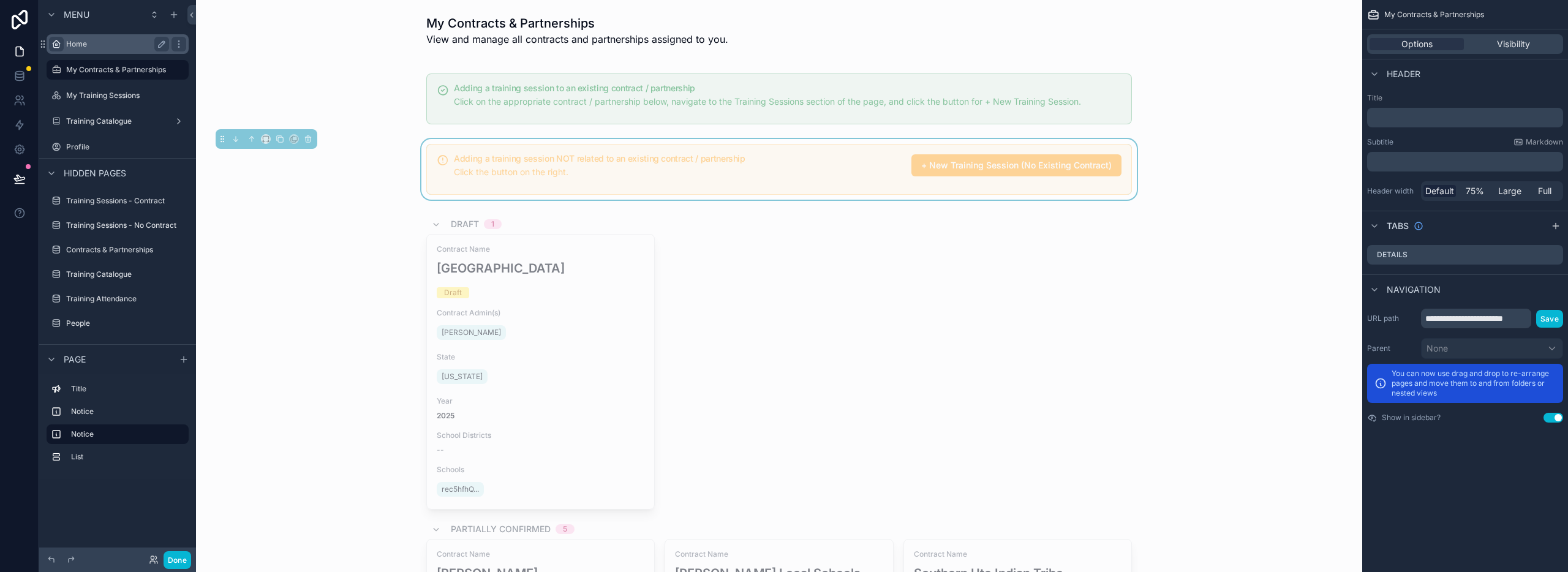
click at [62, 47] on div "scrollable content" at bounding box center [56, 44] width 15 height 15
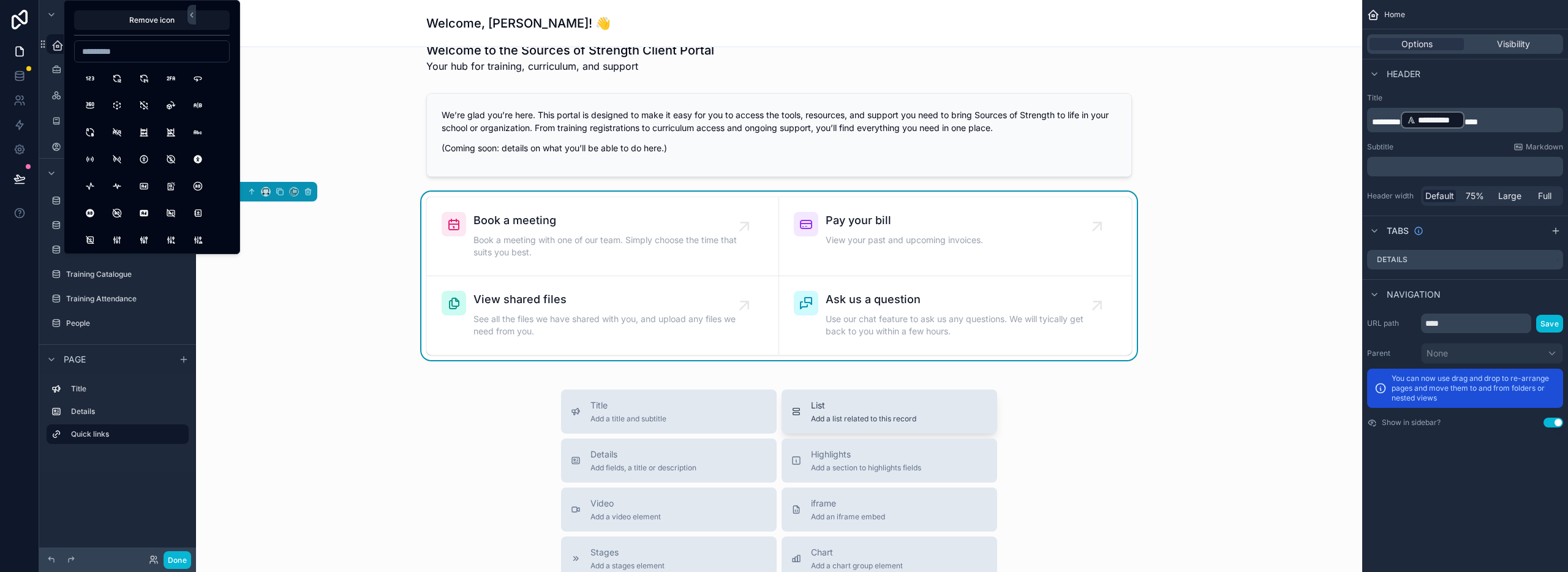
scroll to position [276, 0]
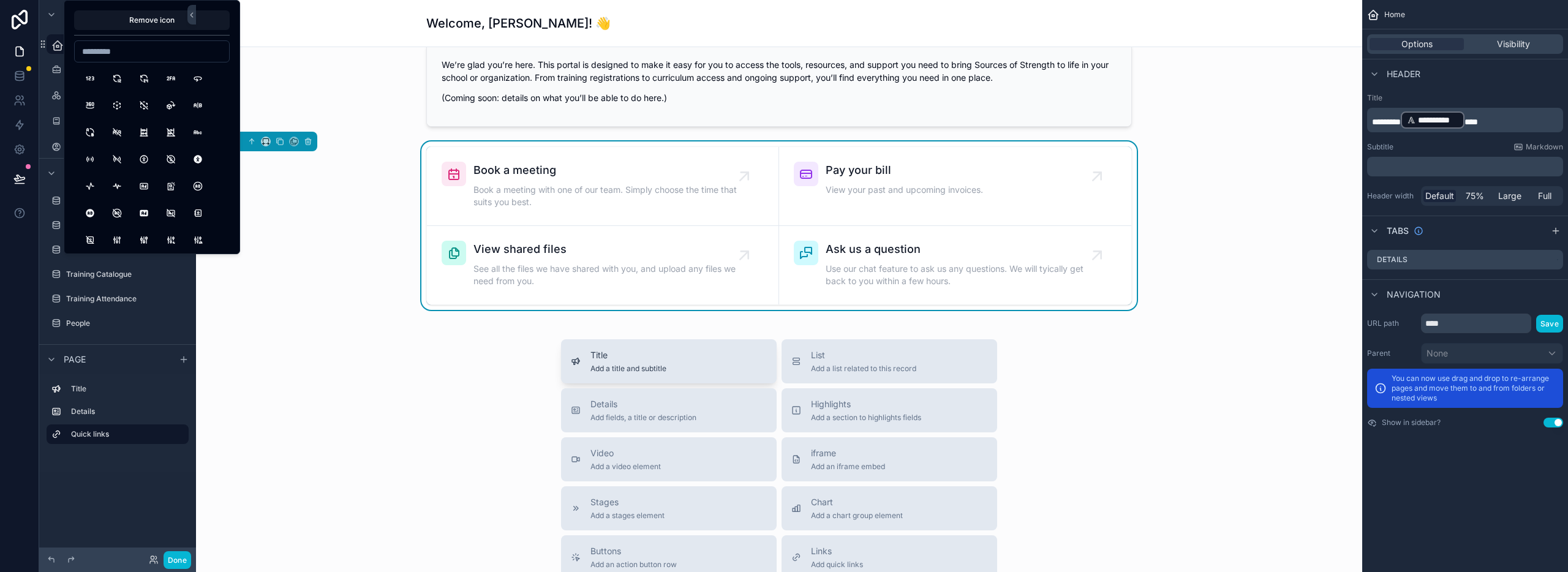
click at [664, 356] on div "Title Add a title and subtitle" at bounding box center [668, 361] width 196 height 25
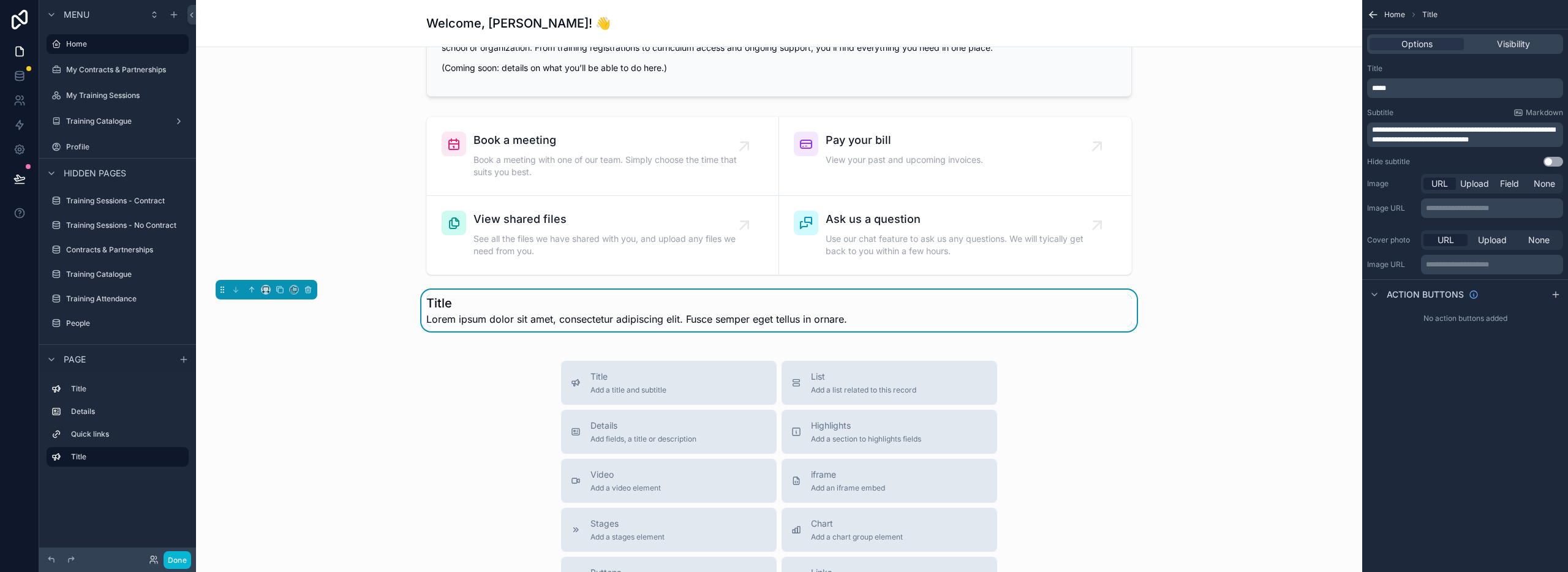
scroll to position [331, 0]
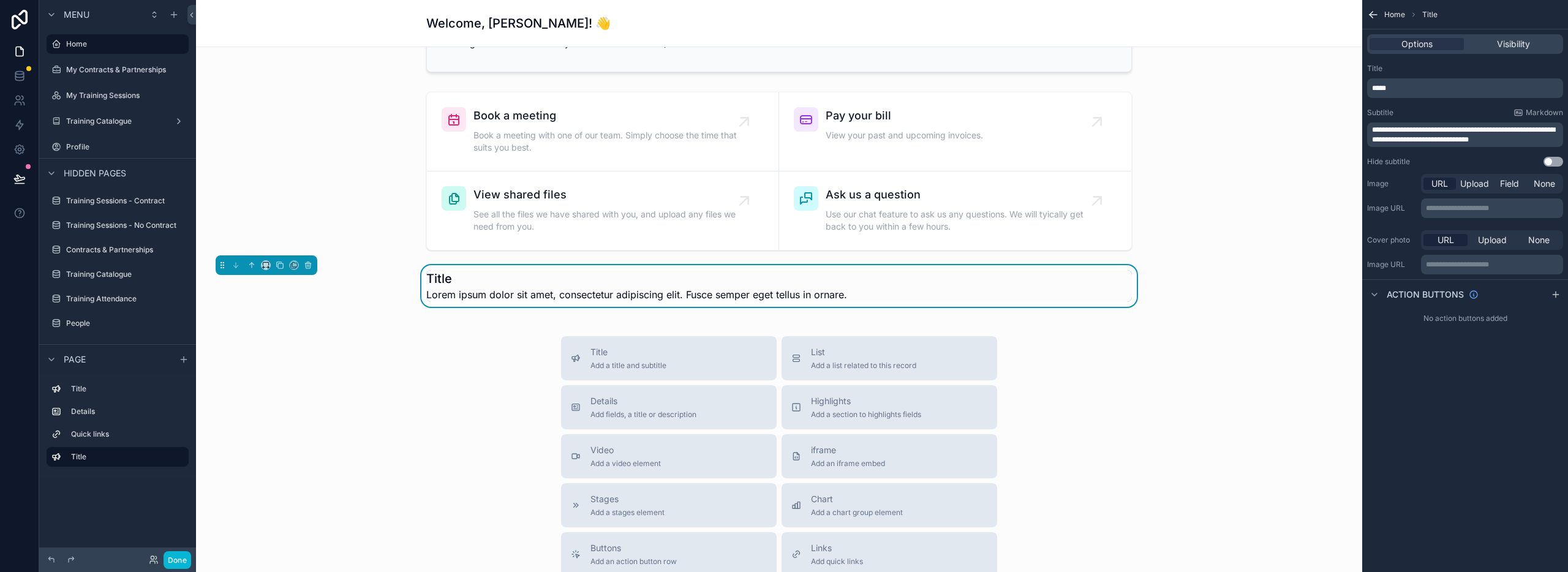
drag, startPoint x: 490, startPoint y: 277, endPoint x: 497, endPoint y: 277, distance: 7.0
click at [490, 277] on h1 "Title" at bounding box center [637, 278] width 421 height 17
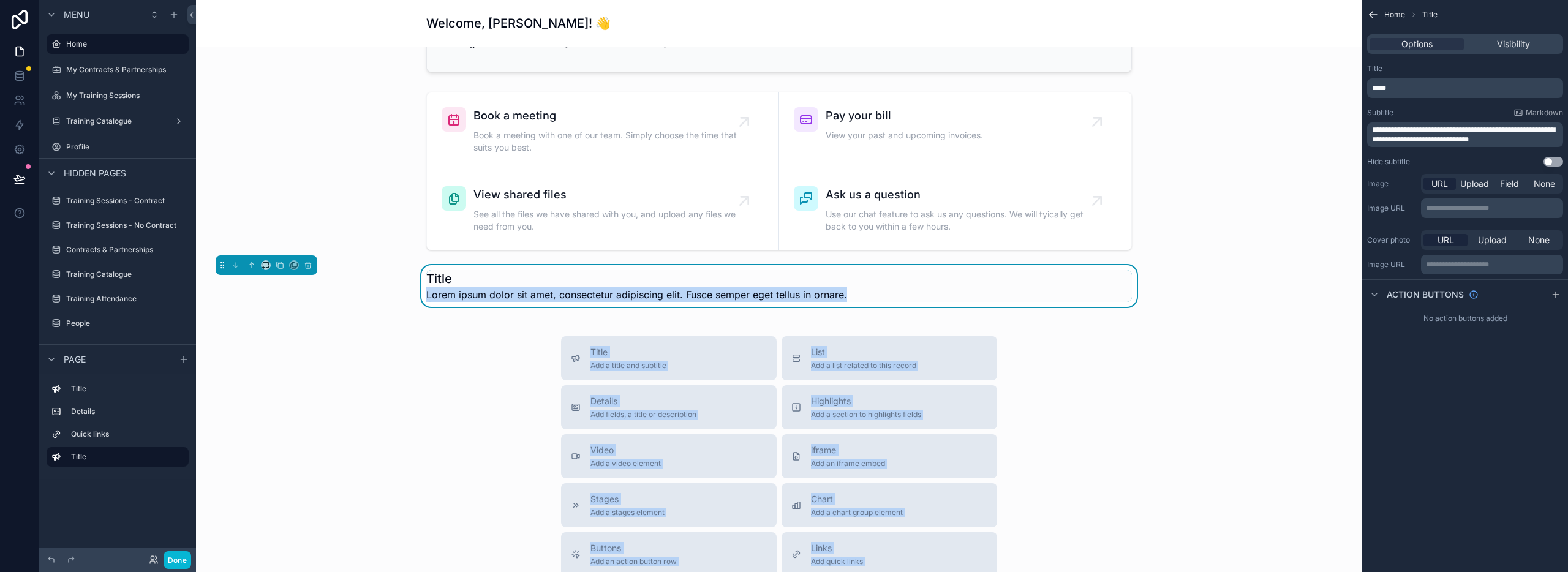
scroll to position [205, 0]
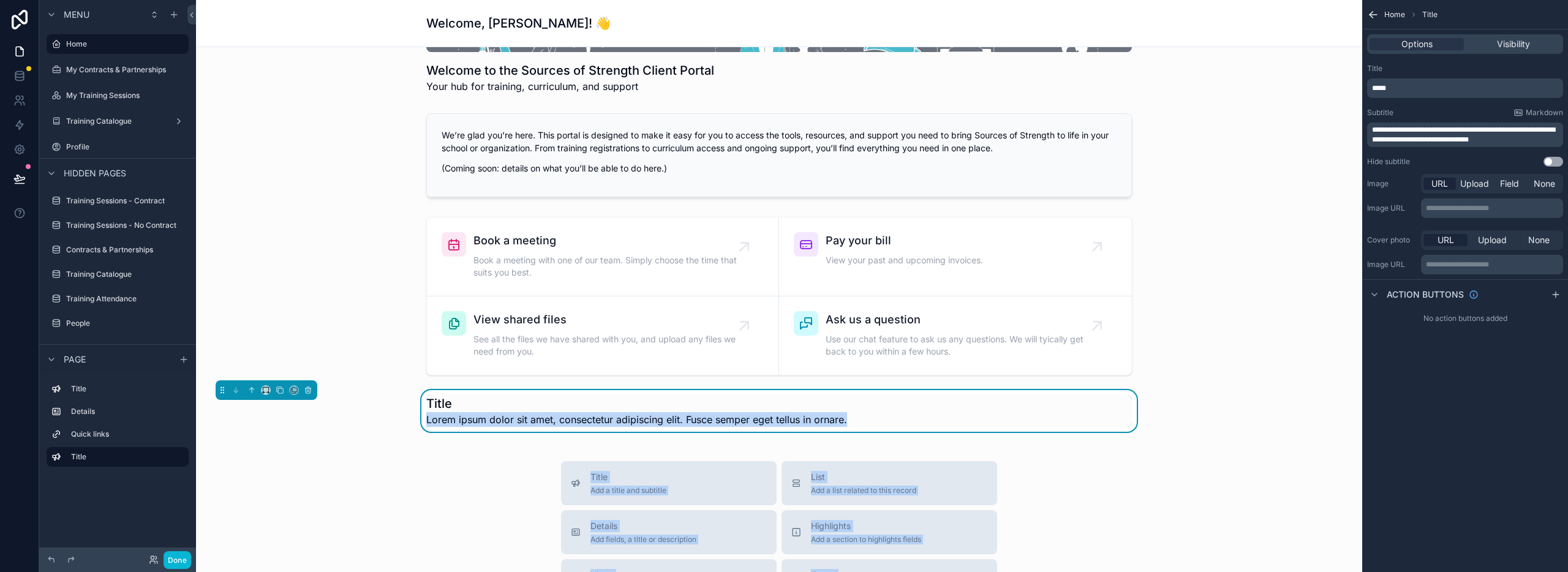
drag, startPoint x: 500, startPoint y: 274, endPoint x: 414, endPoint y: 2, distance: 285.3
click at [411, 0] on html "Menu Home My Contracts & Partnerships My Training Sessions Training Catalogue P…" at bounding box center [784, 332] width 1568 height 663
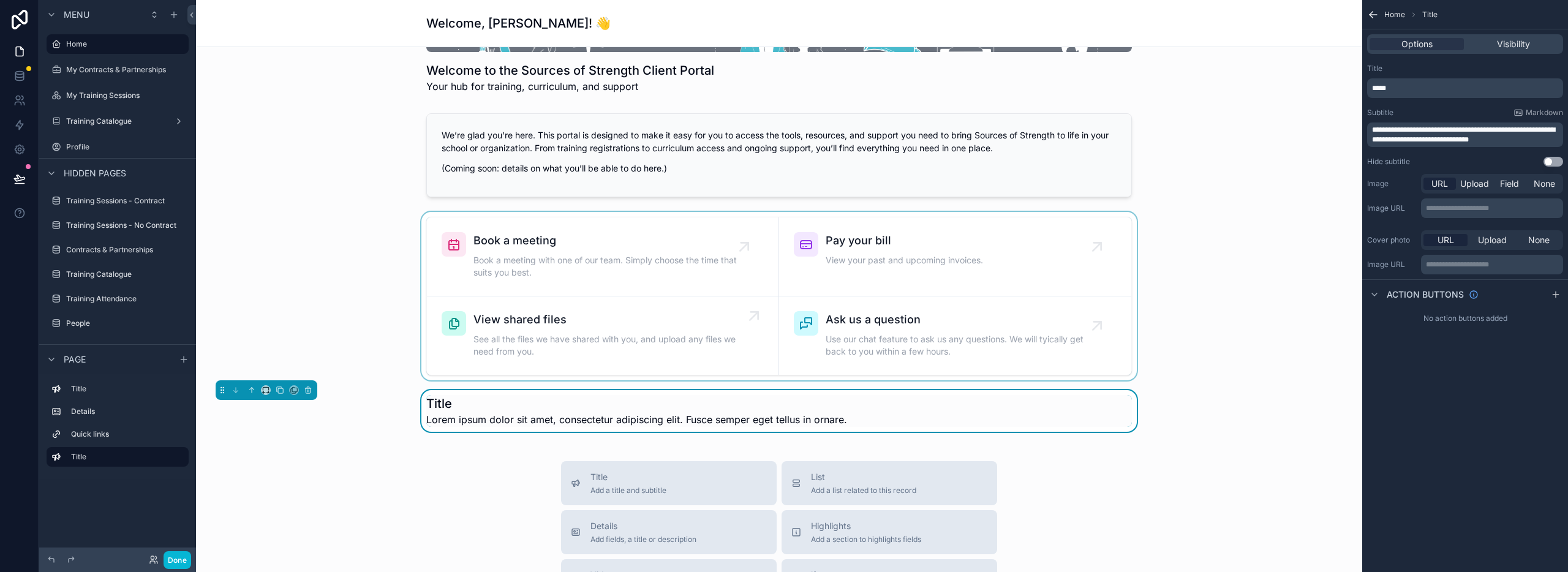
drag, startPoint x: 480, startPoint y: 232, endPoint x: 487, endPoint y: 350, distance: 118.2
click at [488, 352] on div "scrollable content" at bounding box center [779, 296] width 1146 height 168
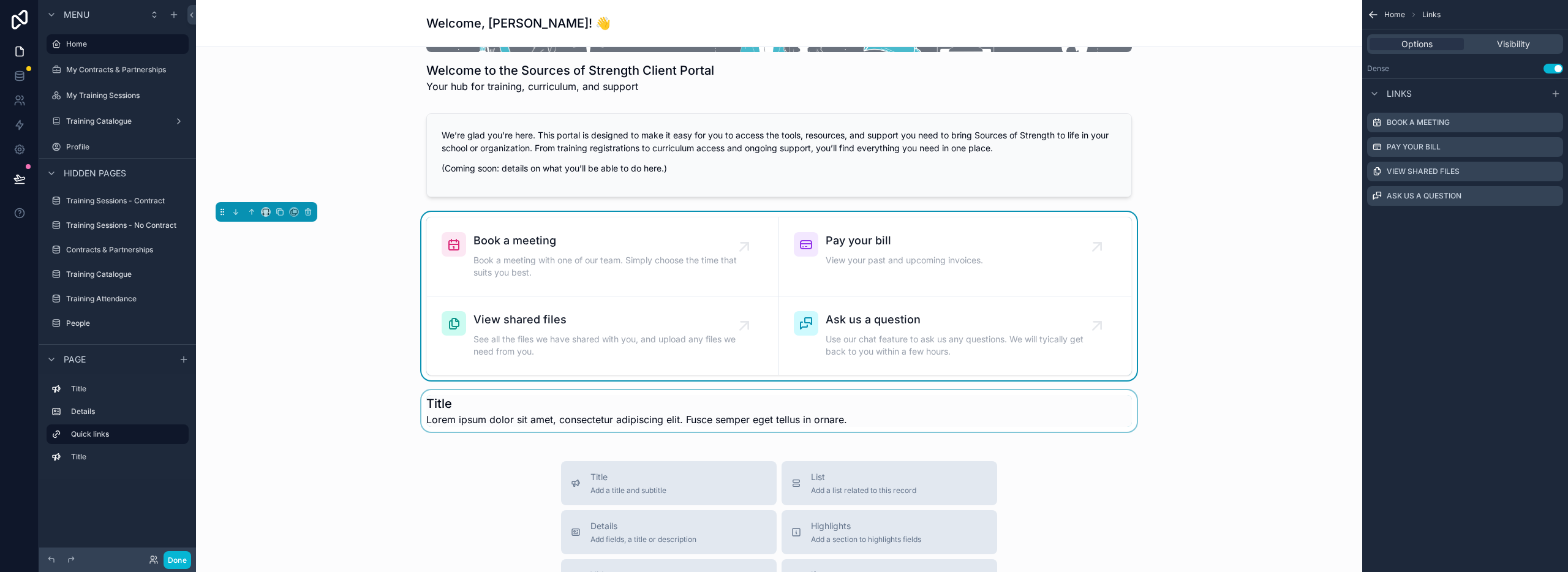
click at [441, 401] on div "scrollable content" at bounding box center [779, 410] width 1146 height 41
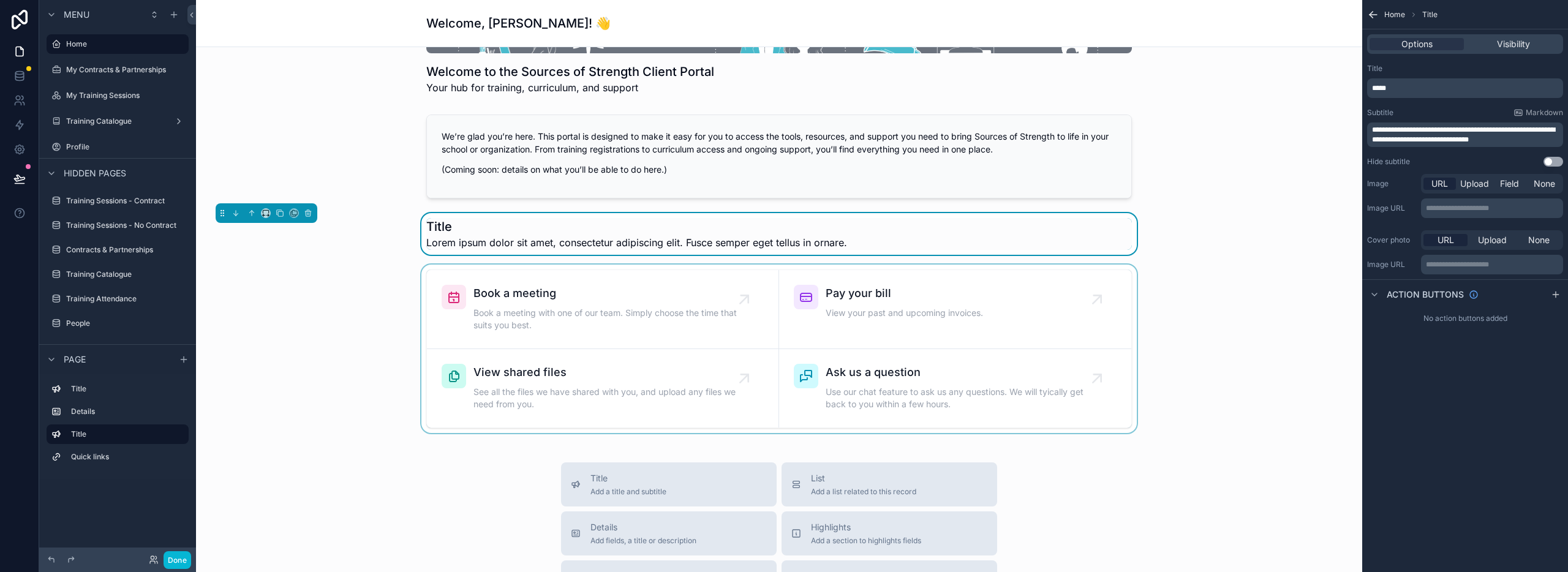
scroll to position [202, 0]
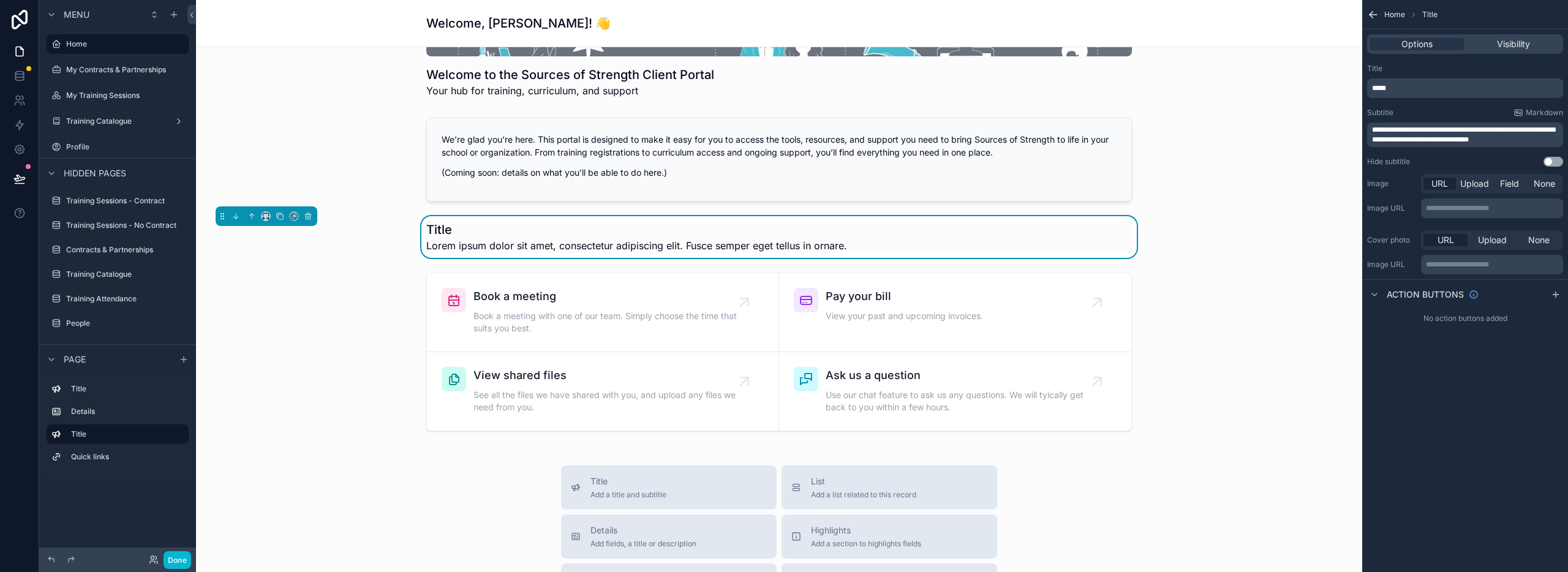
click at [965, 241] on div "Title Lorem ipsum dolor sit amet, consectetur adipiscing elit. Fusce semper ege…" at bounding box center [779, 237] width 706 height 32
click at [1396, 87] on p "*****" at bounding box center [1466, 88] width 189 height 10
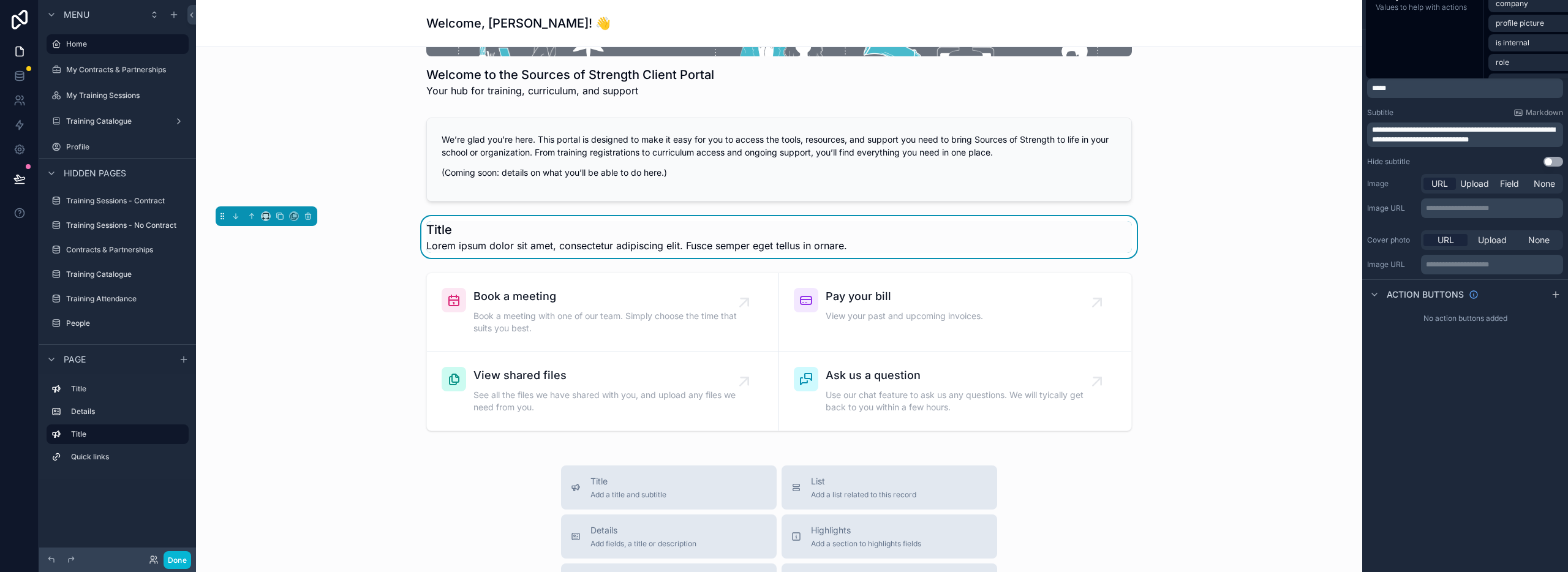
click at [1396, 87] on p "*****" at bounding box center [1466, 88] width 189 height 10
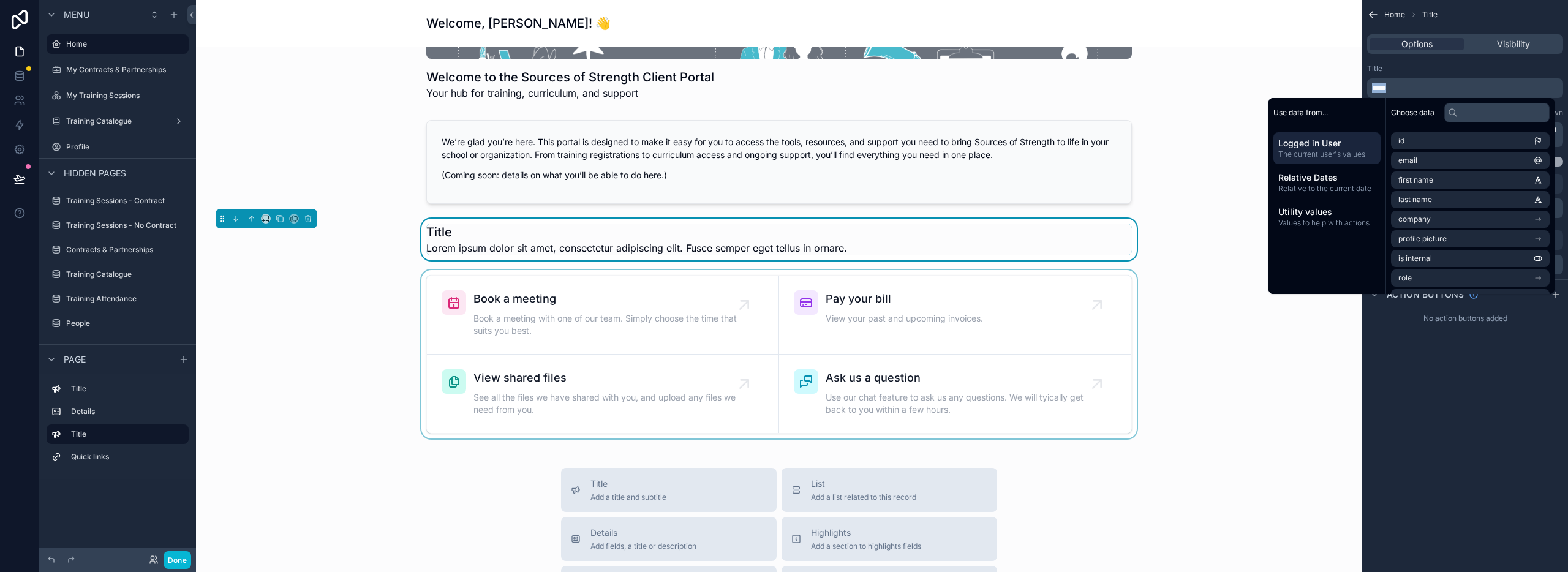
scroll to position [194, 0]
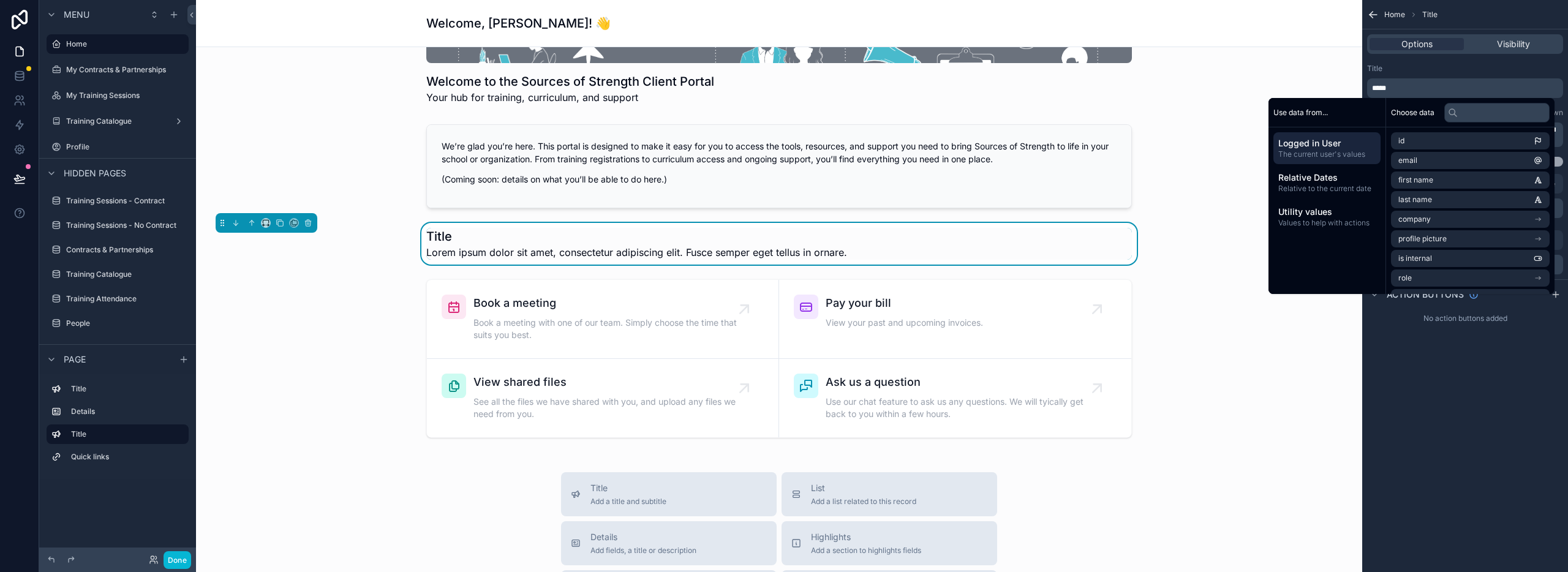
click at [460, 240] on h1 "Title" at bounding box center [637, 236] width 421 height 17
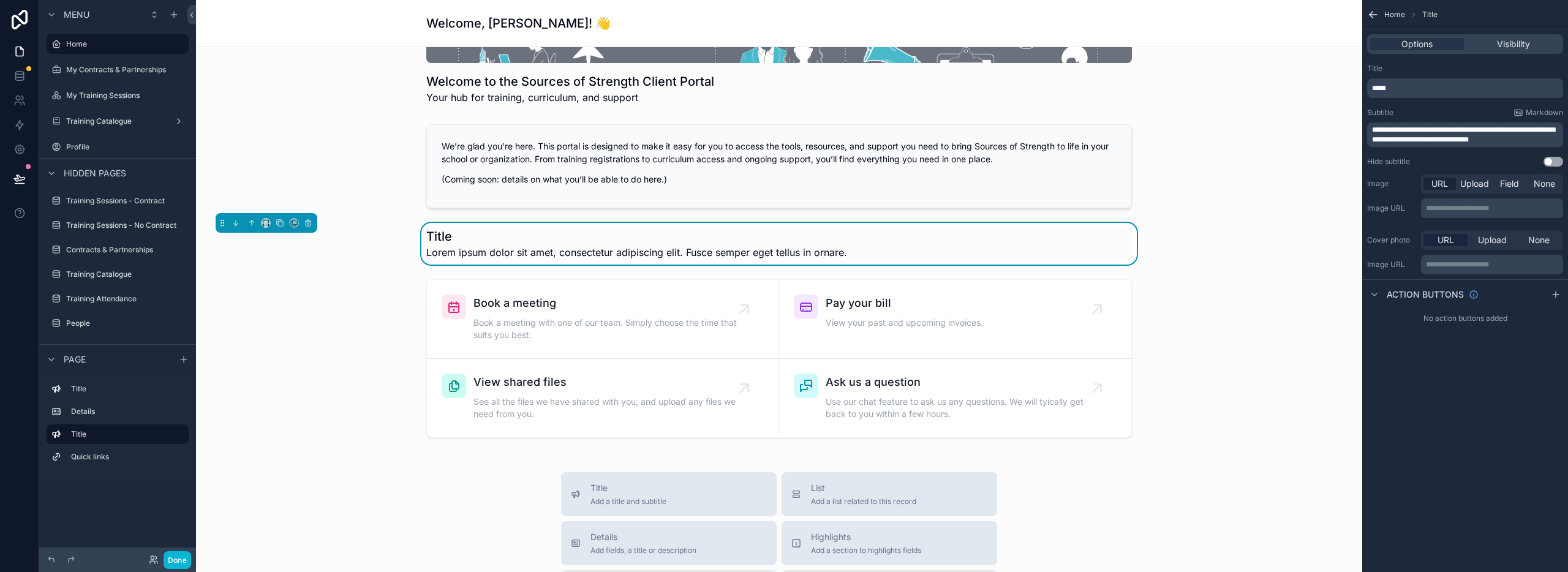
click at [441, 237] on h1 "Title" at bounding box center [637, 236] width 421 height 17
click at [1410, 86] on p "*****" at bounding box center [1466, 88] width 189 height 10
click at [1409, 86] on p "*****" at bounding box center [1466, 88] width 189 height 10
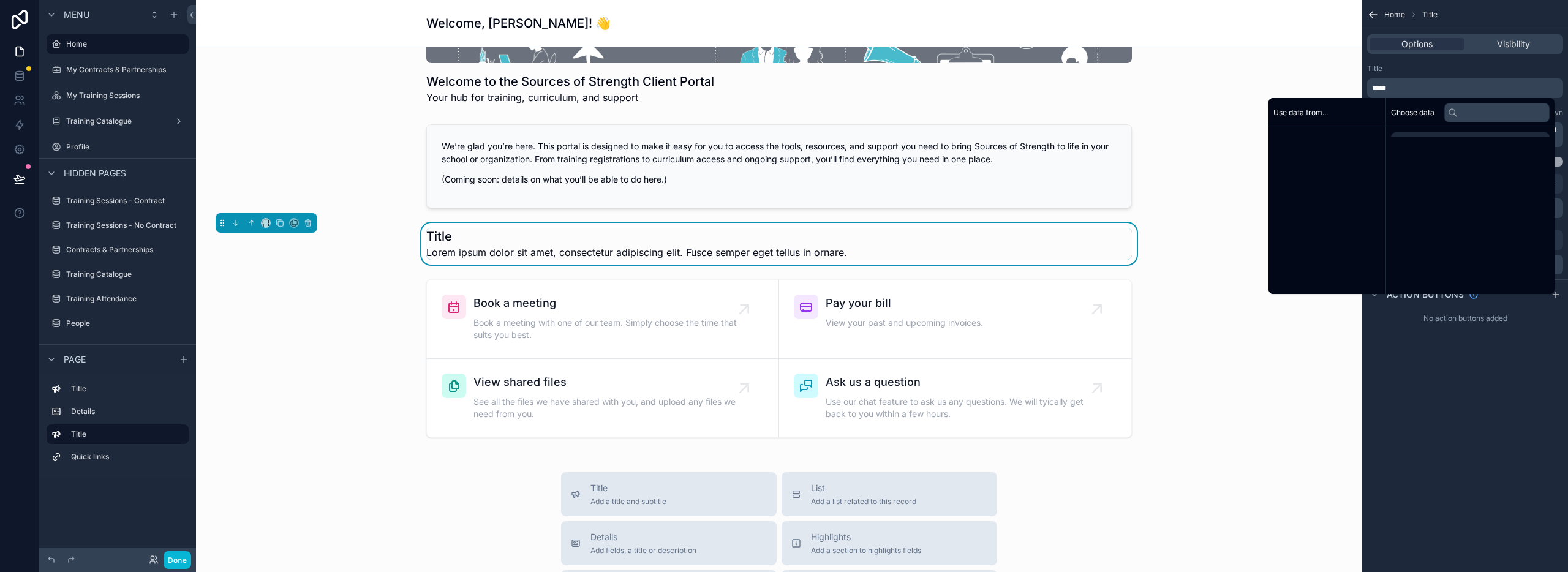
click at [1409, 86] on p "*****" at bounding box center [1466, 88] width 189 height 10
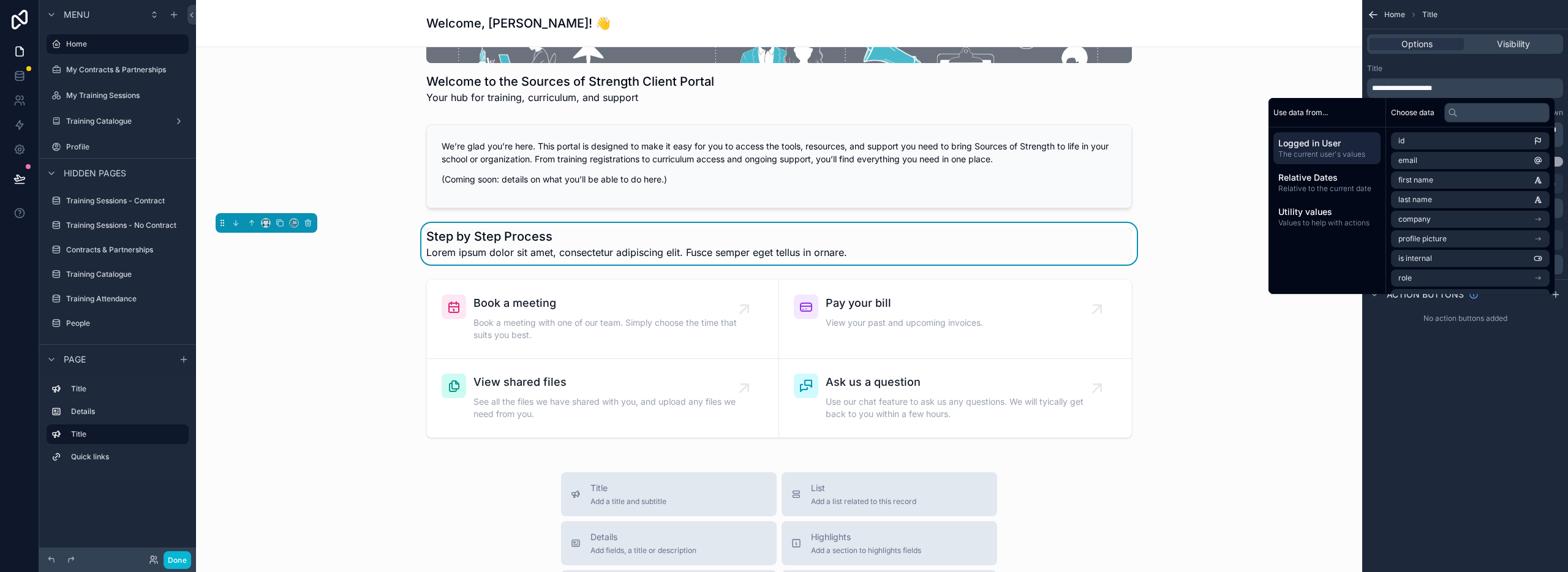
click at [1437, 71] on div "Title" at bounding box center [1465, 68] width 196 height 10
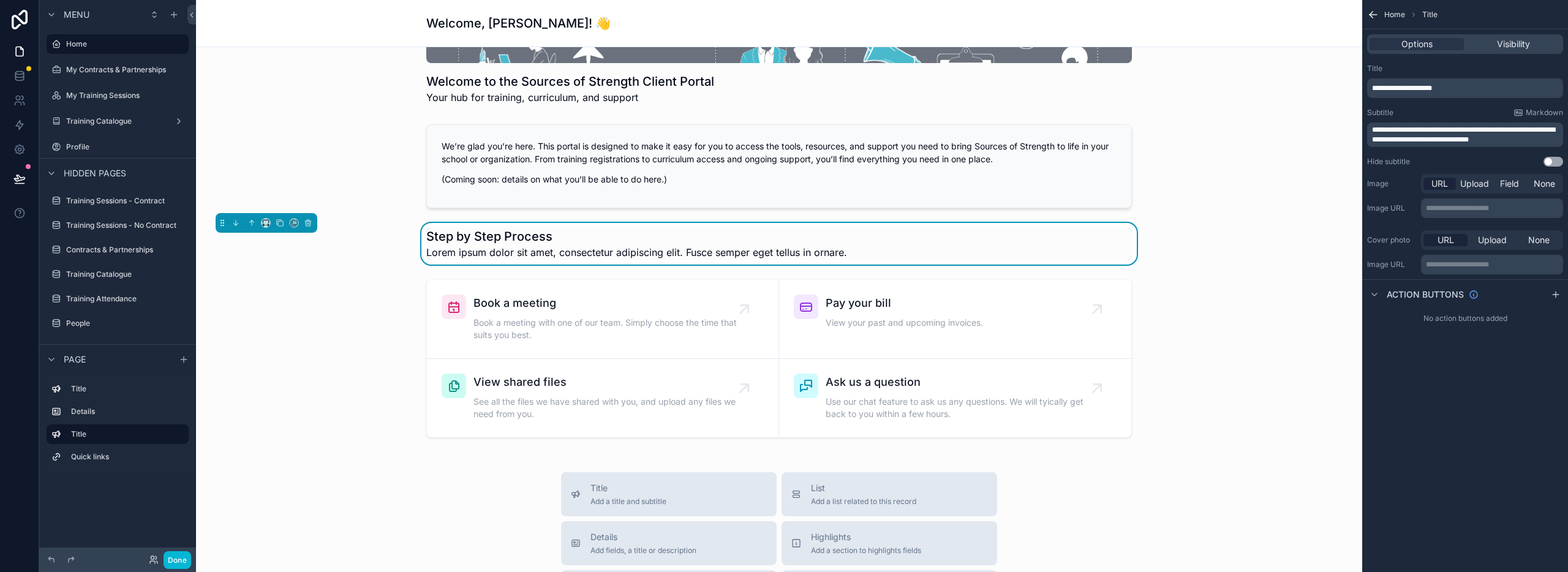
click at [1511, 140] on p "**********" at bounding box center [1466, 134] width 189 height 20
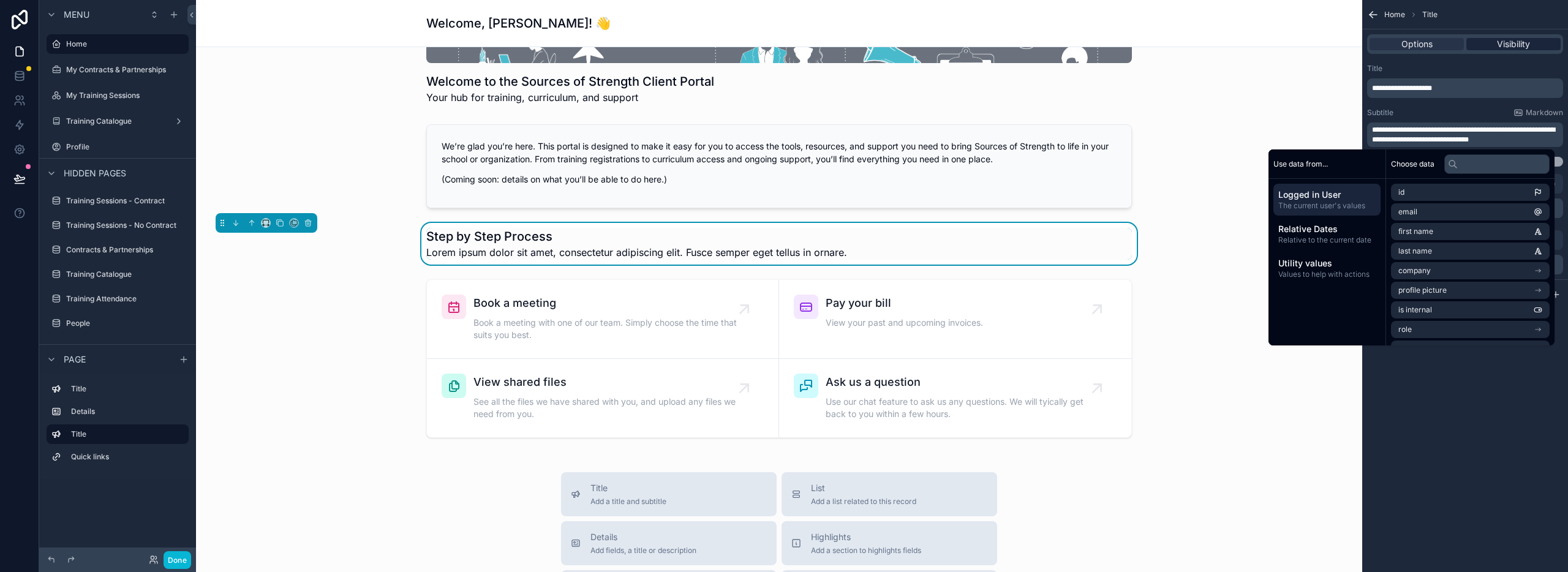
click at [1505, 42] on span "Visibility" at bounding box center [1514, 44] width 33 height 12
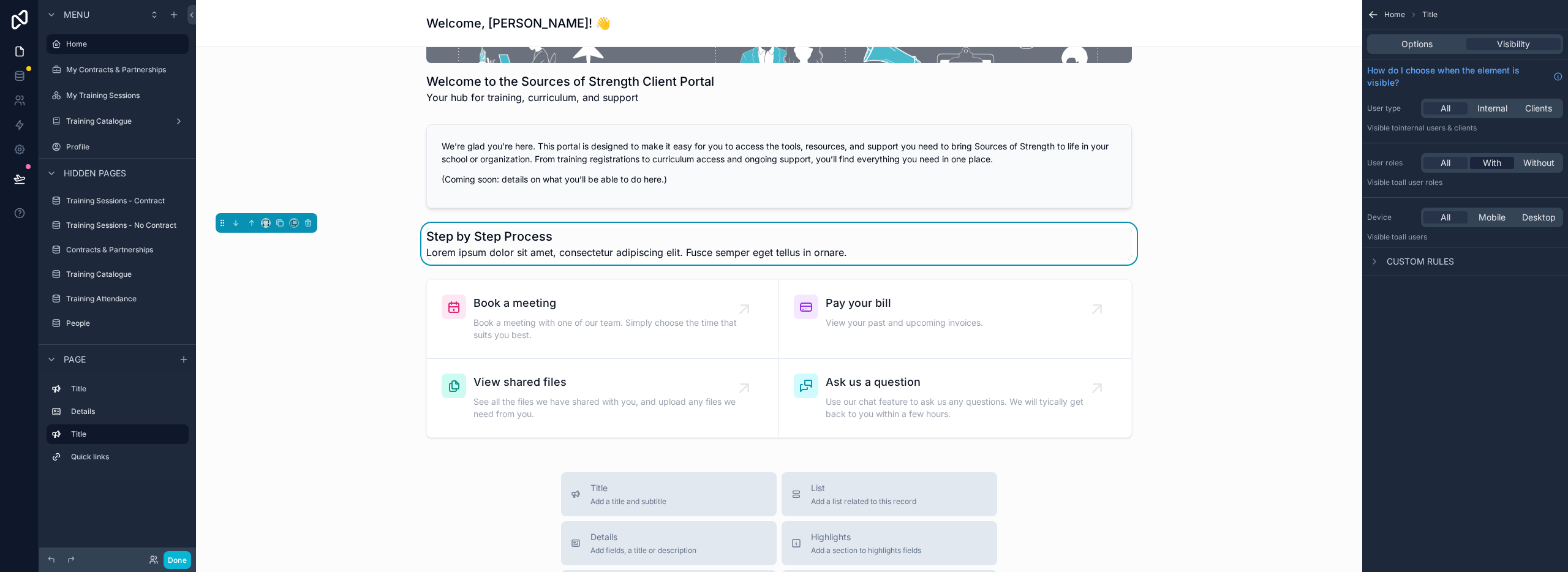
click at [1483, 165] on span "With" at bounding box center [1492, 163] width 18 height 12
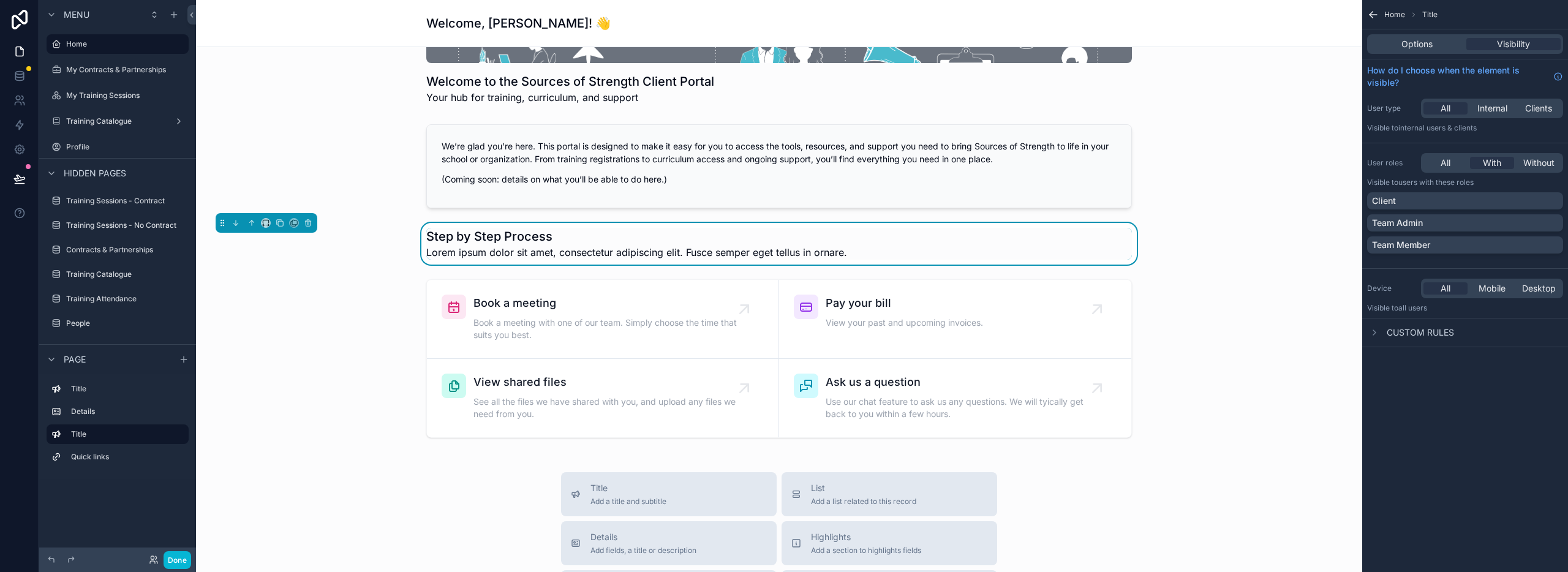
click at [764, 245] on span "Lorem ipsum dolor sit amet, consectetur adipiscing elit. Fusce semper eget tell…" at bounding box center [637, 252] width 421 height 15
click at [840, 235] on h1 "Step by Step Process" at bounding box center [637, 236] width 421 height 17
click at [940, 248] on div "Step by Step Process Lorem ipsum dolor sit amet, consectetur adipiscing elit. F…" at bounding box center [779, 244] width 706 height 32
click at [1428, 41] on span "Options" at bounding box center [1416, 44] width 31 height 12
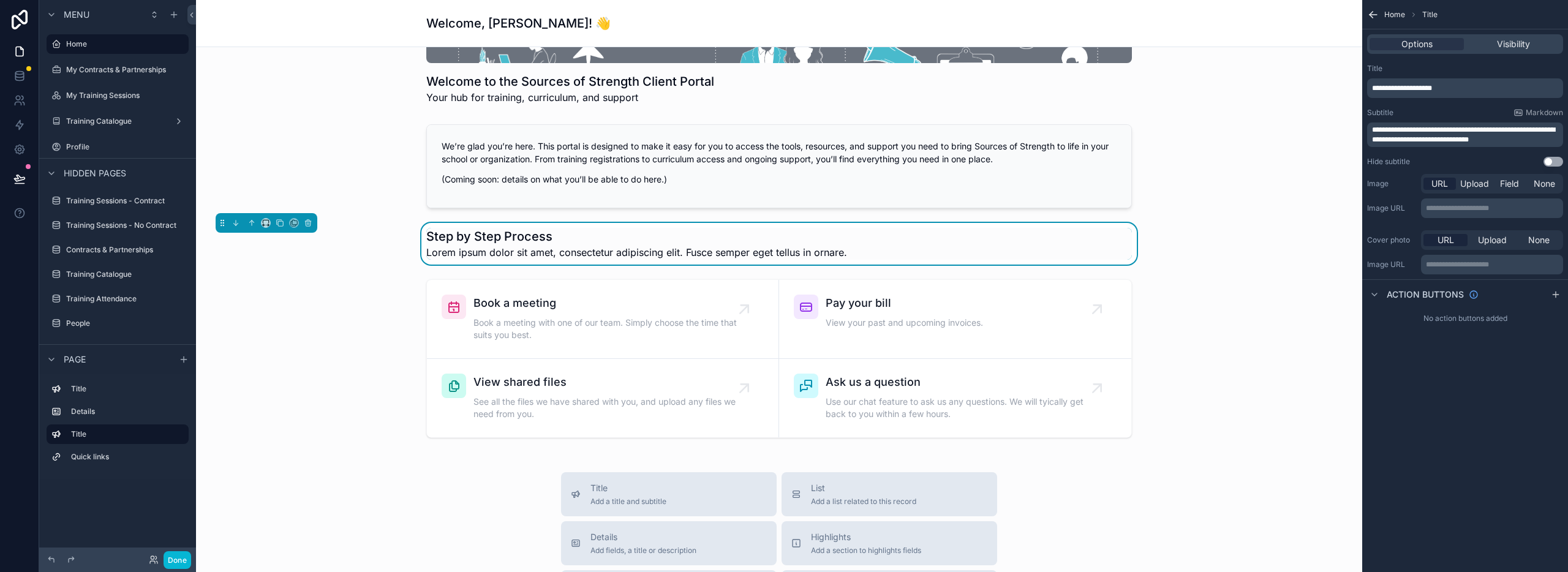
click at [1514, 135] on p "**********" at bounding box center [1466, 134] width 189 height 20
drag, startPoint x: 1513, startPoint y: 138, endPoint x: 1354, endPoint y: 130, distance: 159.2
click at [1354, 130] on div "Home My Contracts & Partnerships My Training Sessions Training Catalogue Profil…" at bounding box center [882, 286] width 1372 height 572
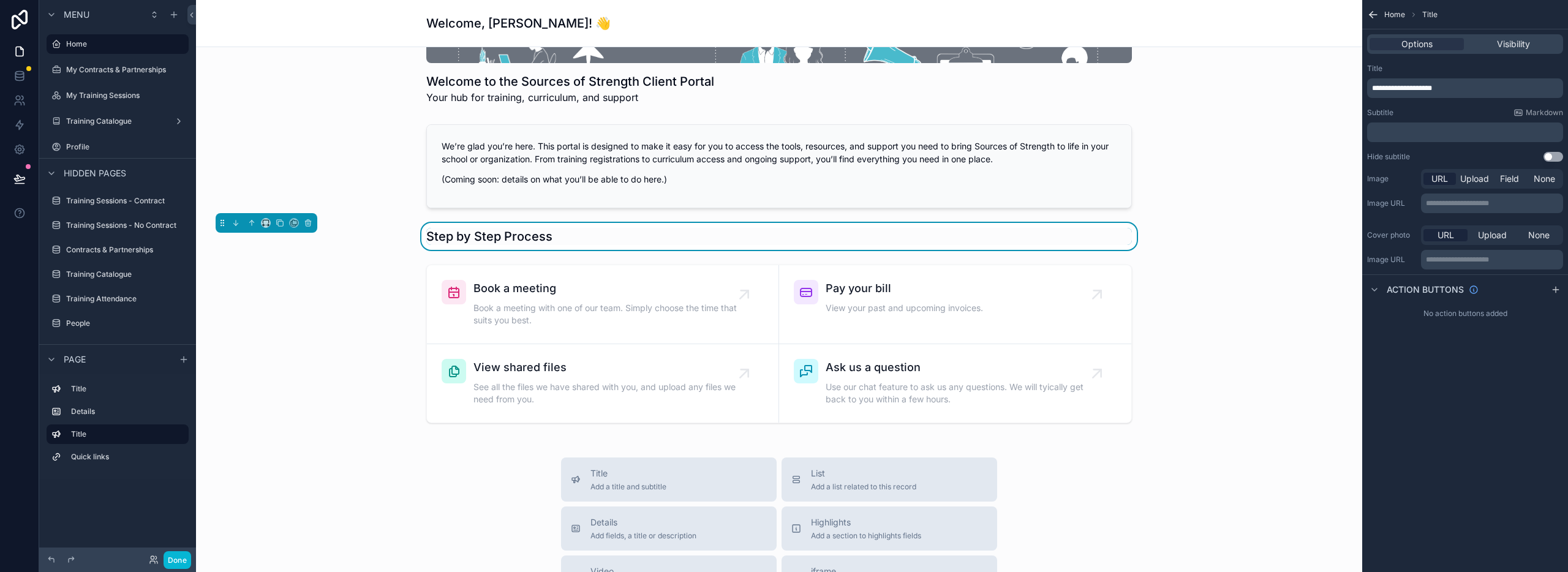
click at [1466, 91] on p "**********" at bounding box center [1466, 88] width 189 height 10
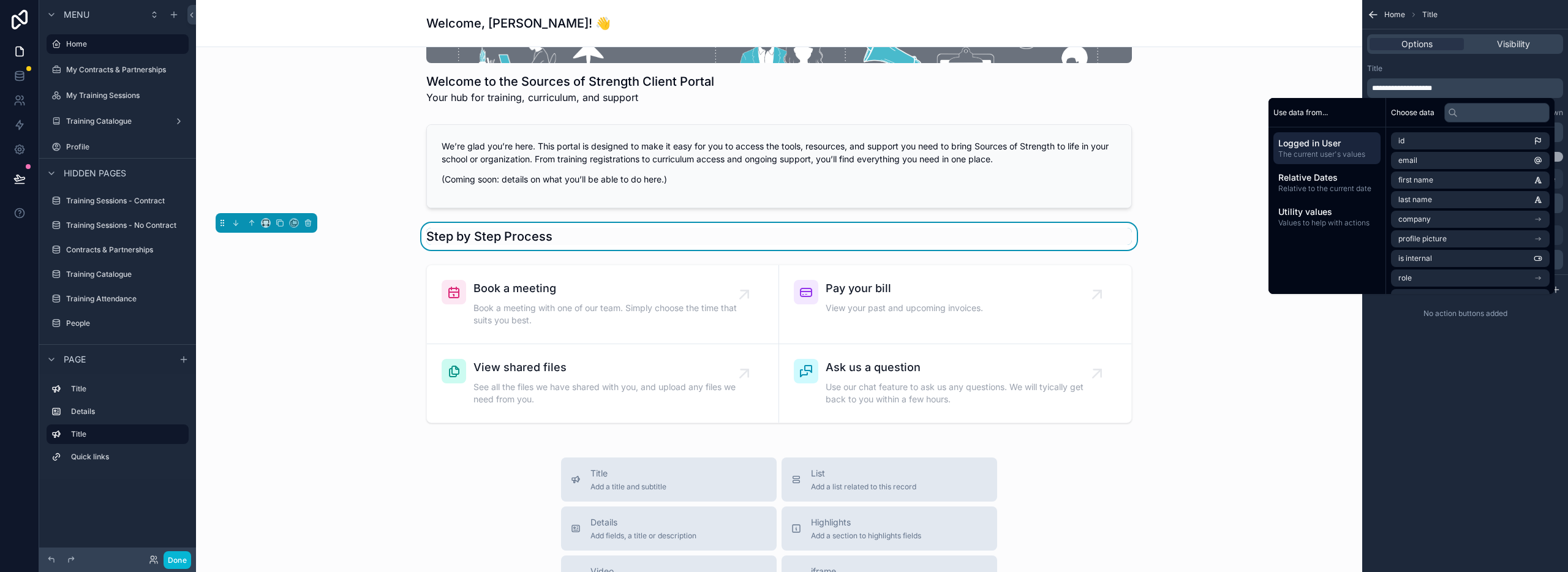
click at [1481, 73] on div "Title" at bounding box center [1465, 68] width 196 height 10
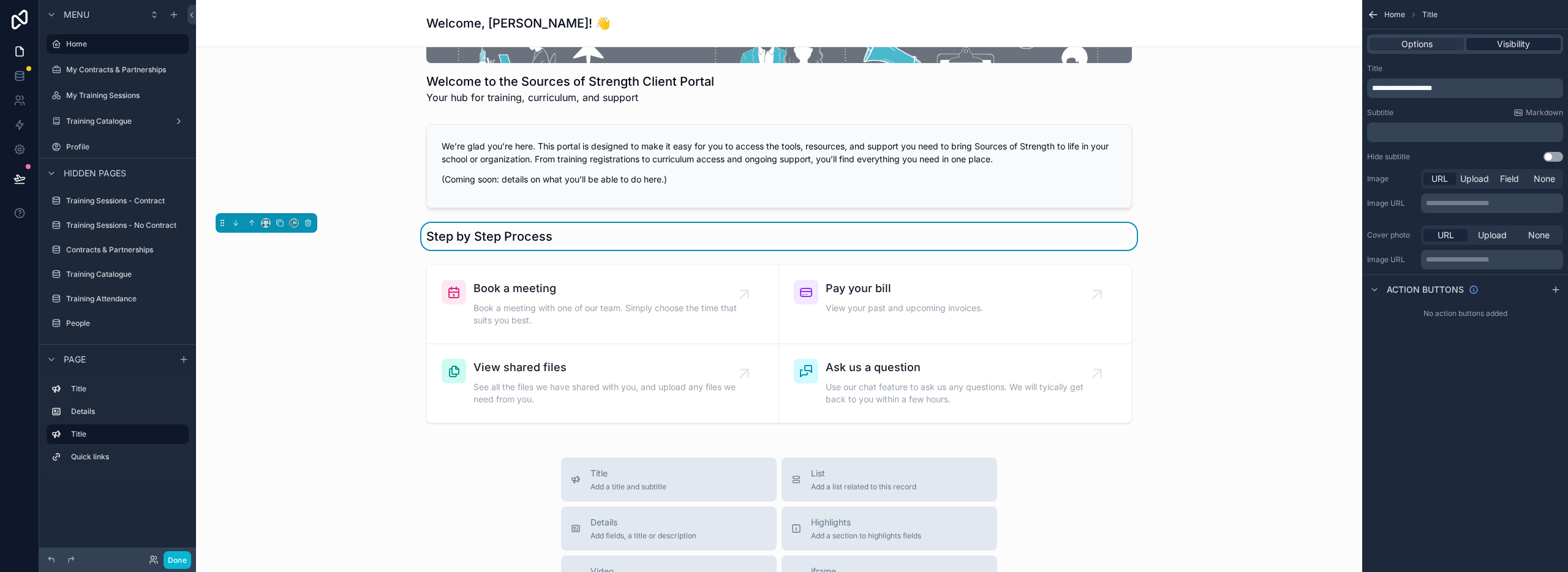
click at [1511, 44] on span "Visibility" at bounding box center [1514, 44] width 33 height 12
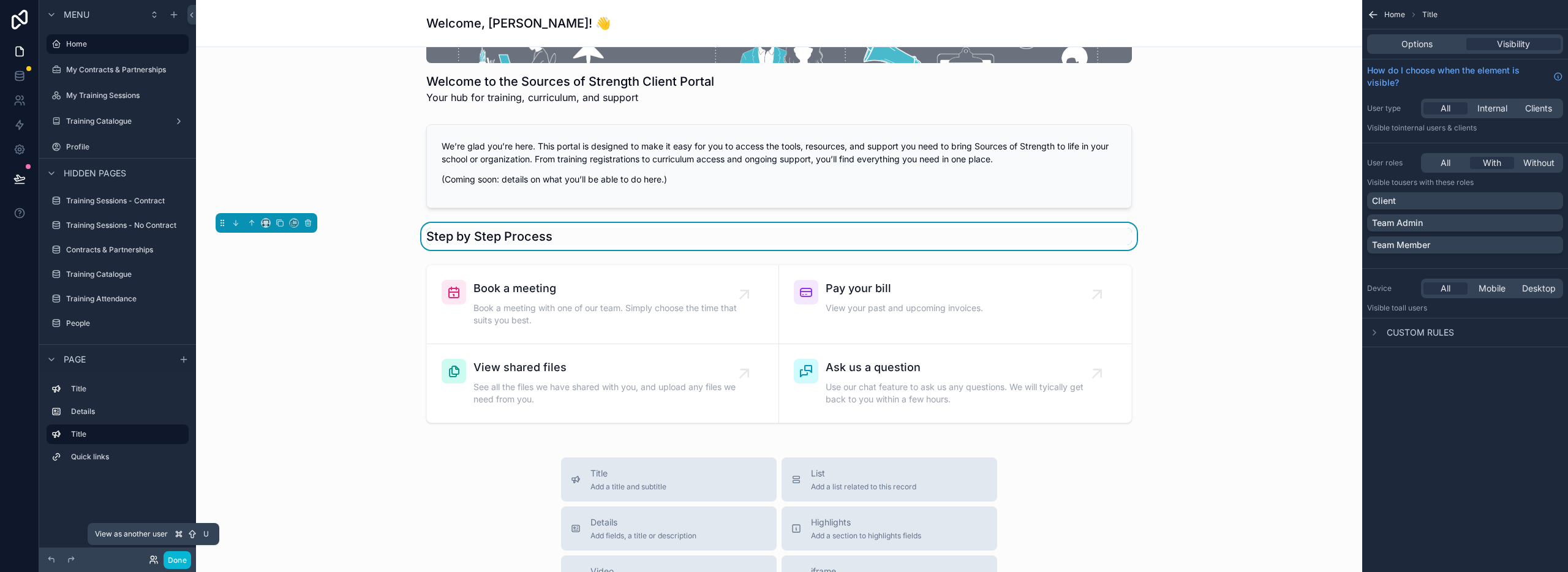
click at [153, 559] on icon at bounding box center [152, 558] width 3 height 3
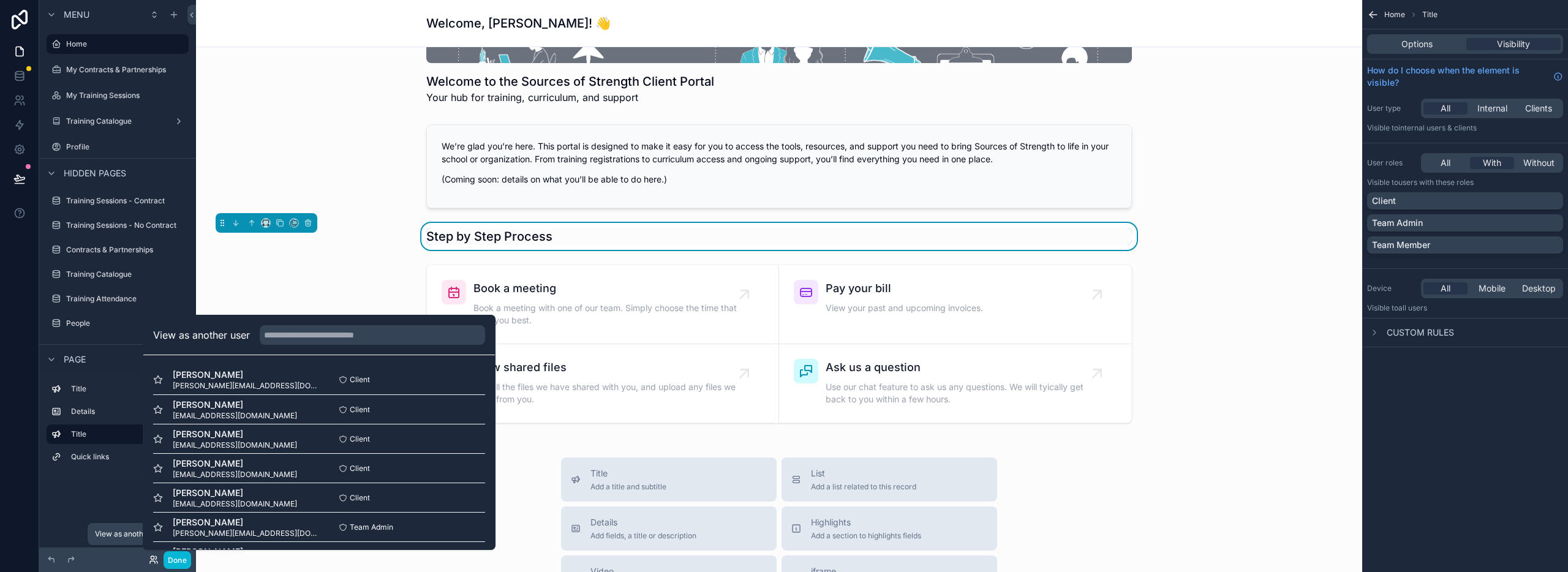
click at [153, 559] on icon at bounding box center [152, 558] width 3 height 3
click at [74, 489] on div "Menu Home My Contracts & Partnerships My Training Sessions Training Catalogue P…" at bounding box center [118, 278] width 157 height 557
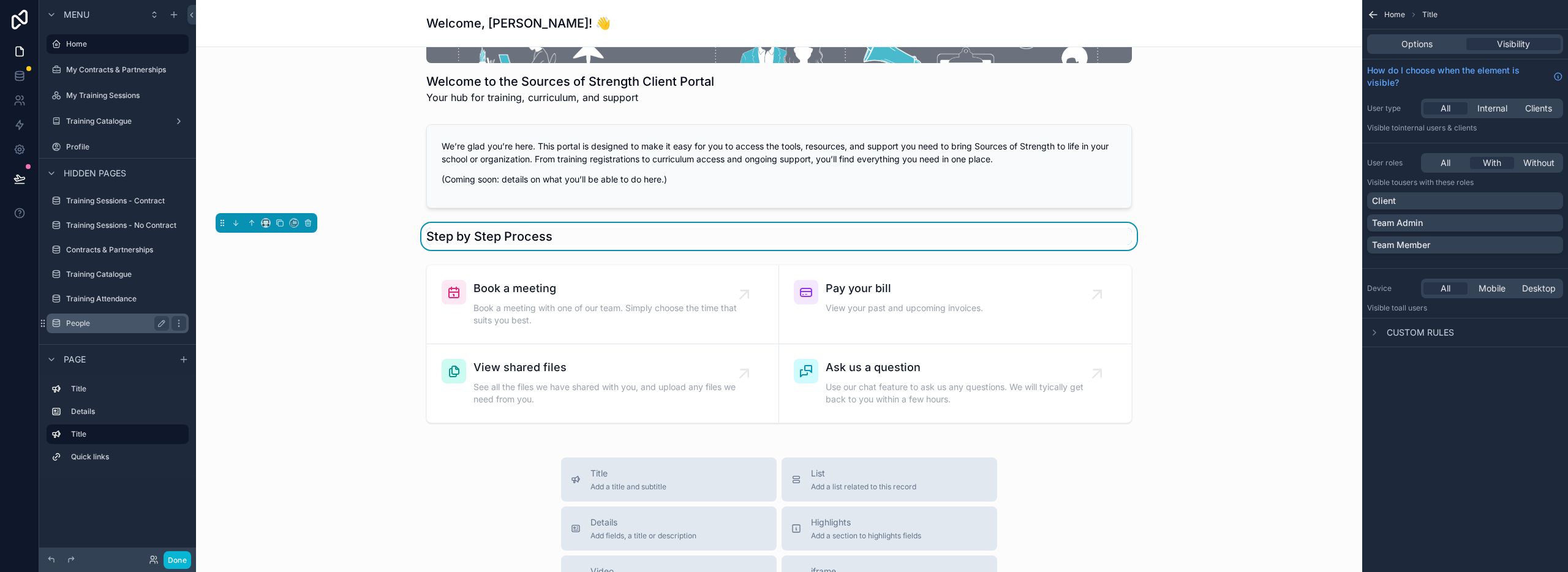
click at [83, 321] on label "People" at bounding box center [114, 323] width 98 height 10
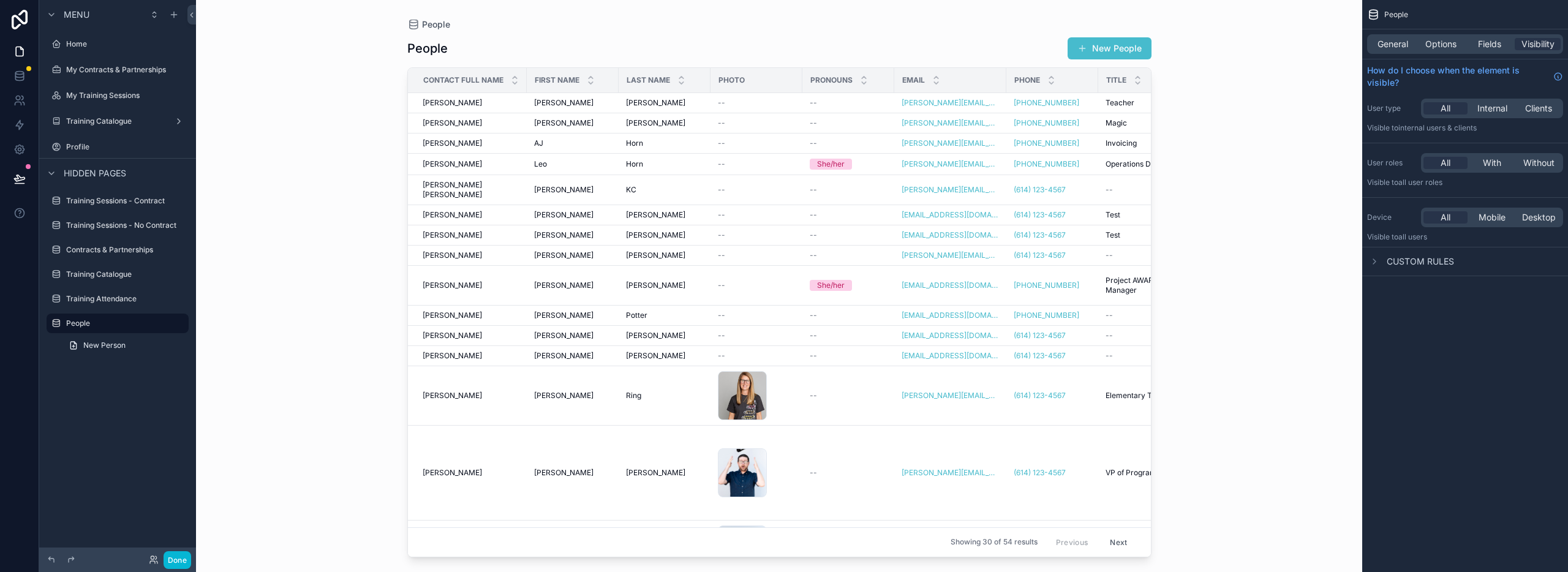
click at [731, 248] on div "scrollable content" at bounding box center [779, 278] width 784 height 557
click at [106, 349] on span "New Person" at bounding box center [104, 345] width 42 height 10
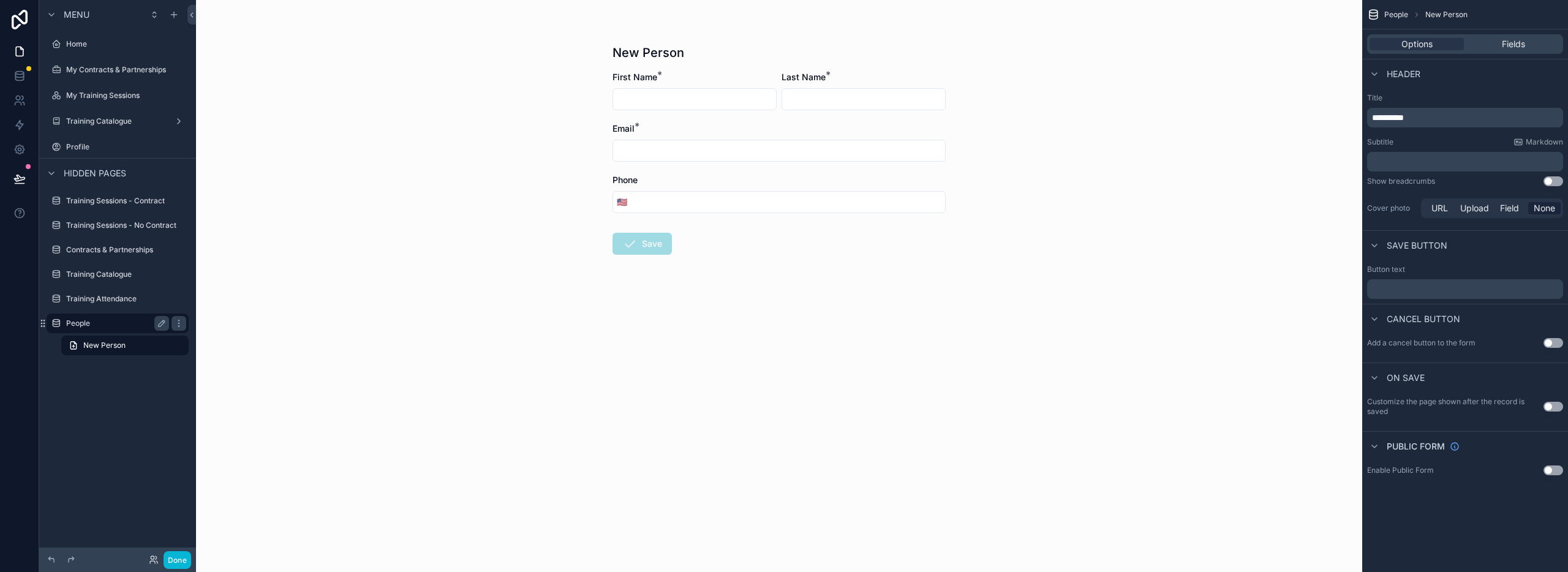
click at [106, 326] on label "People" at bounding box center [114, 323] width 98 height 10
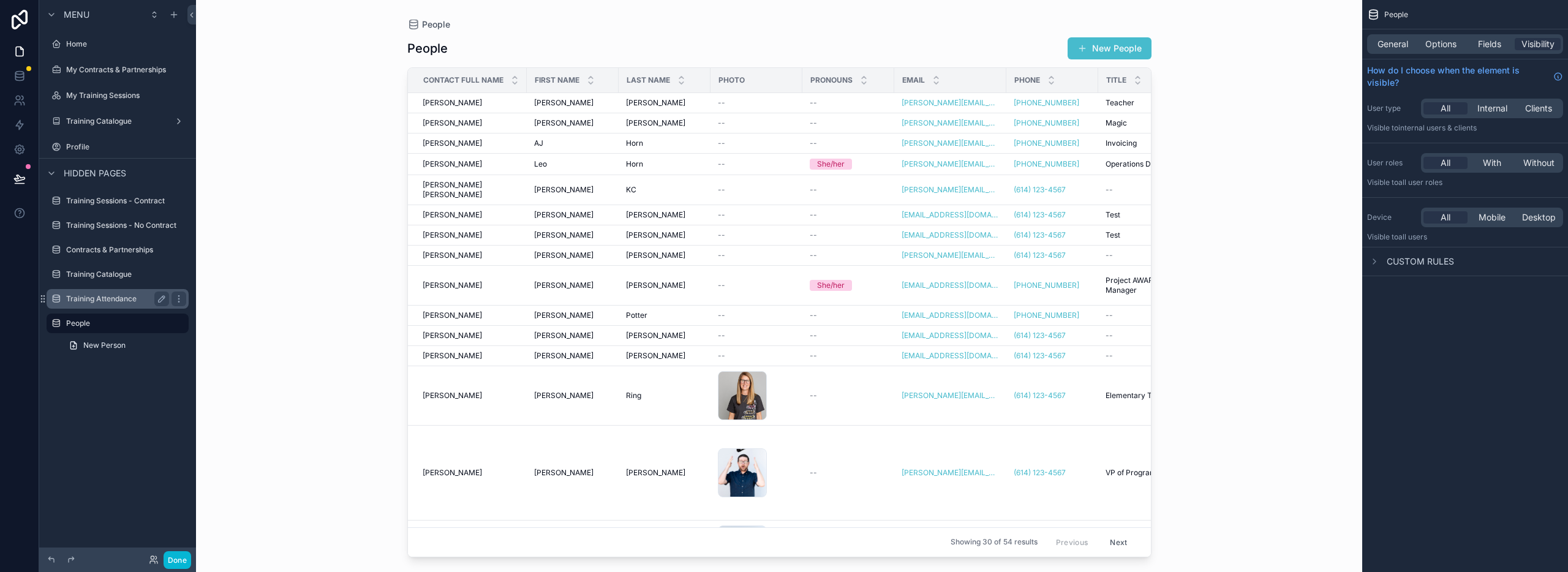
click at [100, 294] on label "Training Attendance" at bounding box center [114, 298] width 98 height 10
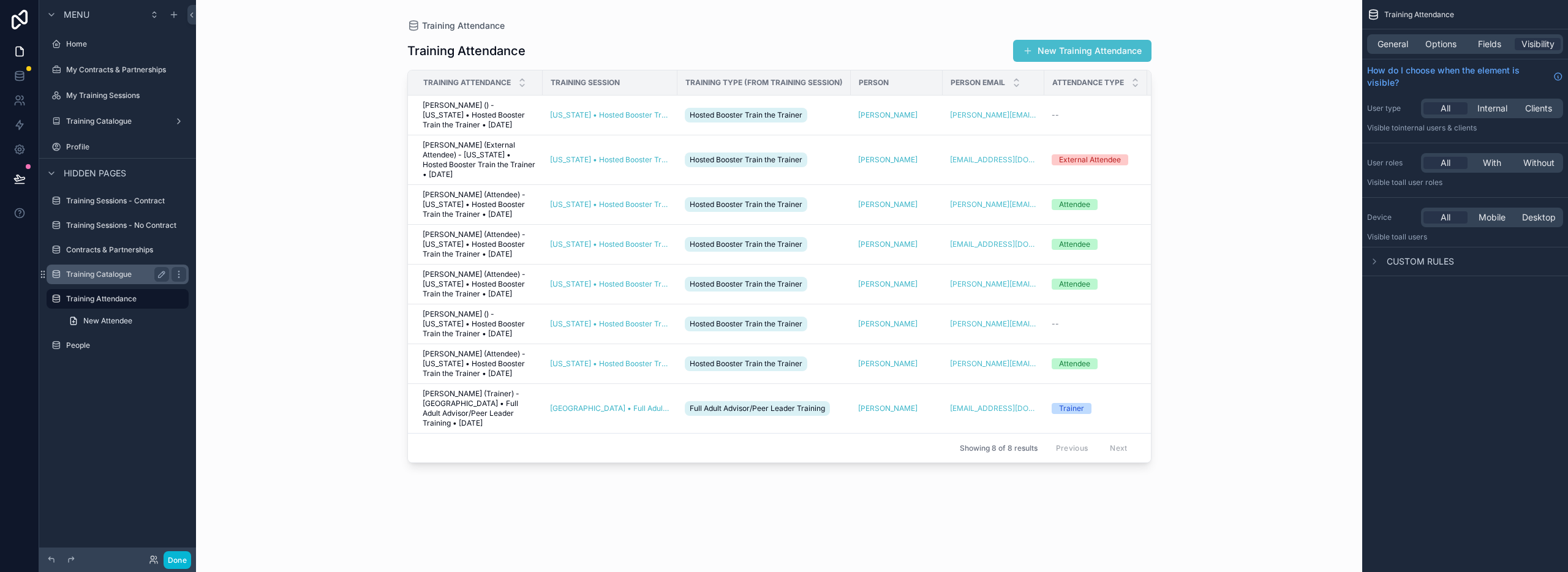
click at [106, 277] on label "Training Catalogue" at bounding box center [114, 274] width 98 height 10
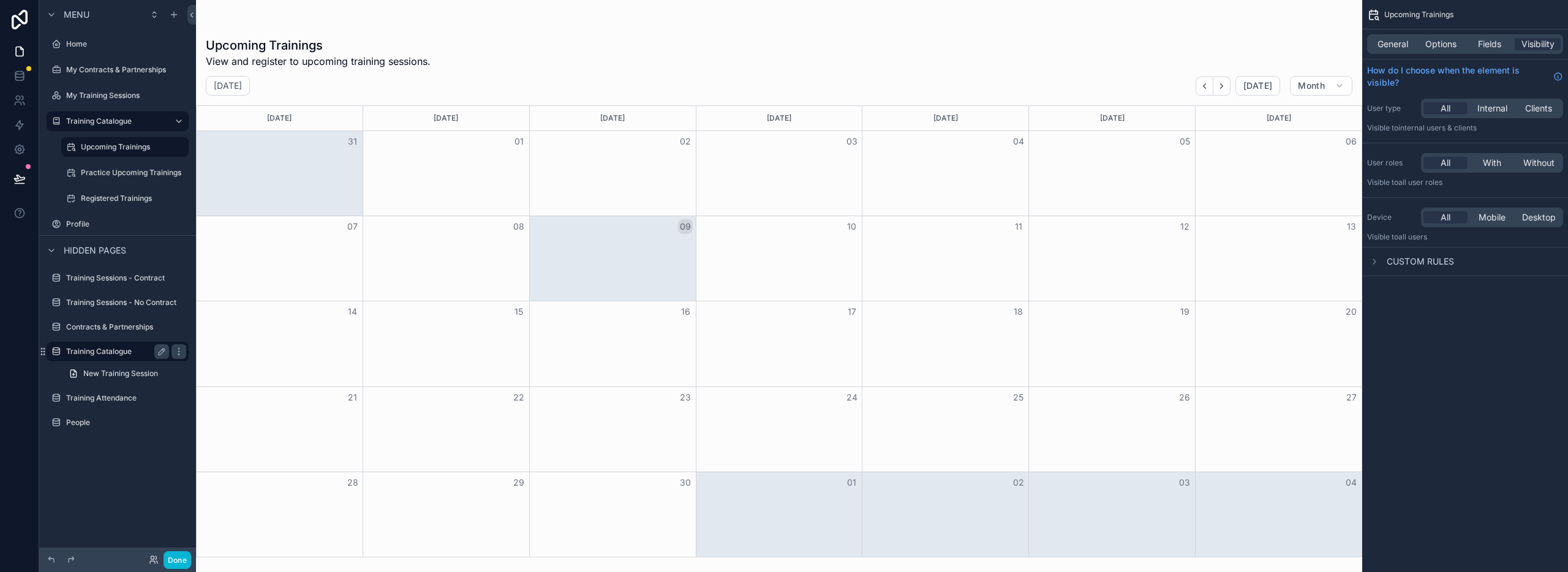
click at [107, 352] on label "Training Catalogue" at bounding box center [114, 351] width 98 height 10
click at [110, 401] on label "Training Attendance" at bounding box center [125, 397] width 120 height 10
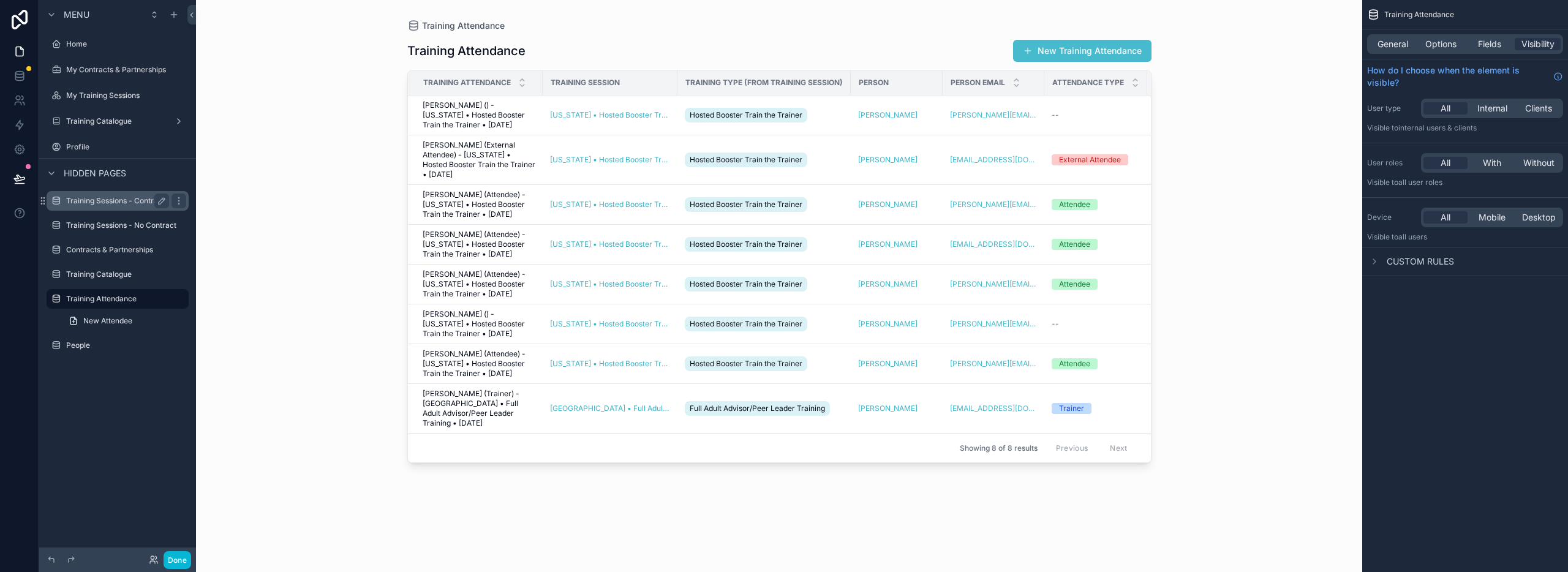
click at [122, 201] on label "Training Sessions - Contract" at bounding box center [115, 201] width 98 height 10
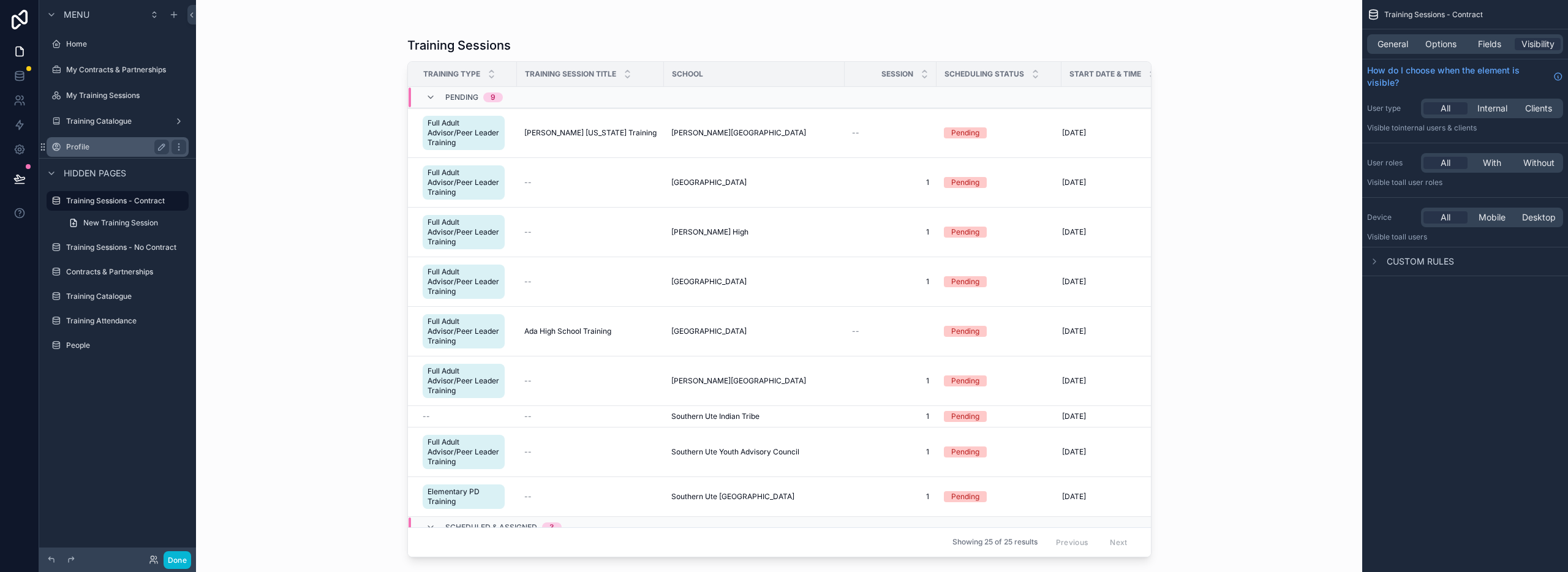
click at [91, 144] on label "Profile" at bounding box center [114, 147] width 98 height 10
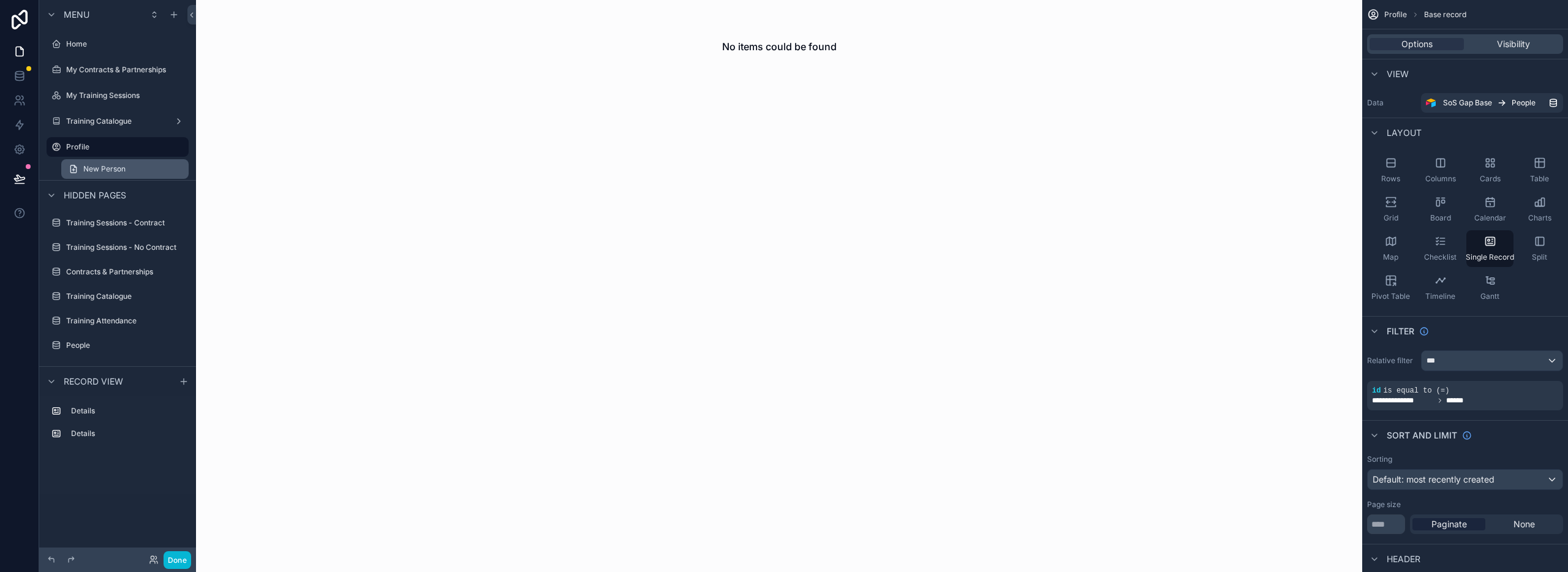
click at [93, 167] on span "New Person" at bounding box center [104, 169] width 42 height 10
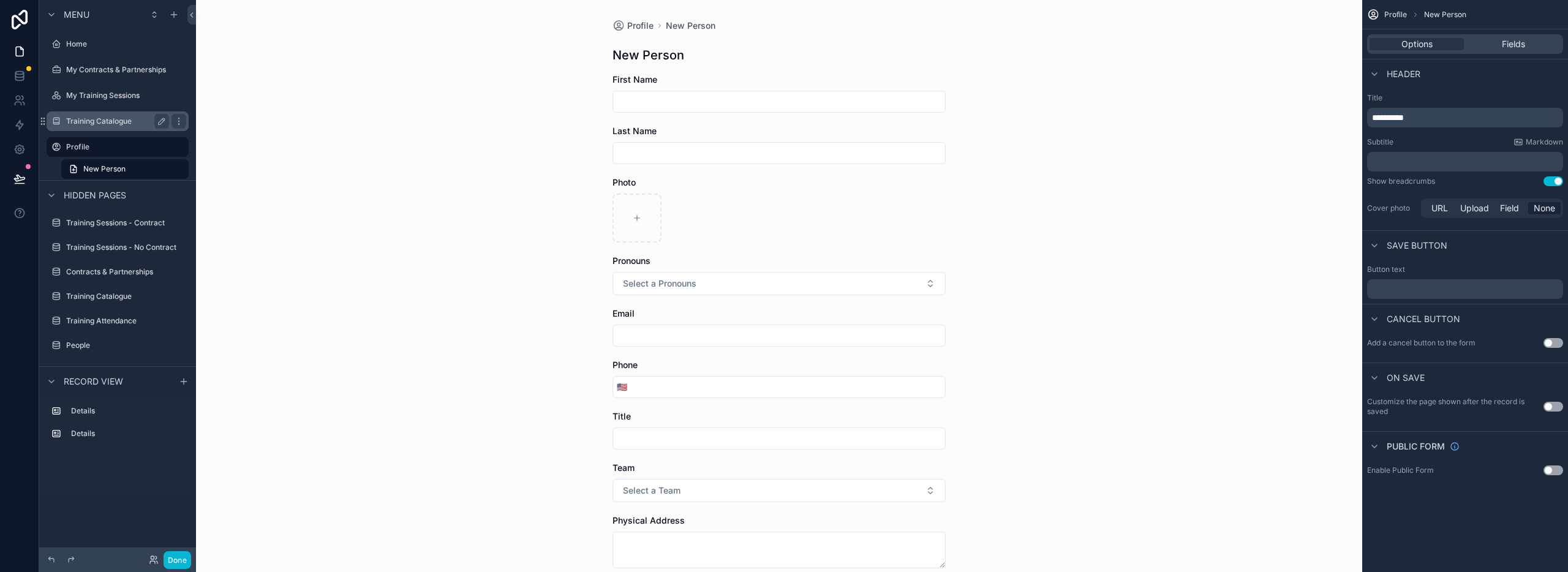
click at [91, 119] on label "Training Catalogue" at bounding box center [114, 121] width 98 height 10
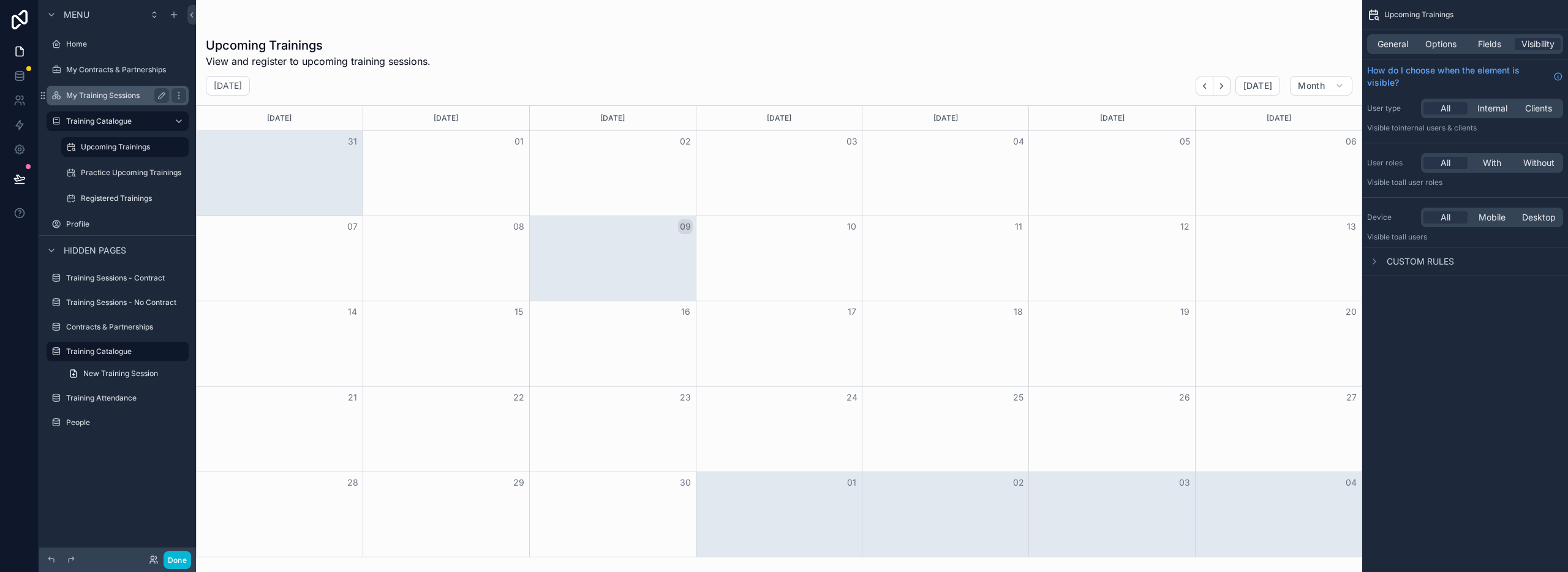
click at [98, 95] on label "My Training Sessions" at bounding box center [114, 95] width 98 height 10
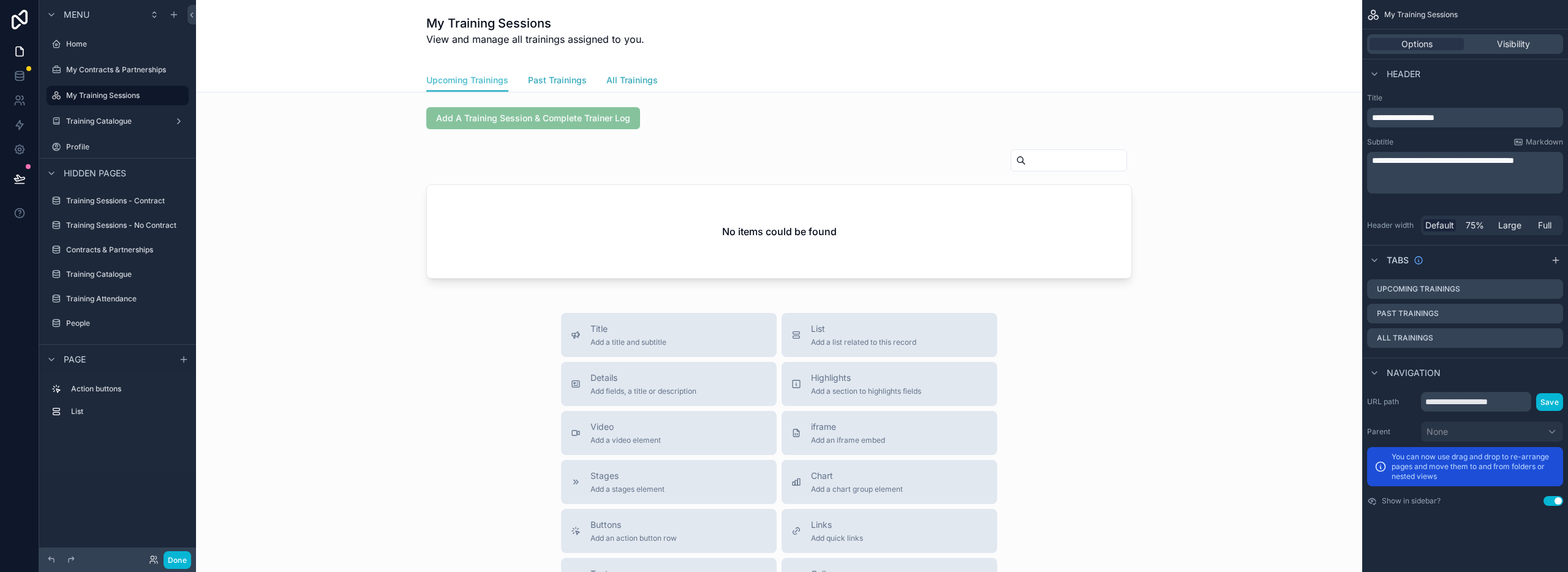
click at [545, 80] on span "Past Trainings" at bounding box center [557, 79] width 59 height 12
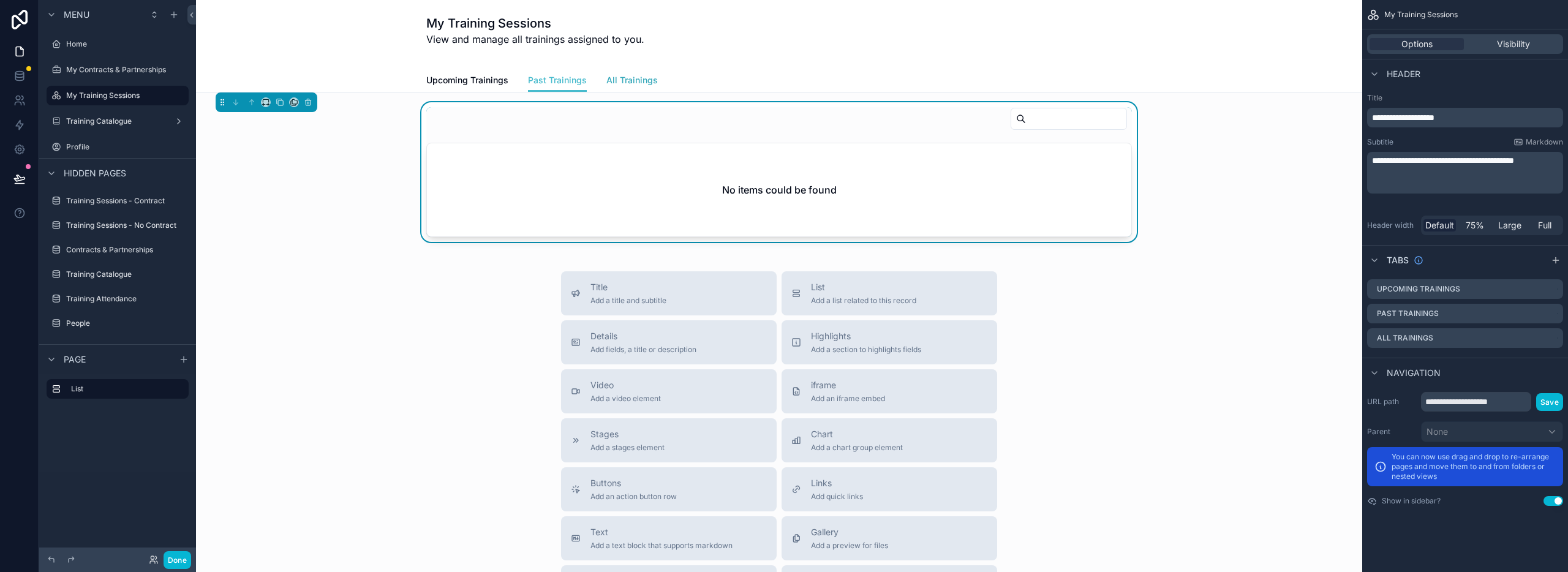
click at [637, 81] on span "All Trainings" at bounding box center [632, 79] width 52 height 12
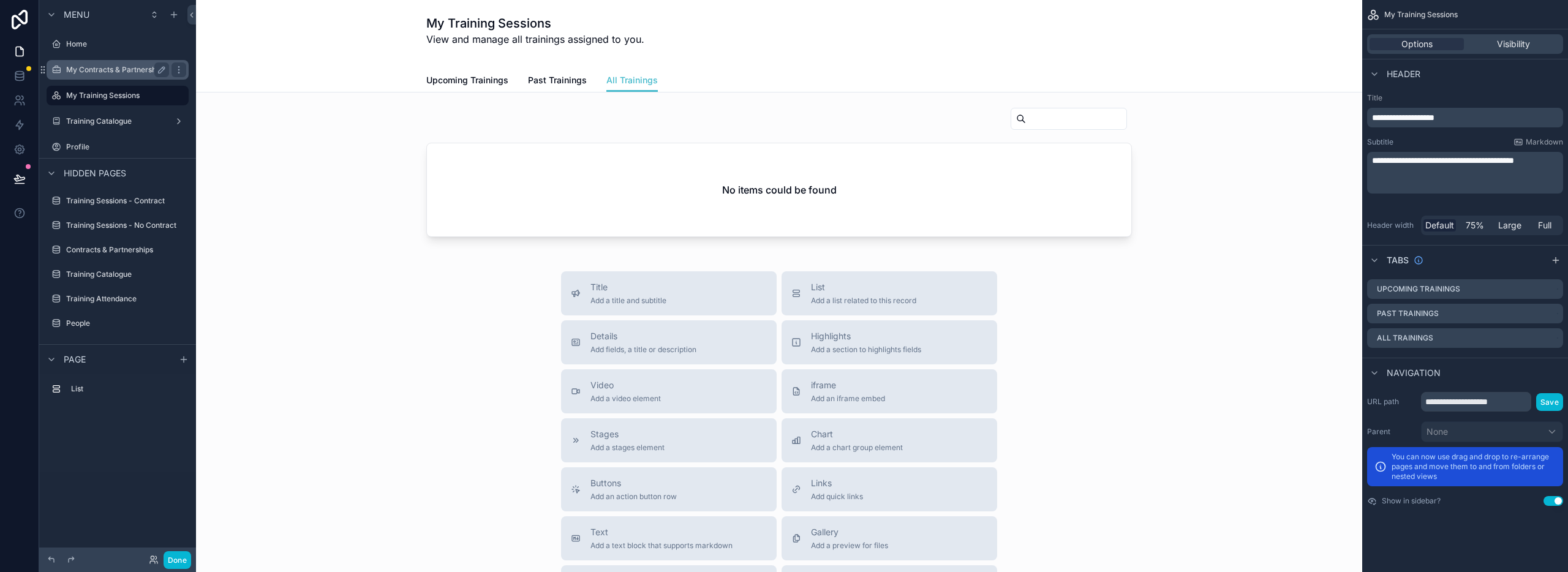
click at [88, 67] on label "My Contracts & Partnerships" at bounding box center [116, 70] width 100 height 10
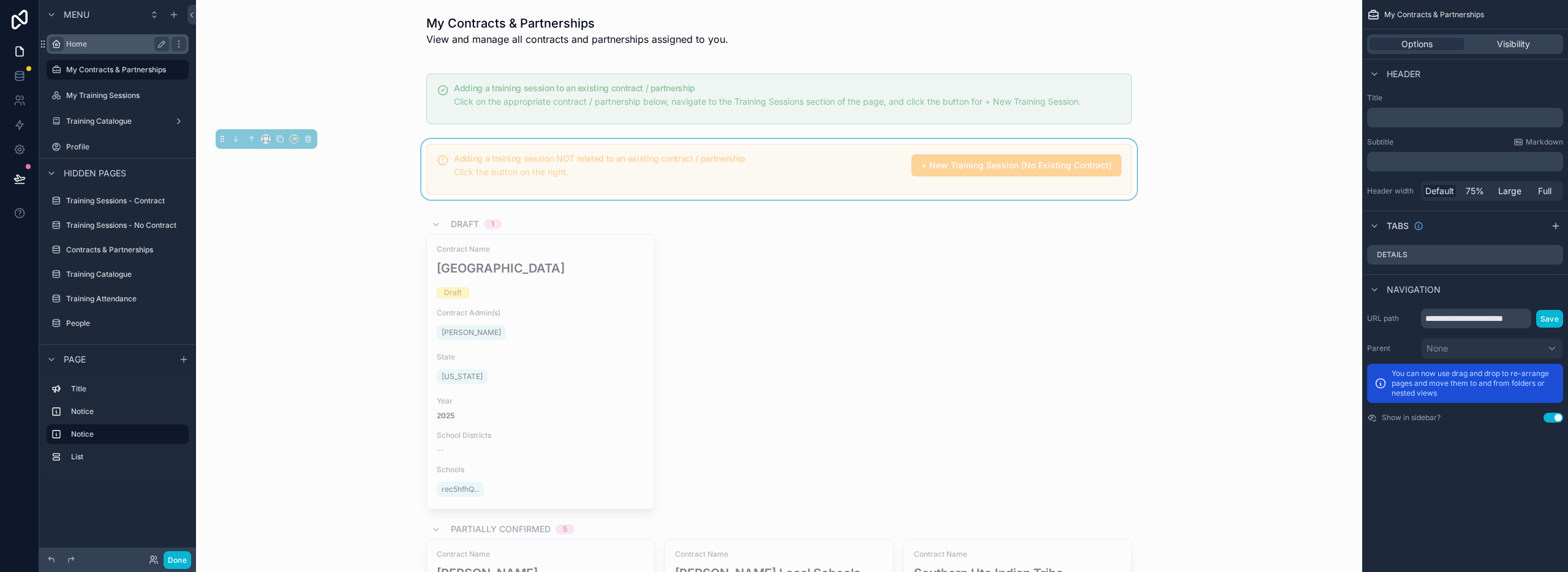
click at [56, 41] on icon "scrollable content" at bounding box center [56, 44] width 10 height 10
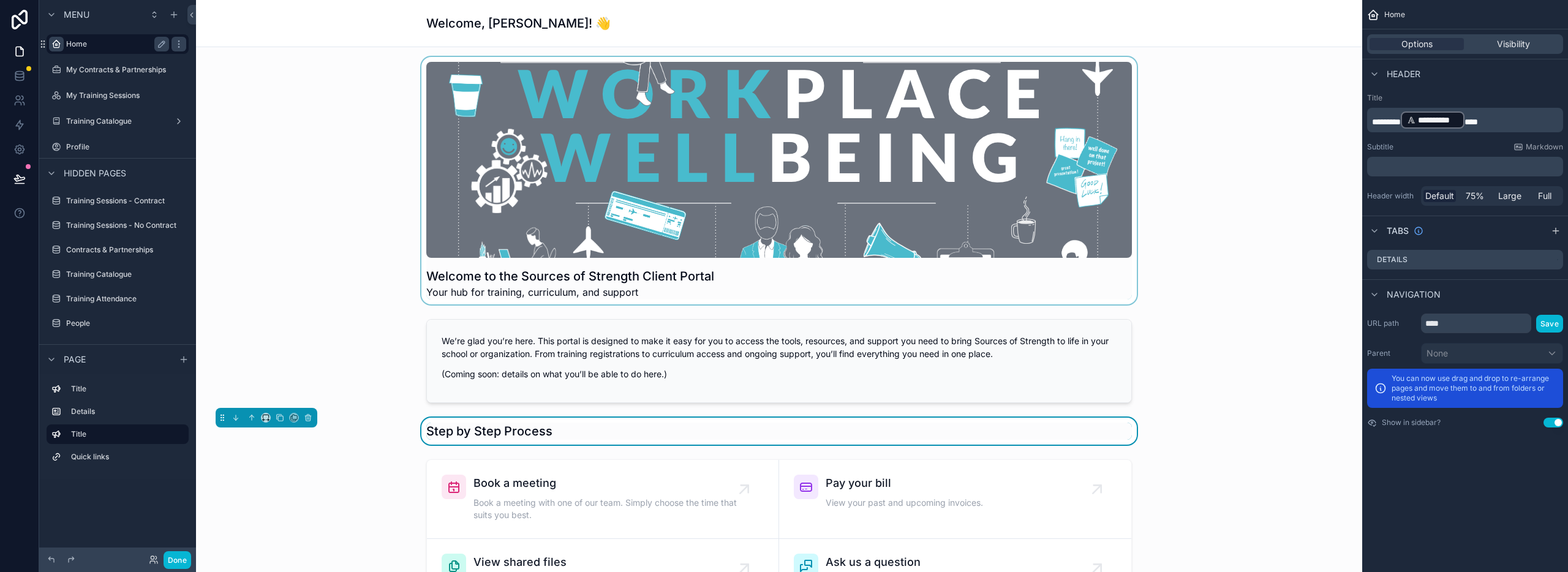
click at [1197, 301] on div "scrollable content" at bounding box center [779, 181] width 1146 height 248
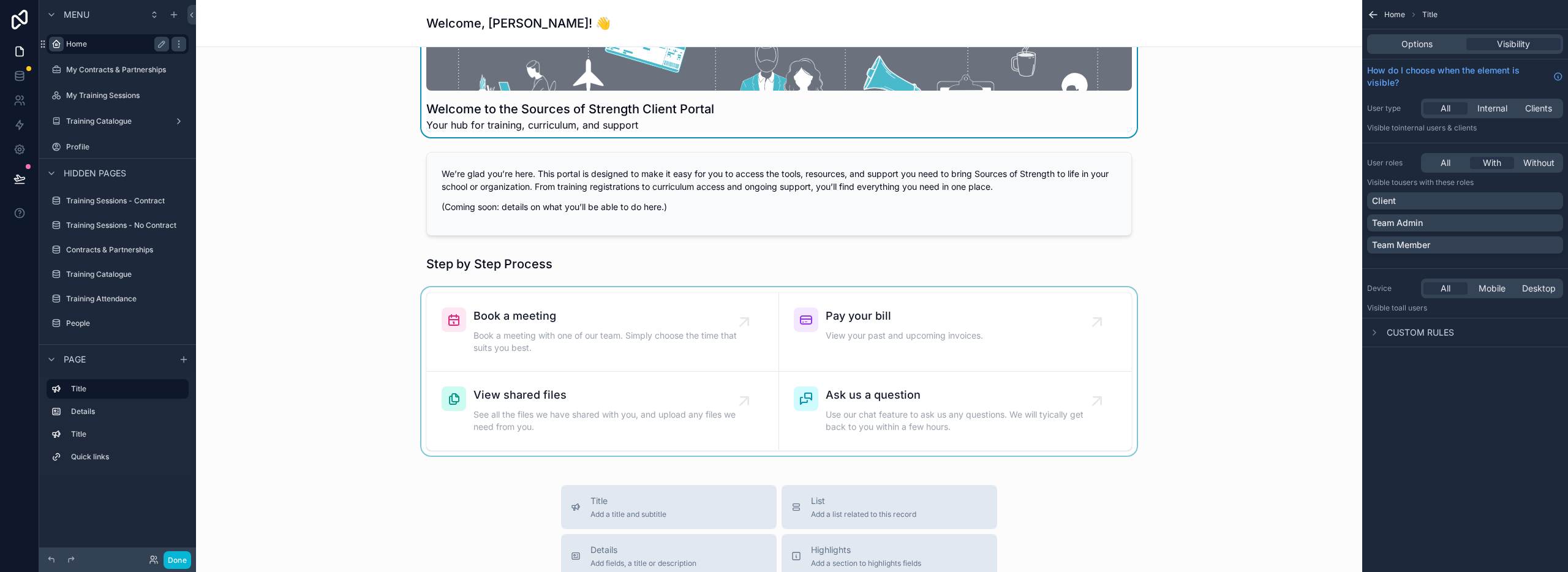
scroll to position [207, 0]
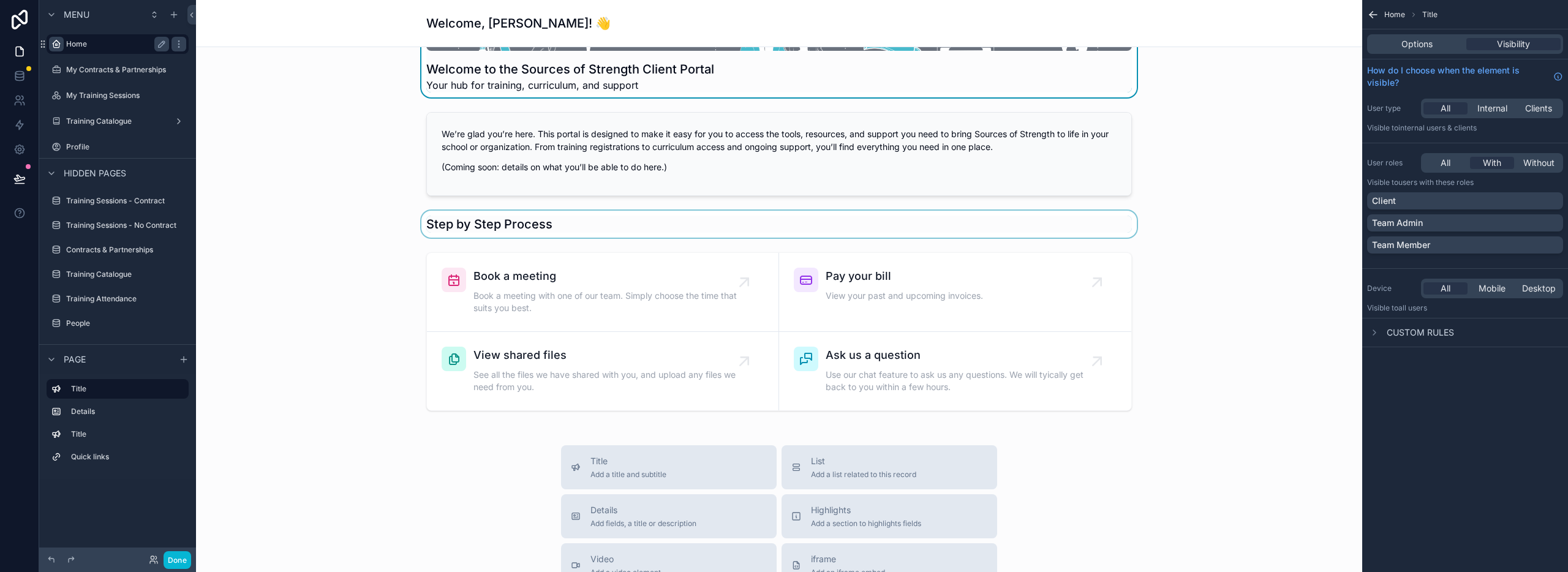
click at [513, 228] on div "scrollable content" at bounding box center [779, 224] width 1146 height 27
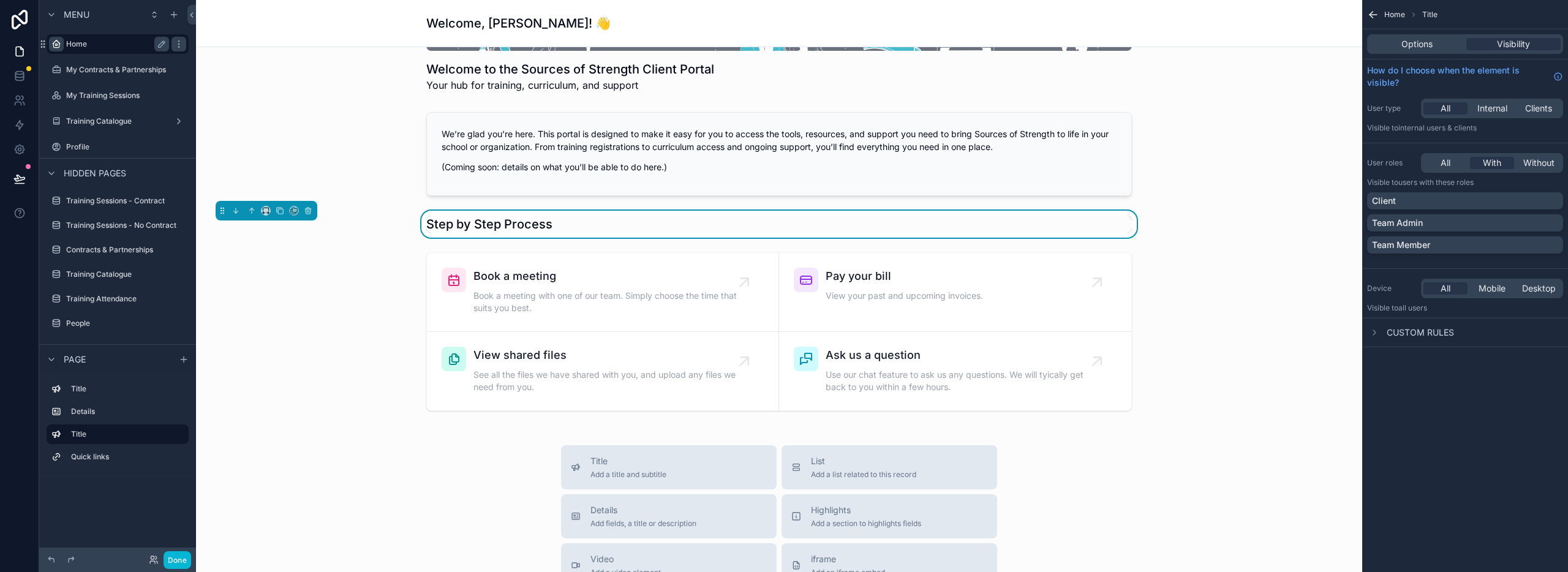
click at [593, 227] on div "Step by Step Process" at bounding box center [779, 225] width 706 height 17
click at [267, 211] on icon "scrollable content" at bounding box center [265, 210] width 9 height 9
click at [267, 211] on div "scrollable content" at bounding box center [784, 286] width 1568 height 572
click at [382, 221] on div "Step by Step Process" at bounding box center [779, 224] width 1146 height 27
click at [995, 221] on div "Step by Step Process" at bounding box center [779, 225] width 706 height 17
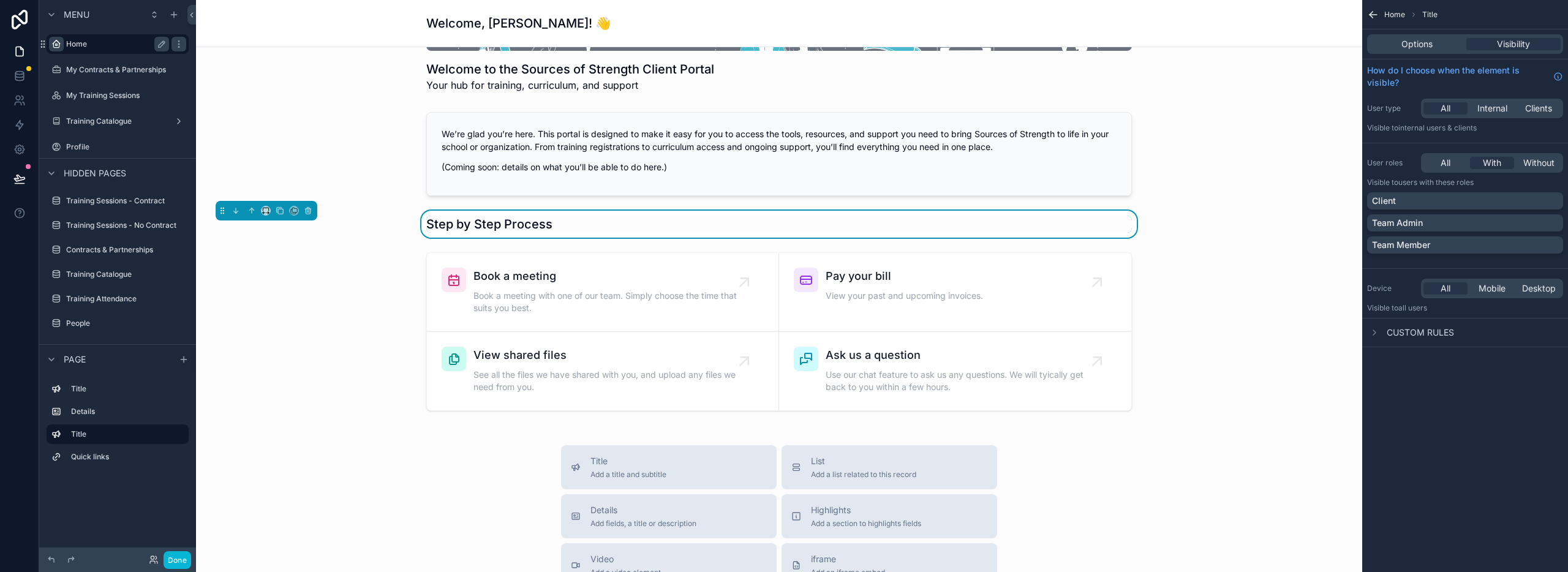
click at [1412, 334] on span "Custom rules" at bounding box center [1420, 332] width 67 height 12
click at [1393, 368] on span "New rule" at bounding box center [1399, 367] width 48 height 11
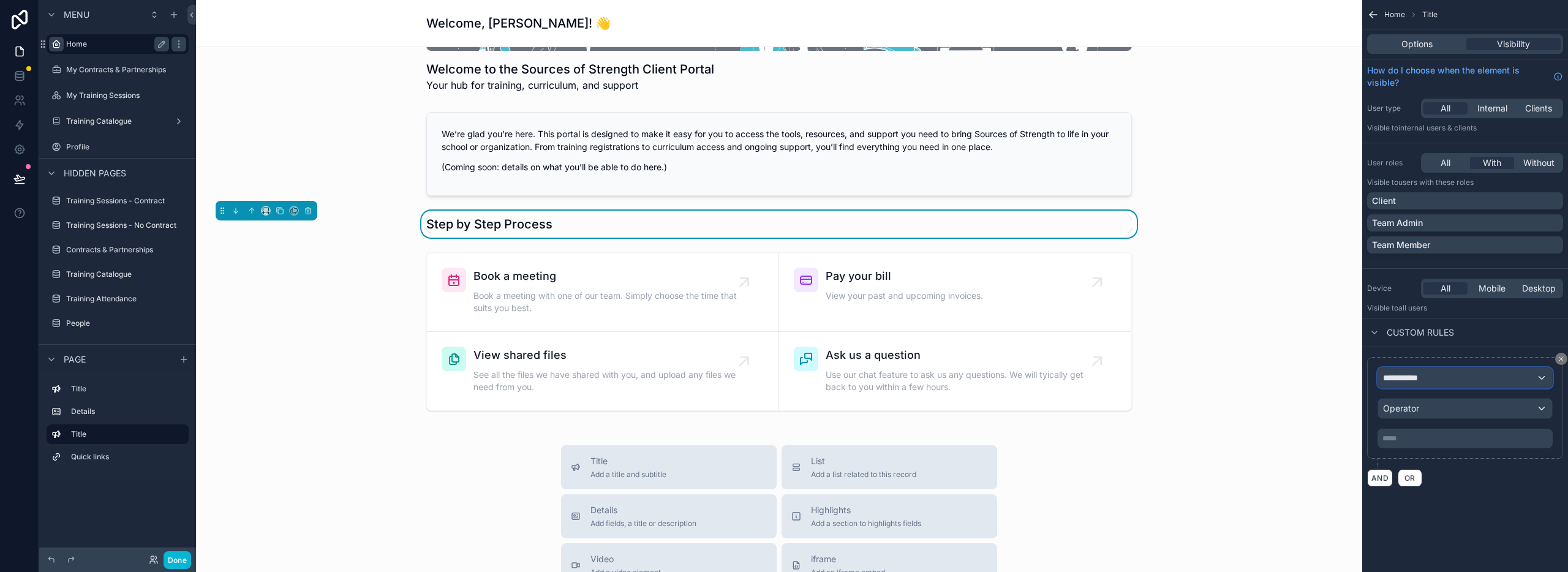
click at [1418, 375] on span "**********" at bounding box center [1405, 377] width 45 height 12
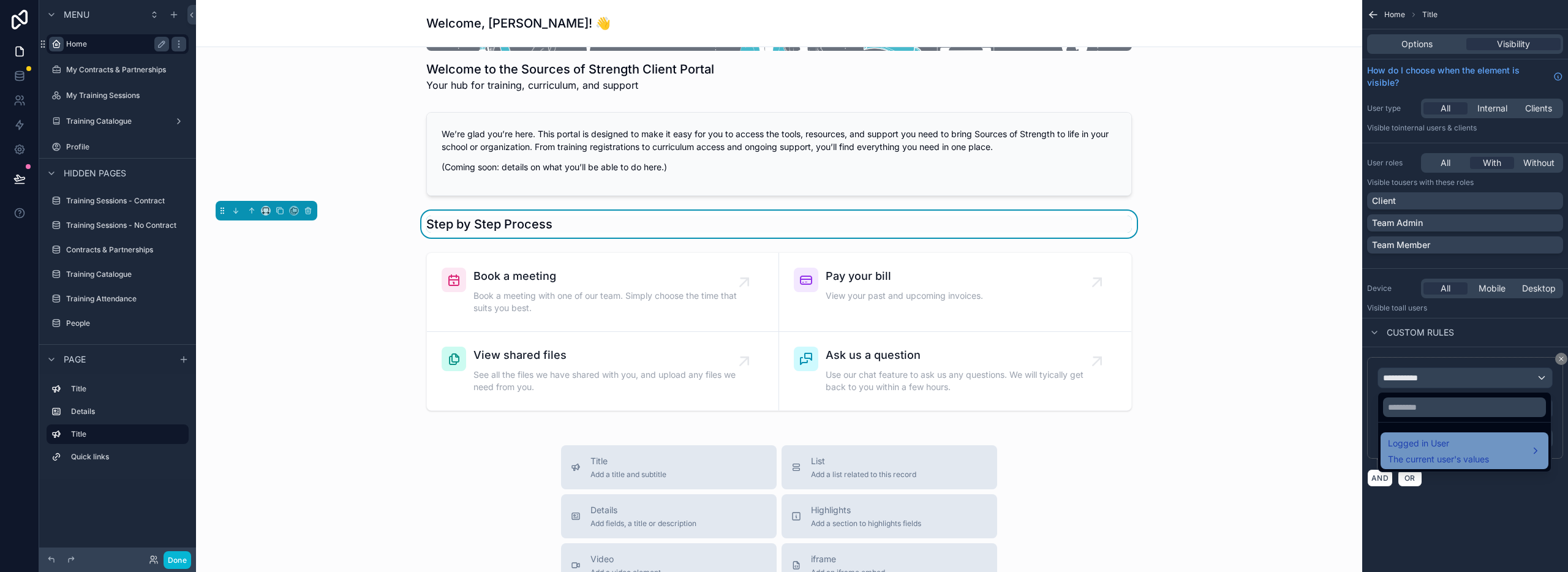
click at [1423, 451] on div "Logged in User The current user's values" at bounding box center [1438, 450] width 101 height 29
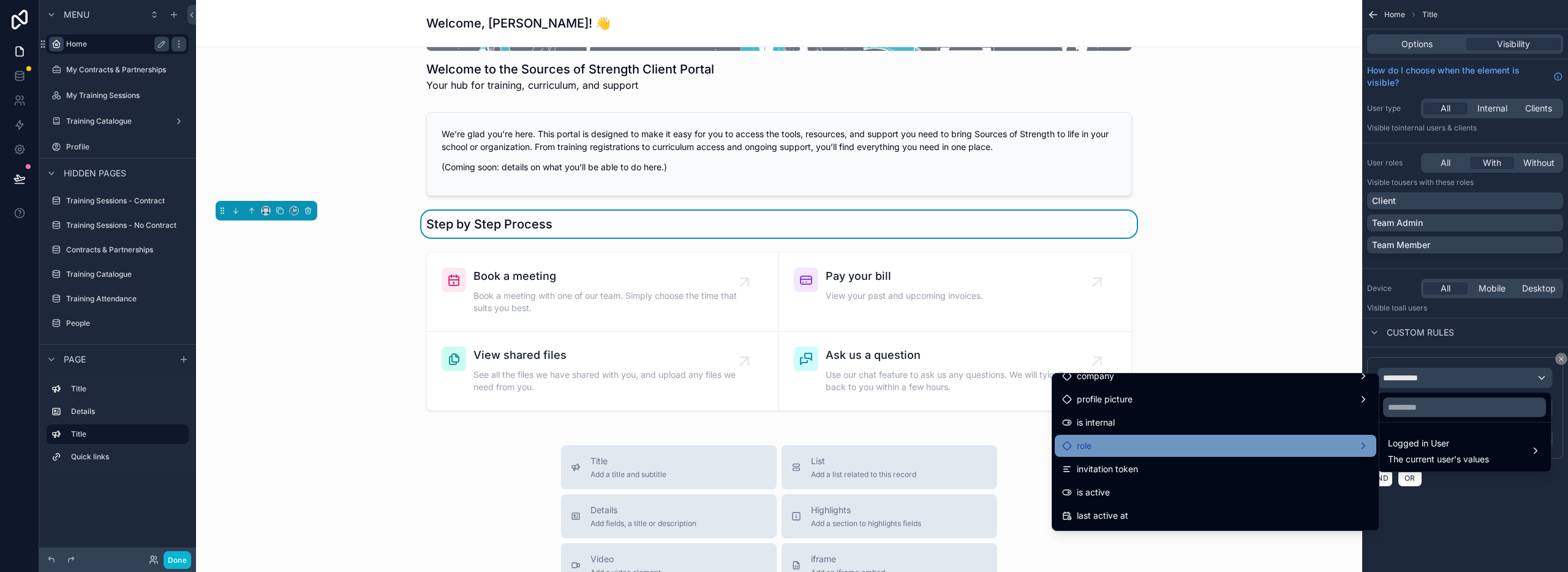
scroll to position [106, 0]
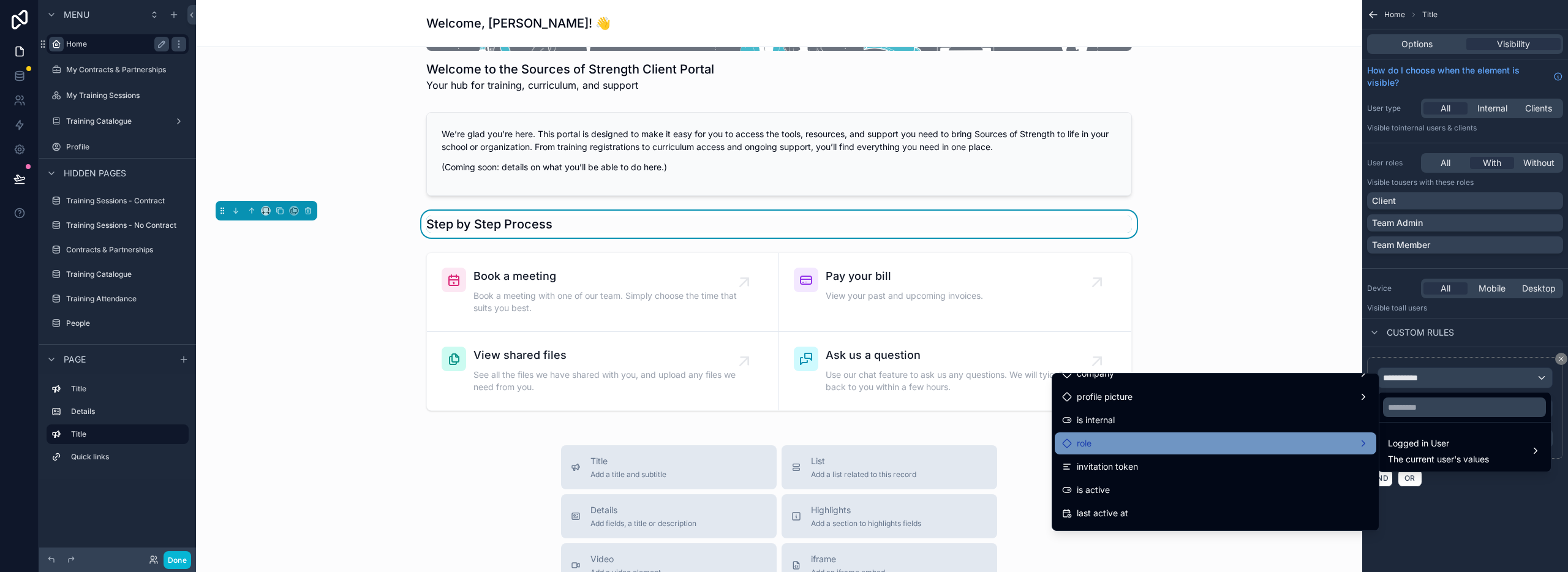
click at [1285, 440] on div "role" at bounding box center [1215, 443] width 307 height 15
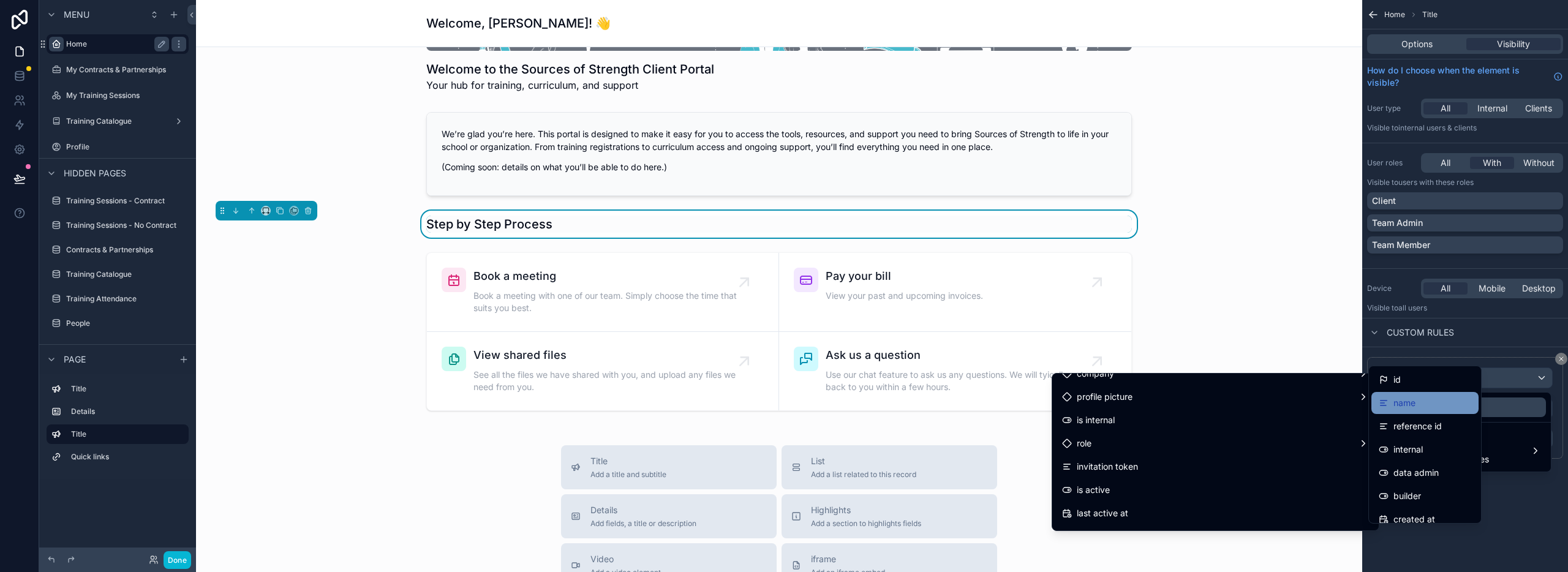
click at [1405, 401] on span "name" at bounding box center [1404, 402] width 22 height 15
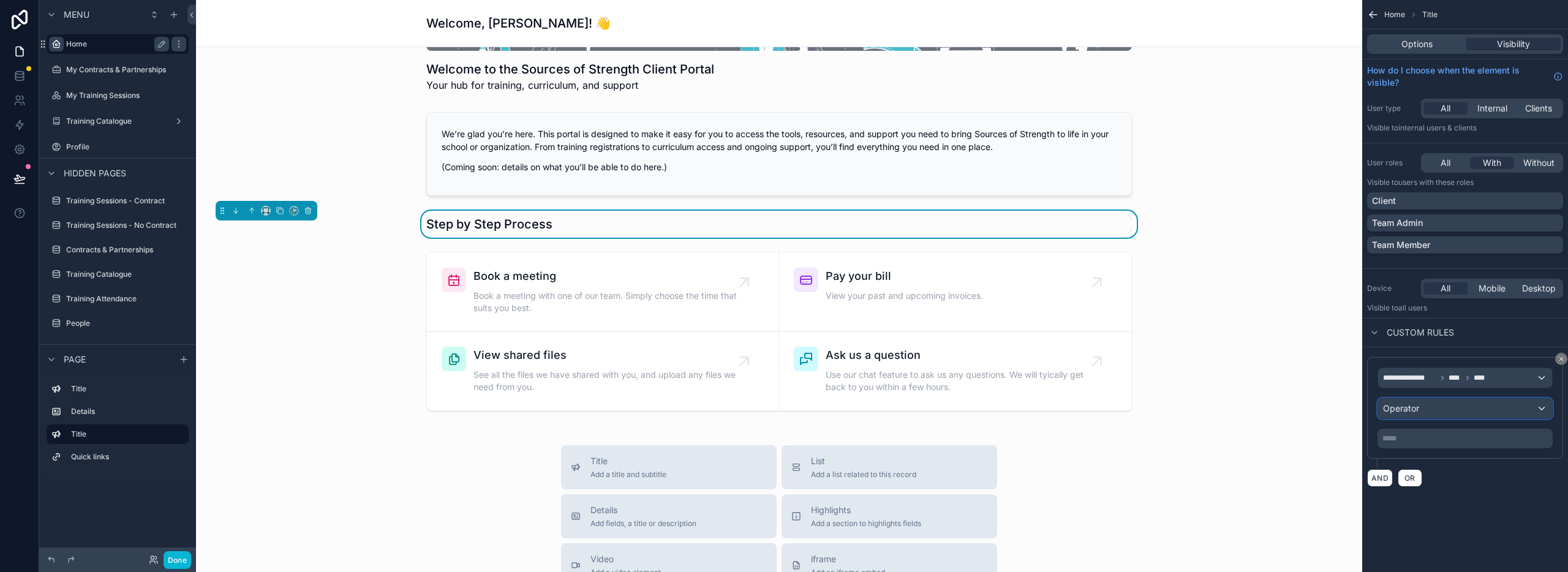
click at [1424, 411] on div "Operator" at bounding box center [1465, 408] width 174 height 20
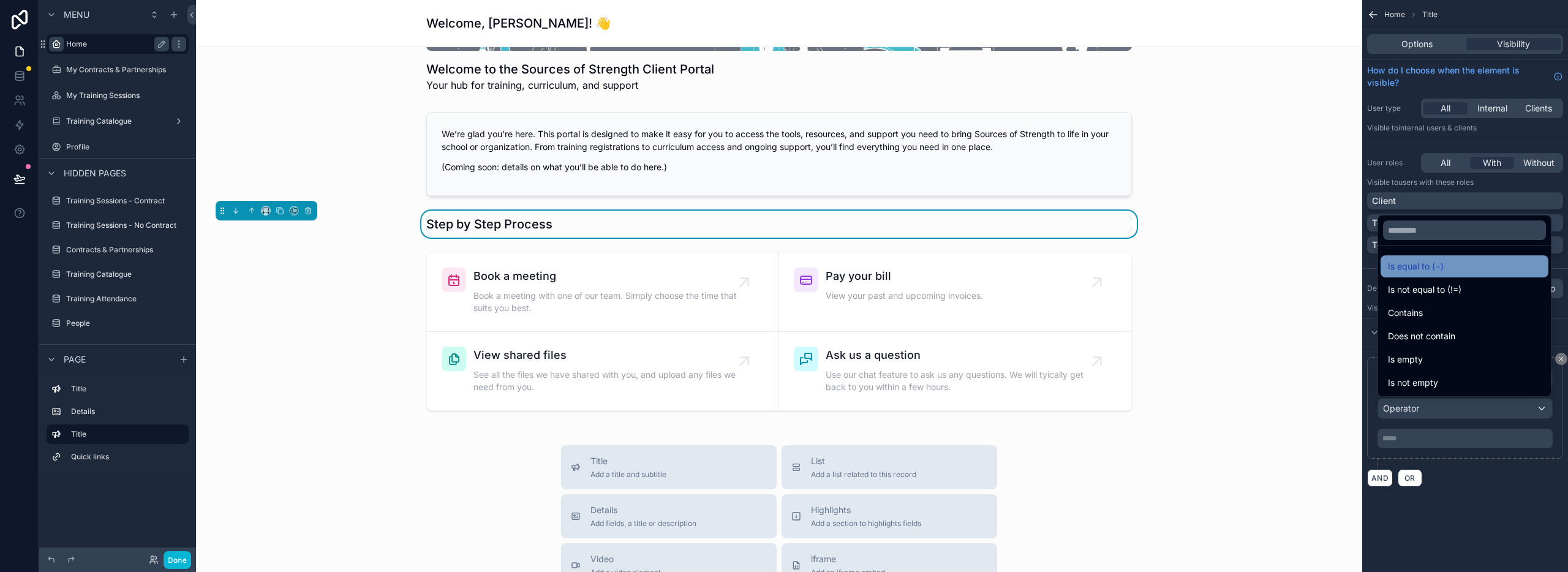
click at [1431, 271] on span "Is equal to (=)" at bounding box center [1416, 266] width 56 height 15
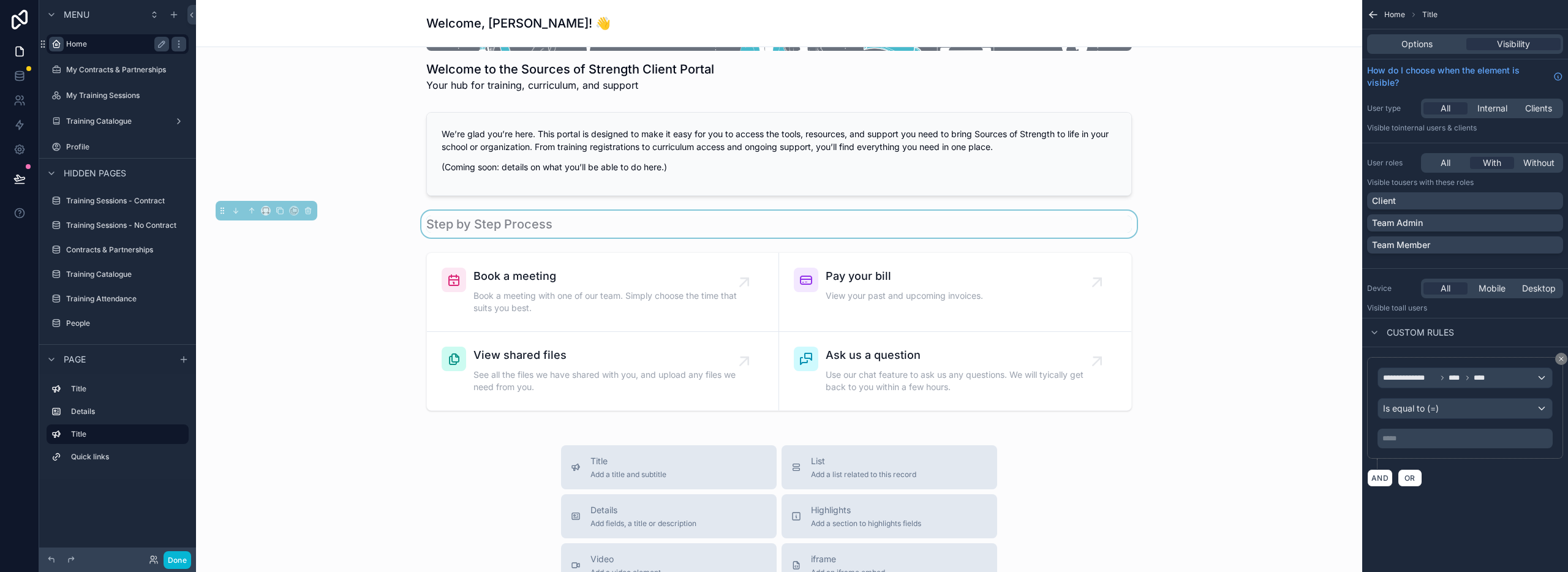
click at [1416, 439] on p "***** ﻿" at bounding box center [1466, 438] width 168 height 10
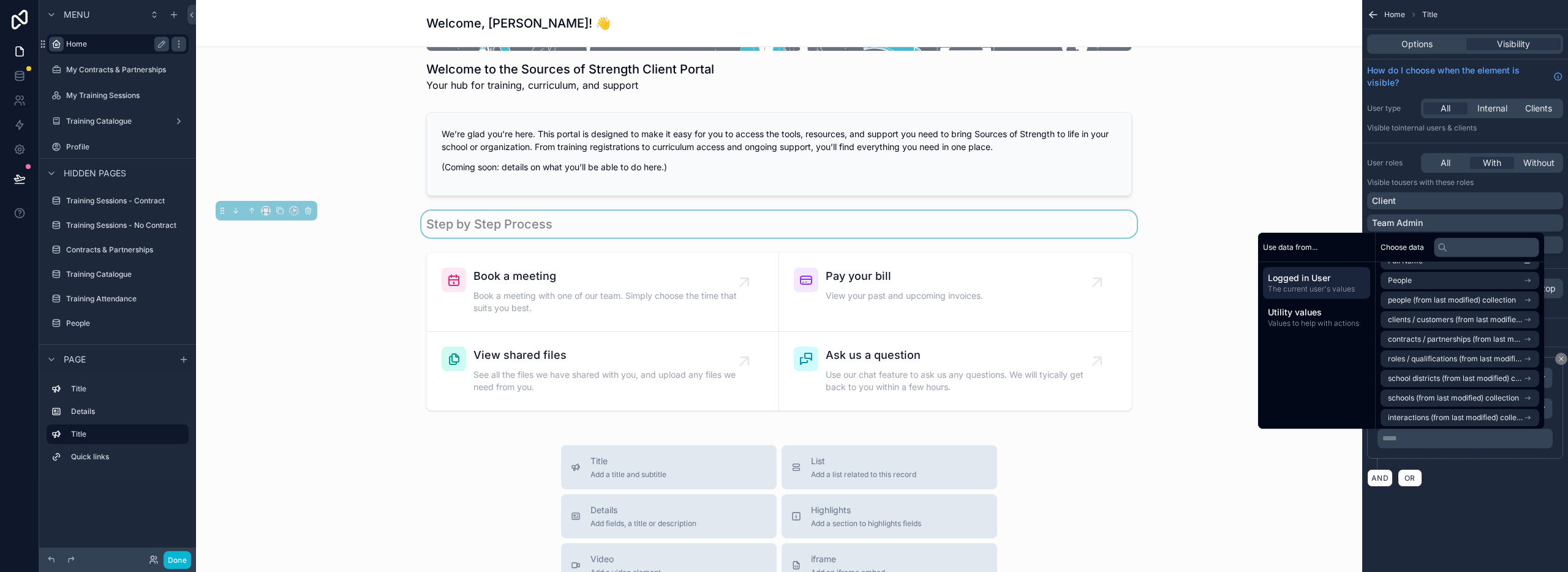
scroll to position [196, 0]
click at [1426, 355] on span "roles / qualifications (from last modified) collection" at bounding box center [1455, 354] width 136 height 10
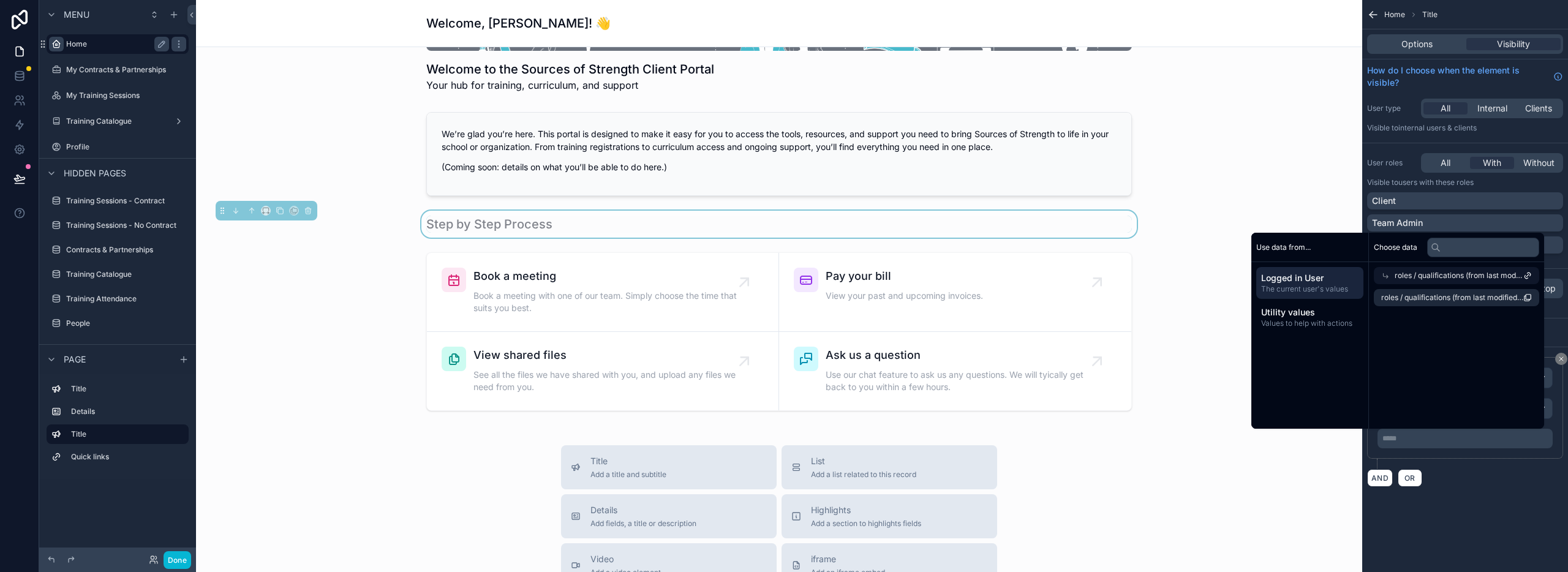
scroll to position [0, 0]
click at [1462, 298] on span "roles / qualifications (from last modified) collection count" at bounding box center [1452, 298] width 142 height 10
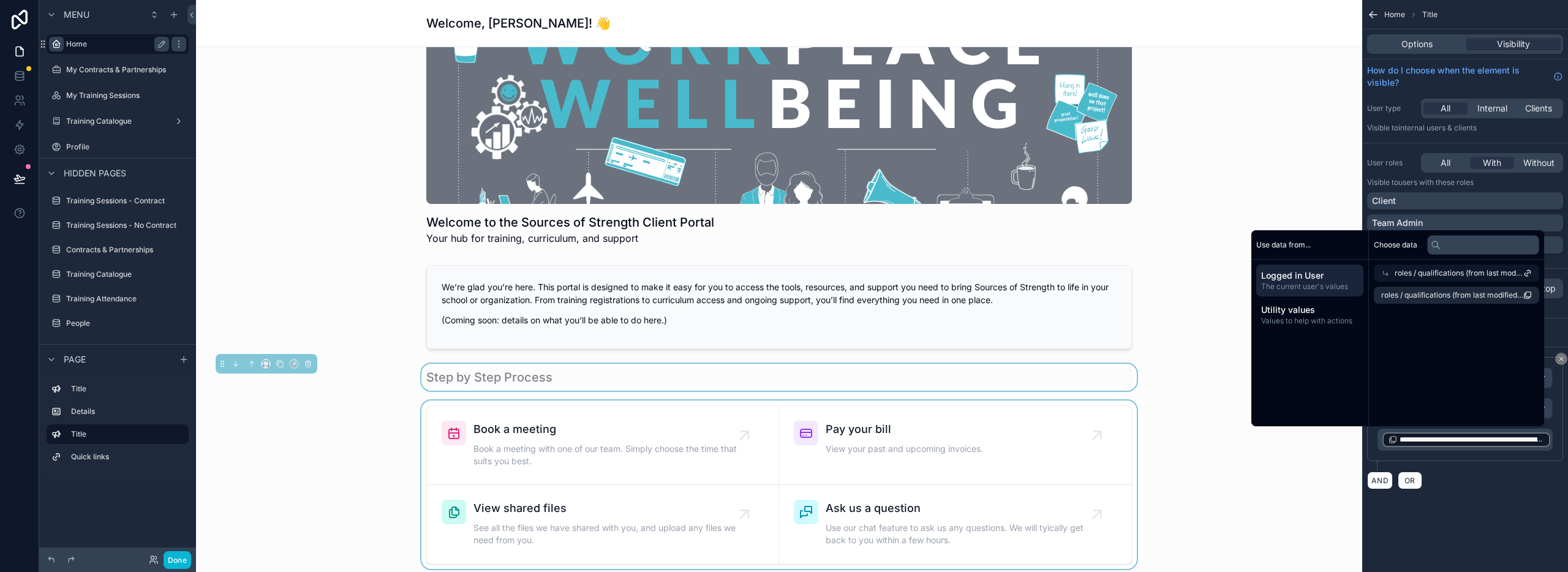
scroll to position [68, 0]
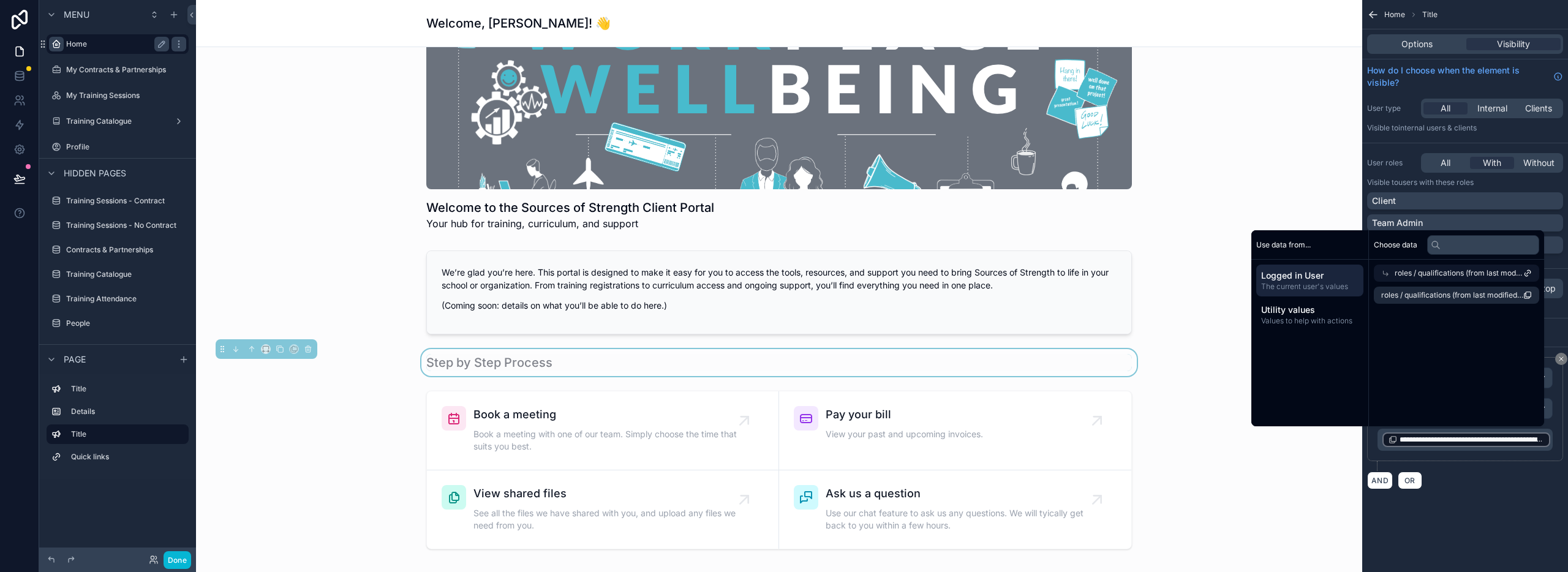
click at [1468, 504] on div "**********" at bounding box center [1465, 259] width 206 height 518
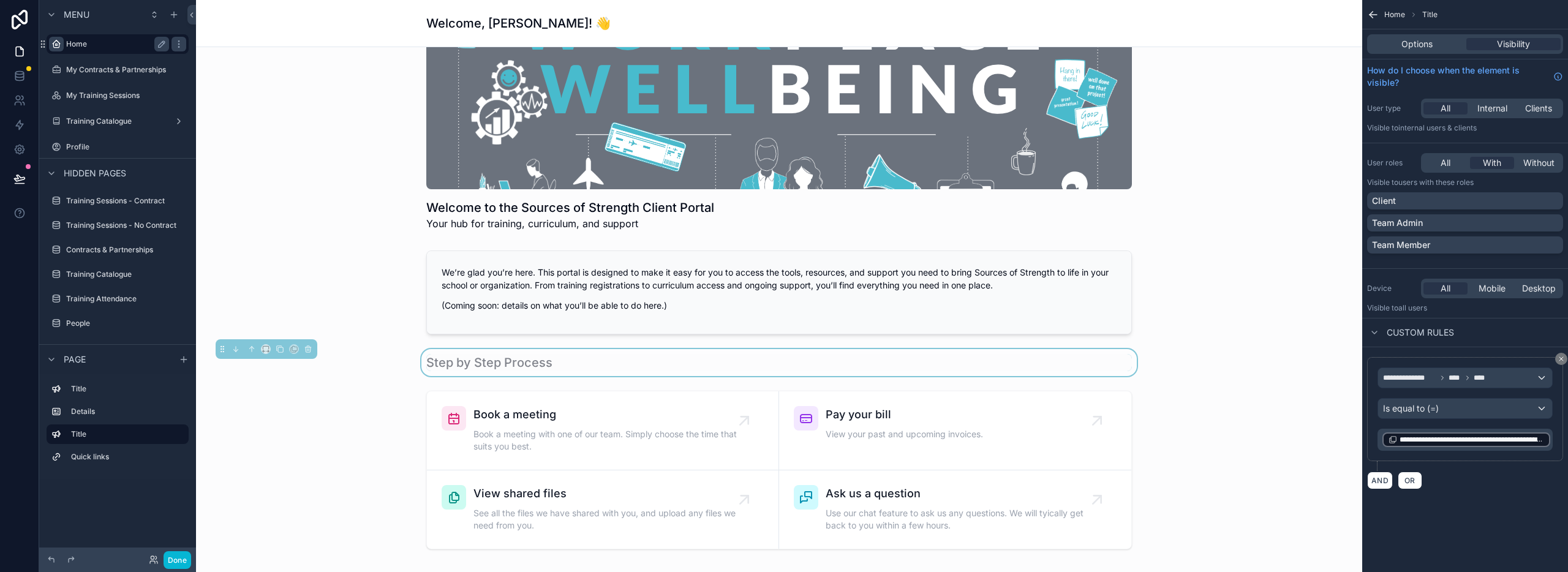
click at [1450, 440] on span "**********" at bounding box center [1472, 440] width 144 height 10
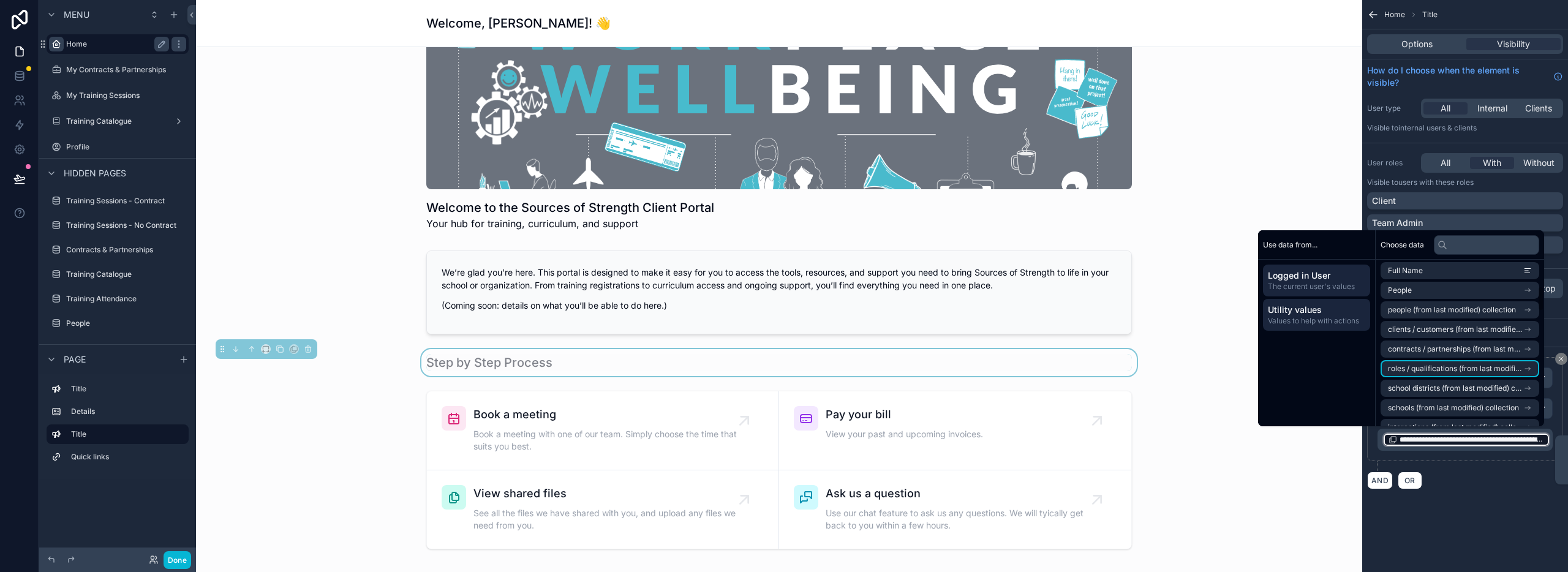
scroll to position [179, 0]
click at [1303, 312] on span "Utility values" at bounding box center [1316, 309] width 98 height 12
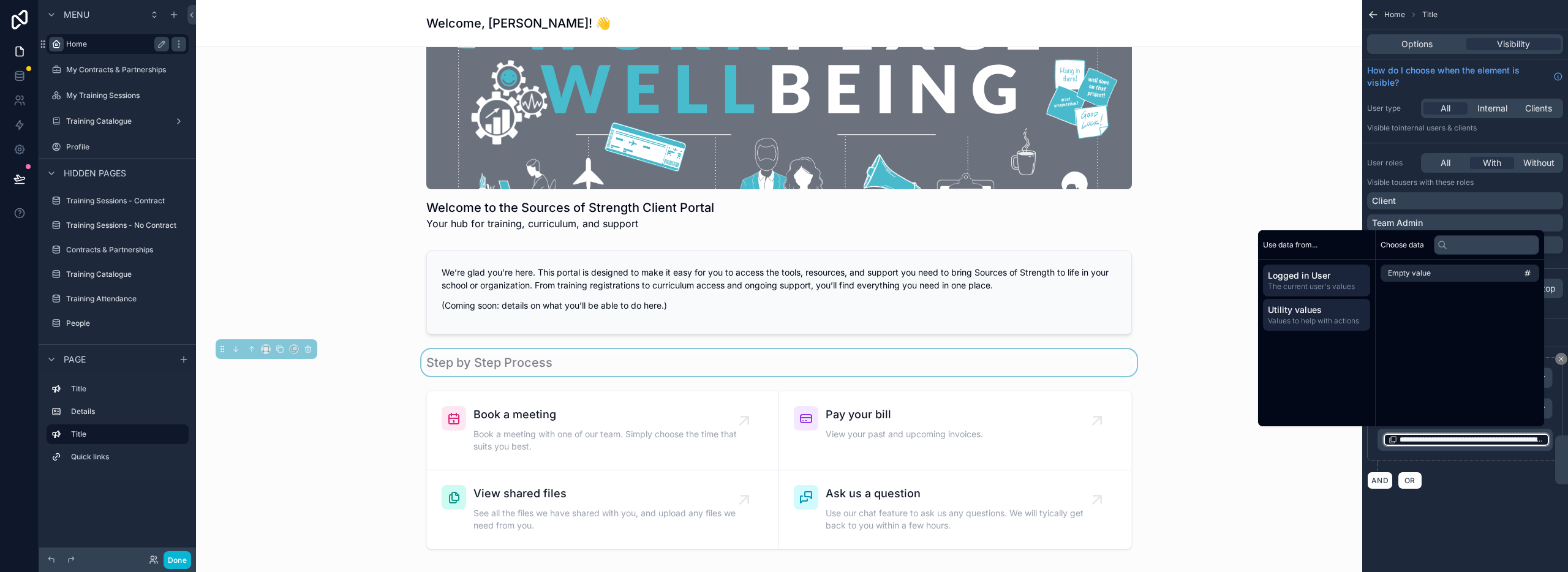
click at [1310, 278] on span "Logged in User" at bounding box center [1316, 274] width 98 height 12
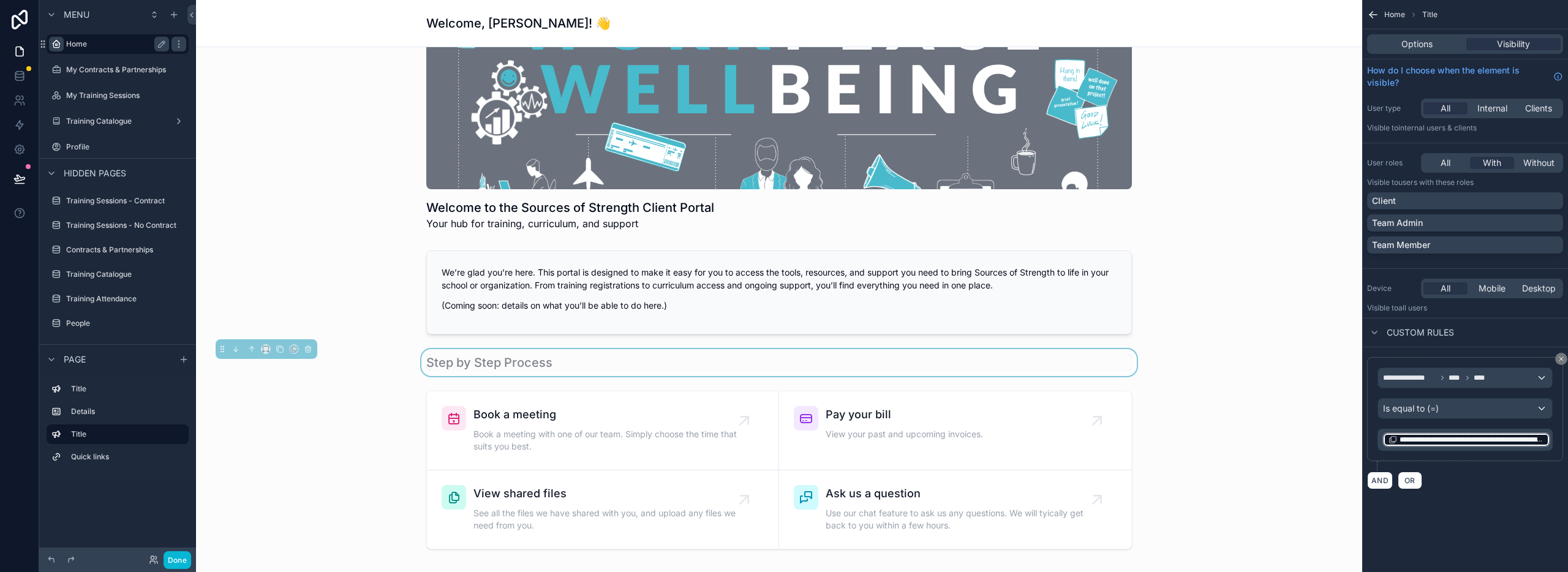
click at [1493, 499] on div "**********" at bounding box center [1465, 259] width 206 height 518
click at [1562, 360] on icon "scrollable content" at bounding box center [1561, 358] width 7 height 7
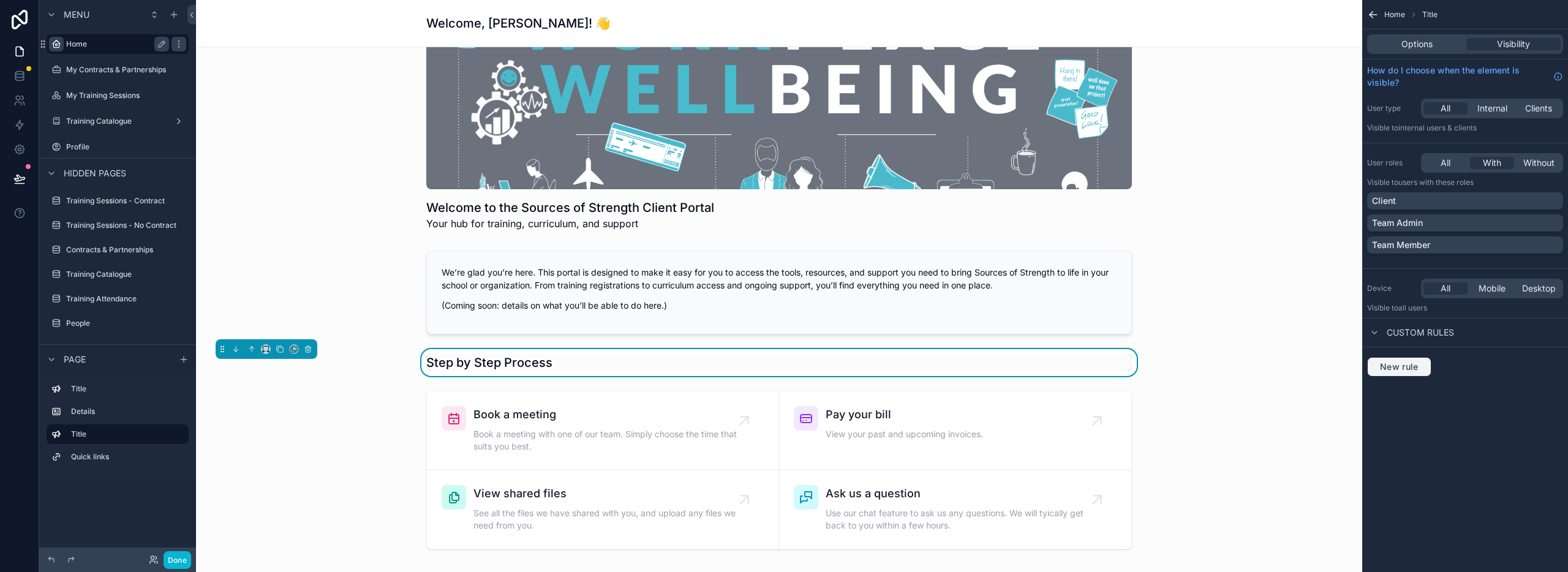
click at [1377, 366] on span "New rule" at bounding box center [1399, 367] width 48 height 11
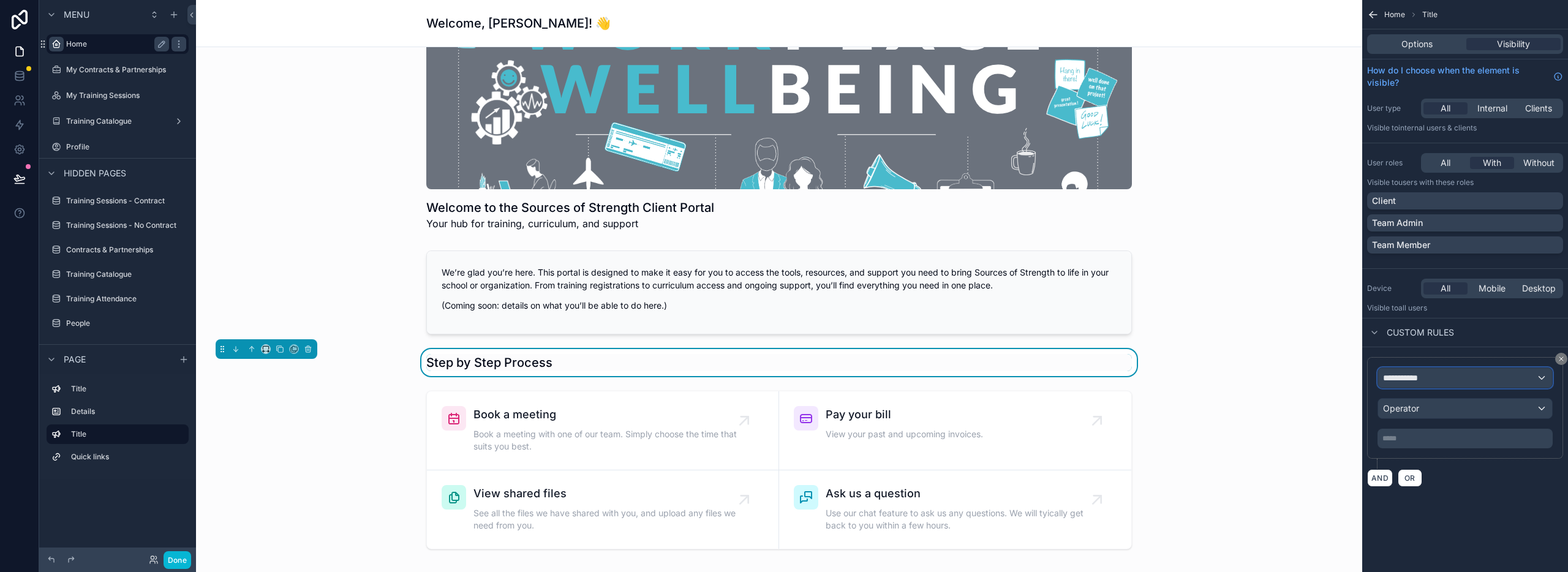
click at [1449, 379] on div "**********" at bounding box center [1465, 378] width 174 height 20
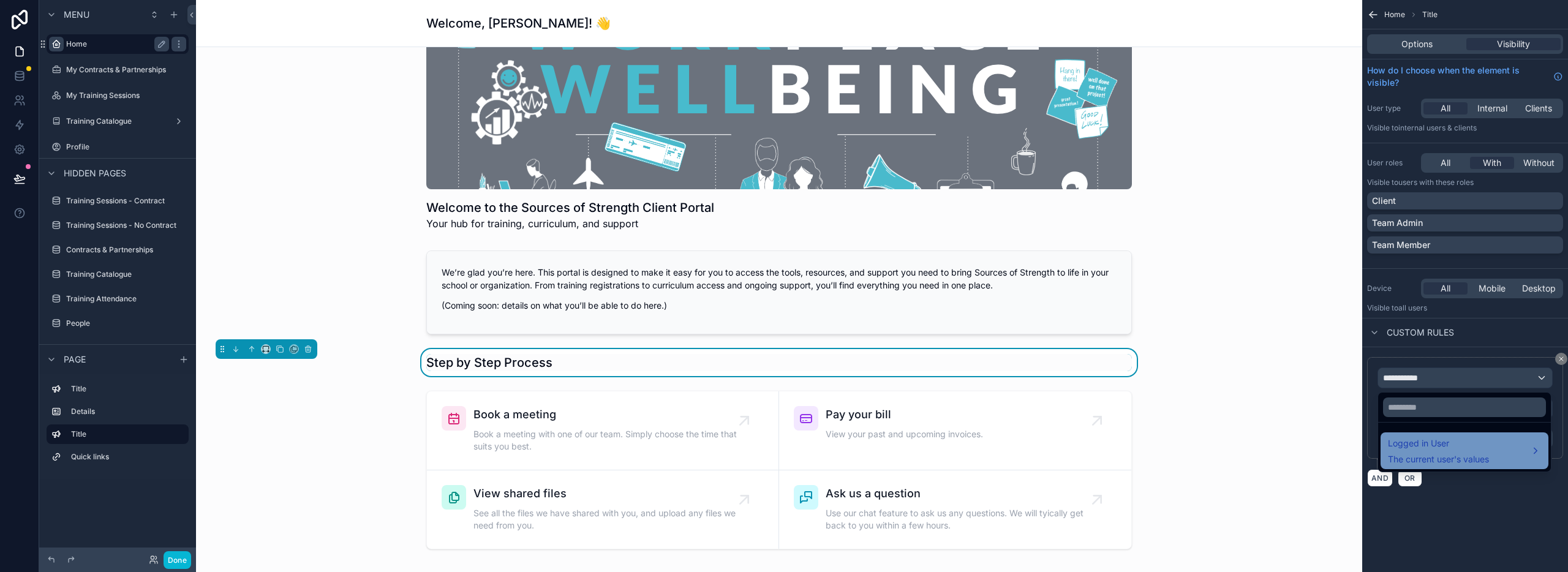
click at [1450, 451] on div "Logged in User The current user's values" at bounding box center [1438, 450] width 101 height 29
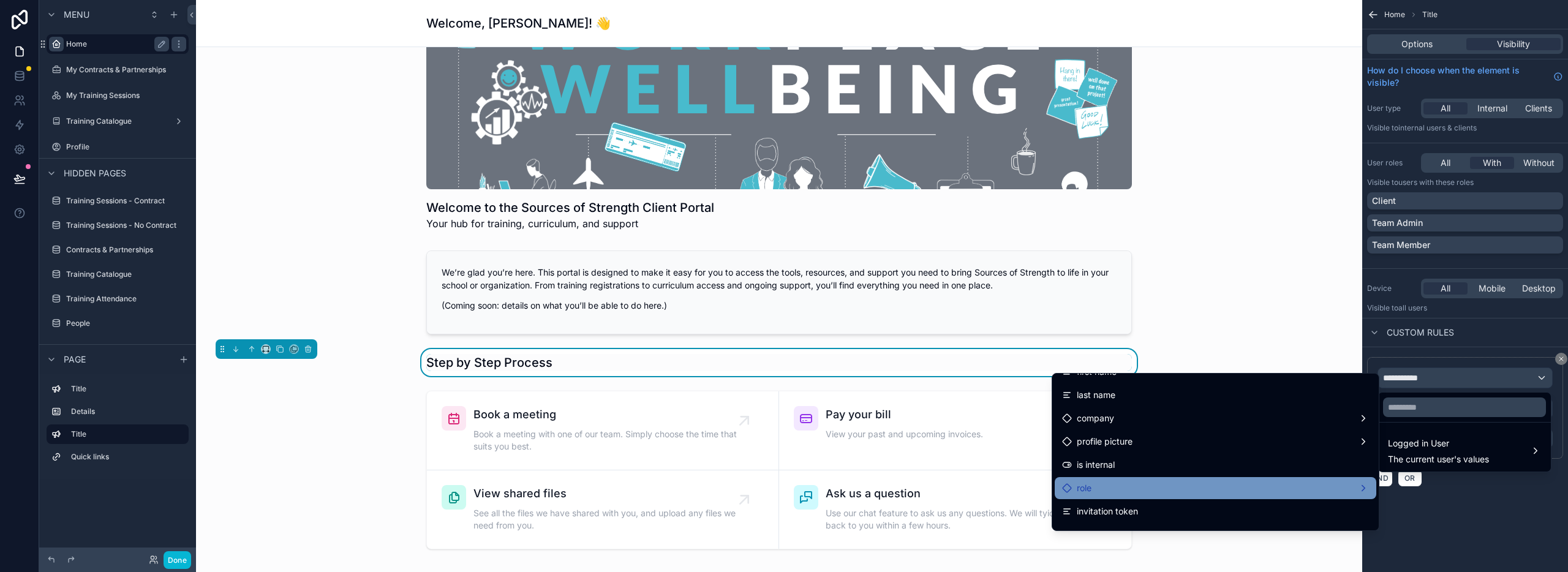
scroll to position [75, 0]
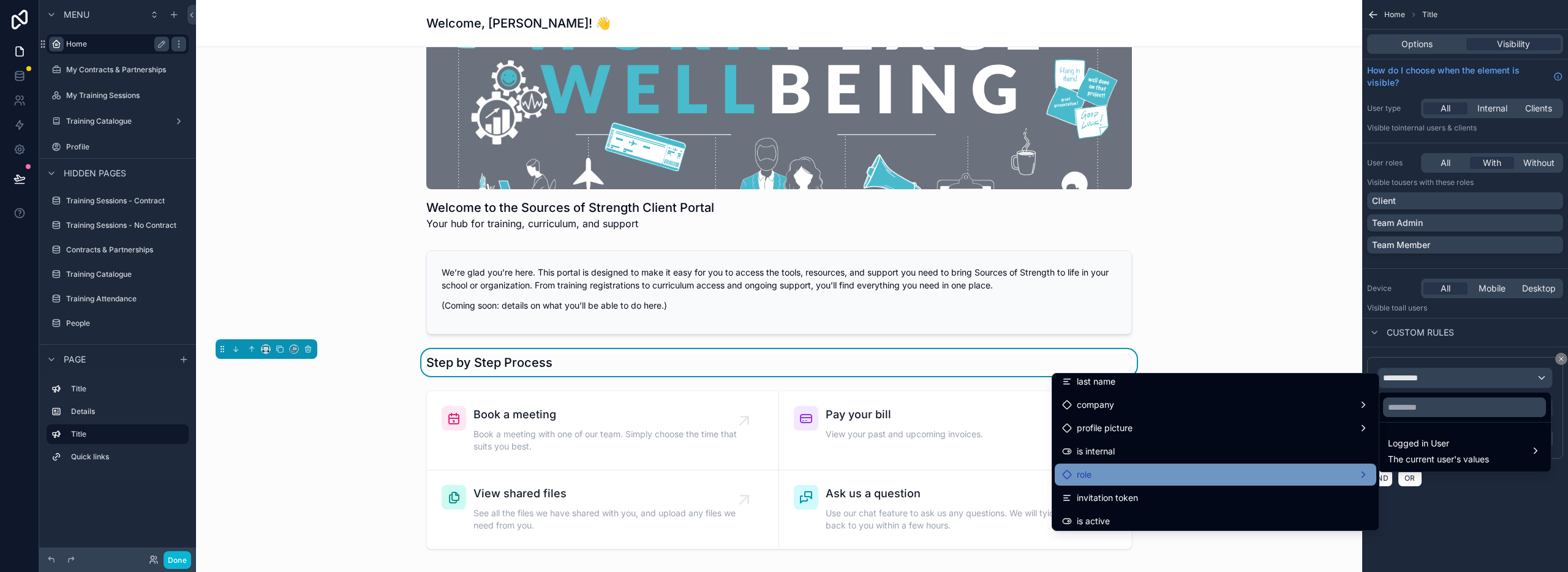
click at [1159, 476] on div "role" at bounding box center [1215, 474] width 307 height 15
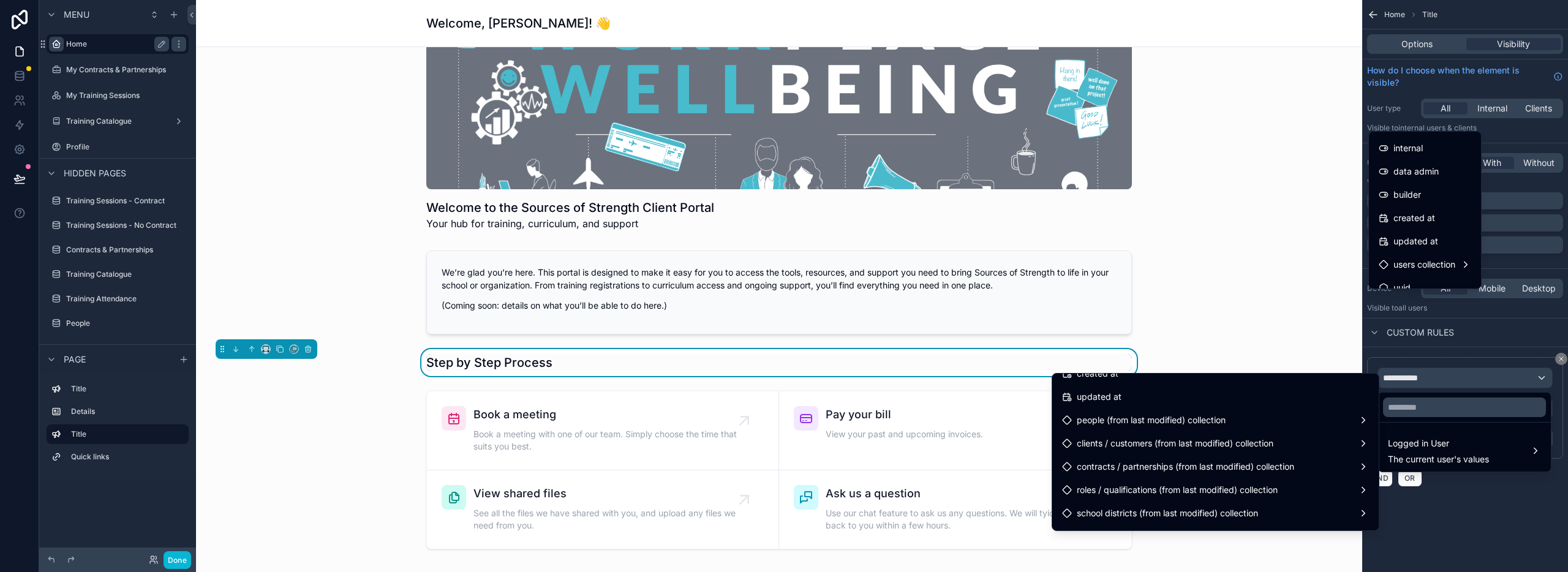
scroll to position [409, 0]
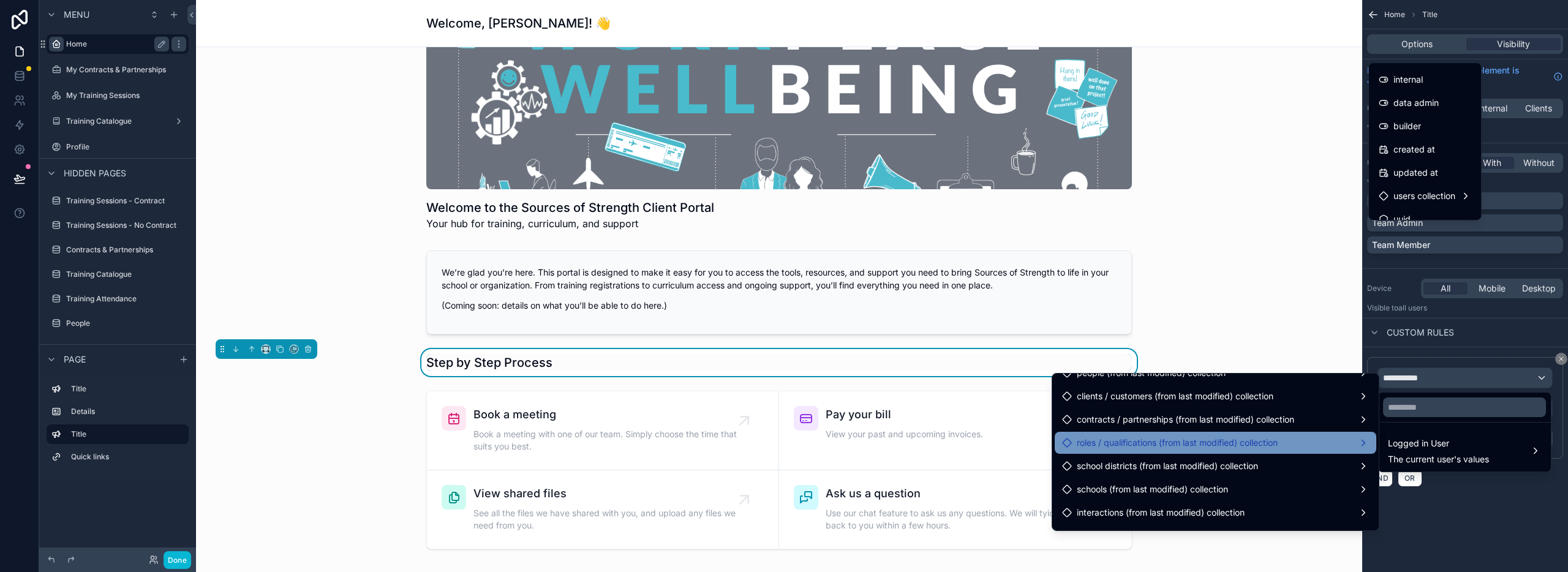
click at [1087, 441] on span "roles / qualifications (from last modified) collection" at bounding box center [1177, 443] width 201 height 15
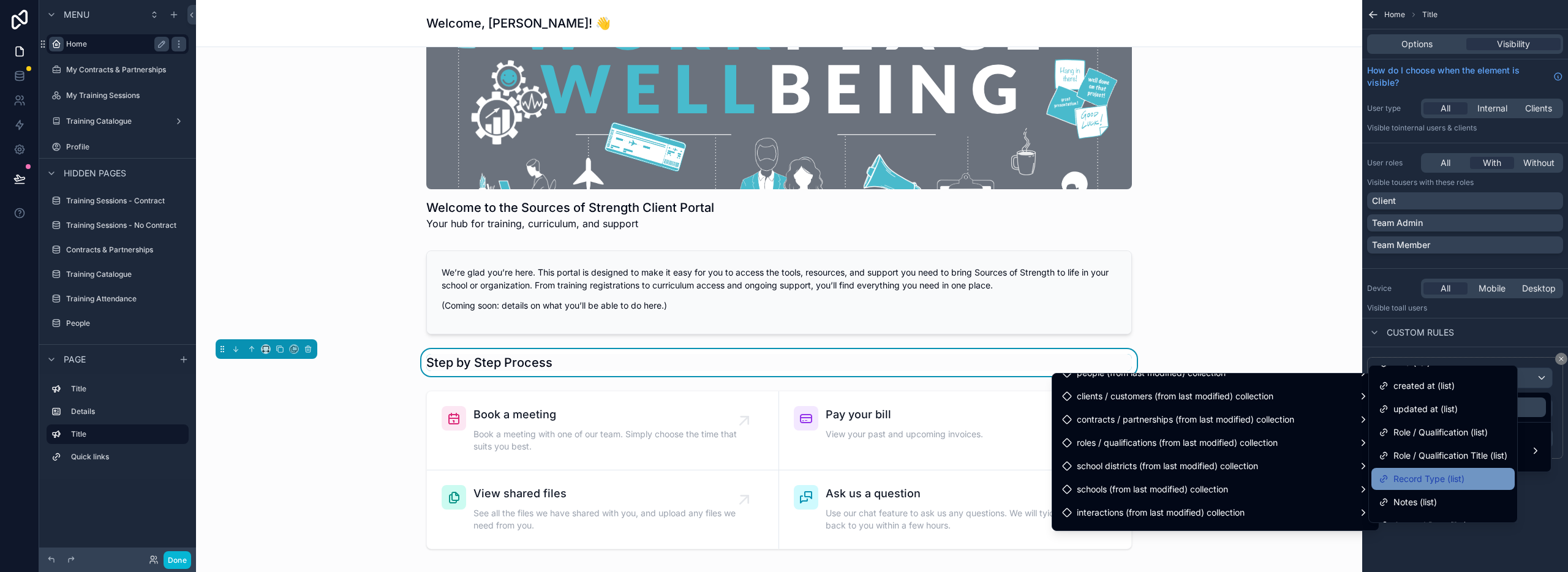
scroll to position [42, 0]
click at [1446, 480] on span "Record Type (list)" at bounding box center [1428, 476] width 71 height 15
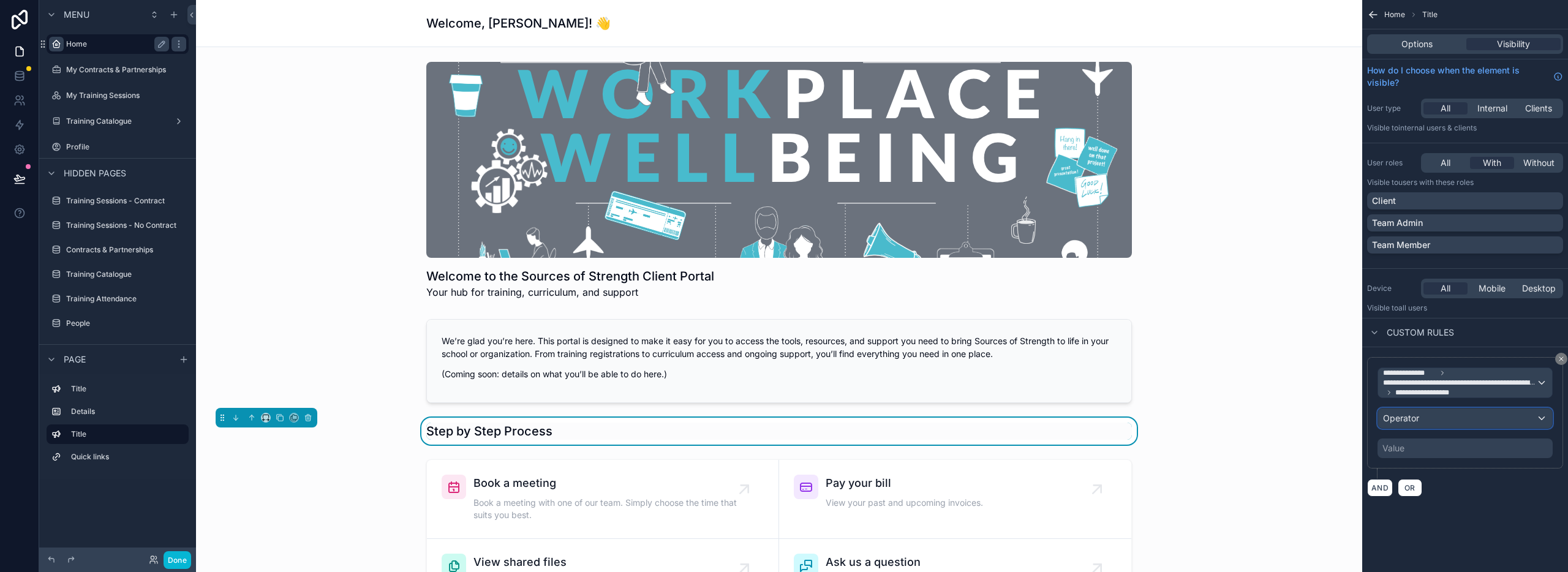
click at [1459, 422] on div "Operator" at bounding box center [1465, 418] width 174 height 20
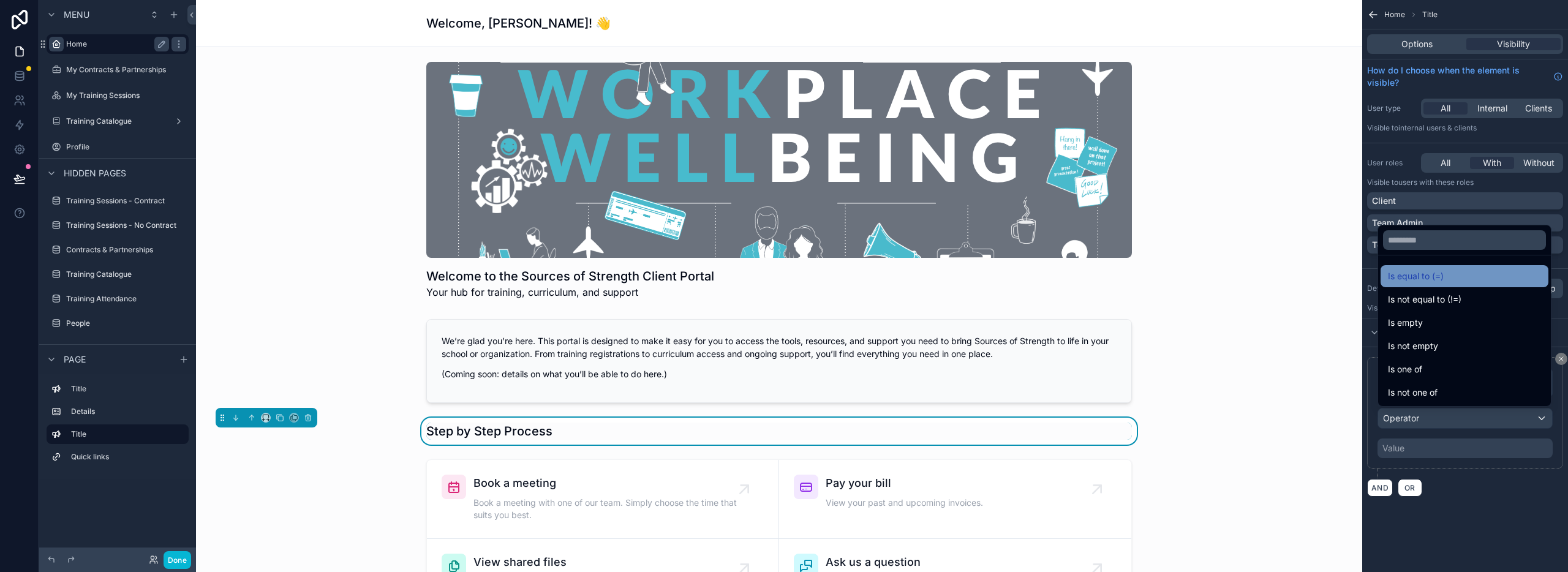
click at [1435, 280] on span "Is equal to (=)" at bounding box center [1416, 276] width 56 height 15
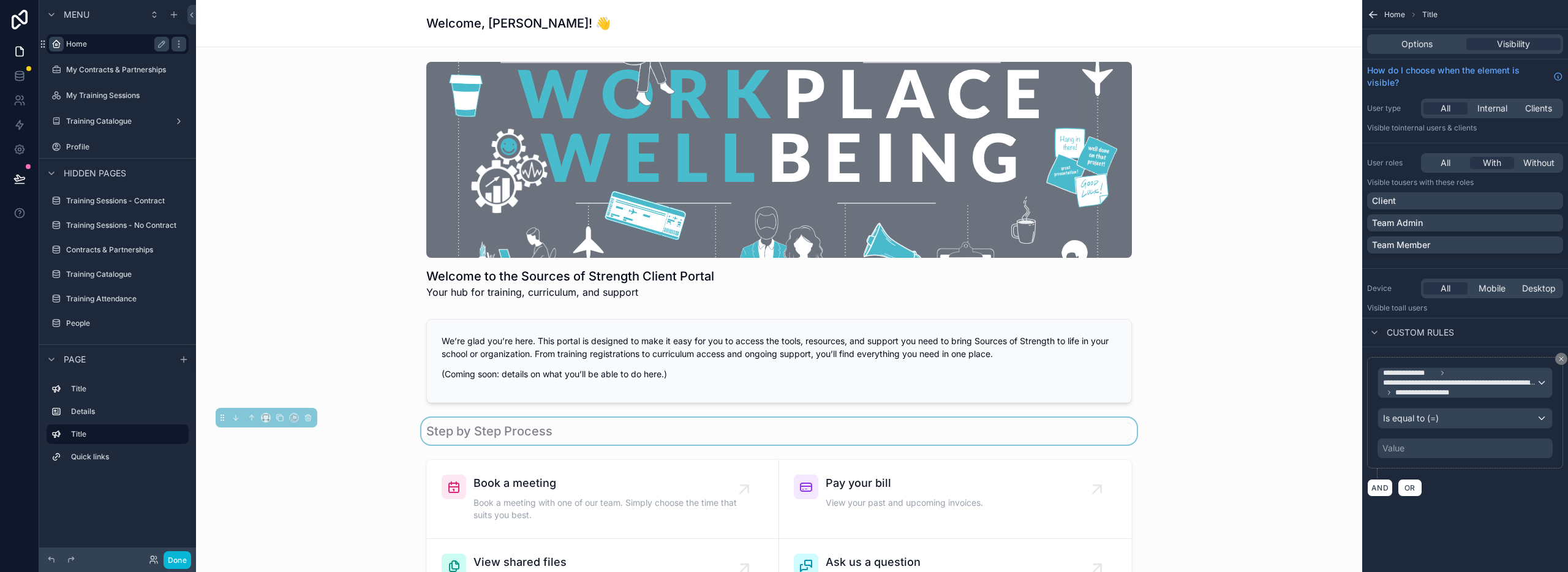
click at [1420, 454] on div "Value" at bounding box center [1465, 447] width 175 height 20
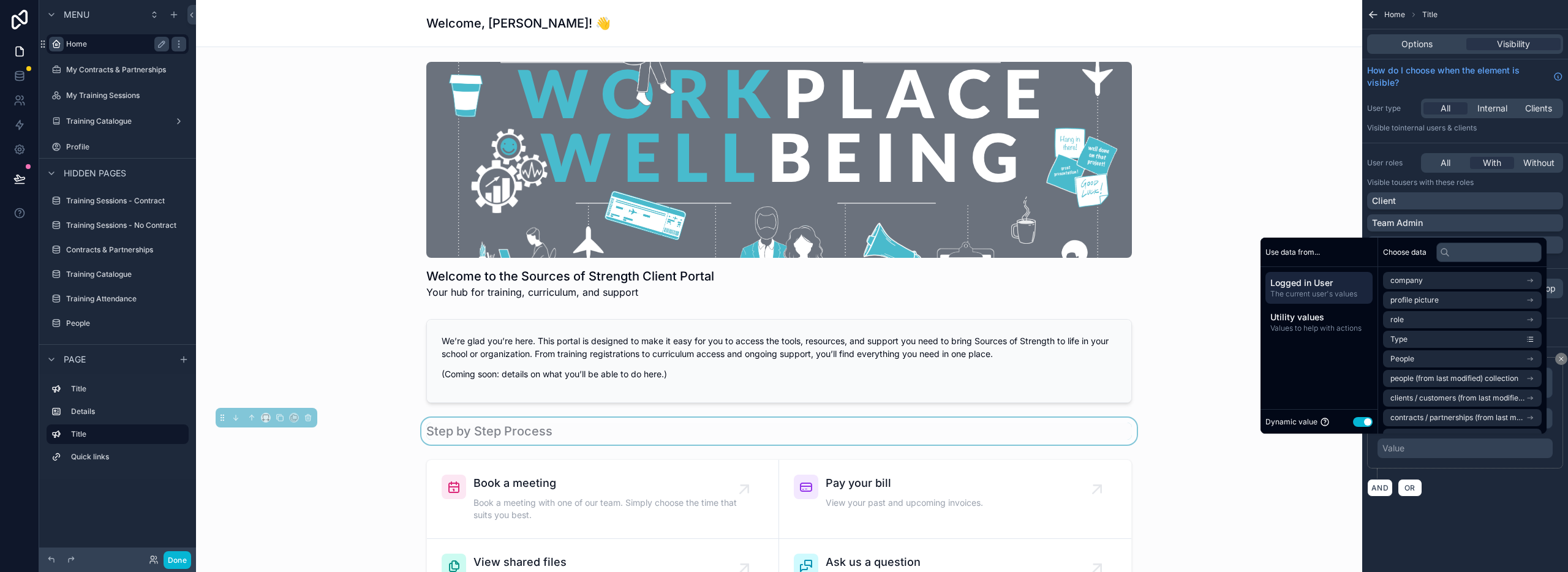
click at [1414, 449] on div "Value" at bounding box center [1465, 447] width 175 height 20
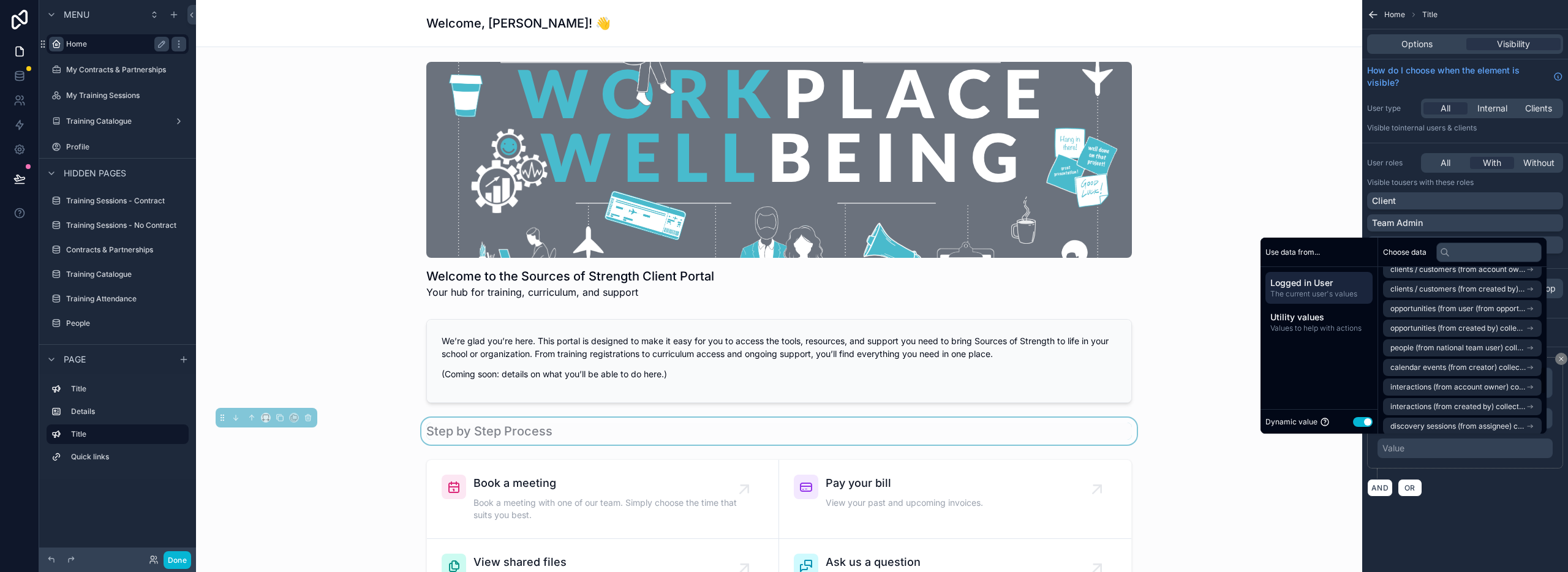
scroll to position [621, 0]
click at [1479, 253] on input "text" at bounding box center [1489, 252] width 106 height 20
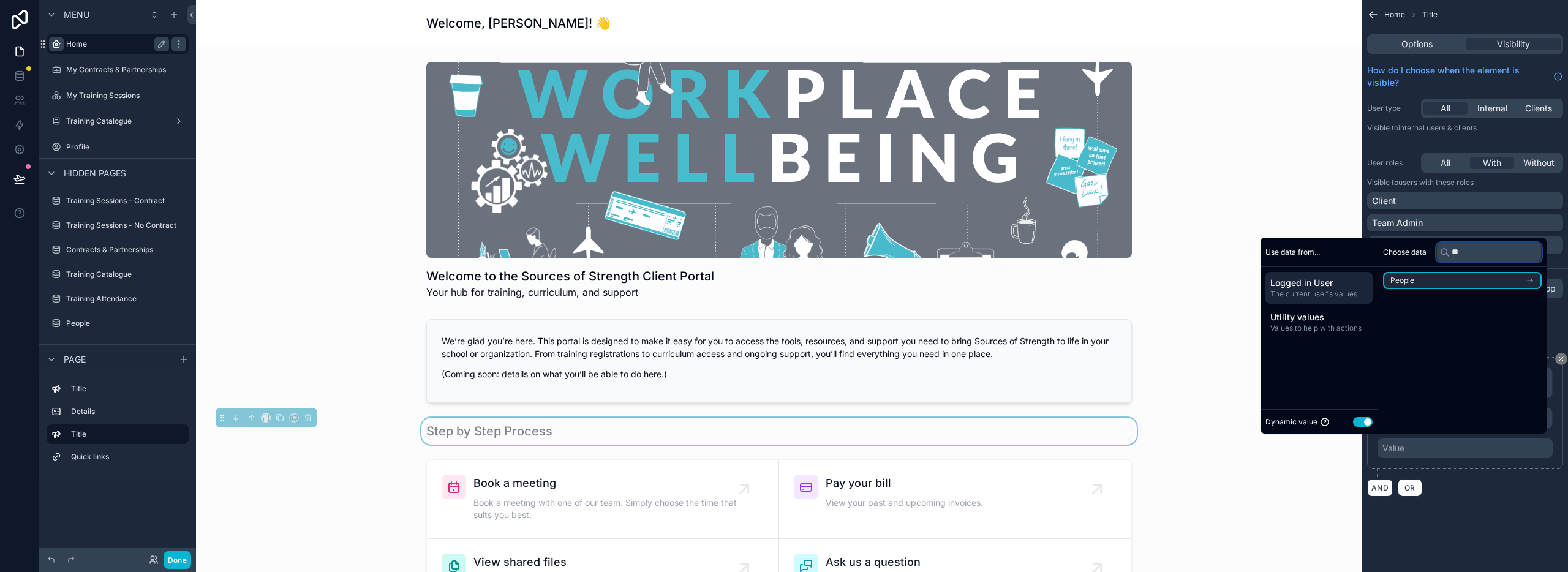
type input "*"
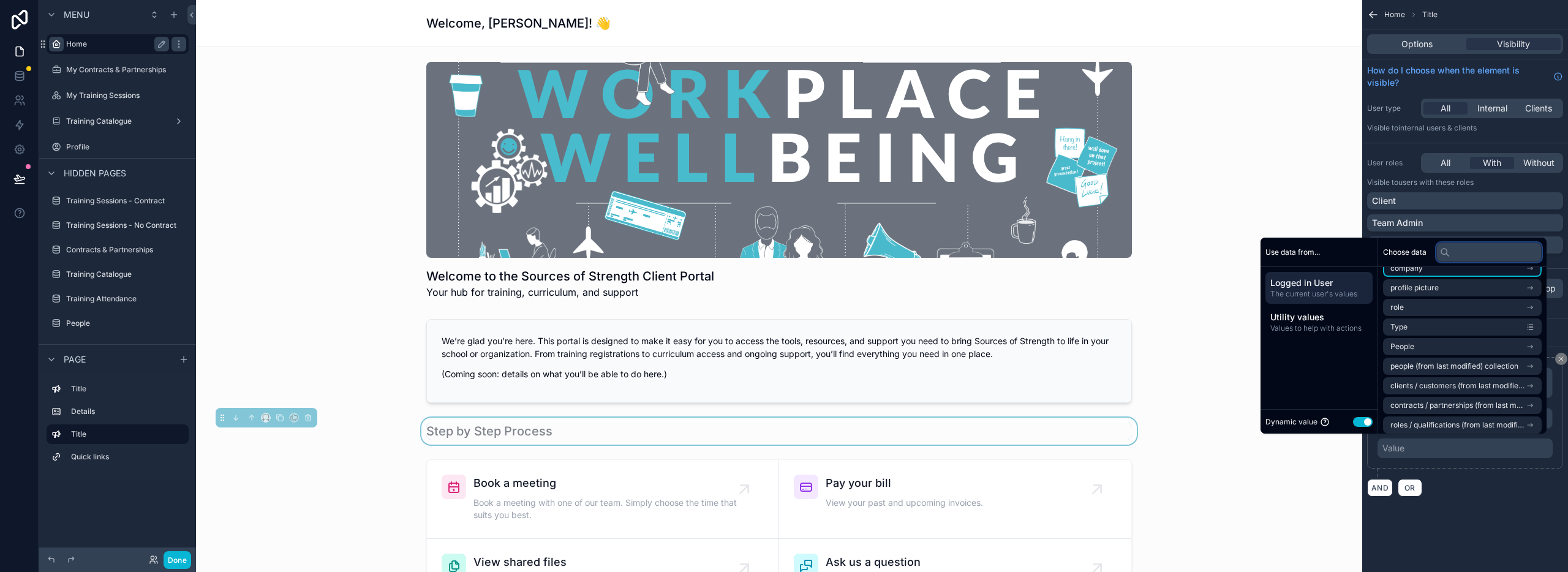
scroll to position [13, 0]
click at [1479, 482] on div "AND OR" at bounding box center [1465, 487] width 196 height 18
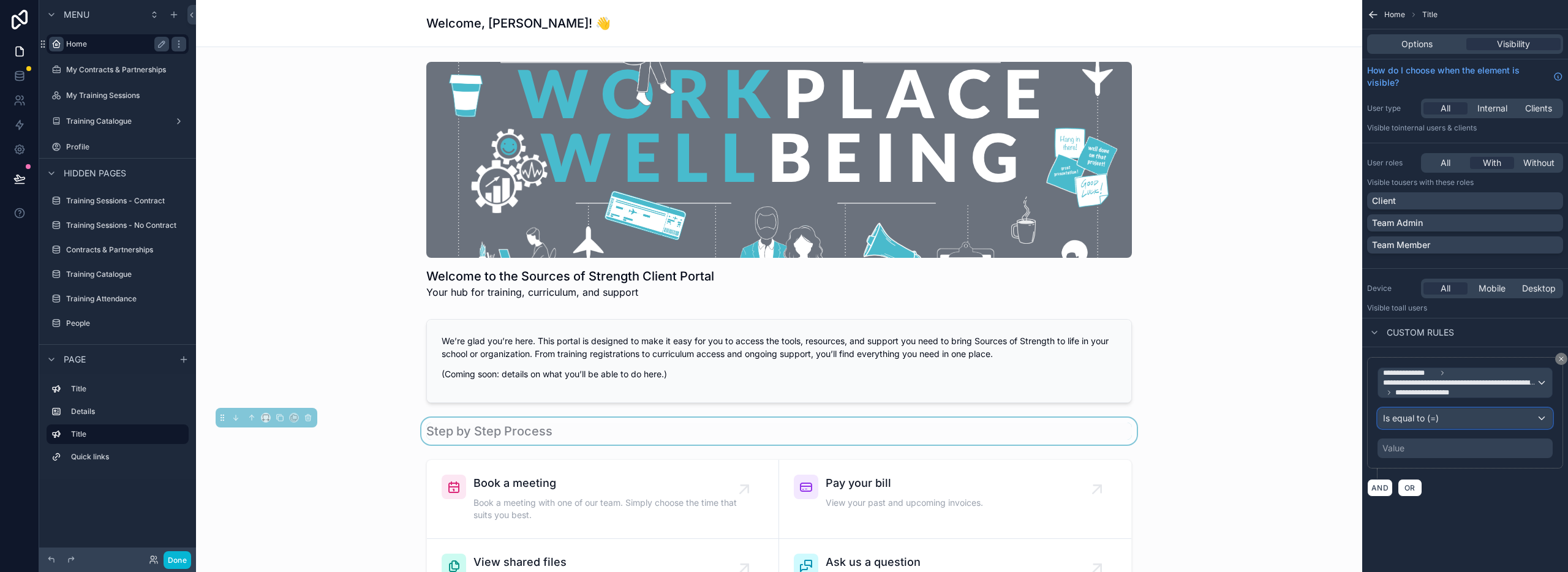
click at [1470, 420] on div "Is equal to (=)" at bounding box center [1465, 418] width 174 height 20
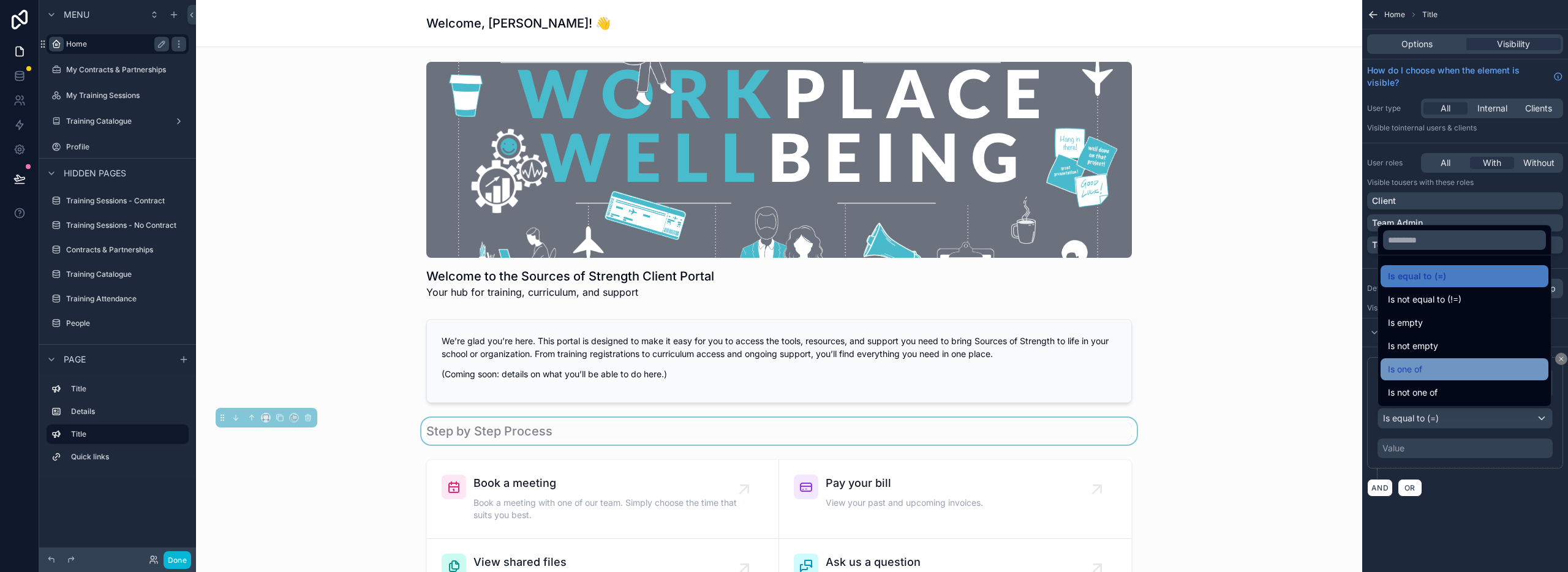
click at [1425, 366] on div "Is one of" at bounding box center [1464, 369] width 153 height 15
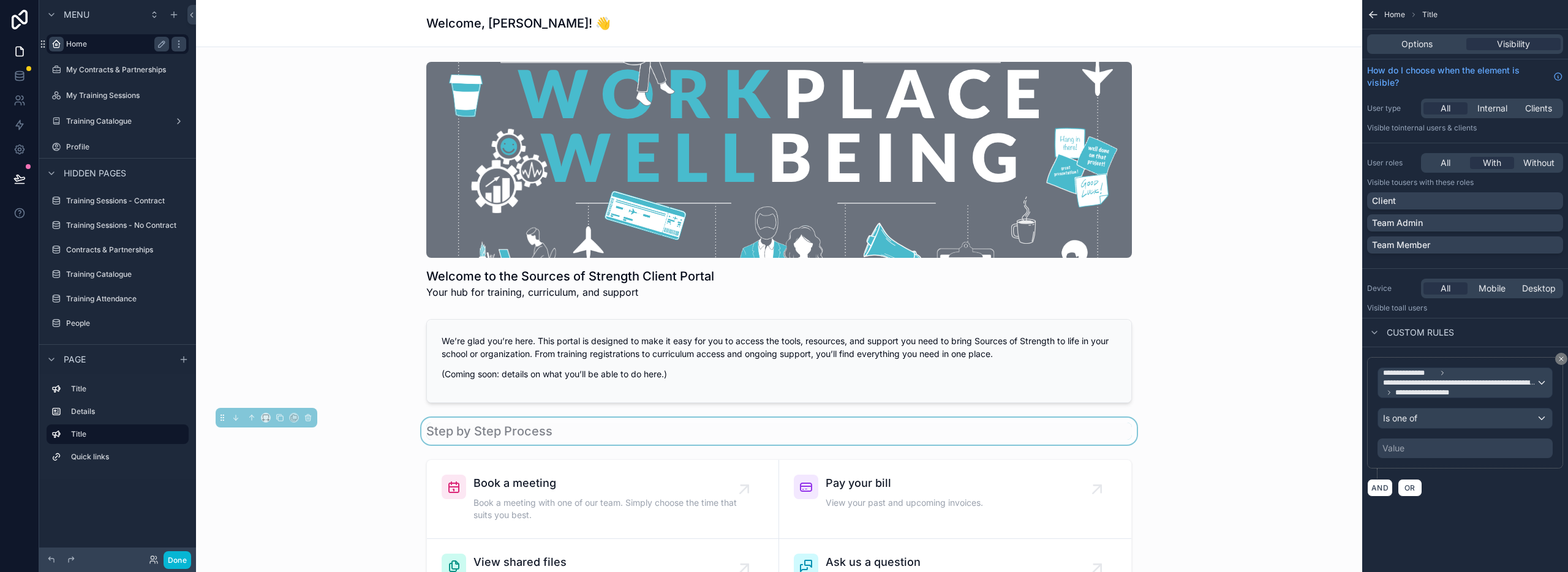
click at [1438, 452] on div "Value" at bounding box center [1465, 447] width 175 height 20
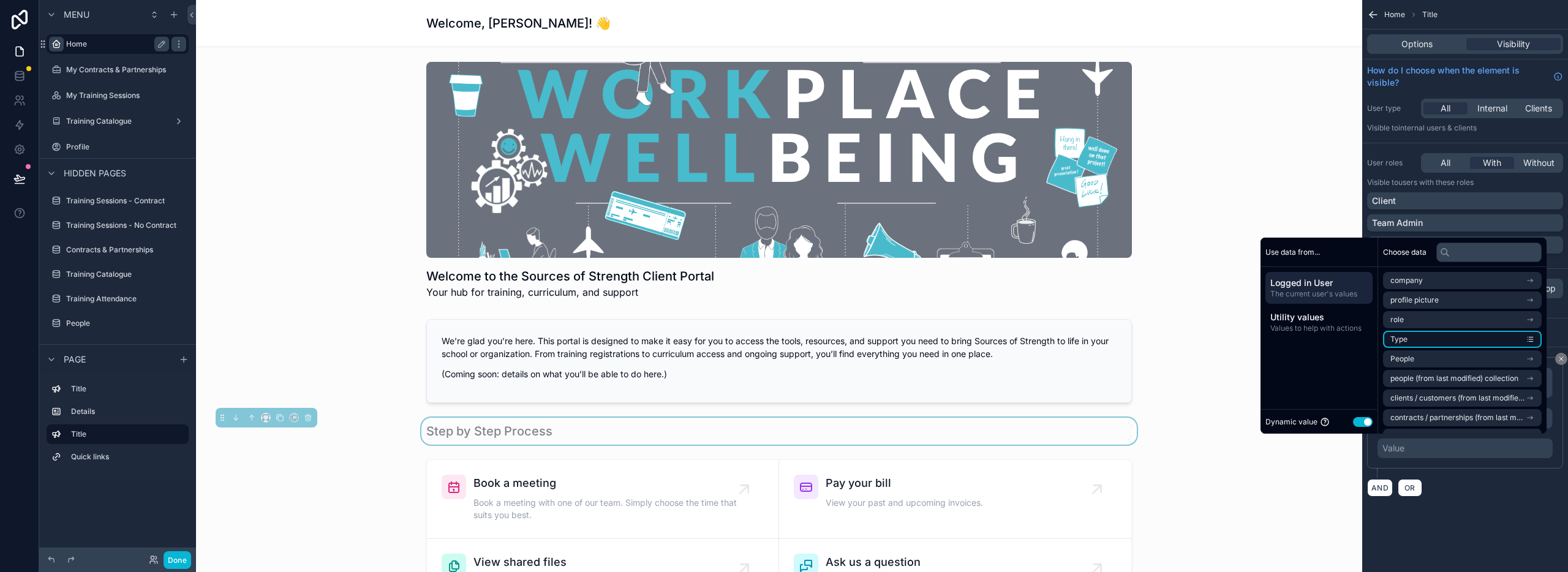
click at [1454, 340] on li "Type" at bounding box center [1462, 340] width 159 height 17
click at [1456, 321] on li "role" at bounding box center [1462, 320] width 159 height 17
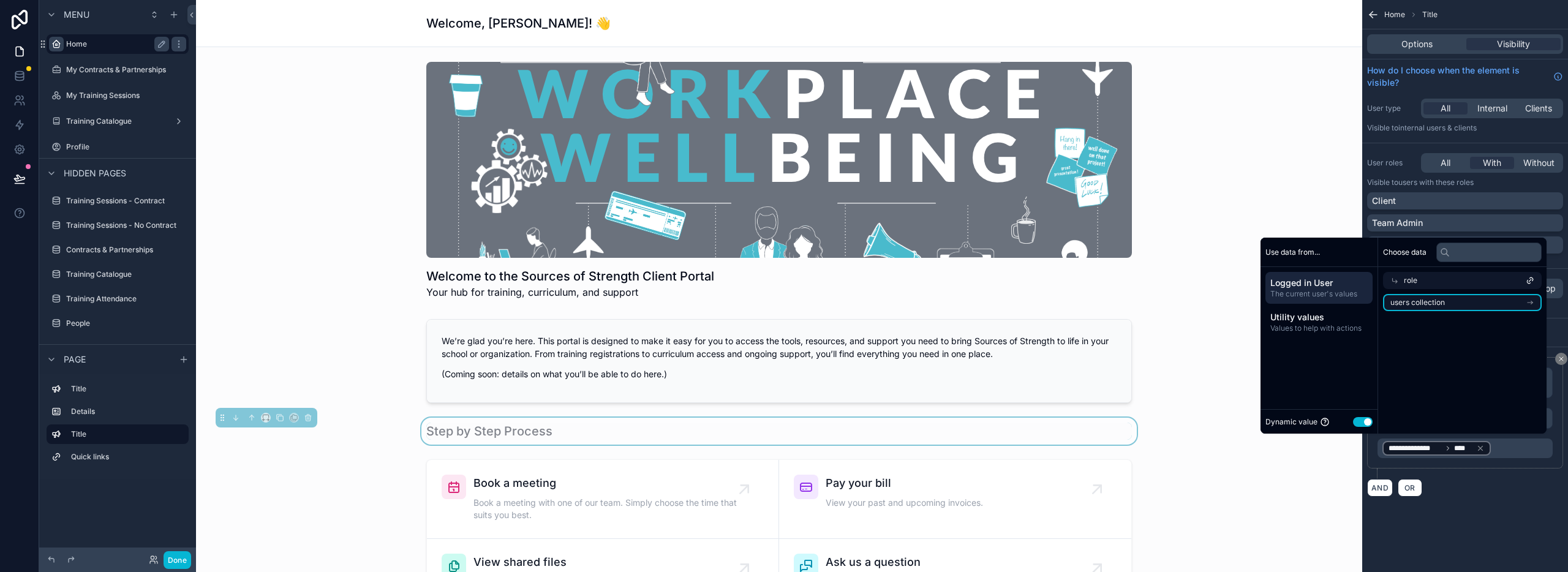
click at [1455, 301] on li "users collection" at bounding box center [1462, 302] width 159 height 17
click at [1331, 287] on span "Logged in User" at bounding box center [1319, 282] width 98 height 12
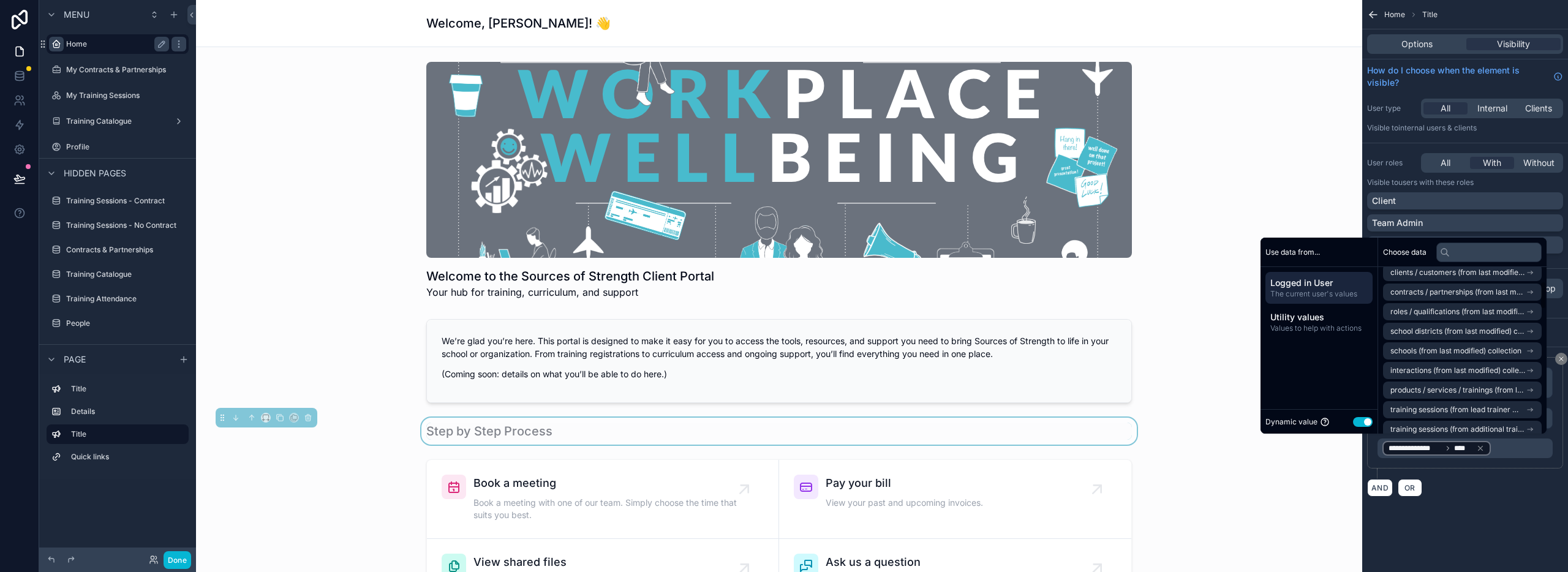
scroll to position [0, 0]
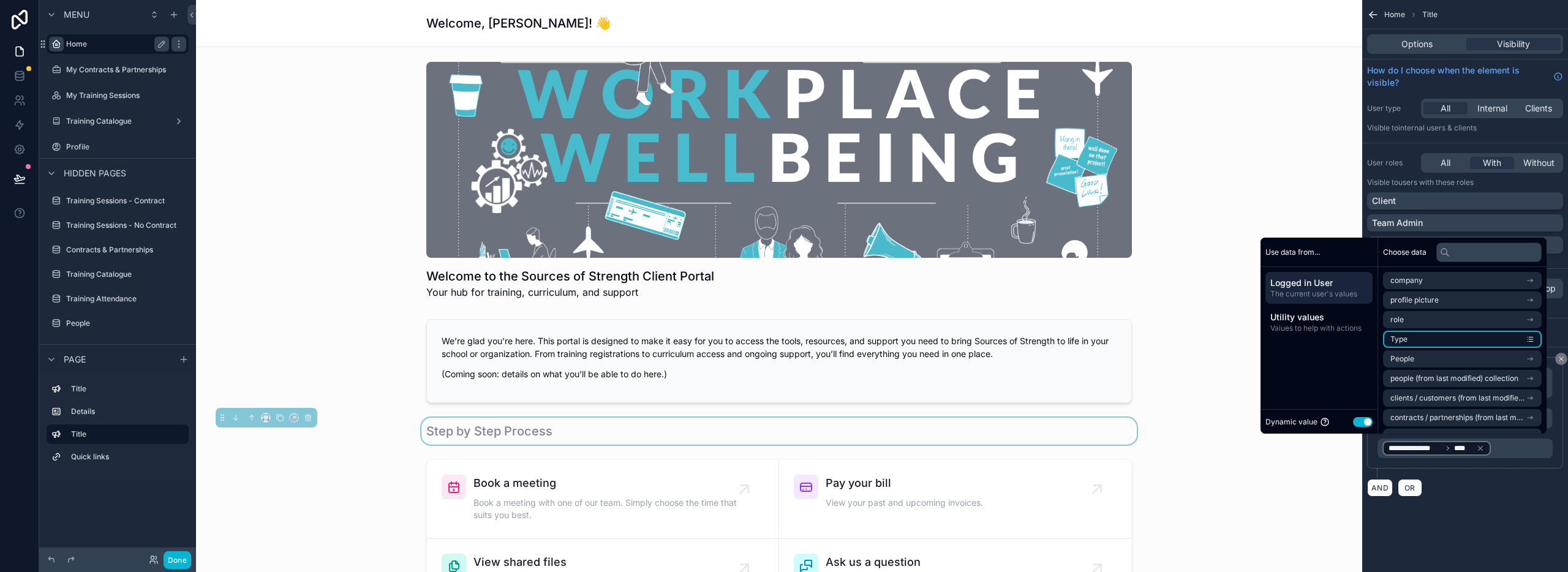
click at [1418, 340] on li "Type" at bounding box center [1462, 340] width 159 height 17
click at [1420, 340] on li "Type" at bounding box center [1462, 340] width 159 height 17
click at [1516, 520] on div "**********" at bounding box center [1465, 263] width 206 height 526
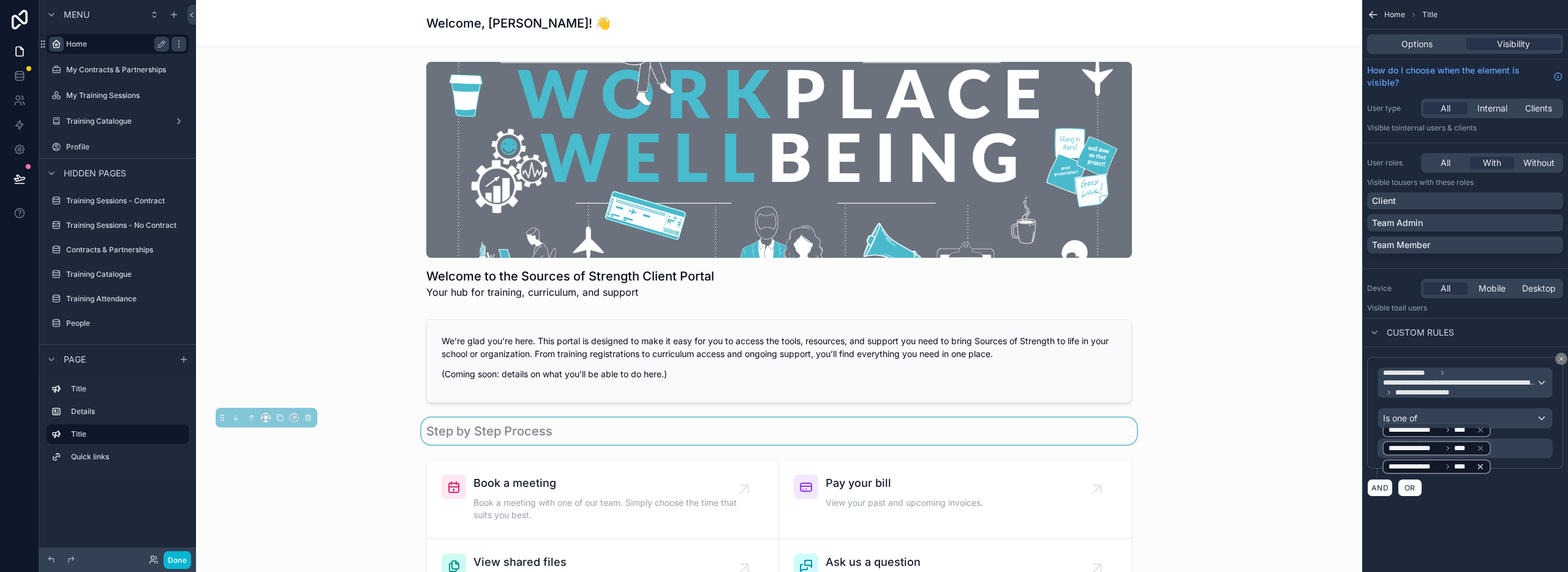
click at [1481, 465] on icon "scrollable content" at bounding box center [1480, 466] width 9 height 9
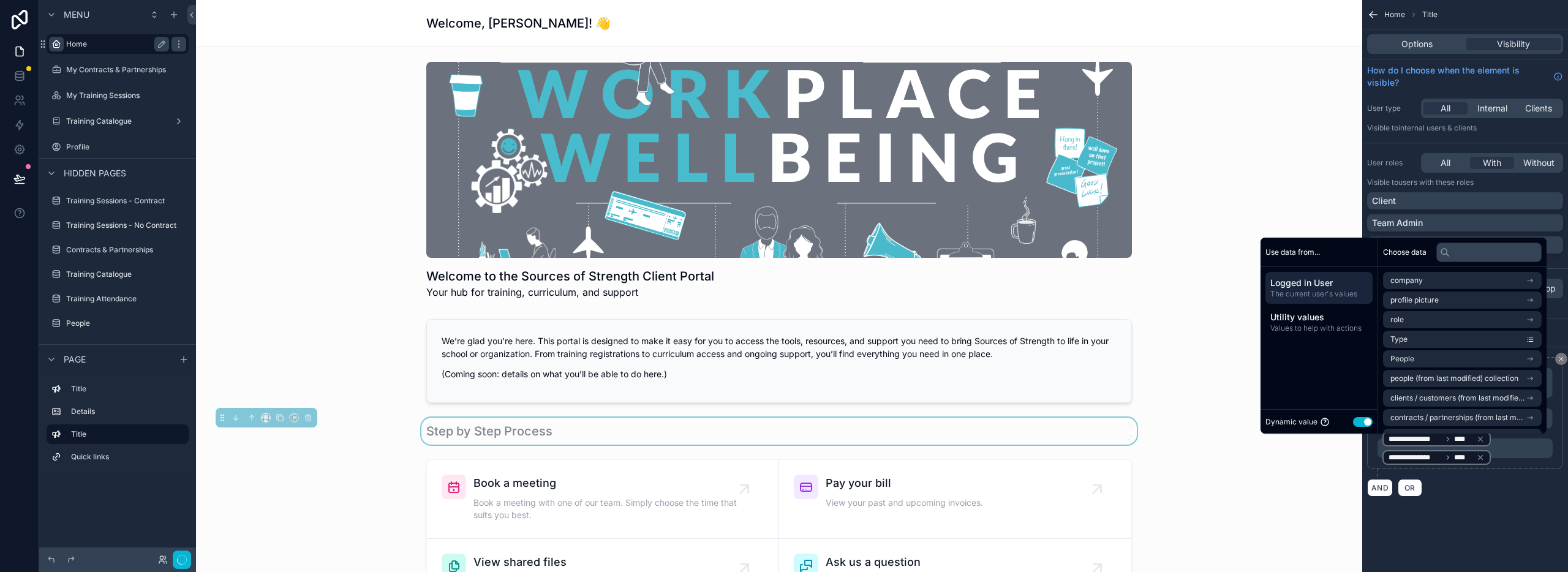
click at [1481, 465] on div "**********" at bounding box center [1466, 447] width 168 height 36
click at [1481, 455] on icon "scrollable content" at bounding box center [1480, 457] width 4 height 4
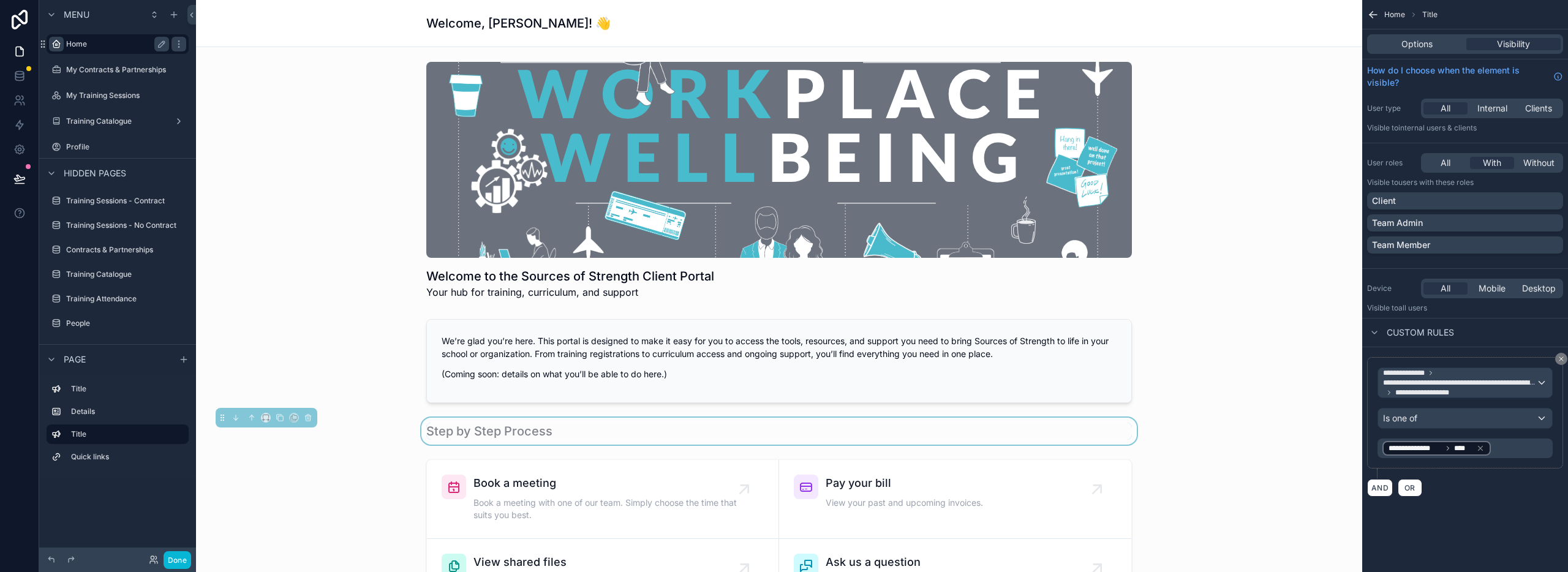
click at [1481, 455] on div "**********" at bounding box center [1436, 448] width 109 height 17
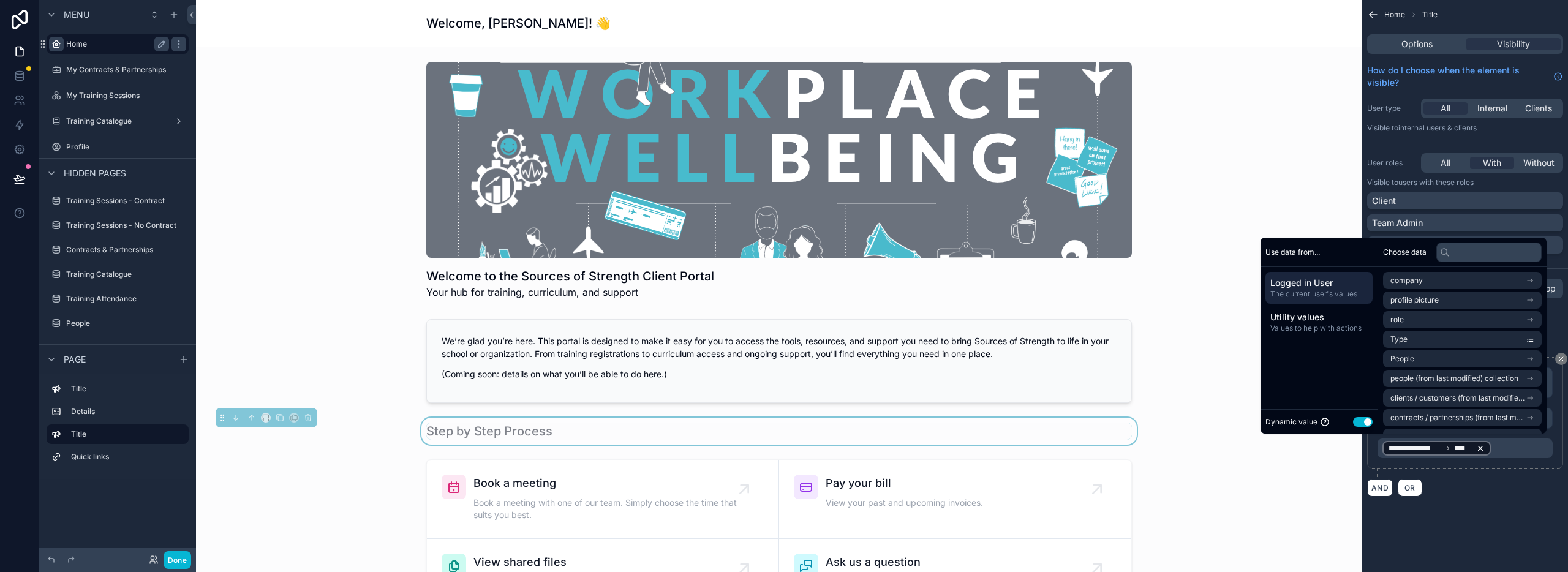
click at [1481, 451] on icon "scrollable content" at bounding box center [1480, 447] width 9 height 9
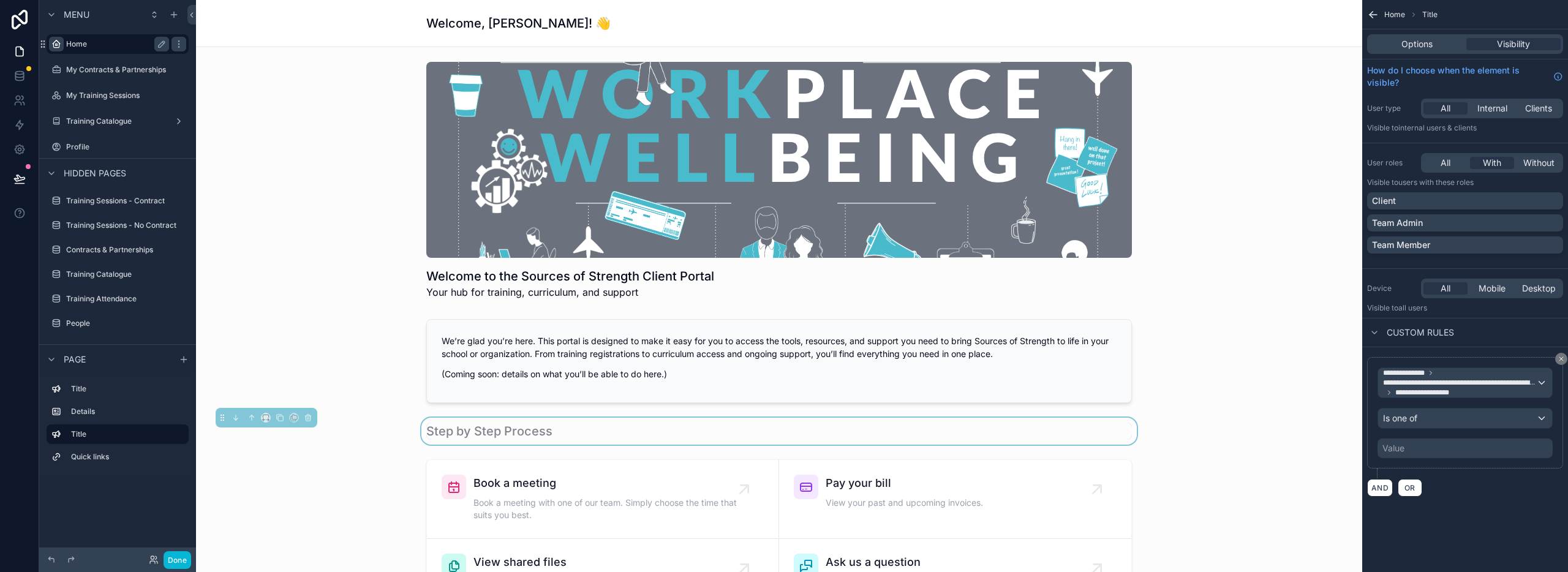
click at [1481, 450] on div "Value" at bounding box center [1465, 447] width 175 height 20
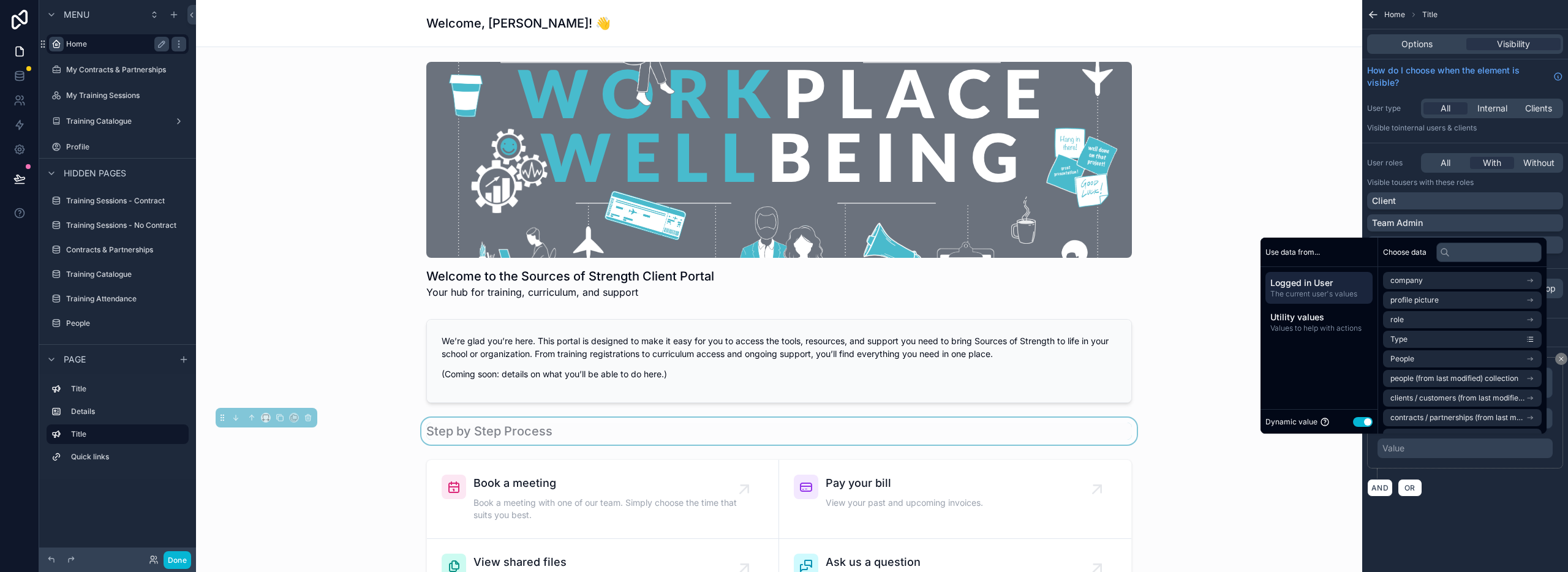
click at [1462, 501] on div "**********" at bounding box center [1465, 426] width 206 height 159
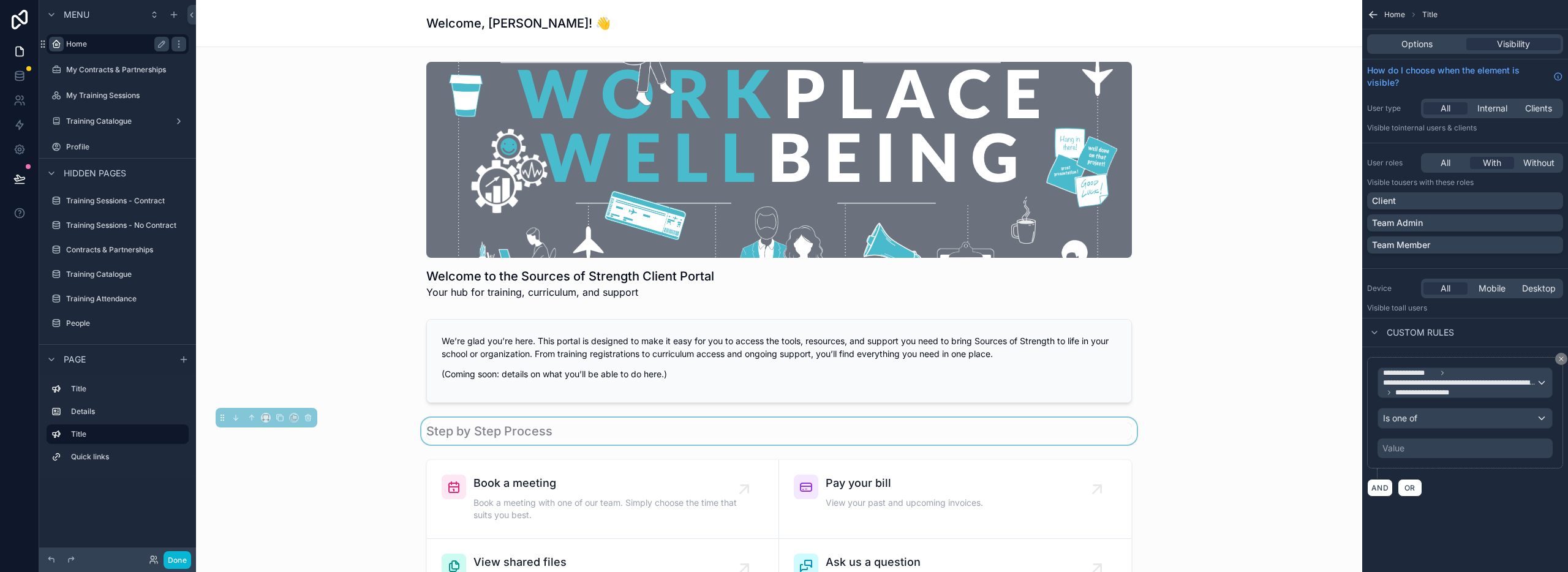
click at [1409, 449] on div "Value" at bounding box center [1465, 447] width 175 height 20
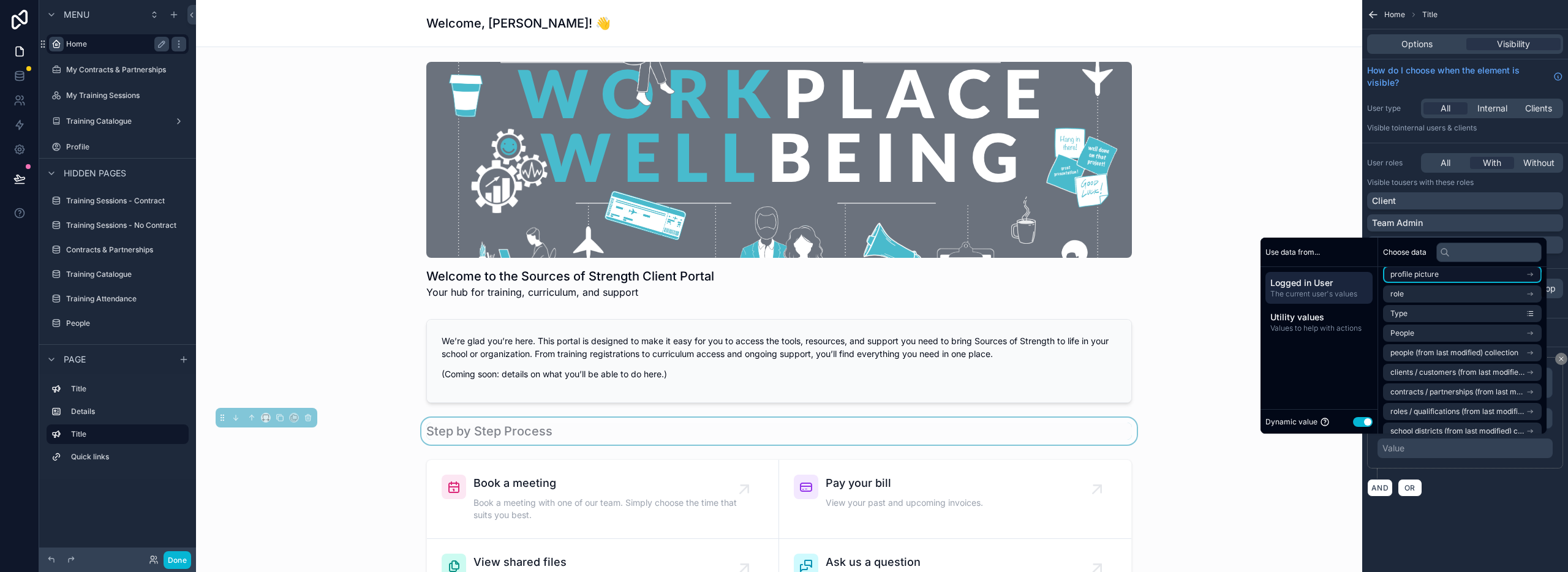
scroll to position [30, 0]
click at [1353, 420] on button "Use setting" at bounding box center [1362, 421] width 20 height 10
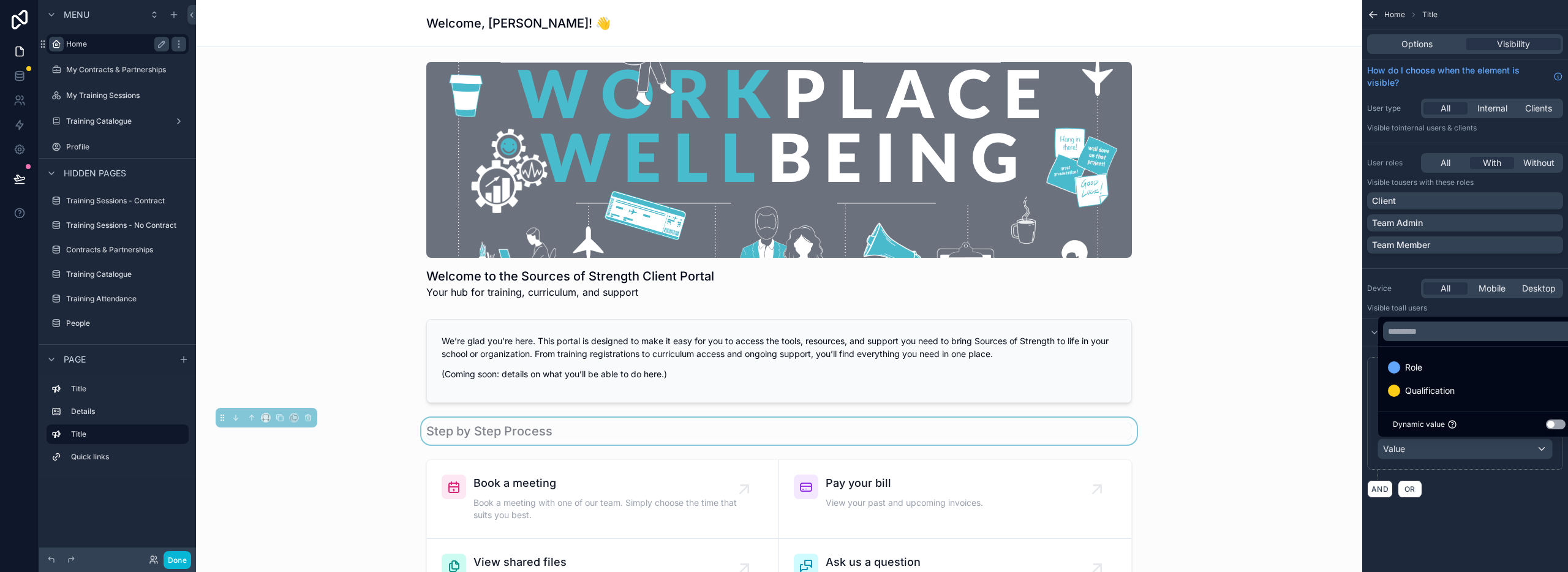
click at [1492, 512] on div "scrollable content" at bounding box center [784, 286] width 1568 height 572
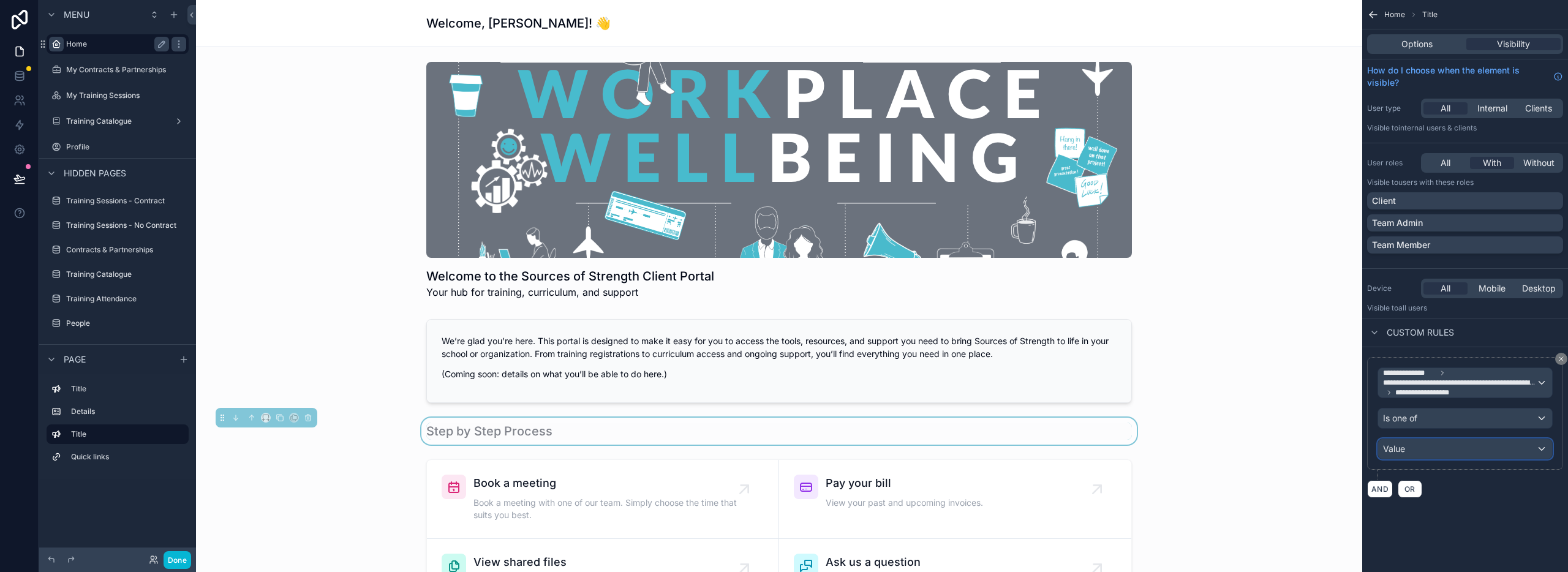
click at [1452, 452] on div "Value" at bounding box center [1465, 448] width 174 height 20
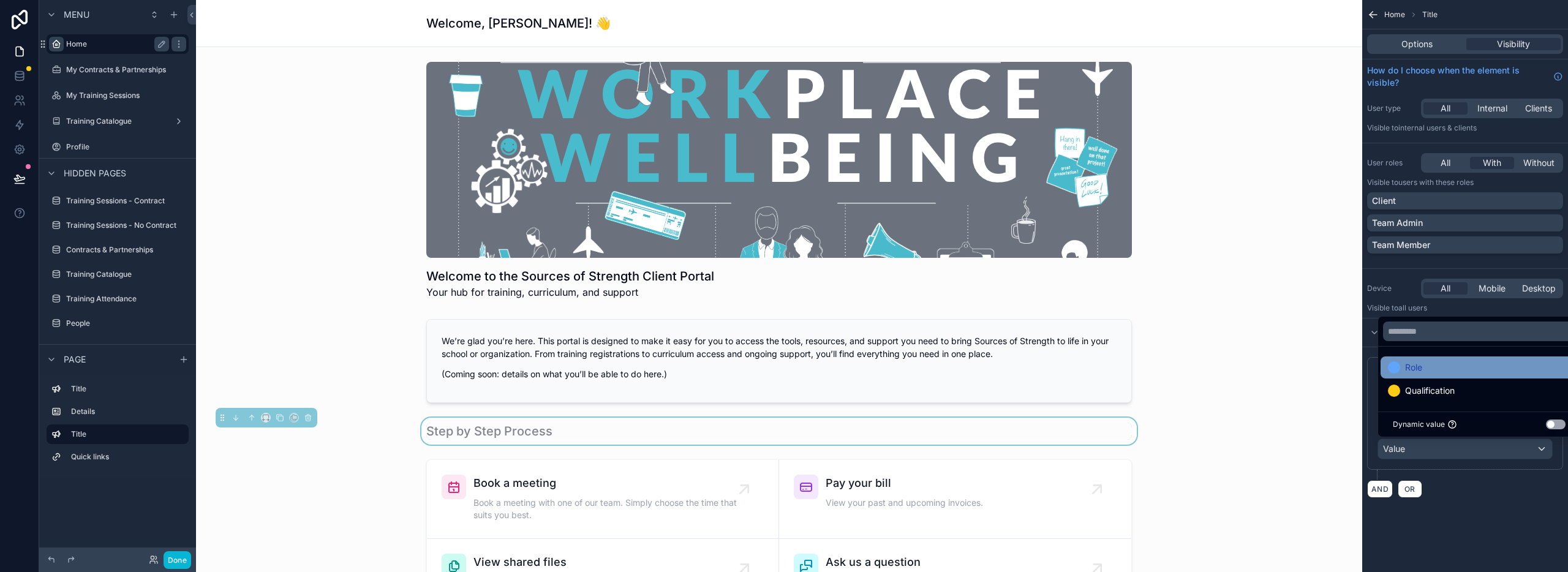
click at [1427, 367] on div "Role" at bounding box center [1479, 367] width 183 height 15
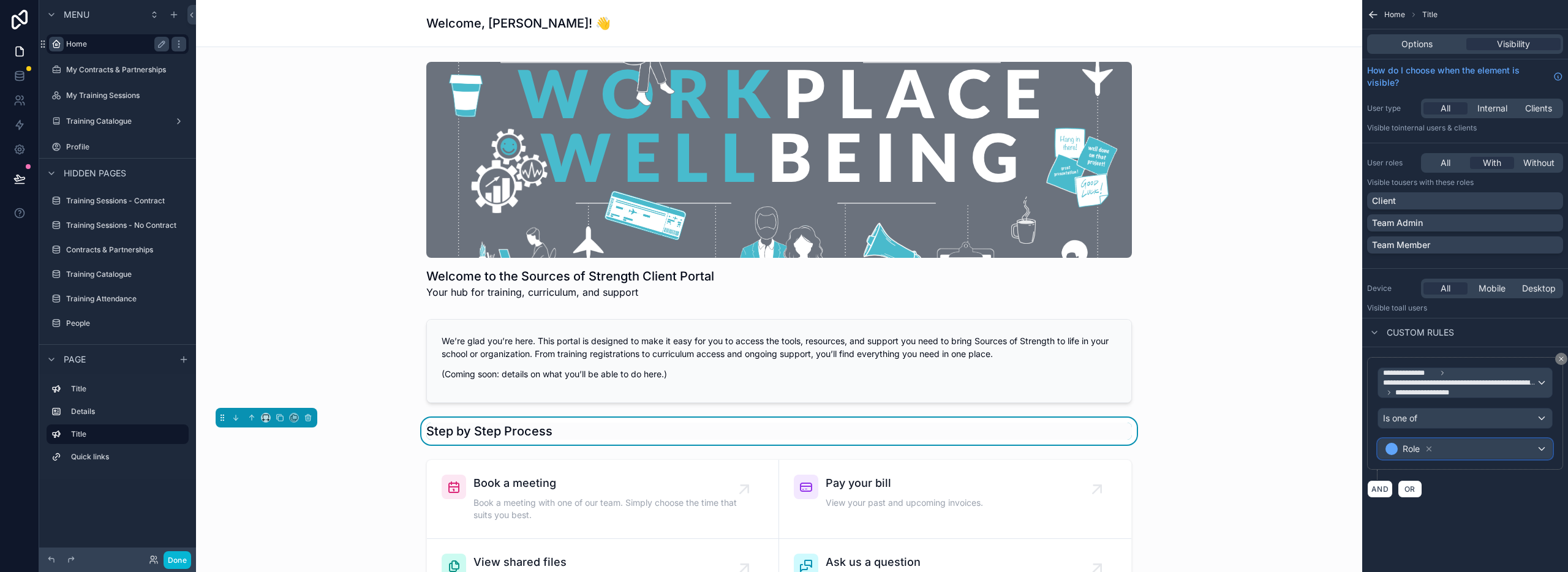
click at [1541, 447] on div "Role" at bounding box center [1465, 448] width 174 height 20
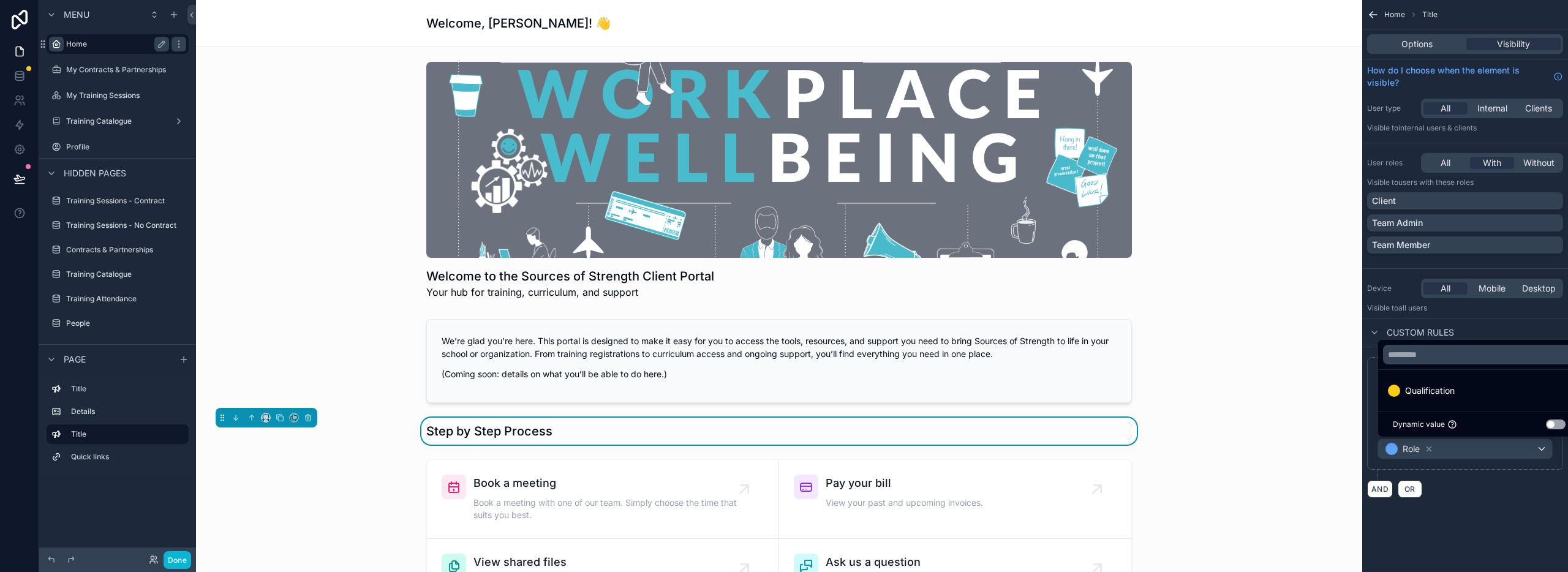
click at [1559, 422] on button "Use setting" at bounding box center [1555, 424] width 20 height 10
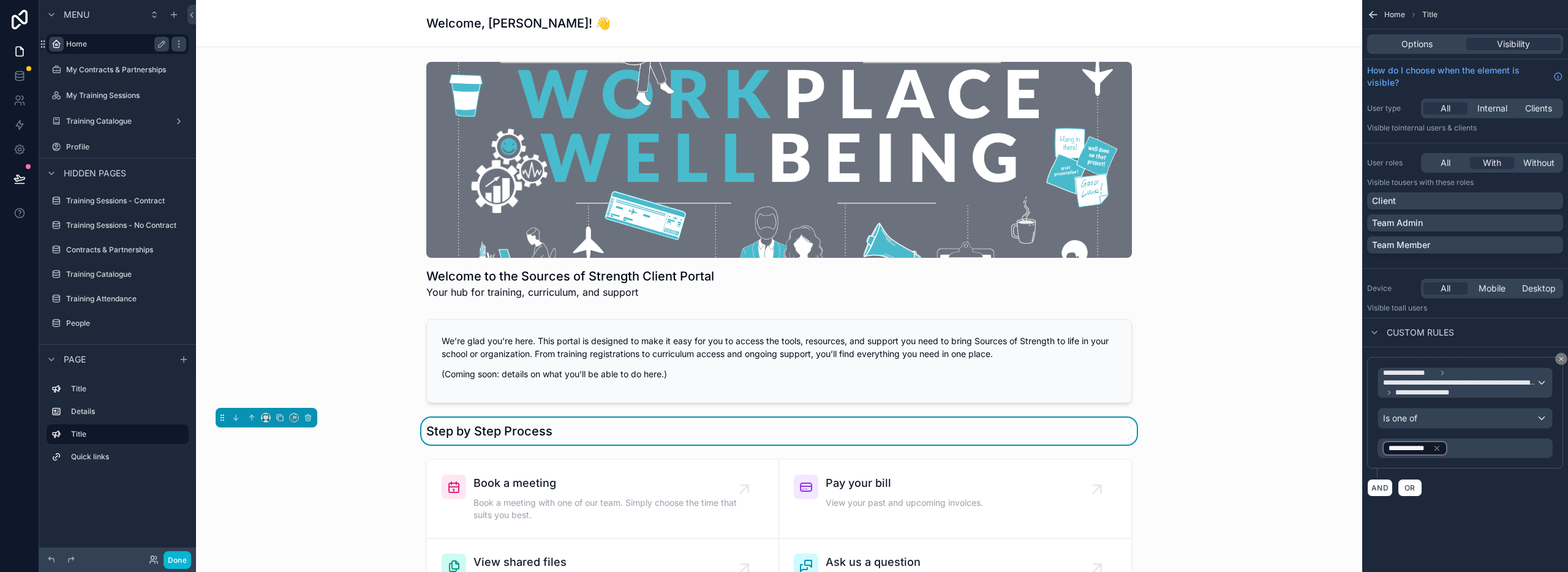
click at [1476, 532] on div "**********" at bounding box center [1465, 286] width 206 height 572
click at [1436, 446] on icon "scrollable content" at bounding box center [1437, 447] width 9 height 9
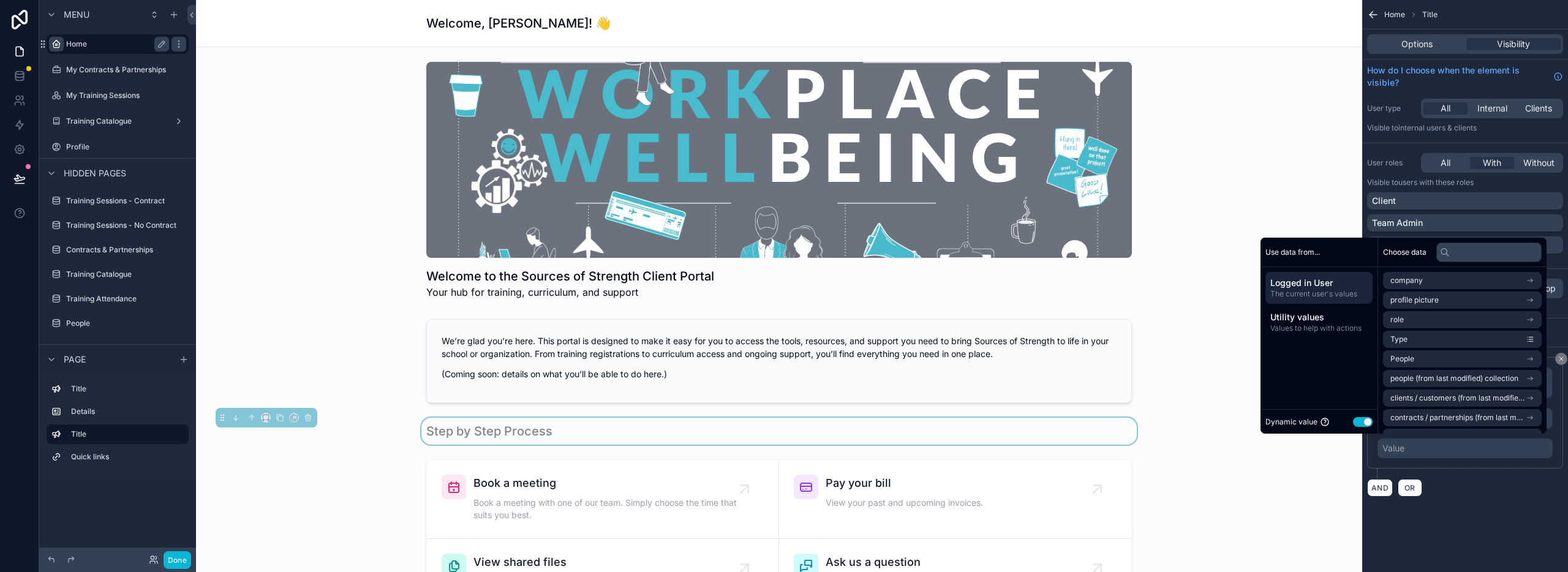
click at [1356, 420] on button "Use setting" at bounding box center [1362, 421] width 20 height 10
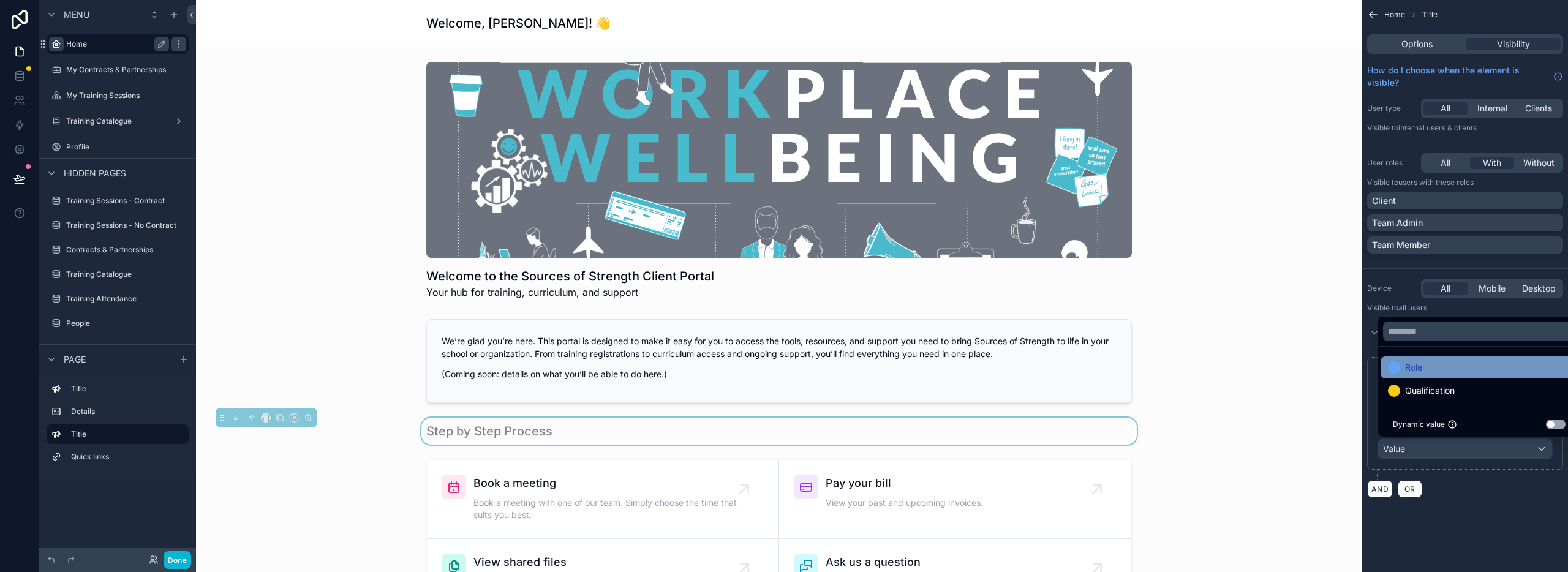
click at [1424, 368] on div "Role" at bounding box center [1479, 367] width 183 height 15
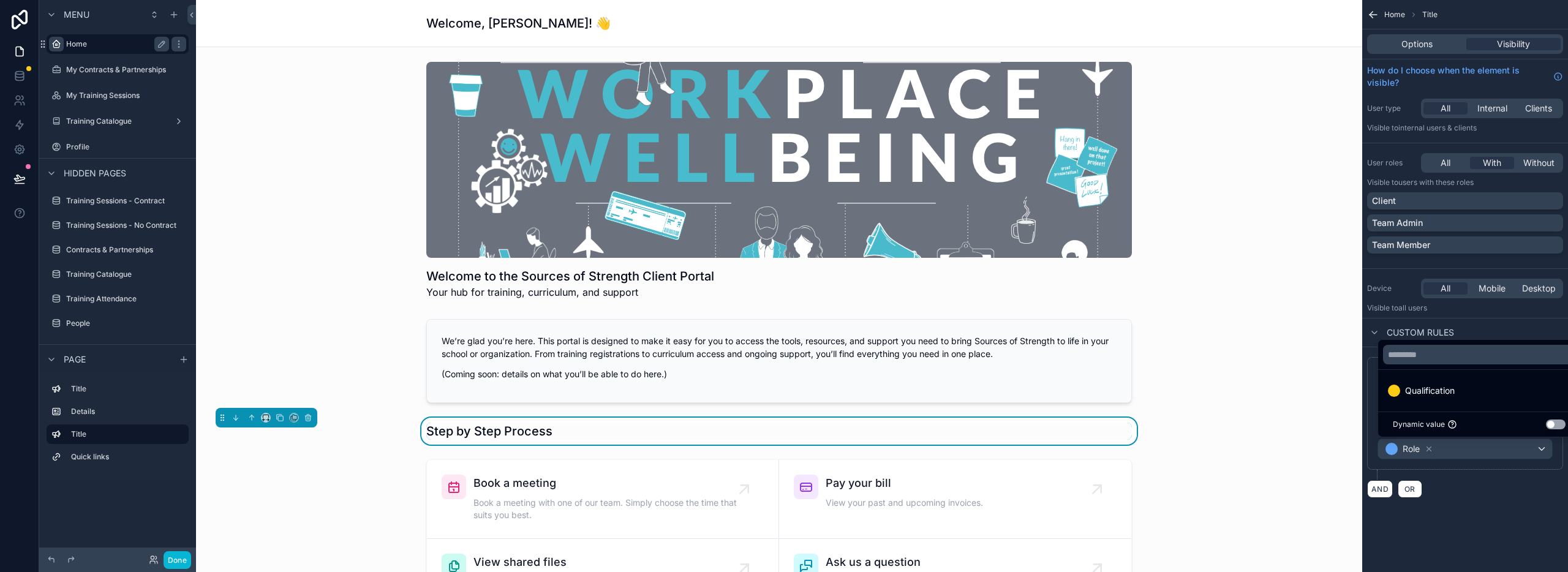
click at [1511, 497] on div "**********" at bounding box center [1465, 427] width 206 height 160
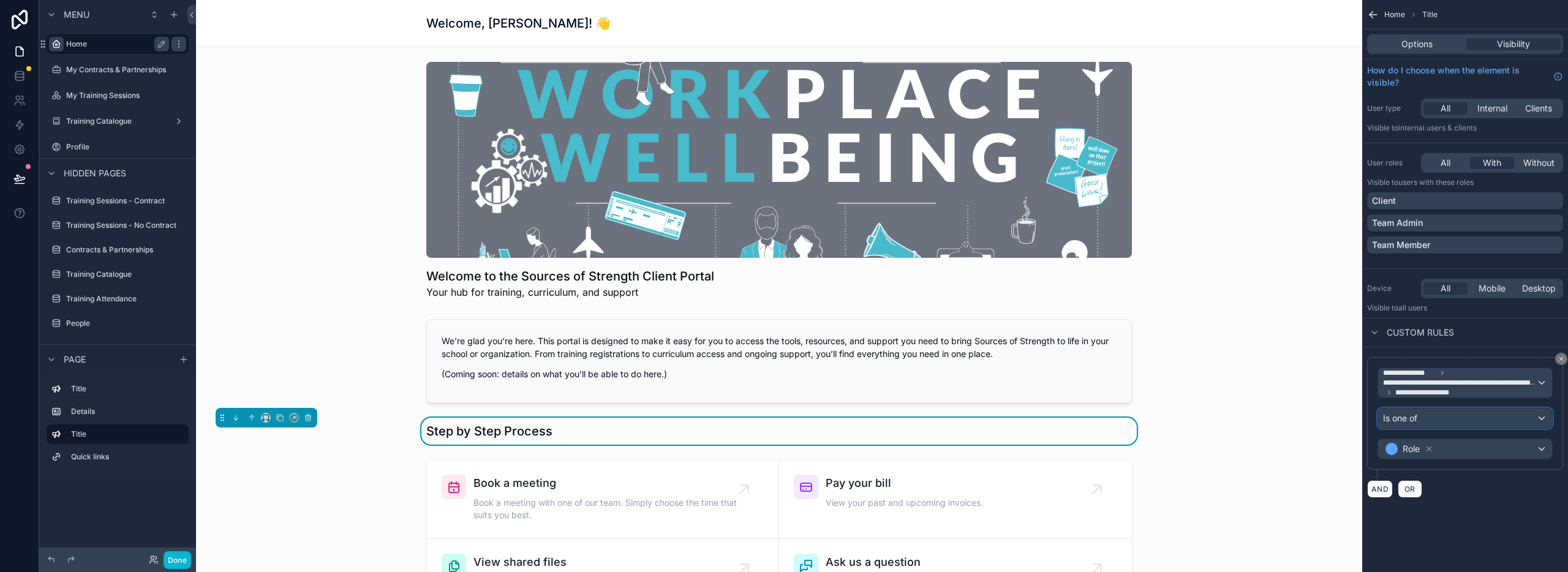
click at [1470, 424] on div "Is one of" at bounding box center [1465, 418] width 174 height 20
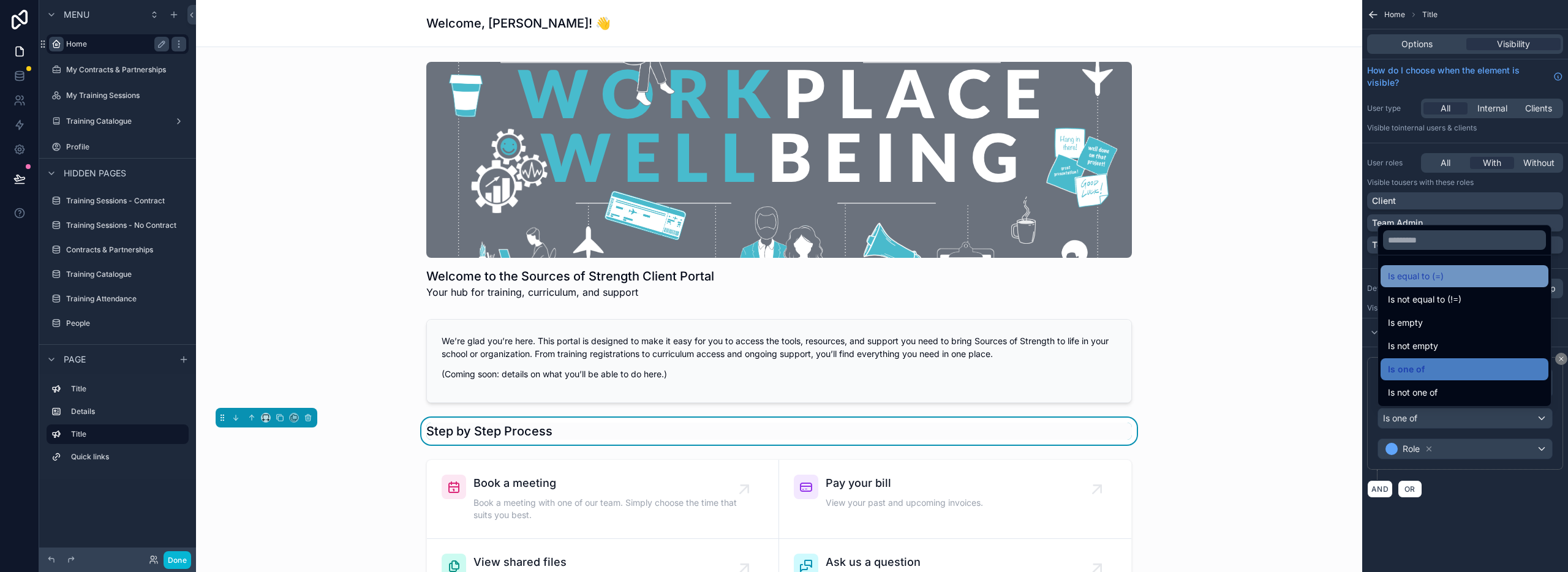
click at [1435, 271] on span "Is equal to (=)" at bounding box center [1416, 276] width 56 height 15
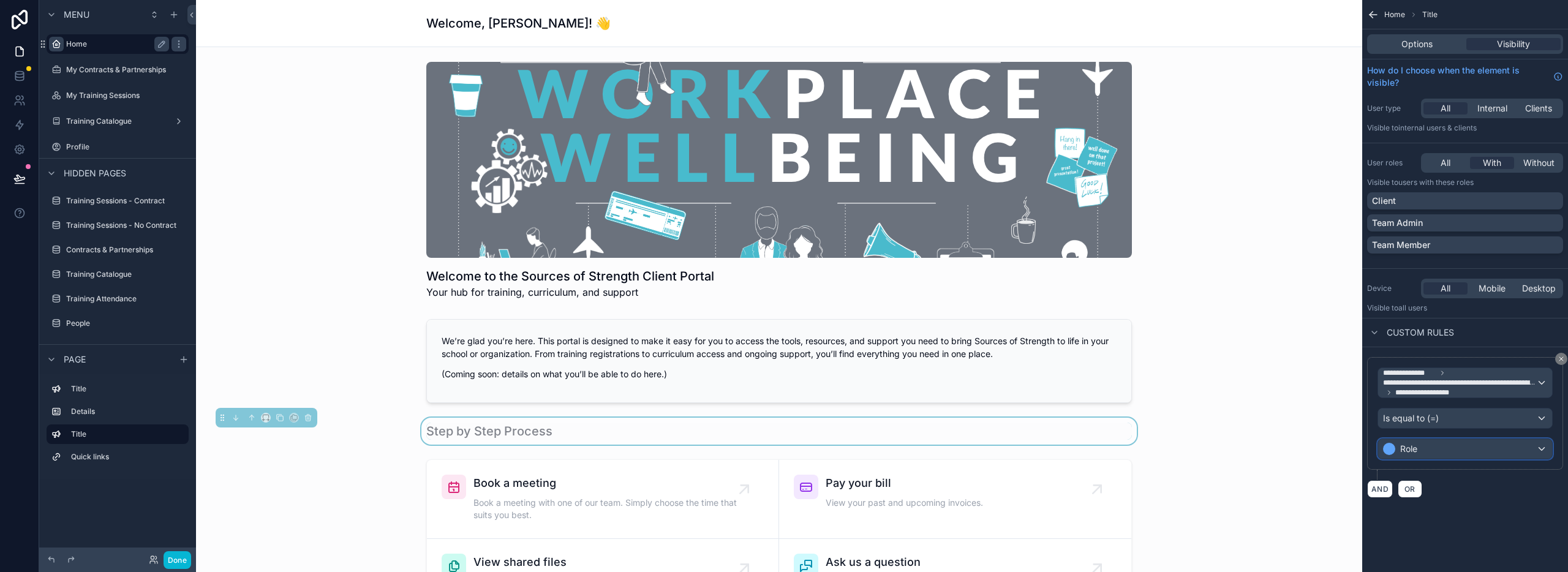
click at [1476, 451] on div "Role" at bounding box center [1465, 448] width 174 height 20
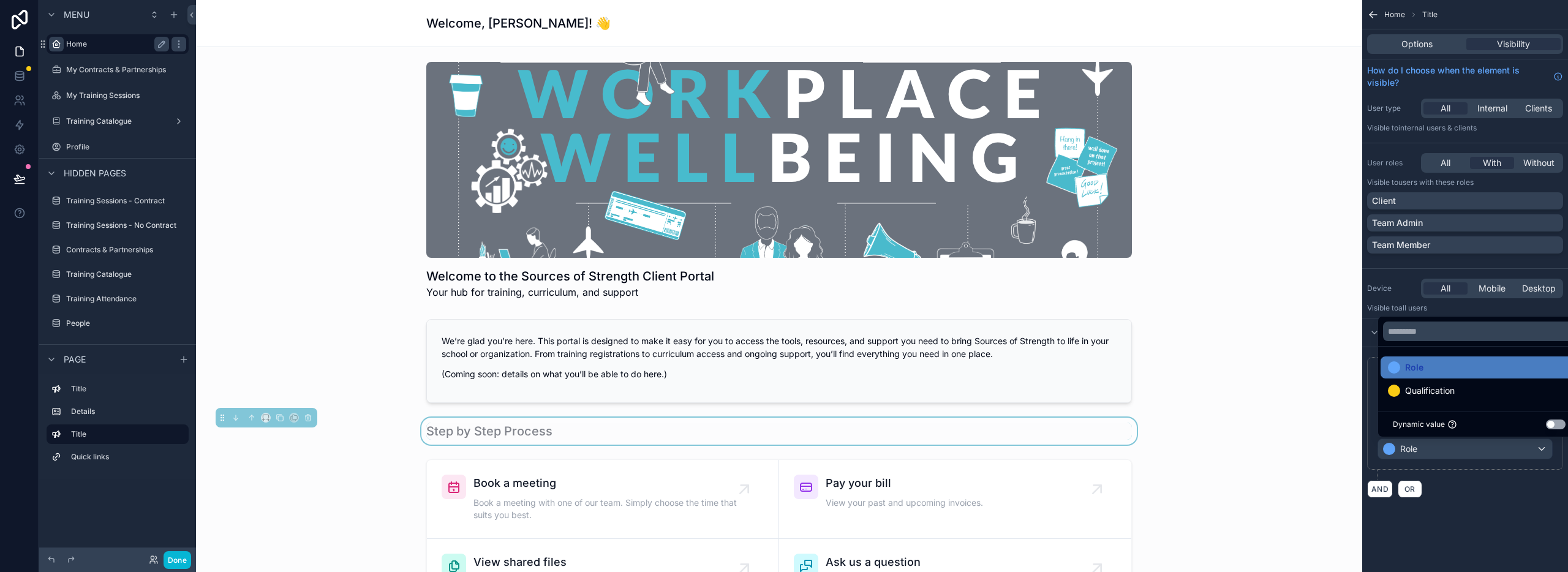
click at [1476, 451] on div "scrollable content" at bounding box center [784, 286] width 1568 height 572
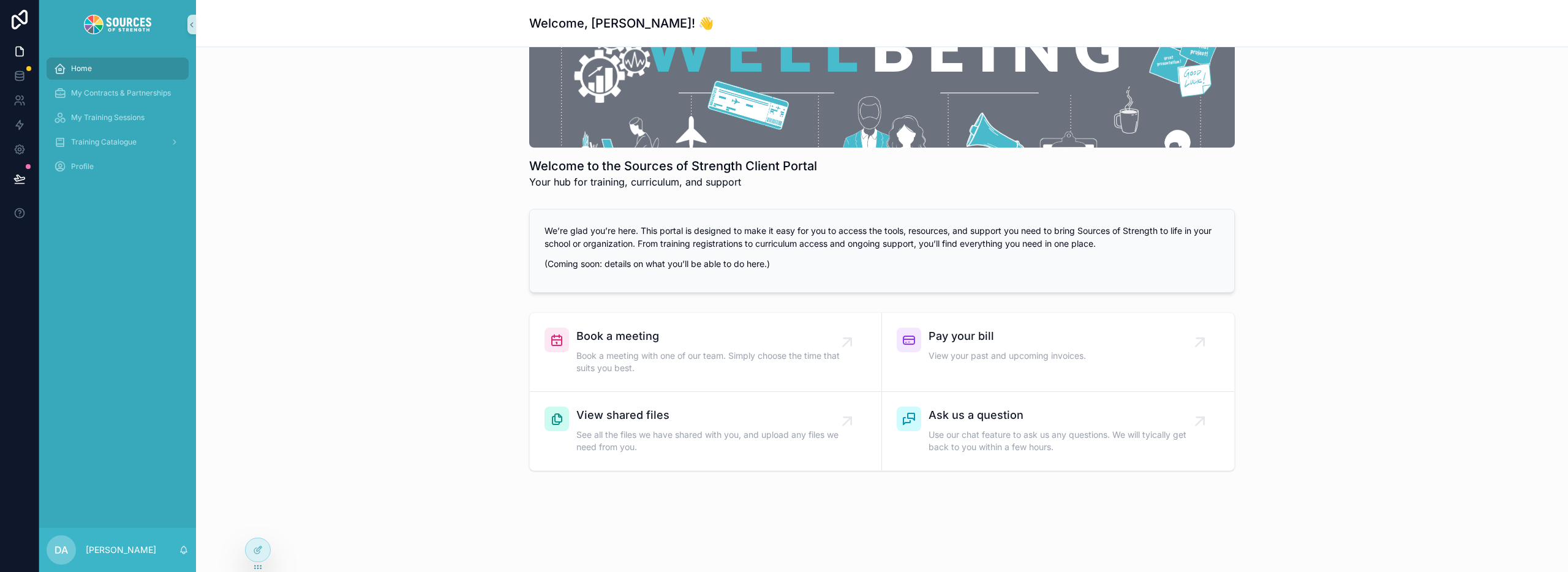
scroll to position [112, 0]
click at [106, 69] on div "Home" at bounding box center [118, 68] width 127 height 20
click at [255, 551] on icon at bounding box center [258, 550] width 10 height 10
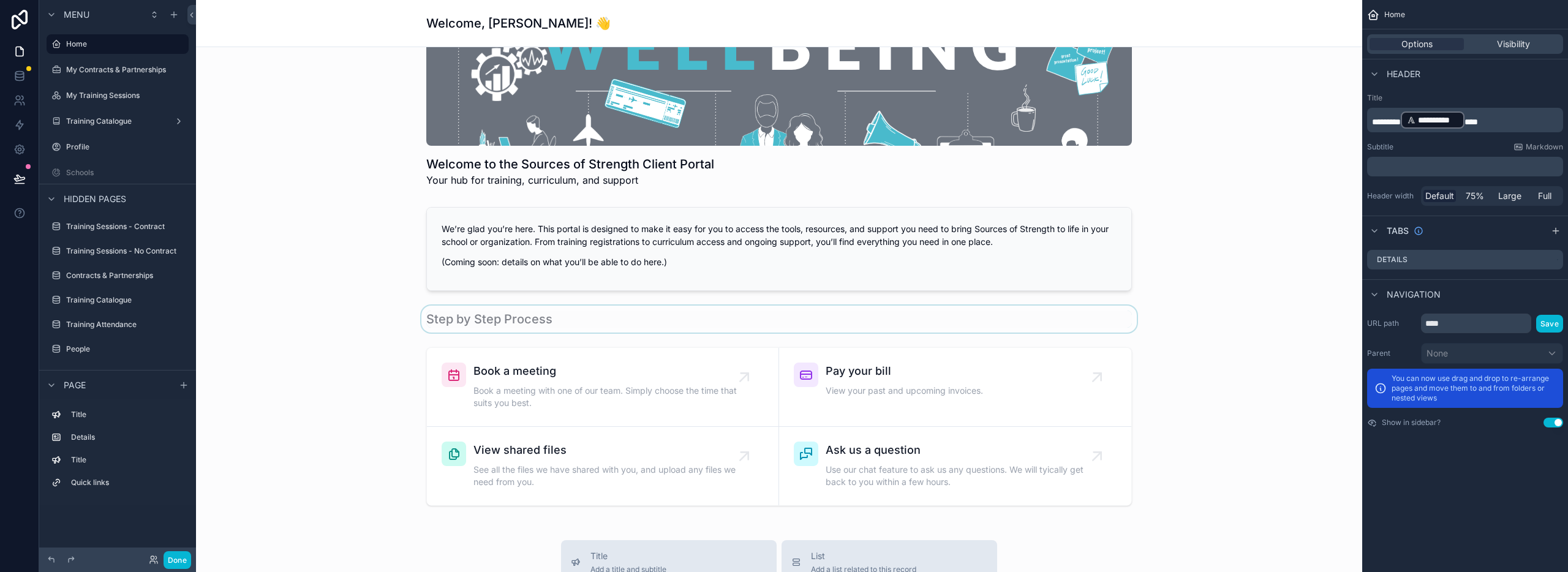
click at [545, 317] on div "scrollable content" at bounding box center [779, 319] width 1146 height 27
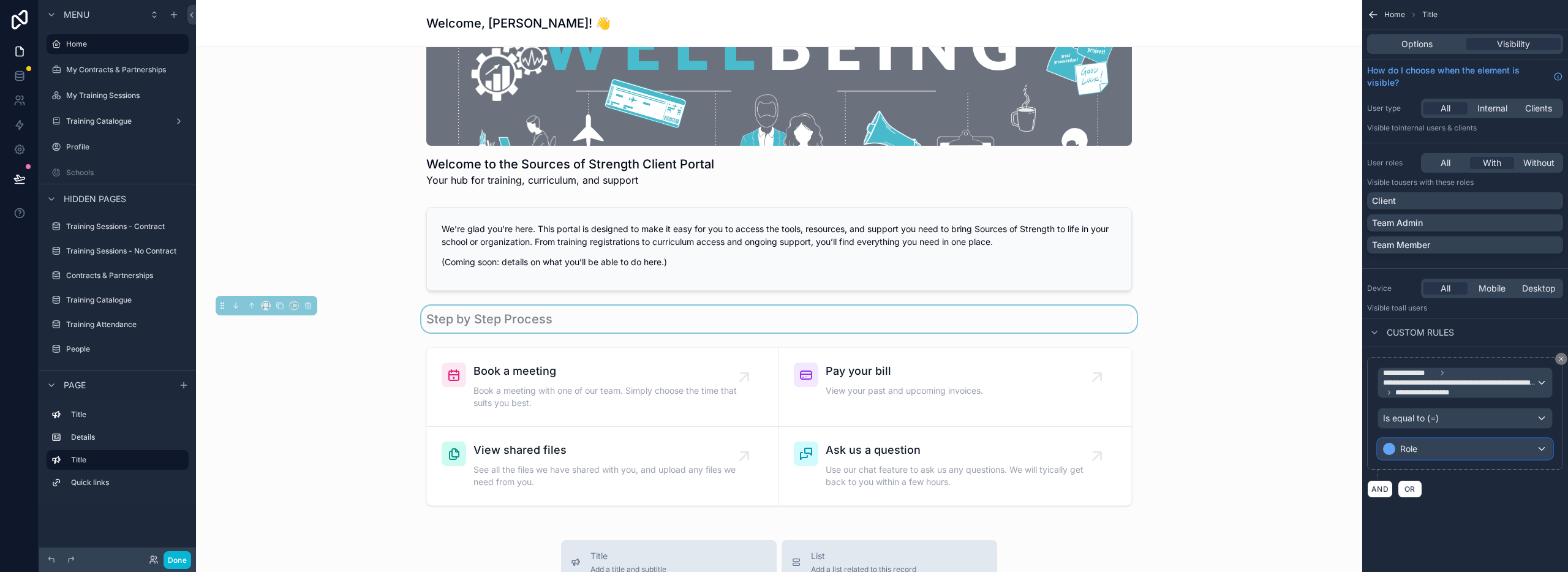
click at [1445, 451] on div "Role" at bounding box center [1465, 448] width 174 height 20
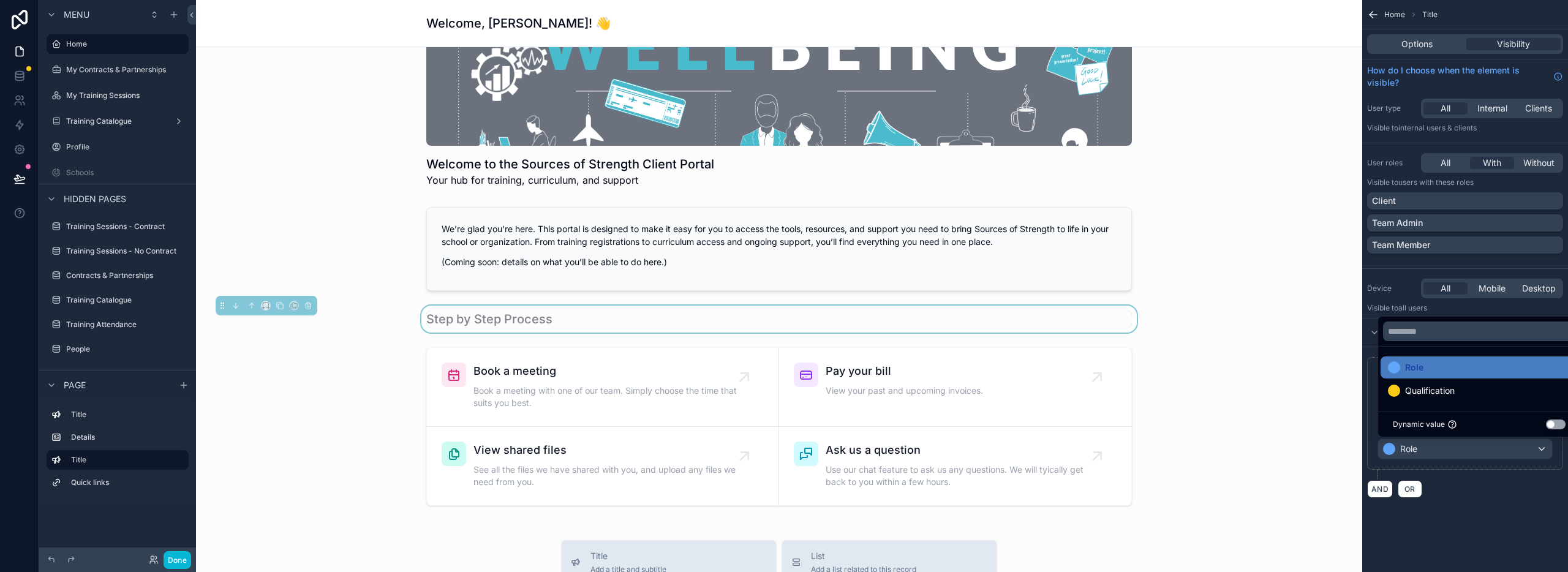
click at [1556, 423] on button "Use setting" at bounding box center [1555, 424] width 20 height 10
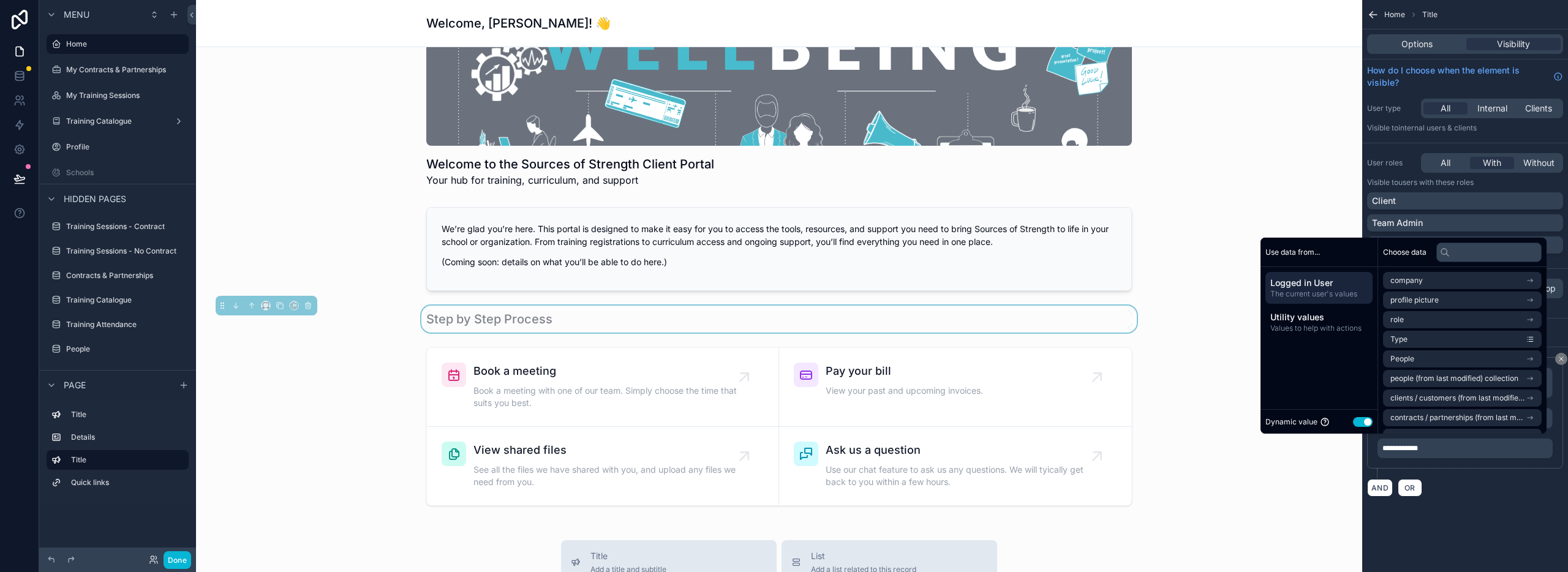
click at [1353, 422] on button "Use setting" at bounding box center [1362, 421] width 20 height 10
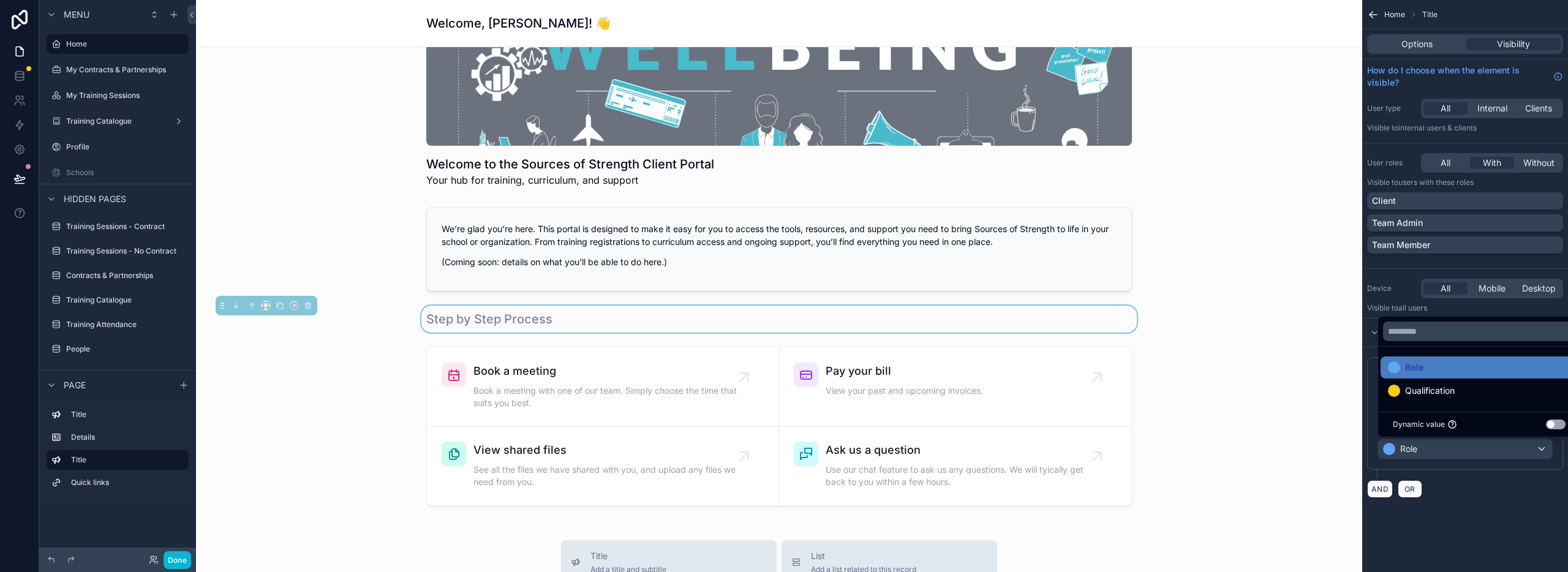
click at [1473, 446] on div "scrollable content" at bounding box center [784, 286] width 1568 height 572
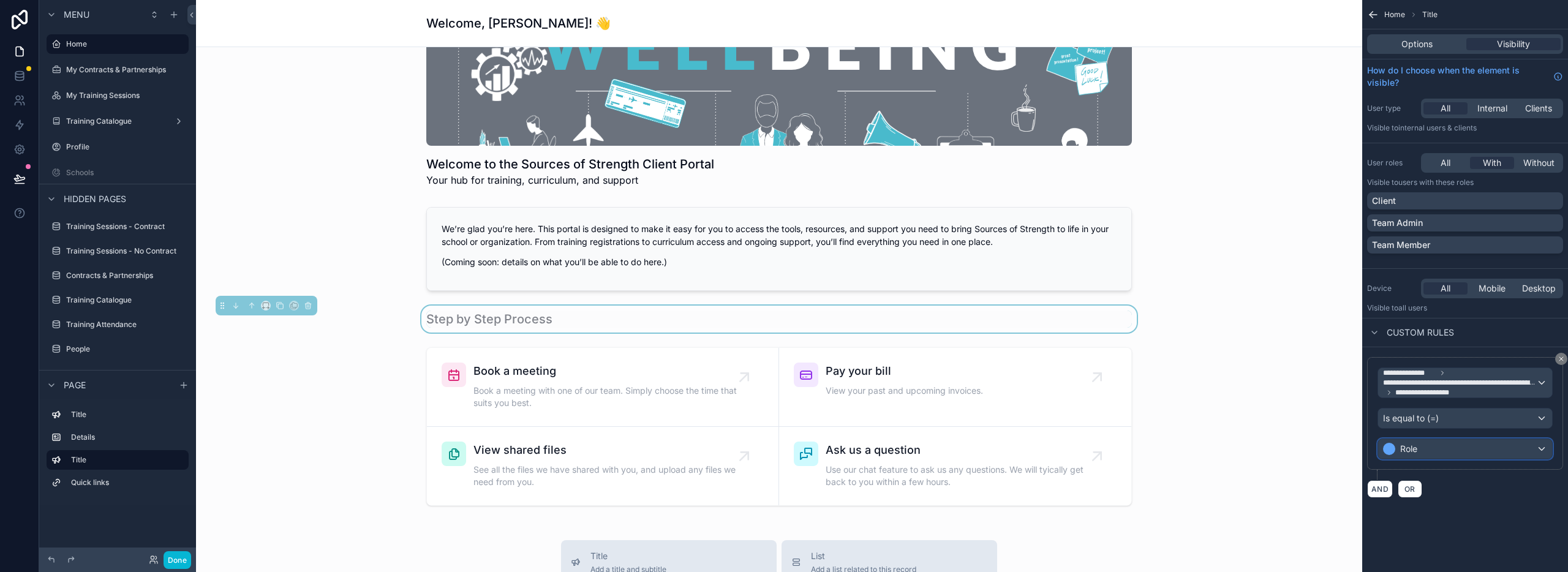
click at [1403, 449] on span "Role" at bounding box center [1409, 448] width 17 height 12
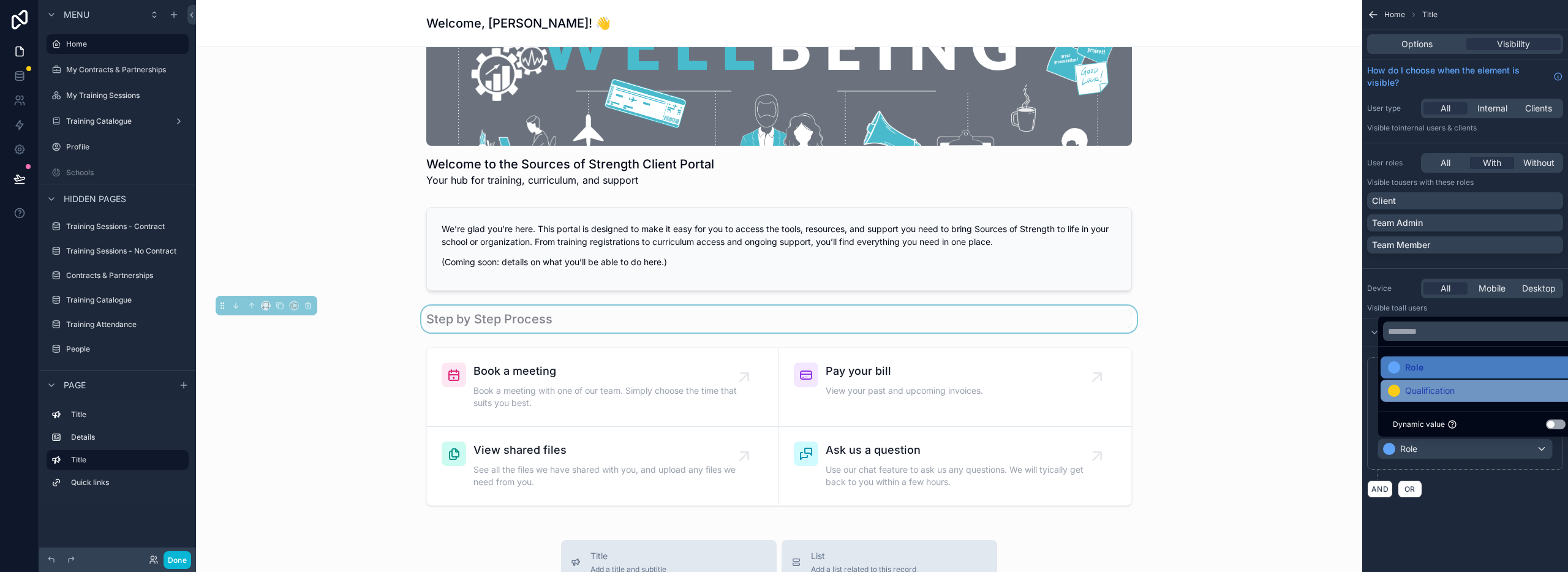
click at [1422, 394] on span "Qualification" at bounding box center [1430, 390] width 49 height 15
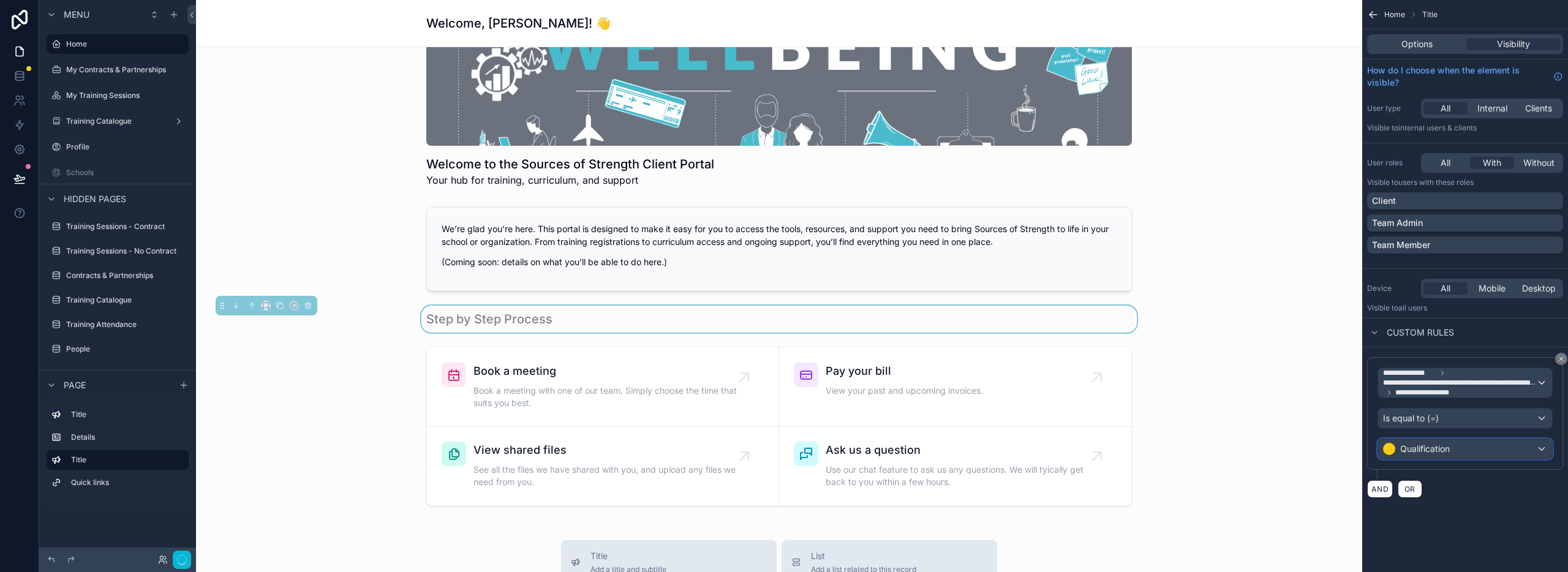
click at [1424, 451] on span "Qualification" at bounding box center [1425, 448] width 49 height 12
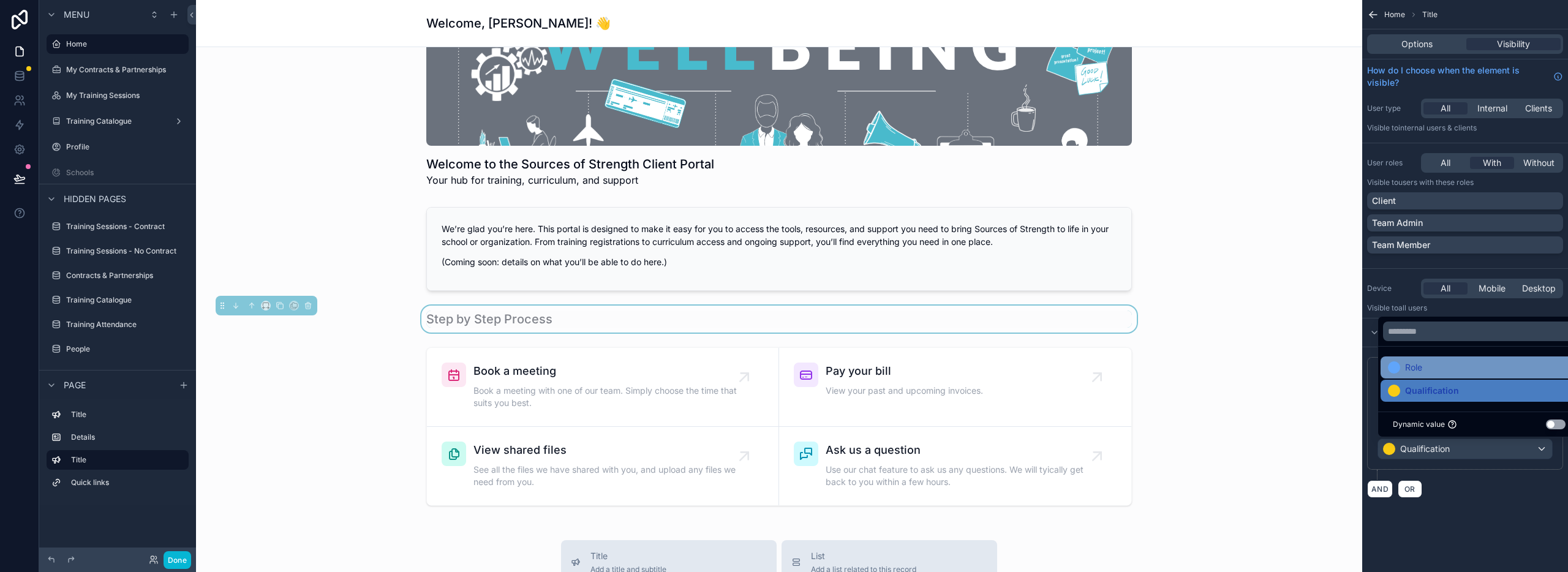
click at [1416, 371] on span "Role" at bounding box center [1414, 367] width 17 height 15
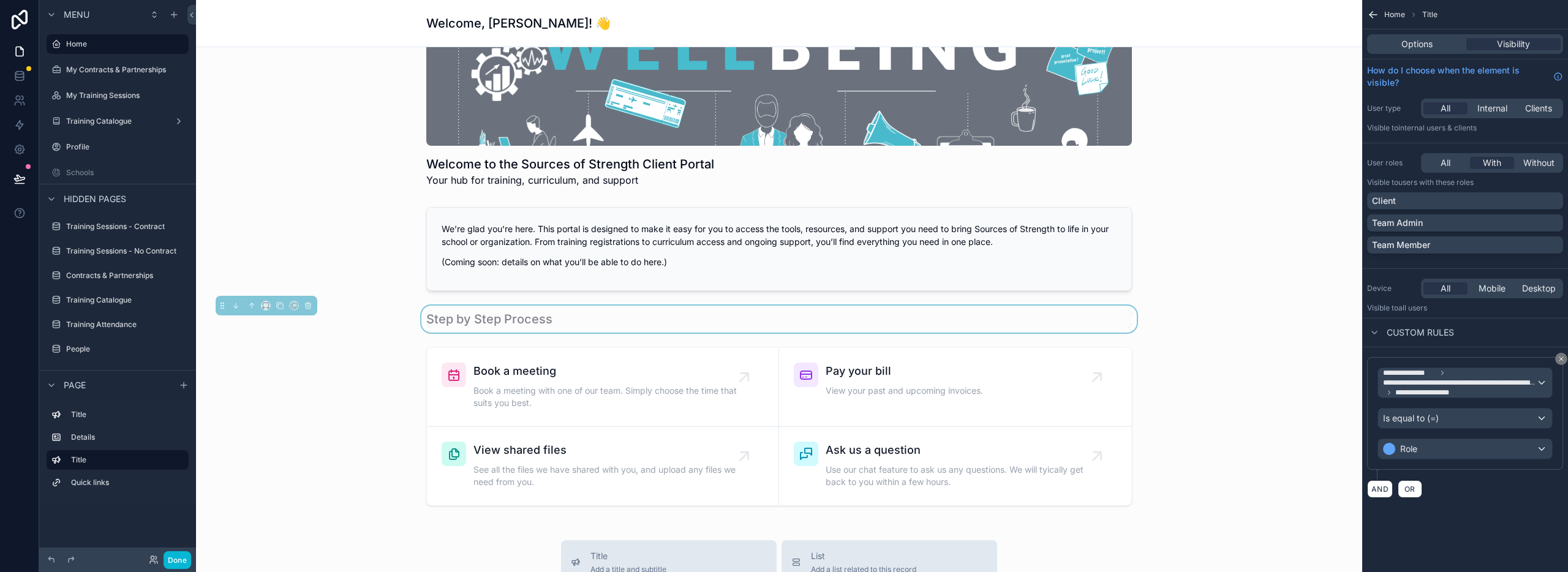
click at [1462, 509] on div "**********" at bounding box center [1465, 263] width 206 height 527
click at [1558, 358] on icon "scrollable content" at bounding box center [1561, 358] width 7 height 7
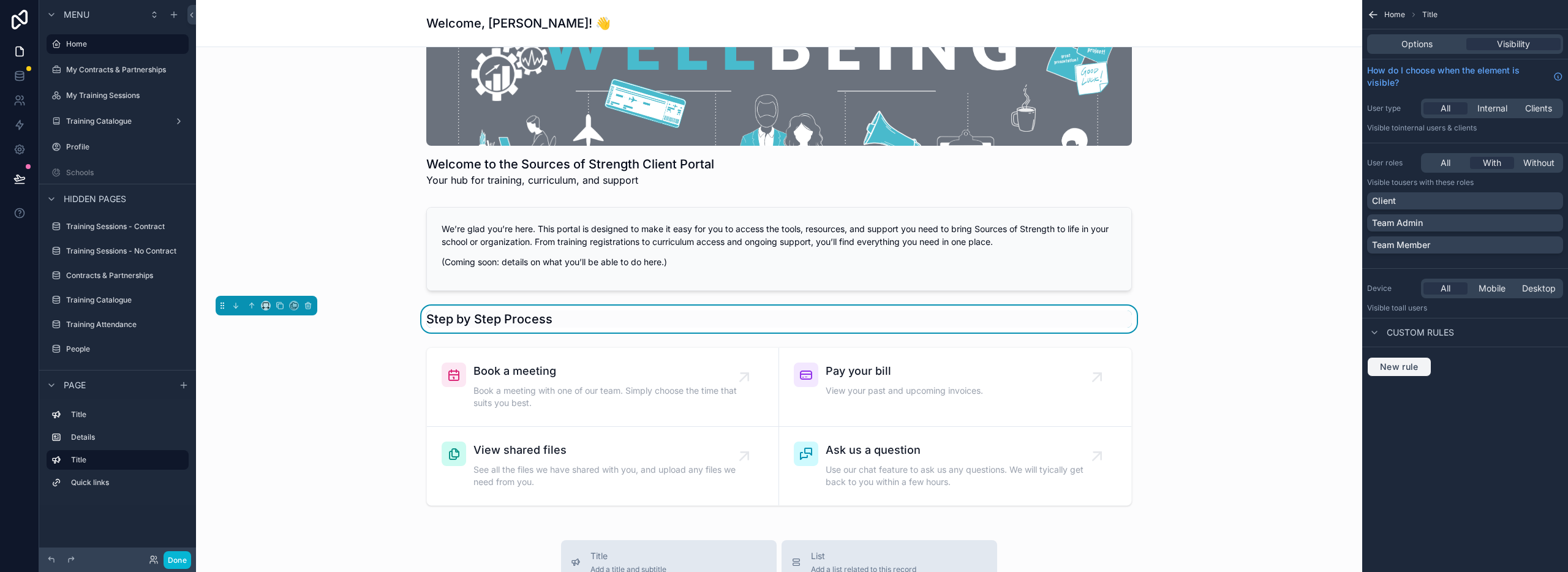
click at [1394, 368] on span "New rule" at bounding box center [1399, 367] width 48 height 11
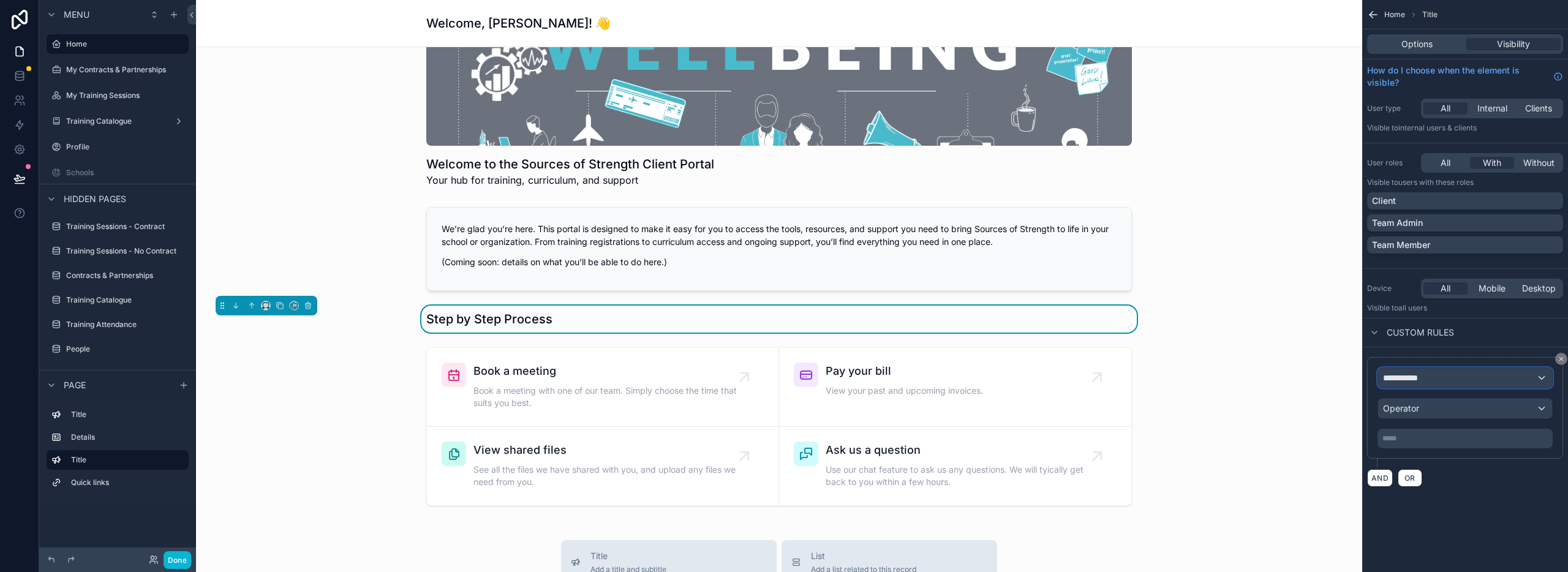
click at [1406, 379] on span "**********" at bounding box center [1405, 377] width 45 height 12
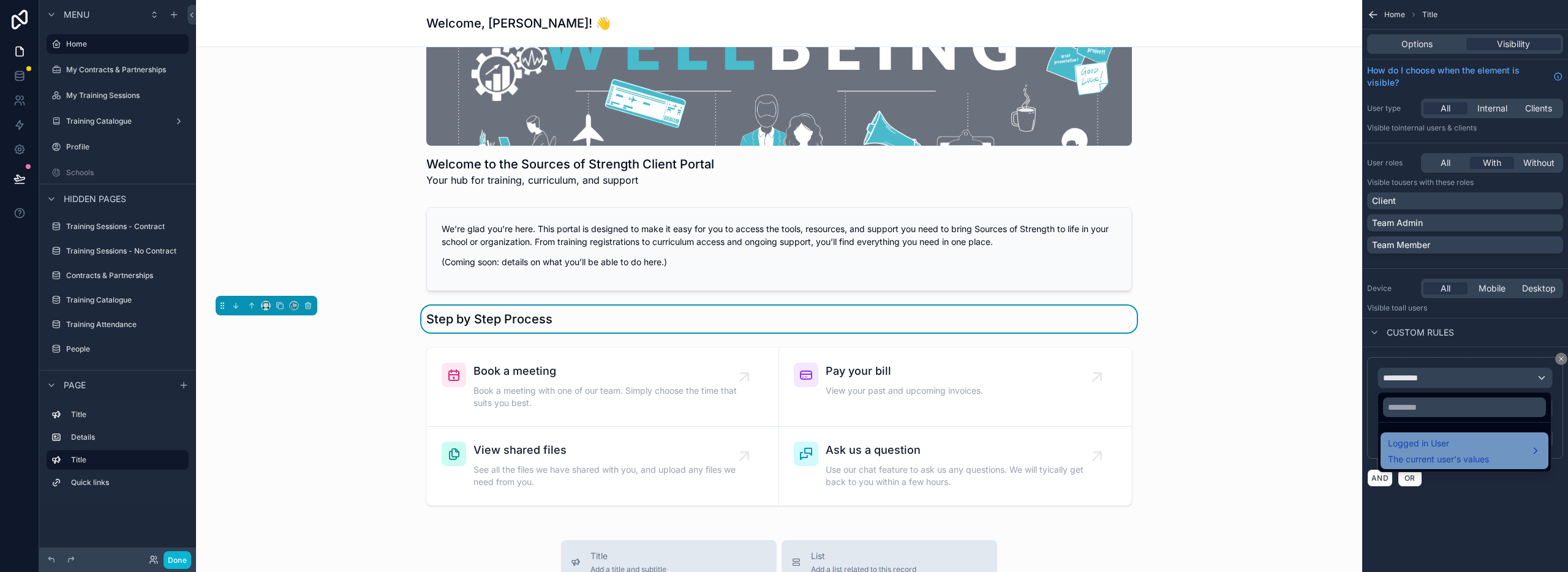
click at [1427, 447] on span "Logged in User" at bounding box center [1438, 443] width 101 height 15
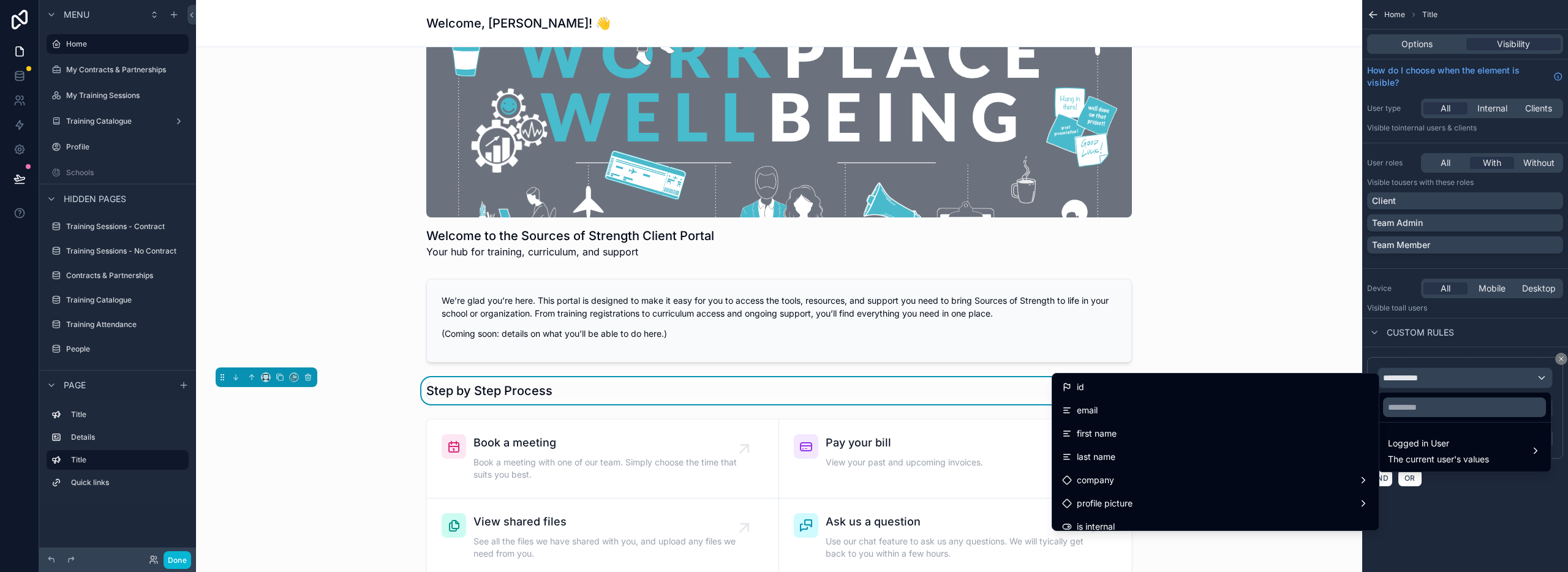
scroll to position [0, 0]
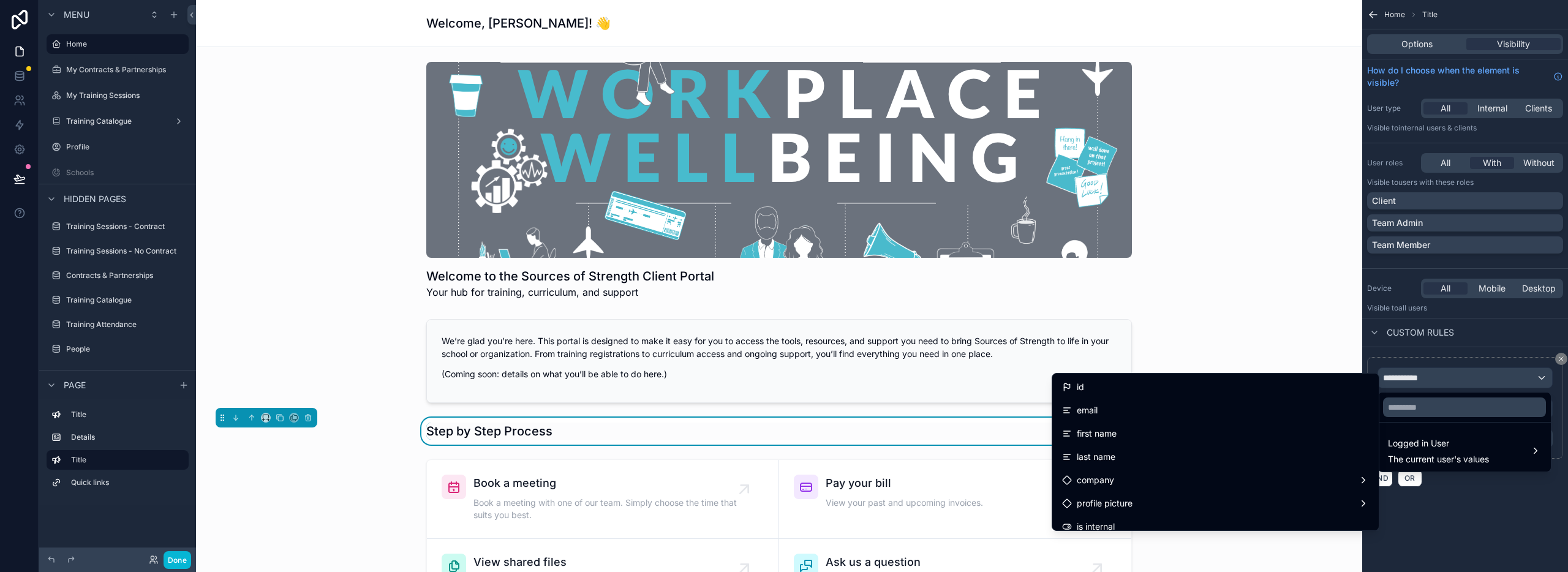
click at [1269, 335] on div "scrollable content" at bounding box center [779, 361] width 1146 height 94
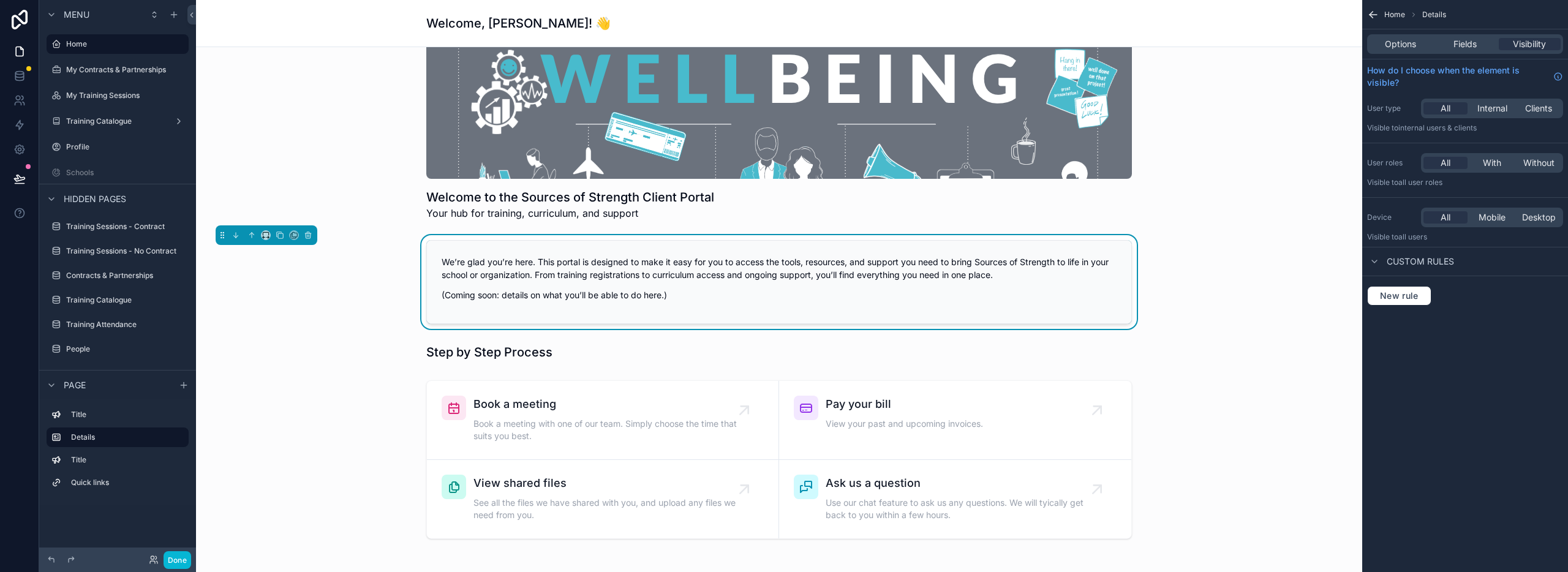
scroll to position [82, 0]
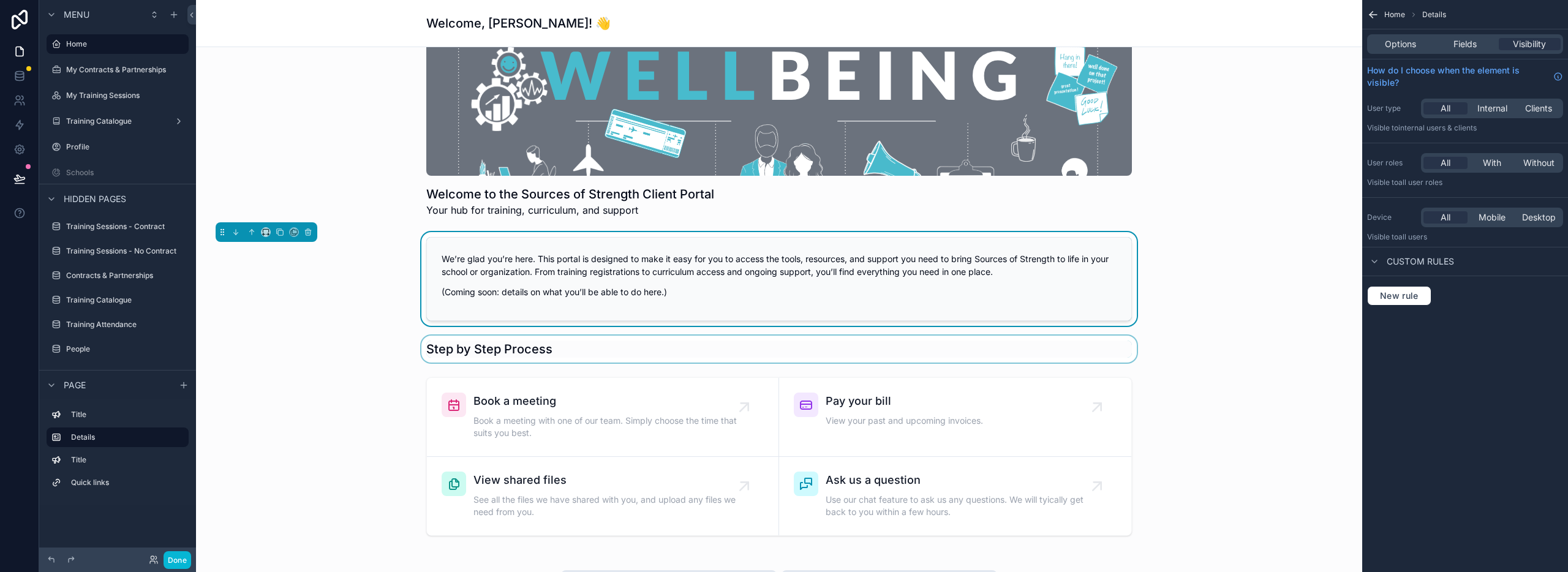
click at [599, 353] on div "scrollable content" at bounding box center [779, 349] width 1146 height 27
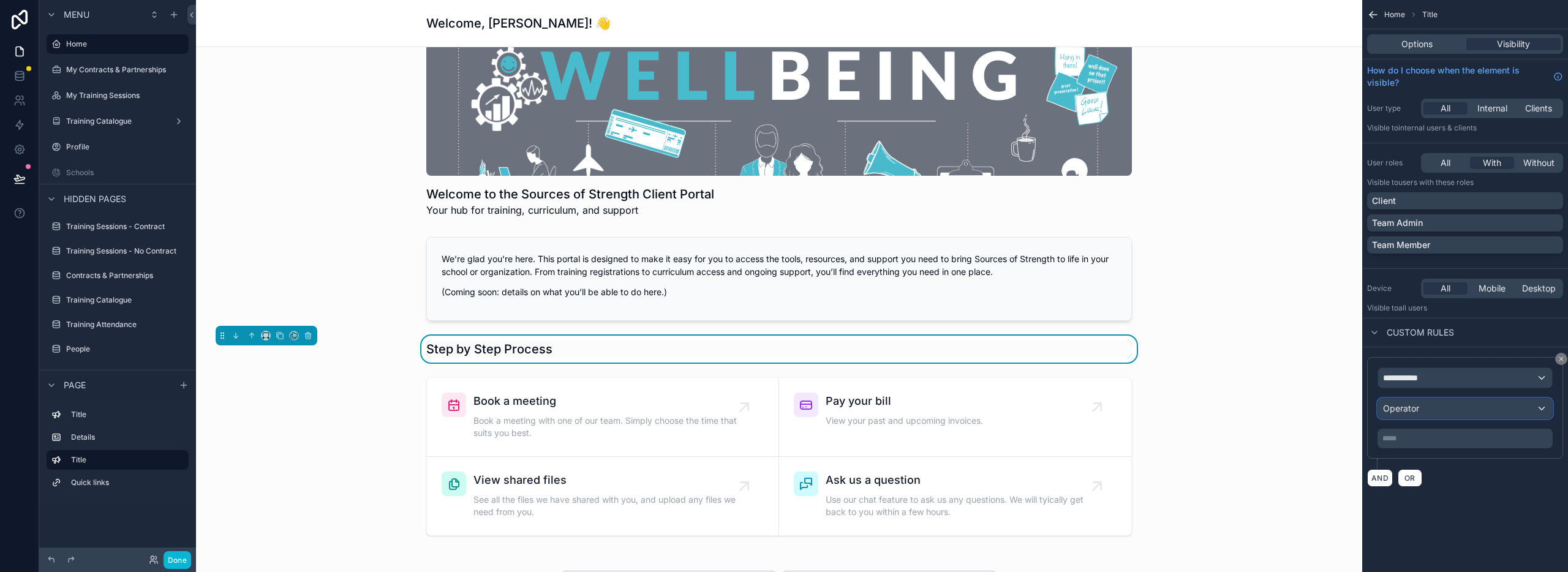
click at [1435, 410] on div "Operator" at bounding box center [1465, 408] width 174 height 20
click at [1433, 380] on div "scrollable content" at bounding box center [784, 286] width 1568 height 572
click at [1434, 378] on div "**********" at bounding box center [1465, 378] width 174 height 20
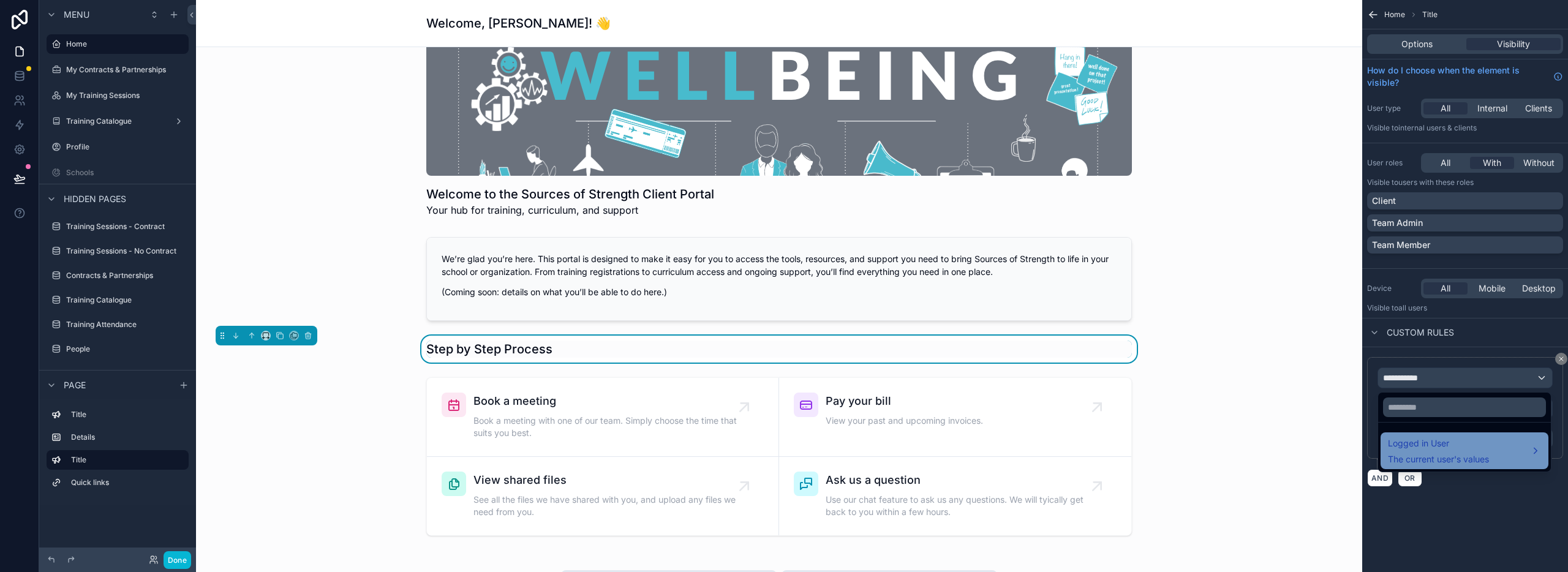
click at [1422, 457] on span "The current user's values" at bounding box center [1438, 459] width 101 height 12
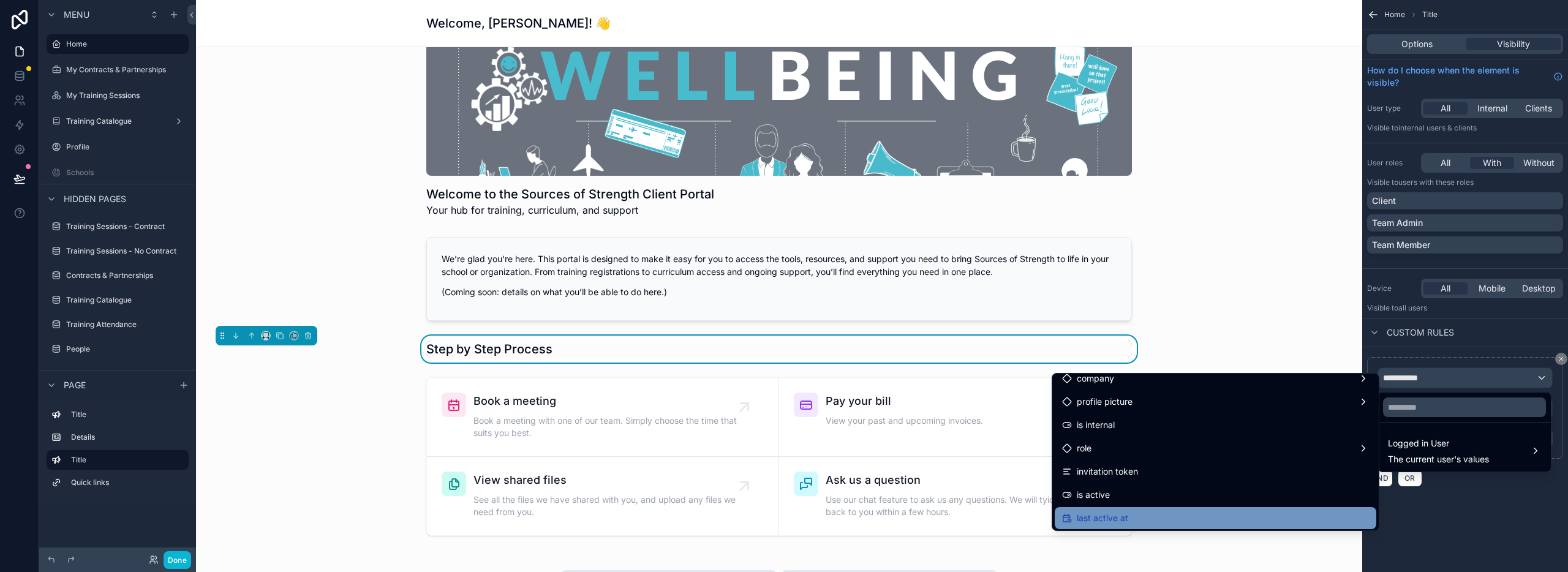
scroll to position [167, 0]
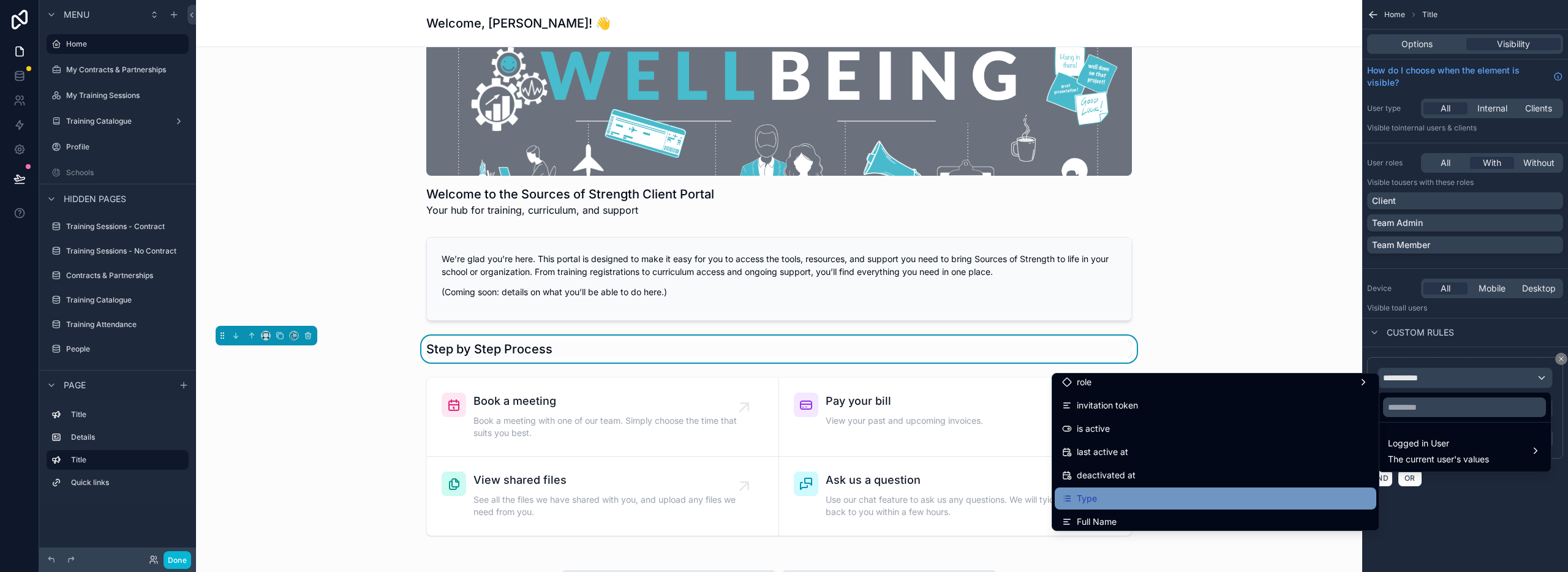
click at [1203, 502] on div "Type" at bounding box center [1215, 498] width 307 height 15
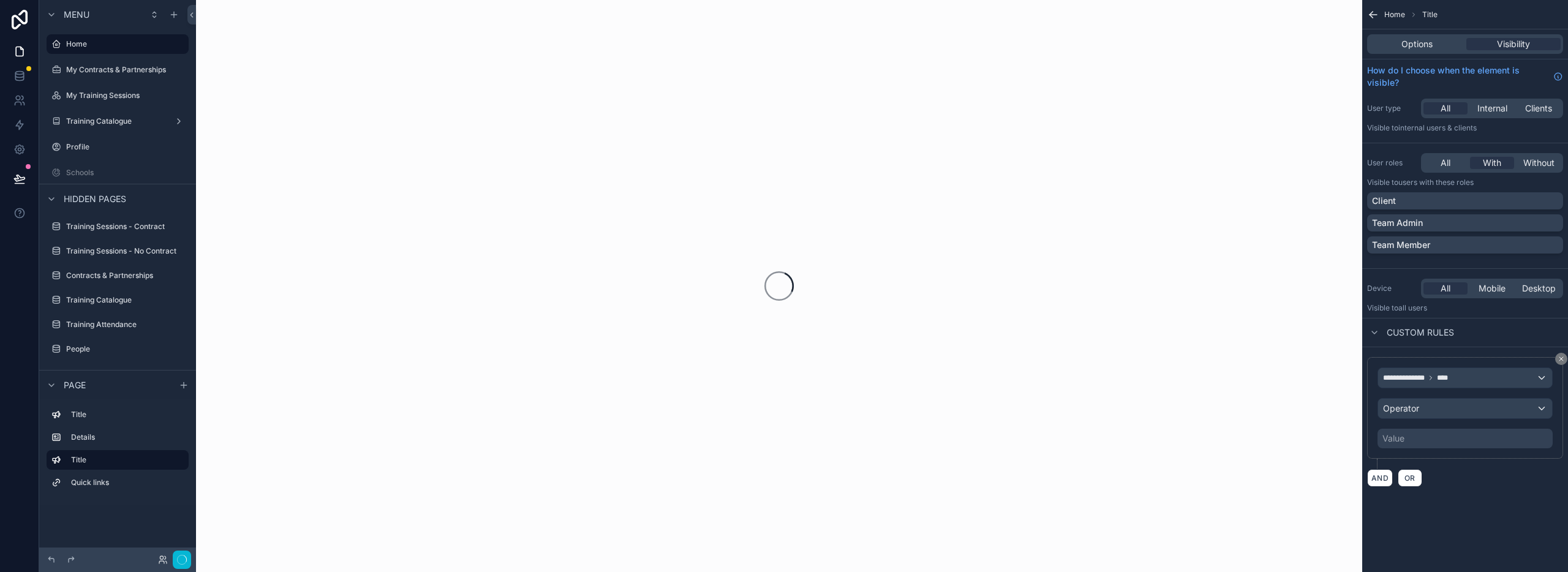
scroll to position [0, 0]
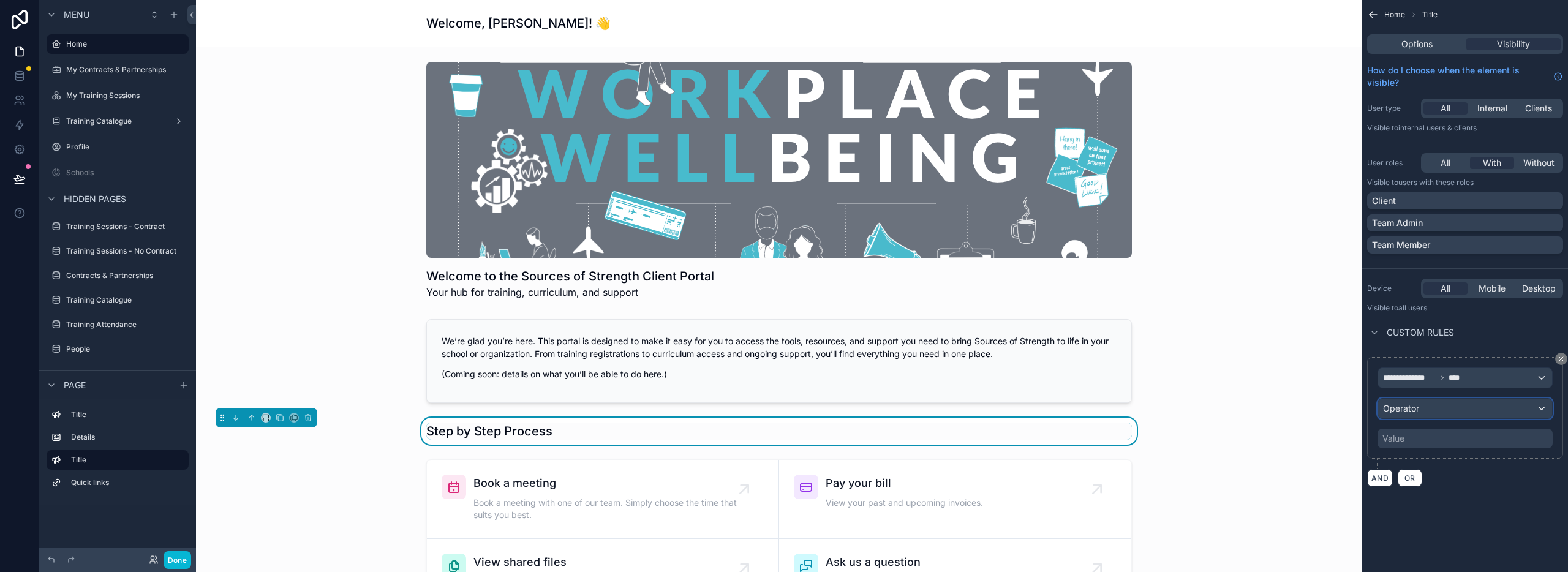
click at [1444, 411] on div "Operator" at bounding box center [1465, 408] width 174 height 20
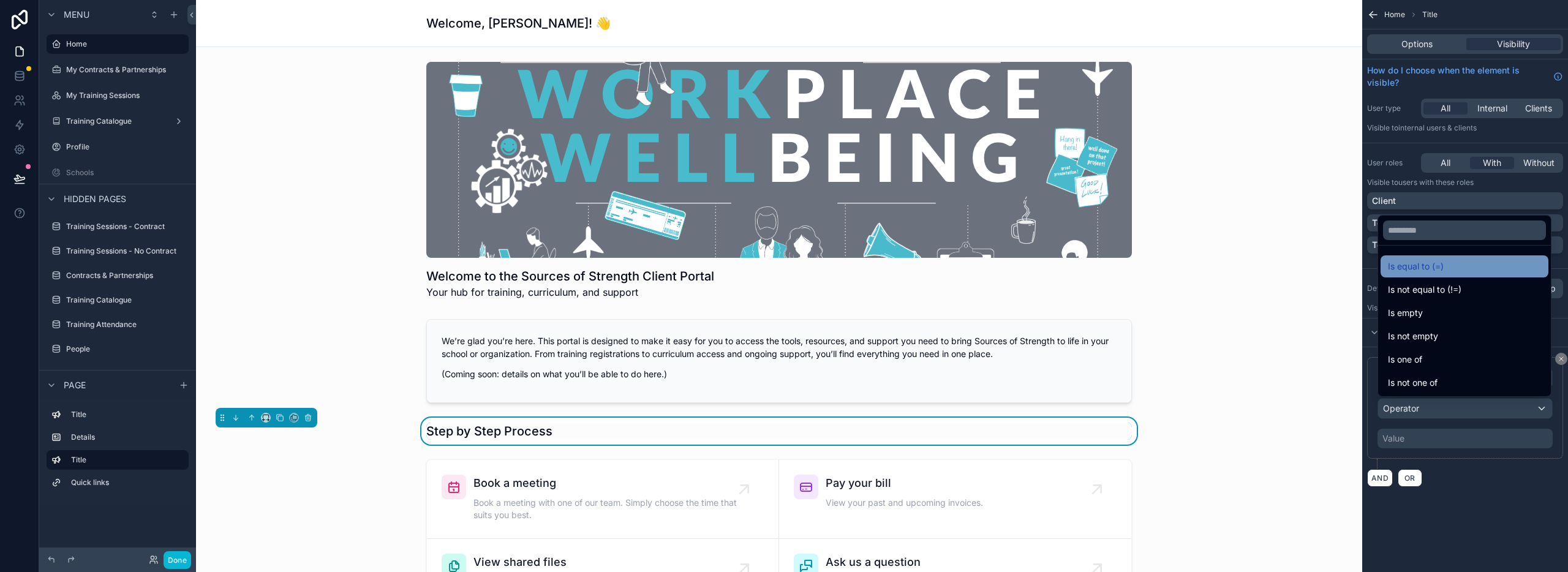
click at [1416, 272] on span "Is equal to (=)" at bounding box center [1416, 266] width 56 height 15
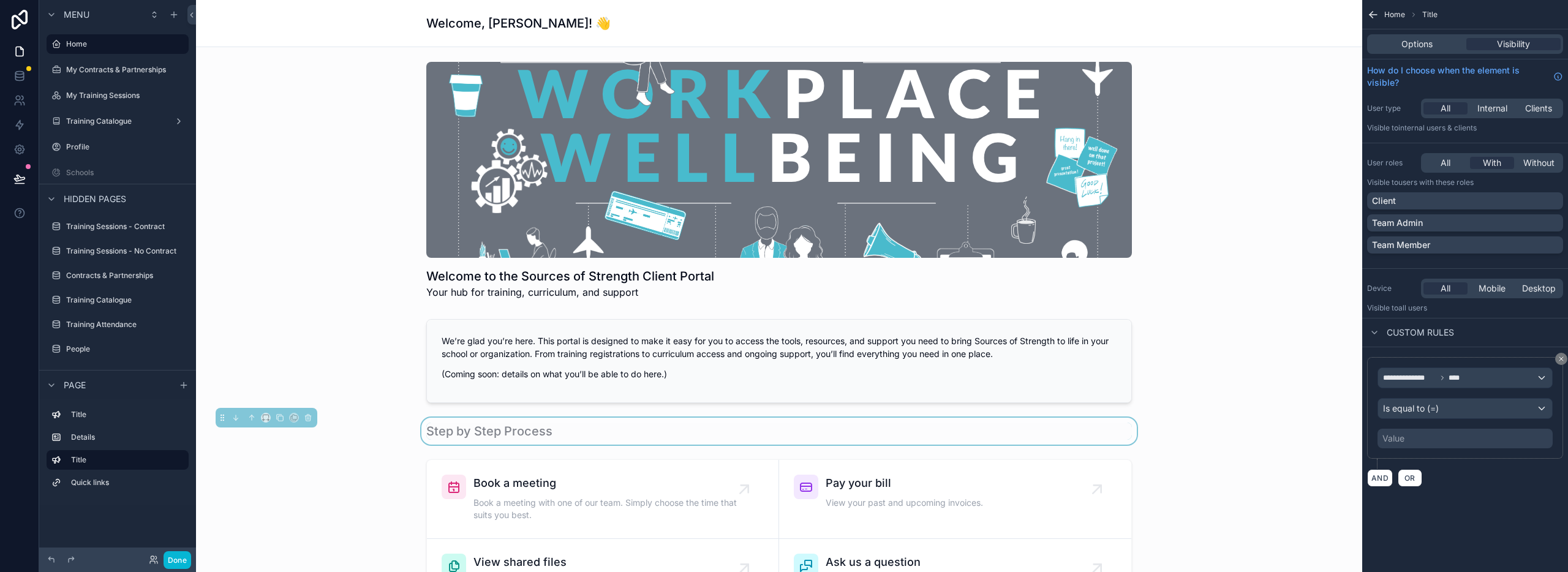
click at [1431, 440] on div "Value" at bounding box center [1465, 438] width 175 height 20
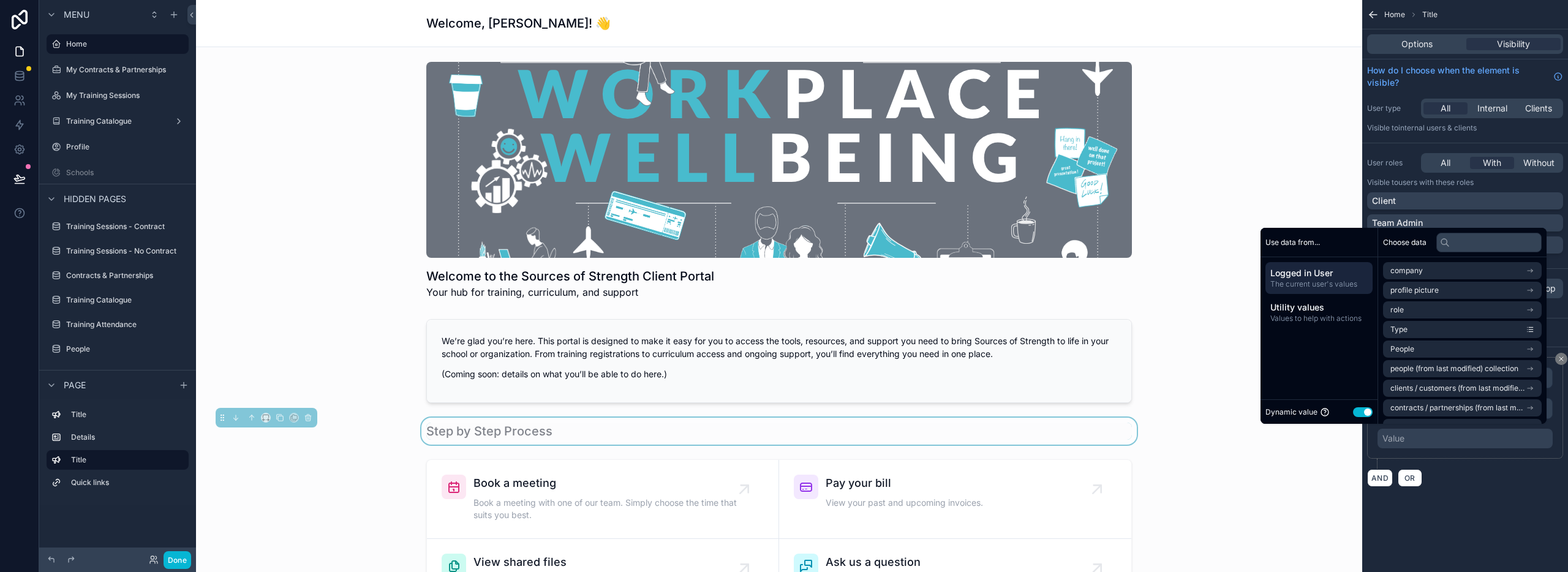
click at [1431, 440] on div "Value" at bounding box center [1465, 438] width 175 height 20
click at [1464, 492] on div "**********" at bounding box center [1465, 421] width 206 height 149
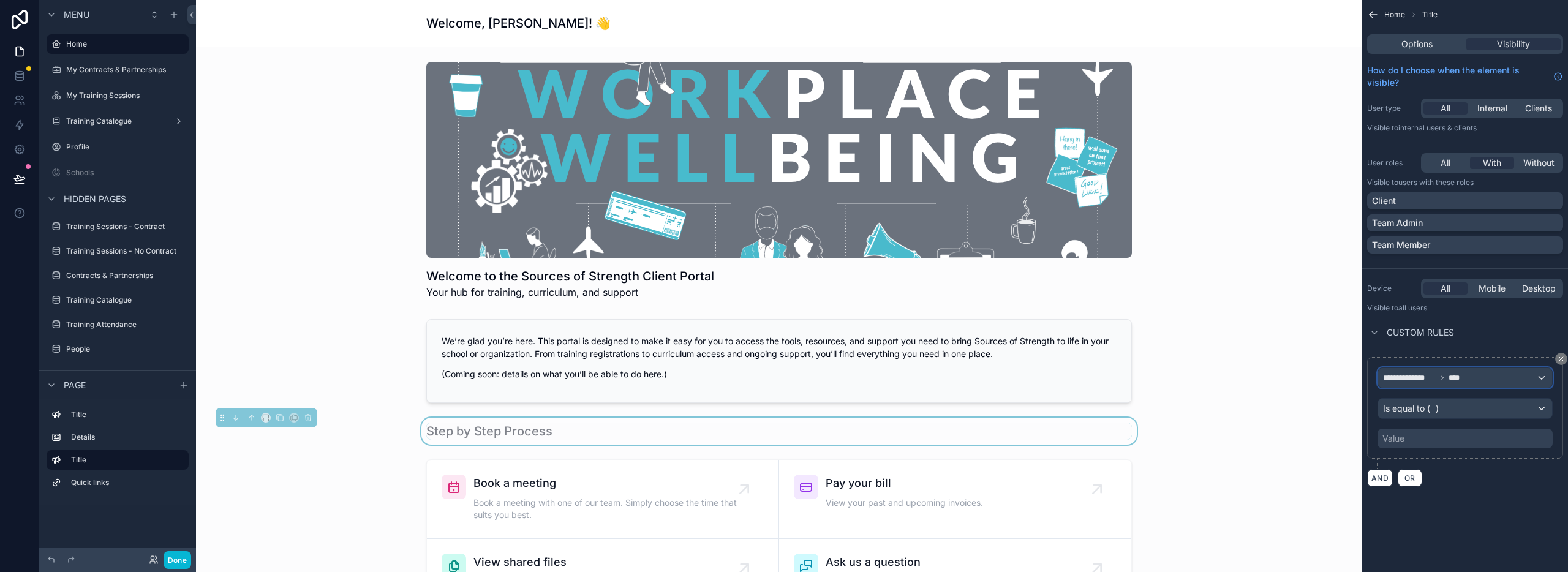
click at [1449, 381] on span "****" at bounding box center [1458, 378] width 17 height 10
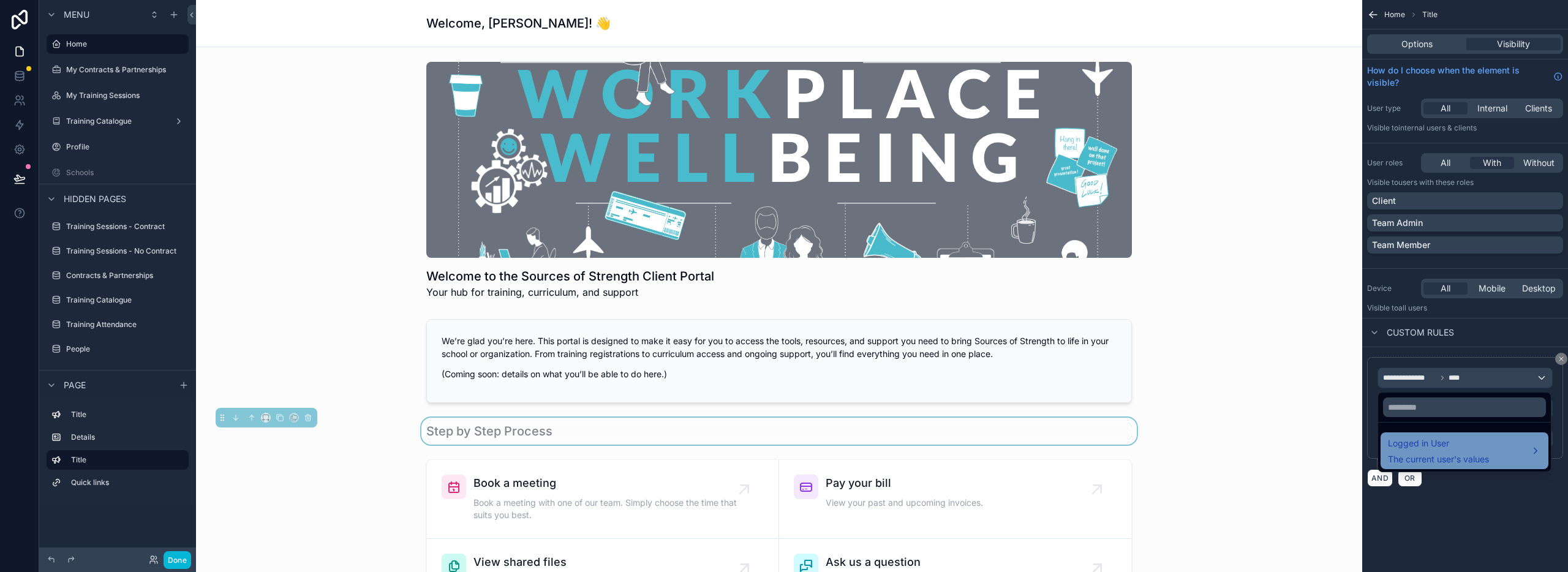
click at [1443, 455] on span "The current user's values" at bounding box center [1438, 459] width 101 height 12
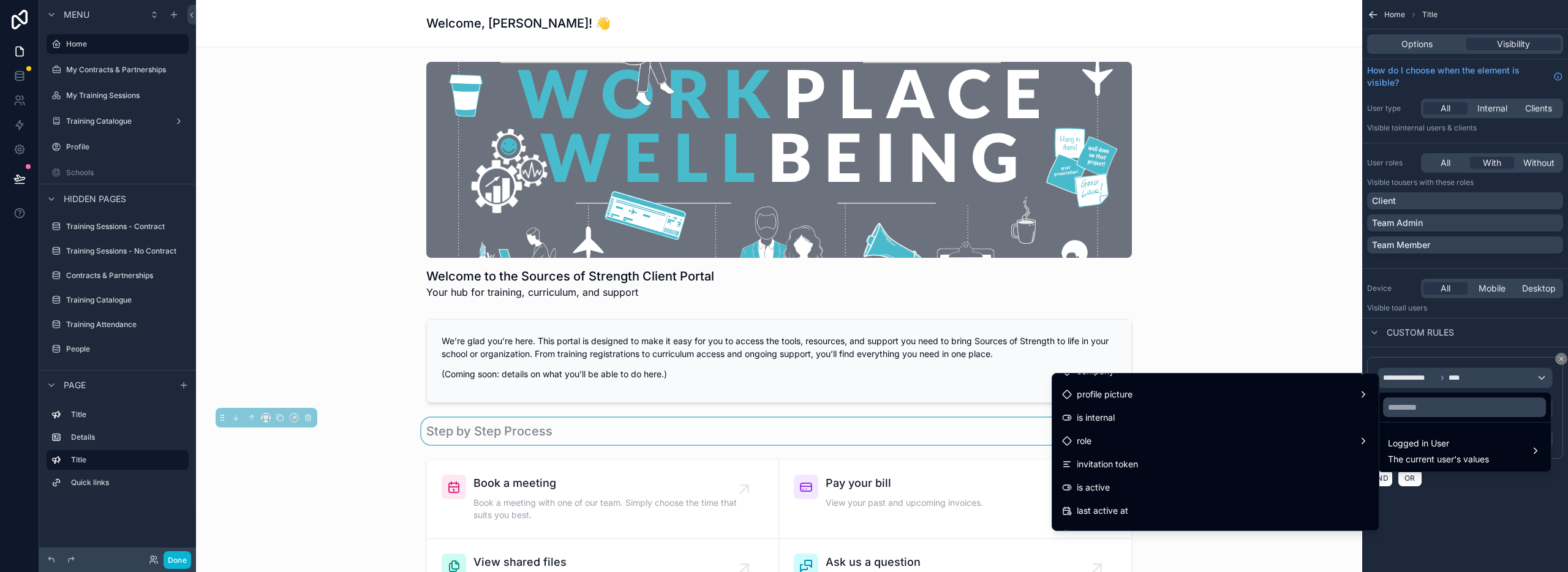
scroll to position [110, 0]
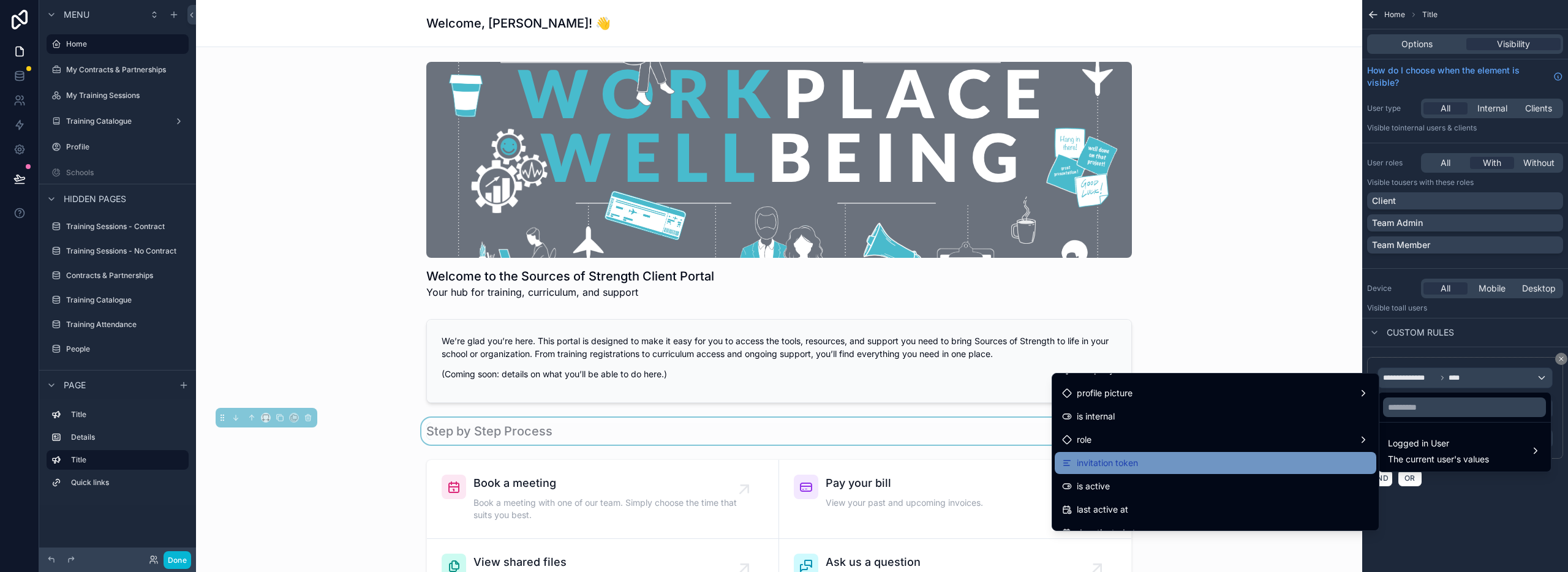
click at [1174, 451] on div "invitation token" at bounding box center [1215, 463] width 322 height 22
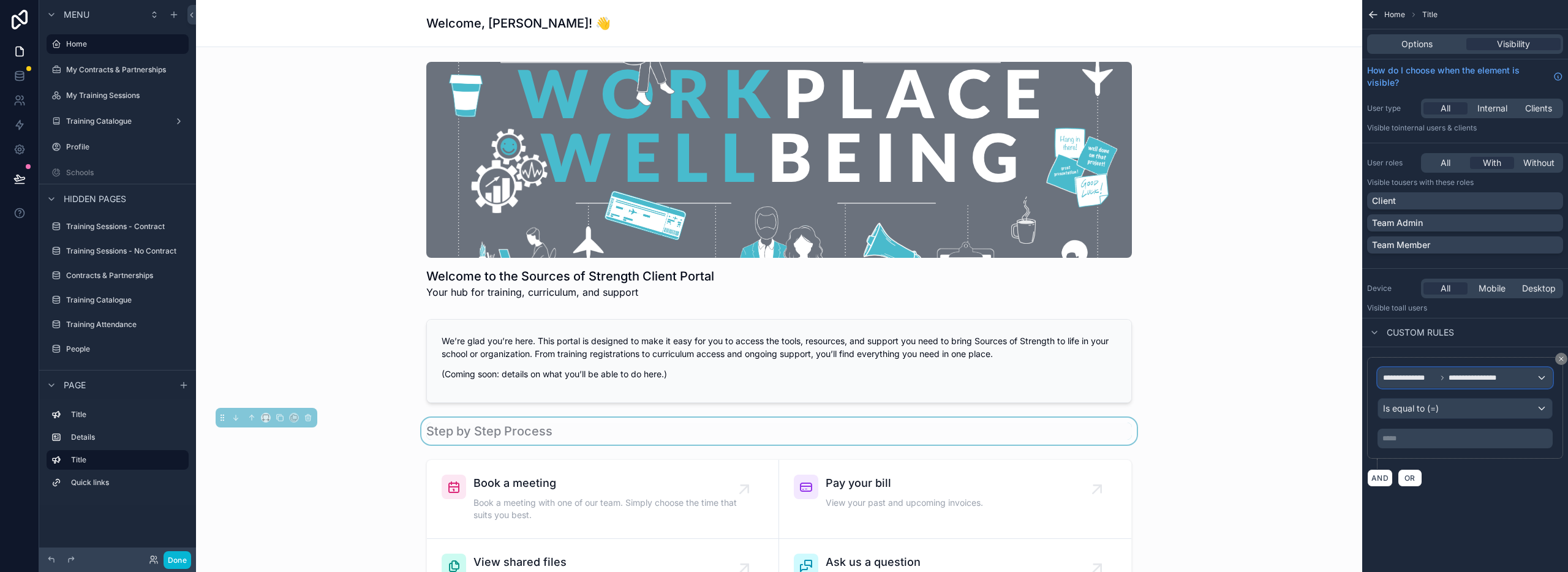
click at [1430, 371] on div "**********" at bounding box center [1465, 378] width 174 height 20
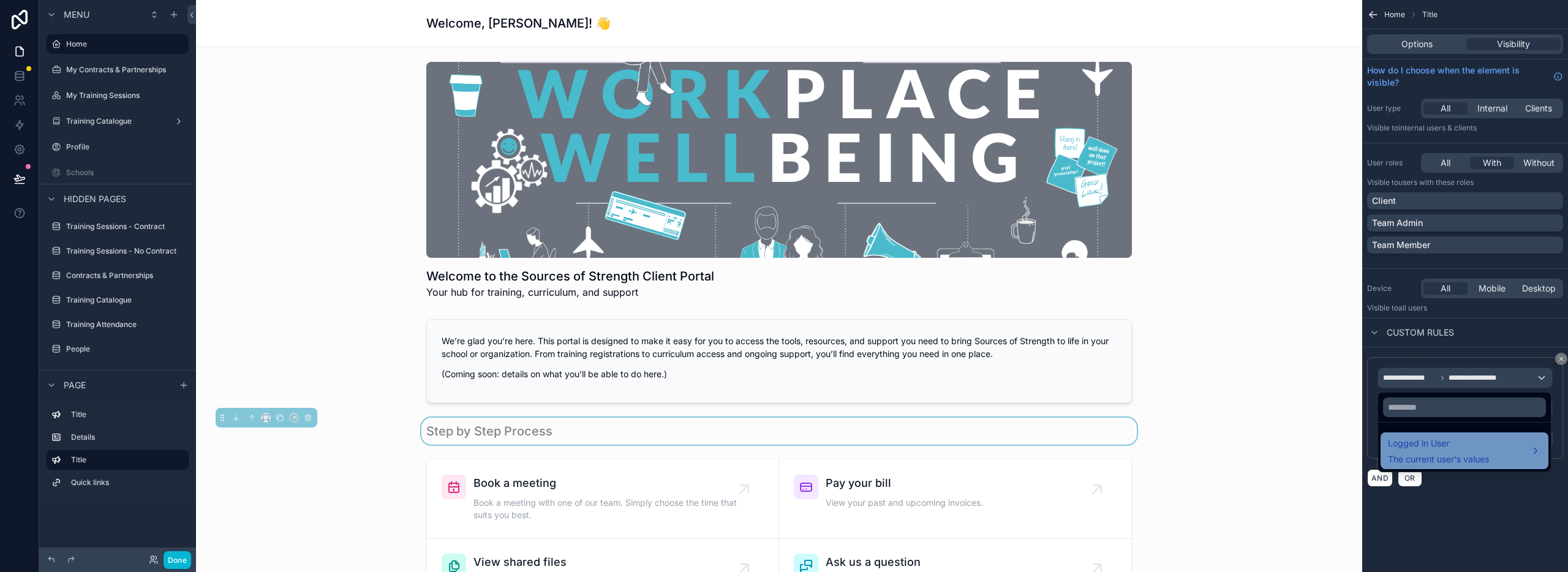
click at [1420, 459] on span "The current user's values" at bounding box center [1438, 459] width 101 height 12
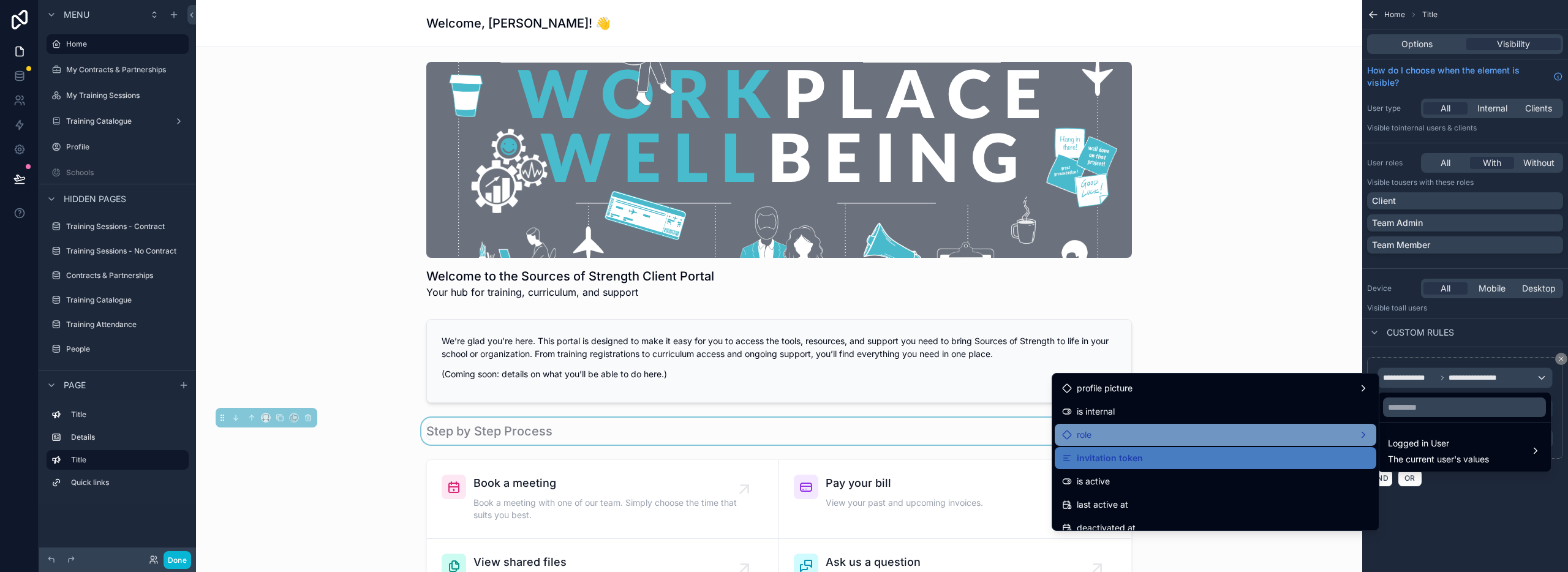
scroll to position [124, 0]
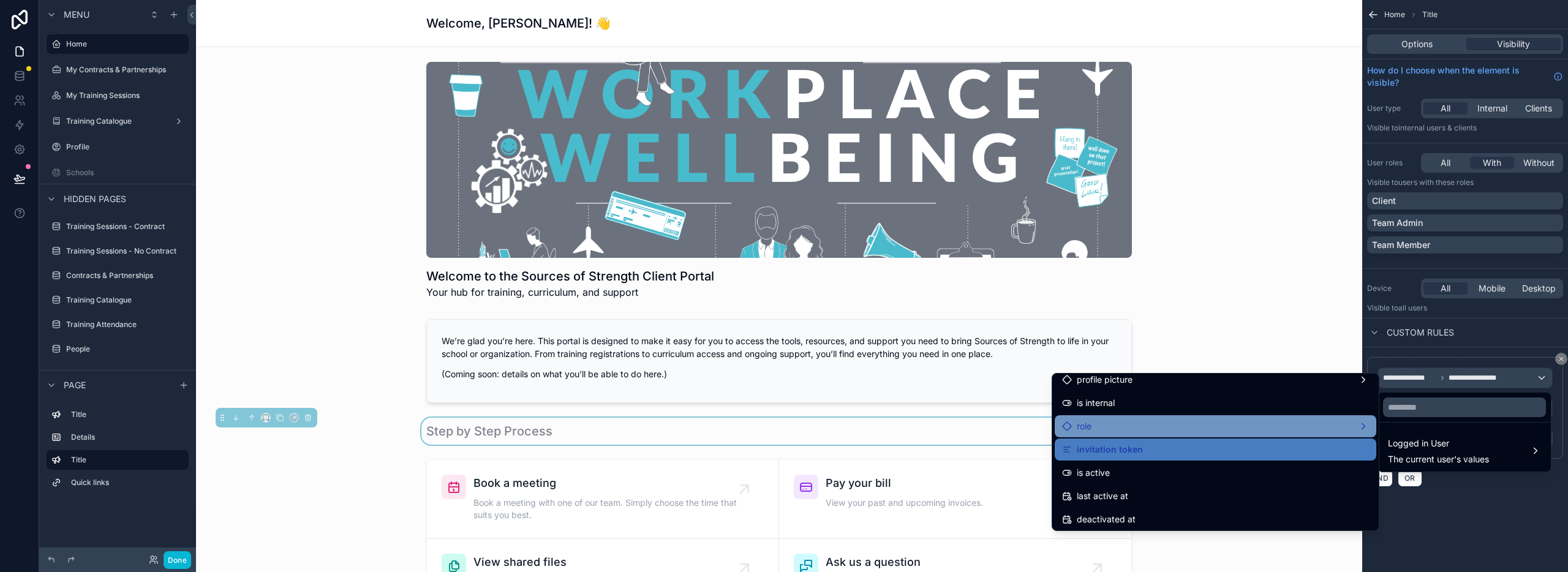
click at [1148, 430] on div "role" at bounding box center [1215, 426] width 307 height 15
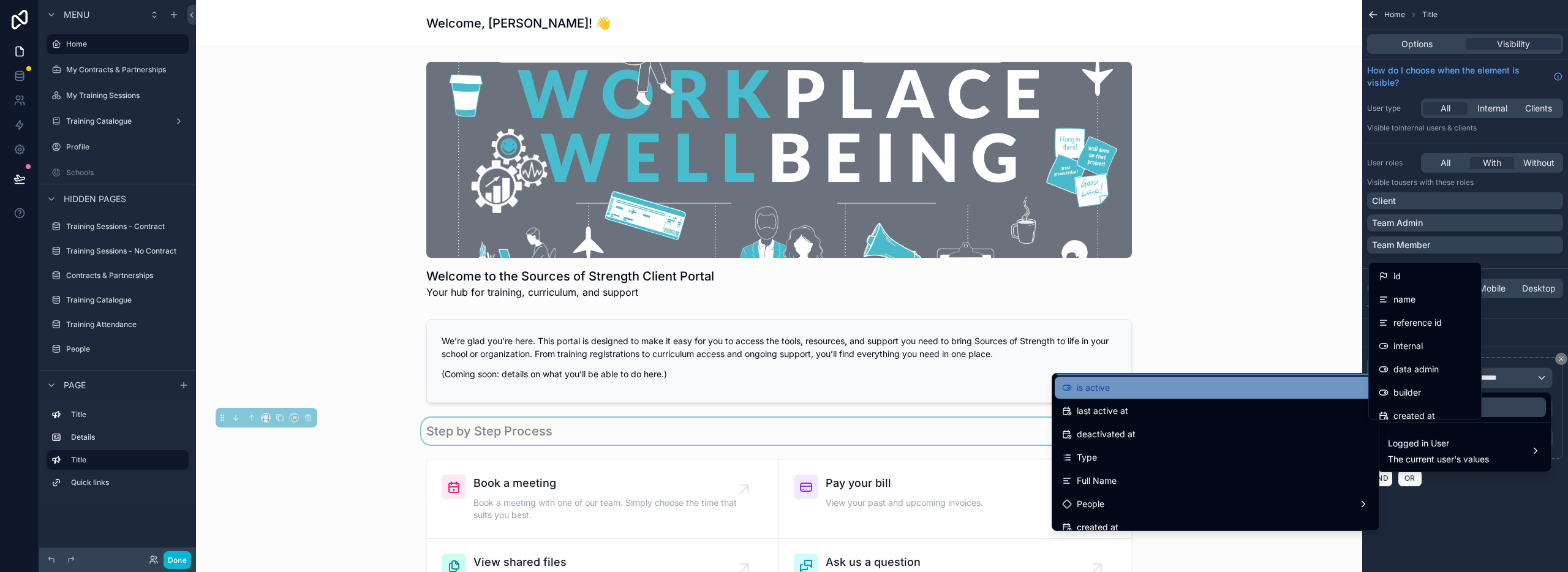
scroll to position [213, 0]
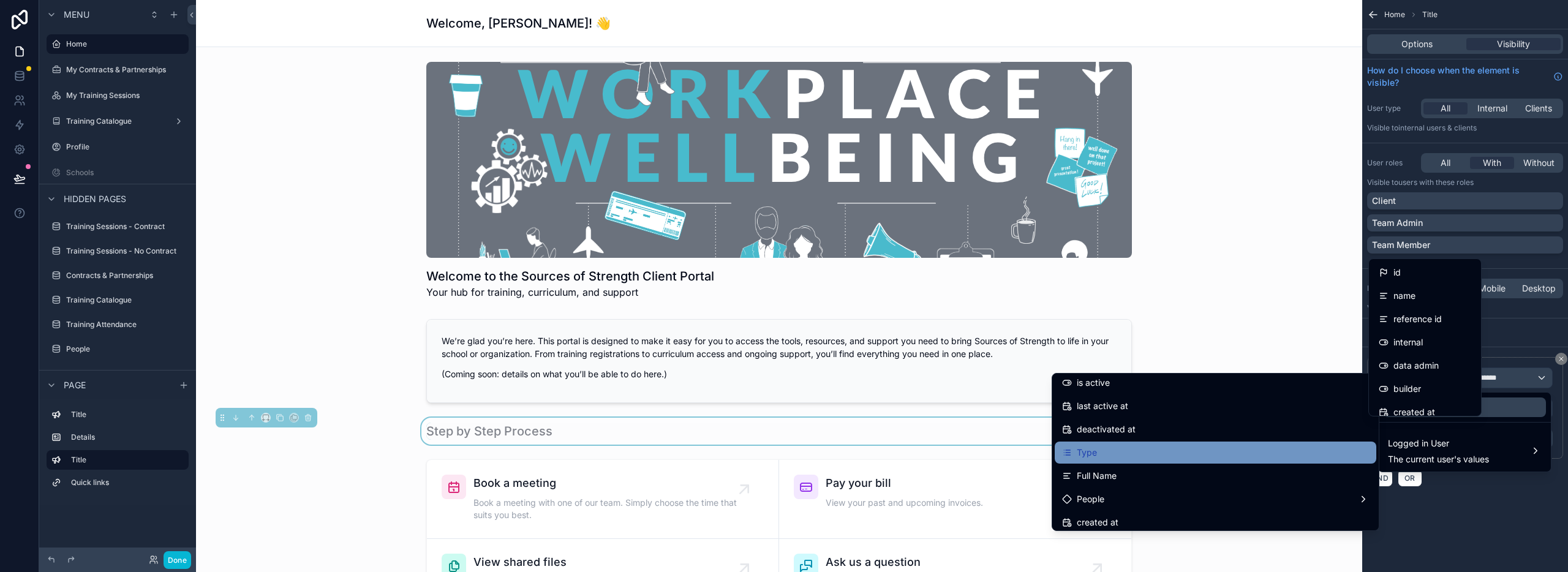
click at [1141, 456] on div "Type" at bounding box center [1215, 452] width 307 height 15
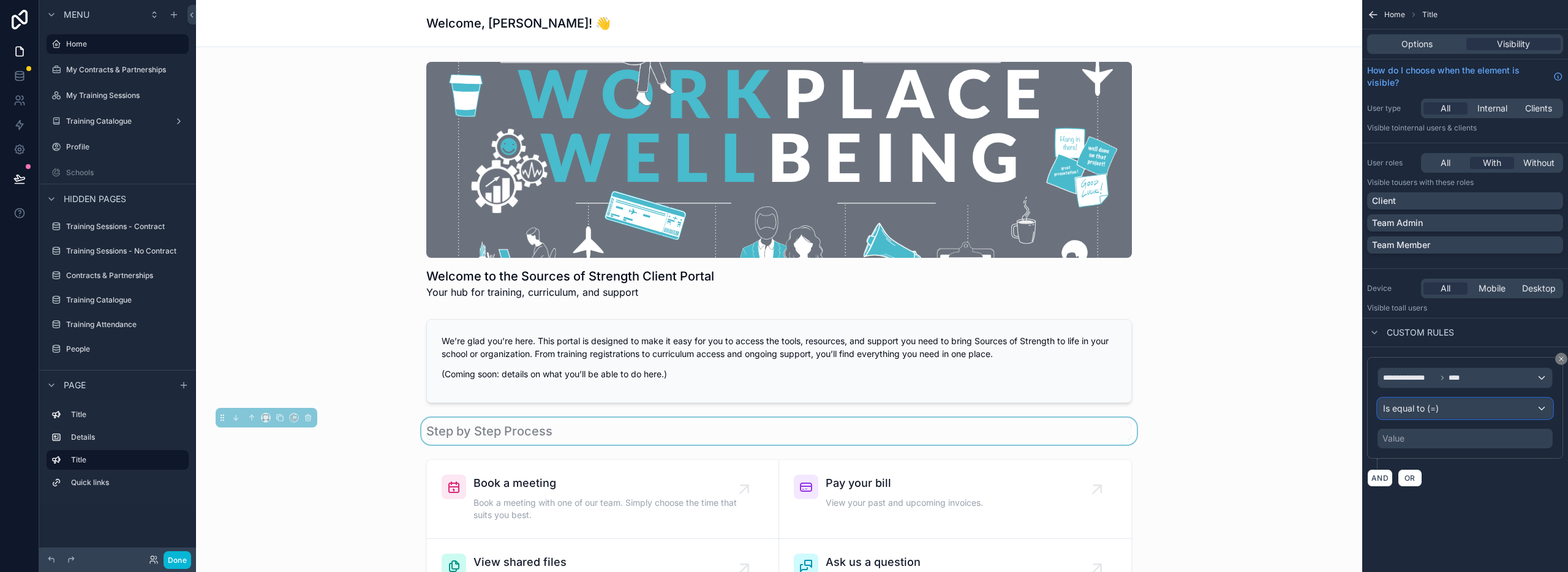
click at [1443, 409] on div "Is equal to (=)" at bounding box center [1465, 408] width 174 height 20
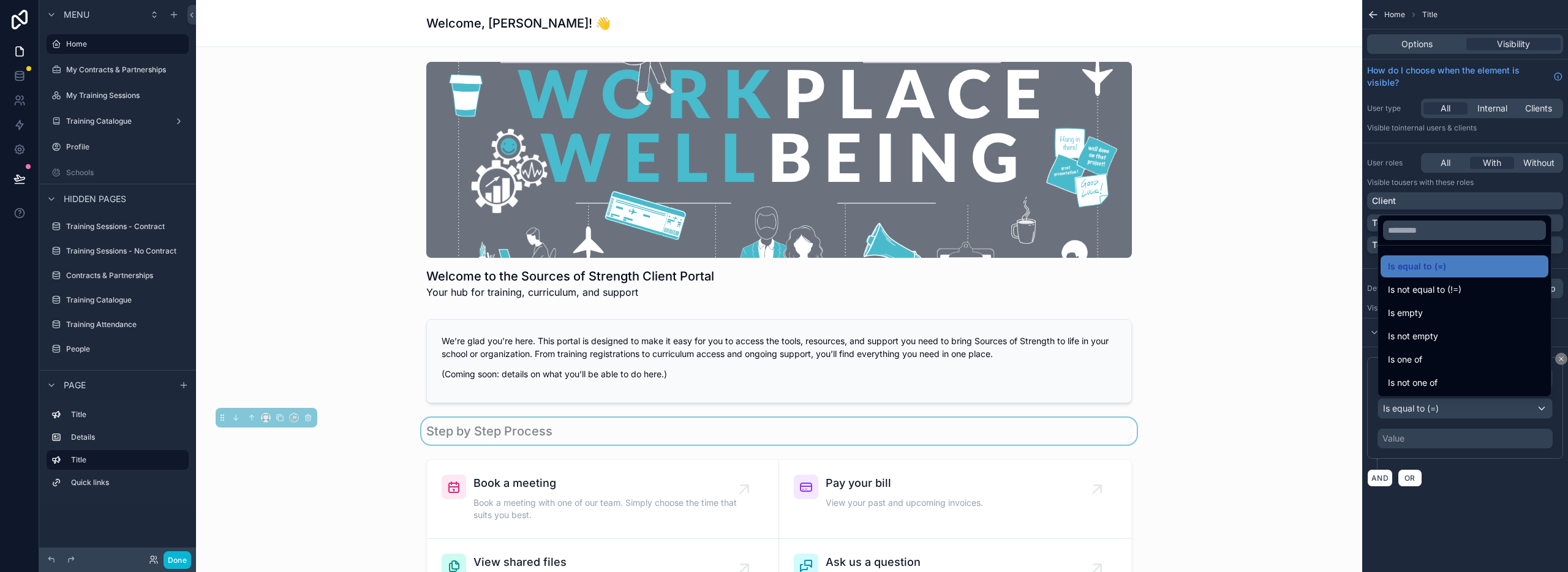
click at [1437, 438] on div "scrollable content" at bounding box center [784, 286] width 1568 height 572
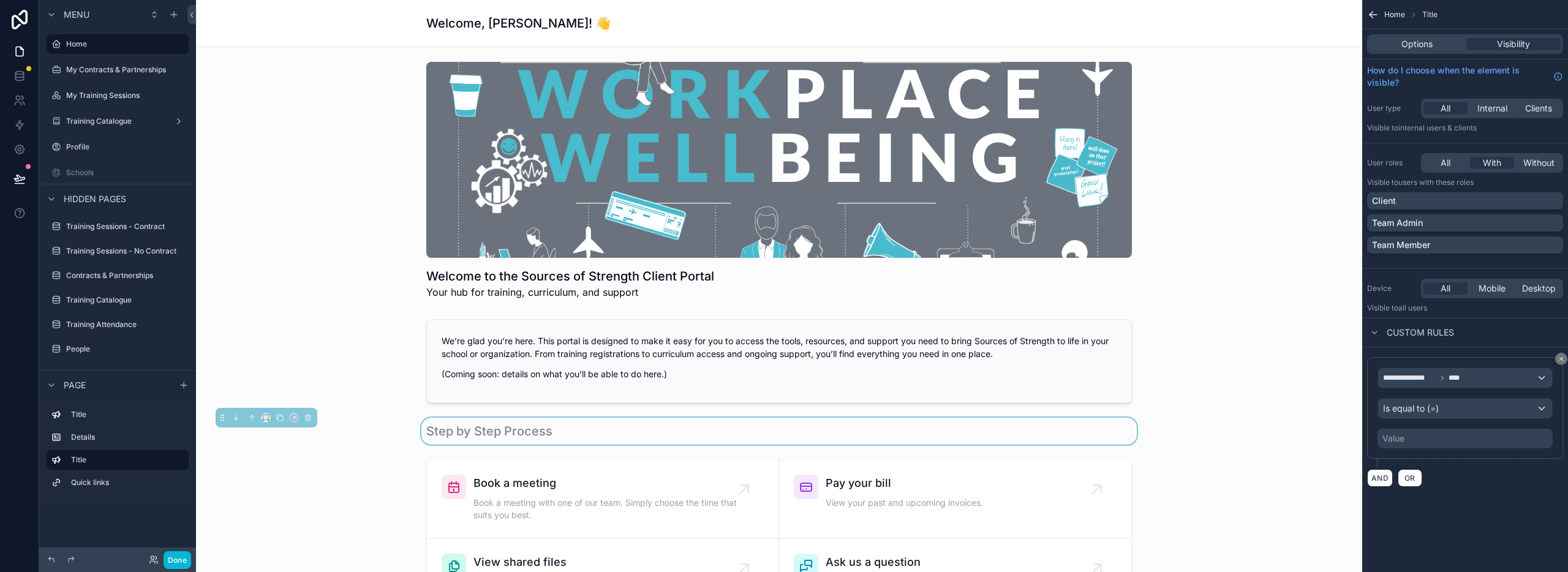
click at [1416, 443] on div "Value" at bounding box center [1465, 438] width 175 height 20
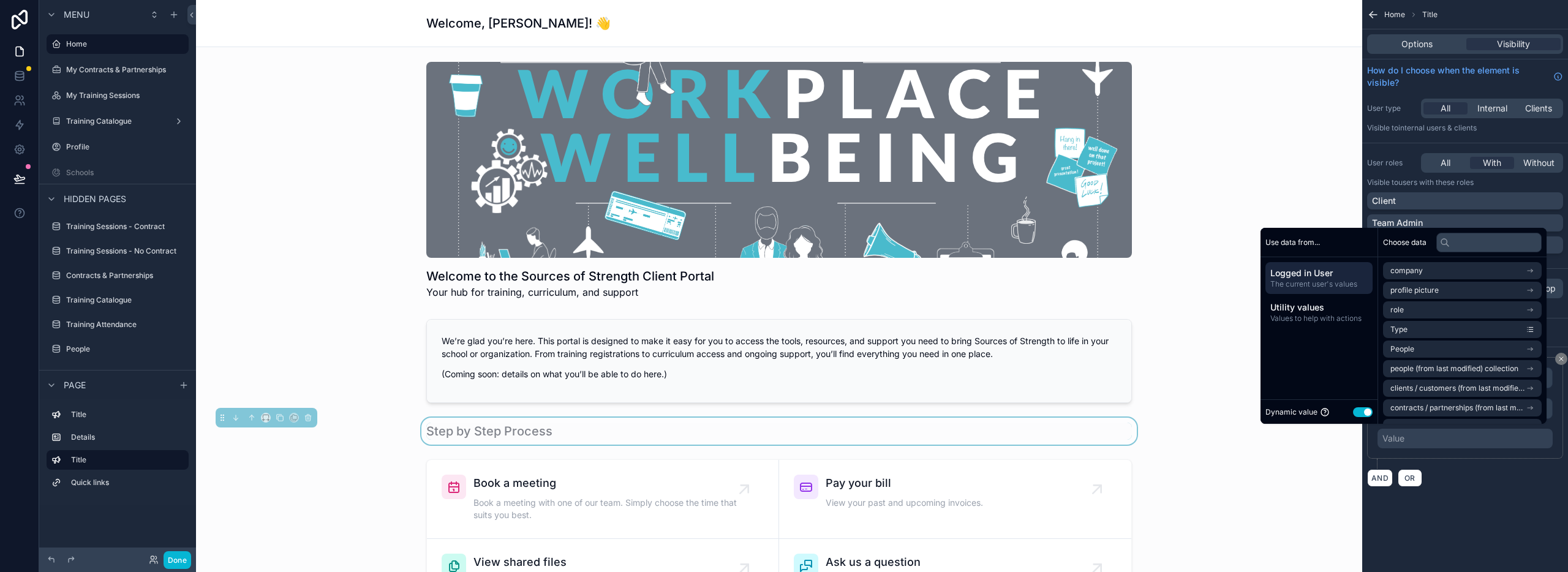
click at [1416, 443] on div "Value" at bounding box center [1465, 438] width 175 height 20
click at [1475, 473] on div "AND OR" at bounding box center [1465, 477] width 196 height 18
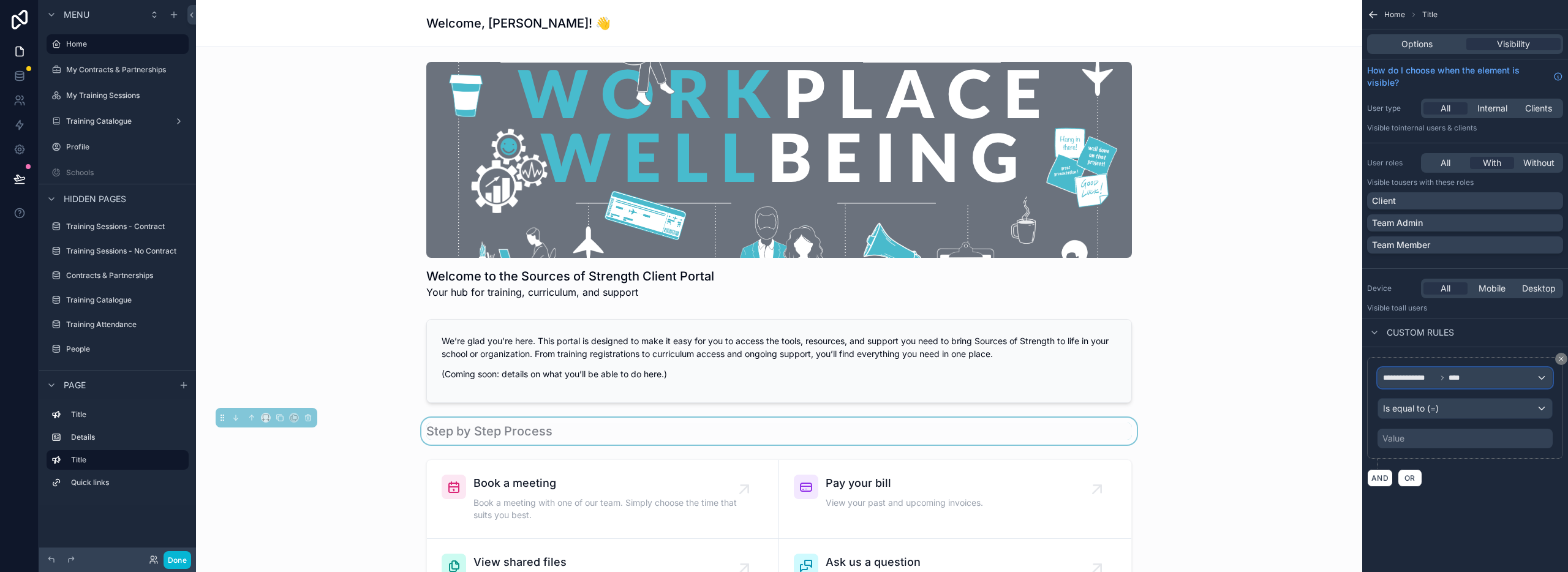
click at [1447, 370] on div "**********" at bounding box center [1465, 378] width 174 height 20
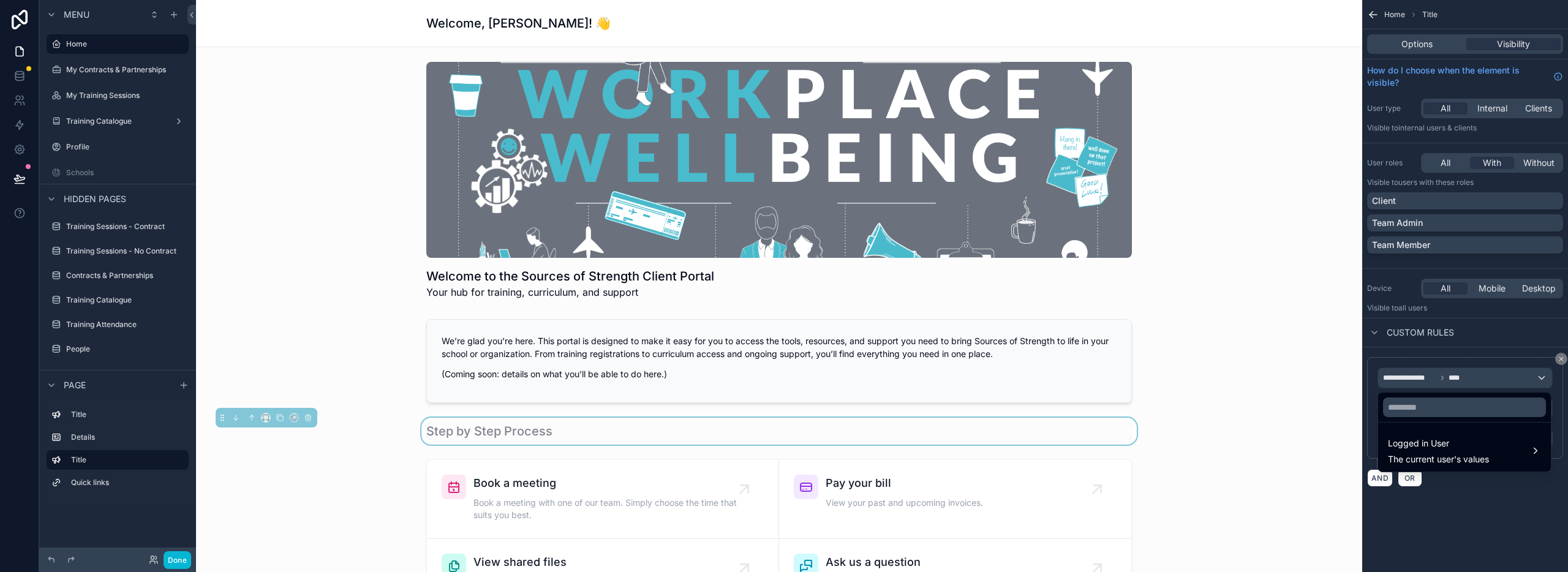
click at [1447, 382] on div "scrollable content" at bounding box center [784, 286] width 1568 height 572
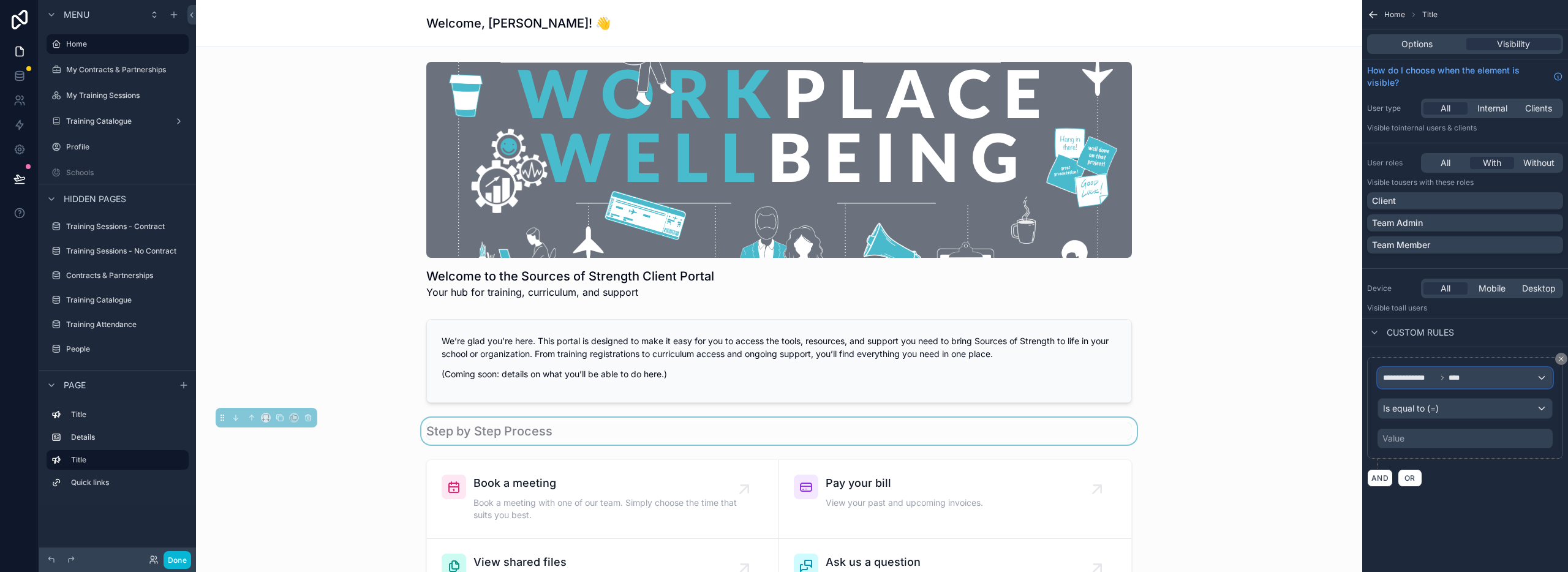
click at [1439, 381] on icon "scrollable content" at bounding box center [1442, 377] width 7 height 7
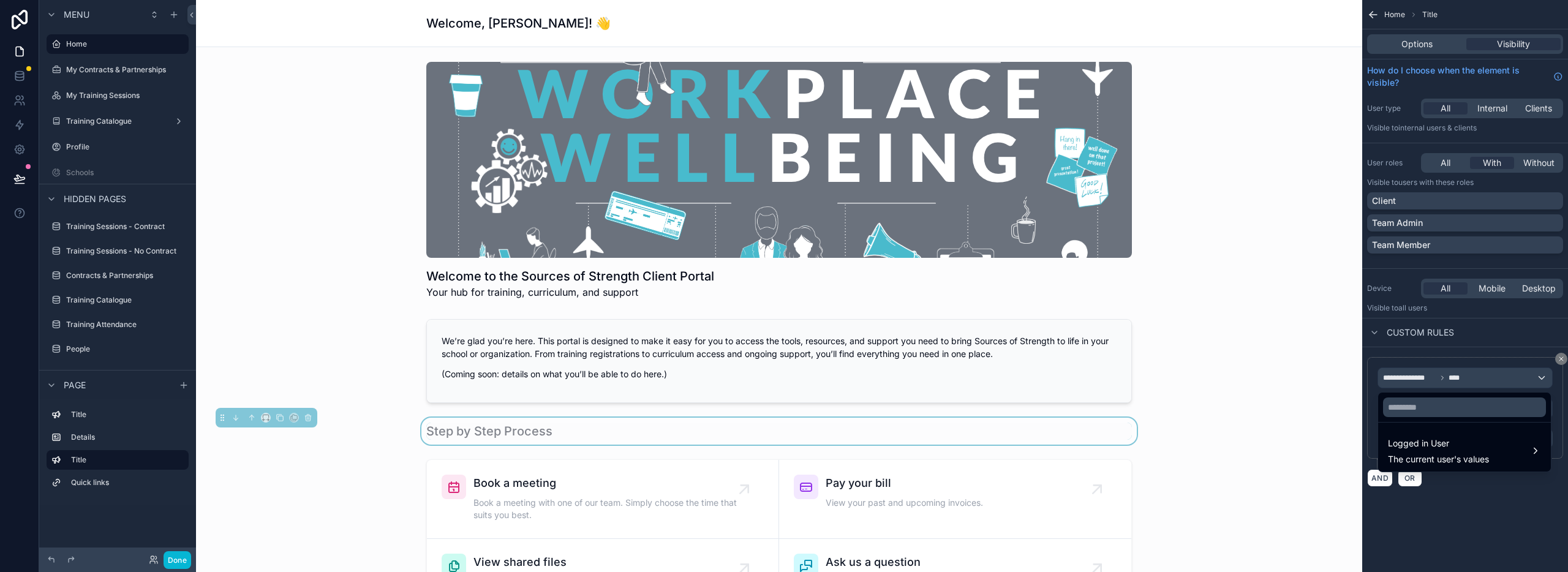
drag, startPoint x: 1466, startPoint y: 381, endPoint x: 1465, endPoint y: 387, distance: 6.1
click at [1465, 384] on div "scrollable content" at bounding box center [784, 286] width 1568 height 572
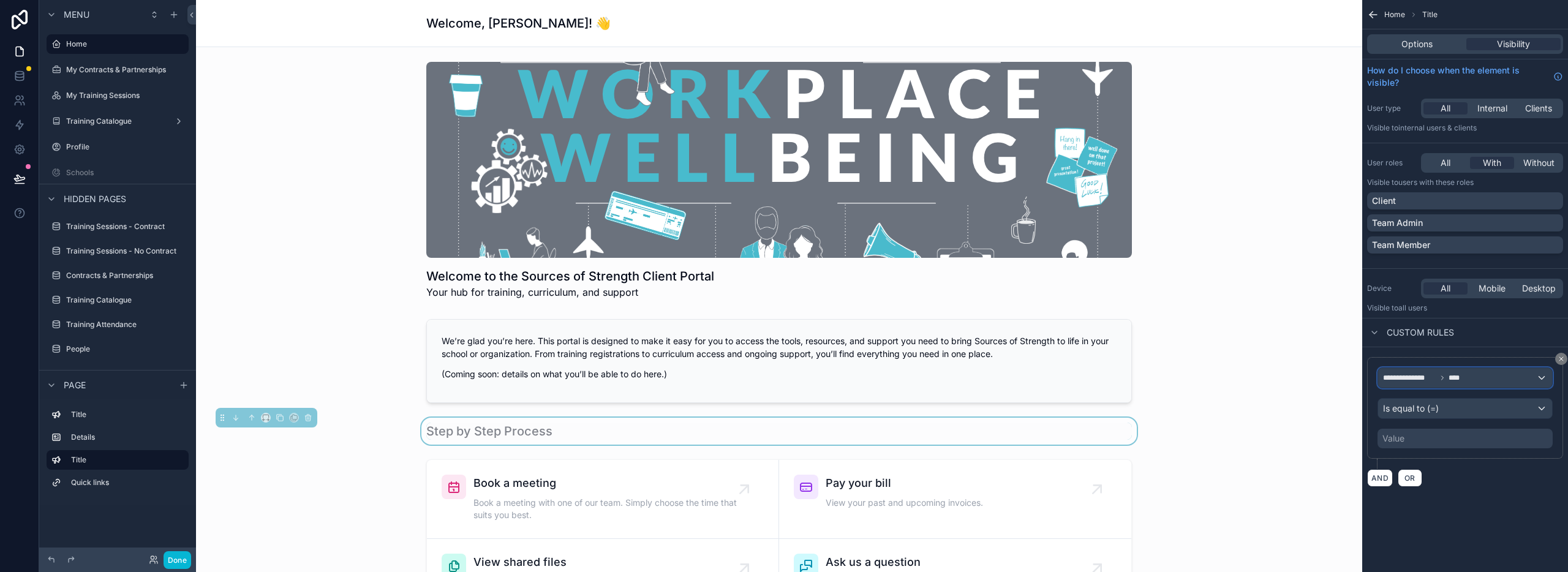
click at [1466, 376] on div "**********" at bounding box center [1465, 378] width 174 height 20
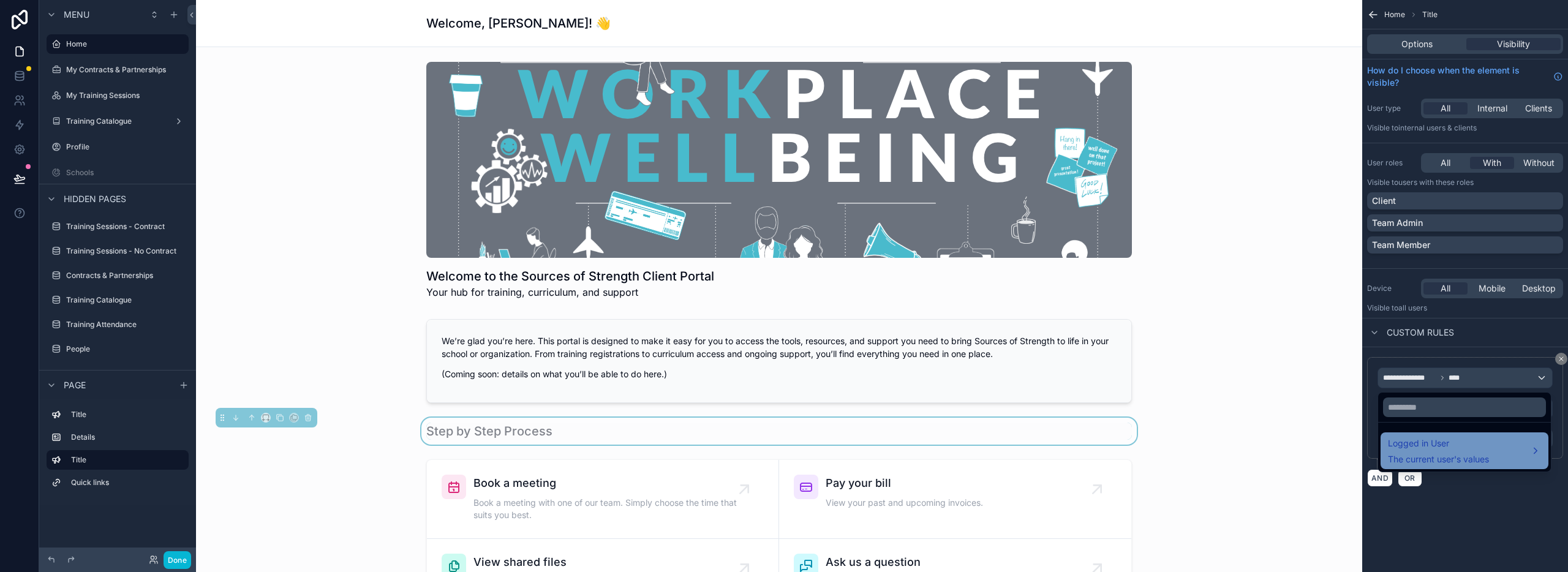
click at [1447, 443] on span "Logged in User" at bounding box center [1438, 443] width 101 height 15
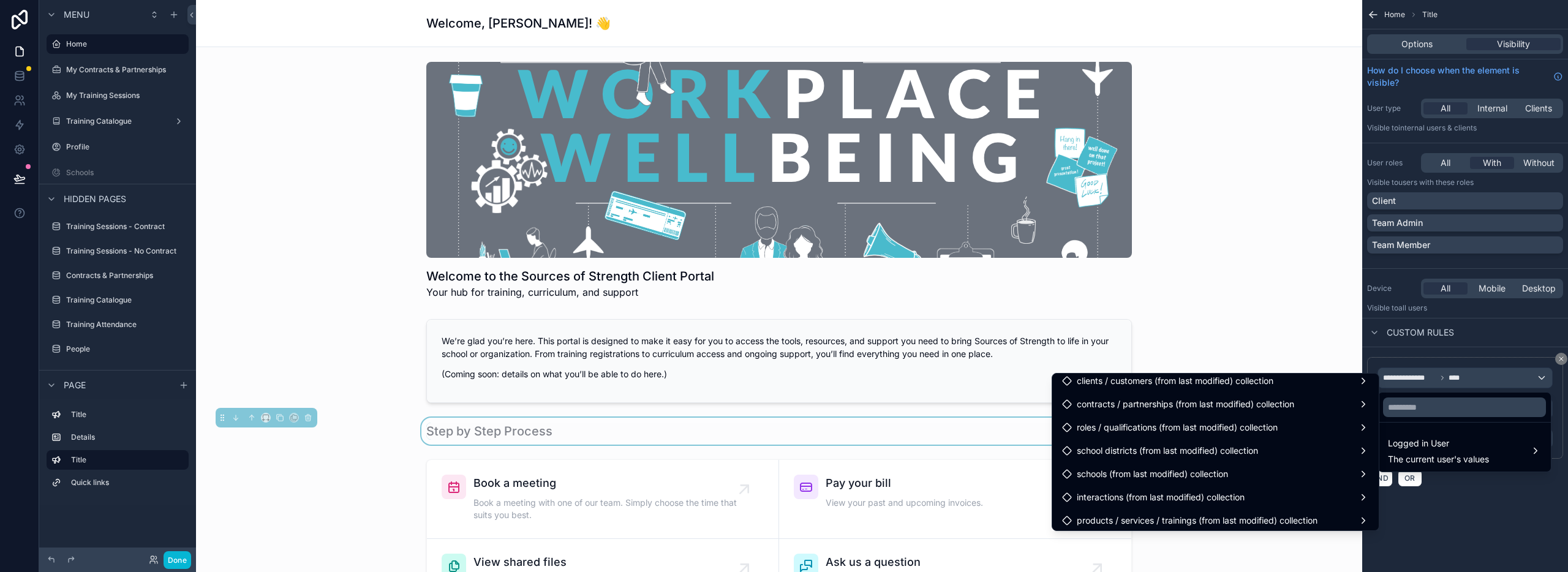
scroll to position [428, 0]
click at [1184, 426] on span "roles / qualifications (from last modified) collection" at bounding box center [1177, 424] width 201 height 15
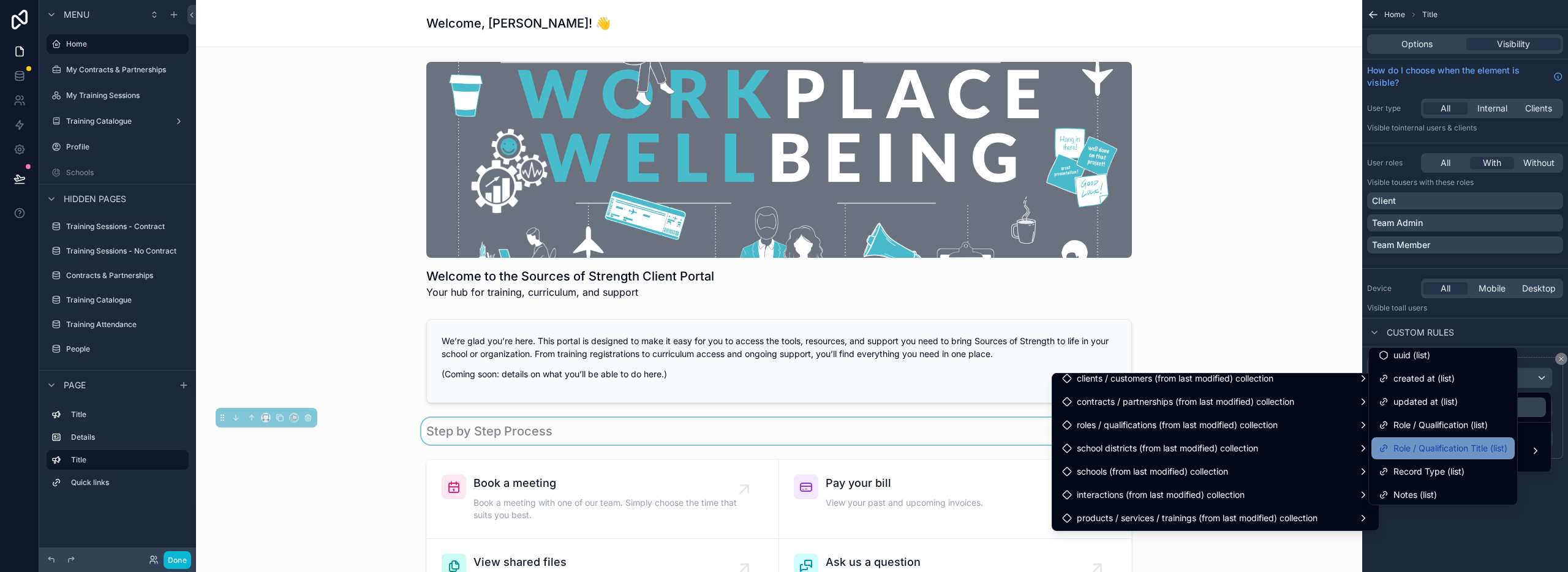
scroll to position [32, 0]
click at [1399, 465] on span "Record Type (list)" at bounding box center [1428, 469] width 71 height 15
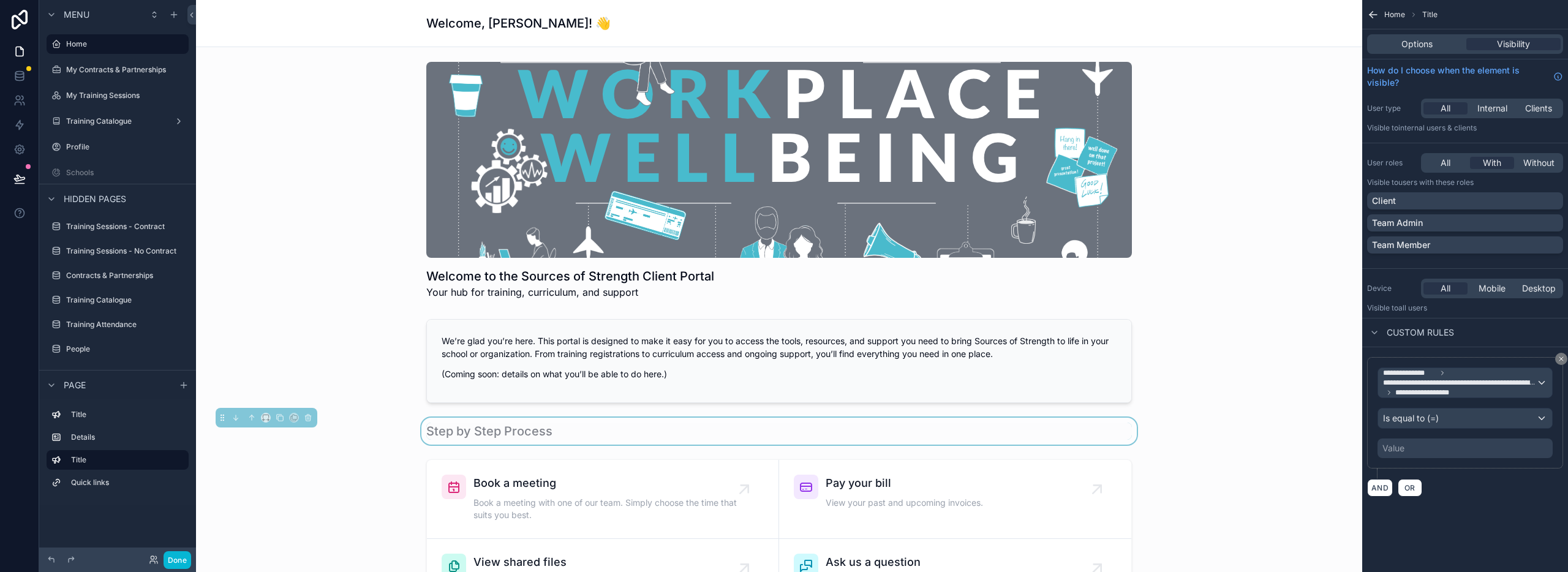
click at [1404, 451] on div "Value" at bounding box center [1393, 447] width 22 height 12
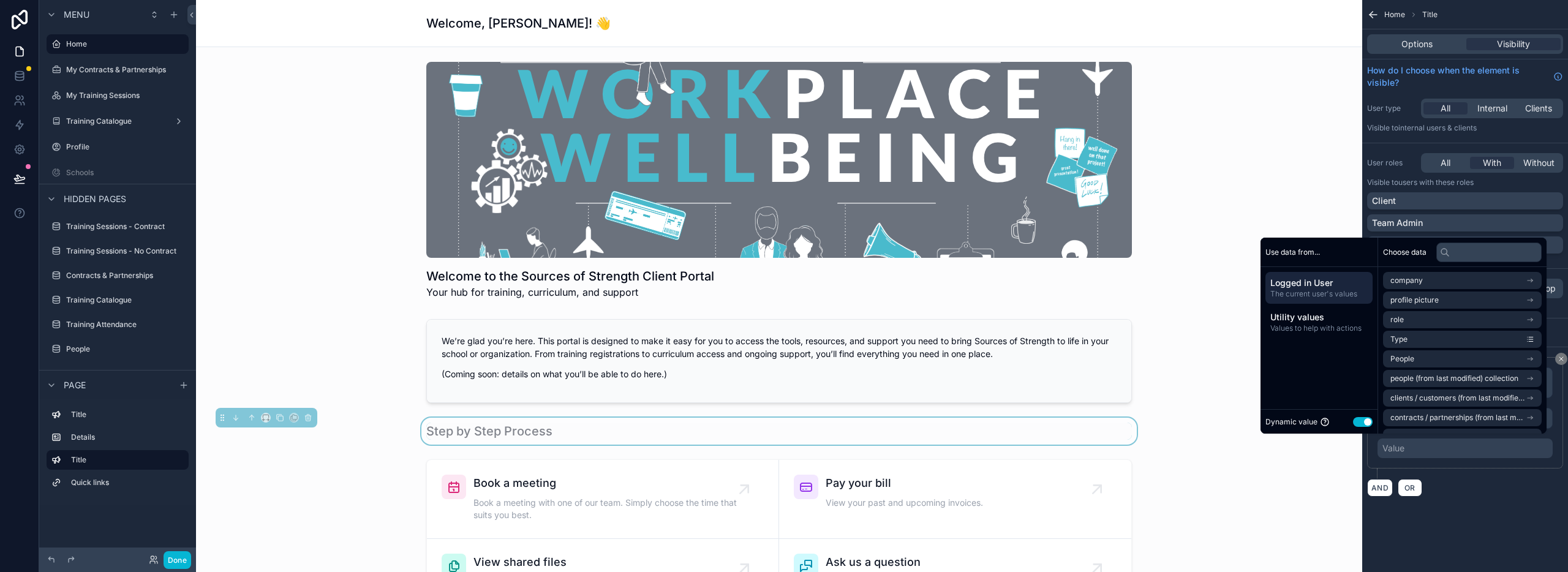
click at [1404, 450] on div "Value" at bounding box center [1465, 447] width 175 height 20
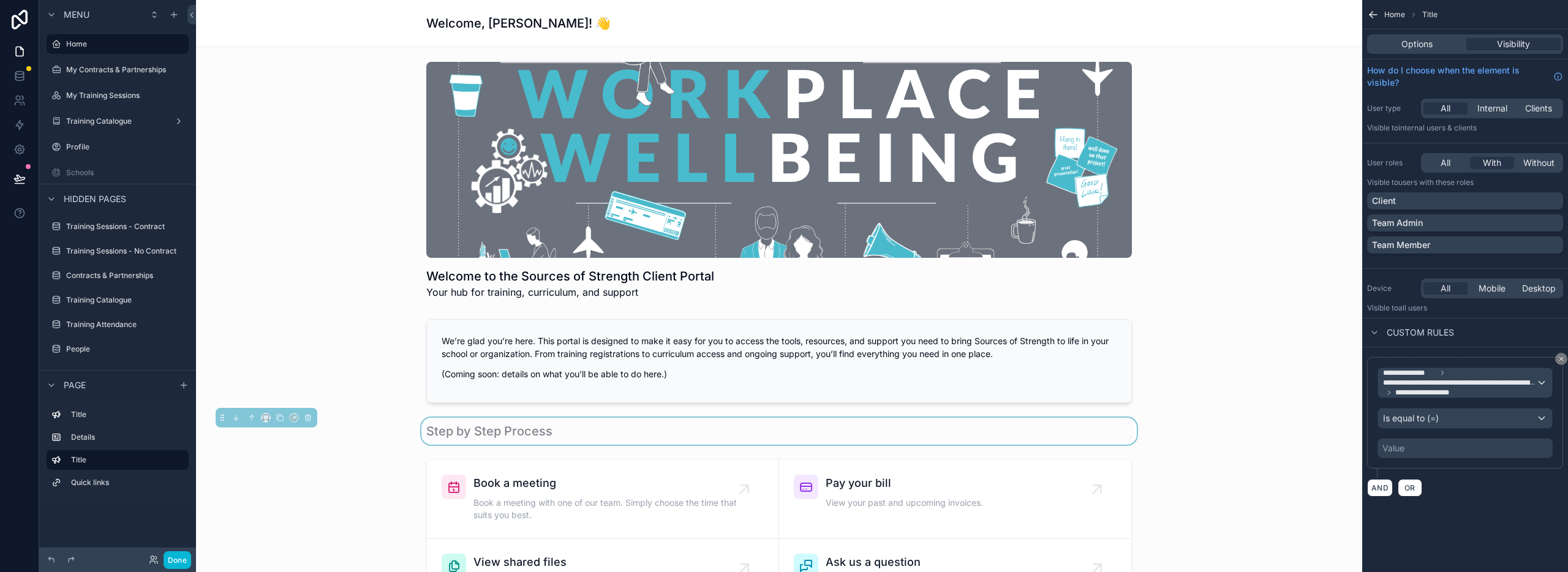
click at [1472, 492] on div "AND OR" at bounding box center [1465, 487] width 196 height 18
click at [1434, 419] on span "Is equal to (=)" at bounding box center [1411, 417] width 56 height 12
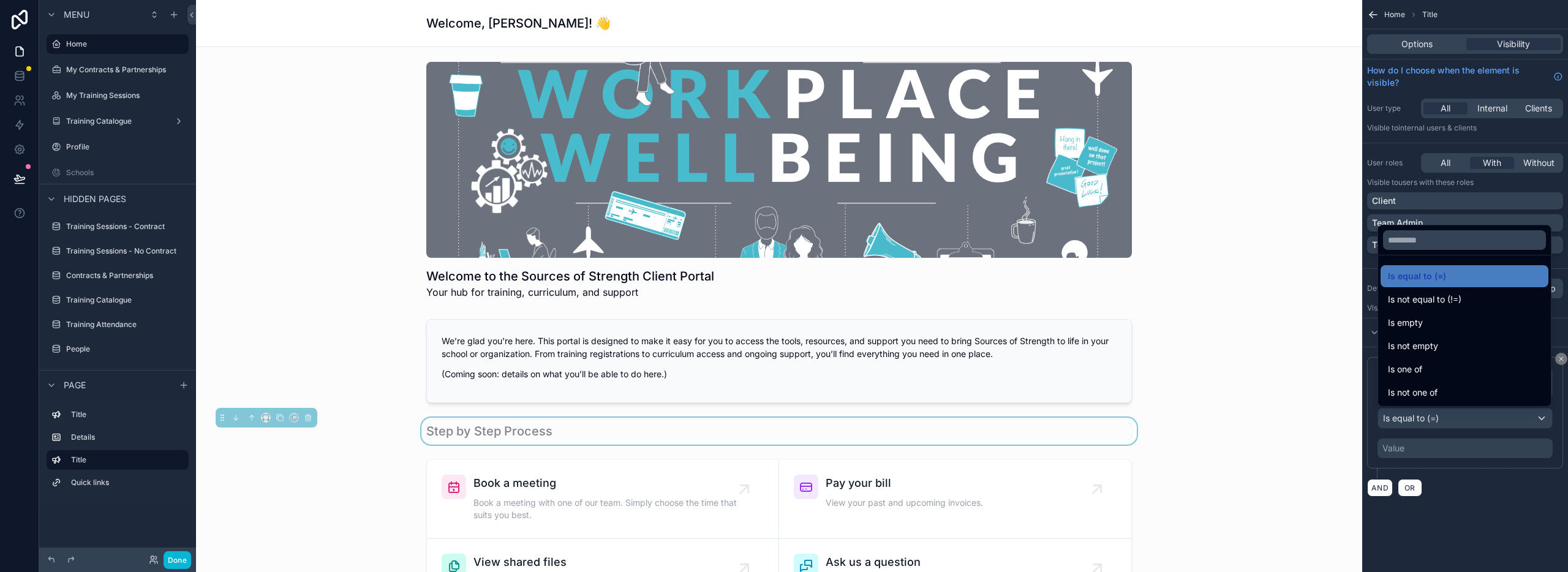
click at [1434, 419] on div "scrollable content" at bounding box center [784, 286] width 1568 height 572
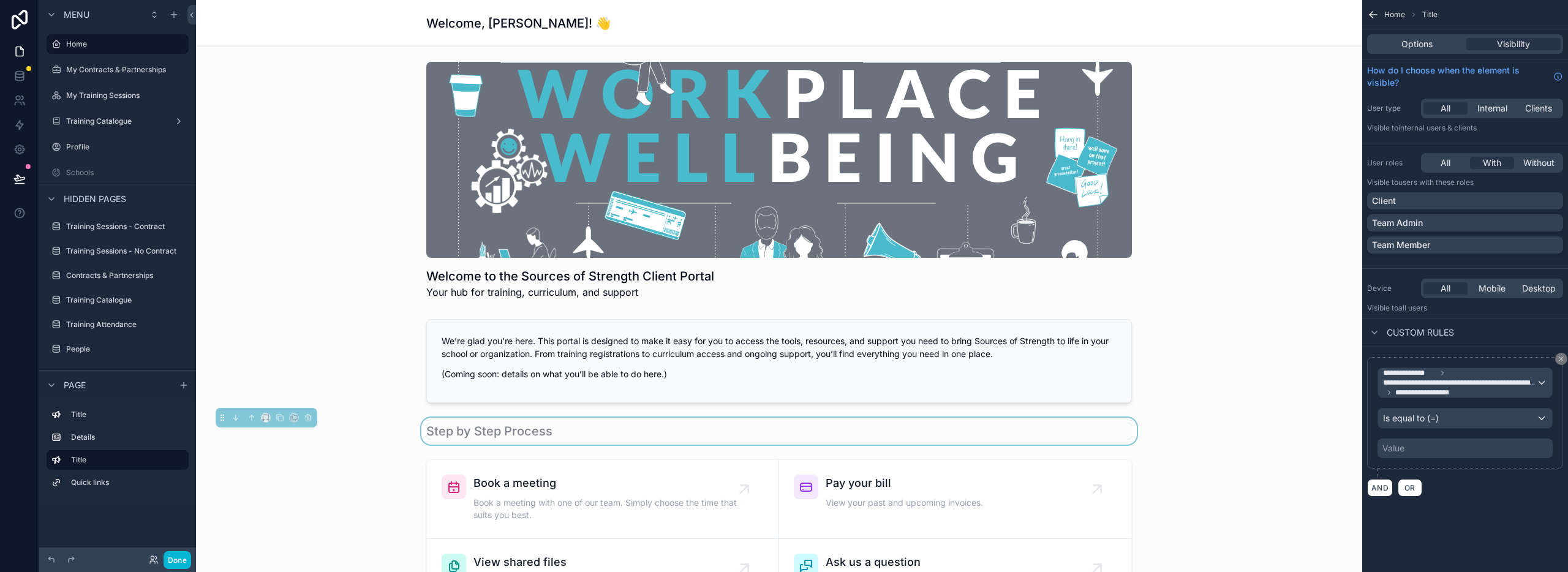
click at [1429, 446] on div "Value" at bounding box center [1465, 447] width 175 height 20
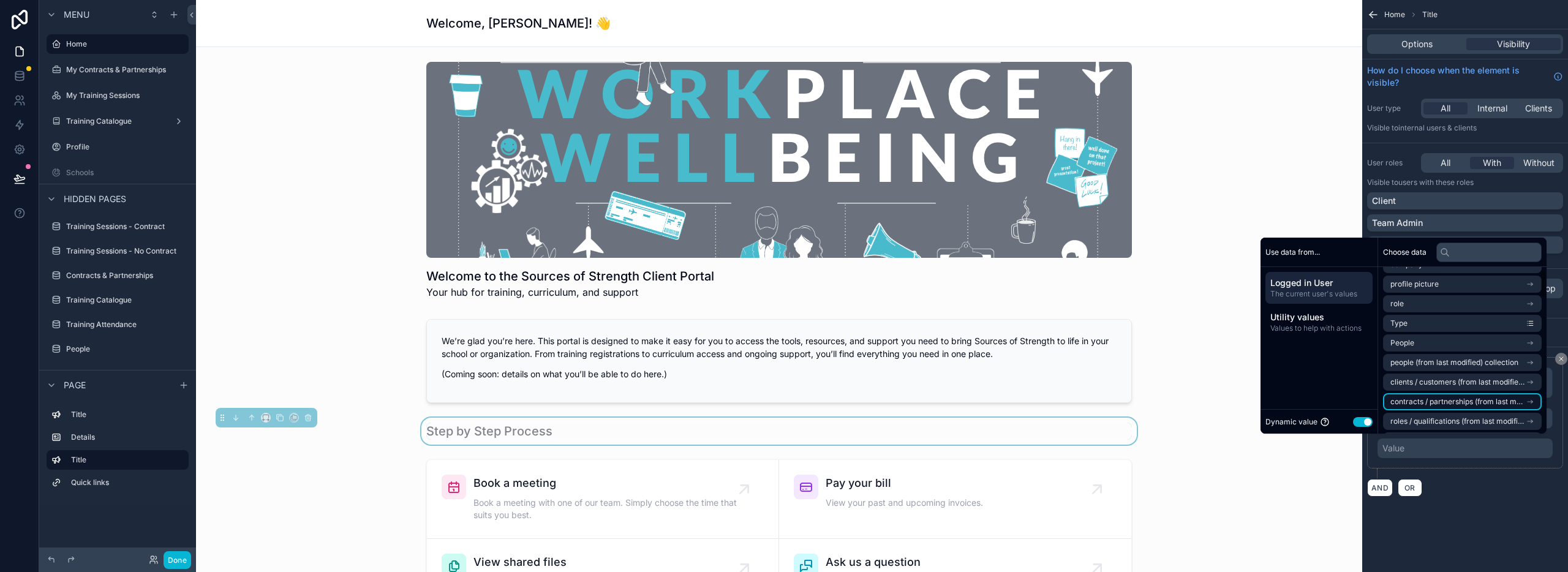
scroll to position [58, 0]
click at [1444, 377] on span "roles / qualifications (from last modified) collection" at bounding box center [1458, 379] width 136 height 10
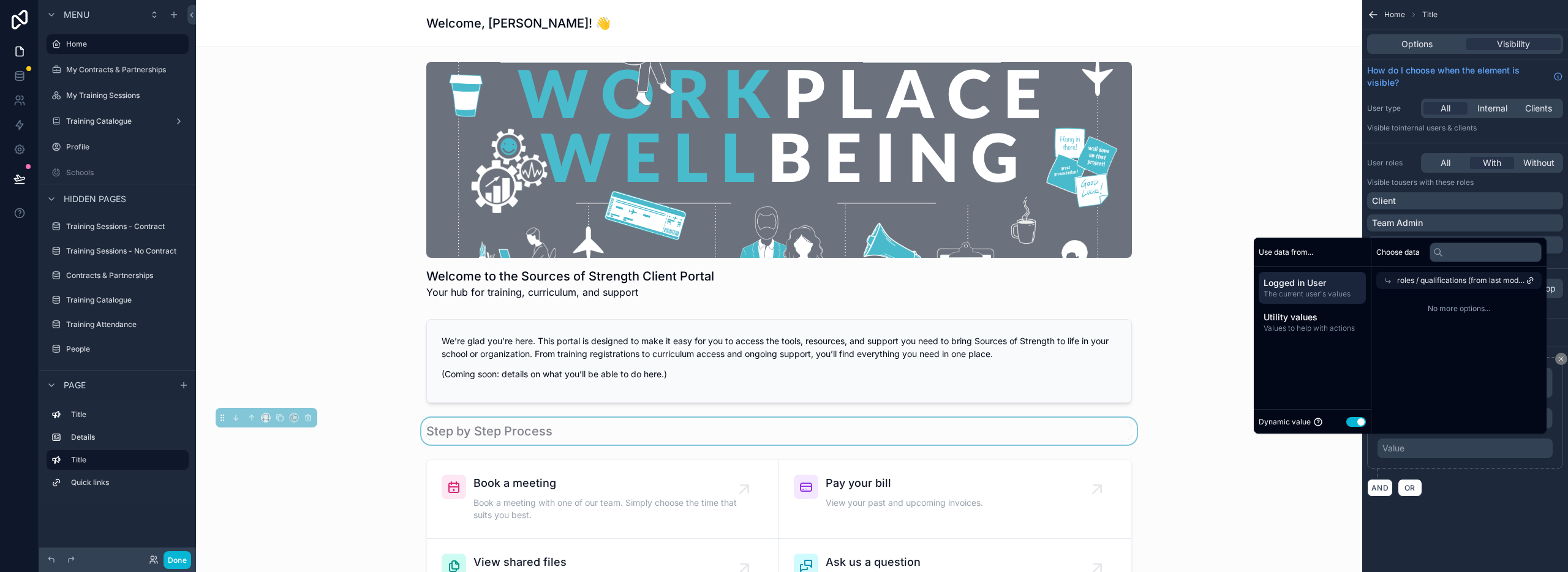
scroll to position [0, 0]
click at [1531, 280] on icon at bounding box center [1530, 280] width 9 height 9
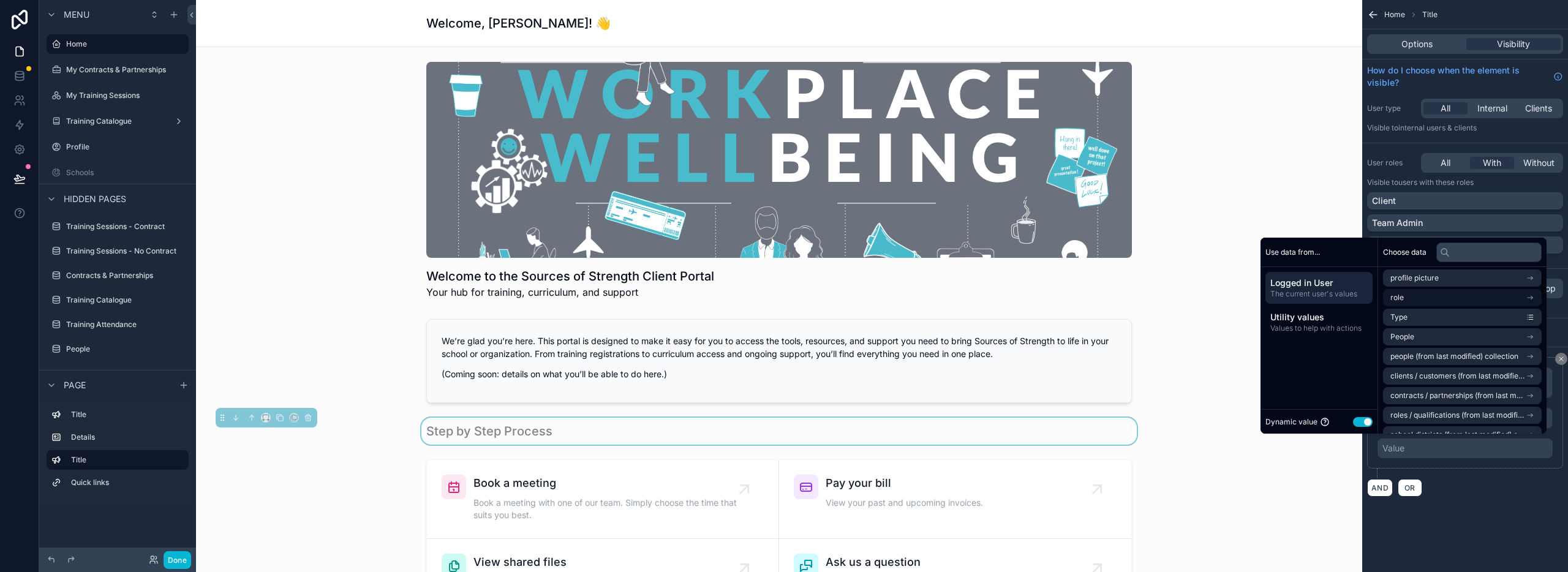
scroll to position [25, 0]
click at [1480, 313] on li "Type" at bounding box center [1462, 315] width 159 height 17
click at [1451, 315] on li "Type" at bounding box center [1462, 315] width 159 height 17
click at [1544, 523] on div "**********" at bounding box center [1465, 263] width 206 height 526
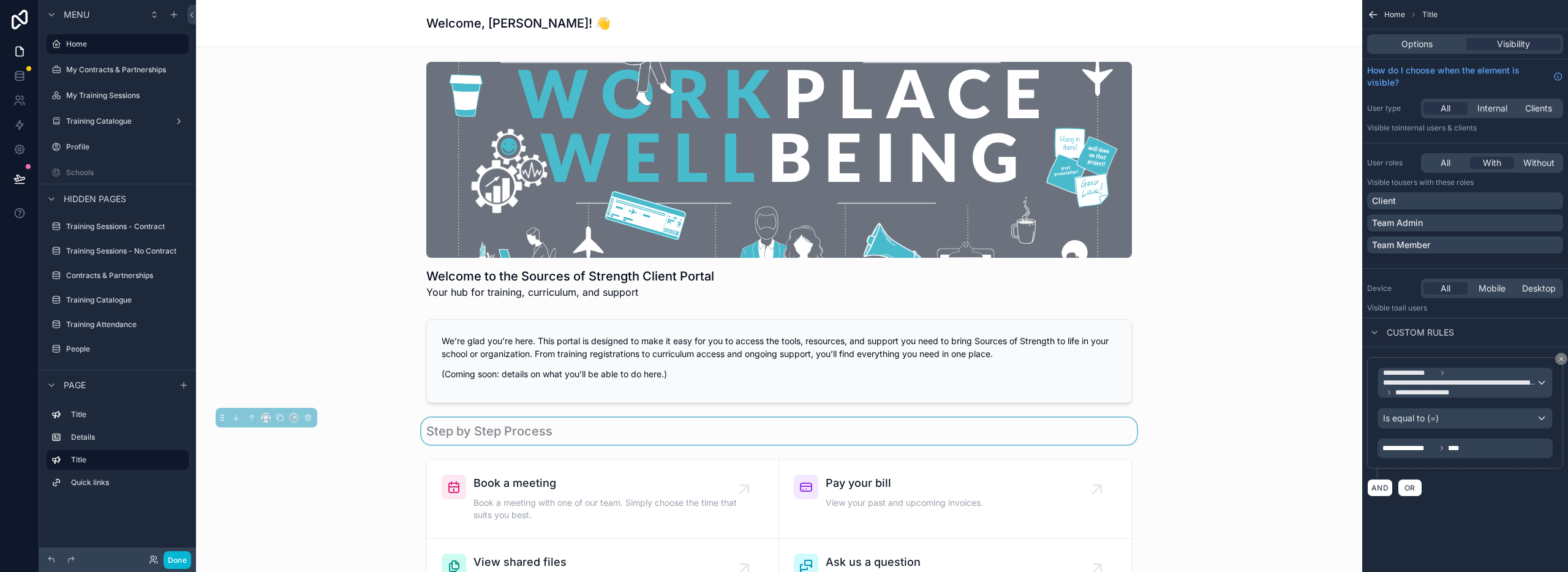
click at [1558, 359] on icon "scrollable content" at bounding box center [1561, 358] width 7 height 7
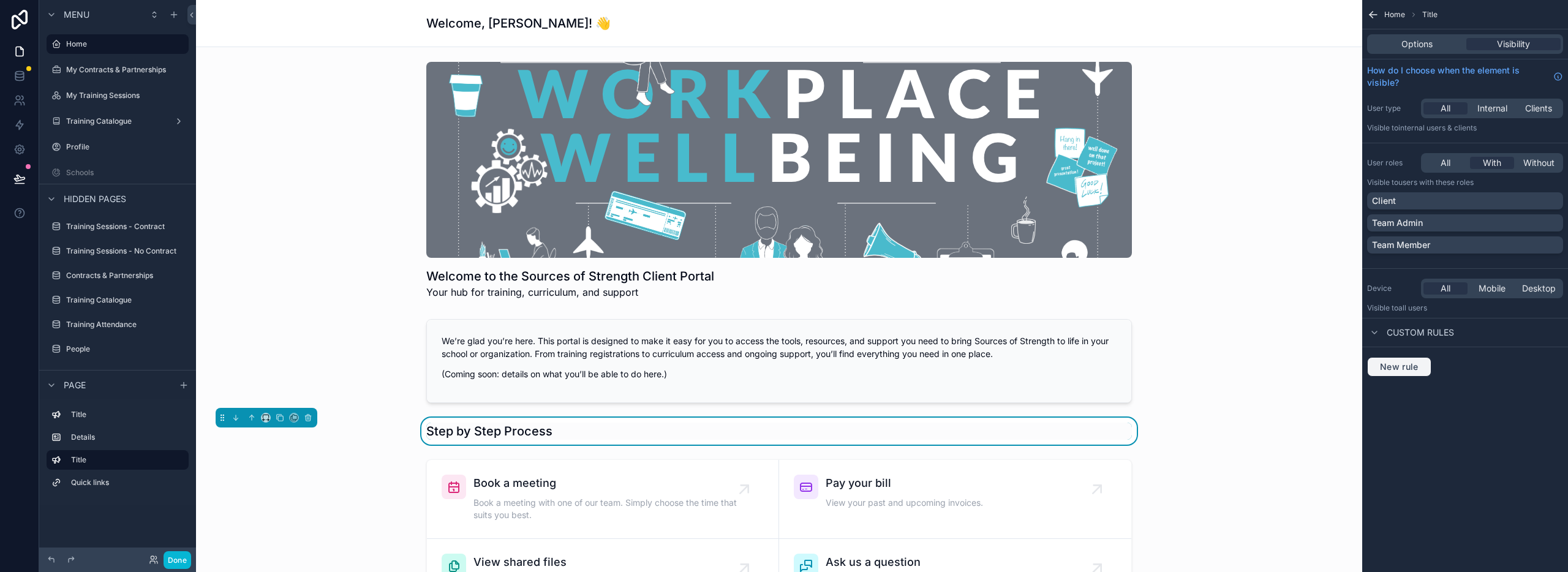
click at [1392, 366] on span "New rule" at bounding box center [1399, 367] width 48 height 11
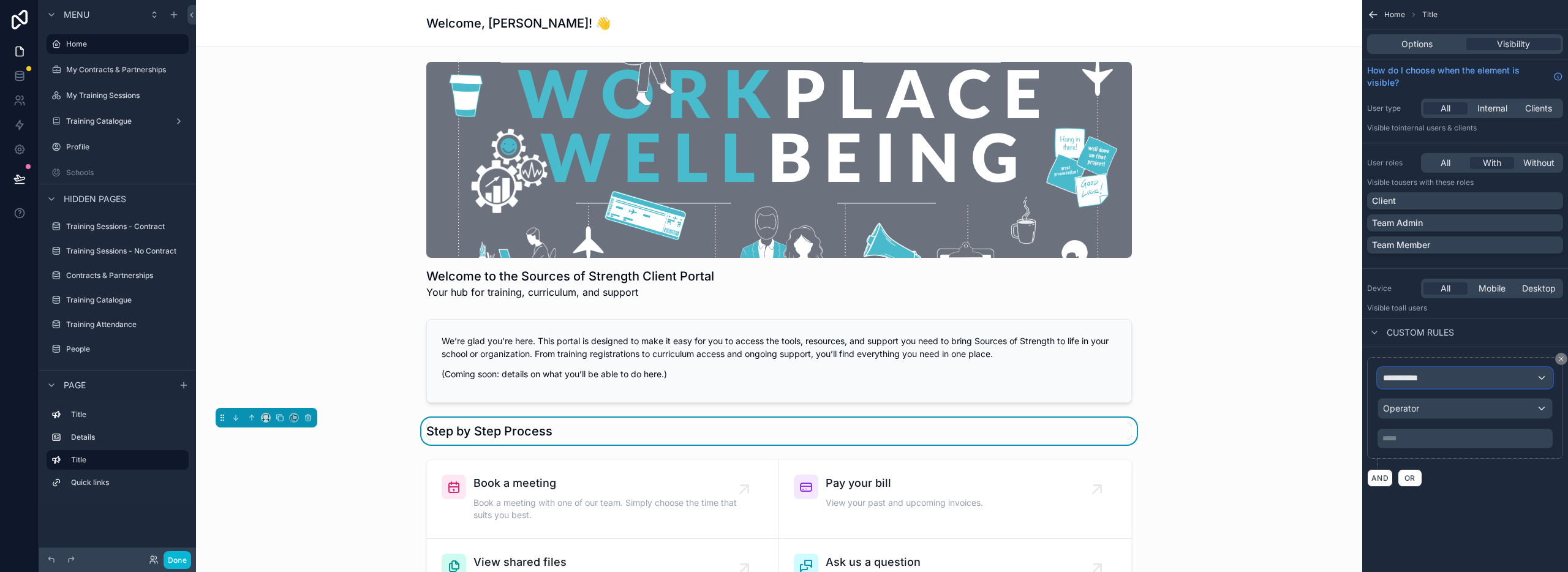
click at [1424, 379] on span "**********" at bounding box center [1405, 377] width 45 height 12
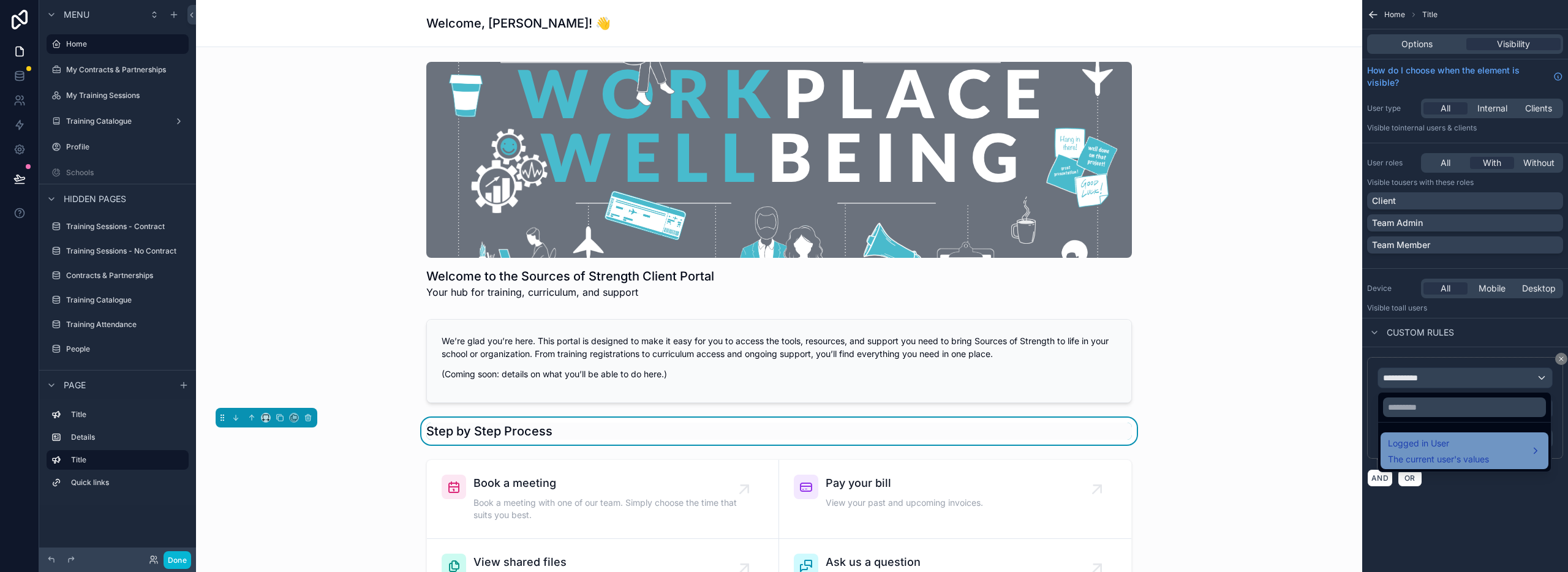
click at [1439, 459] on span "The current user's values" at bounding box center [1438, 459] width 101 height 12
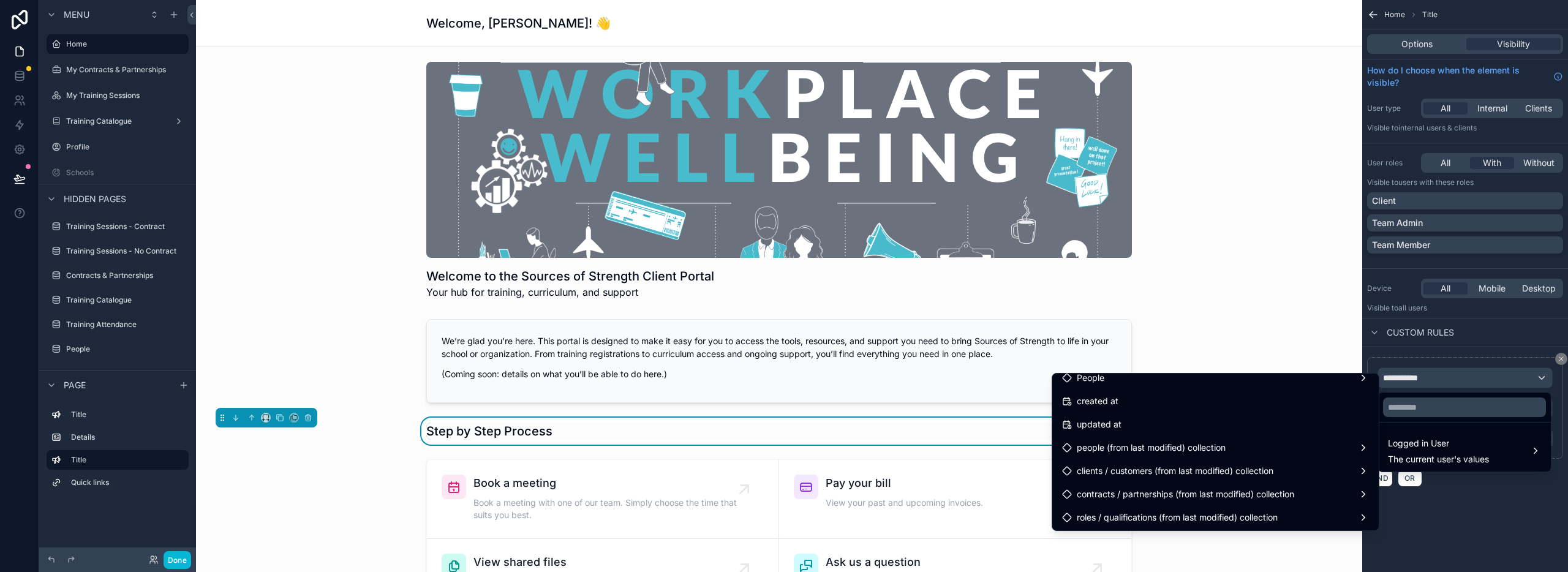
scroll to position [383, 0]
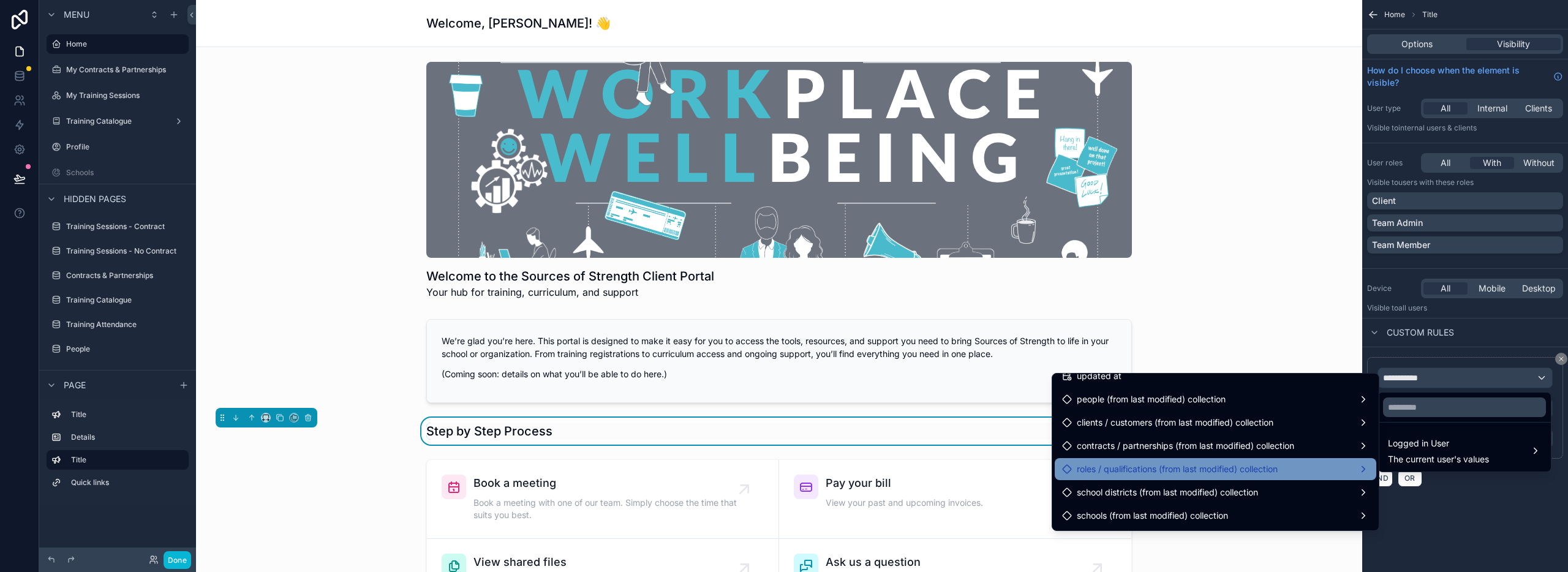
click at [1249, 472] on span "roles / qualifications (from last modified) collection" at bounding box center [1177, 469] width 201 height 15
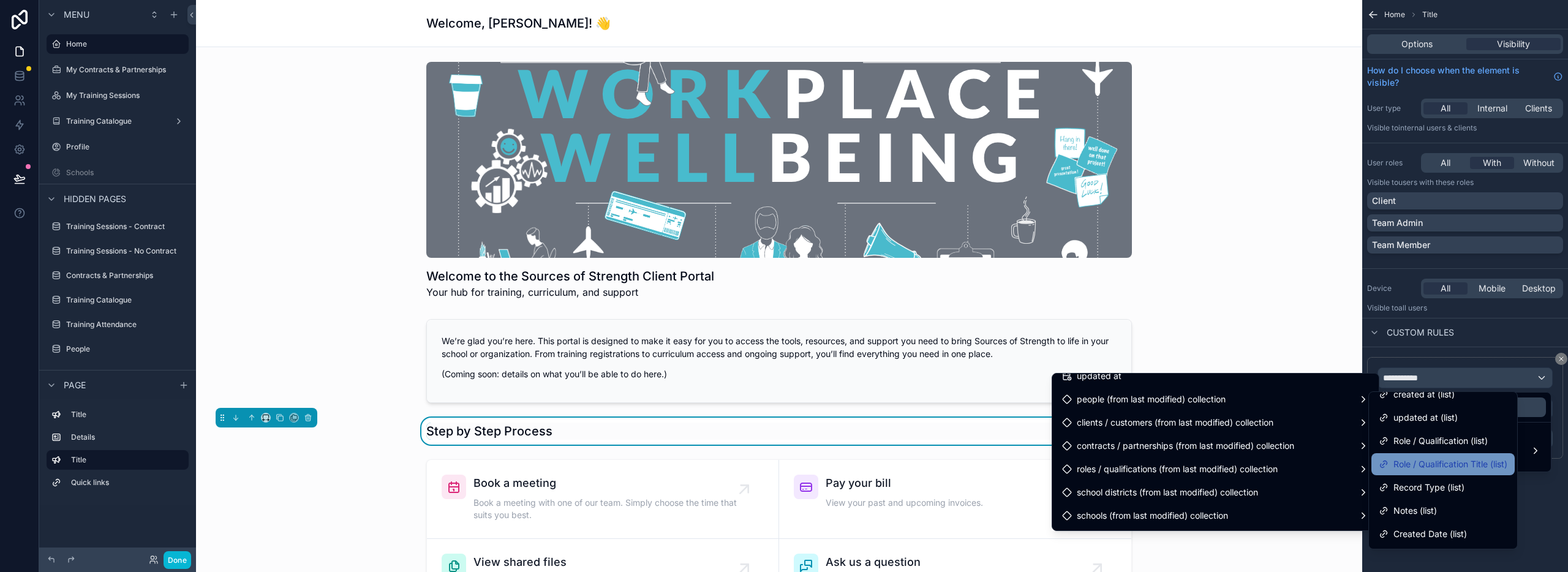
scroll to position [58, 0]
click at [1452, 486] on span "Record Type (list)" at bounding box center [1428, 486] width 71 height 15
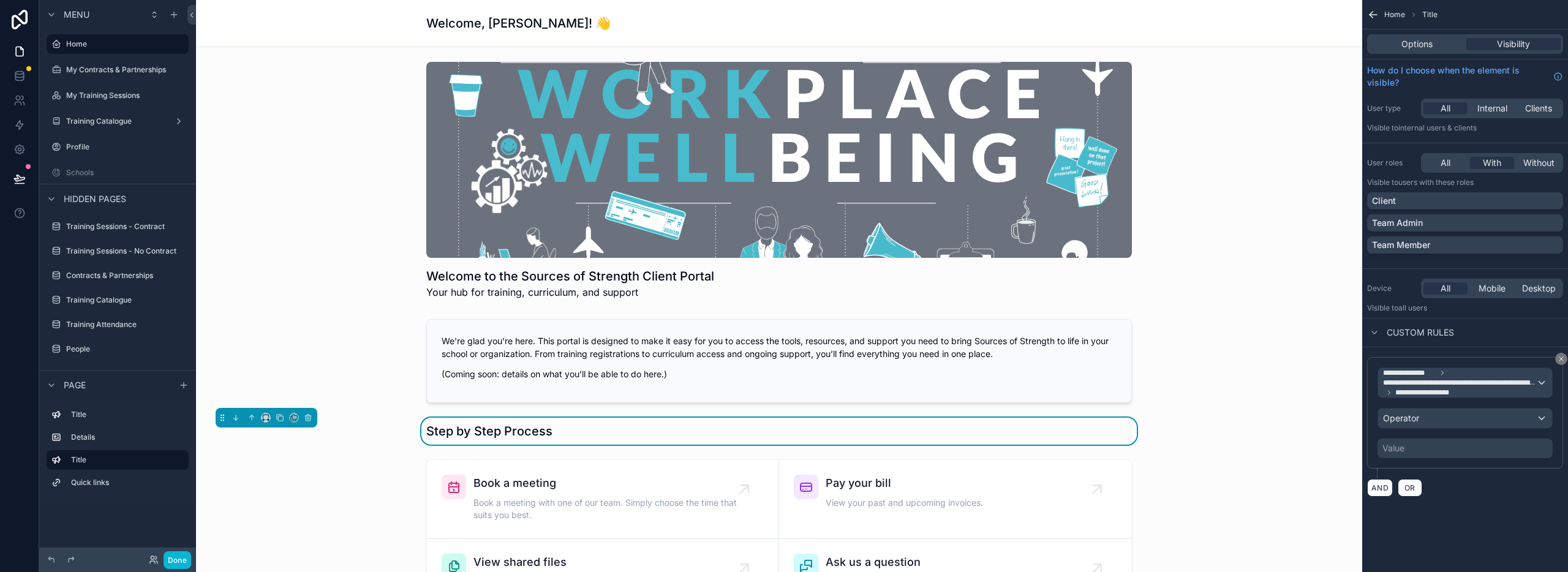
click at [1414, 447] on div "Value" at bounding box center [1465, 447] width 175 height 20
click at [1412, 449] on div "Value" at bounding box center [1465, 447] width 175 height 20
click at [1400, 421] on span "Operator" at bounding box center [1401, 417] width 37 height 10
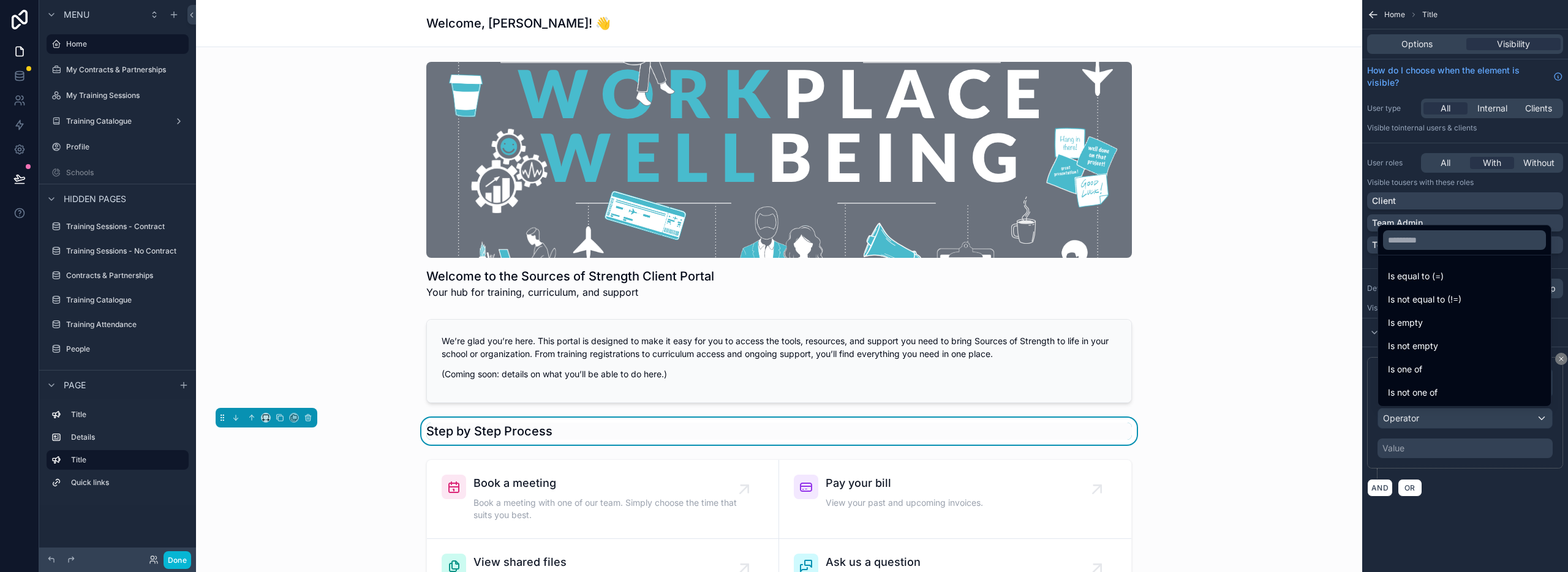
click at [1413, 281] on span "Is equal to (=)" at bounding box center [1416, 276] width 56 height 15
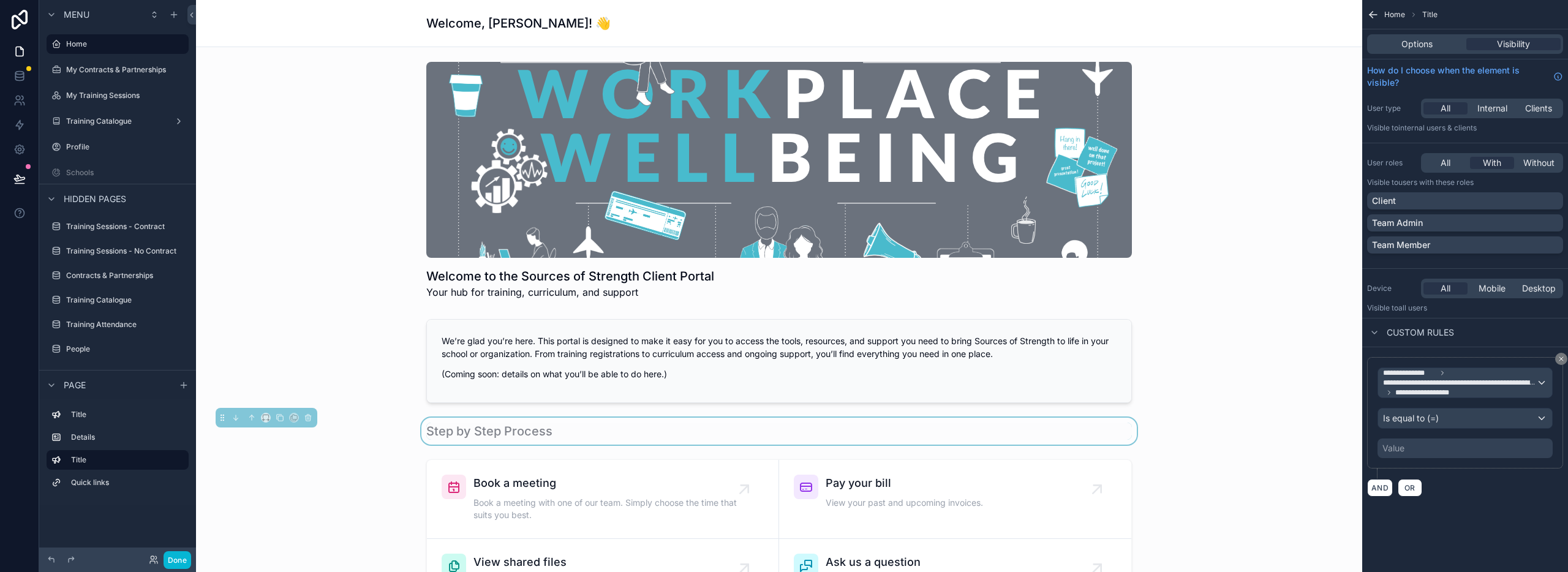
click at [1421, 446] on div "Value" at bounding box center [1465, 447] width 175 height 20
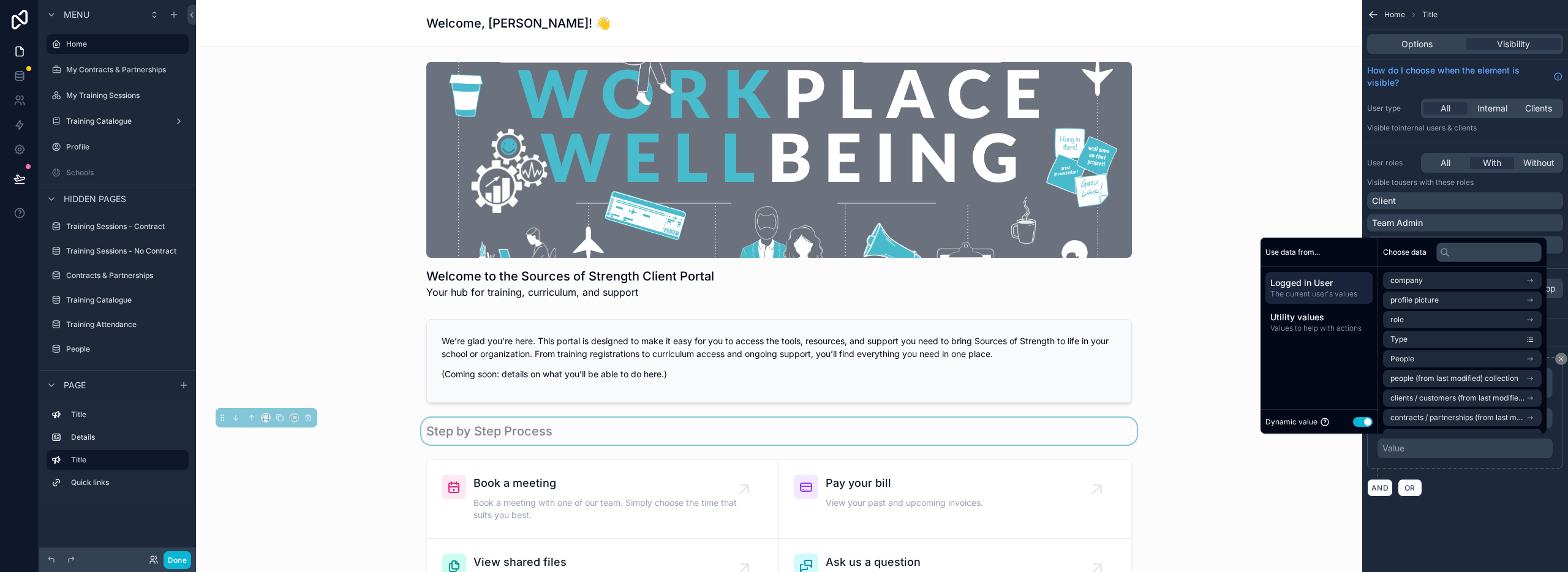
click at [1420, 451] on div "Value" at bounding box center [1465, 447] width 175 height 20
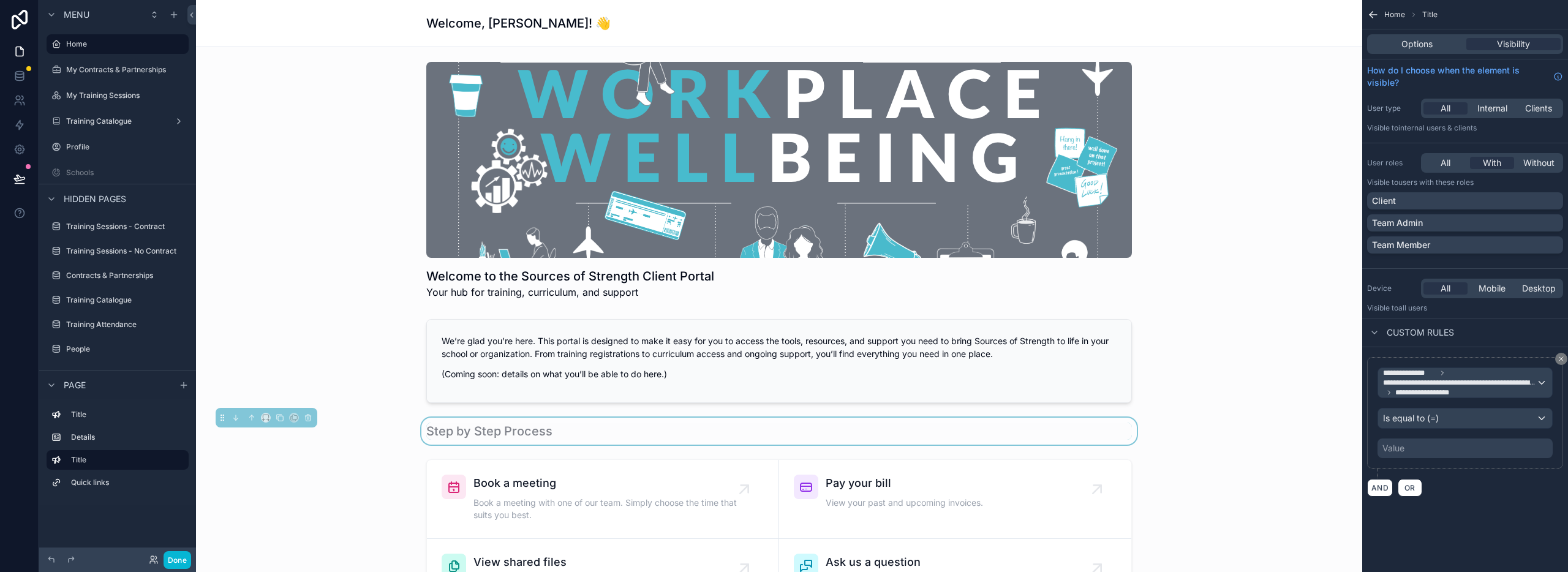
click at [1420, 451] on div "Value" at bounding box center [1465, 447] width 175 height 20
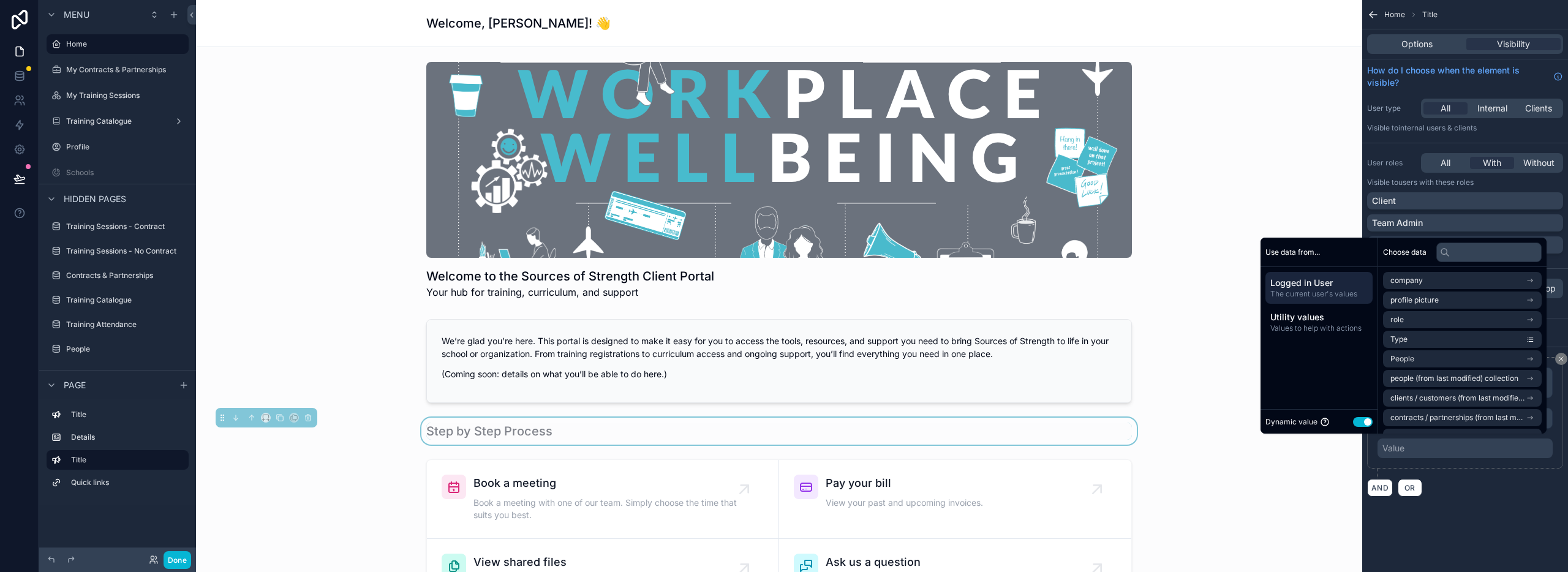
click at [1357, 424] on button "Use setting" at bounding box center [1362, 421] width 20 height 10
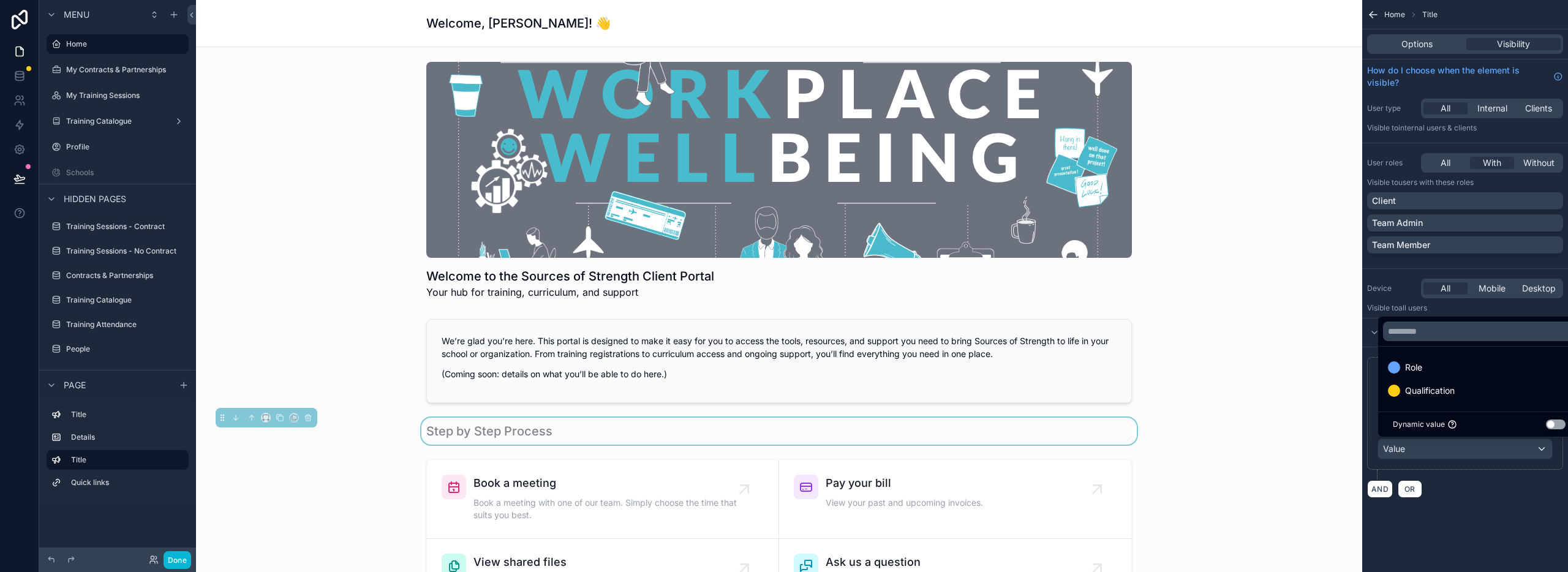
click at [1502, 487] on div "scrollable content" at bounding box center [784, 286] width 1568 height 572
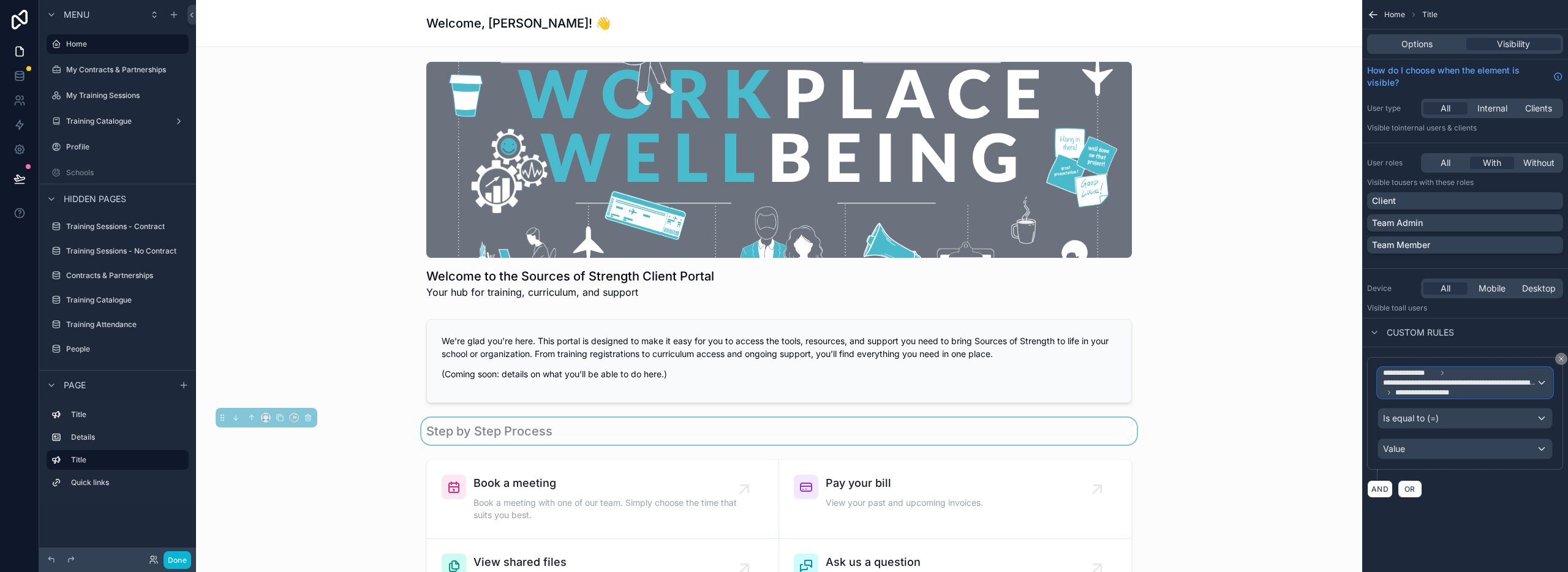
click at [1467, 390] on span "**********" at bounding box center [1459, 382] width 153 height 29
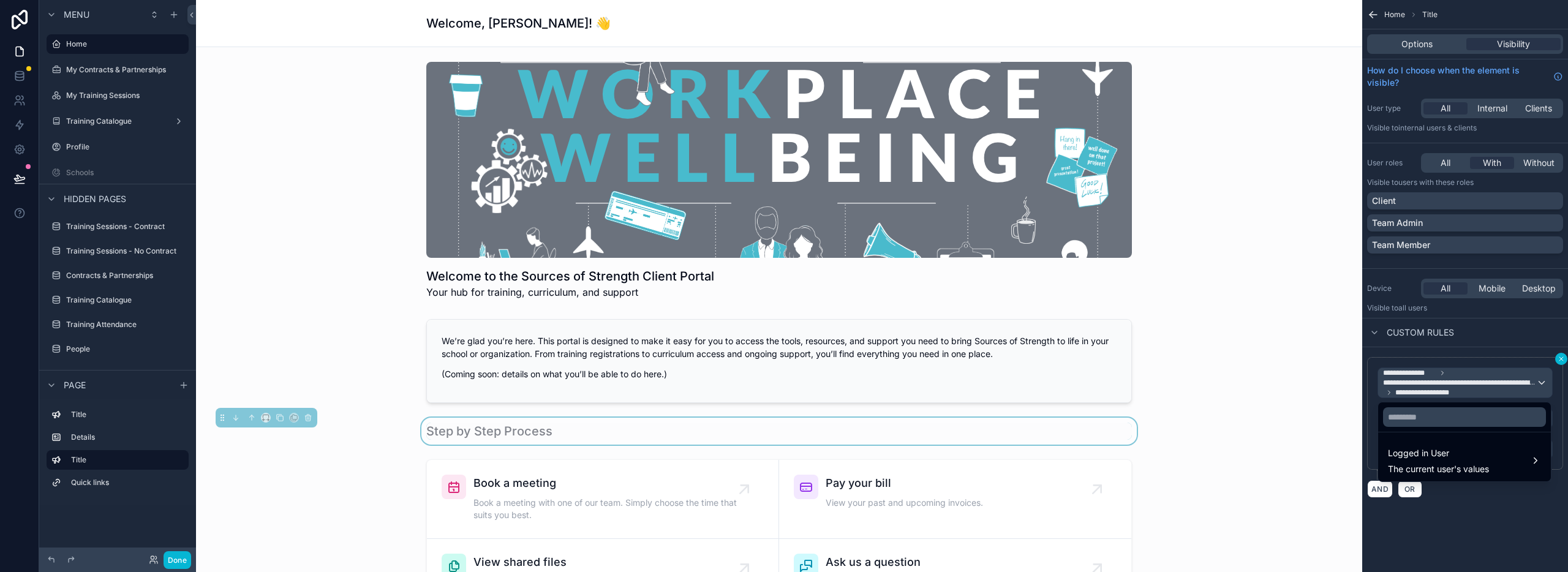
click at [1564, 358] on div "scrollable content" at bounding box center [784, 286] width 1568 height 572
click at [1560, 358] on icon "scrollable content" at bounding box center [1561, 359] width 4 height 4
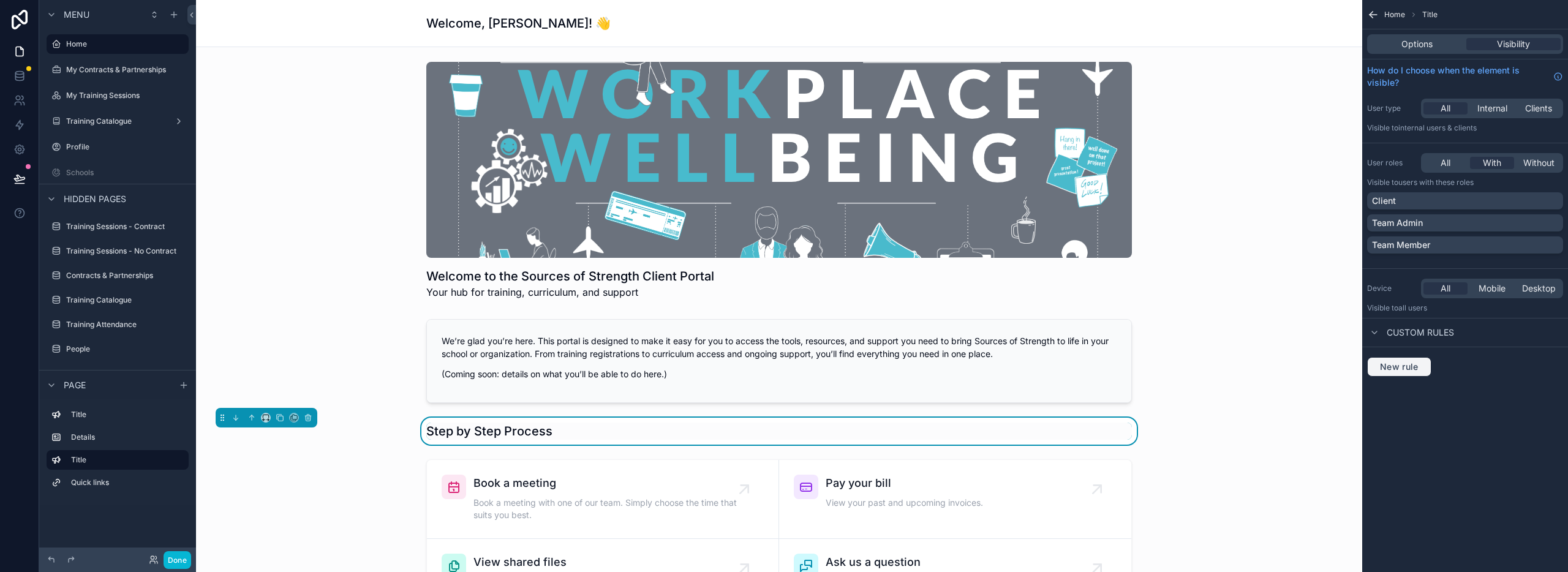
click at [1414, 368] on span "New rule" at bounding box center [1399, 367] width 48 height 11
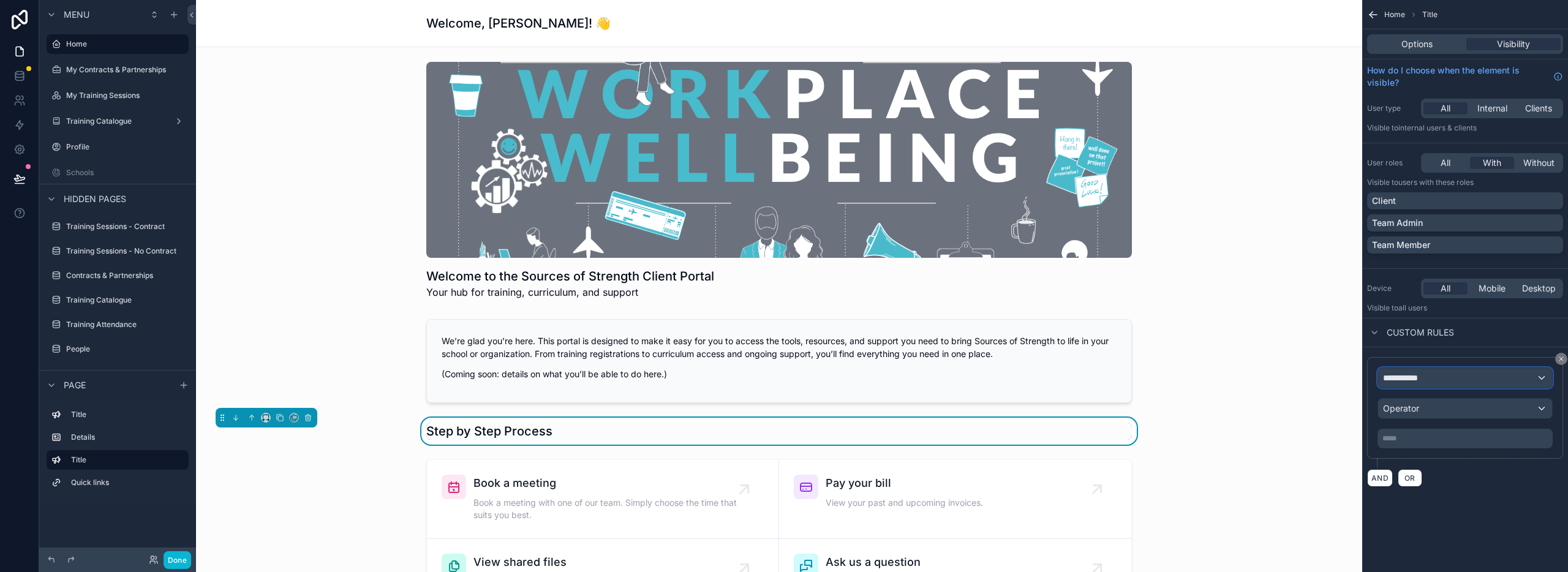
click at [1446, 370] on div "**********" at bounding box center [1465, 378] width 174 height 20
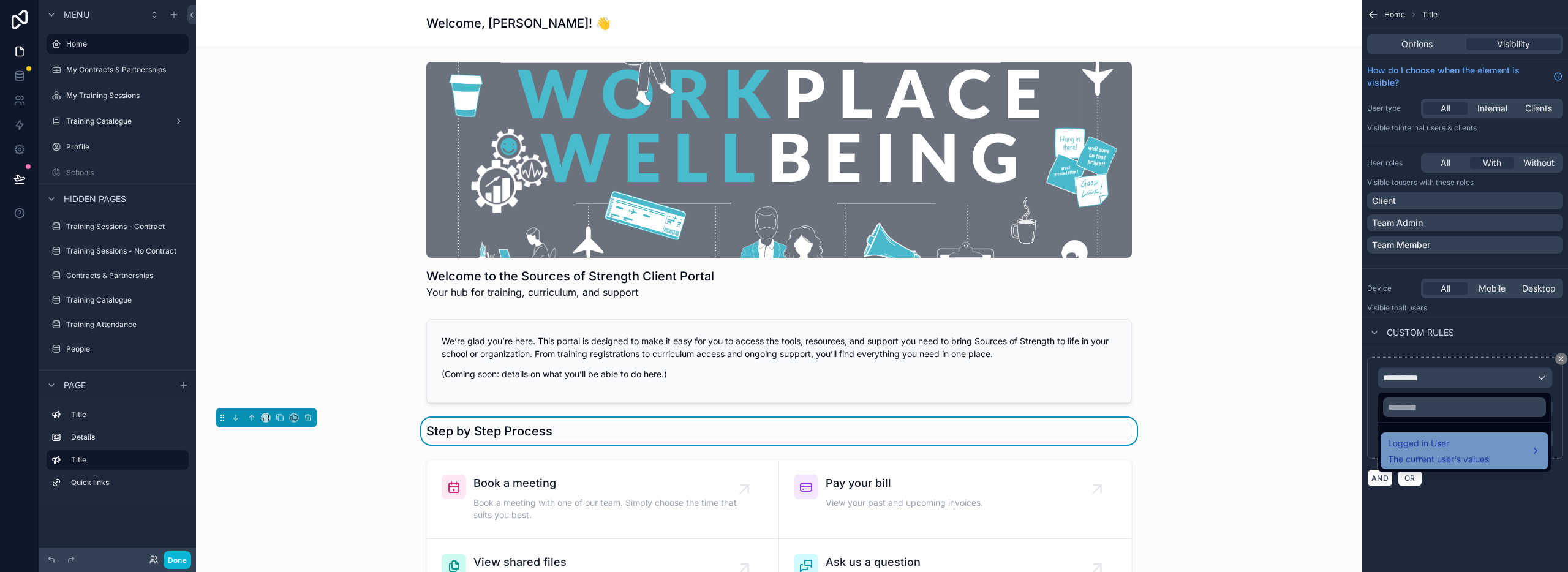
click at [1452, 448] on span "Logged in User" at bounding box center [1438, 443] width 101 height 15
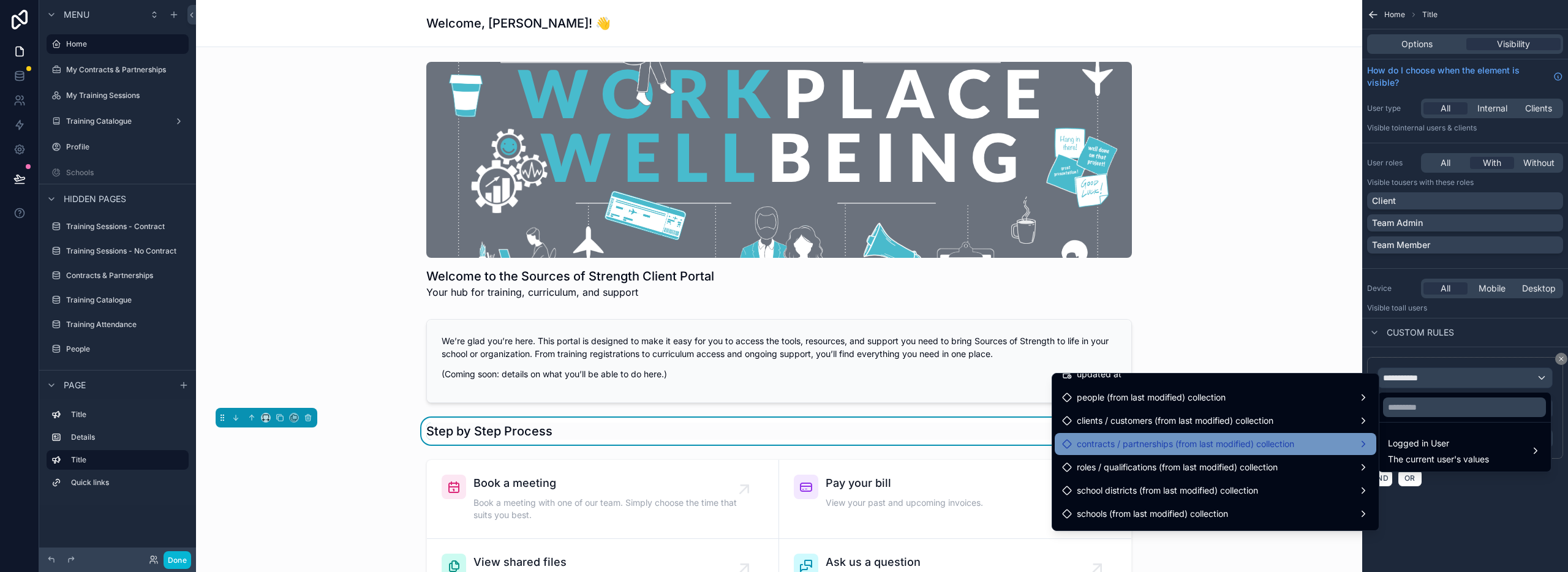
scroll to position [392, 0]
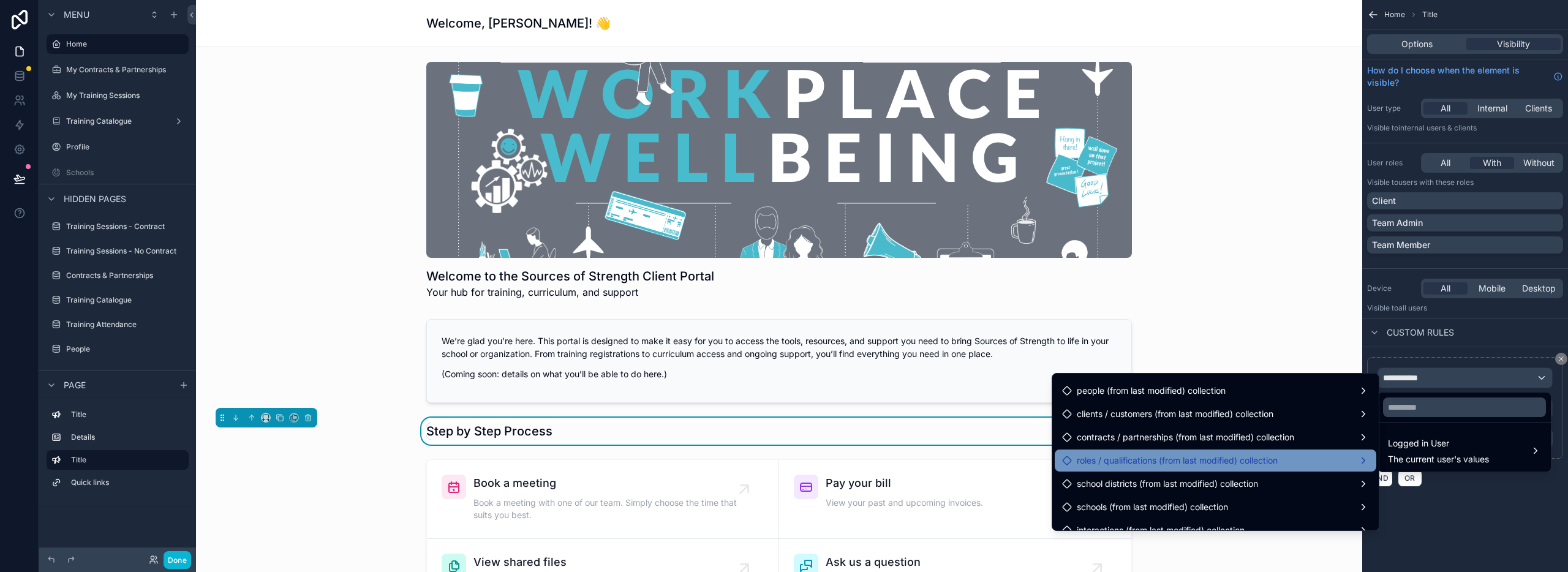
click at [1221, 459] on span "roles / qualifications (from last modified) collection" at bounding box center [1177, 460] width 201 height 15
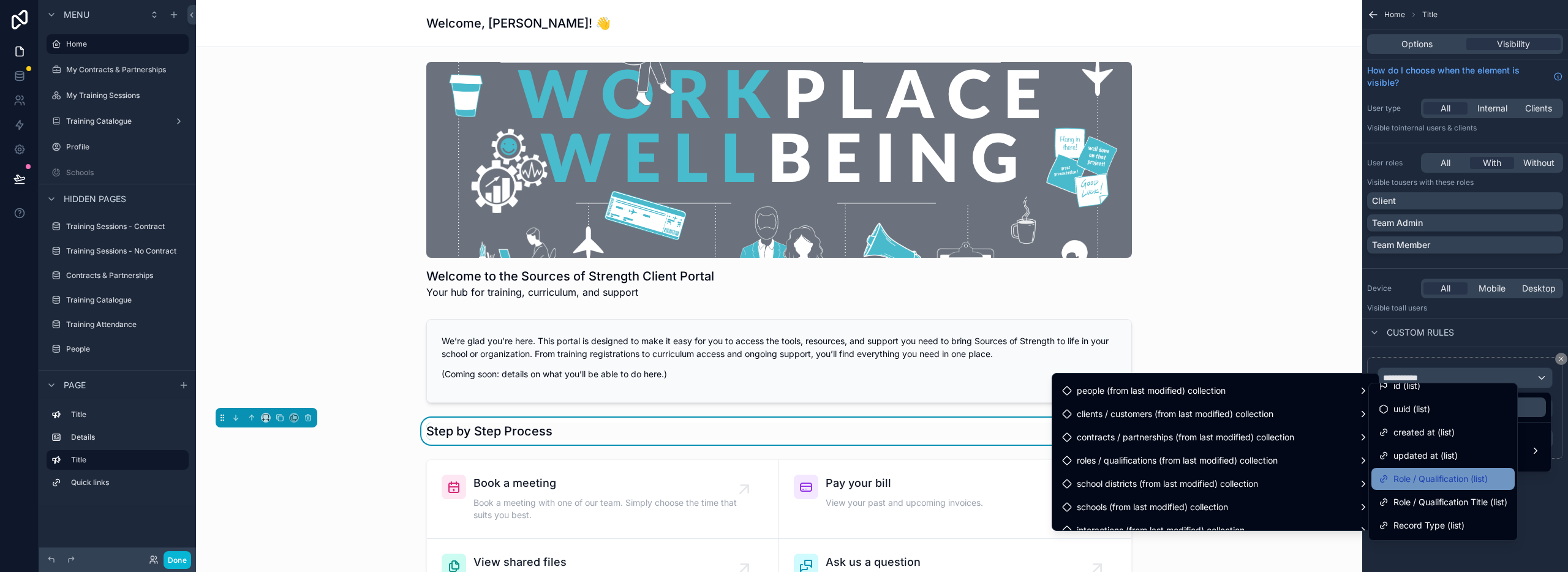
scroll to position [12, 0]
click at [1415, 501] on span "Role / Qualification Title (list)" at bounding box center [1450, 501] width 114 height 15
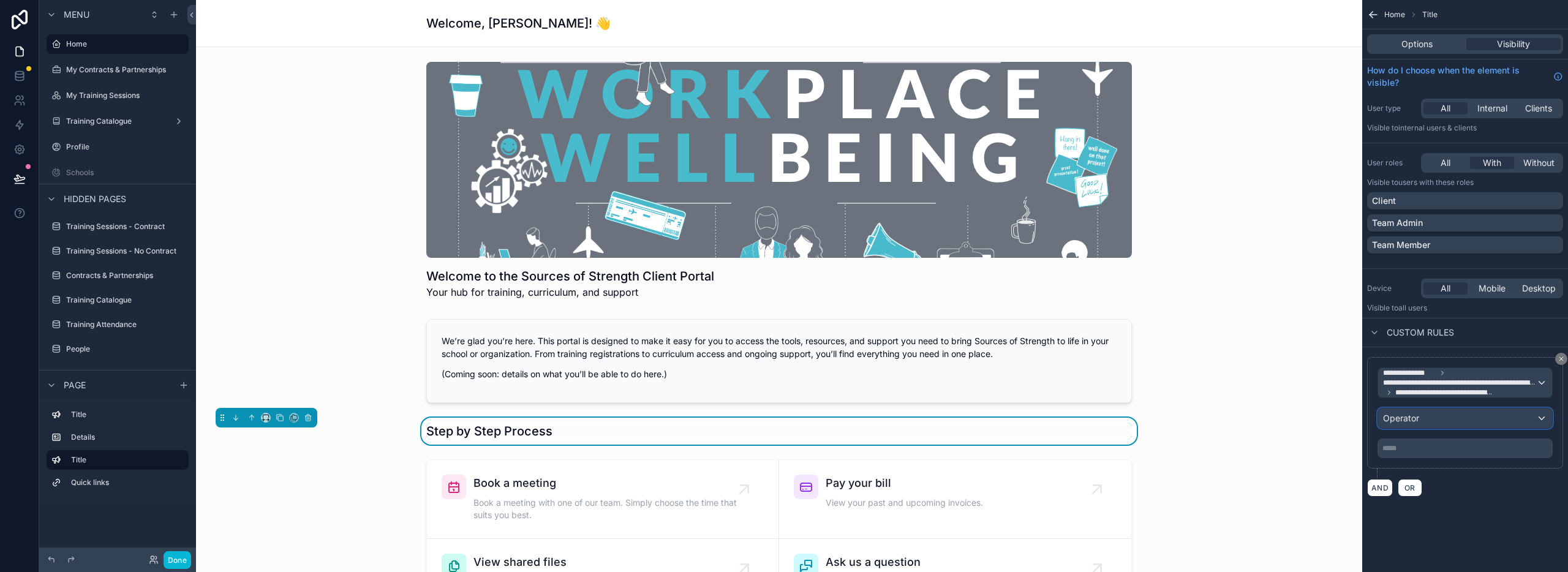
click at [1431, 421] on div "Operator" at bounding box center [1465, 418] width 174 height 20
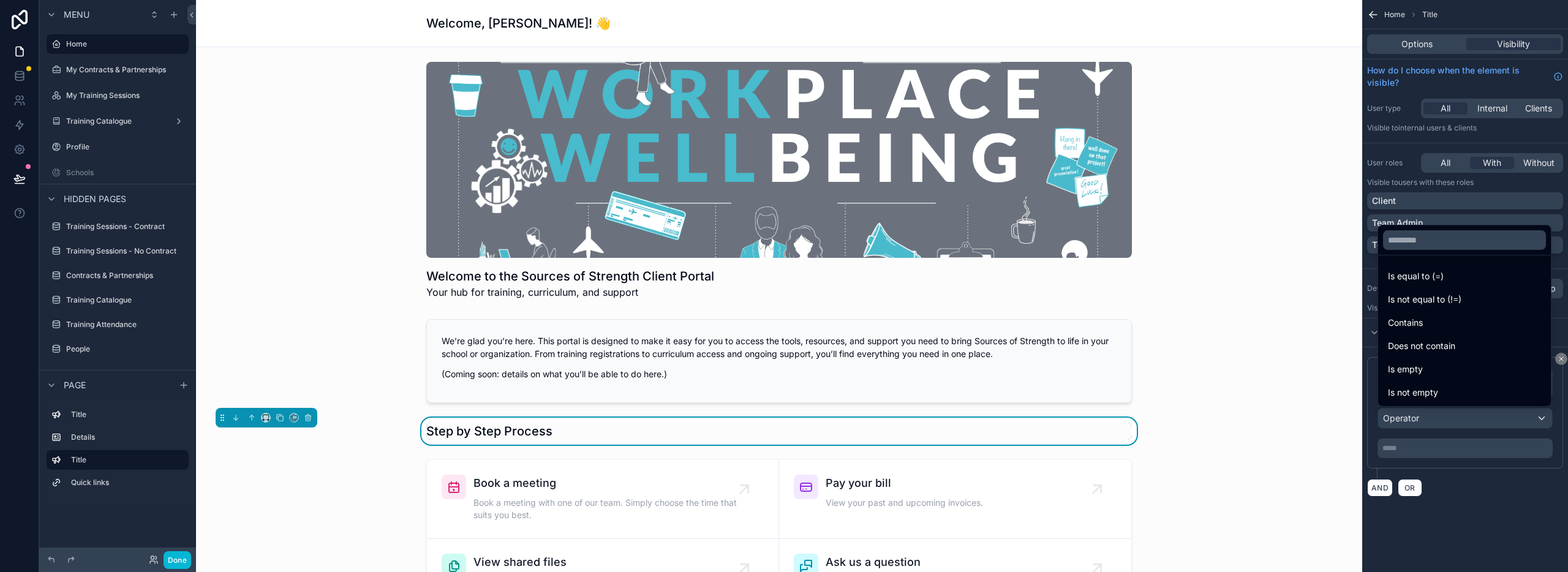
click at [1433, 278] on span "Is equal to (=)" at bounding box center [1416, 276] width 56 height 15
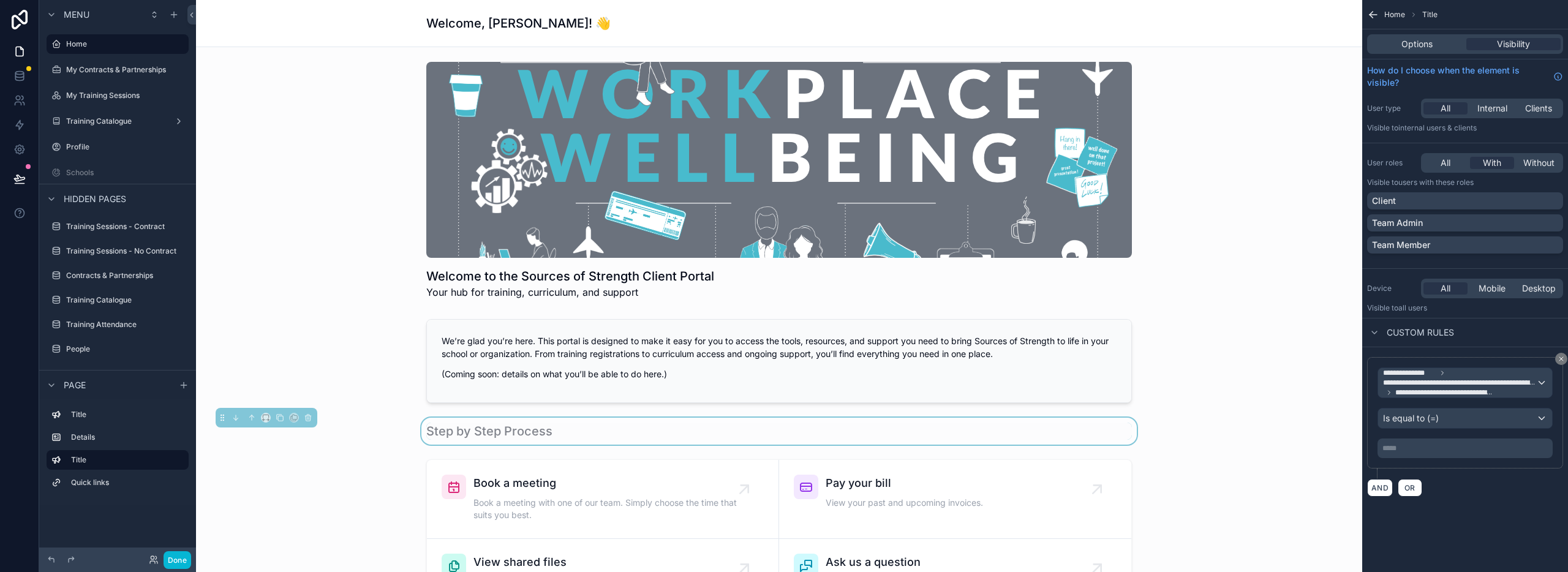
click at [1414, 454] on div "***** ﻿" at bounding box center [1465, 447] width 175 height 20
click at [1416, 449] on p "***** ﻿" at bounding box center [1466, 448] width 168 height 10
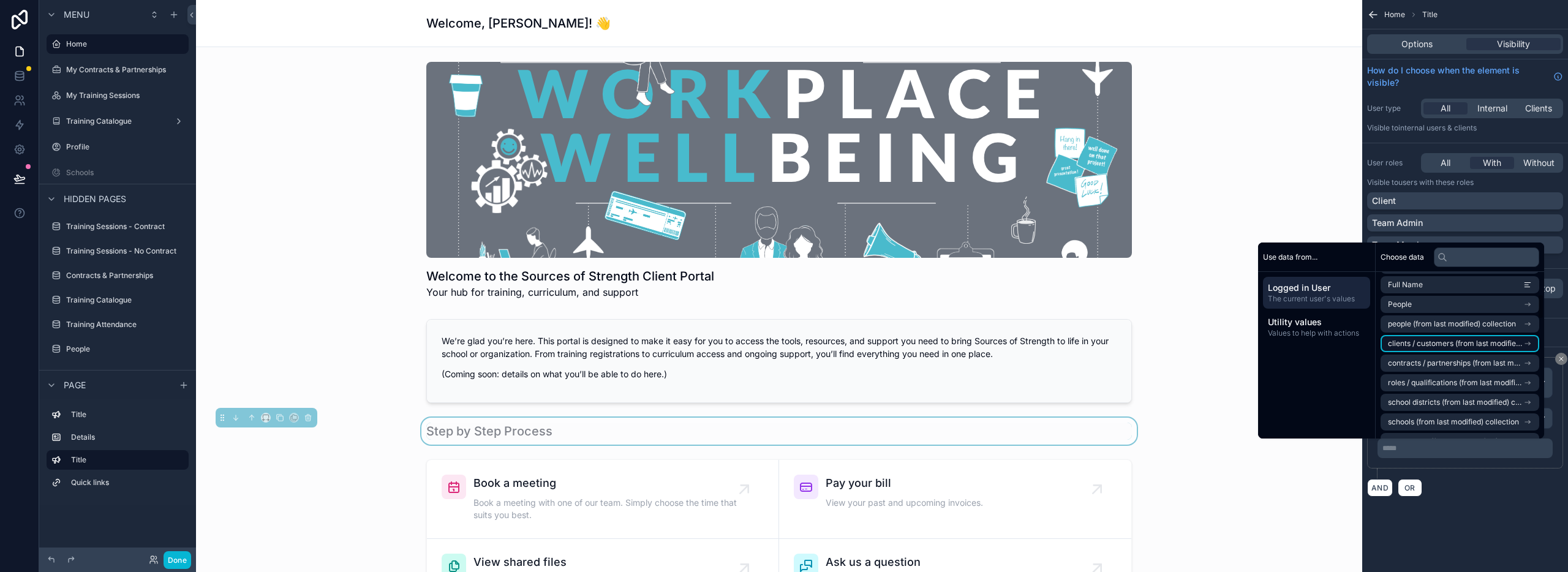
scroll to position [186, 0]
click at [1427, 372] on span "roles / qualifications (from last modified) collection" at bounding box center [1455, 373] width 136 height 10
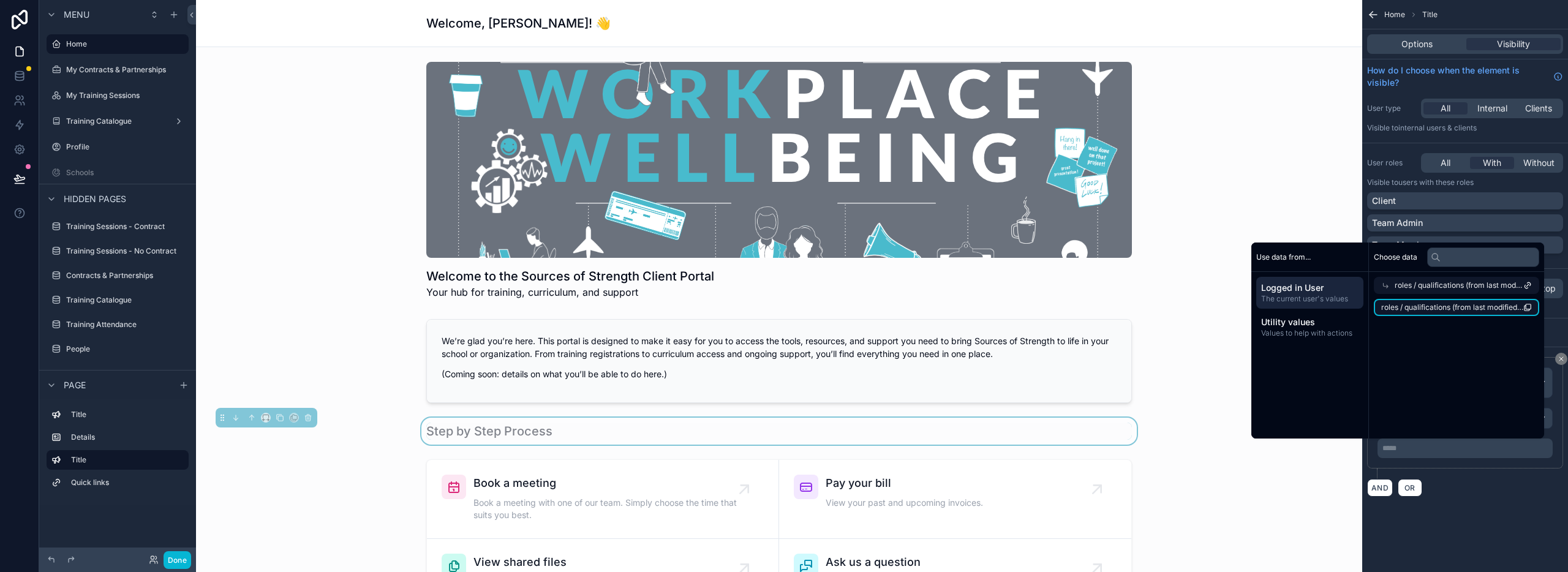
click at [1454, 304] on span "roles / qualifications (from last modified) collection count" at bounding box center [1452, 307] width 142 height 10
click at [1439, 508] on div "**********" at bounding box center [1465, 428] width 206 height 162
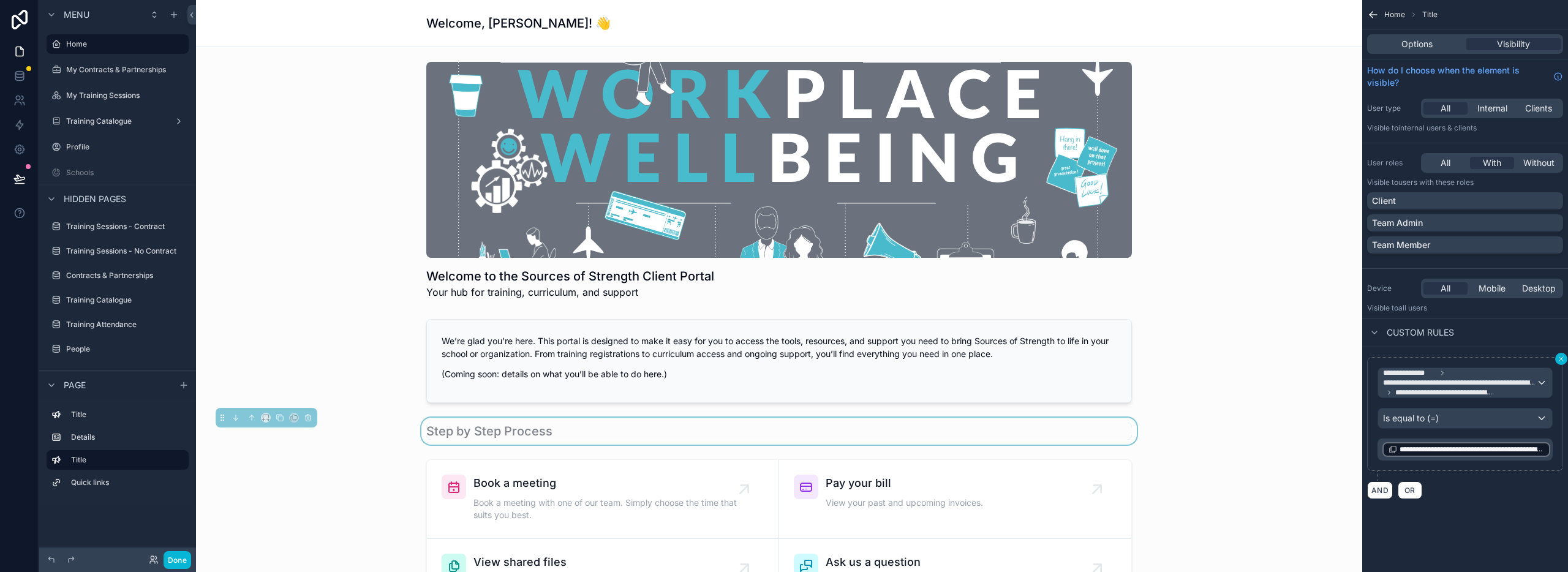
click at [1562, 358] on icon "scrollable content" at bounding box center [1561, 358] width 7 height 7
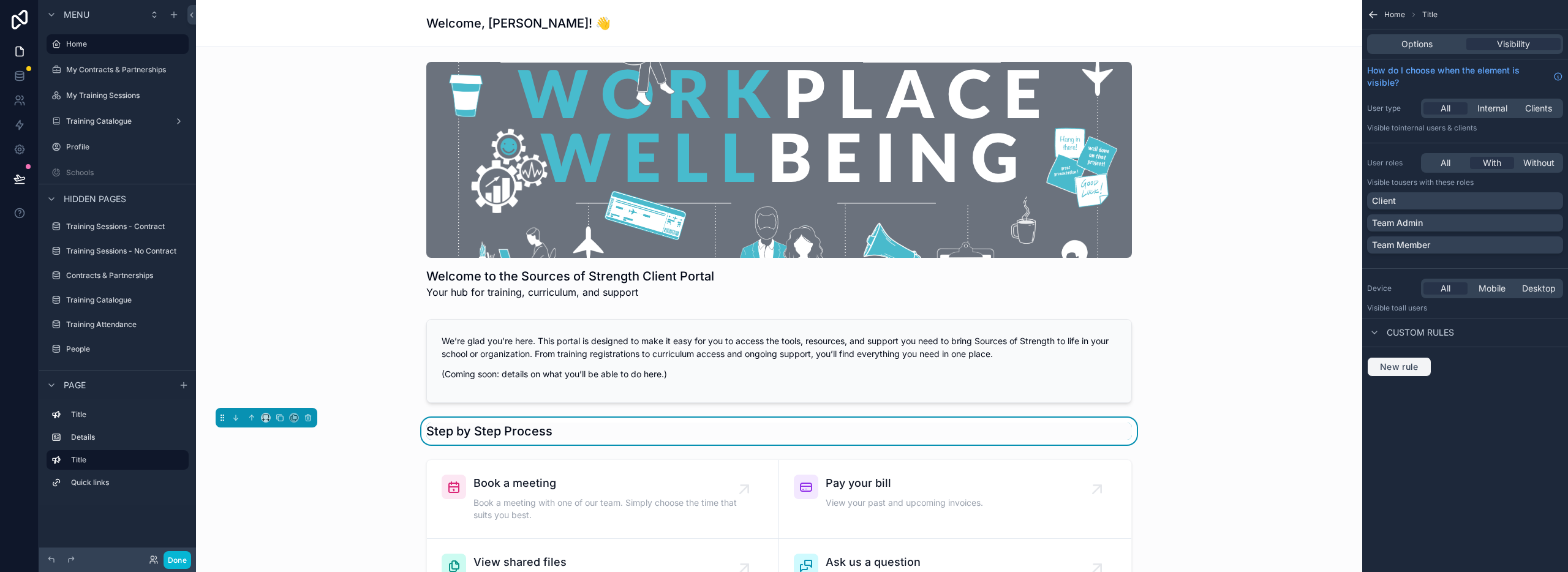
click at [1412, 370] on span "New rule" at bounding box center [1399, 367] width 48 height 11
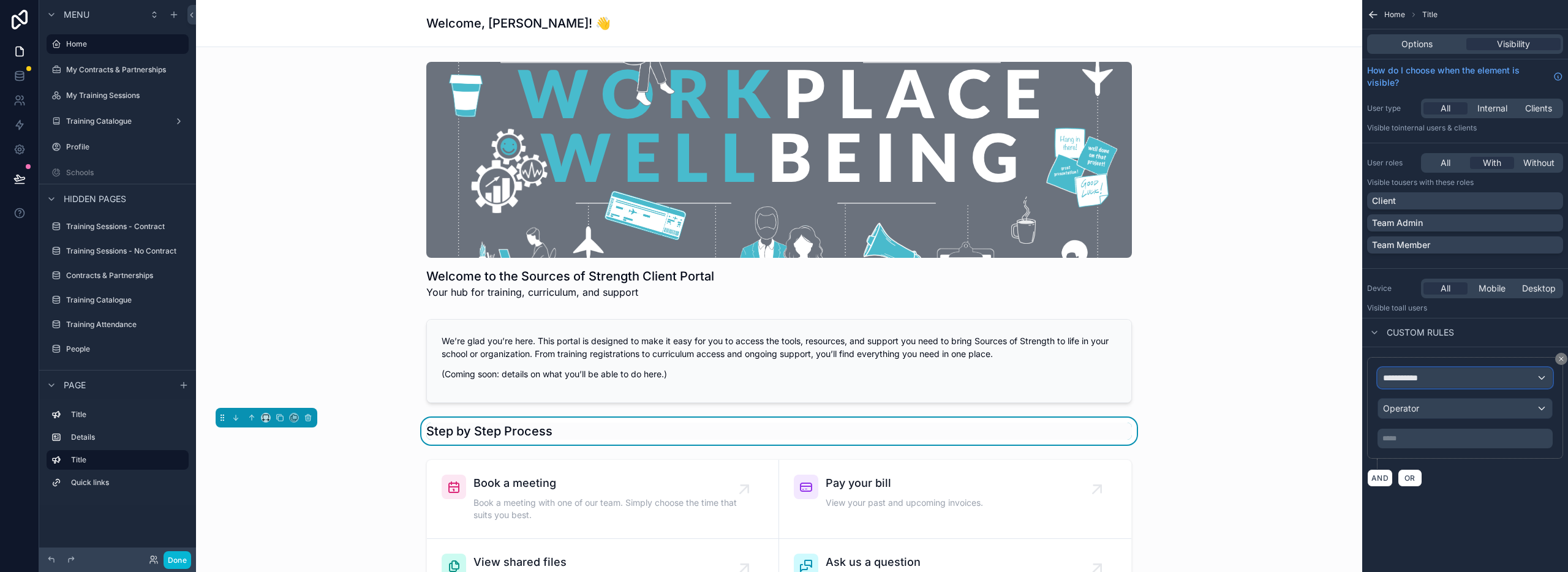
click at [1417, 374] on span "**********" at bounding box center [1405, 377] width 45 height 12
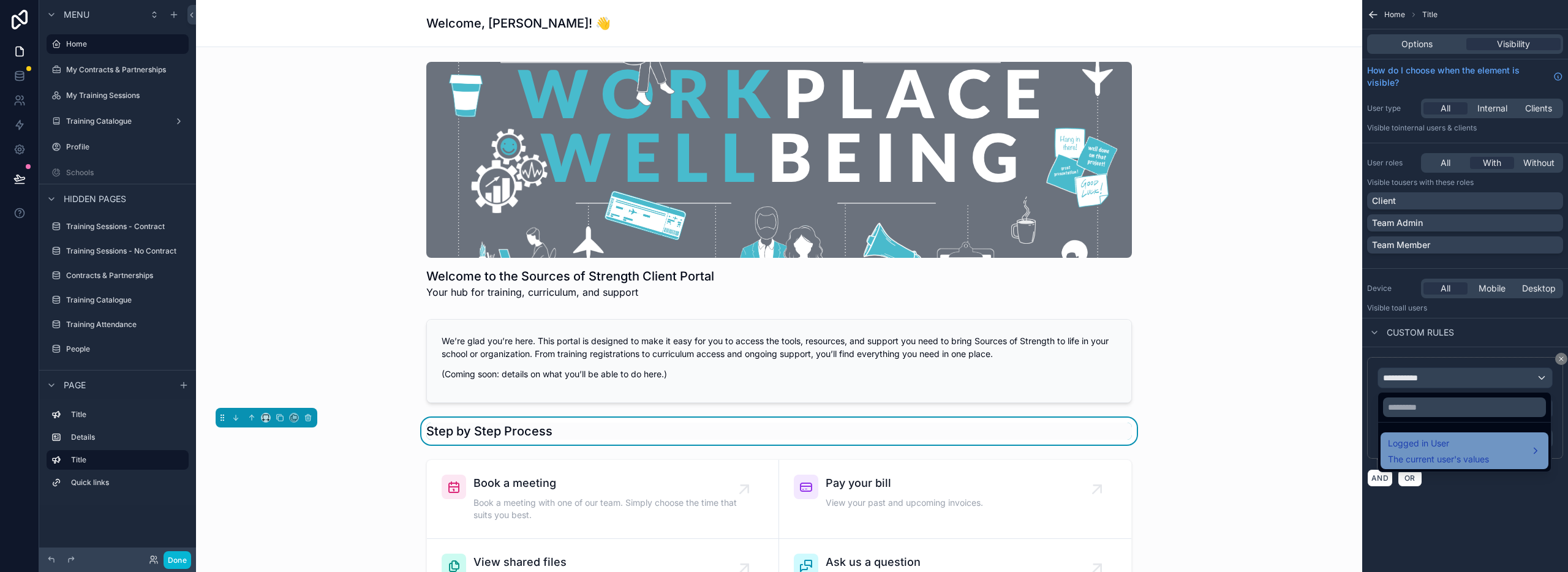
click at [1424, 445] on span "Logged in User" at bounding box center [1438, 443] width 101 height 15
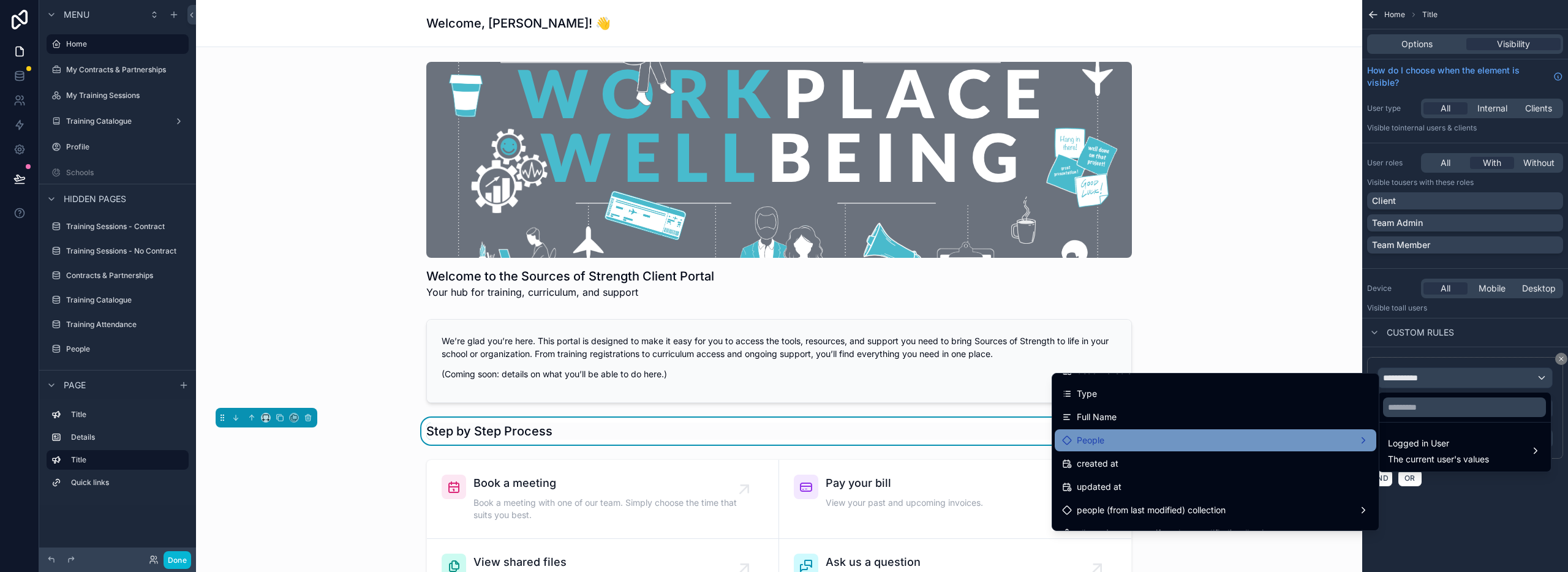
scroll to position [271, 0]
click at [1152, 436] on div "People" at bounding box center [1215, 441] width 307 height 15
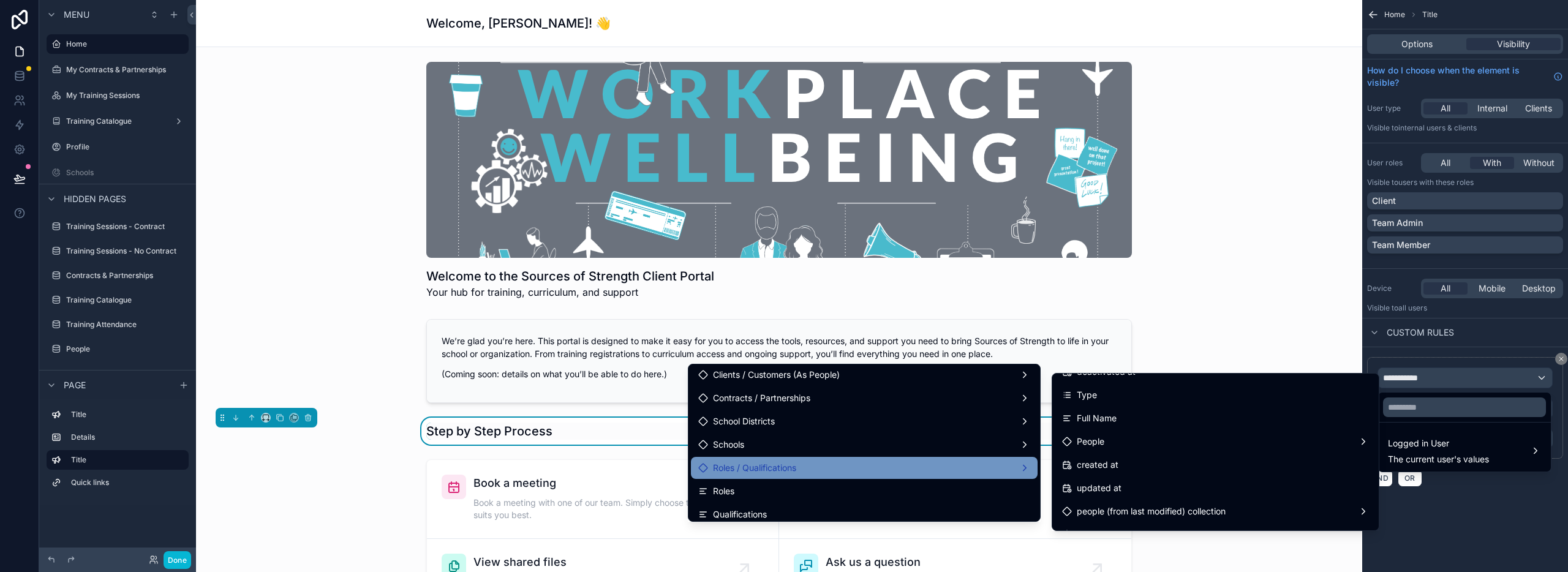
scroll to position [332, 0]
click at [867, 459] on div "Roles / Qualifications" at bounding box center [865, 464] width 332 height 15
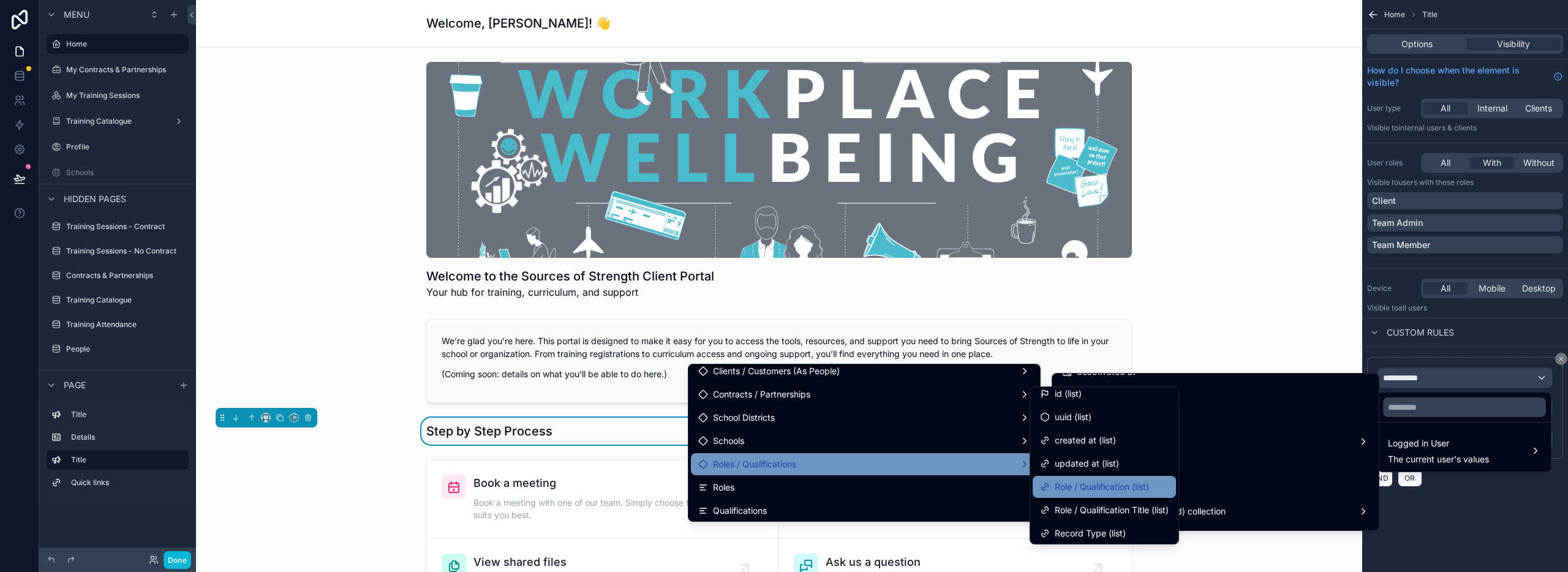
scroll to position [7, 0]
click at [1118, 506] on span "Role / Qualification Title (list)" at bounding box center [1112, 509] width 114 height 15
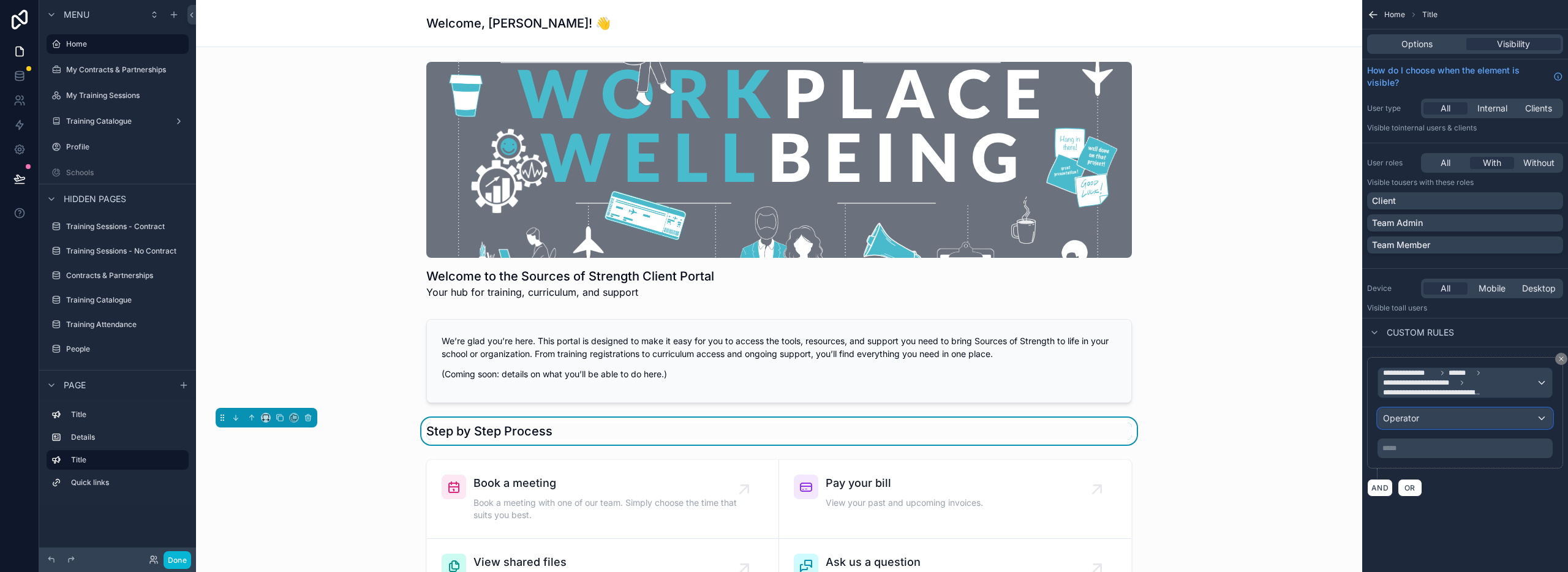
click at [1427, 419] on div "Operator" at bounding box center [1465, 418] width 174 height 20
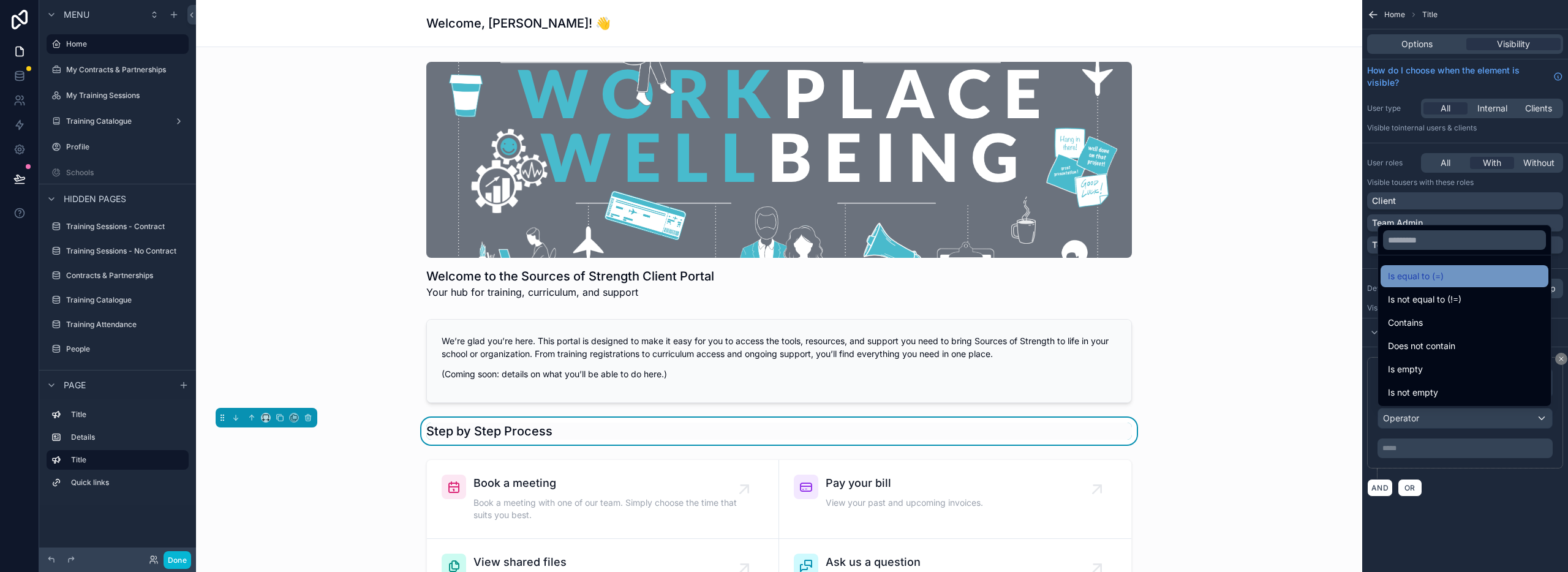
click at [1429, 266] on div "Is equal to (=)" at bounding box center [1464, 276] width 168 height 22
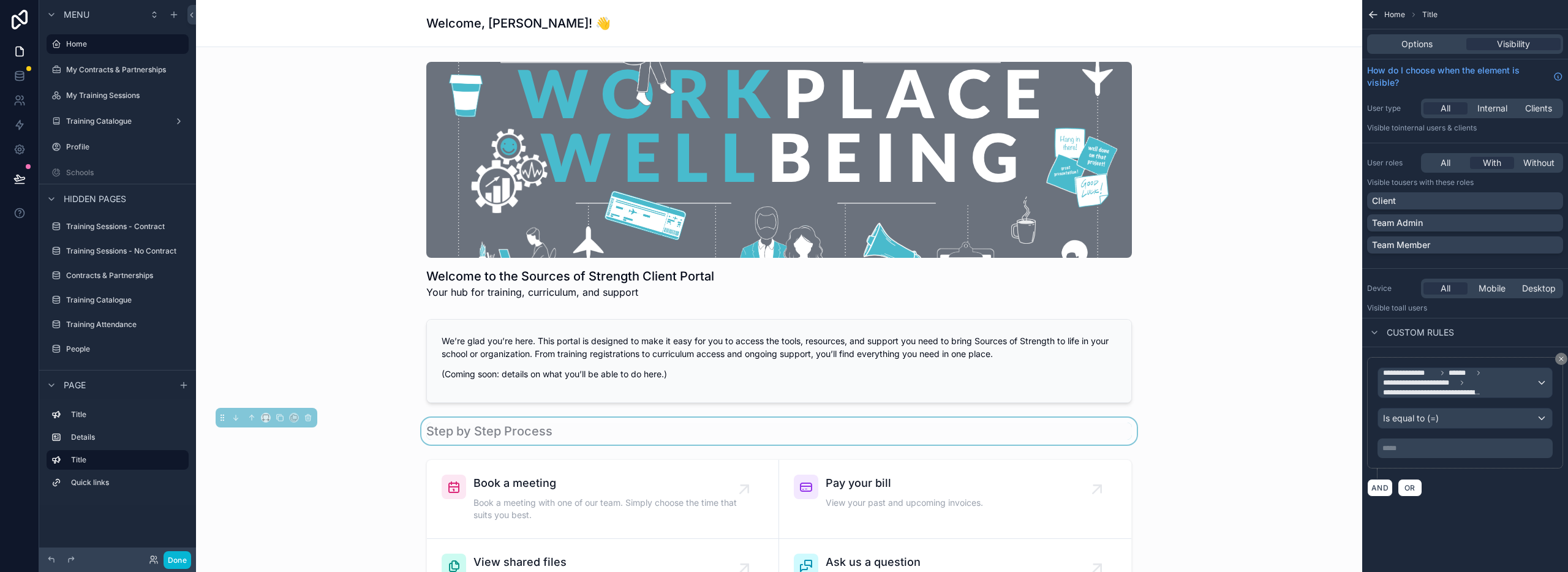
click at [1411, 451] on p "***** ﻿" at bounding box center [1466, 448] width 168 height 10
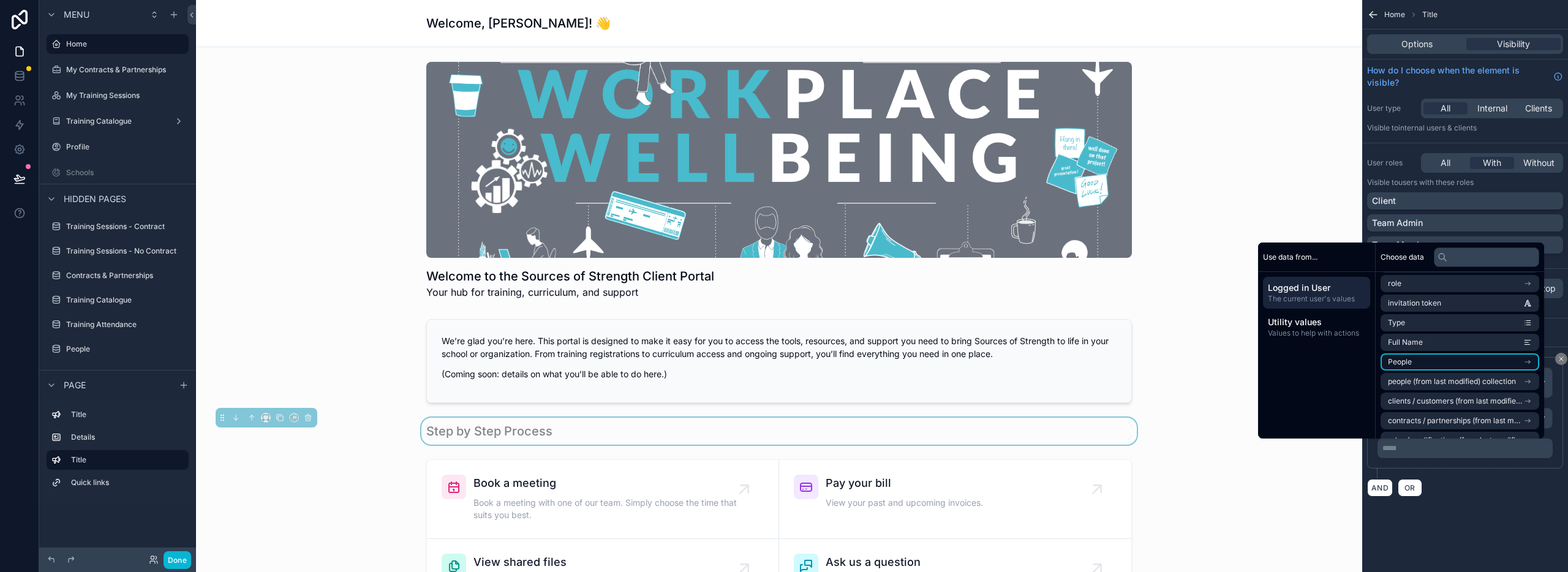
scroll to position [117, 0]
click at [1454, 363] on li "People" at bounding box center [1460, 363] width 159 height 17
click at [1462, 378] on li "Roles / Qualifications" at bounding box center [1460, 378] width 159 height 17
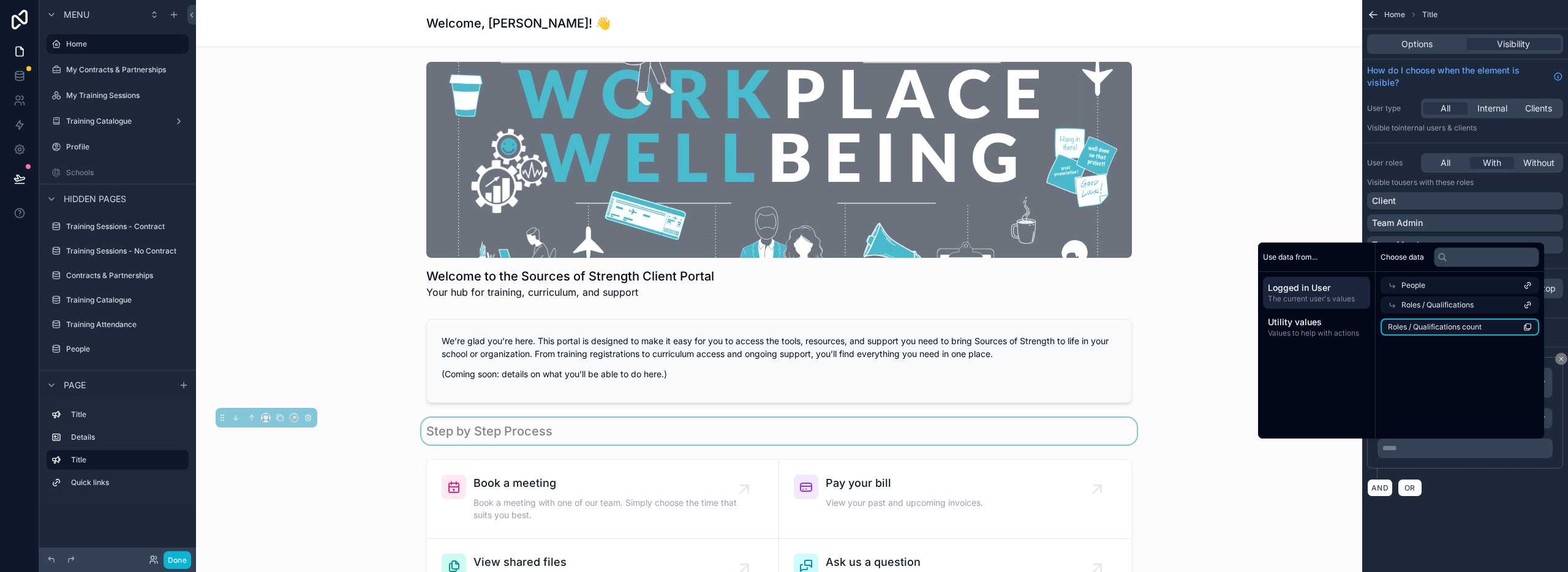
click at [1447, 327] on span "Roles / Qualifications count" at bounding box center [1435, 327] width 94 height 10
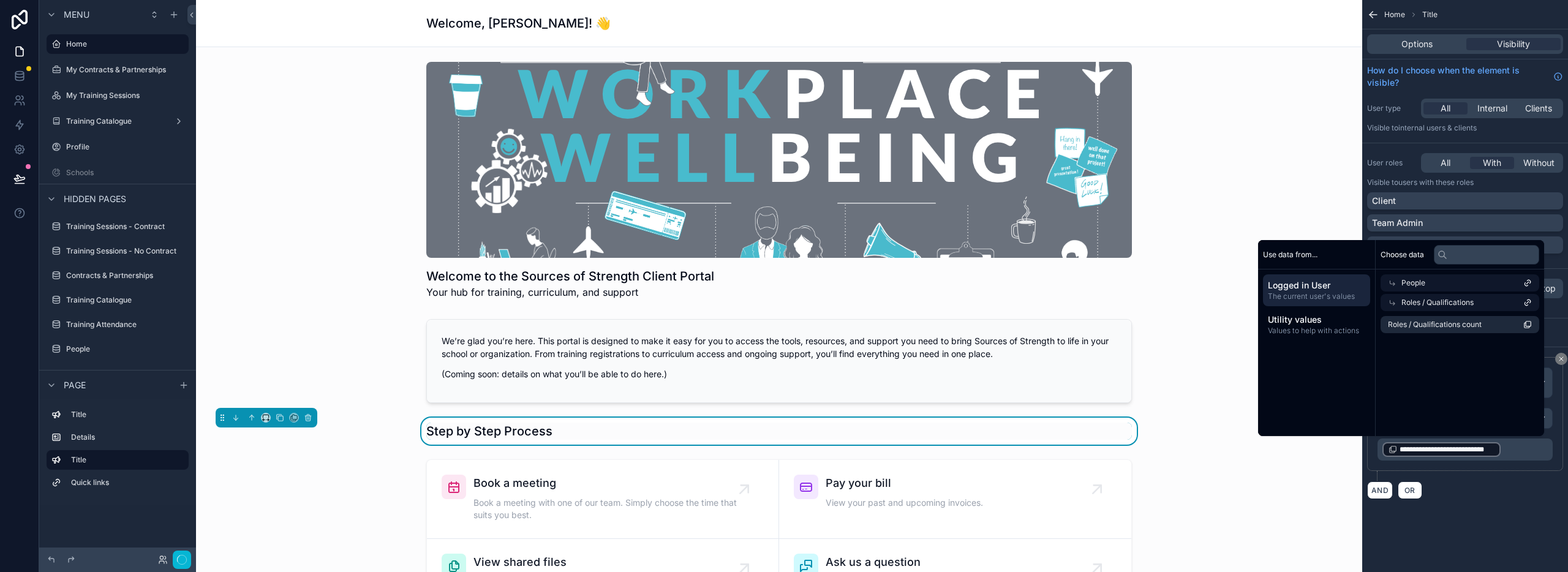
click at [1493, 493] on div "AND OR" at bounding box center [1465, 489] width 196 height 18
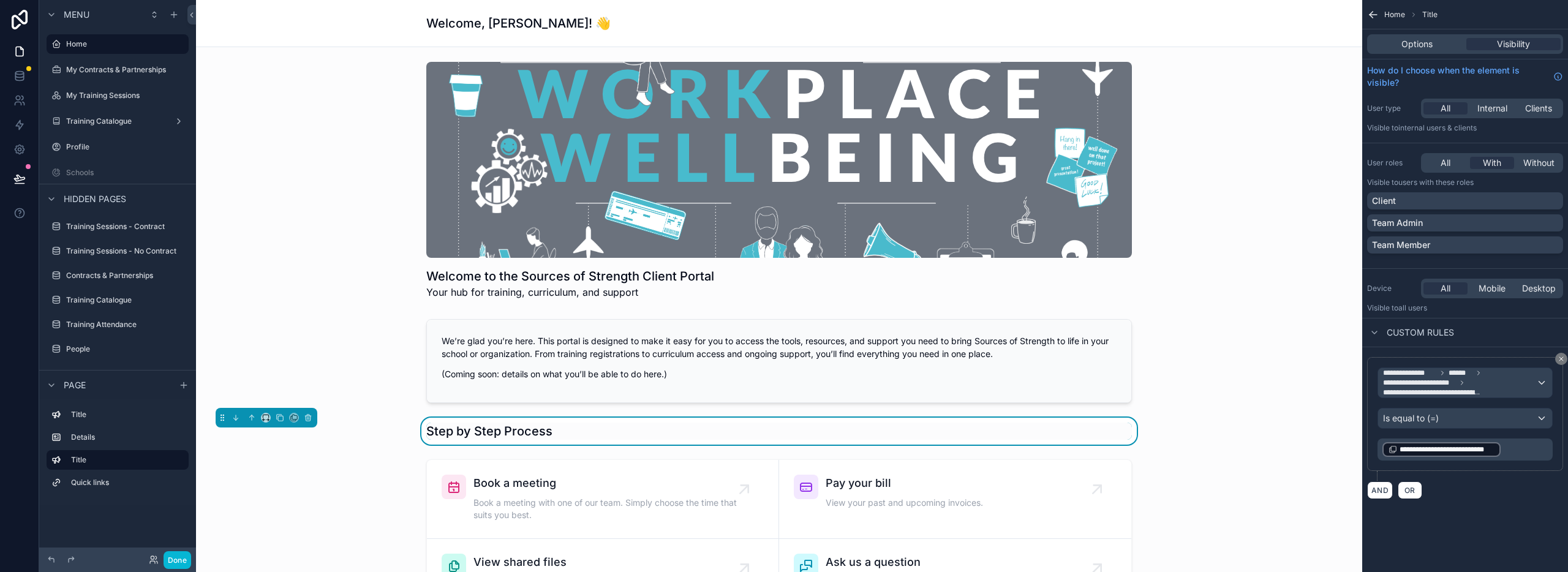
click at [1513, 457] on p "**********" at bounding box center [1466, 450] width 168 height 17
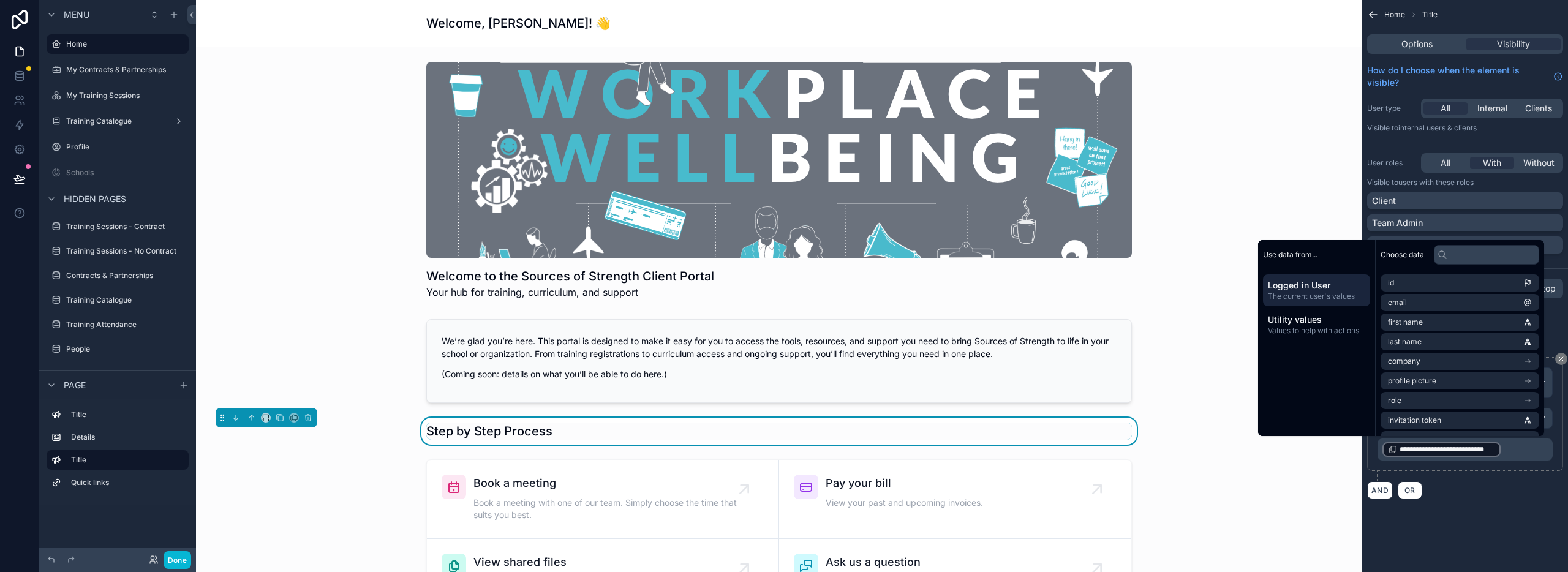
click at [1516, 447] on p "**********" at bounding box center [1466, 450] width 168 height 17
click at [1507, 448] on p "**********" at bounding box center [1466, 450] width 168 height 17
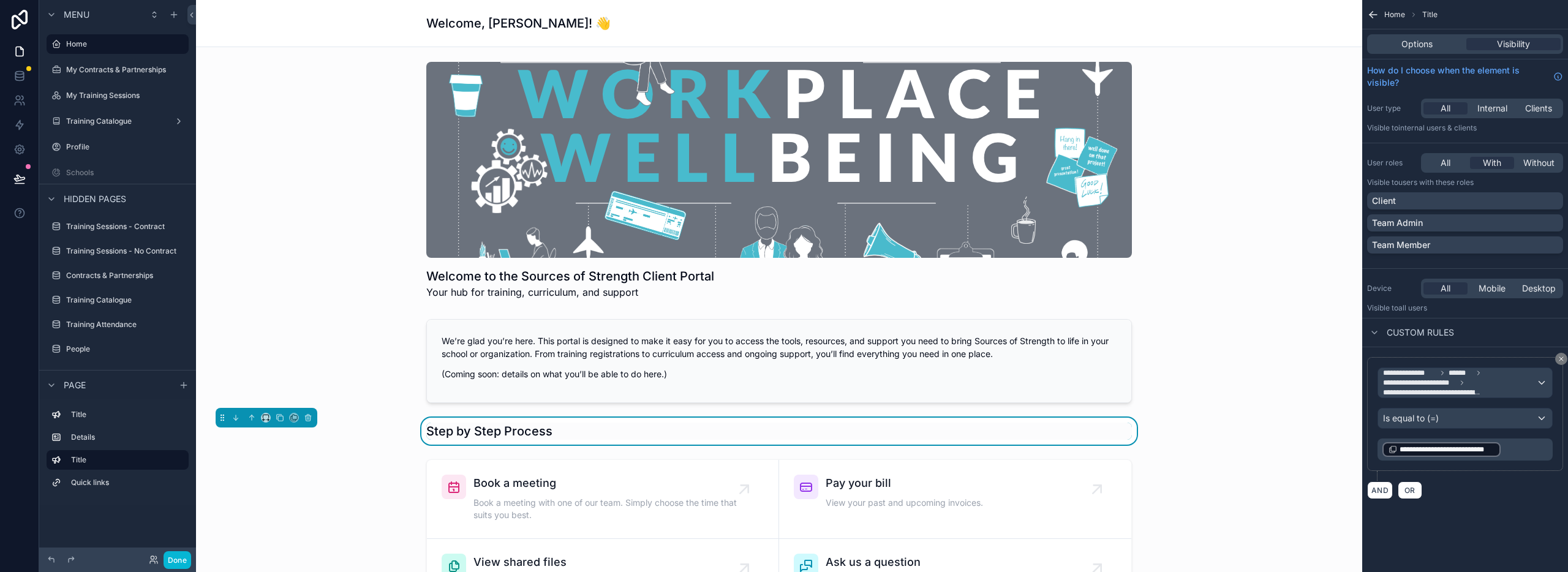
click at [1503, 447] on p "**********" at bounding box center [1466, 450] width 168 height 17
click at [1447, 455] on div "**********" at bounding box center [1441, 449] width 118 height 15
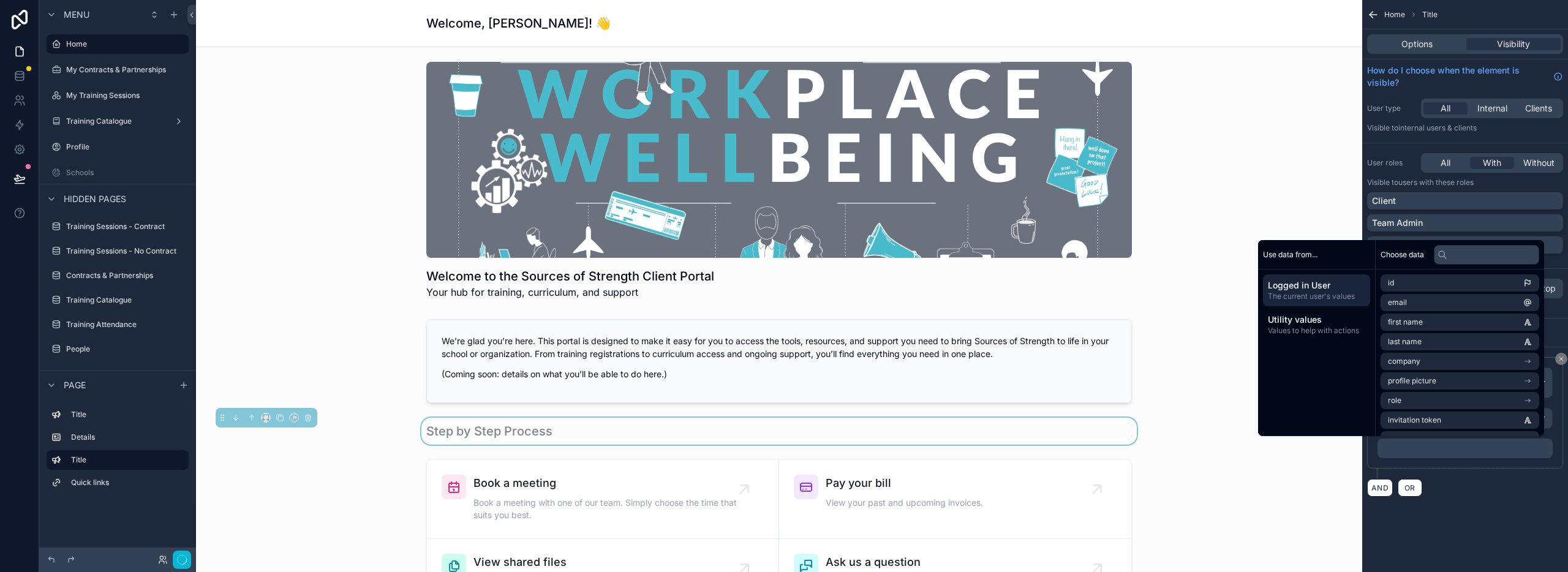
click at [1413, 445] on p "﻿" at bounding box center [1466, 448] width 168 height 10
click at [1440, 533] on div "**********" at bounding box center [1465, 286] width 206 height 572
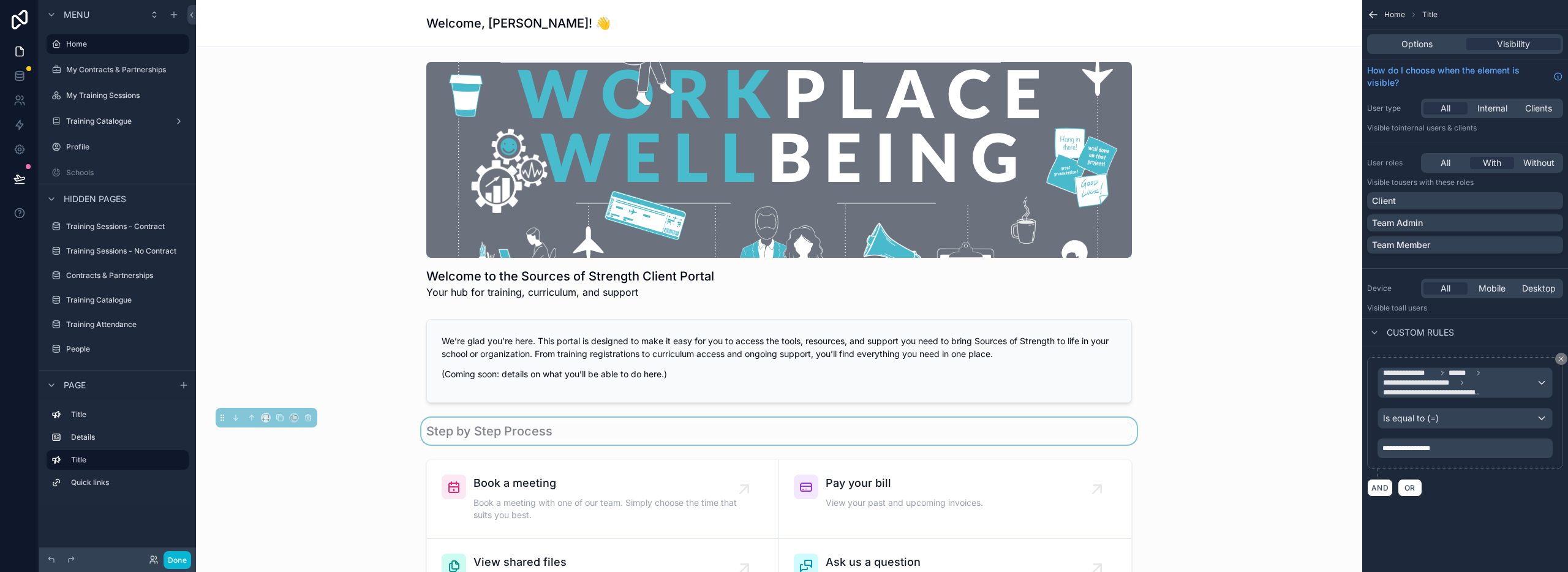
click at [586, 433] on div "Step by Step Process" at bounding box center [779, 431] width 706 height 17
click at [175, 556] on button "Done" at bounding box center [177, 559] width 28 height 17
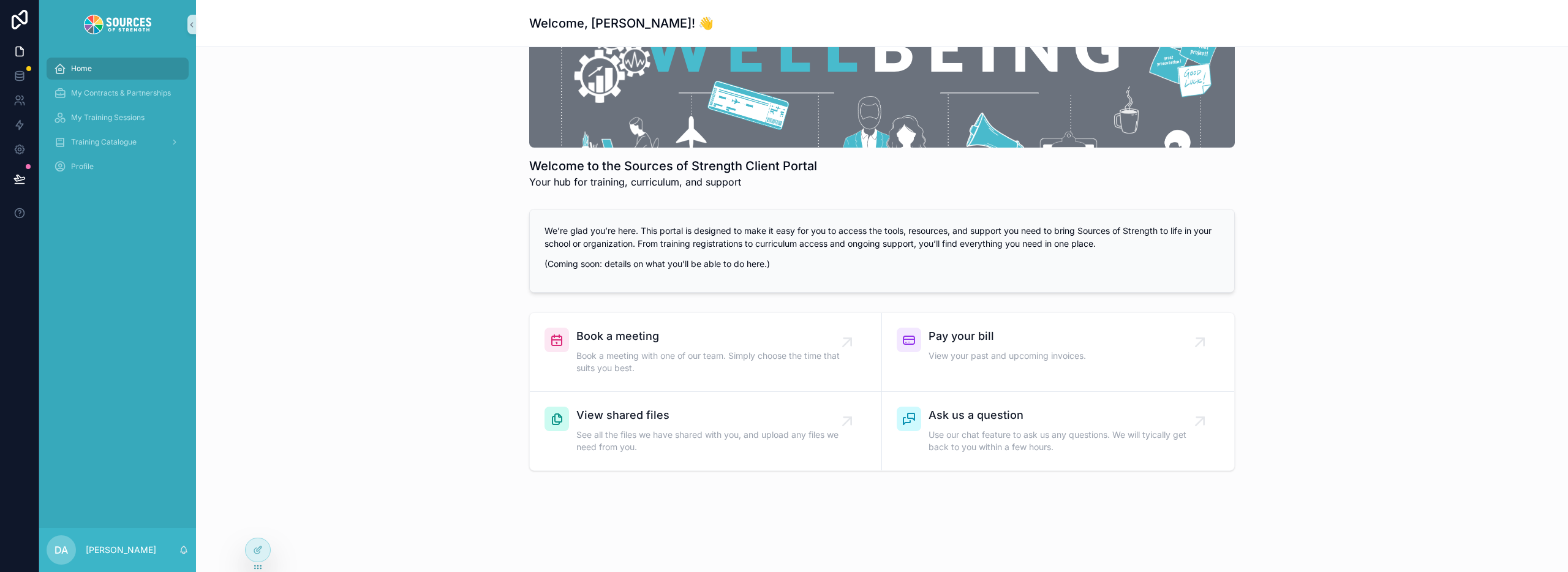
scroll to position [112, 0]
click at [107, 554] on p "[PERSON_NAME]" at bounding box center [121, 549] width 71 height 12
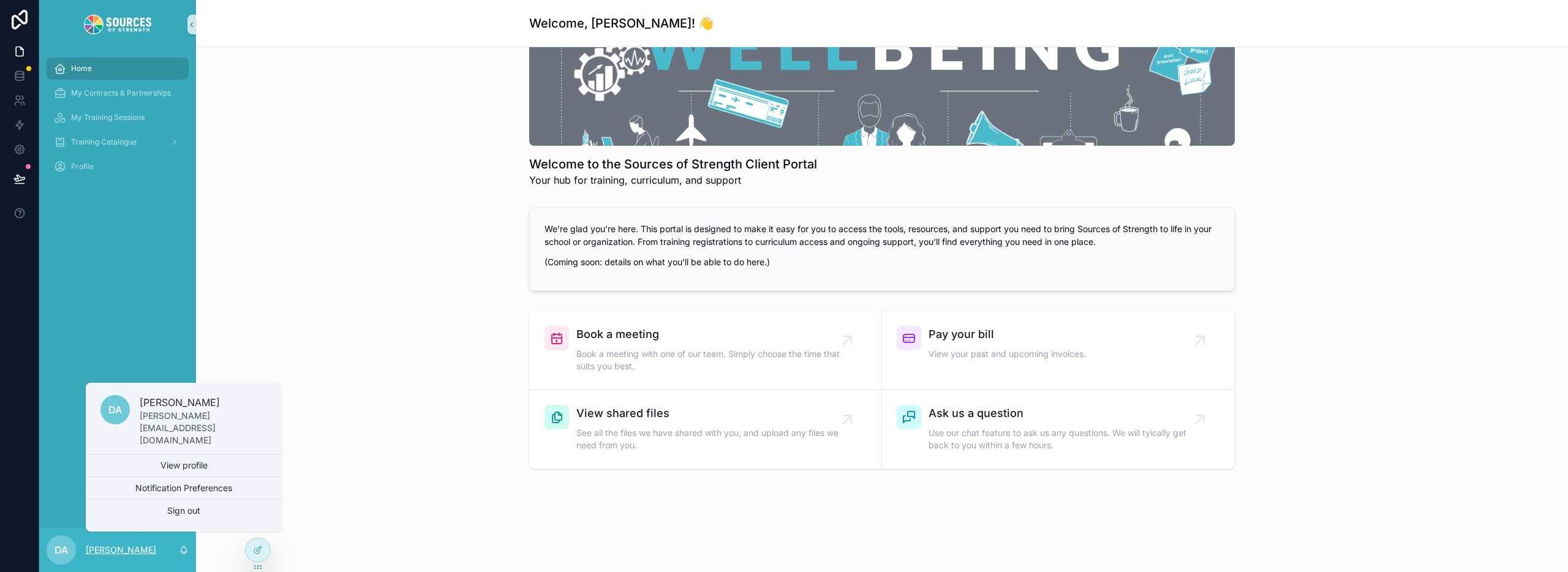
click at [109, 550] on p "[PERSON_NAME]" at bounding box center [121, 549] width 71 height 12
click at [257, 550] on icon at bounding box center [258, 550] width 10 height 10
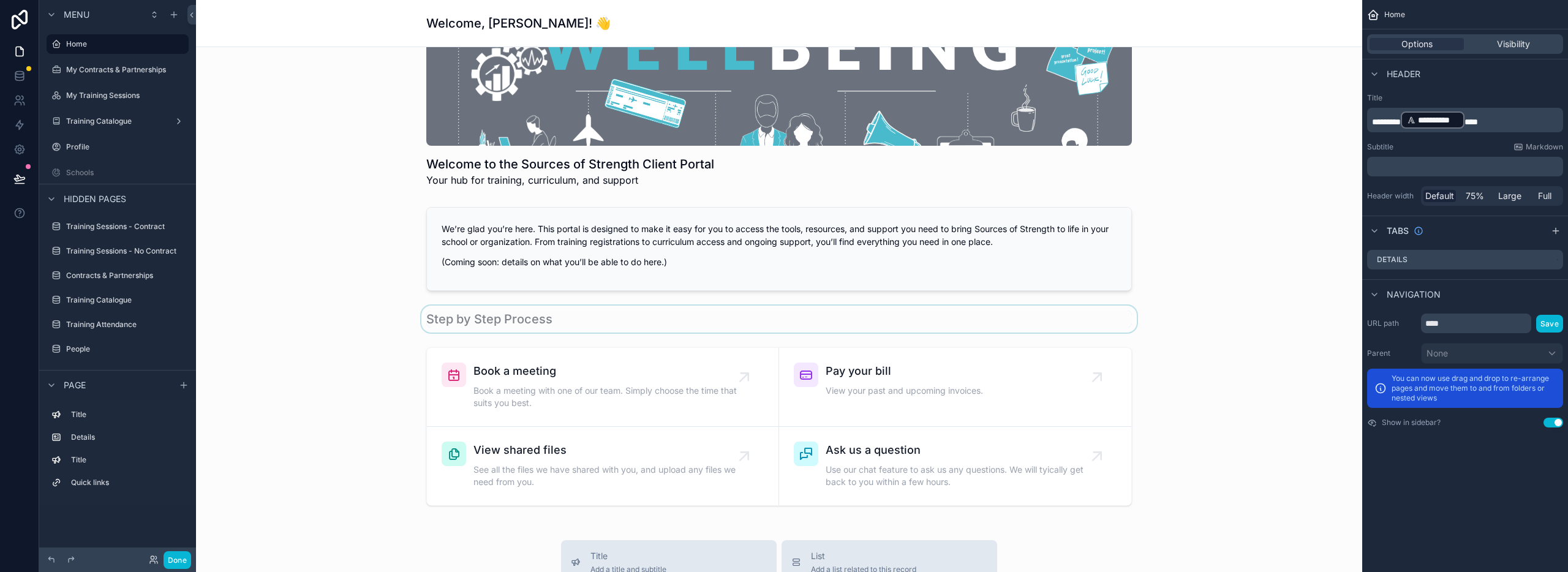
click at [514, 315] on div "scrollable content" at bounding box center [779, 319] width 1146 height 27
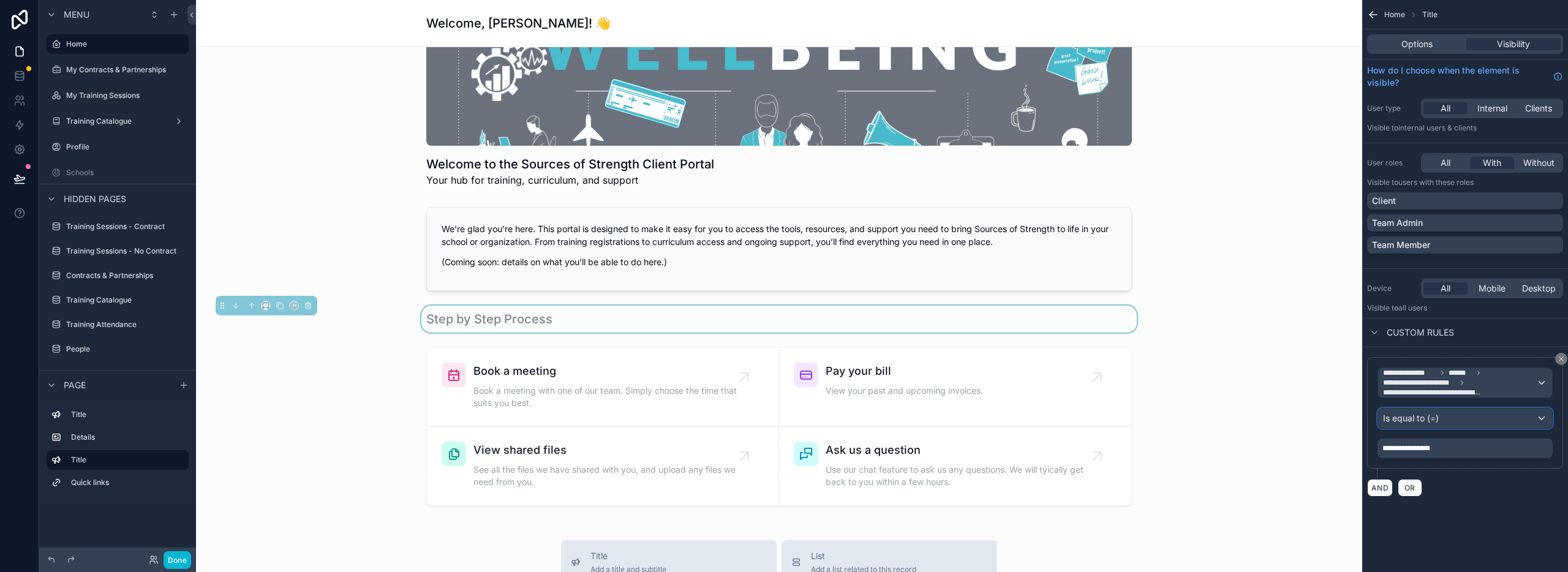
click at [1447, 419] on div "Is equal to (=)" at bounding box center [1465, 418] width 174 height 20
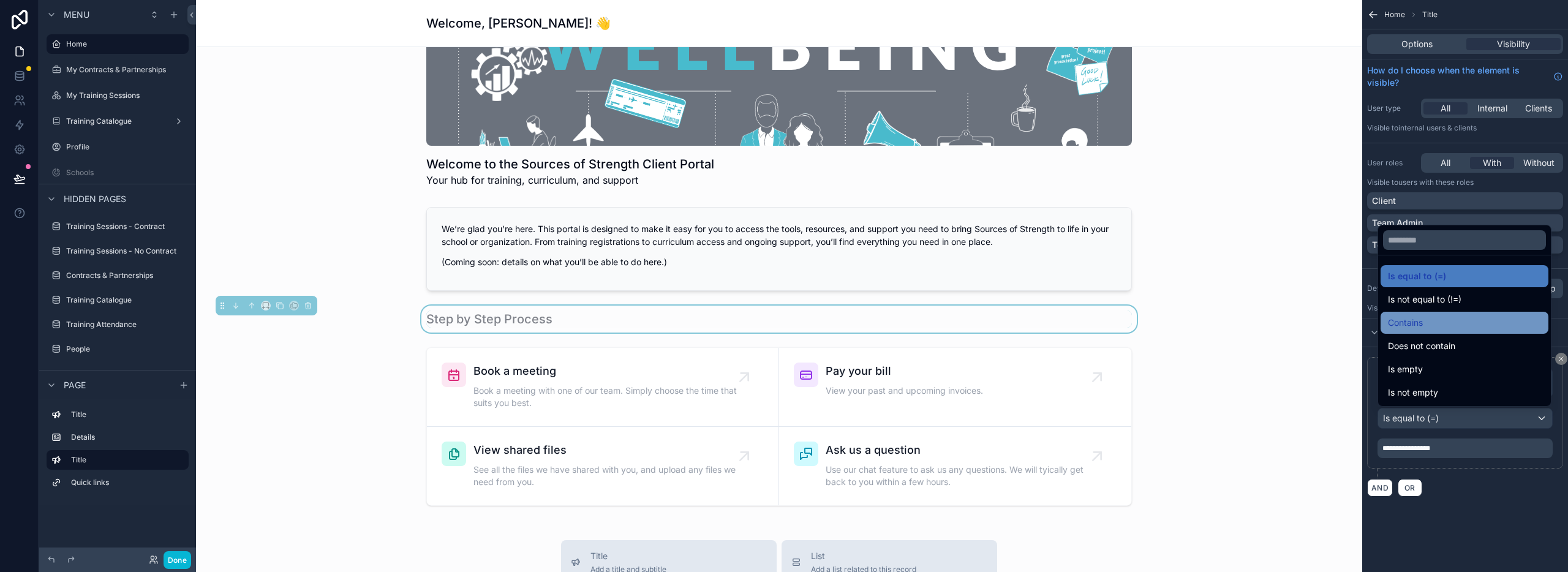
click at [1388, 323] on span "Contains" at bounding box center [1405, 322] width 35 height 15
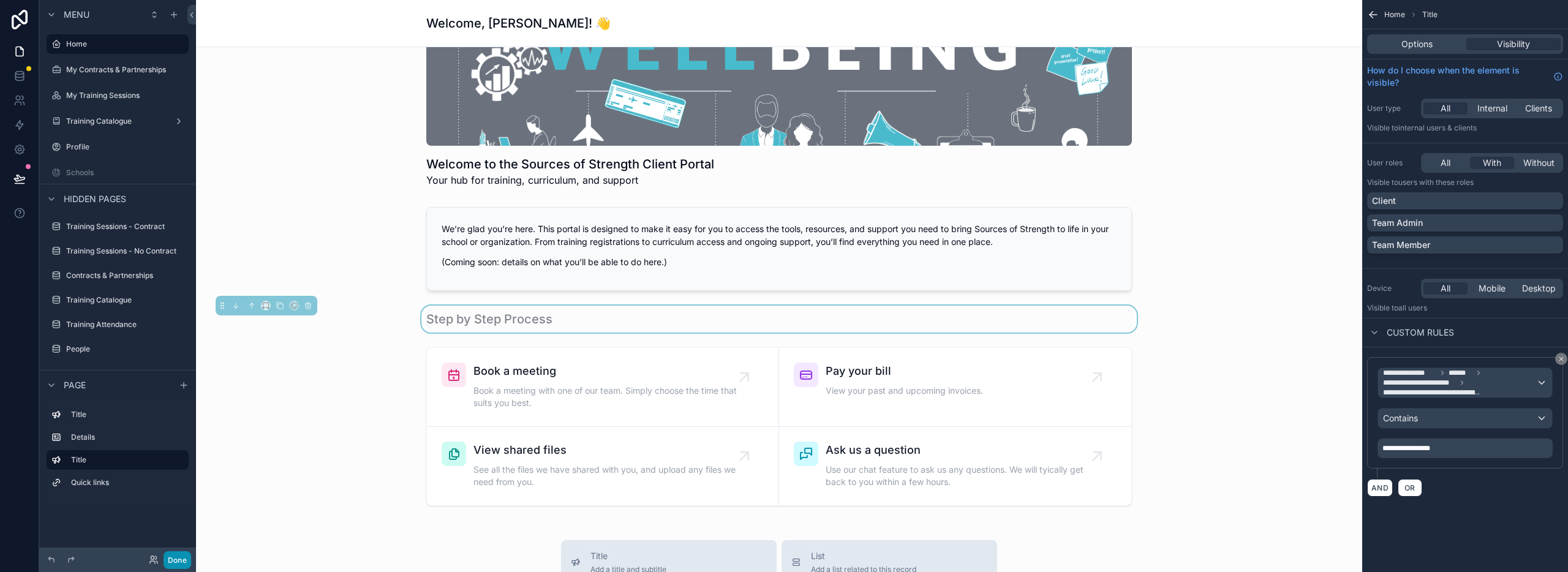
click at [179, 559] on button "Done" at bounding box center [177, 559] width 28 height 17
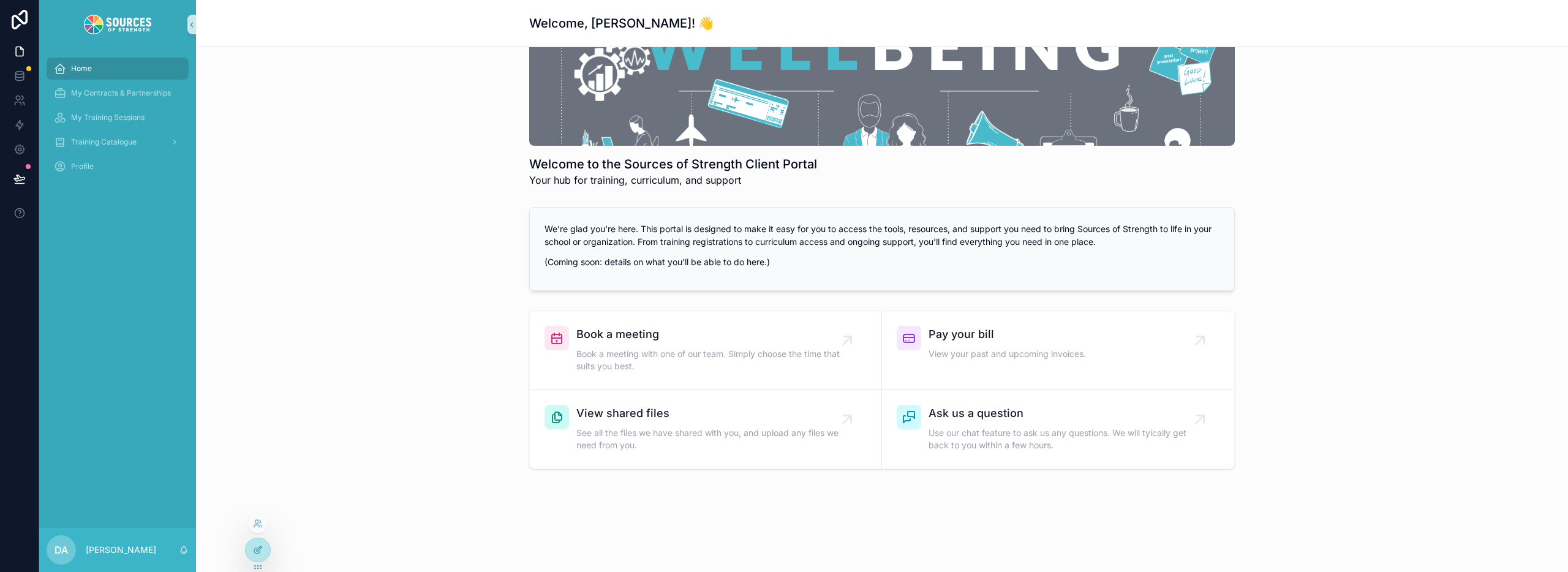
click at [257, 555] on div at bounding box center [257, 549] width 25 height 23
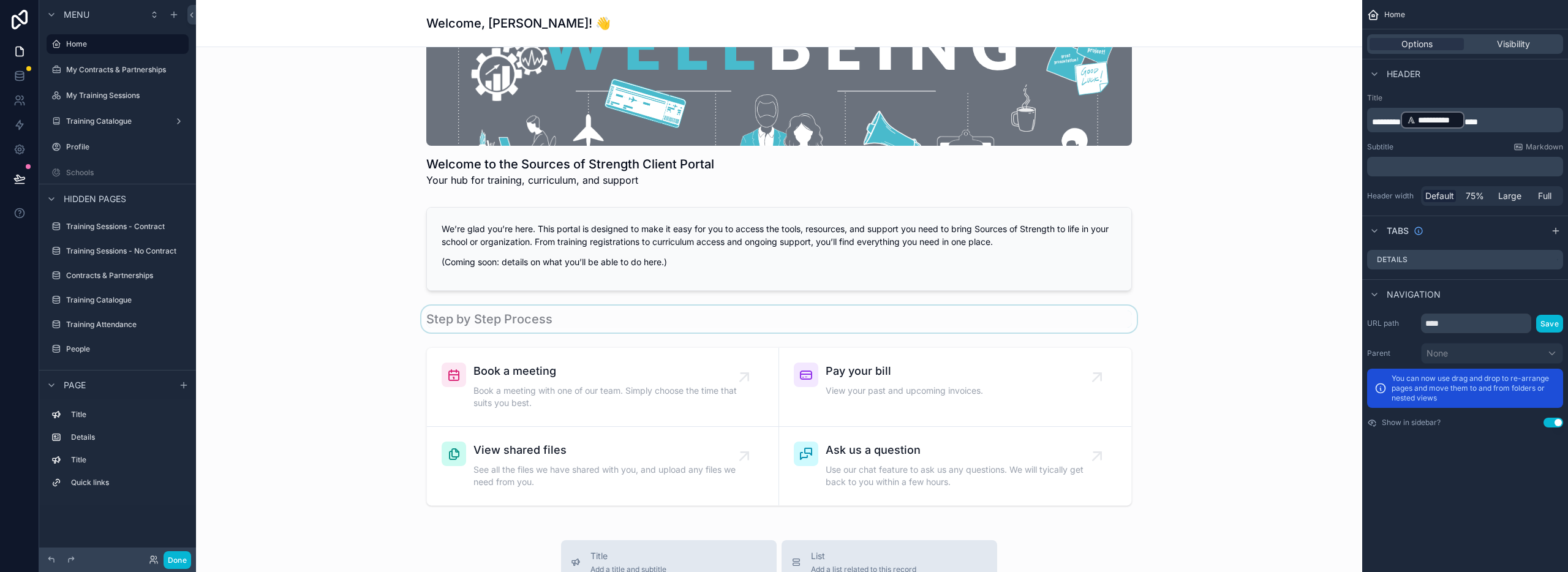
click at [535, 323] on div "scrollable content" at bounding box center [779, 319] width 1146 height 27
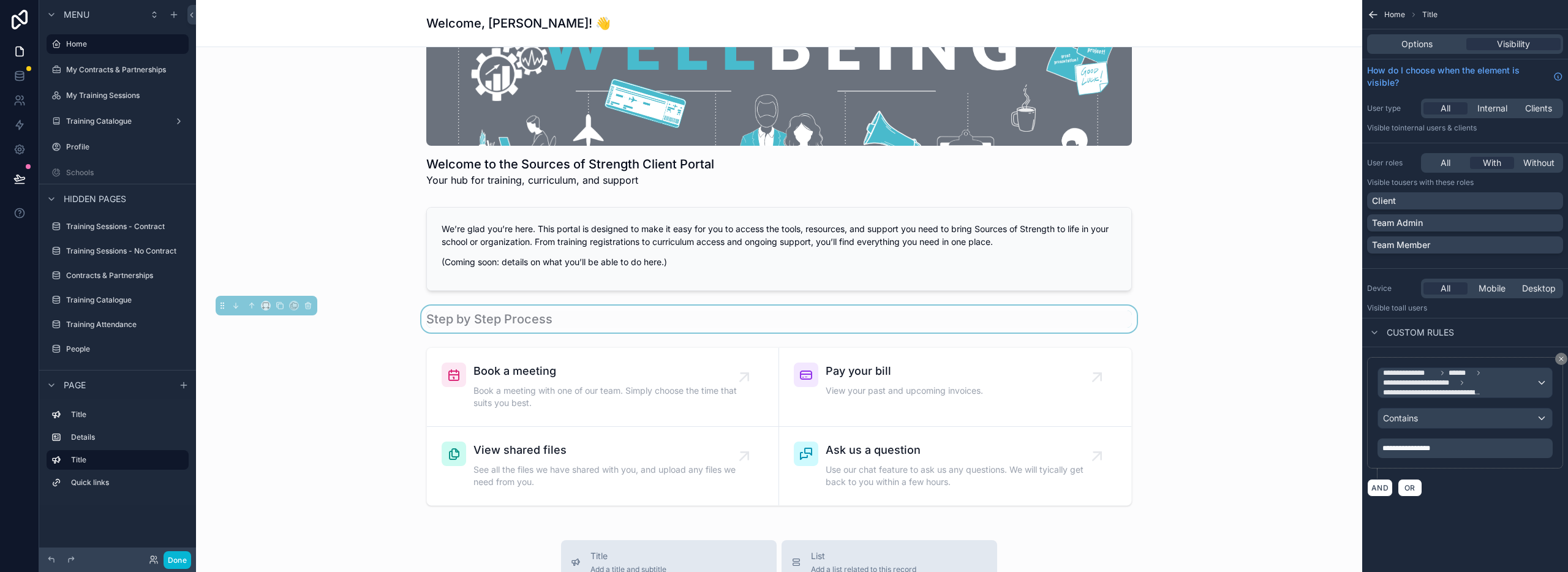
click at [1562, 361] on icon "scrollable content" at bounding box center [1561, 358] width 7 height 7
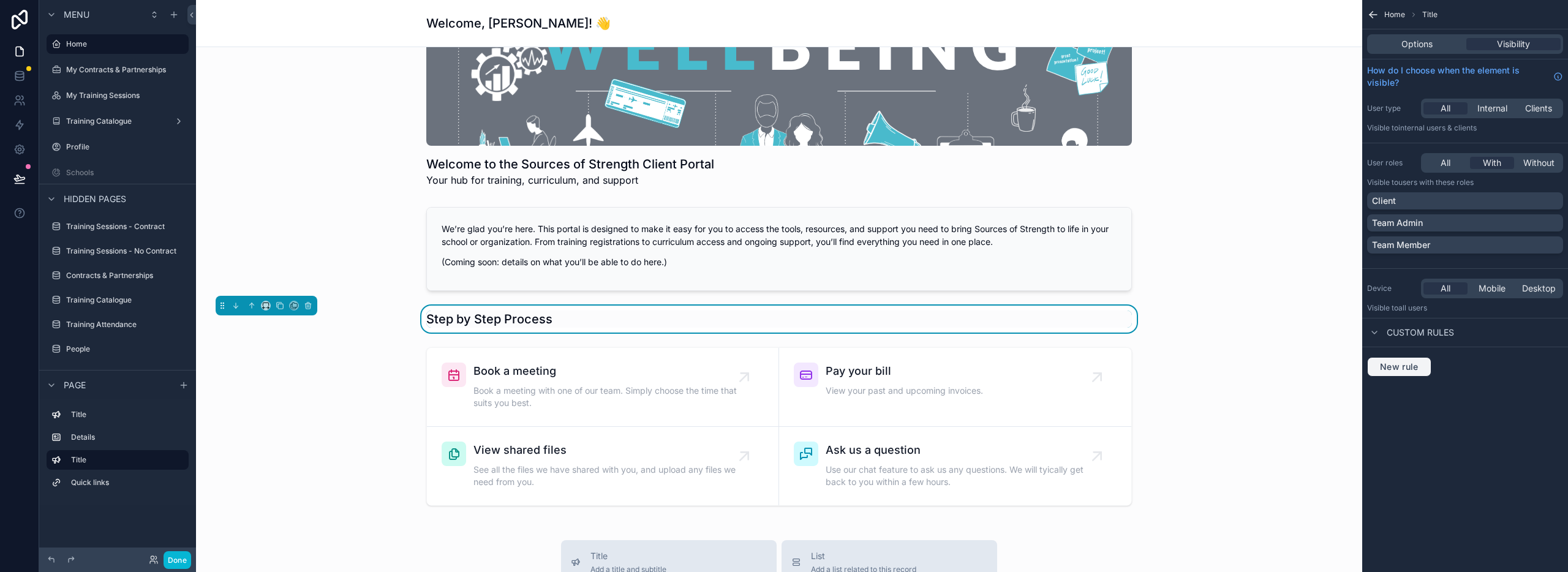
click at [1390, 364] on span "New rule" at bounding box center [1399, 367] width 48 height 11
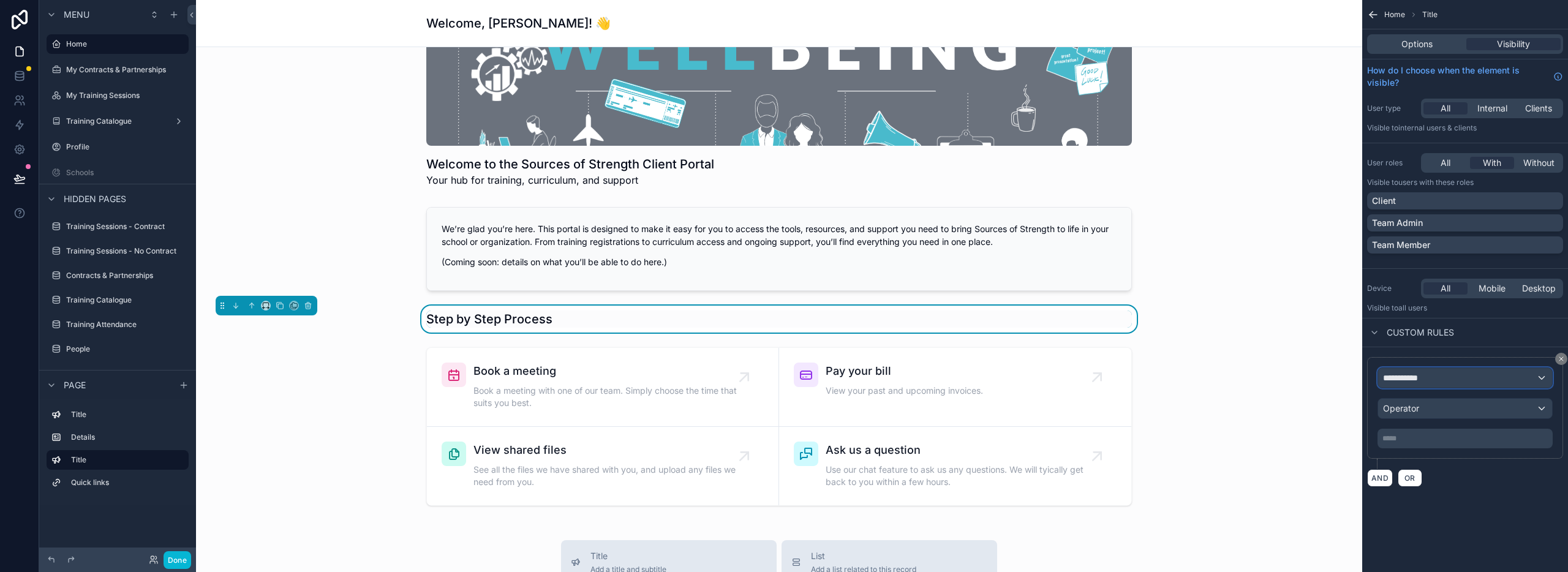
click at [1424, 376] on span "**********" at bounding box center [1405, 377] width 45 height 12
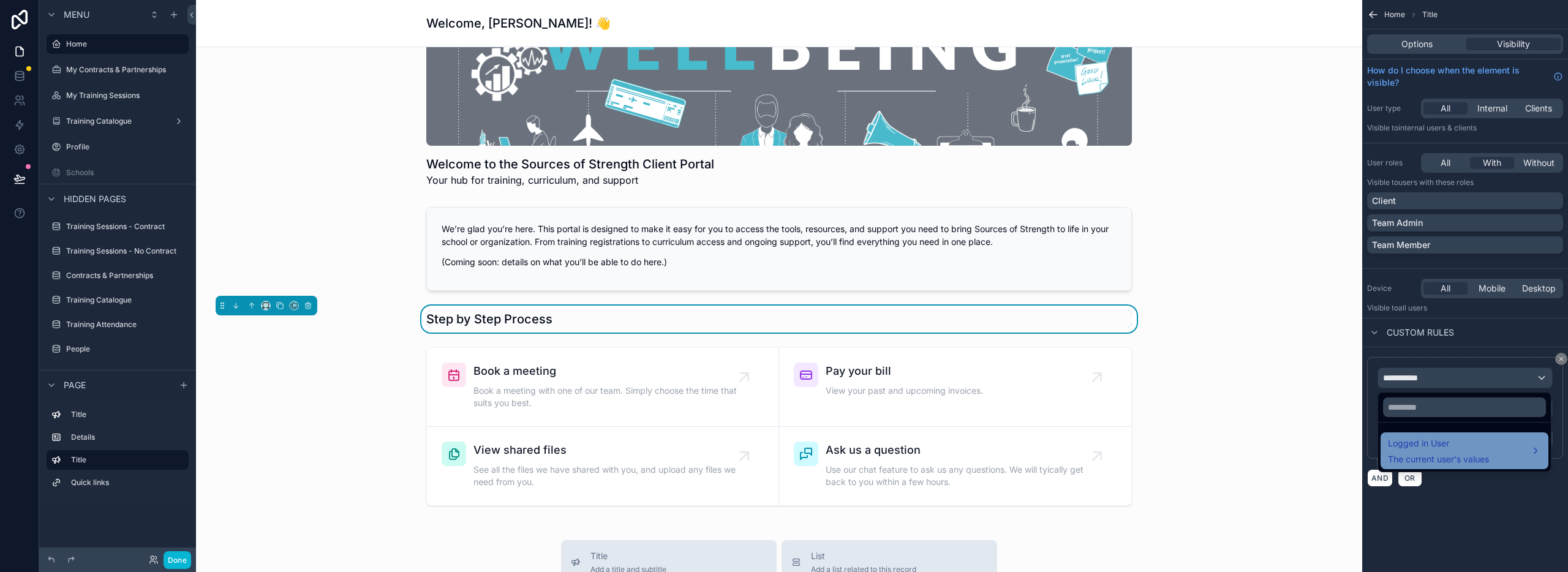
click at [1465, 452] on div "Logged in User The current user's values" at bounding box center [1438, 450] width 101 height 29
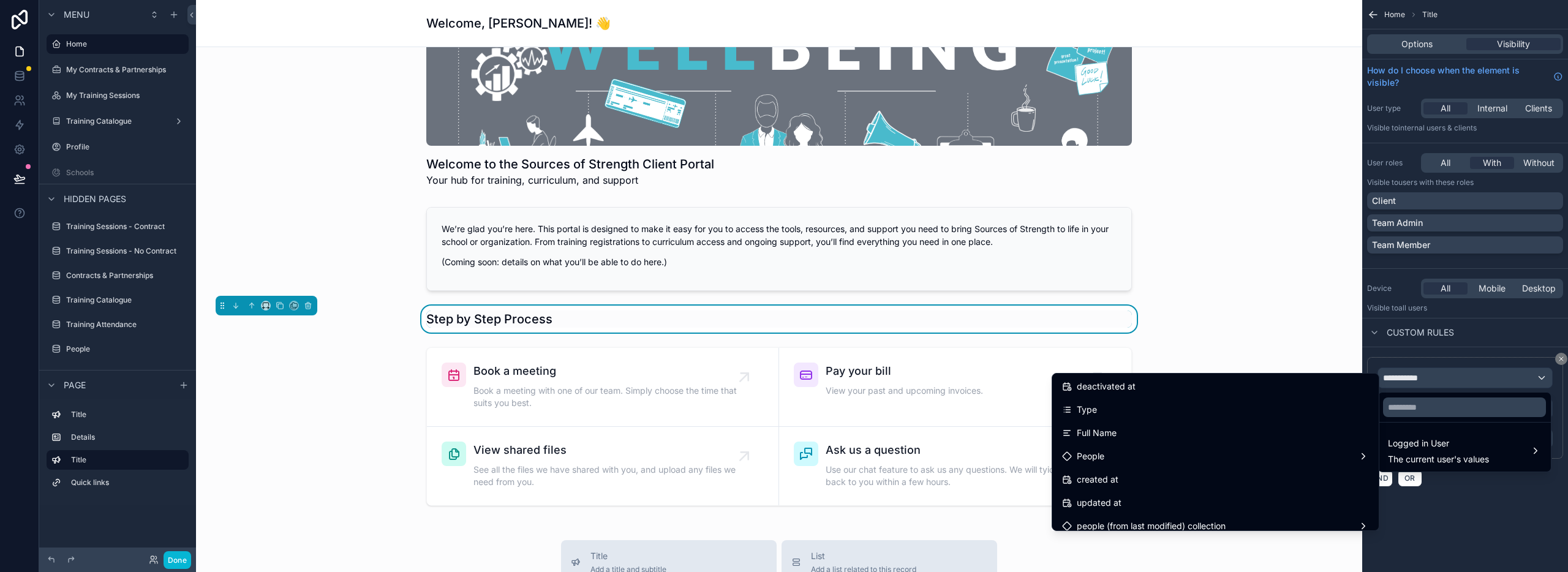
scroll to position [277, 0]
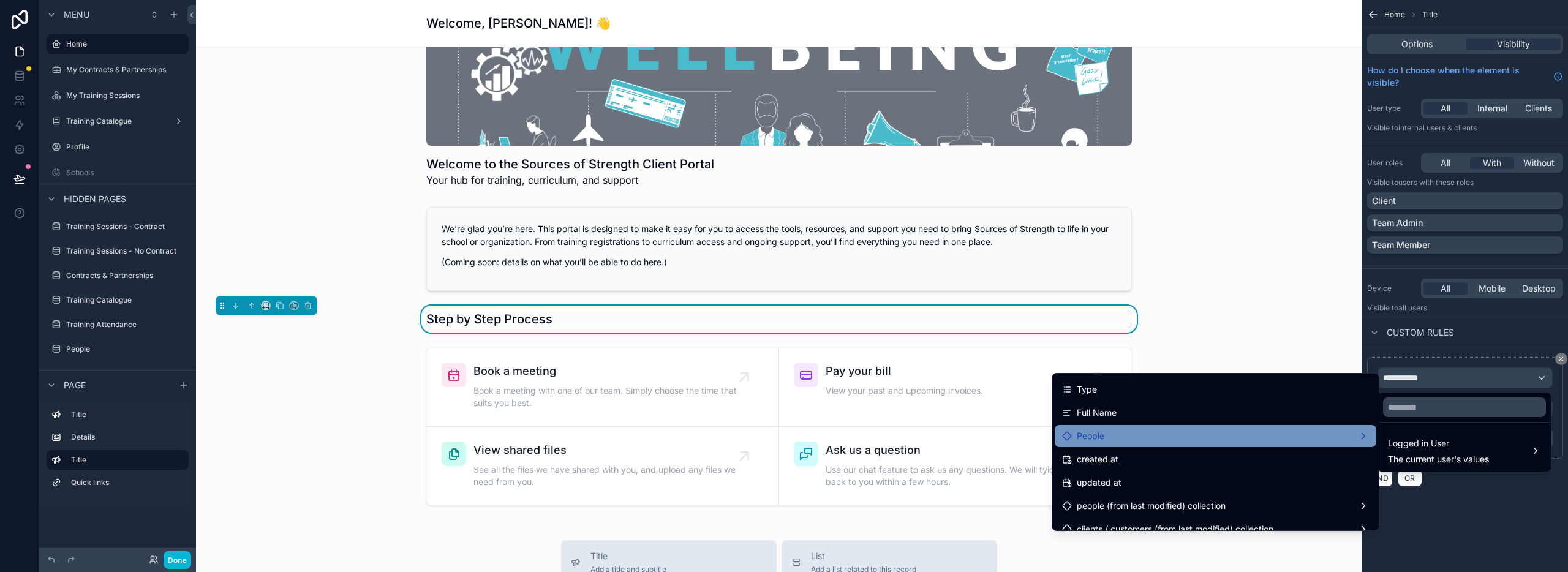
click at [1165, 428] on div "People" at bounding box center [1215, 436] width 307 height 15
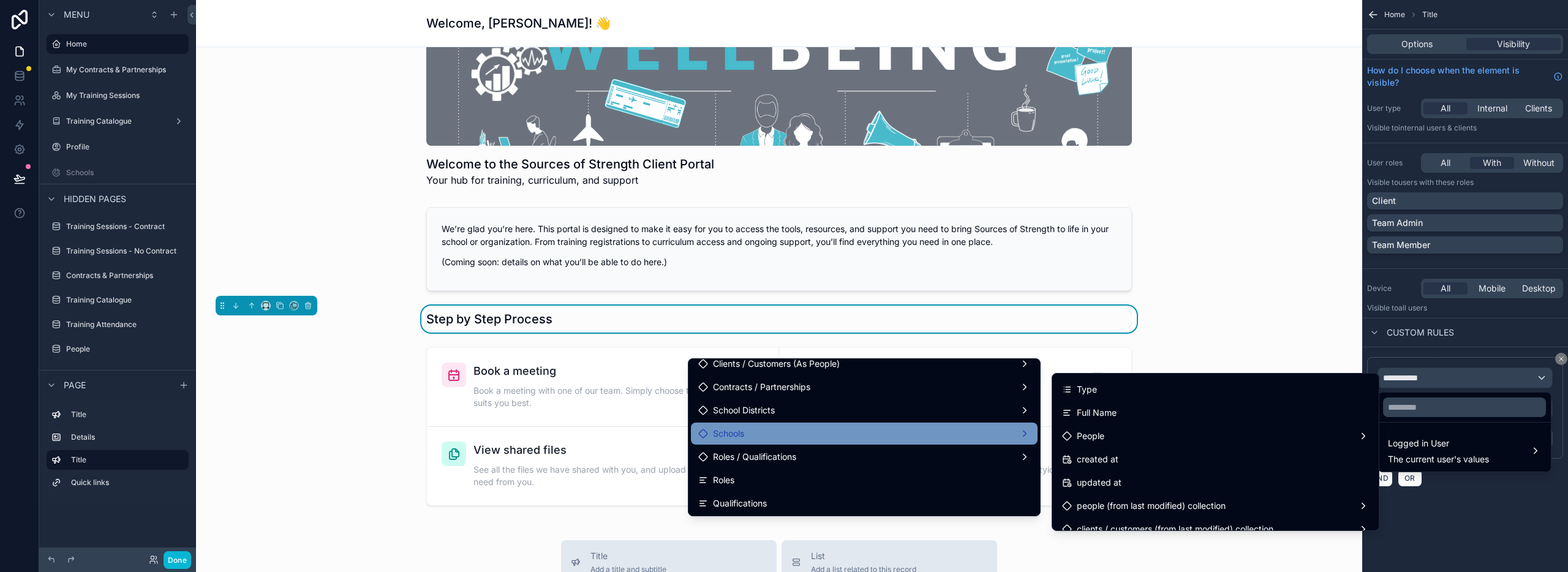
scroll to position [359, 0]
click at [888, 436] on div "Roles / Qualifications" at bounding box center [865, 432] width 332 height 15
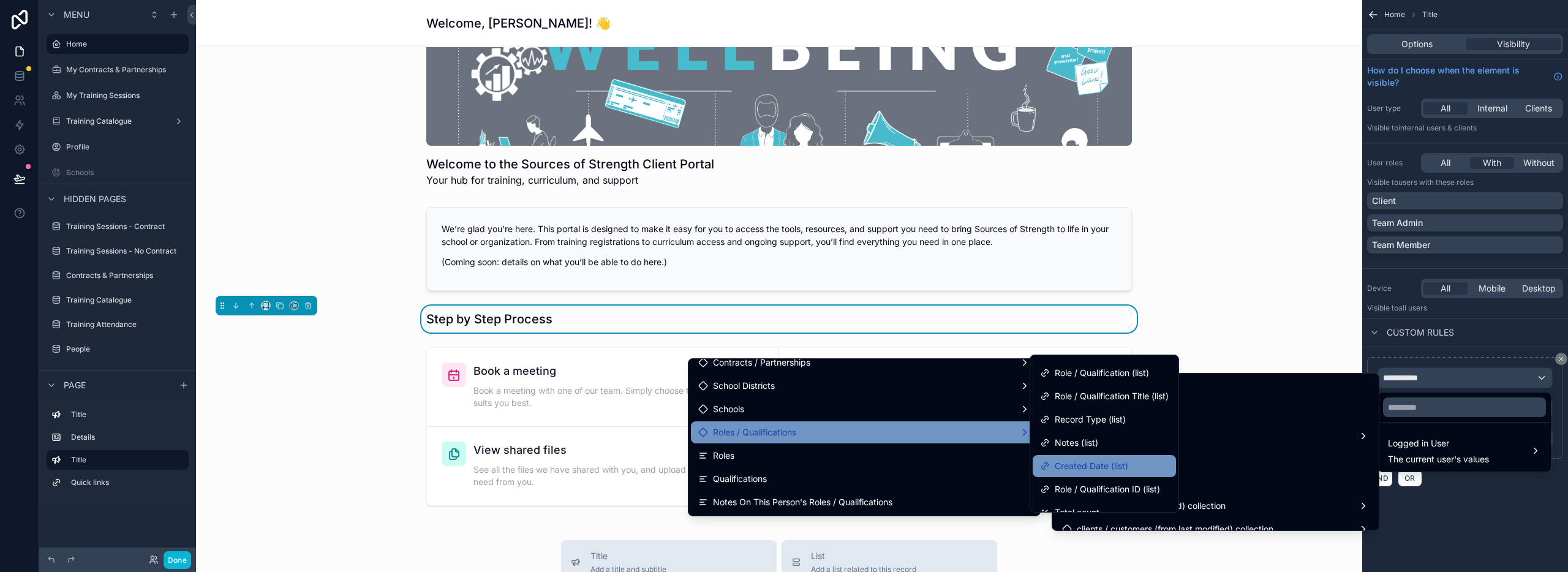
scroll to position [82, 0]
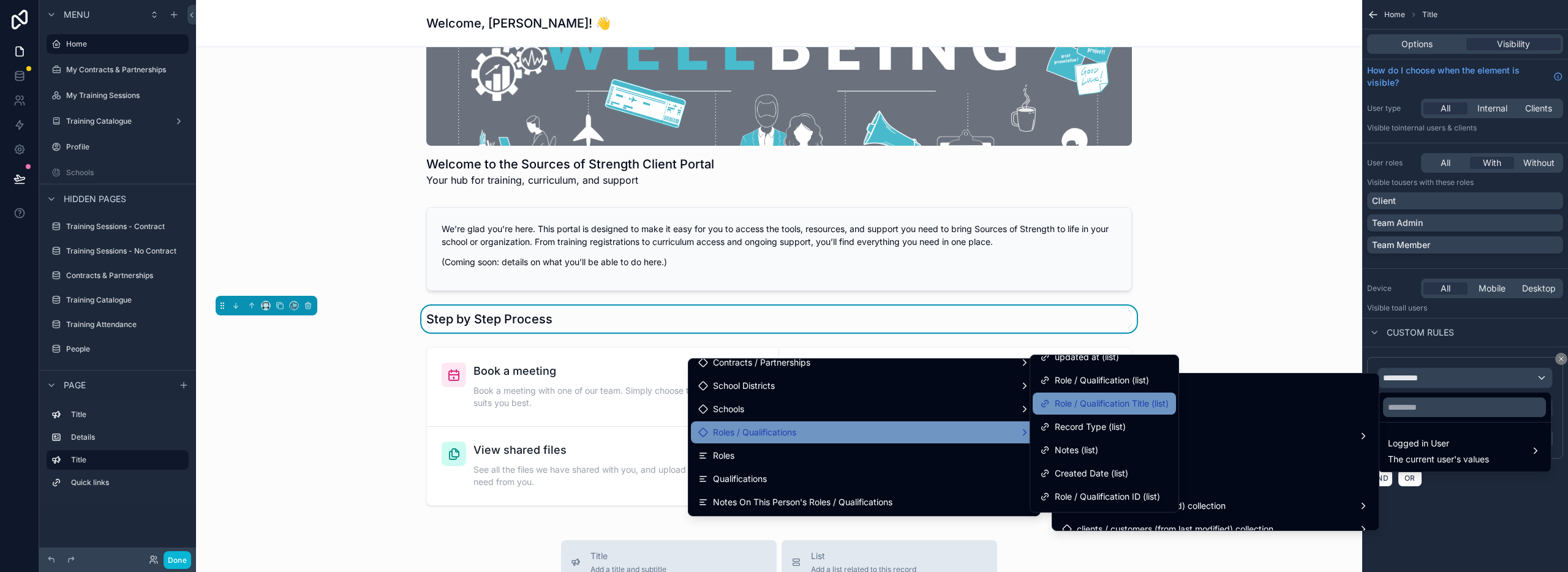
click at [1115, 405] on span "Role / Qualification Title (list)" at bounding box center [1112, 403] width 114 height 15
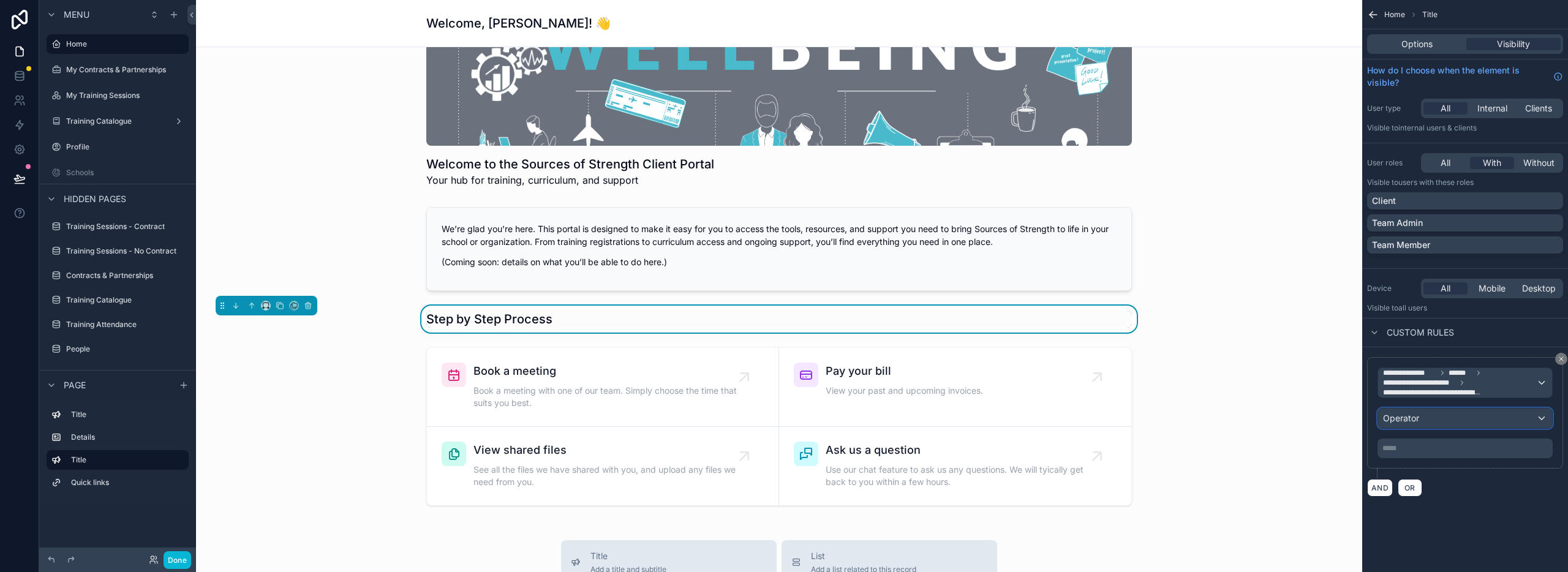
click at [1466, 420] on div "Operator" at bounding box center [1465, 418] width 174 height 20
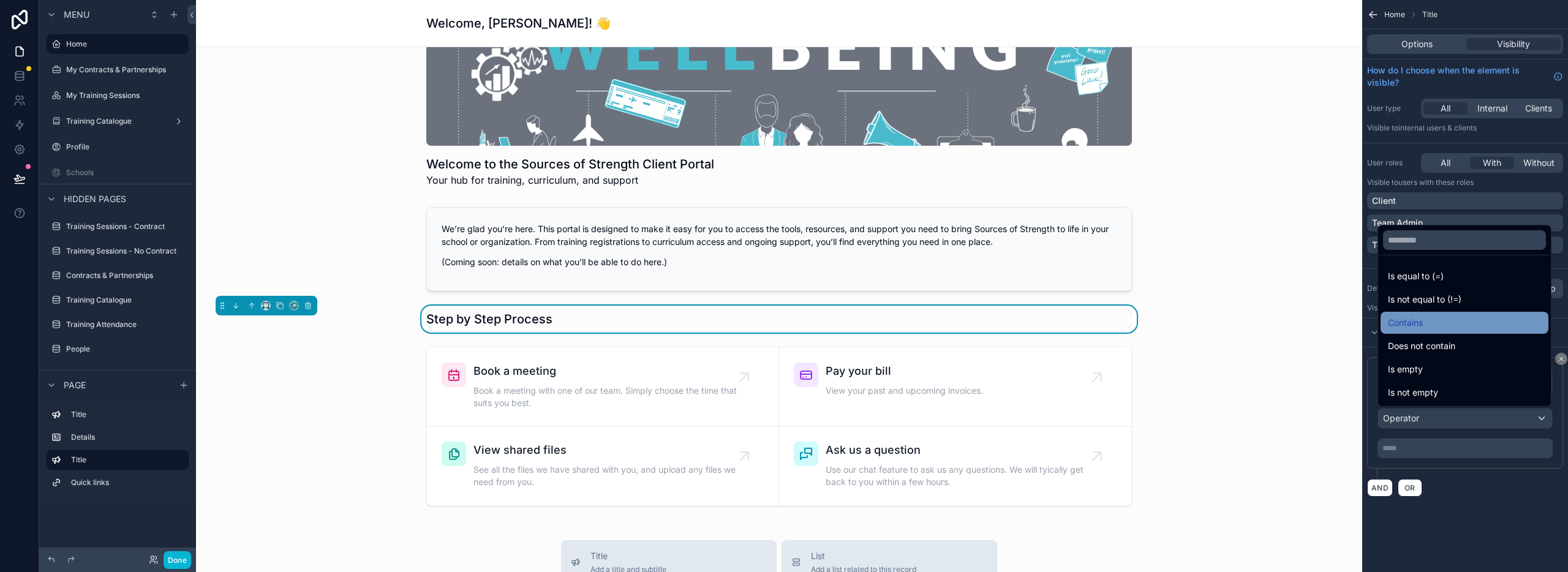
click at [1454, 324] on div "Contains" at bounding box center [1464, 322] width 153 height 15
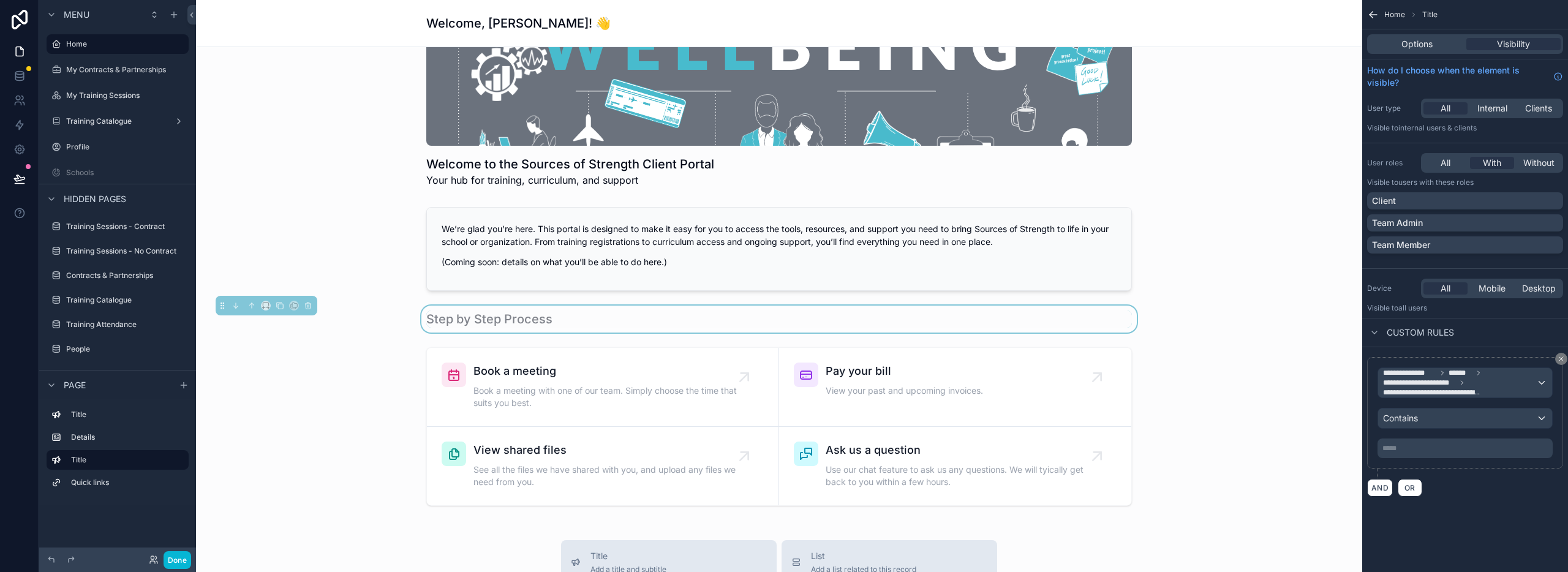
click at [1425, 443] on p "***** ﻿" at bounding box center [1466, 448] width 168 height 10
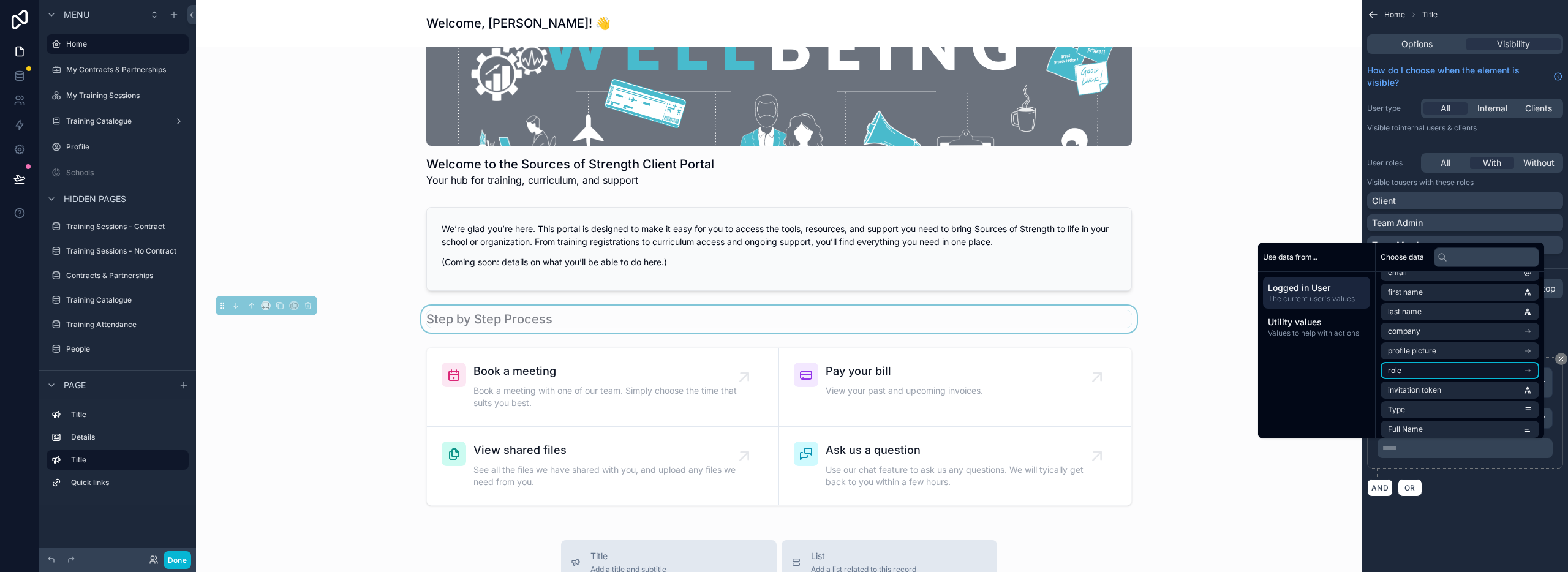
scroll to position [93, 0]
click at [1416, 390] on li "People" at bounding box center [1460, 389] width 159 height 17
click at [1412, 410] on span "Roles / Qualifications" at bounding box center [1424, 413] width 72 height 10
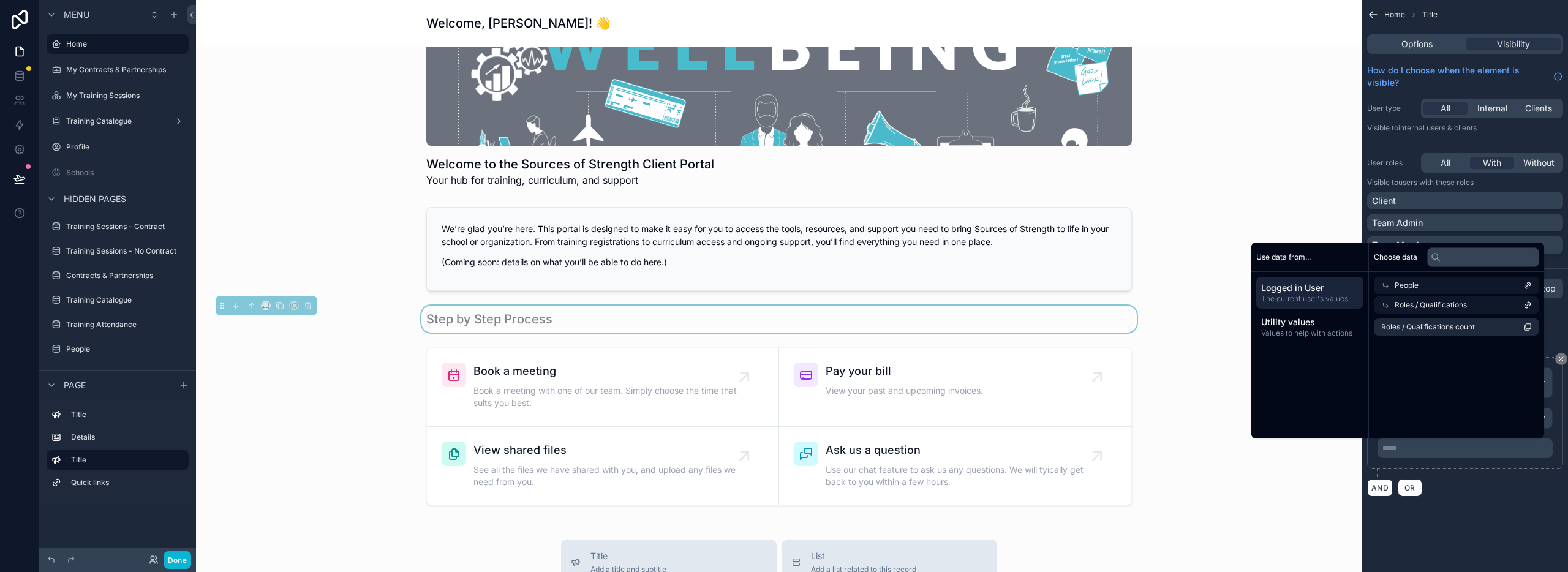
scroll to position [0, 0]
click at [1435, 305] on span "Roles / Qualifications" at bounding box center [1437, 305] width 72 height 10
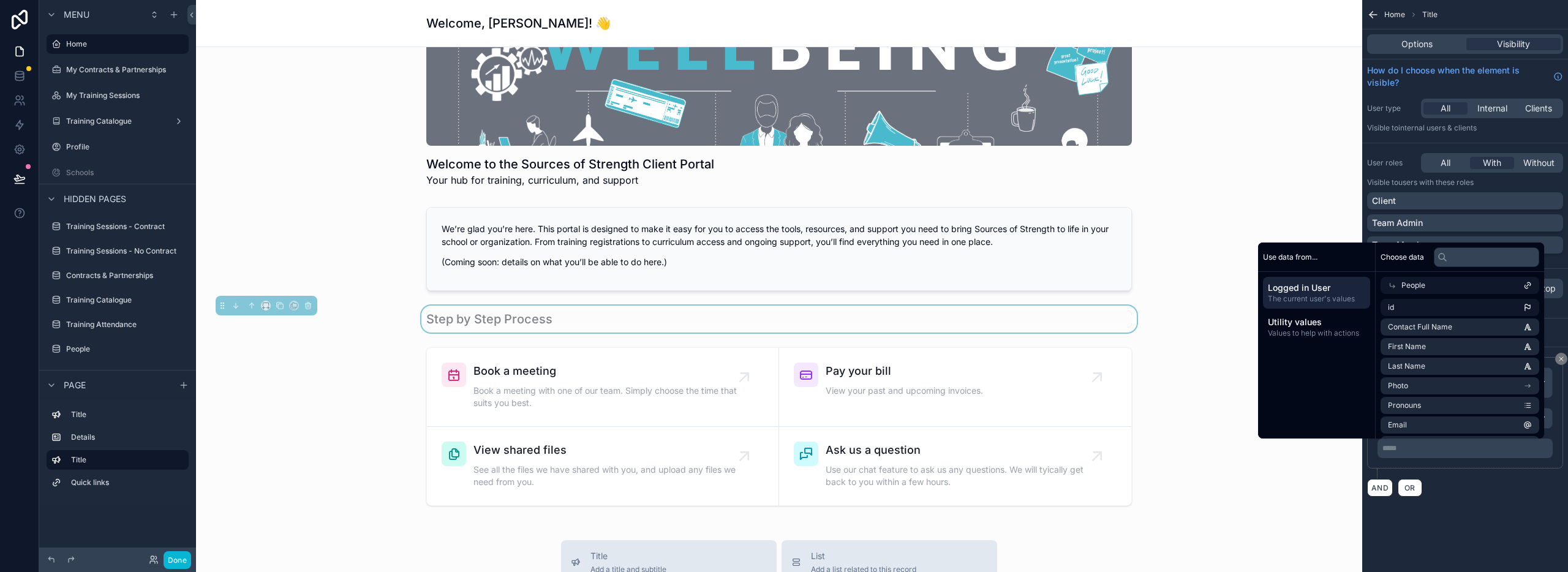
click at [1390, 285] on icon at bounding box center [1393, 286] width 5 height 5
click at [1405, 267] on div "Choose data" at bounding box center [1460, 257] width 168 height 29
click at [1339, 362] on div "Use data from... Logged in User The current user's values Utility values Values…" at bounding box center [1317, 340] width 118 height 196
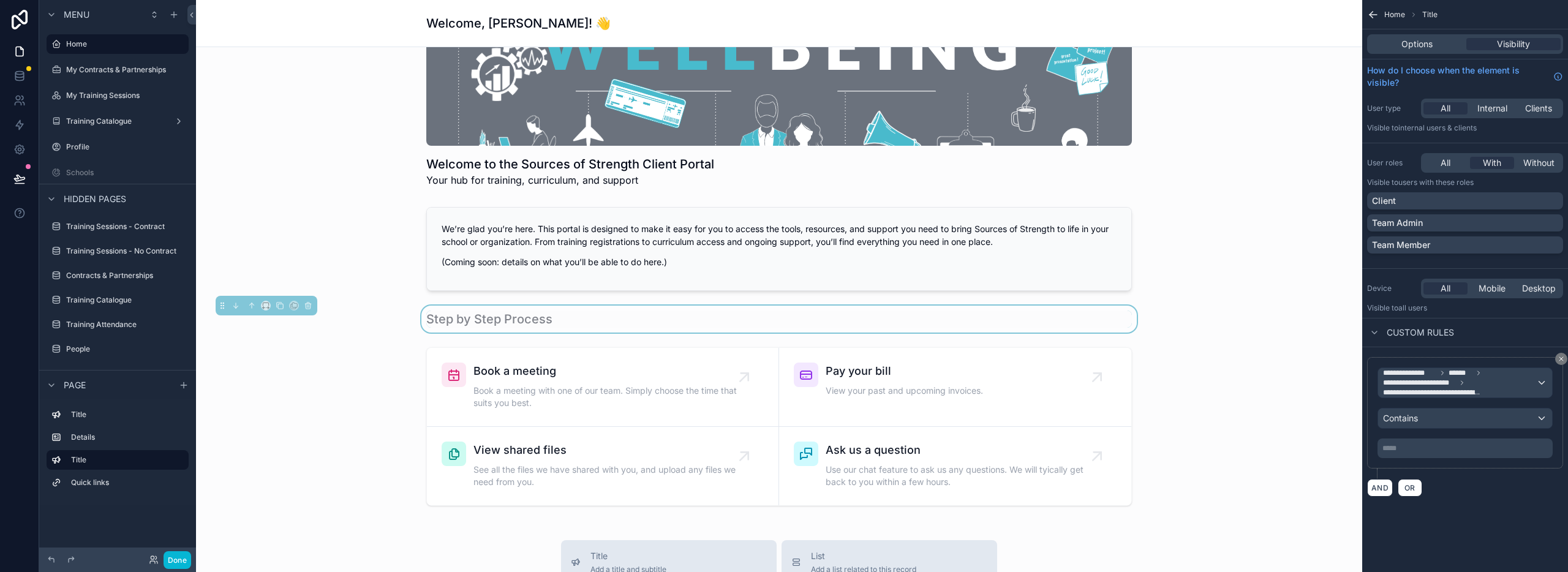
click at [1473, 525] on div "**********" at bounding box center [1465, 263] width 206 height 526
click at [1435, 443] on p "***** ﻿" at bounding box center [1466, 448] width 168 height 10
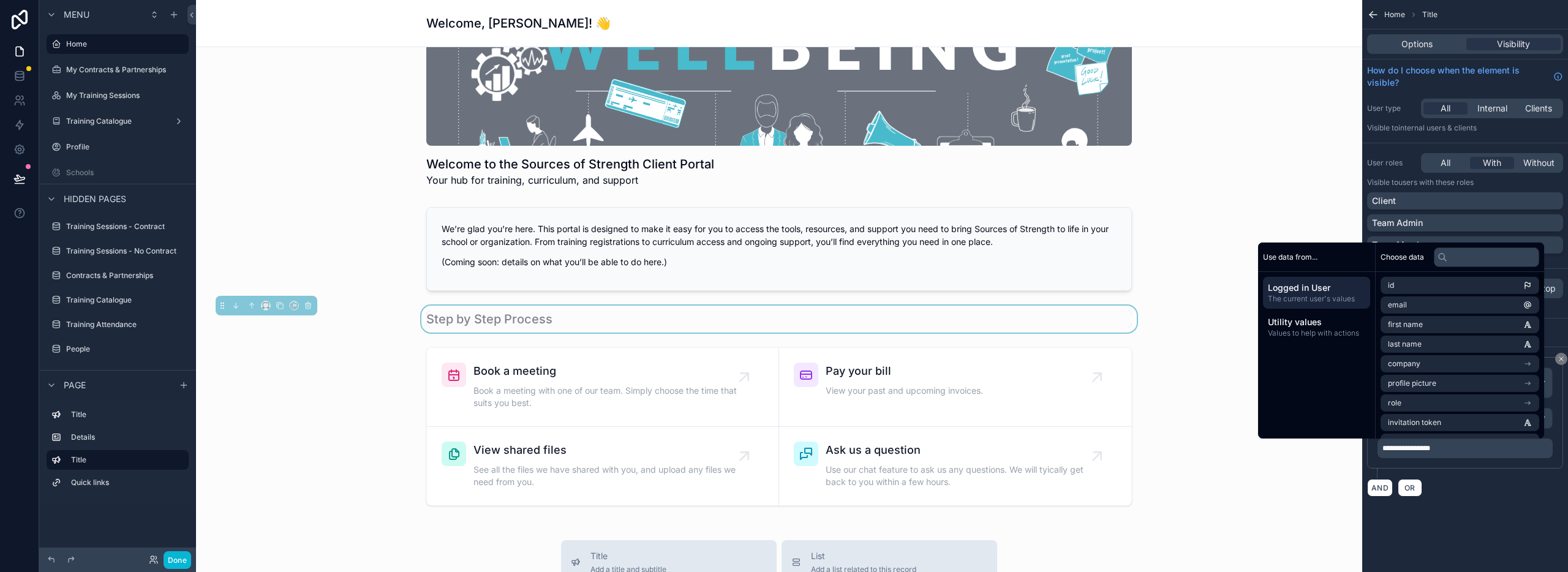
click at [1498, 518] on div "**********" at bounding box center [1465, 263] width 206 height 526
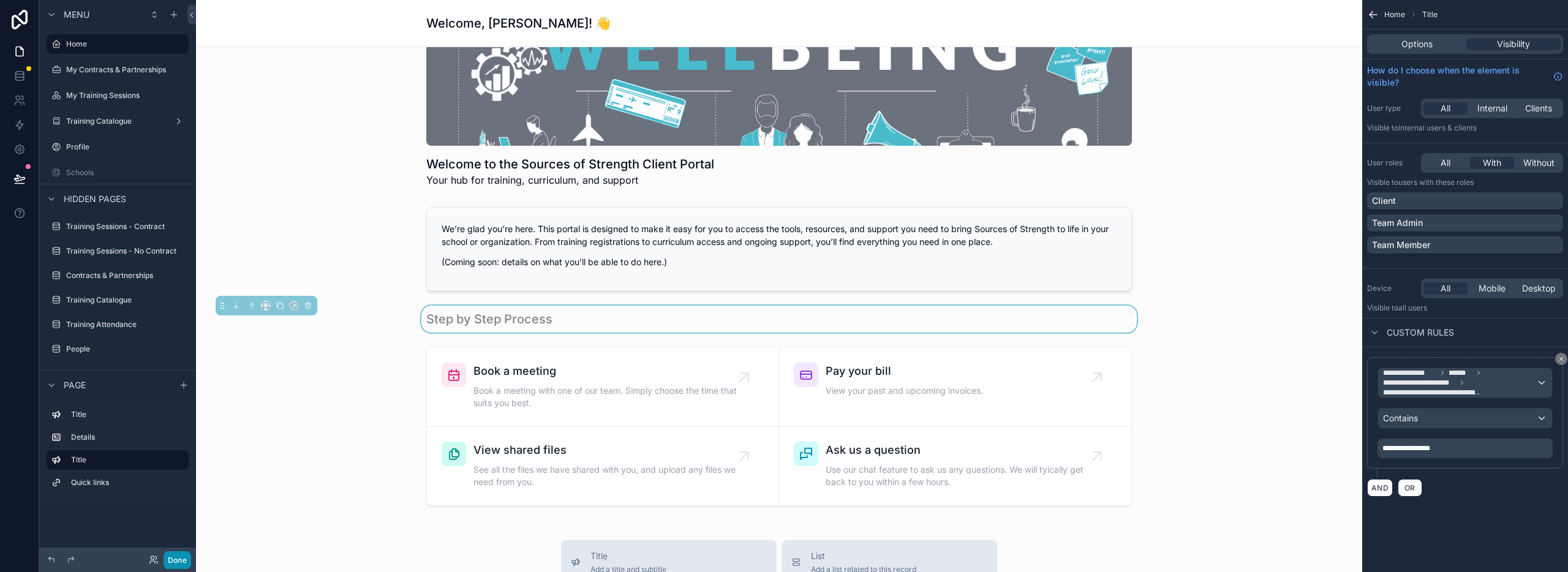
click at [183, 562] on button "Done" at bounding box center [177, 559] width 28 height 17
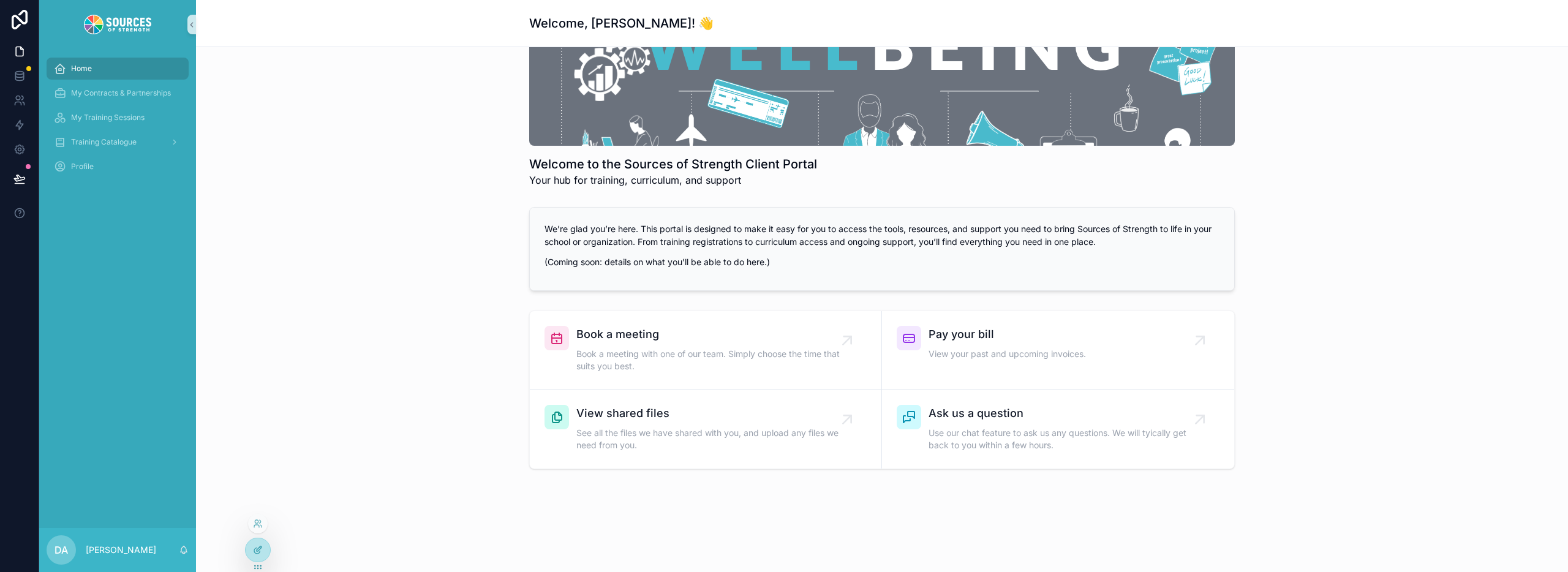
click at [258, 549] on icon at bounding box center [258, 550] width 10 height 10
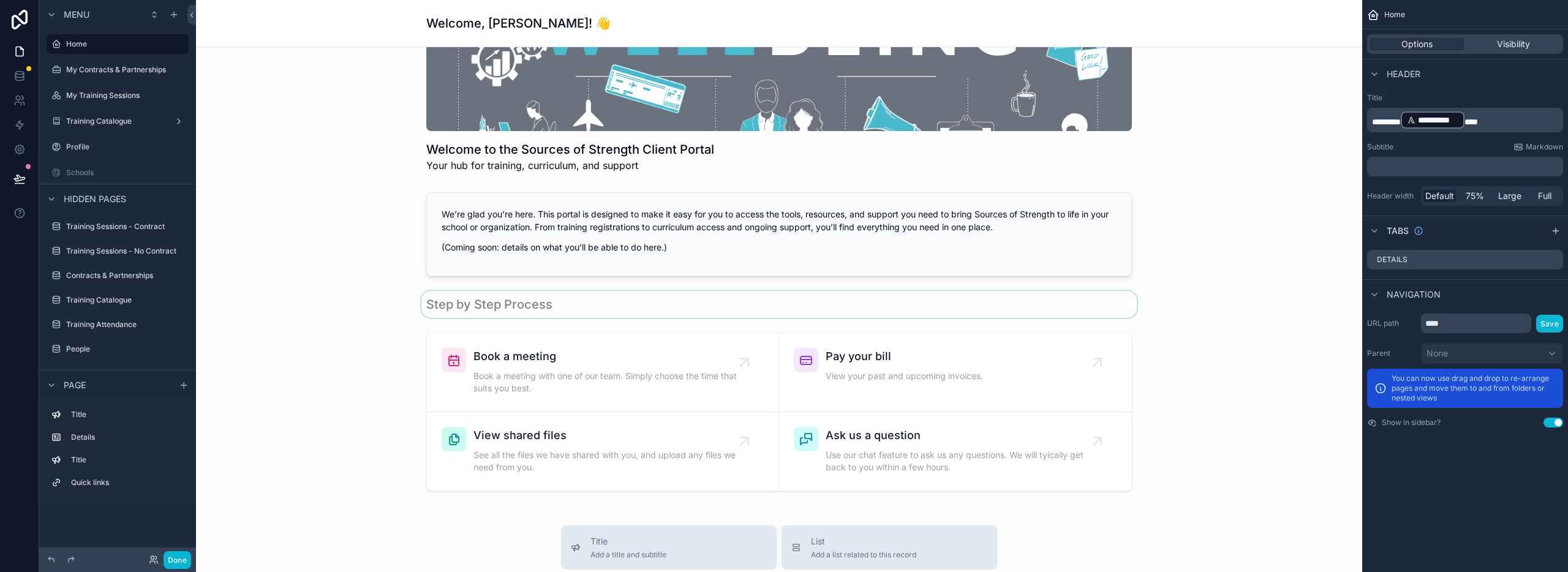
scroll to position [129, 0]
click at [510, 304] on div "scrollable content" at bounding box center [779, 302] width 1146 height 27
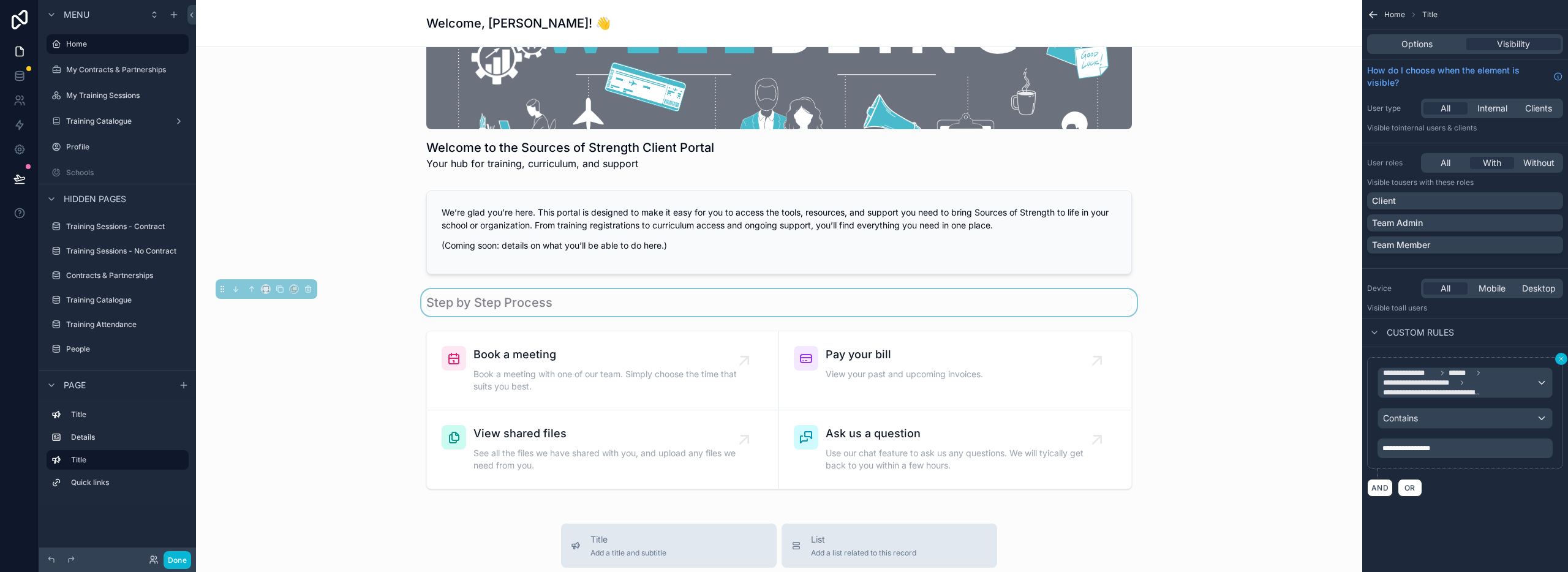
click at [1559, 357] on icon "scrollable content" at bounding box center [1561, 358] width 7 height 7
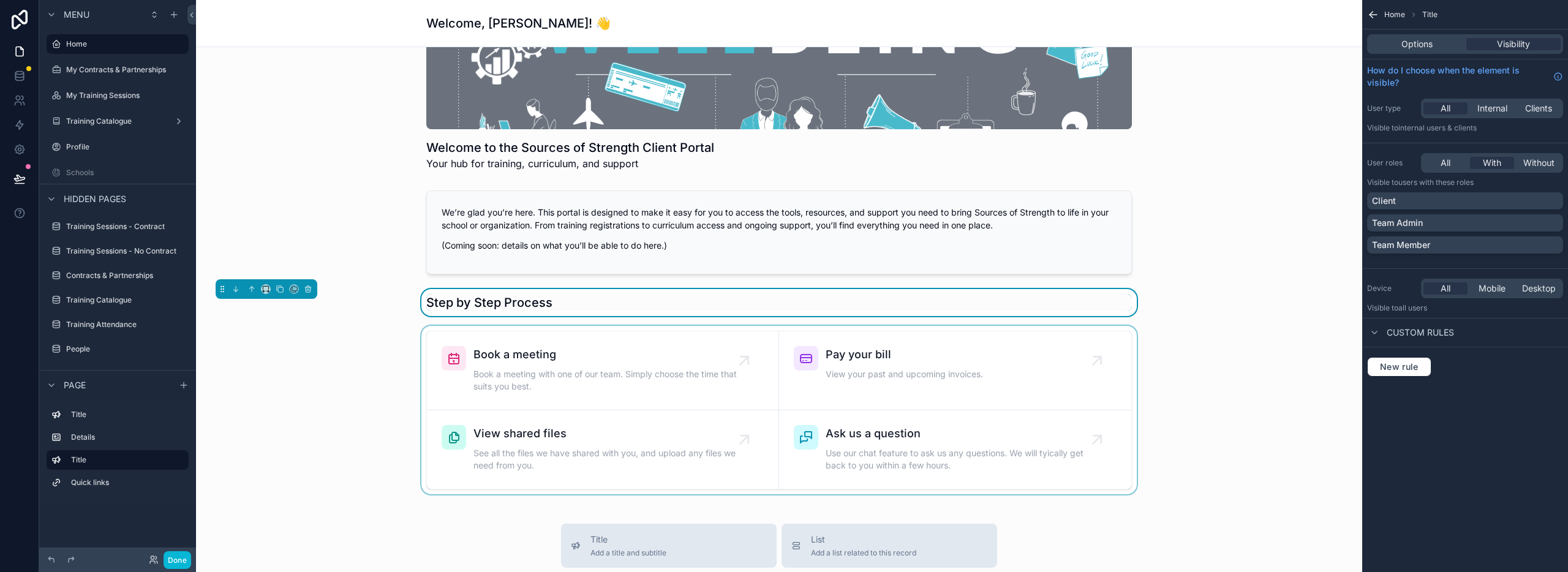
click at [1197, 378] on div "scrollable content" at bounding box center [779, 409] width 1146 height 168
